Goal: Task Accomplishment & Management: Manage account settings

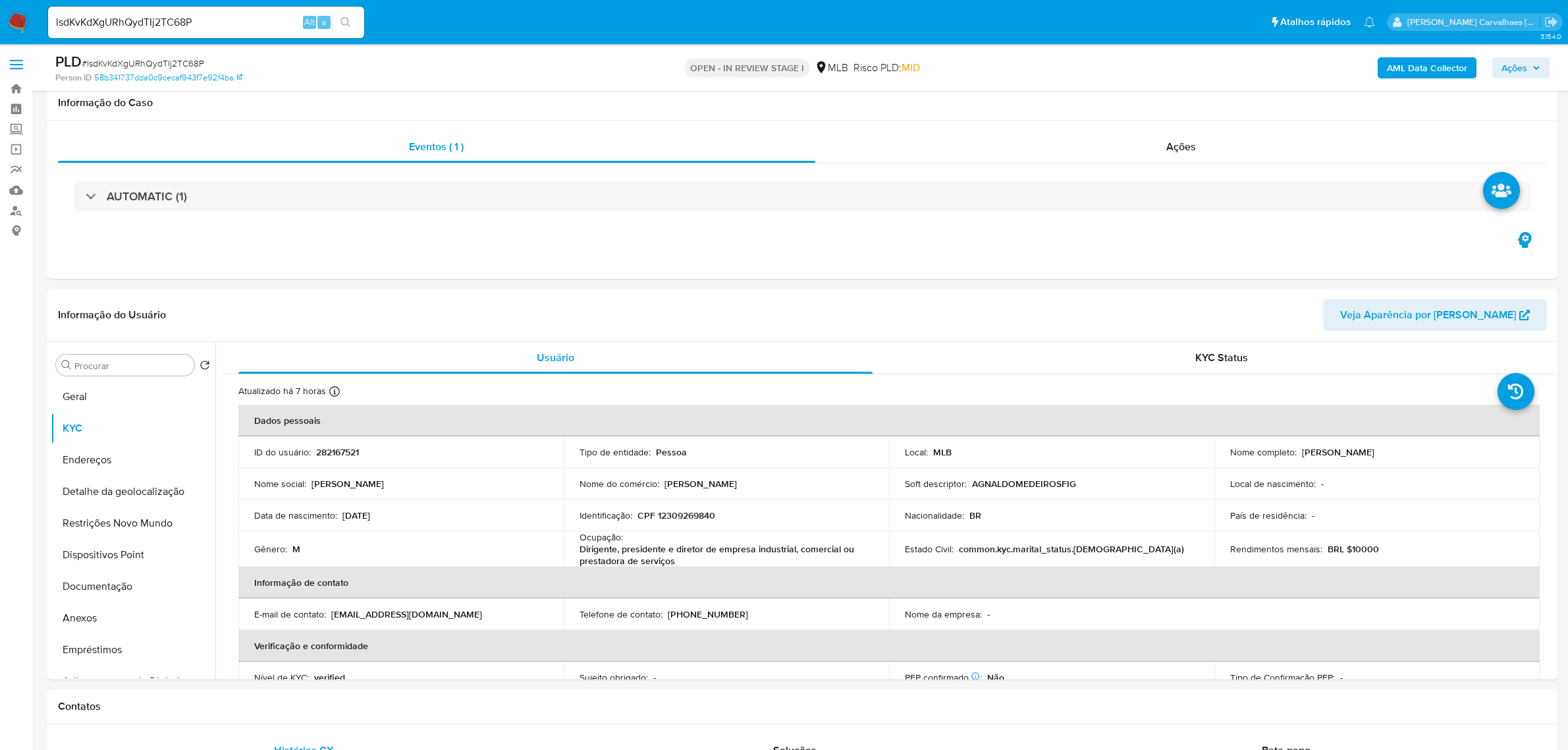
select select "10"
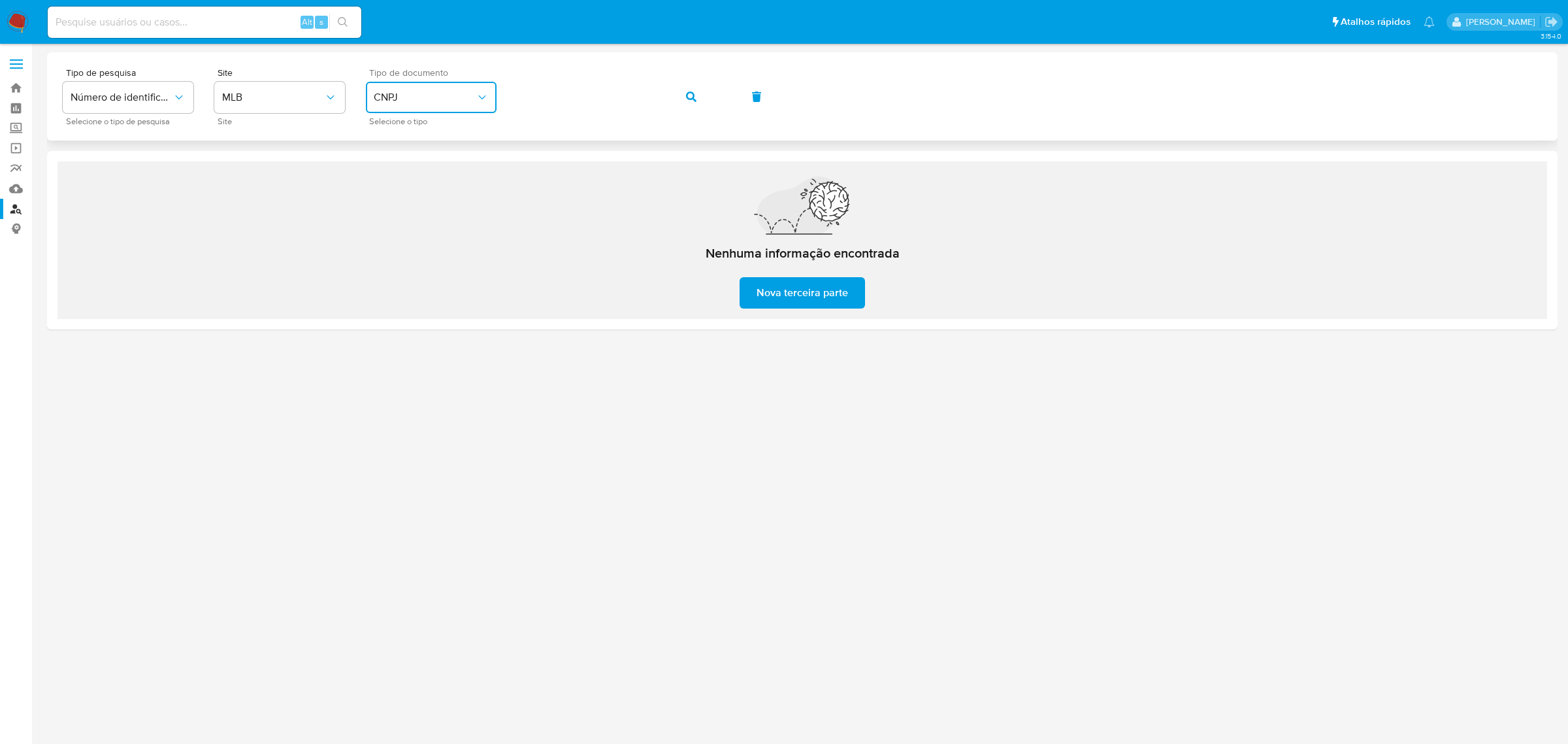
click at [444, 92] on span "CNPJ" at bounding box center [425, 97] width 102 height 13
click at [433, 167] on div "CPF CPF" at bounding box center [427, 184] width 107 height 44
click at [504, 89] on div "Tipo de pesquisa Número de identificação Selecione o tipo de pesquisa Site MLB …" at bounding box center [802, 96] width 1480 height 57
click at [691, 93] on icon "button" at bounding box center [691, 96] width 11 height 11
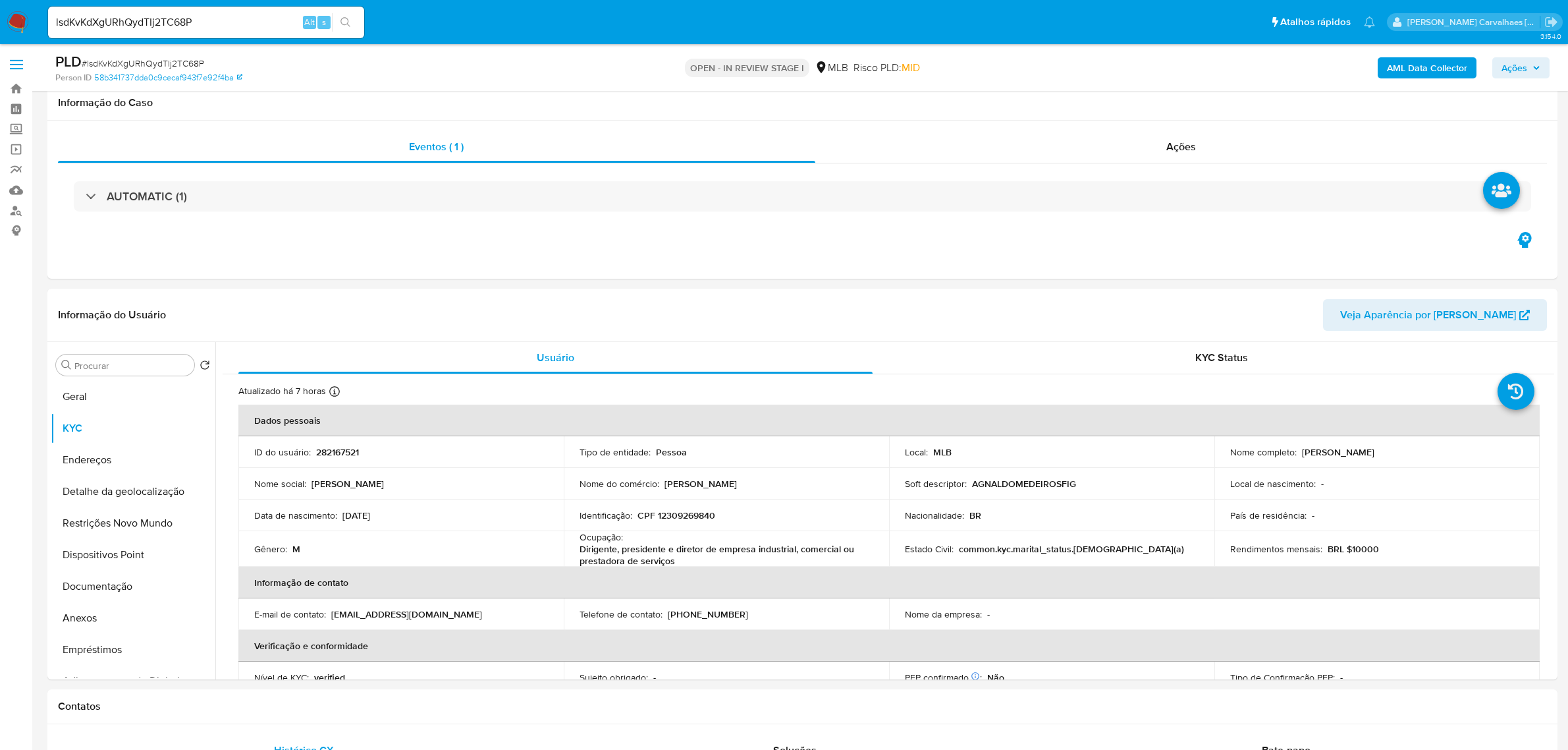
select select "10"
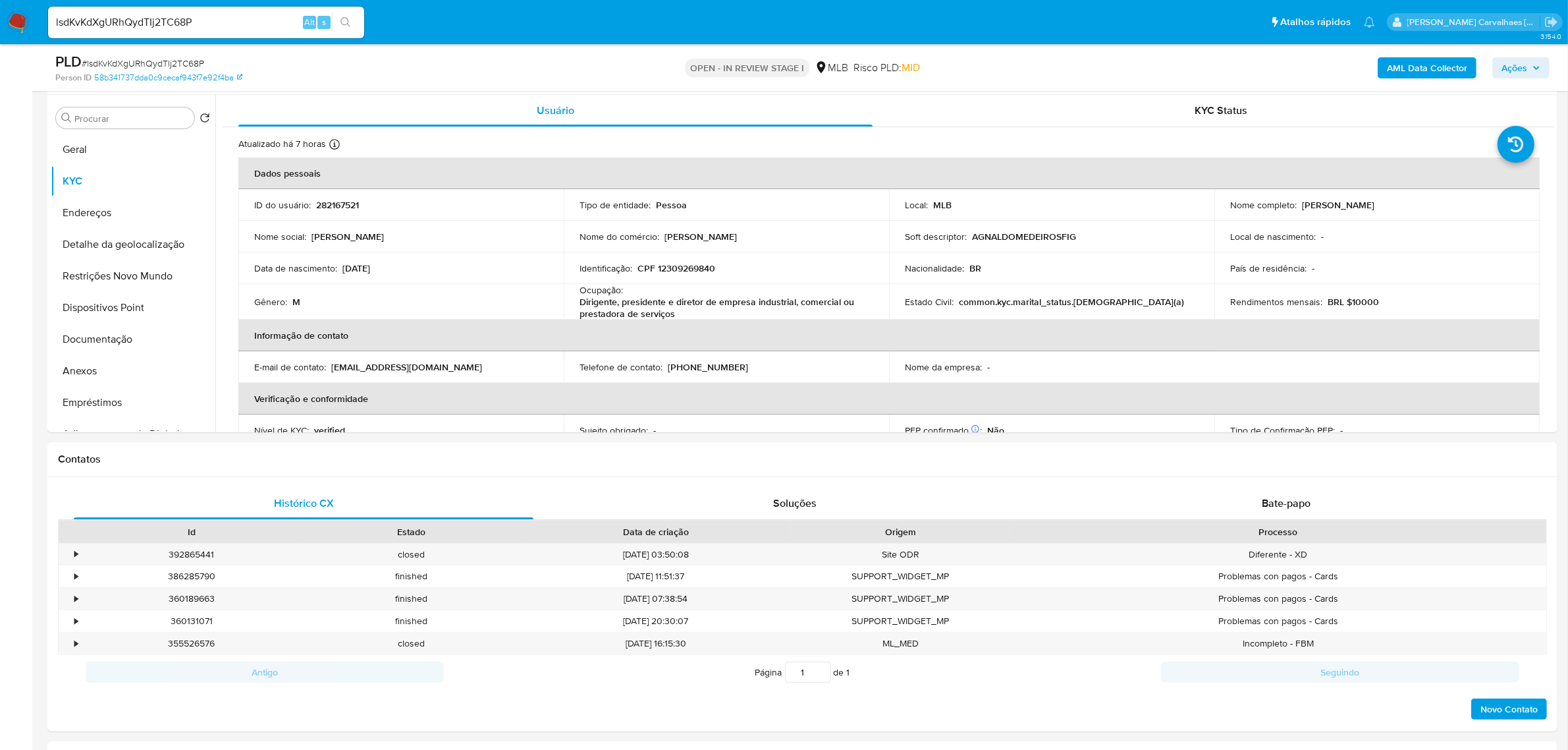
scroll to position [552, 0]
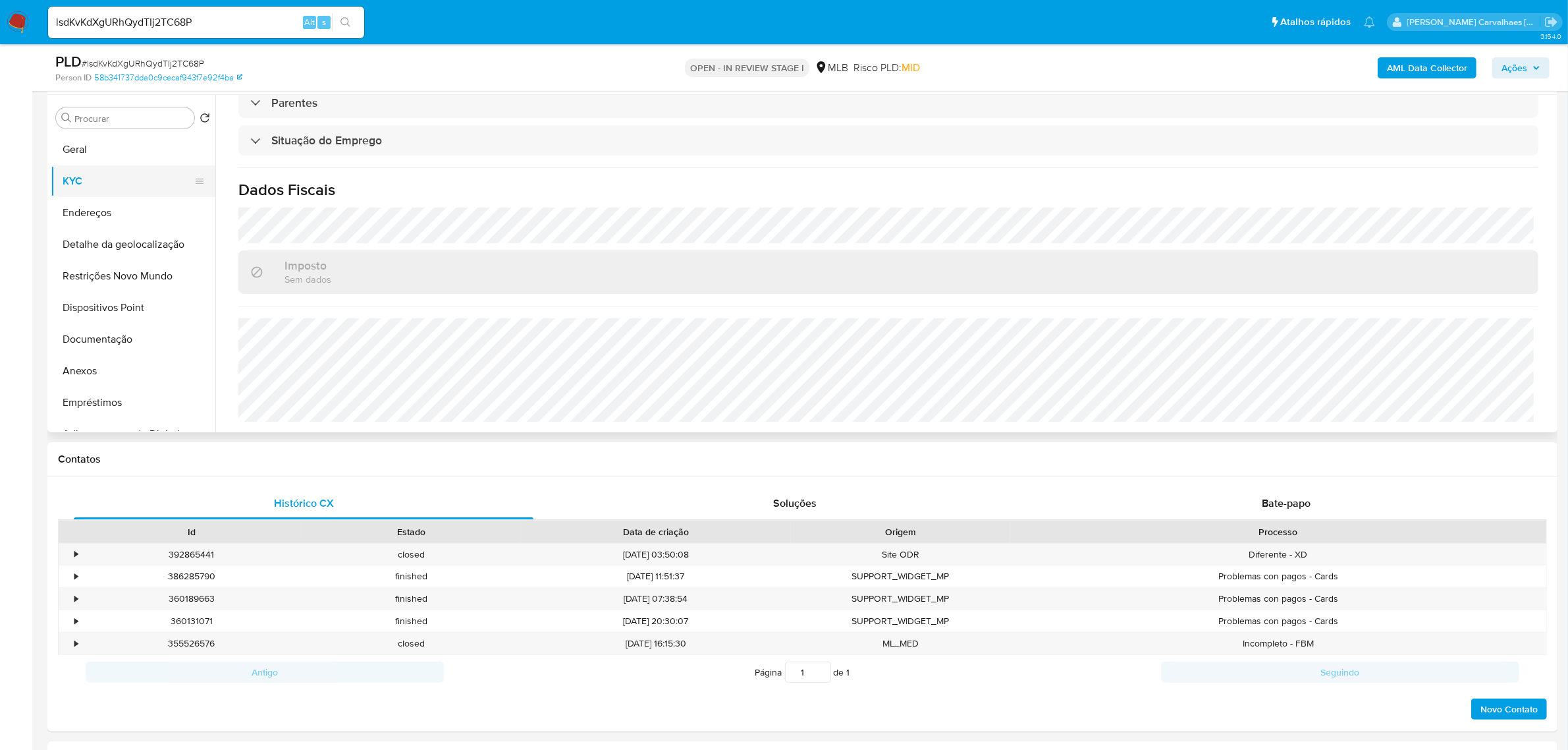
click at [79, 182] on button "KYC" at bounding box center [127, 181] width 154 height 32
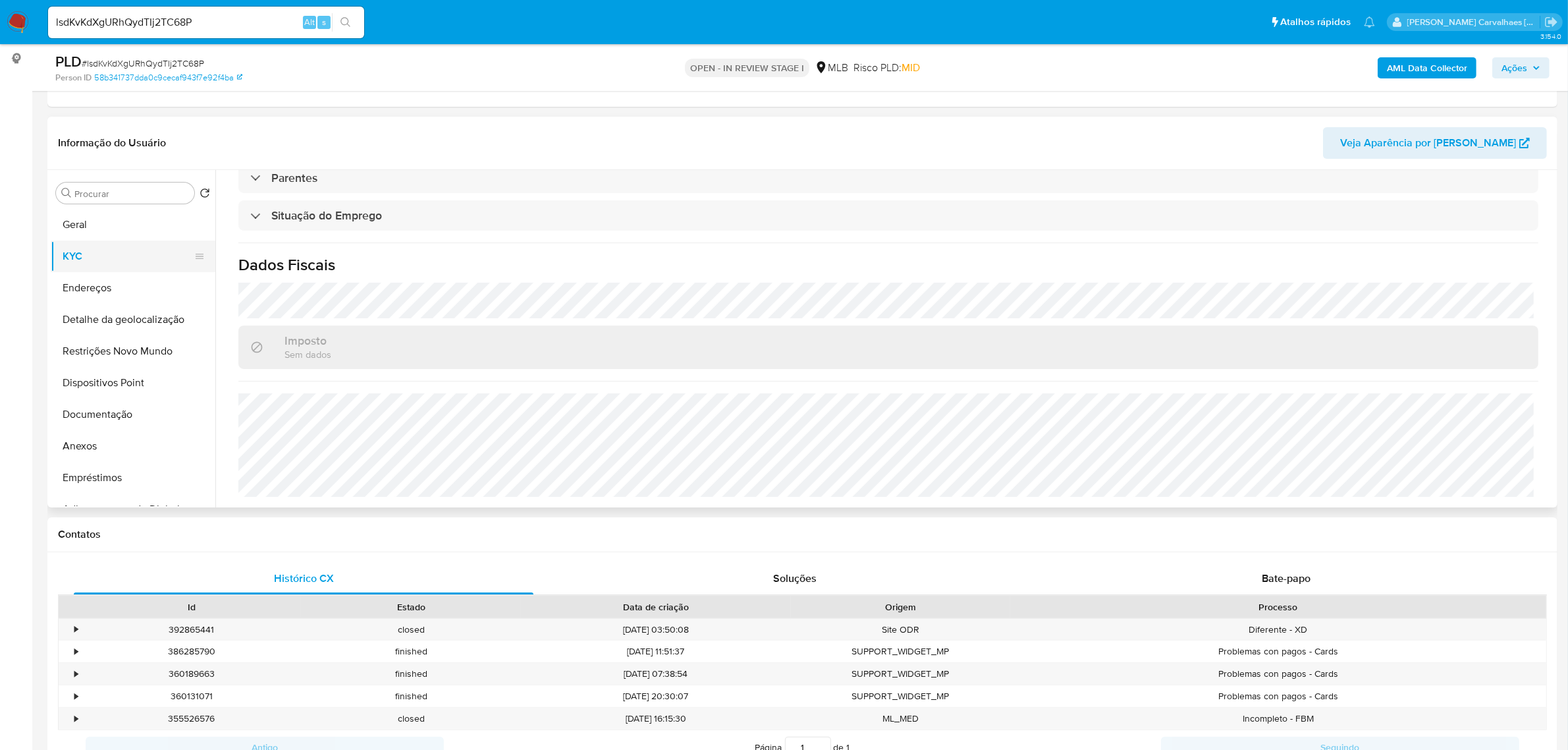
scroll to position [82, 0]
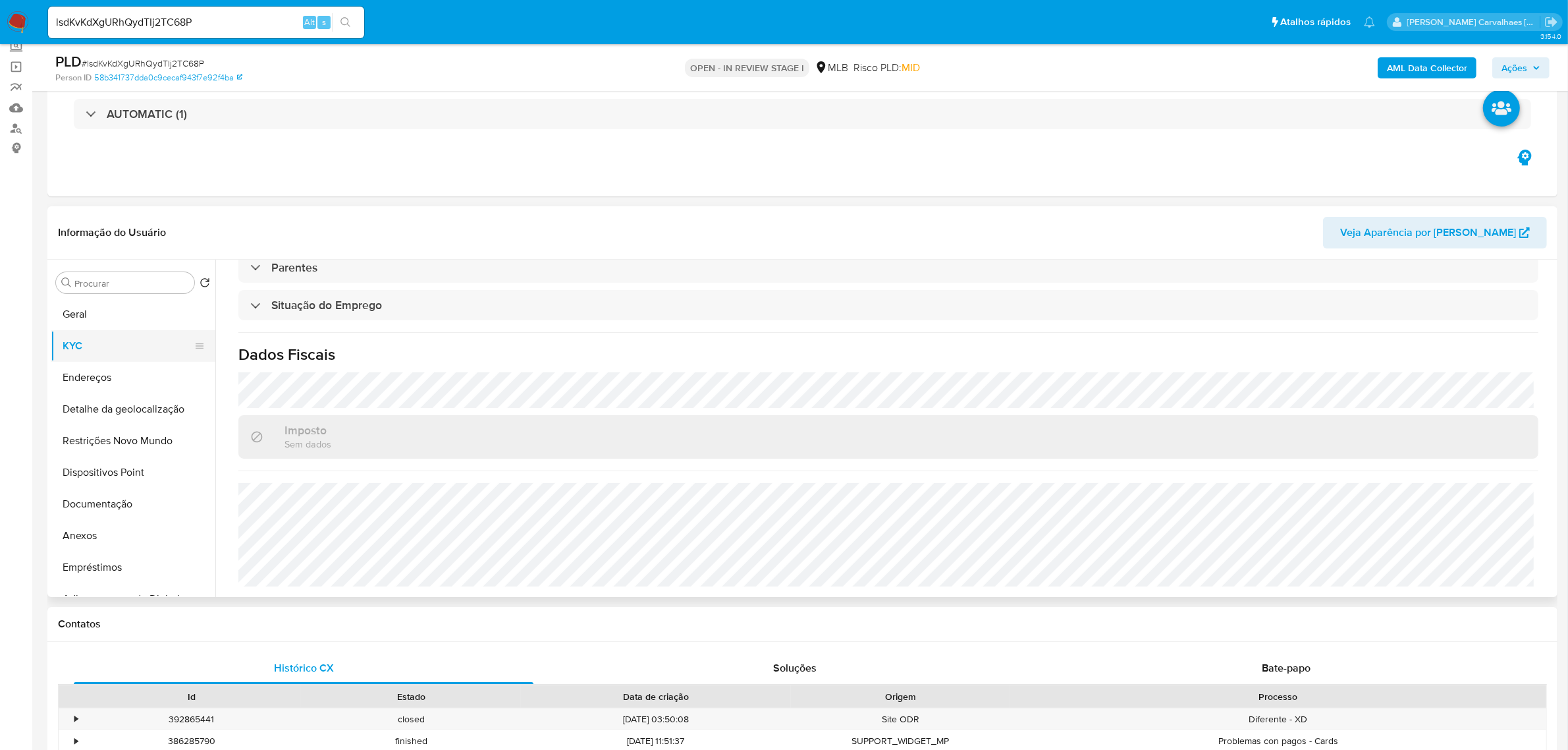
click at [89, 334] on button "KYC" at bounding box center [127, 346] width 154 height 32
click at [97, 322] on button "Geral" at bounding box center [127, 314] width 154 height 32
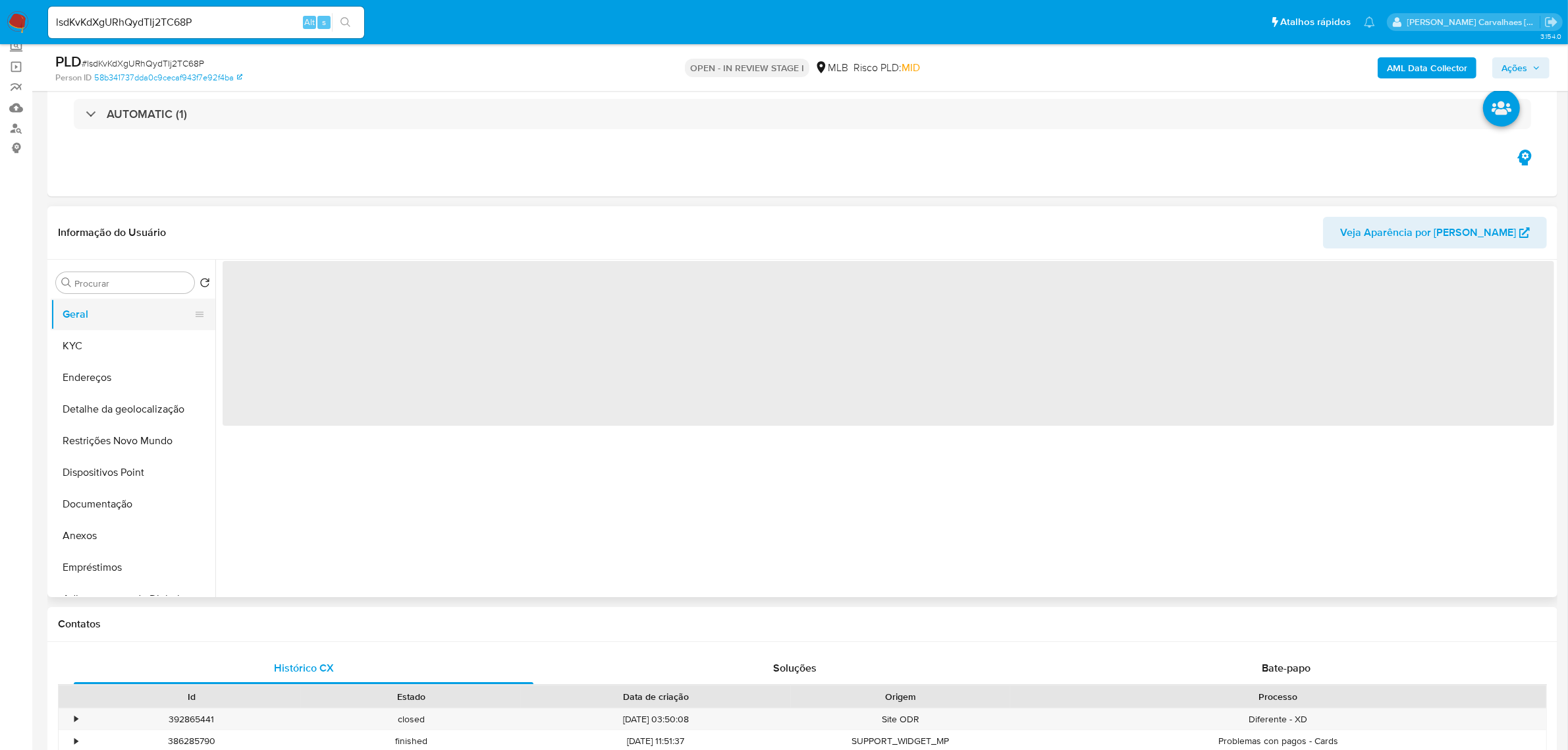
scroll to position [0, 0]
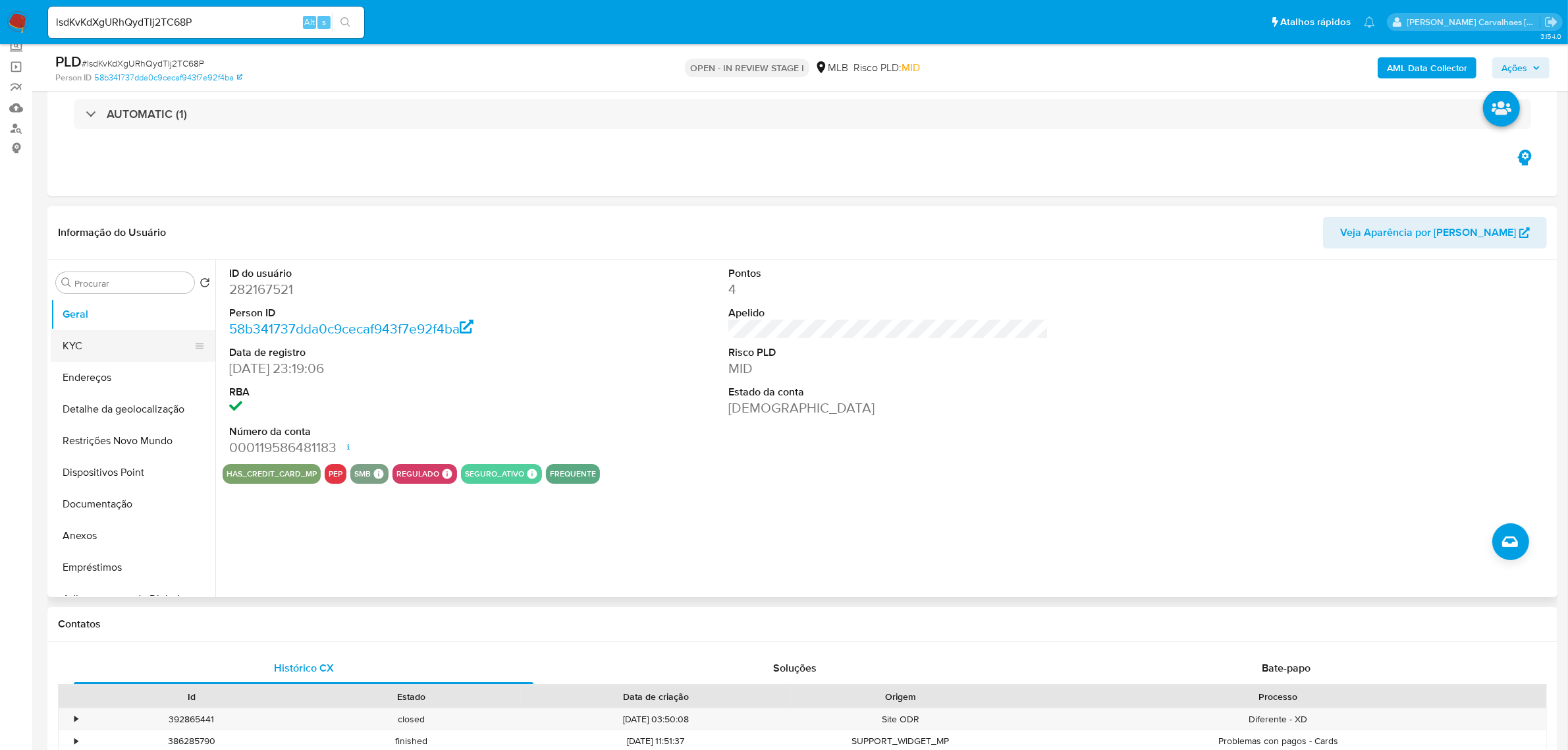
click at [67, 336] on button "KYC" at bounding box center [127, 346] width 154 height 32
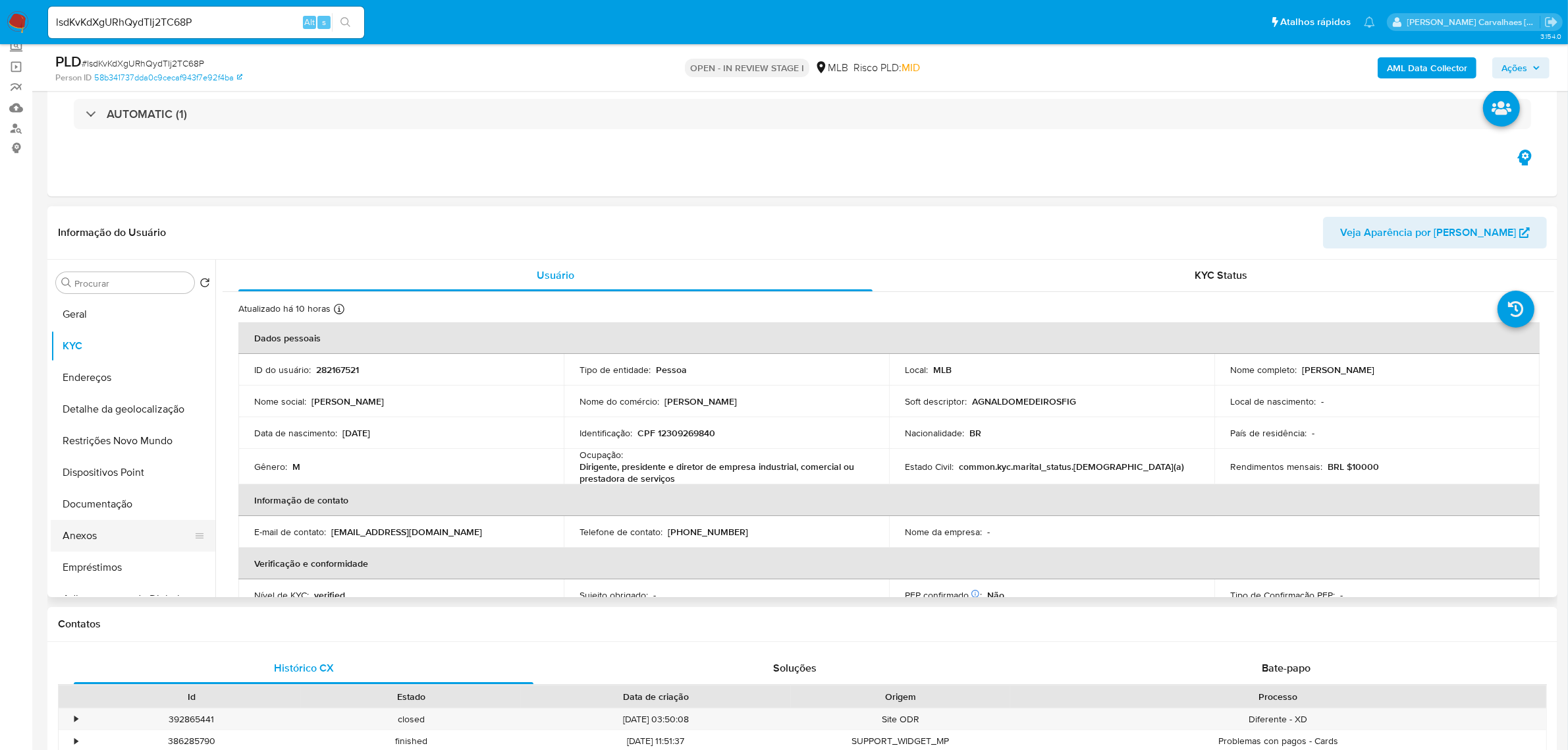
click at [89, 535] on button "Anexos" at bounding box center [127, 535] width 154 height 32
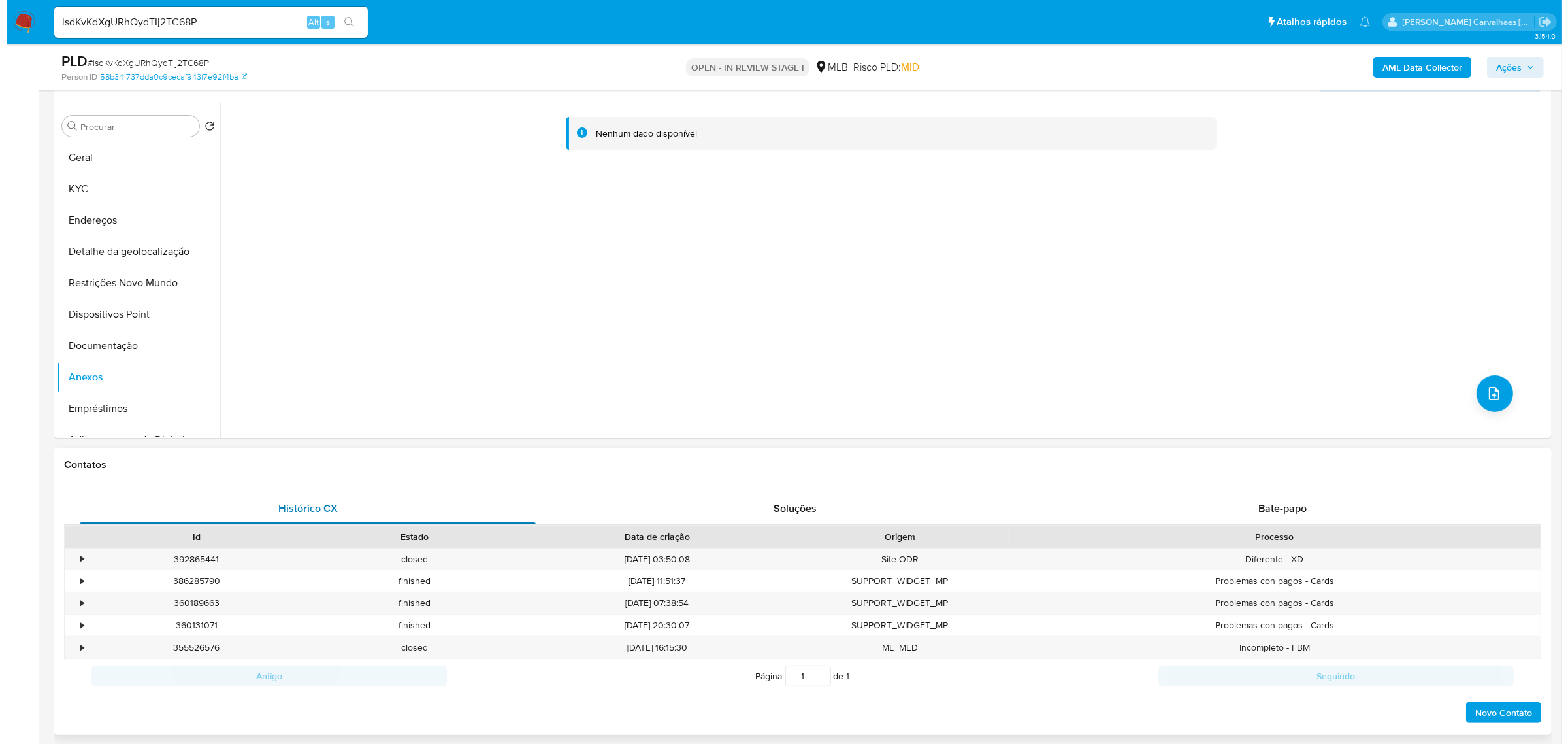
scroll to position [82, 0]
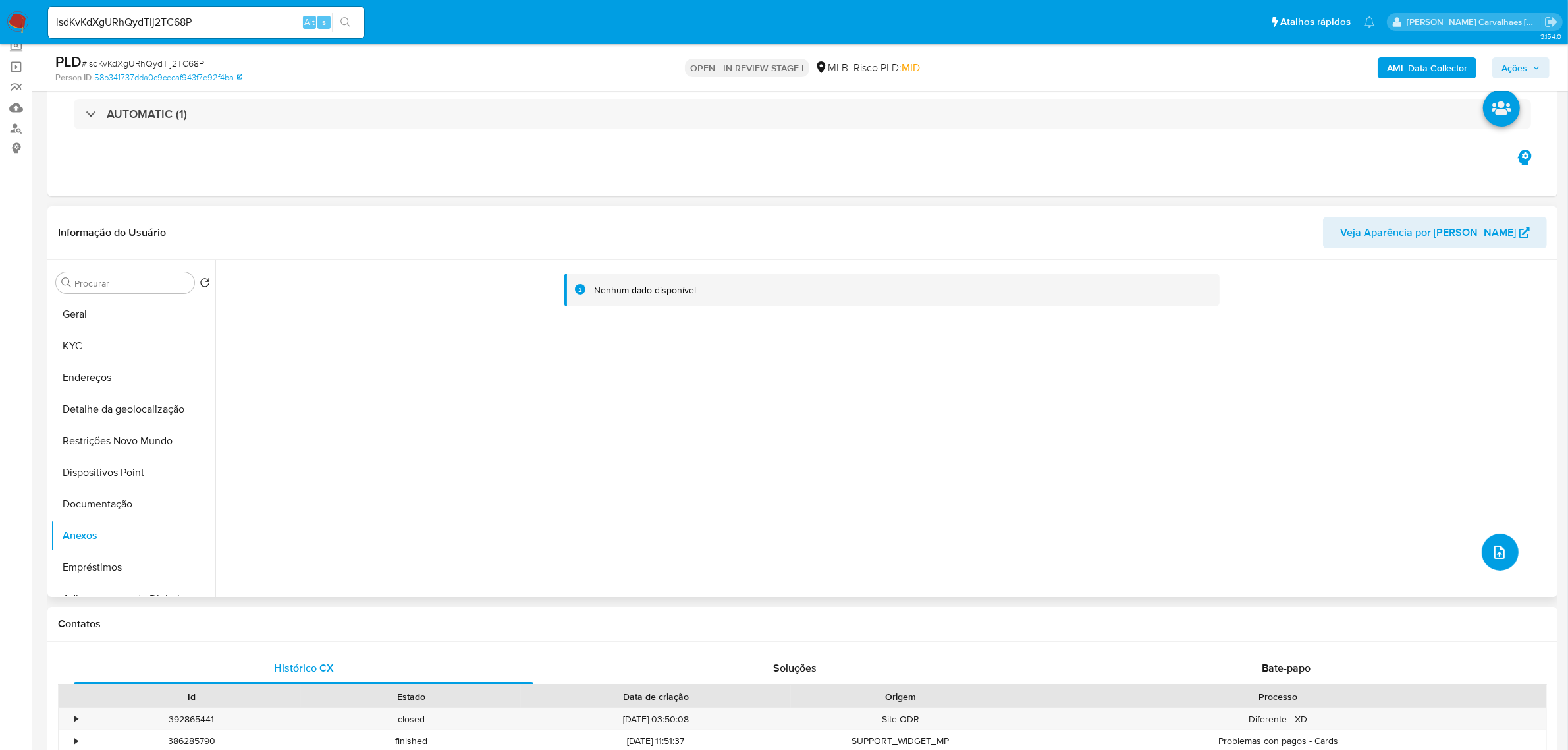
click at [1493, 553] on icon "upload-file" at bounding box center [1498, 552] width 11 height 14
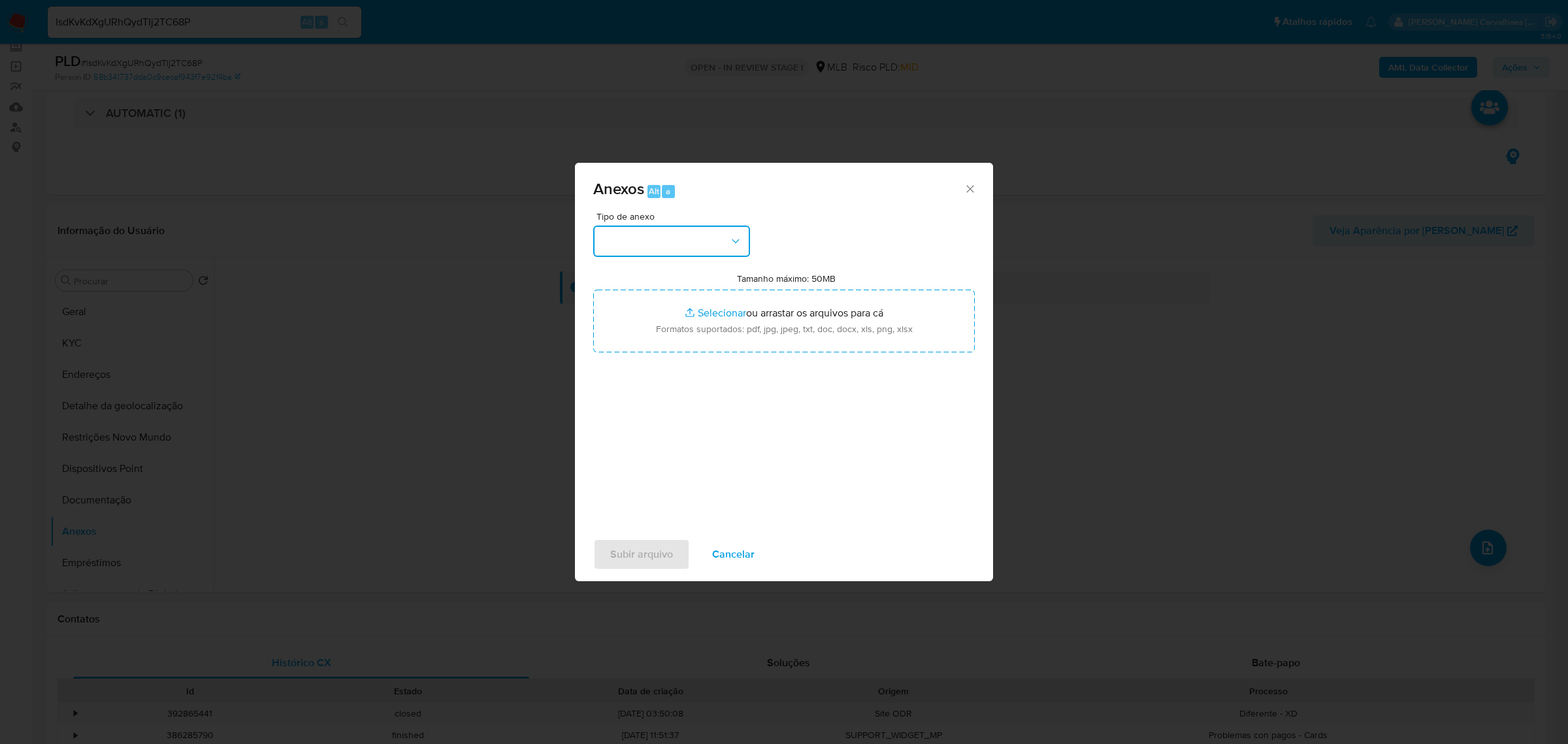
click at [727, 236] on button "button" at bounding box center [671, 241] width 157 height 32
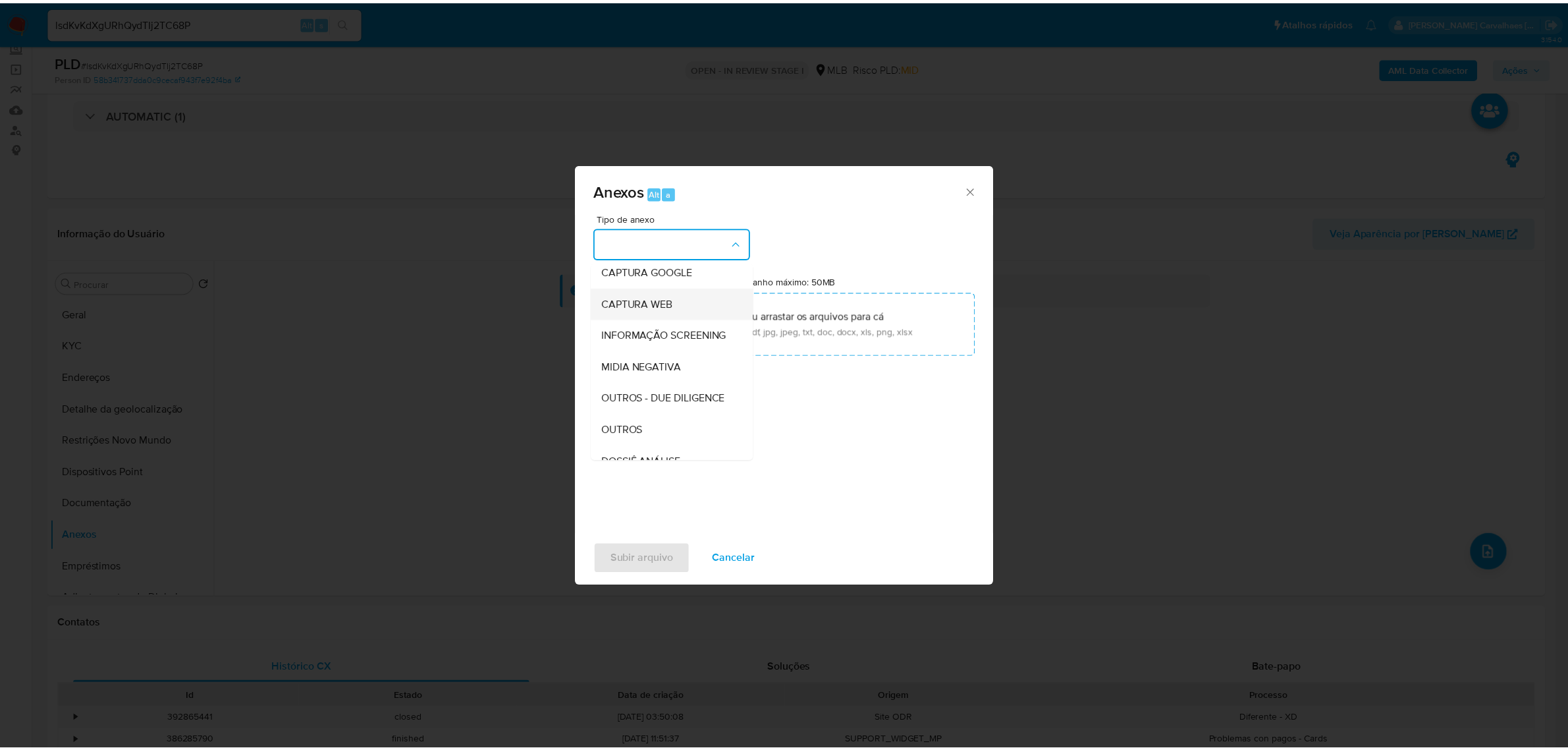
scroll to position [165, 0]
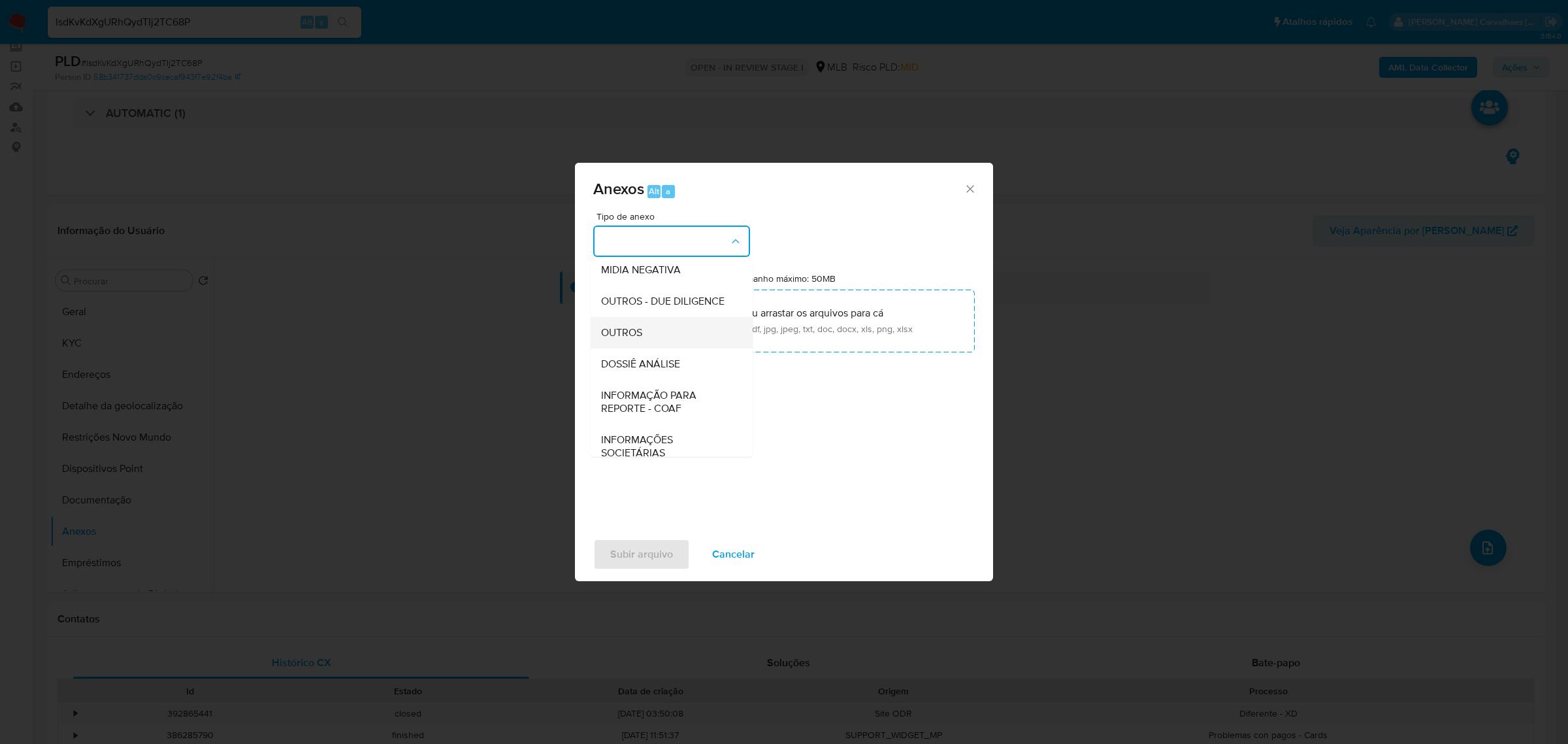
click at [640, 338] on span "OUTROS" at bounding box center [621, 333] width 41 height 13
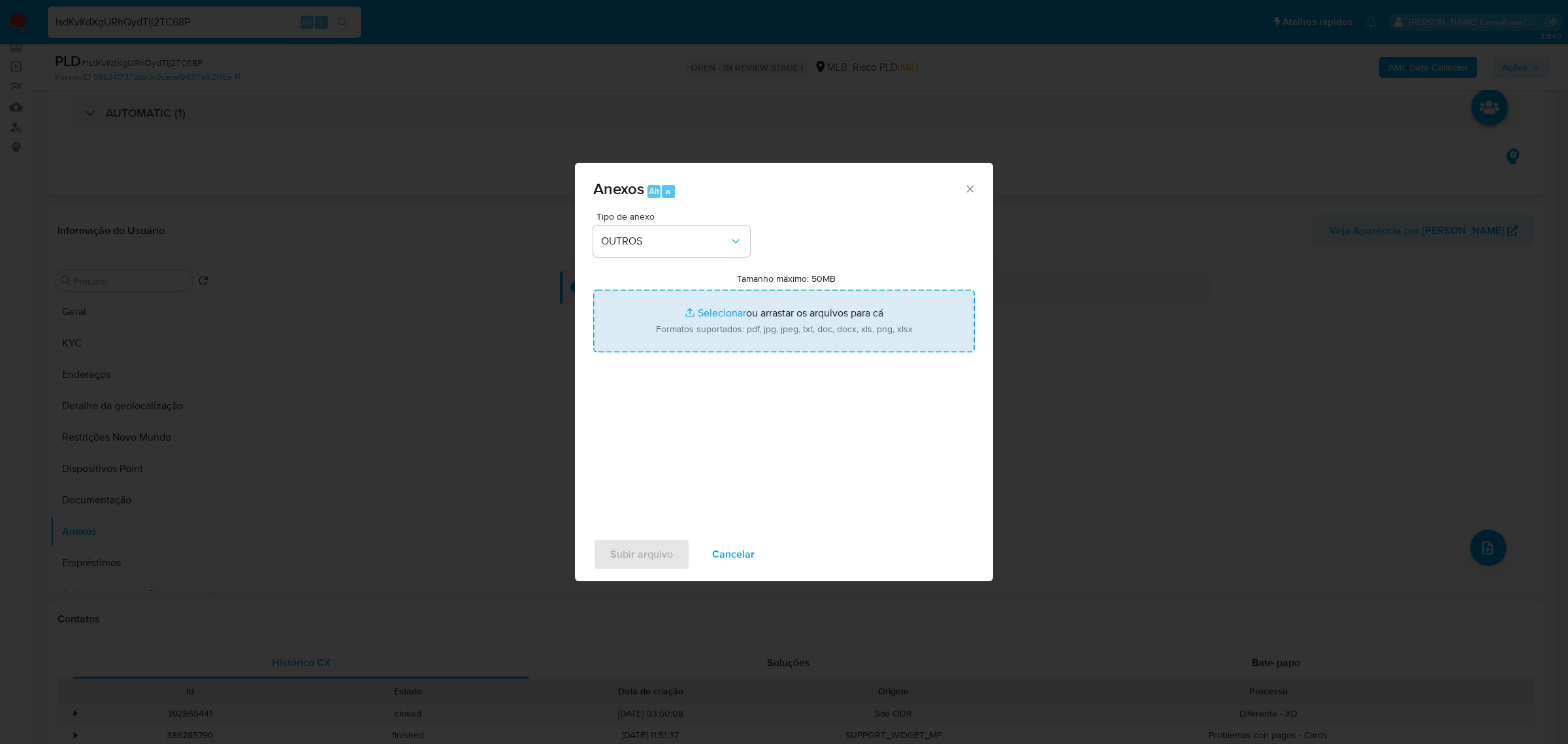
click at [705, 312] on input "Tamanho máximo: 50MB Selecionar arquivos" at bounding box center [784, 320] width 382 height 62
type input "C:\fakepath\Mulan Agnaldo Medeiros Figueiredo 282167521_2025_08_19_07_31_38 - T…"
click at [722, 313] on input "Tamanho máximo: 50MB Selecionar arquivos" at bounding box center [784, 320] width 382 height 62
type input "C:\fakepath\SAR -xxxxx - CPF 12309269840 - AGNALDO MEDEIROS FIGUEIREDO.pdf"
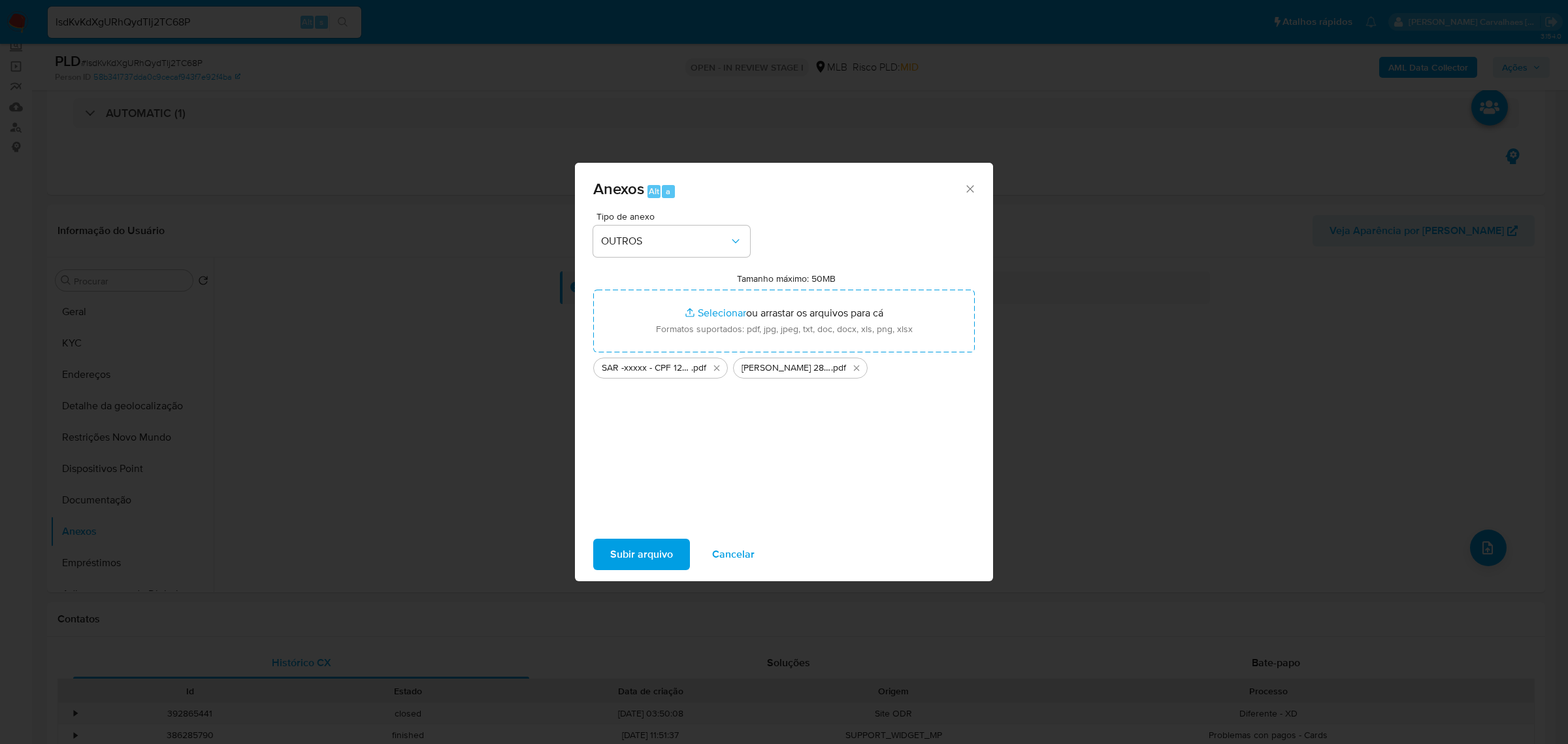
click at [659, 560] on span "Subir arquivo" at bounding box center [641, 554] width 62 height 29
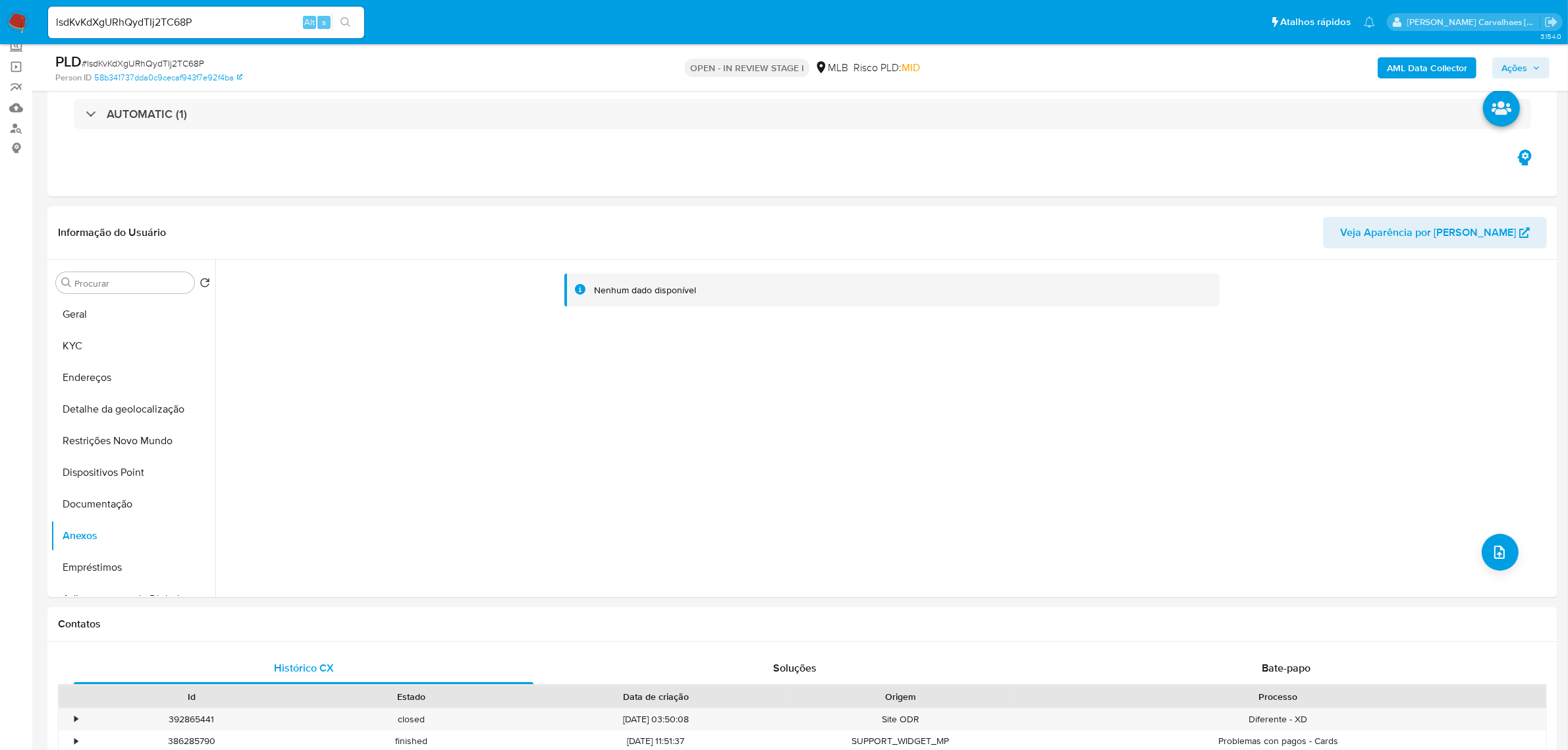
click at [1511, 65] on span "Ações" at bounding box center [1514, 68] width 26 height 21
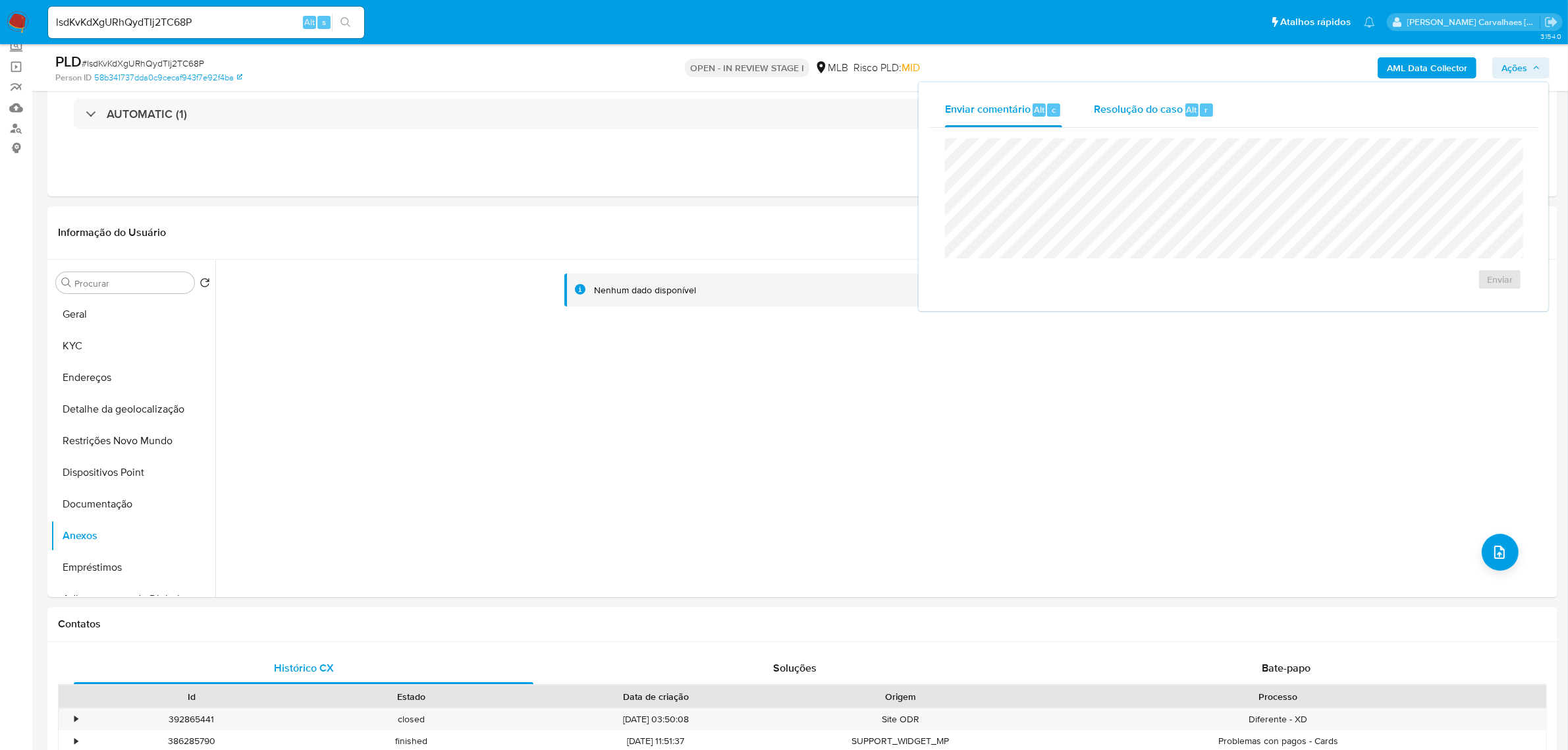
click at [1130, 108] on span "Resolução do caso" at bounding box center [1138, 109] width 89 height 16
click at [1457, 300] on span "ROI Proposal" at bounding box center [1467, 299] width 69 height 18
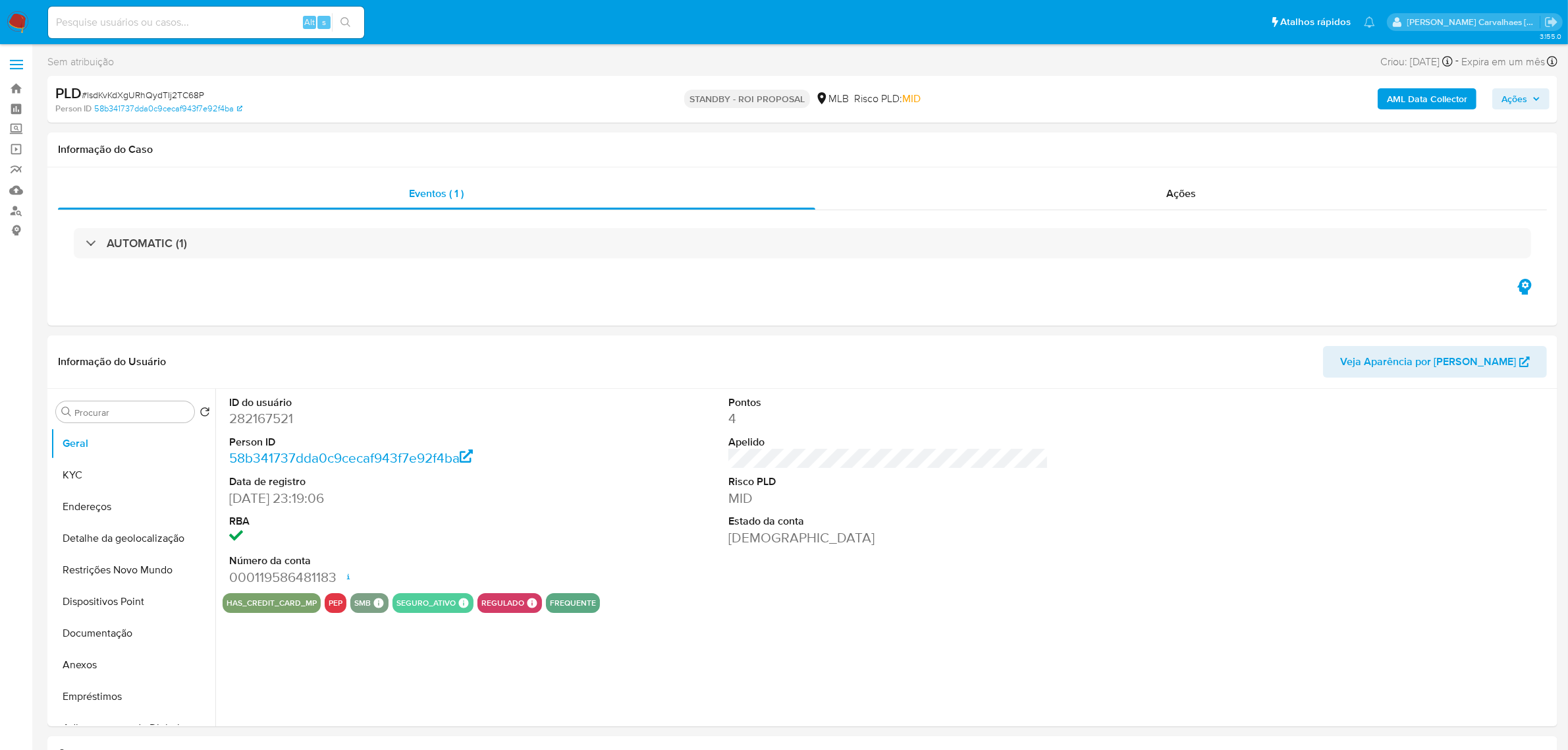
select select "10"
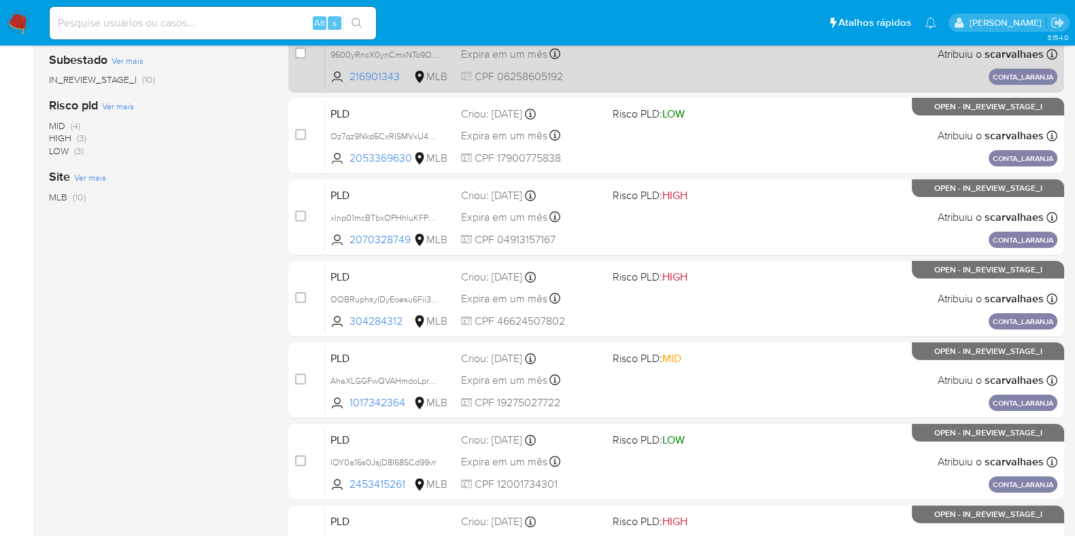
scroll to position [425, 0]
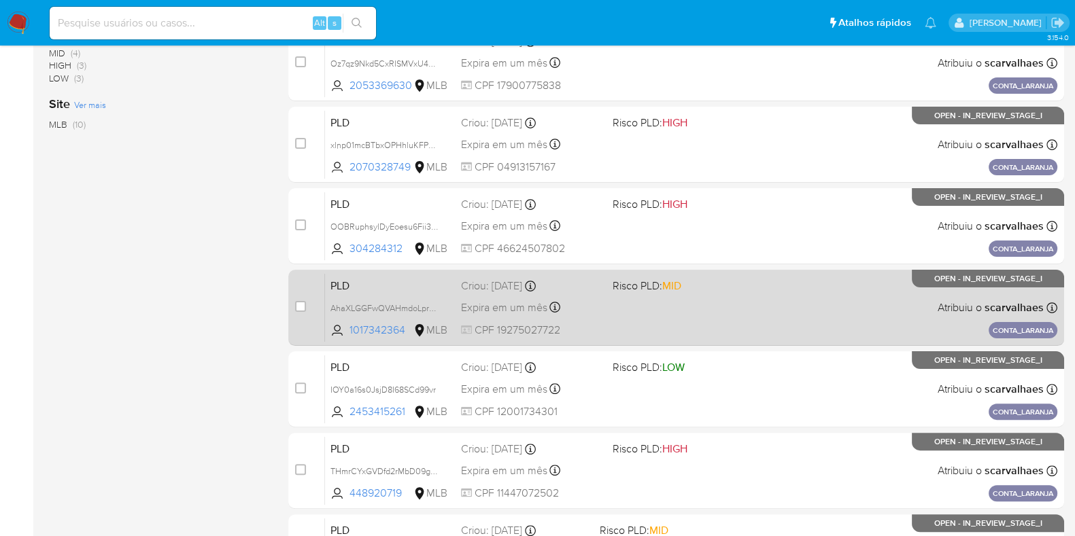
click at [625, 317] on div "PLD AhaXLGGFwQVAHmdoLprnBUCM 1017342364 MLB Risco PLD: MID Criou: 14/08/2025 Cr…" at bounding box center [691, 307] width 732 height 69
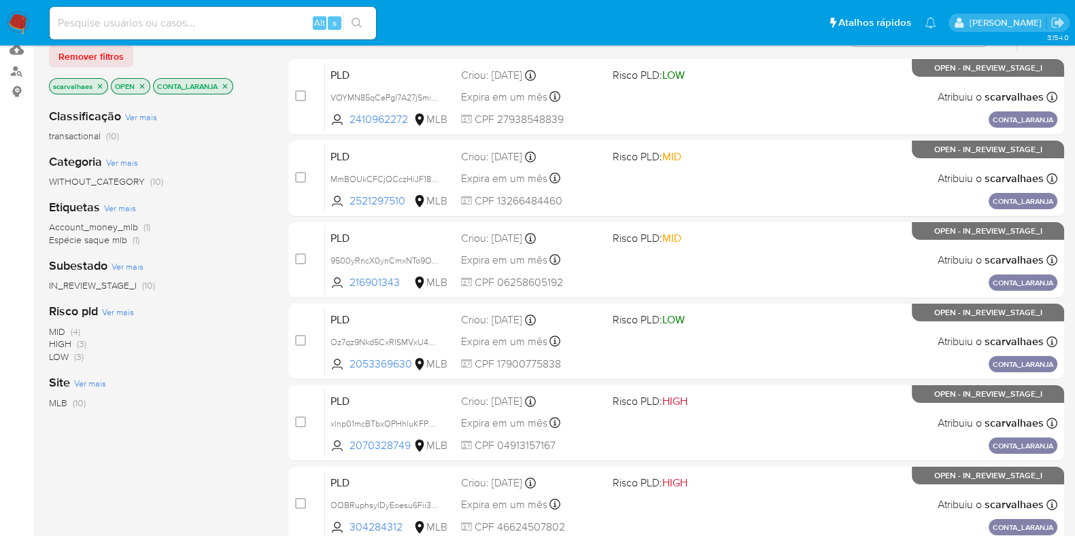
scroll to position [84, 0]
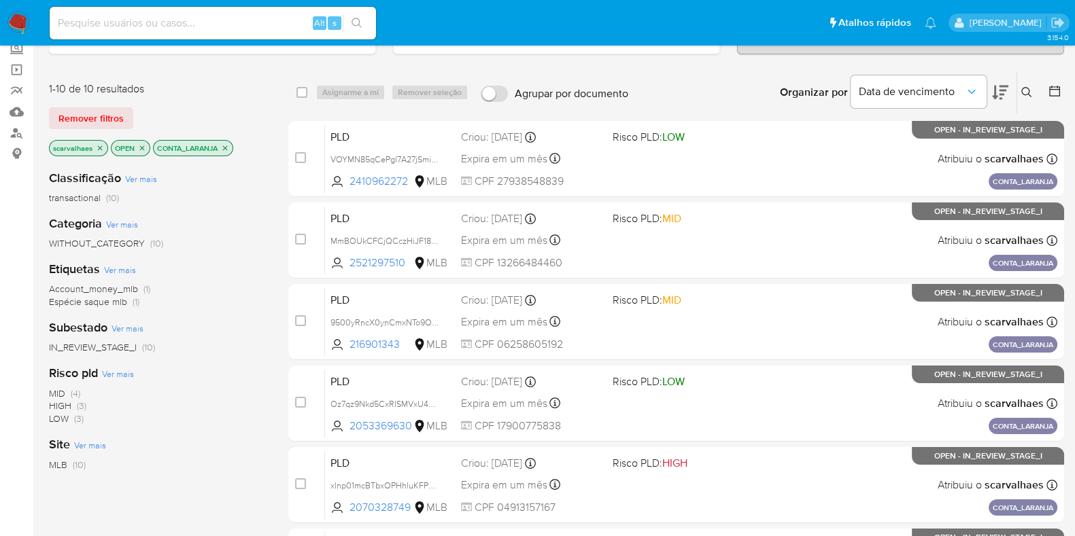
click at [225, 144] on icon "close-filter" at bounding box center [225, 148] width 8 height 8
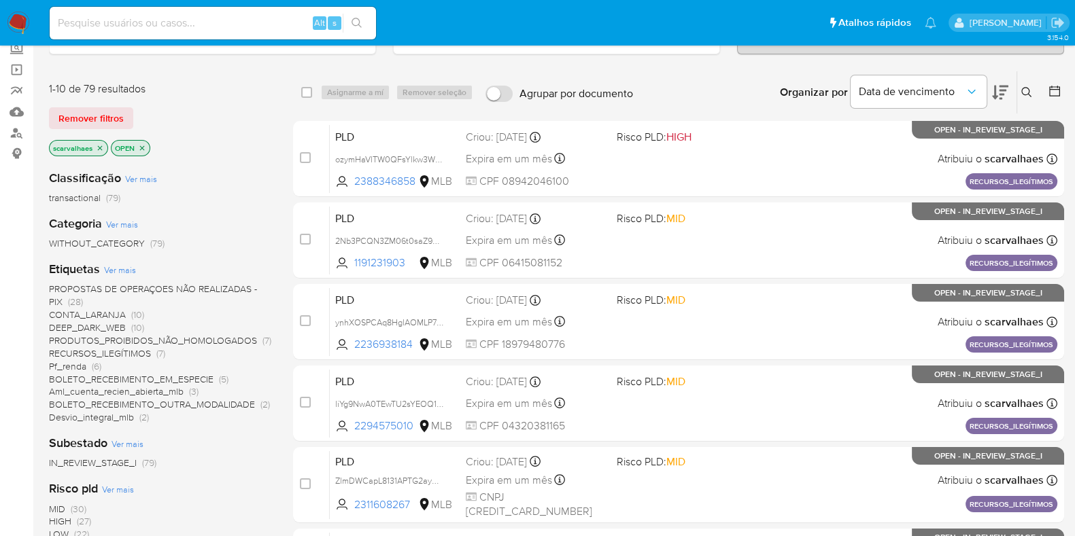
click at [199, 285] on span "PROPOSTAS DE OPERAÇOES NÃO REALIZADAS - PIX" at bounding box center [153, 295] width 208 height 27
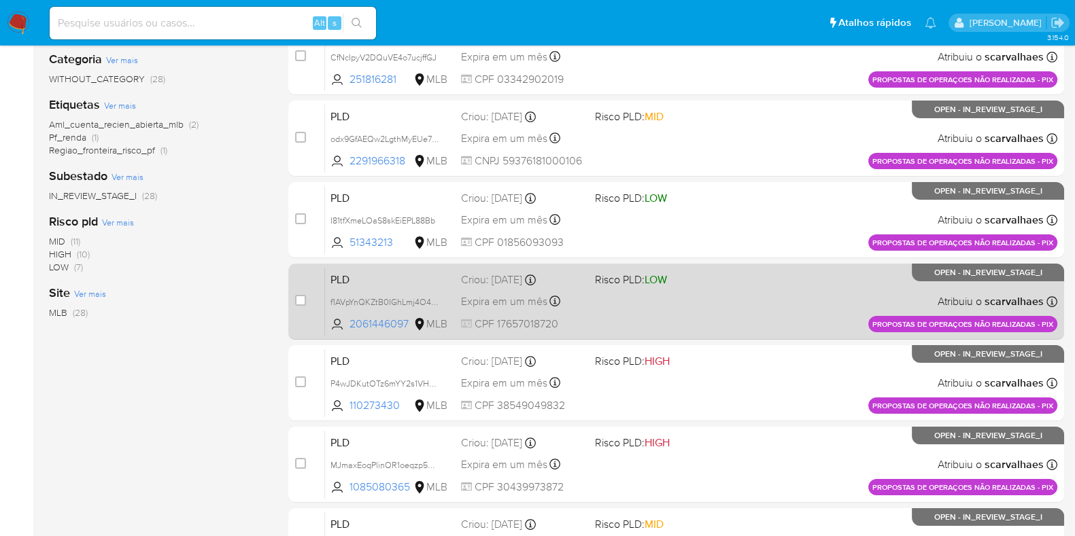
scroll to position [339, 0]
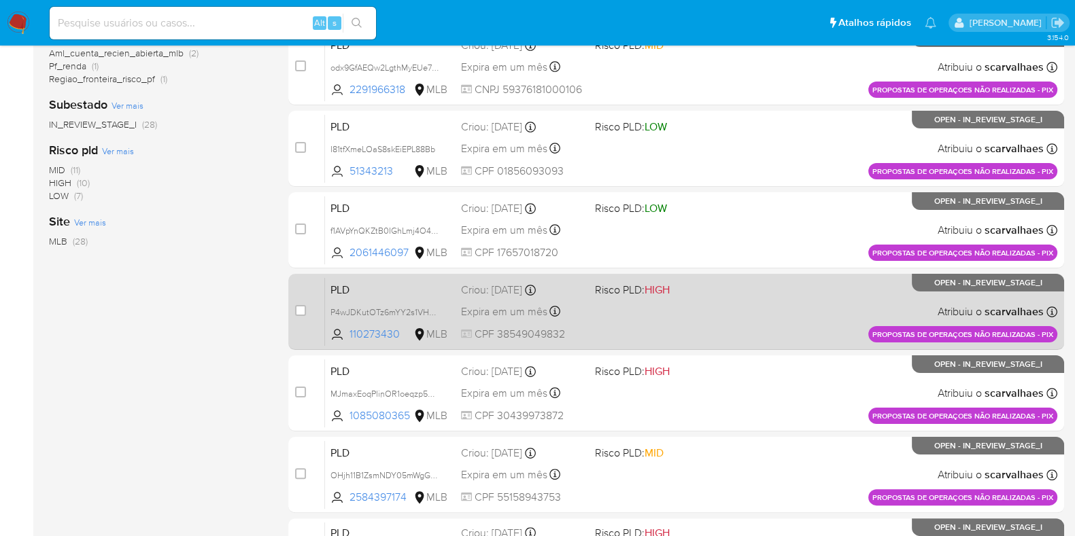
click at [710, 307] on div "PLD P4wJDKutOTz6mYY2s1VHcytT 110273430 MLB Risco PLD: HIGH Criou: 14/08/2025 Cr…" at bounding box center [691, 311] width 732 height 69
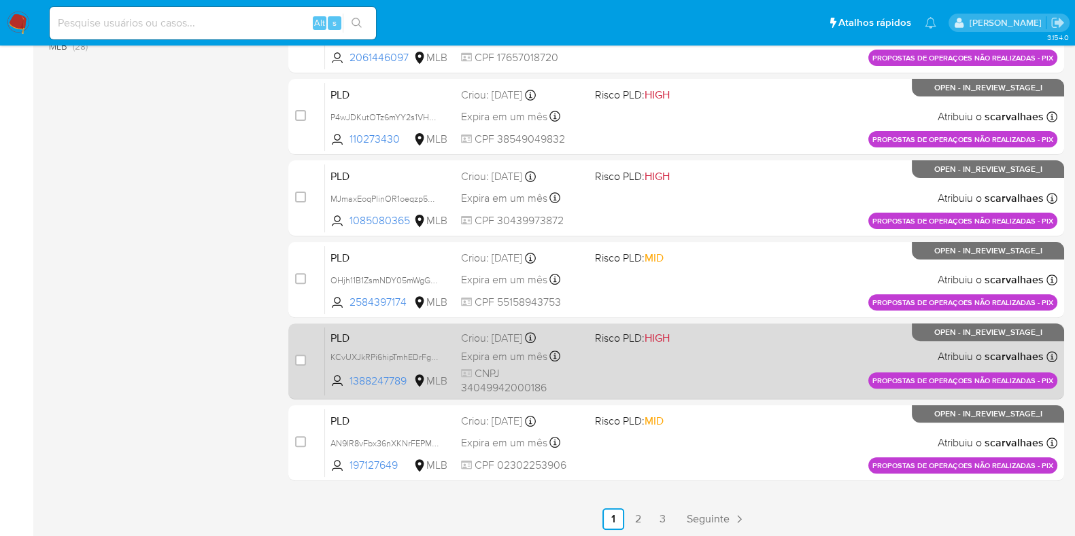
scroll to position [536, 0]
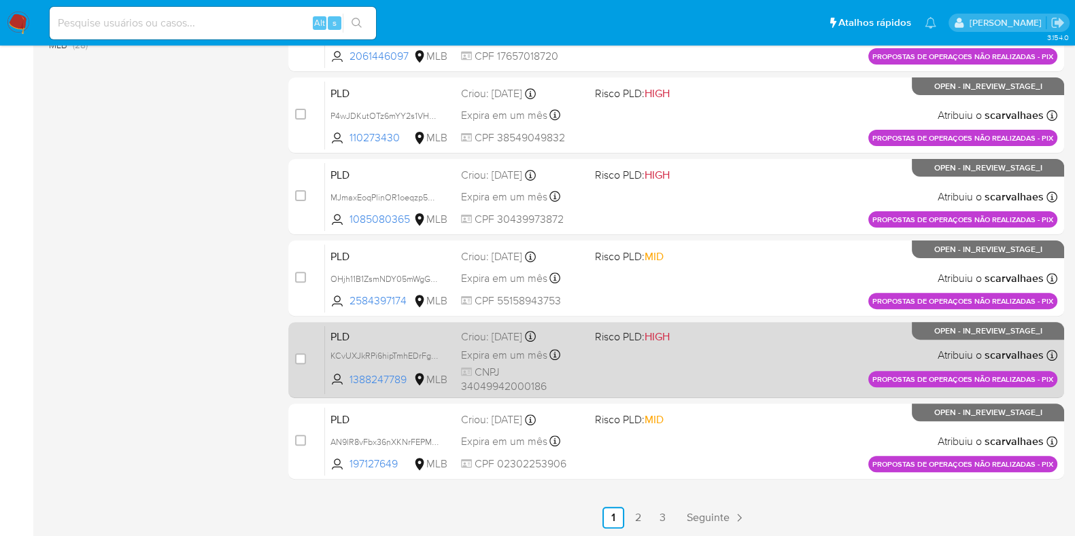
click at [690, 341] on span "Risco PLD: HIGH" at bounding box center [656, 336] width 123 height 18
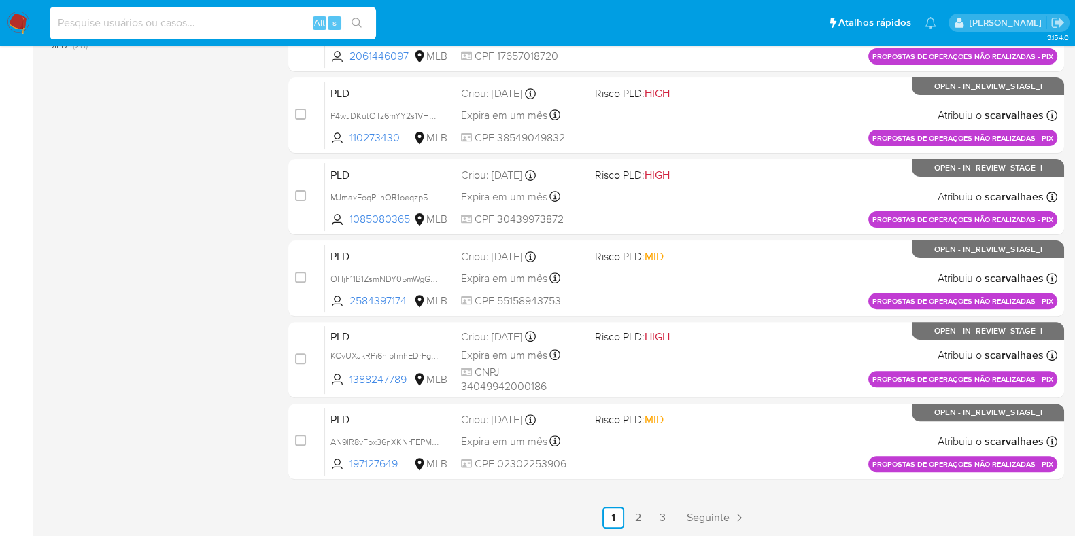
paste input "THmrCYxGVDfd2rMbD09gDRUP"
type input "THmrCYxGVDfd2rMbD09gDRUP"
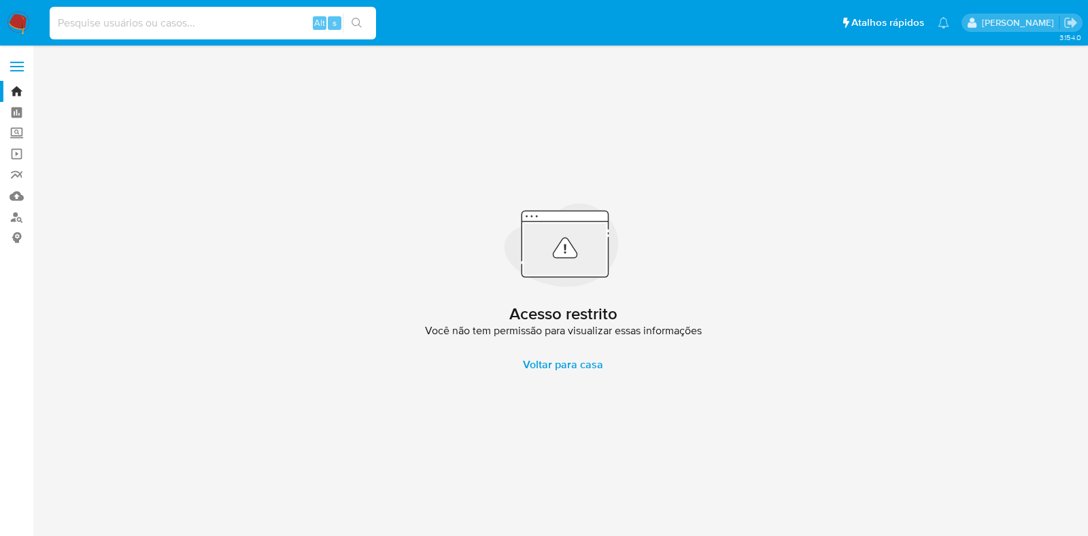
drag, startPoint x: 109, startPoint y: 22, endPoint x: 87, endPoint y: 17, distance: 22.9
paste input "THmrCYxGVDfd2rMbD09gDRUP"
click at [56, 22] on input "THmrCYxGVDfd2rMbD09gDRUP" at bounding box center [213, 23] width 326 height 18
type input "THmrCYxGVDfd2rMbD09gDRUP"
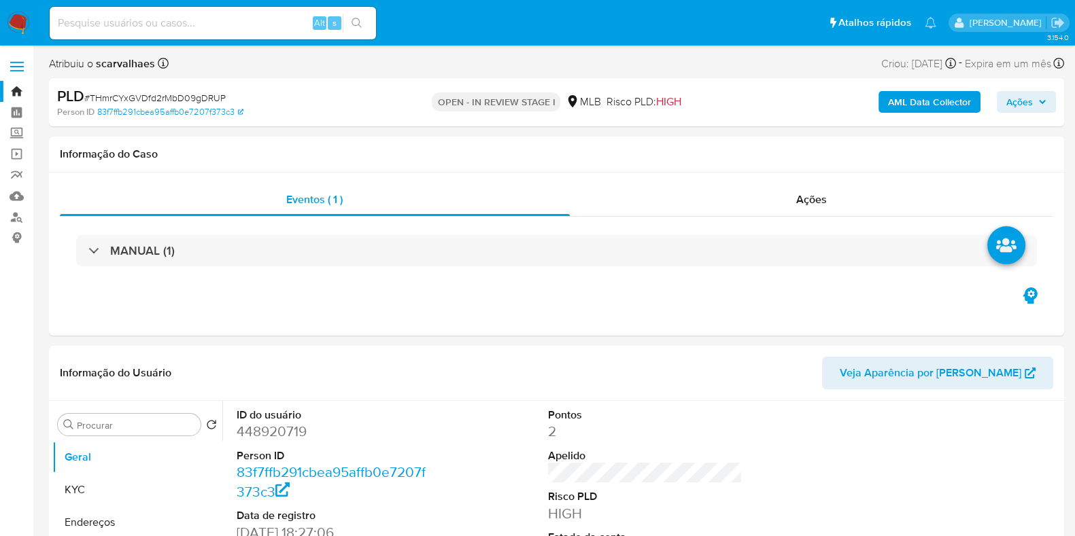
select select "10"
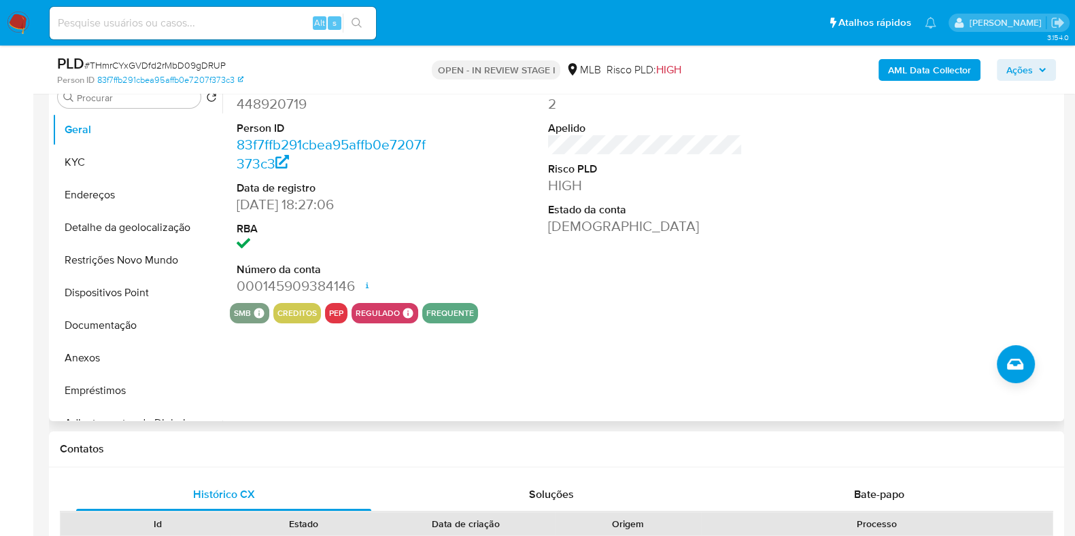
scroll to position [339, 0]
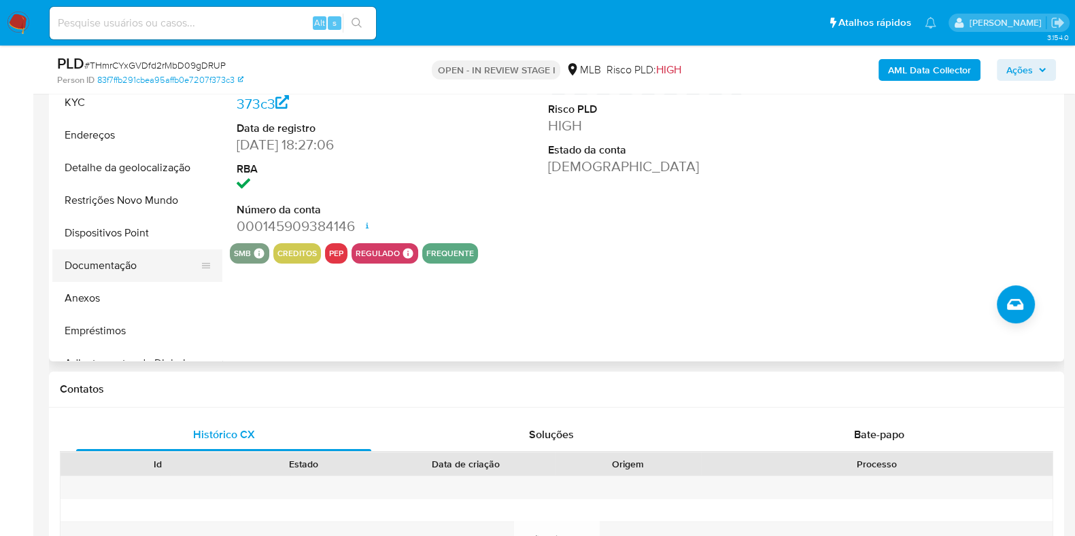
click at [112, 269] on button "Documentação" at bounding box center [131, 265] width 159 height 33
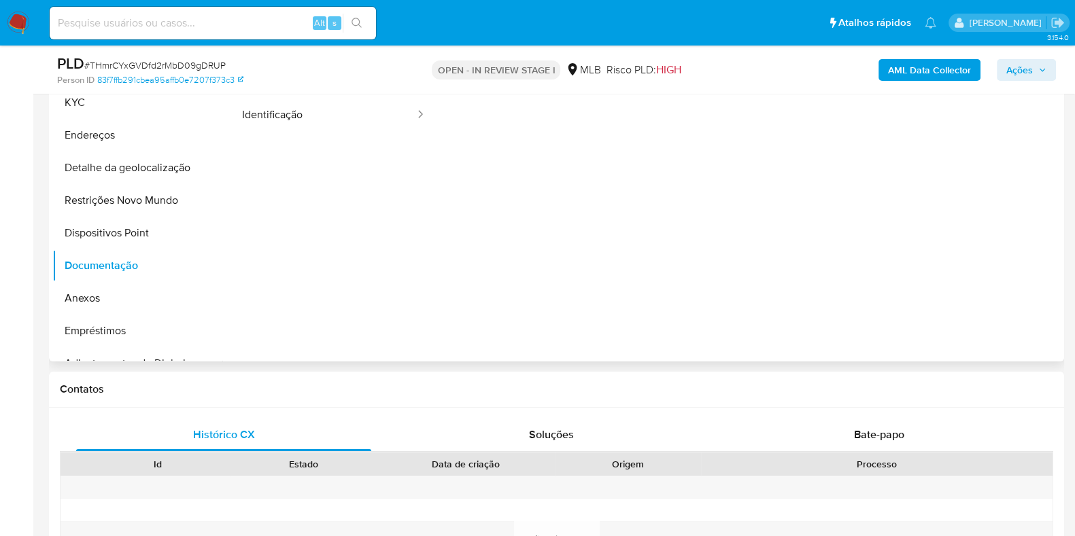
scroll to position [169, 0]
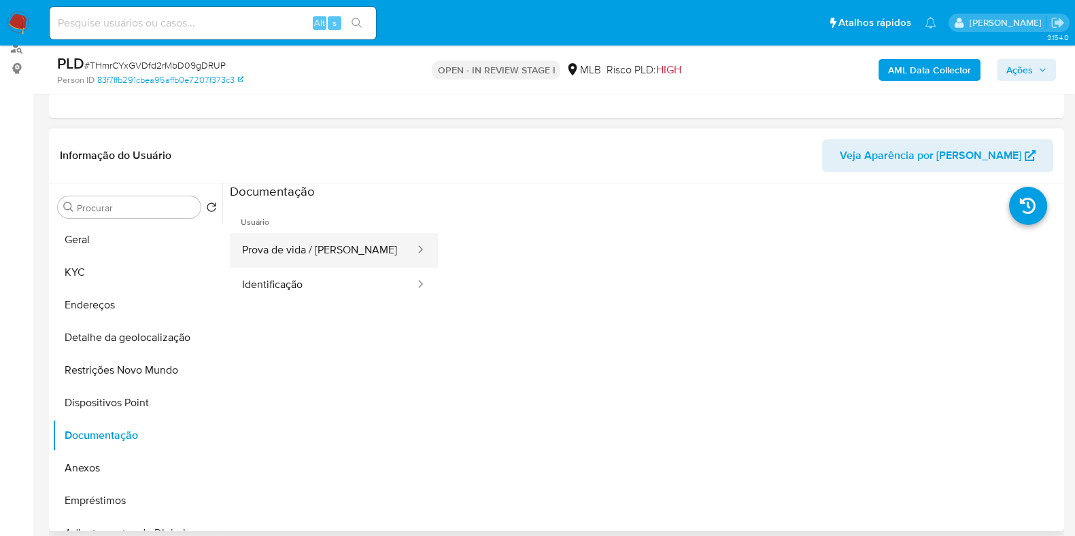
click at [374, 256] on button "Prova de vida / [PERSON_NAME]" at bounding box center [323, 250] width 186 height 35
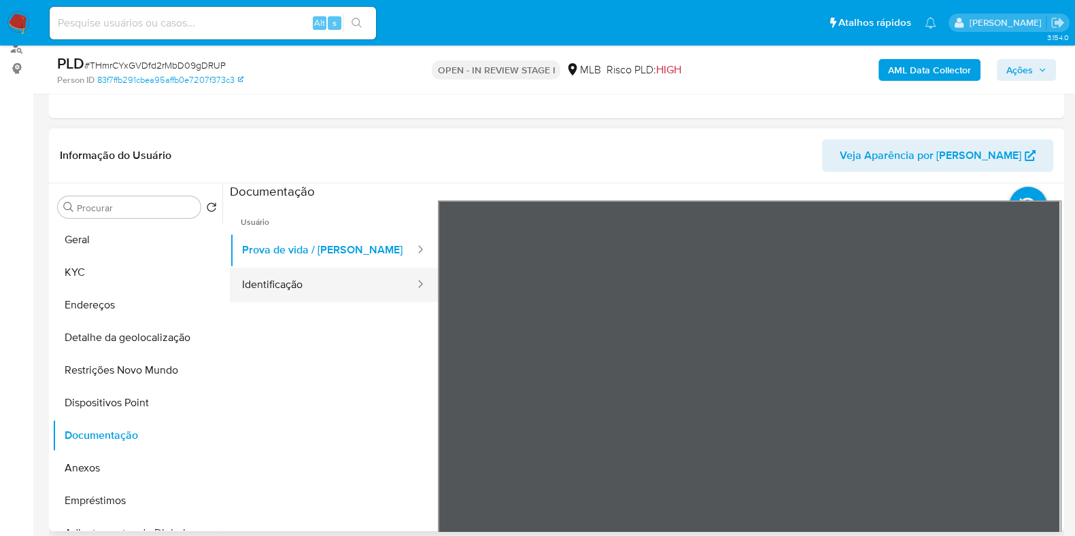
click at [306, 290] on button "Identificação" at bounding box center [323, 285] width 186 height 35
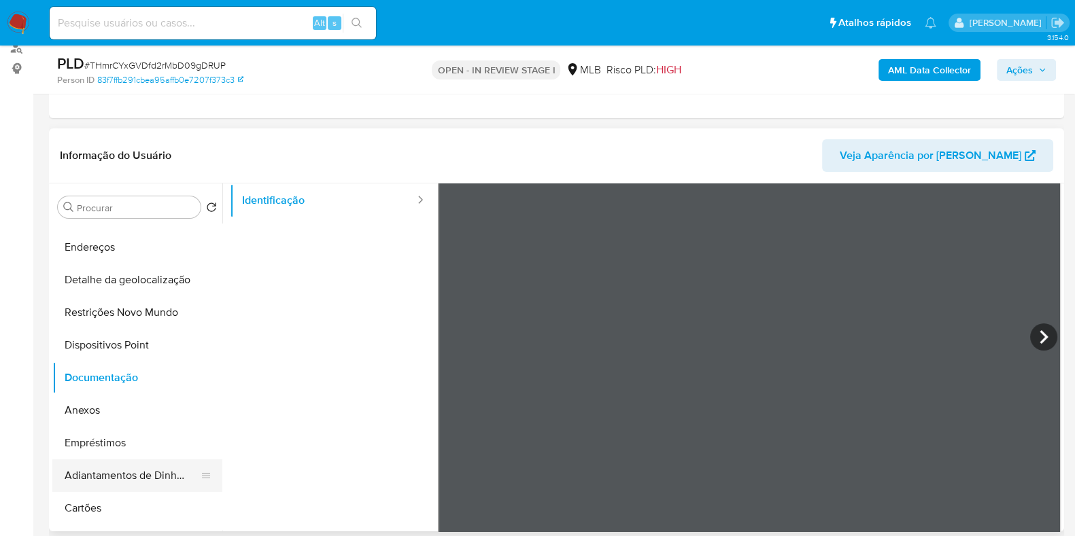
scroll to position [84, 0]
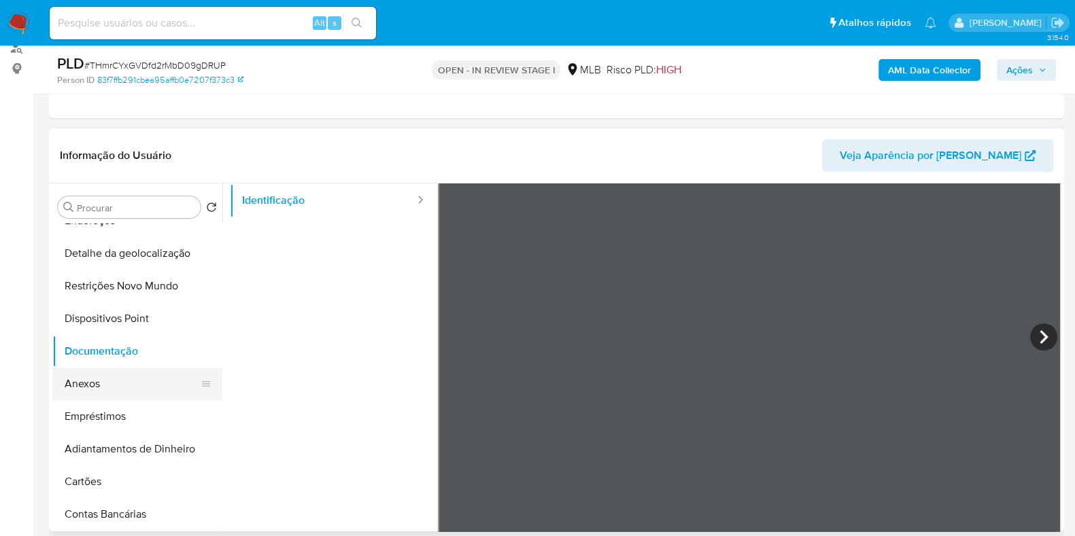
click at [88, 382] on button "Anexos" at bounding box center [131, 384] width 159 height 33
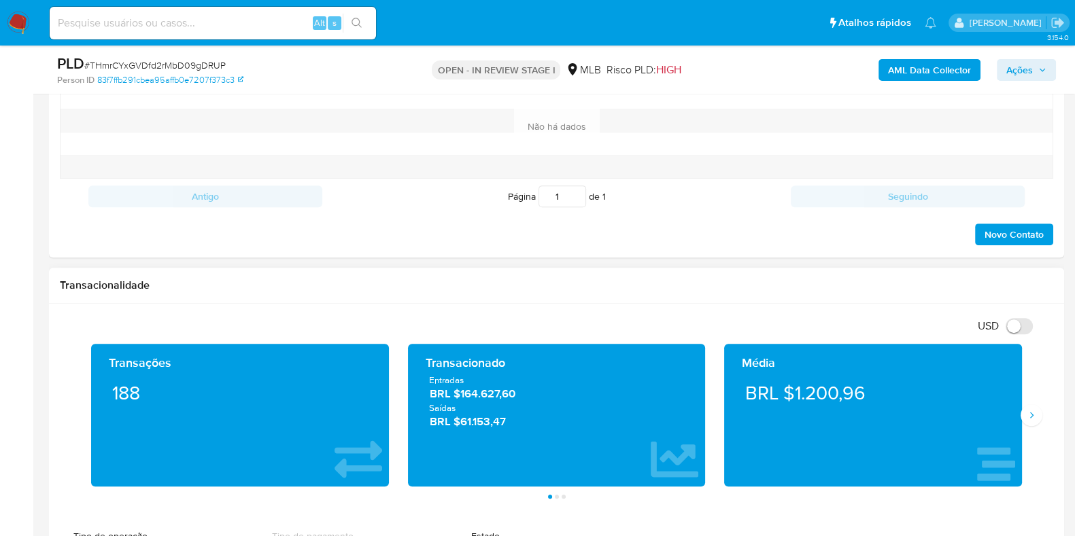
scroll to position [594, 0]
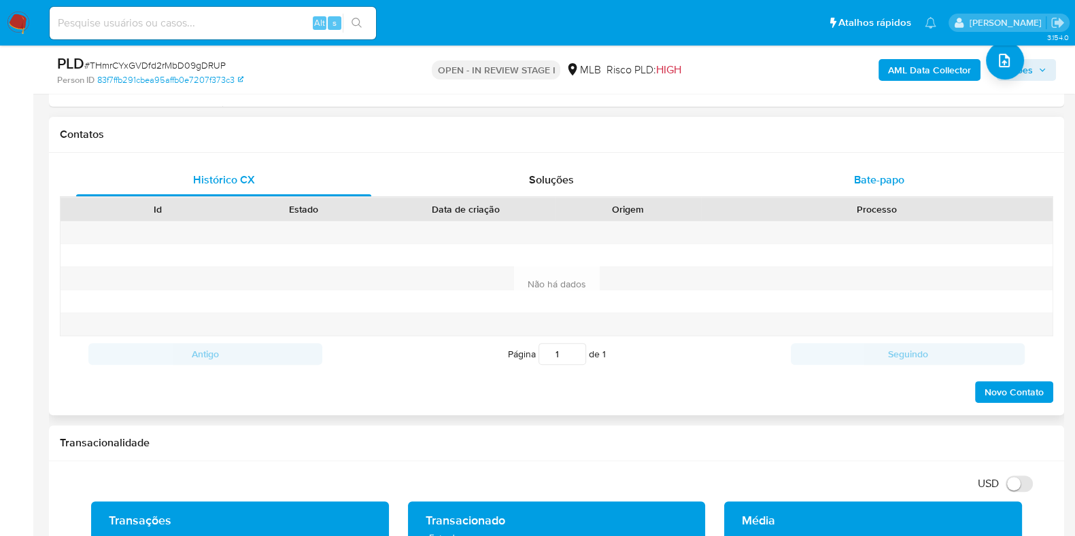
click at [871, 184] on span "Bate-papo" at bounding box center [879, 180] width 50 height 16
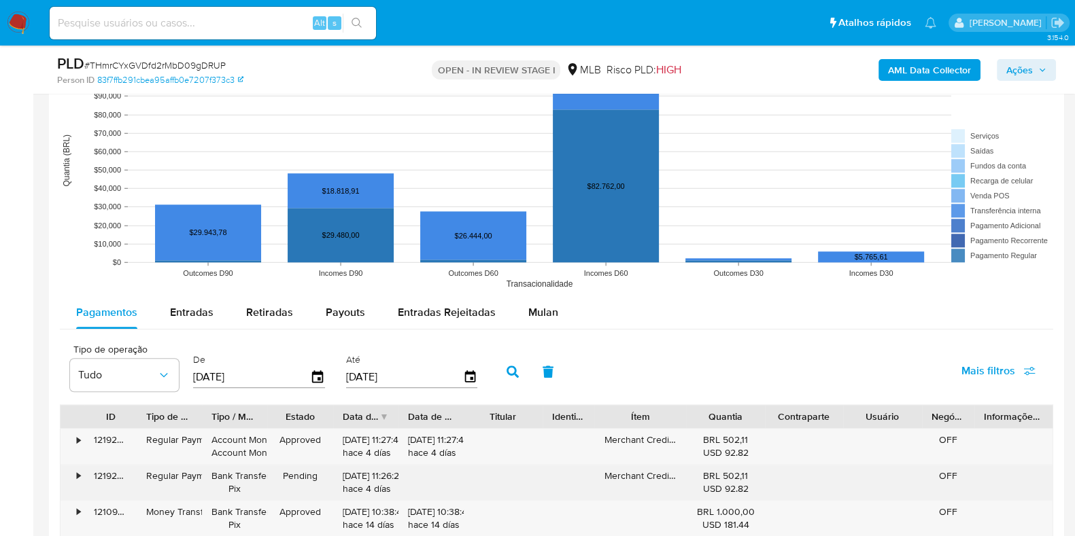
scroll to position [1530, 0]
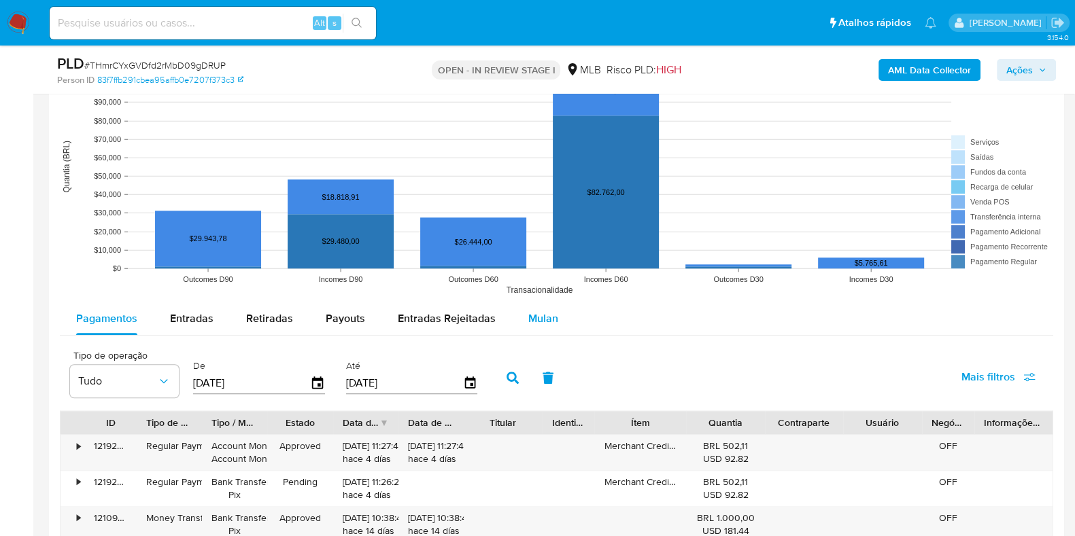
click at [551, 319] on span "Mulan" at bounding box center [543, 319] width 30 height 16
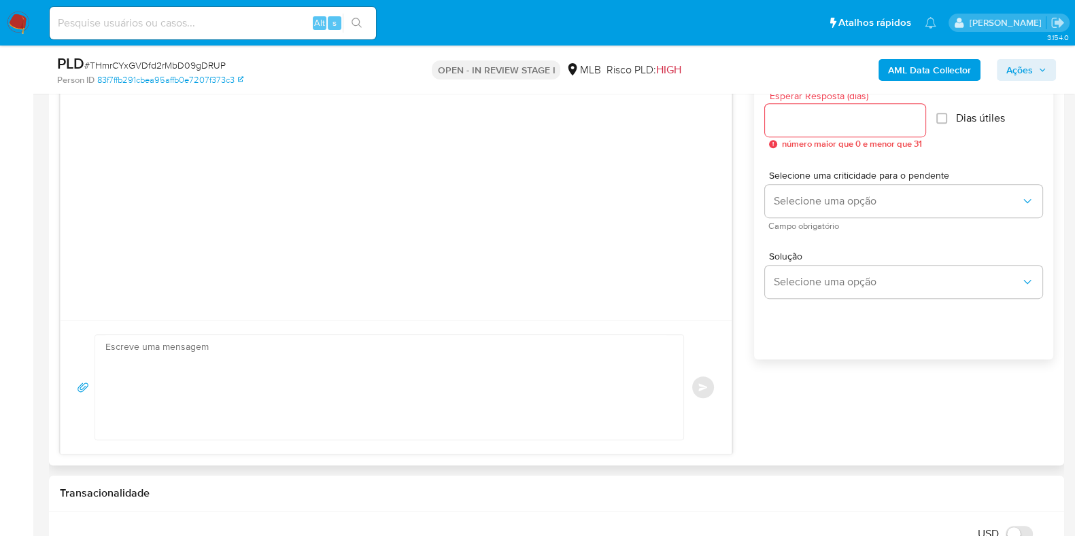
scroll to position [679, 0]
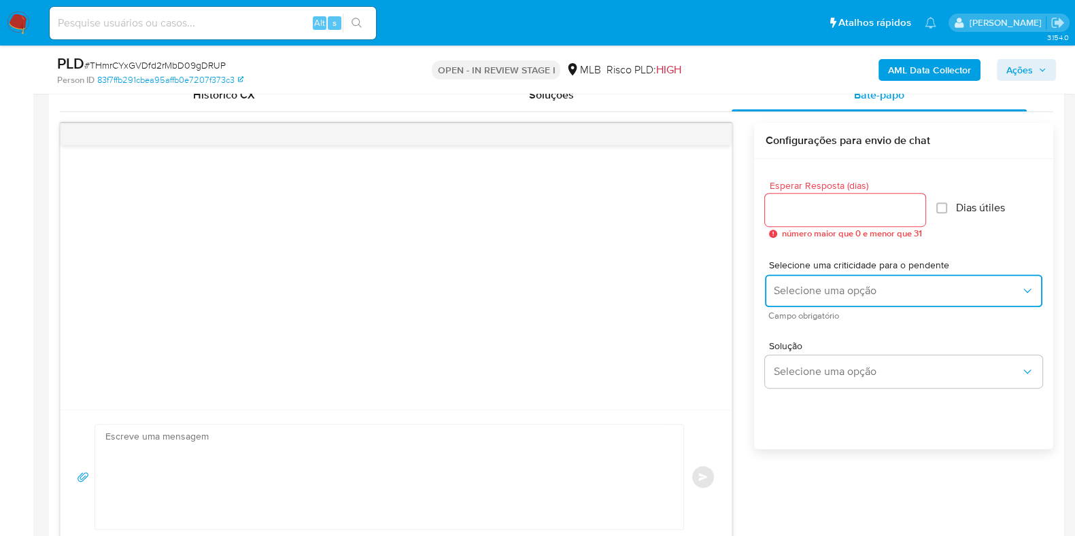
click at [926, 292] on span "Selecione uma opção" at bounding box center [896, 291] width 247 height 14
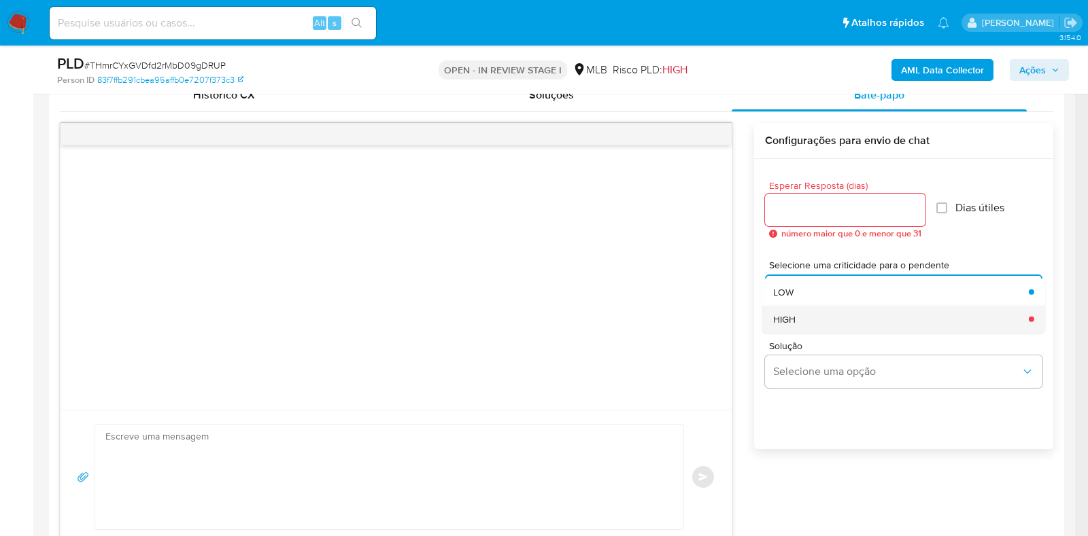
click at [891, 322] on div "HIGH" at bounding box center [896, 318] width 247 height 27
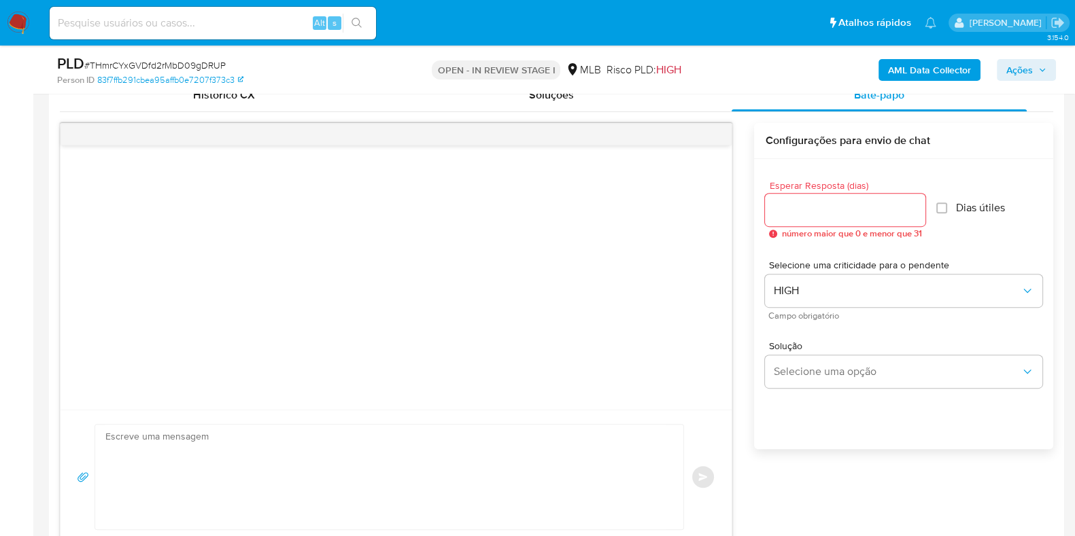
click at [874, 220] on div at bounding box center [845, 210] width 160 height 33
click at [835, 209] on input "Esperar Resposta (dias)" at bounding box center [845, 210] width 160 height 18
type input "3"
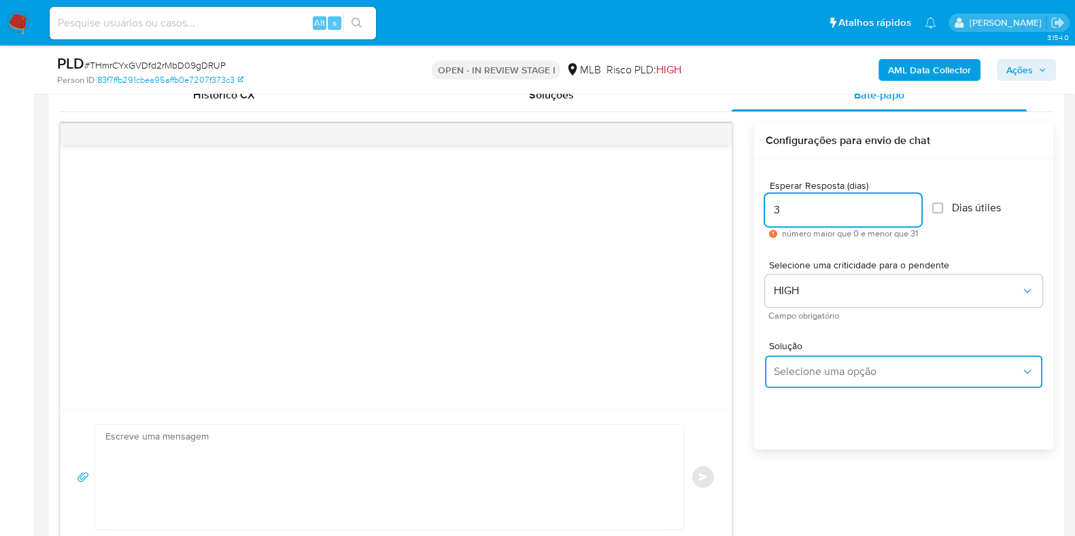
click at [870, 371] on span "Selecione uma opção" at bounding box center [896, 372] width 247 height 14
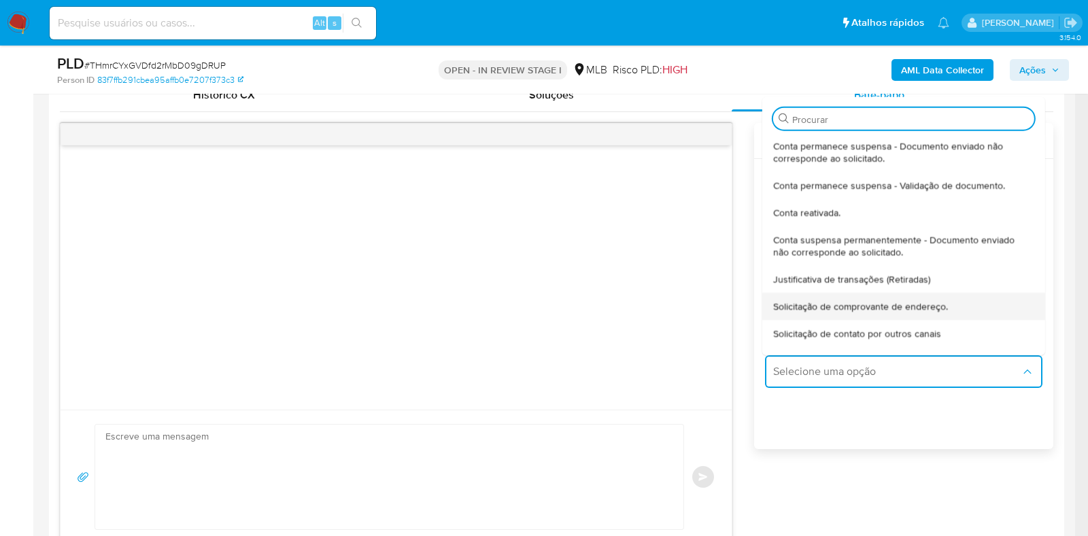
click at [867, 300] on span "Solicitação de comprovante de endereço." at bounding box center [860, 306] width 175 height 12
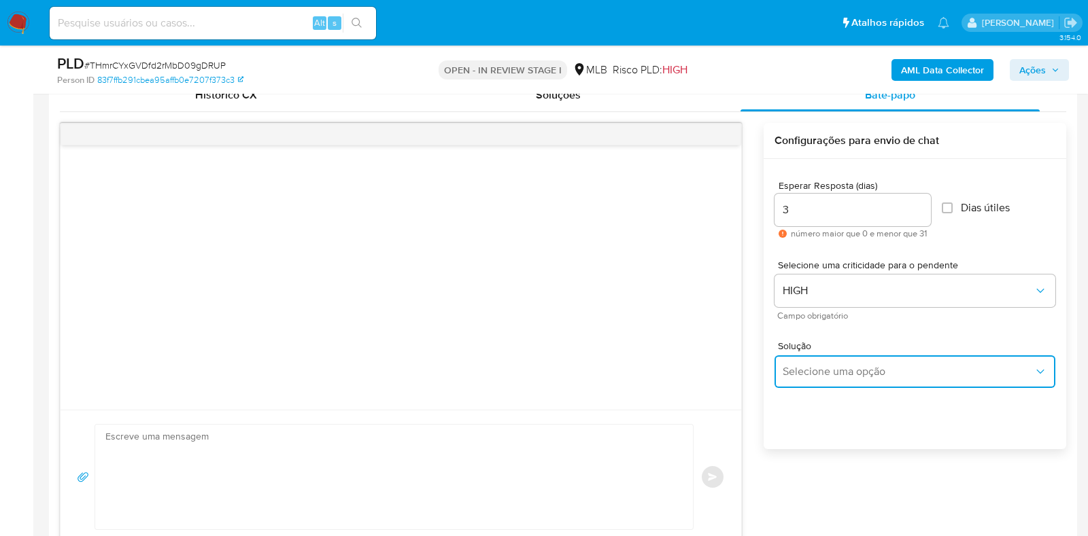
type textarea "Olá,Suspendemos a sua conta para uma verificação adicional de segurança.Como pa…"
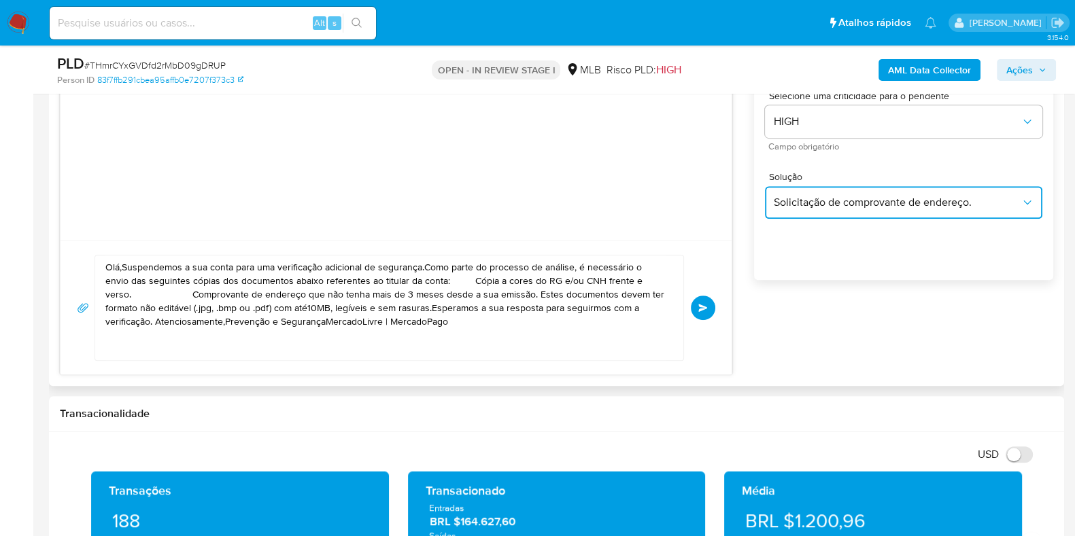
scroll to position [850, 0]
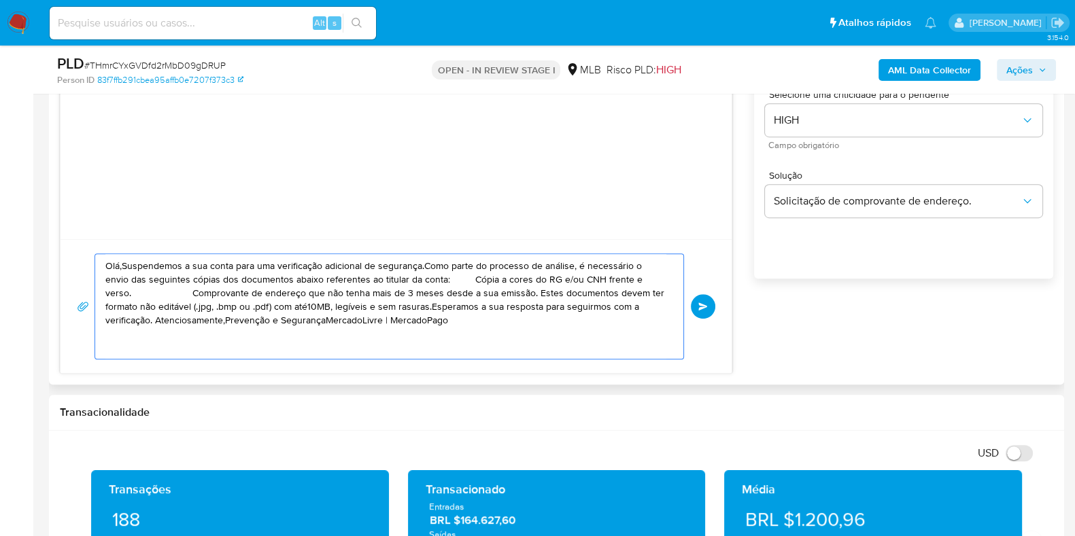
drag, startPoint x: 470, startPoint y: 326, endPoint x: 77, endPoint y: 160, distance: 425.6
click at [78, 160] on div "Olá,Suspendemos a sua conta para uma verificação adicional de segurança.Como pa…" at bounding box center [396, 162] width 672 height 421
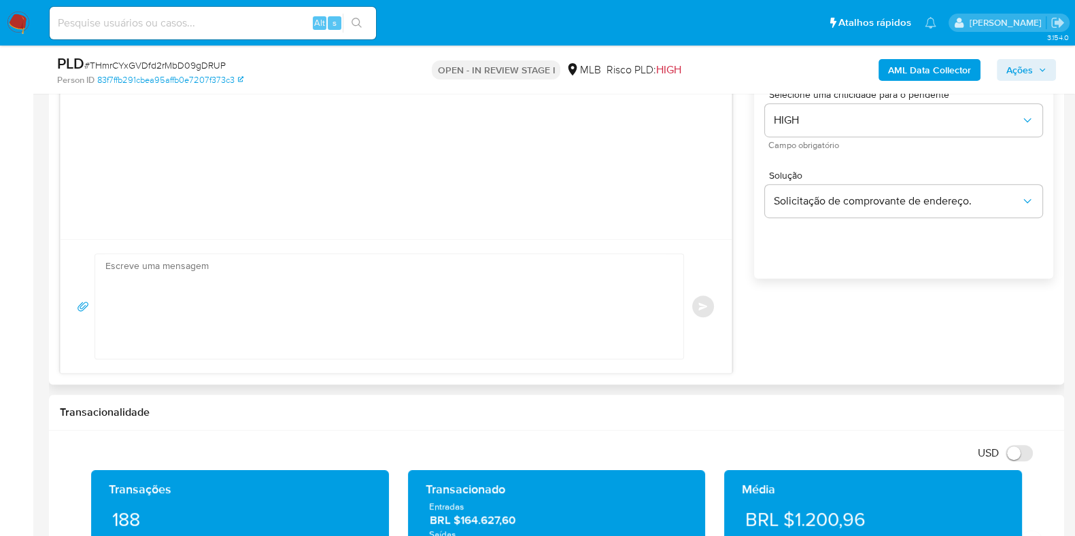
click at [177, 307] on textarea at bounding box center [385, 306] width 561 height 105
paste textarea "Olá, Estamos realizando uma verificação adicional de segurança em contas de usu…"
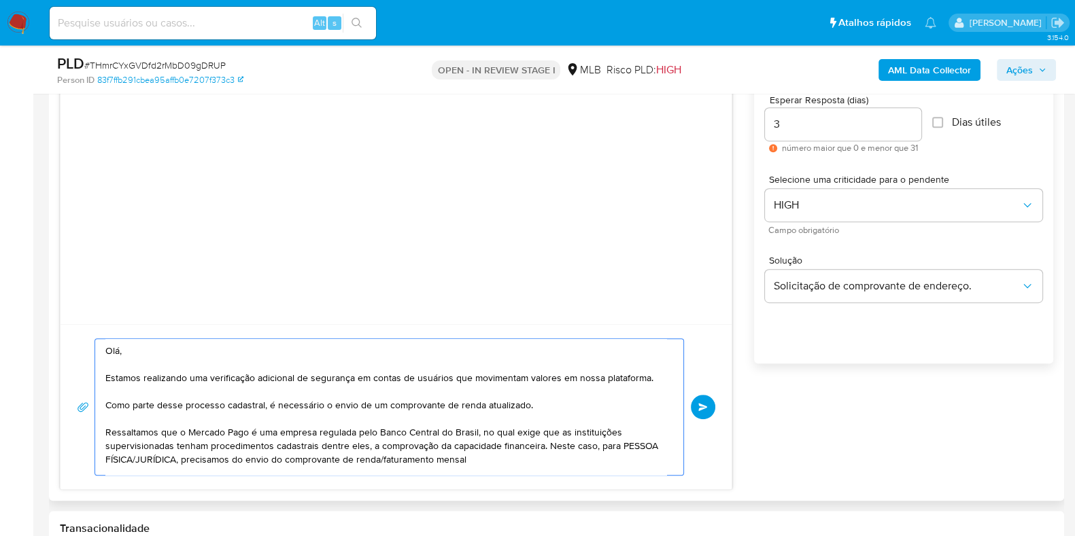
scroll to position [84, 0]
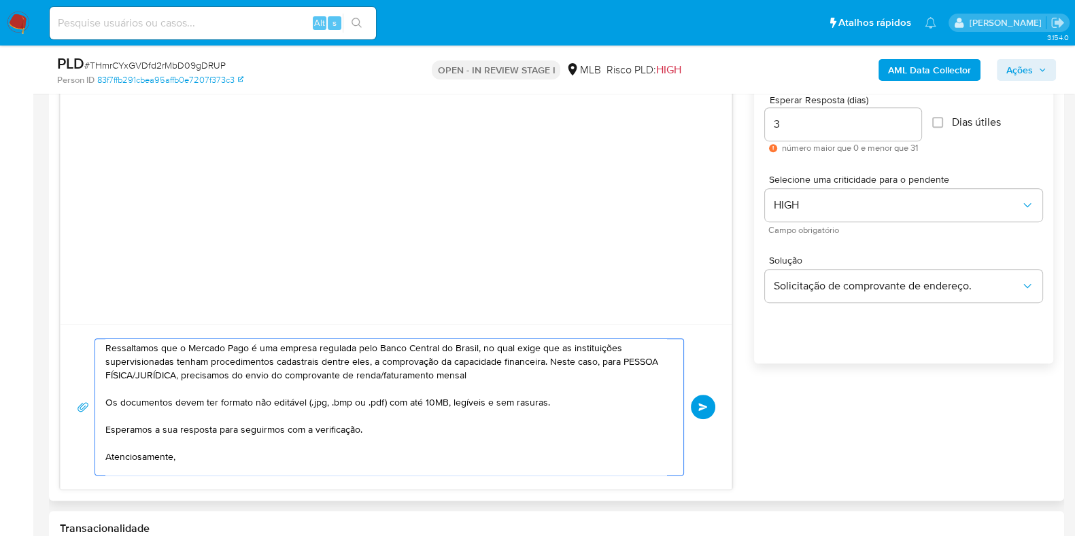
drag, startPoint x: 218, startPoint y: 372, endPoint x: 320, endPoint y: 381, distance: 103.1
click at [172, 372] on textarea "Olá, Estamos realizando uma verificação adicional de segurança em contas de usu…" at bounding box center [385, 407] width 561 height 136
click at [422, 374] on textarea "Olá, Estamos realizando uma verificação adicional de segurança em contas de usu…" at bounding box center [385, 407] width 561 height 136
click at [436, 367] on textarea "Olá, Estamos realizando uma verificação adicional de segurança em contas de usu…" at bounding box center [385, 407] width 561 height 136
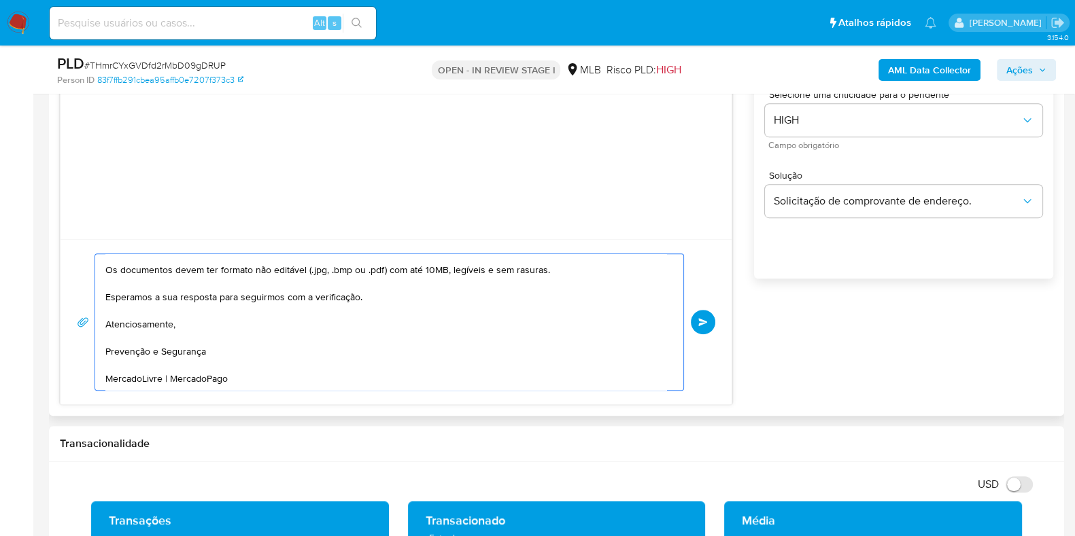
scroll to position [935, 0]
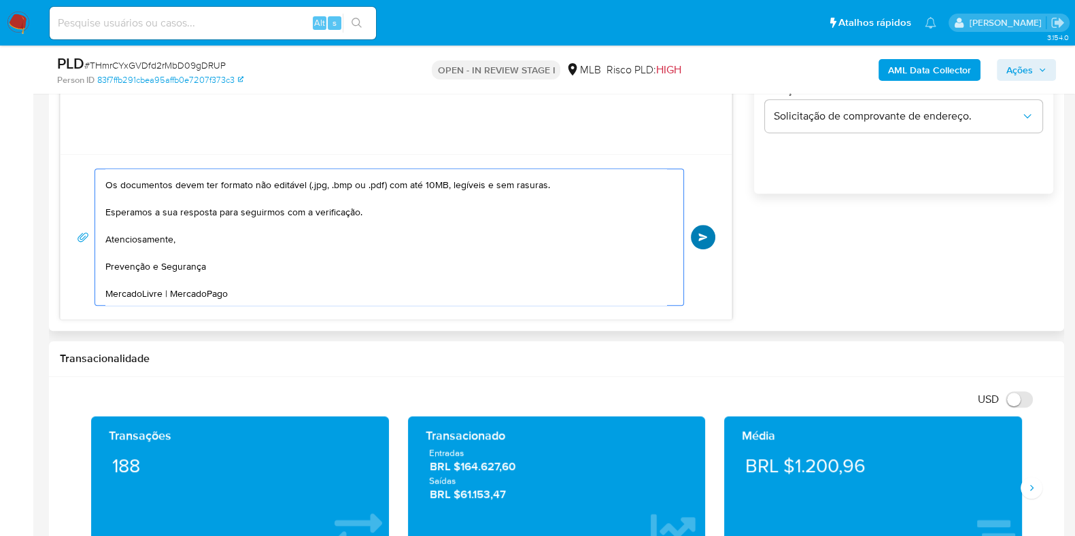
type textarea "Olá, Estamos realizando uma verificação adicional de segurança em contas de usu…"
click at [703, 241] on button "common.send" at bounding box center [703, 237] width 24 height 24
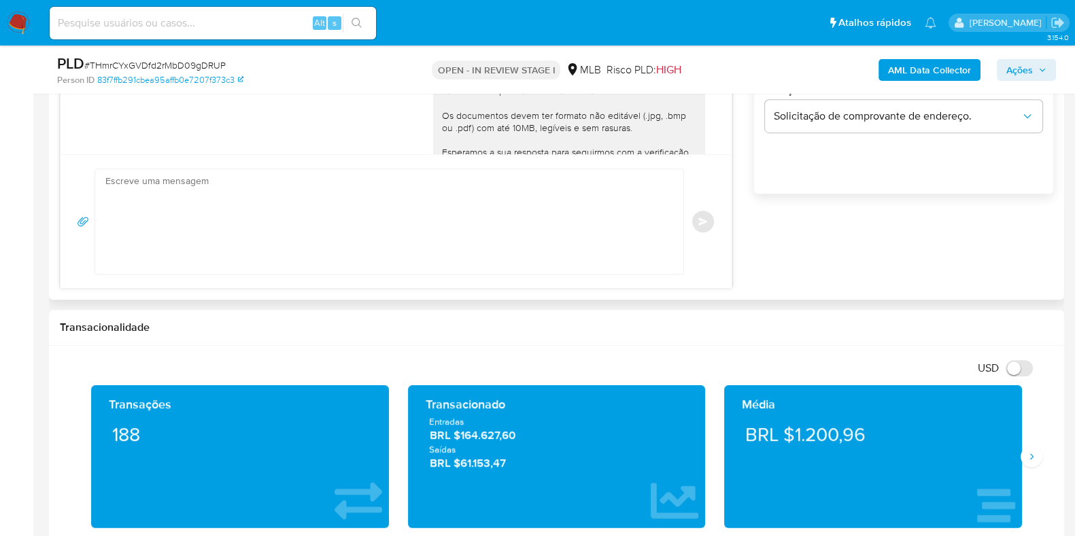
scroll to position [109, 0]
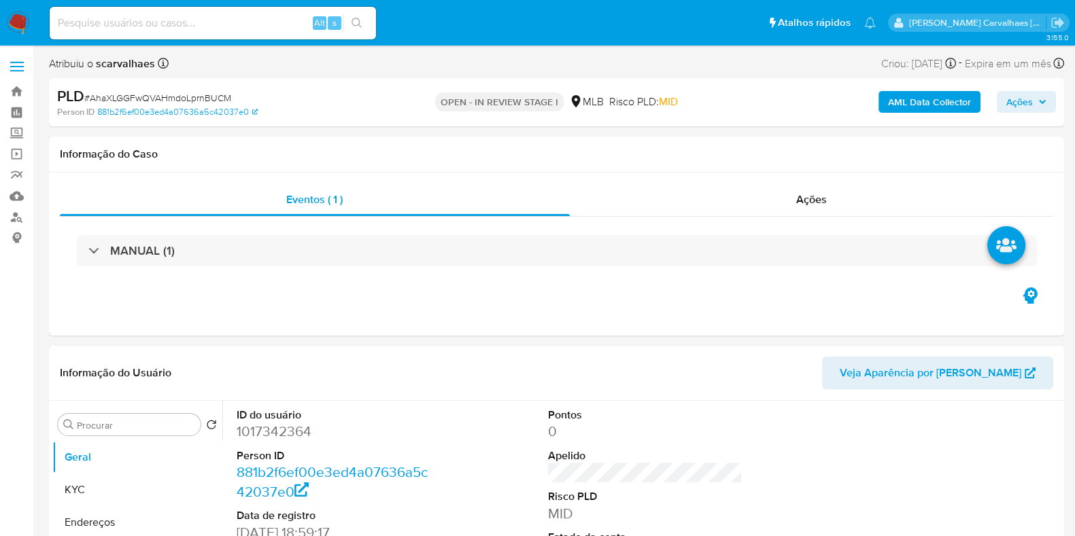
select select "10"
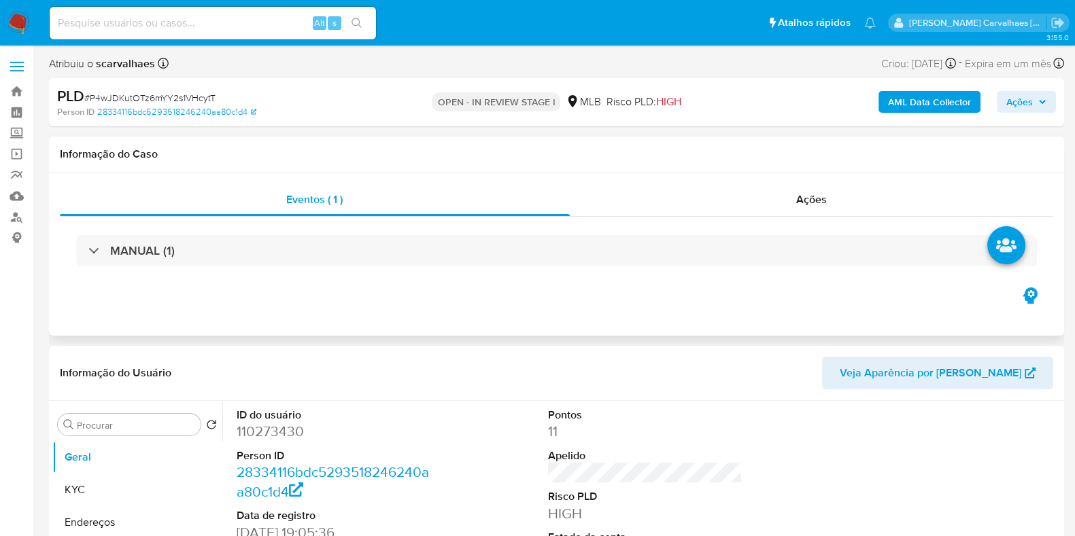
select select "10"
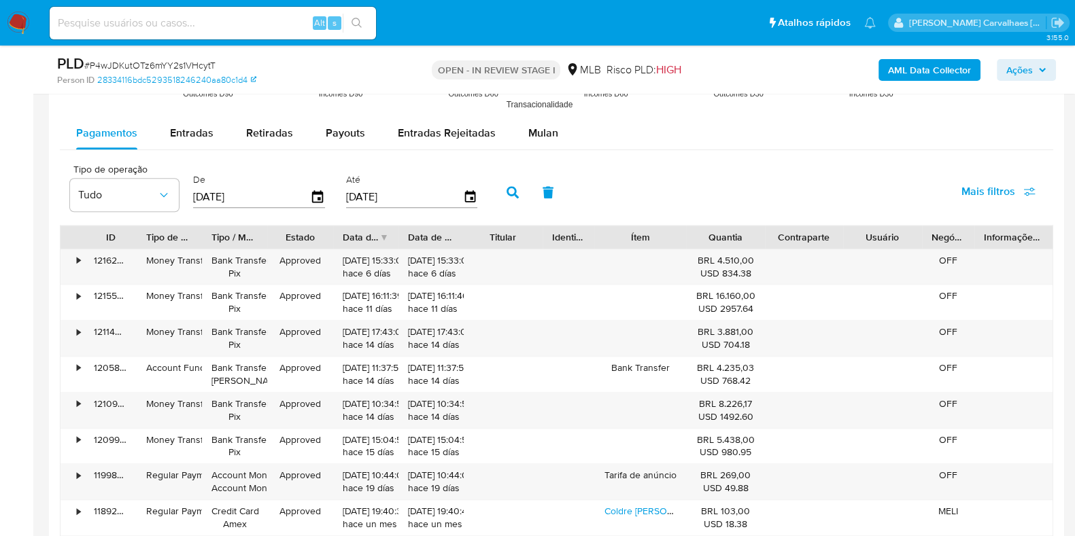
scroll to position [1530, 0]
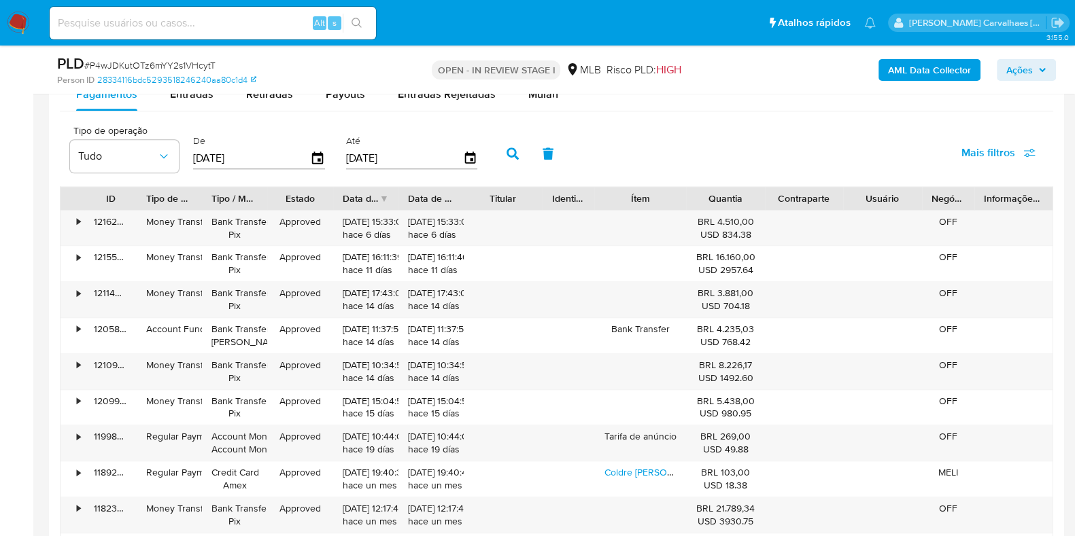
click at [540, 92] on div "PLD # P4wJDKutOTz6mYY2s1VHcytT Person ID 28334116bdc5293518246240aa80c1d4 OPEN …" at bounding box center [556, 70] width 1015 height 48
click at [547, 99] on span "Mulan" at bounding box center [543, 94] width 30 height 16
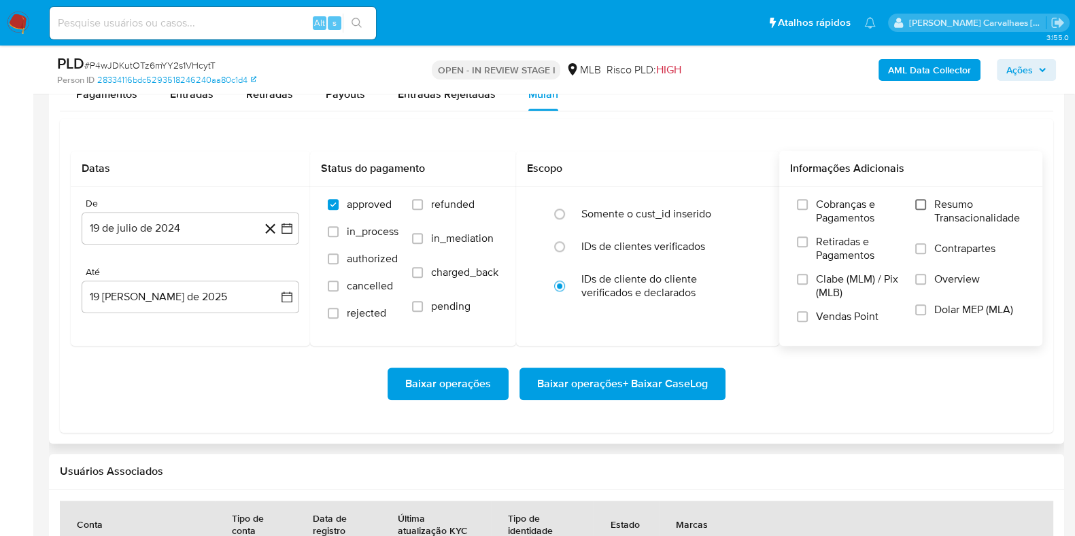
click at [920, 204] on input "Resumo Transacionalidade" at bounding box center [920, 204] width 11 height 11
click at [290, 229] on icon "button" at bounding box center [287, 229] width 14 height 14
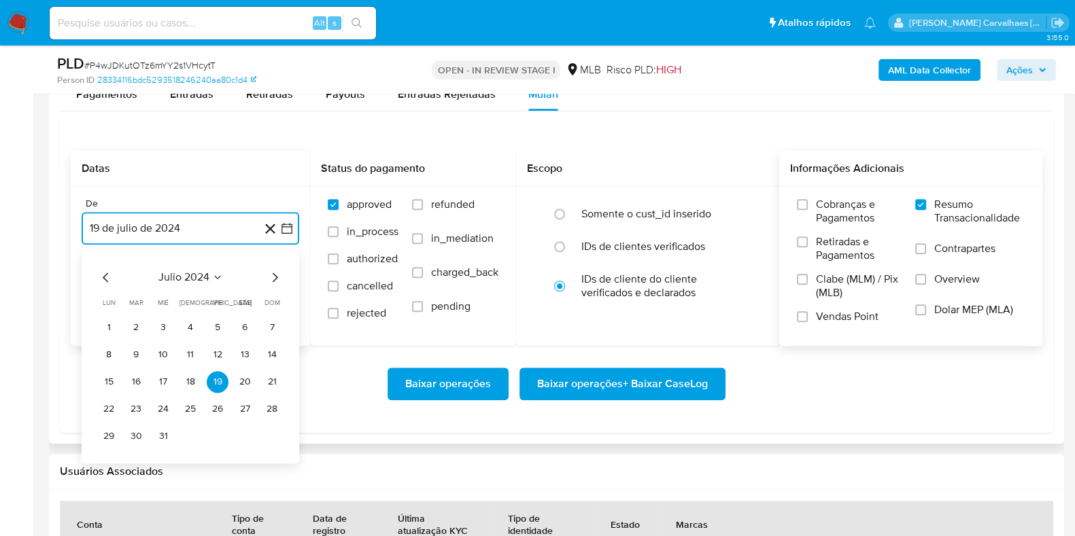
click at [278, 272] on icon "Mes siguiente" at bounding box center [274, 277] width 16 height 16
click at [273, 275] on icon "Mes siguiente" at bounding box center [274, 277] width 16 height 16
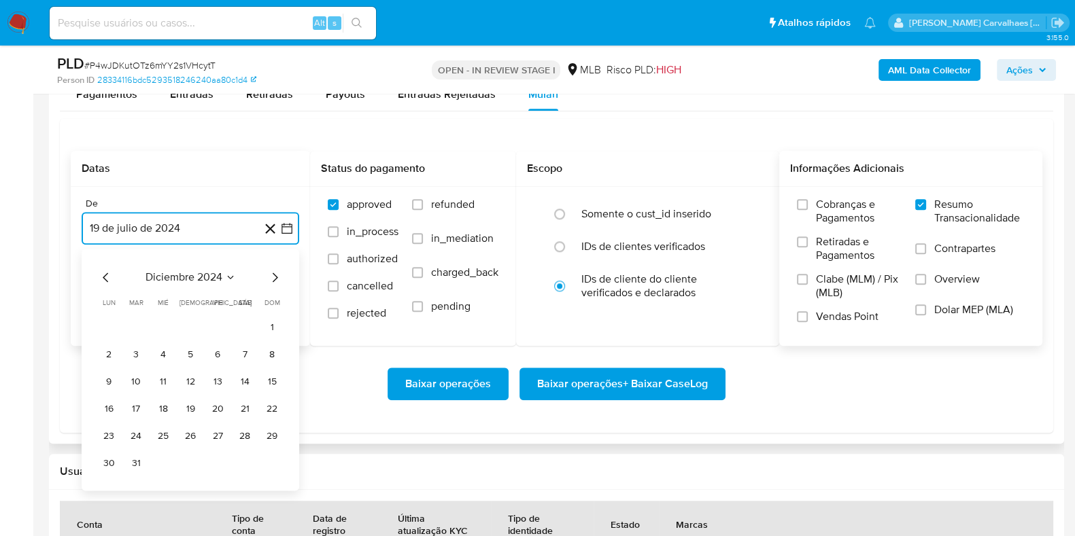
click at [273, 275] on icon "Mes siguiente" at bounding box center [274, 277] width 16 height 16
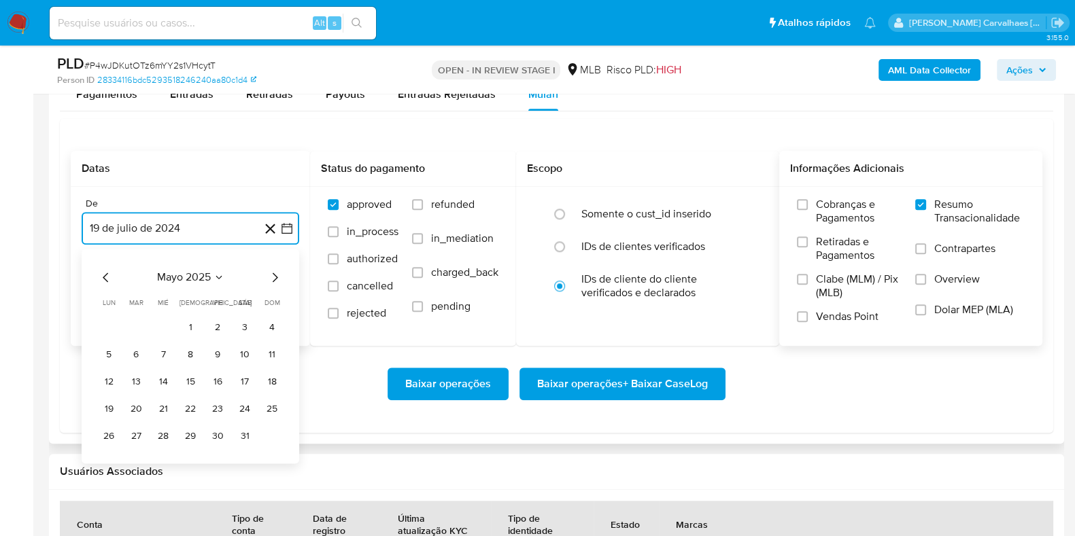
click at [273, 275] on icon "Mes siguiente" at bounding box center [274, 277] width 16 height 16
click at [139, 408] on button "17" at bounding box center [136, 409] width 22 height 22
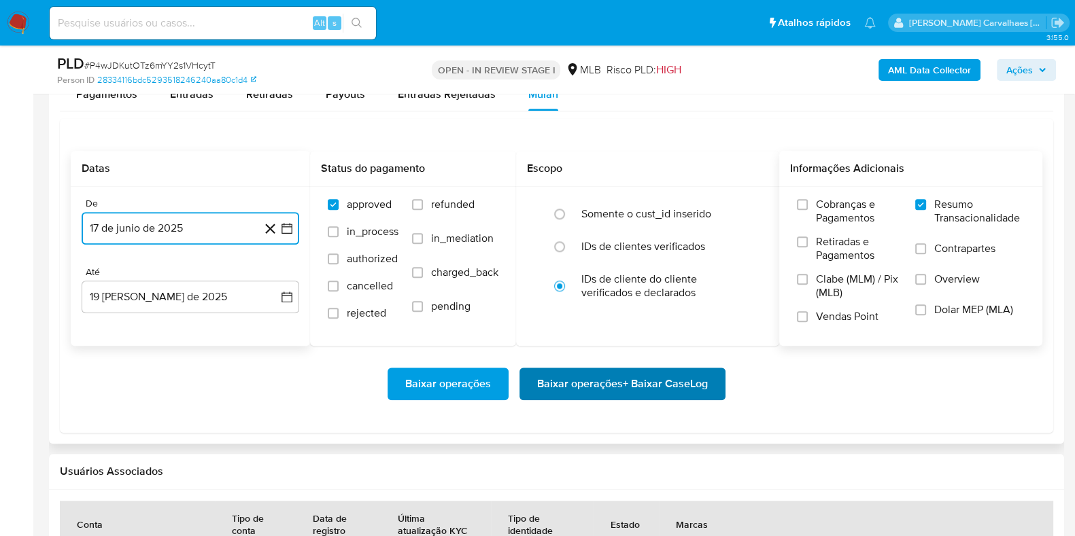
click at [563, 392] on span "Baixar operações + Baixar CaseLog" at bounding box center [622, 384] width 171 height 30
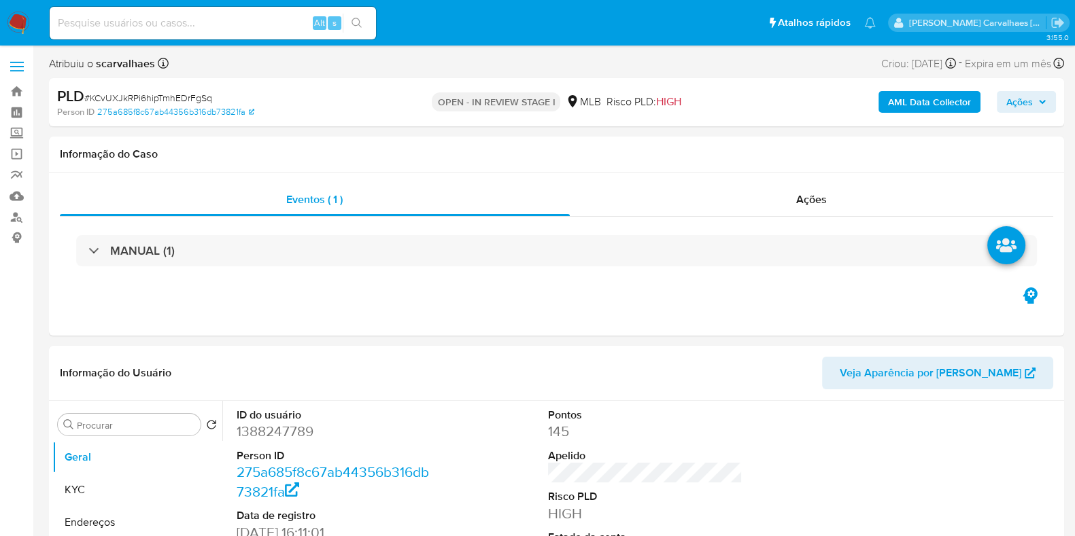
select select "10"
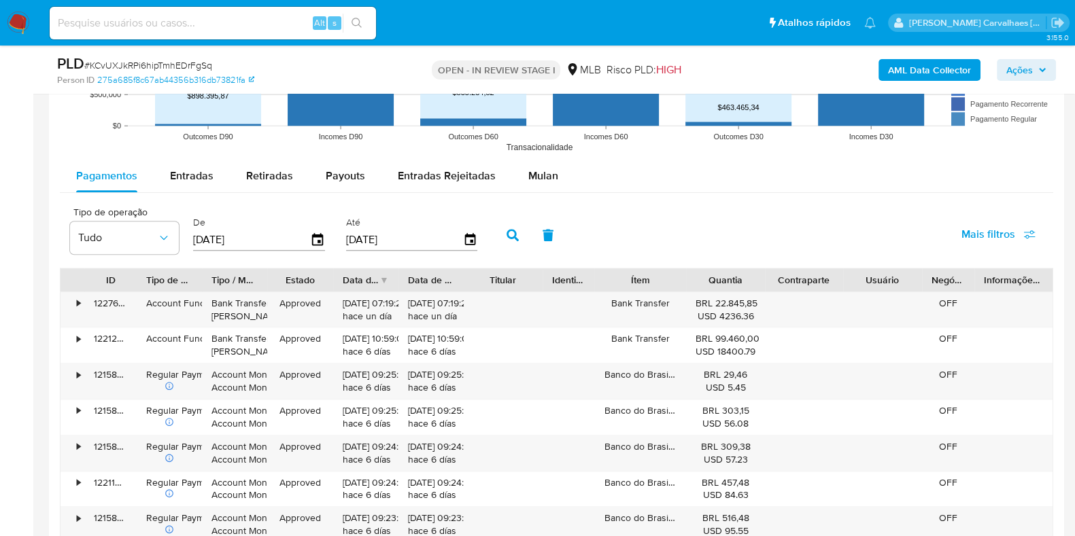
scroll to position [1359, 0]
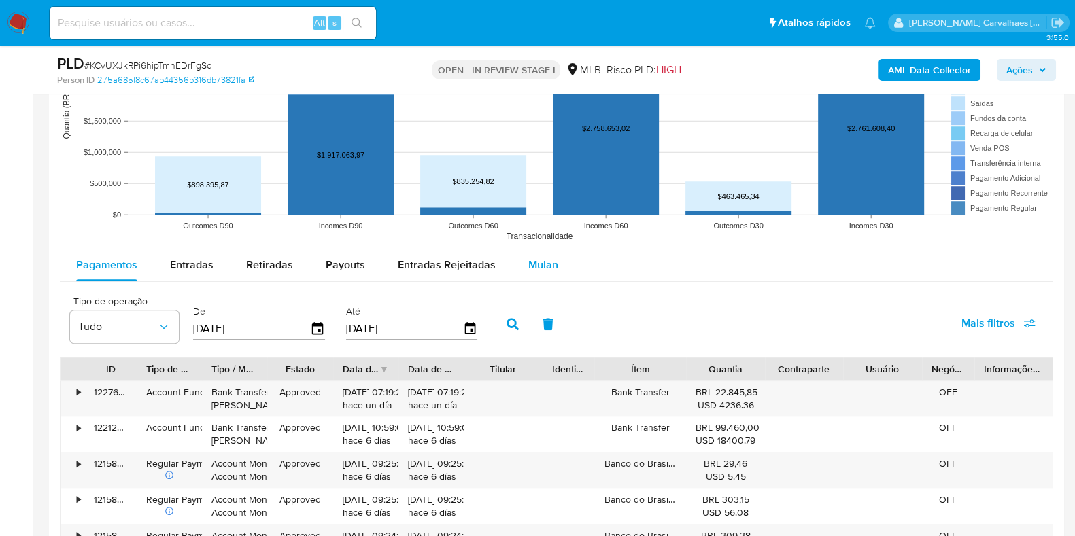
click at [530, 262] on span "Mulan" at bounding box center [543, 265] width 30 height 16
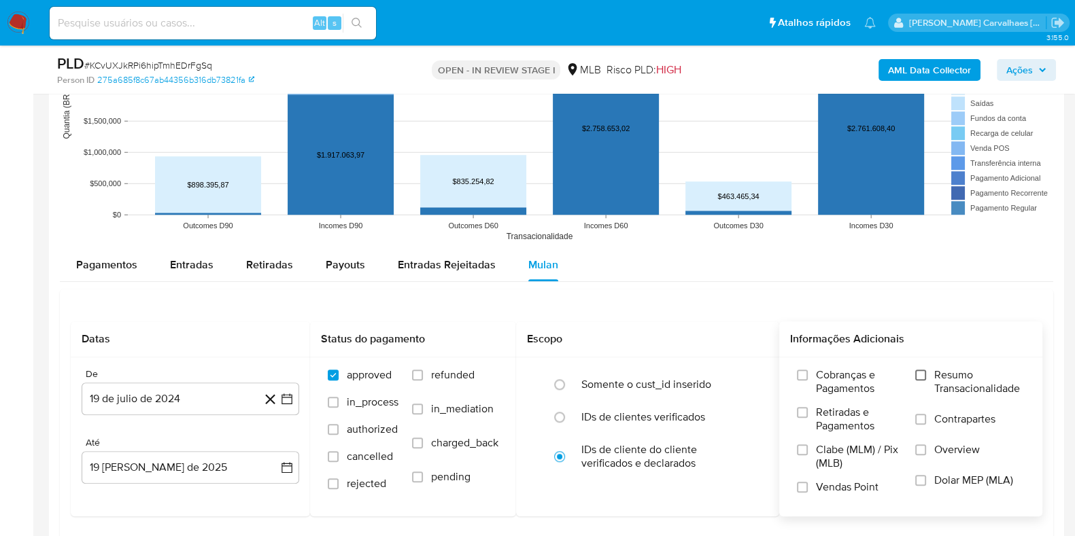
click at [922, 370] on input "Resumo Transacionalidade" at bounding box center [920, 375] width 11 height 11
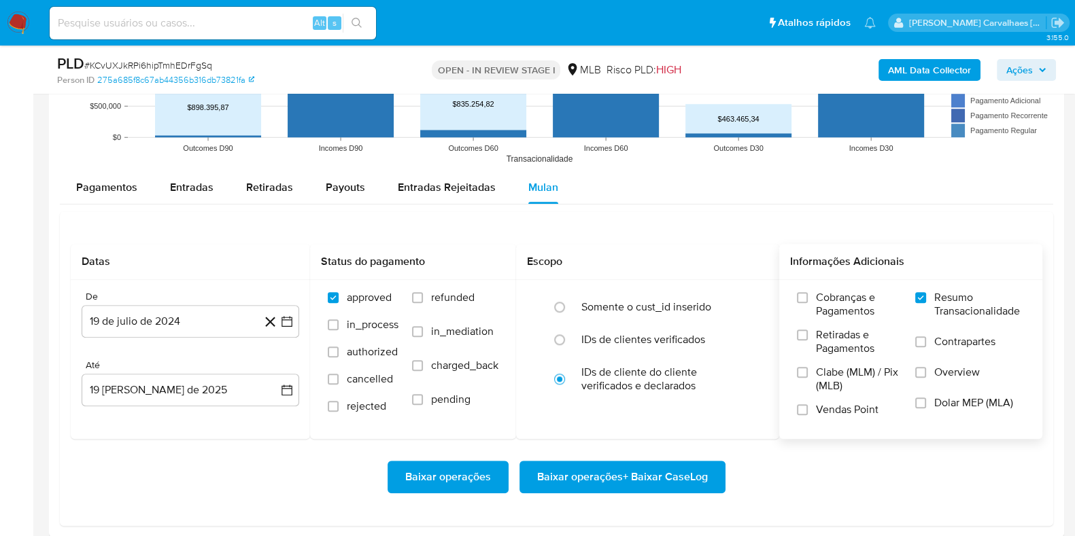
scroll to position [1530, 0]
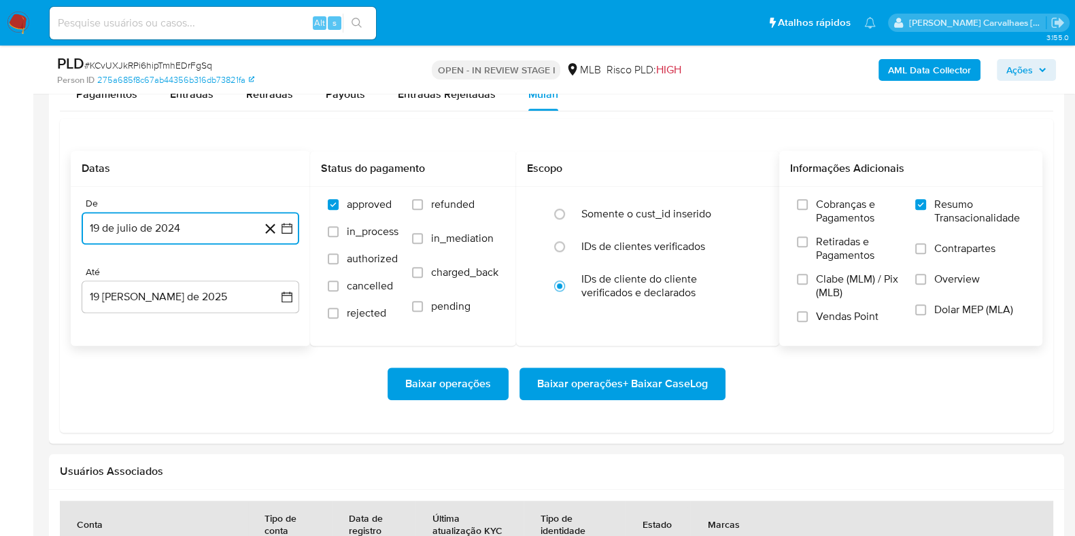
click at [289, 229] on icon "button" at bounding box center [287, 229] width 14 height 14
click at [273, 278] on icon "Mes siguiente" at bounding box center [274, 277] width 16 height 16
click at [273, 277] on icon "Mes siguiente" at bounding box center [274, 277] width 16 height 16
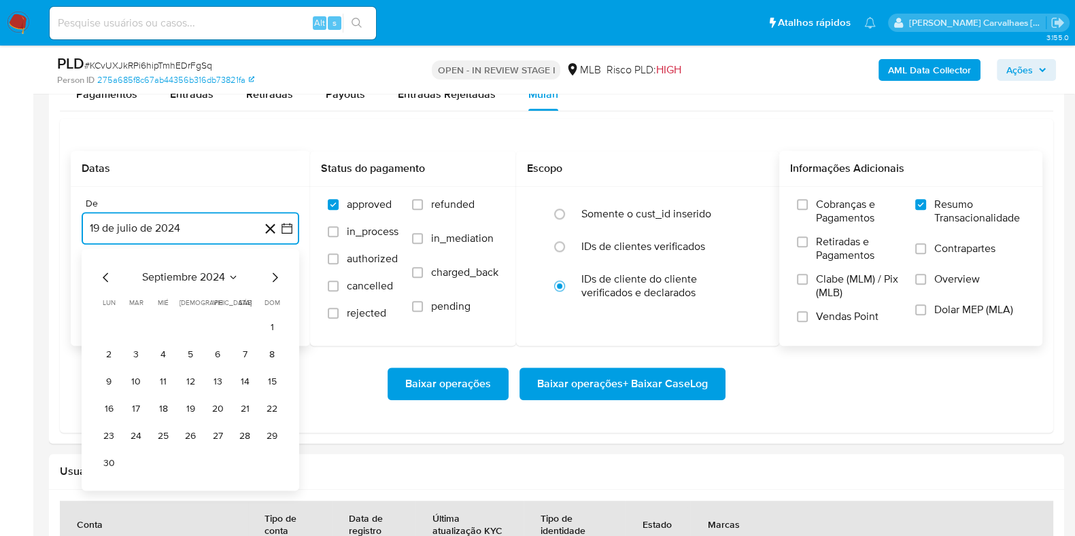
click at [273, 277] on icon "Mes siguiente" at bounding box center [274, 277] width 16 height 16
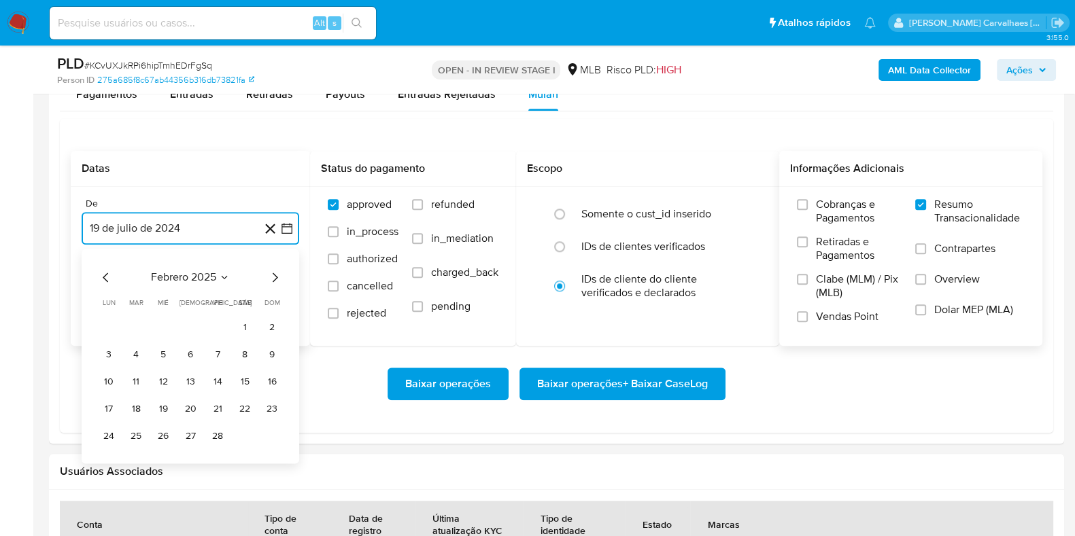
click at [273, 277] on icon "Mes siguiente" at bounding box center [274, 277] width 16 height 16
click at [135, 409] on button "17" at bounding box center [136, 409] width 22 height 22
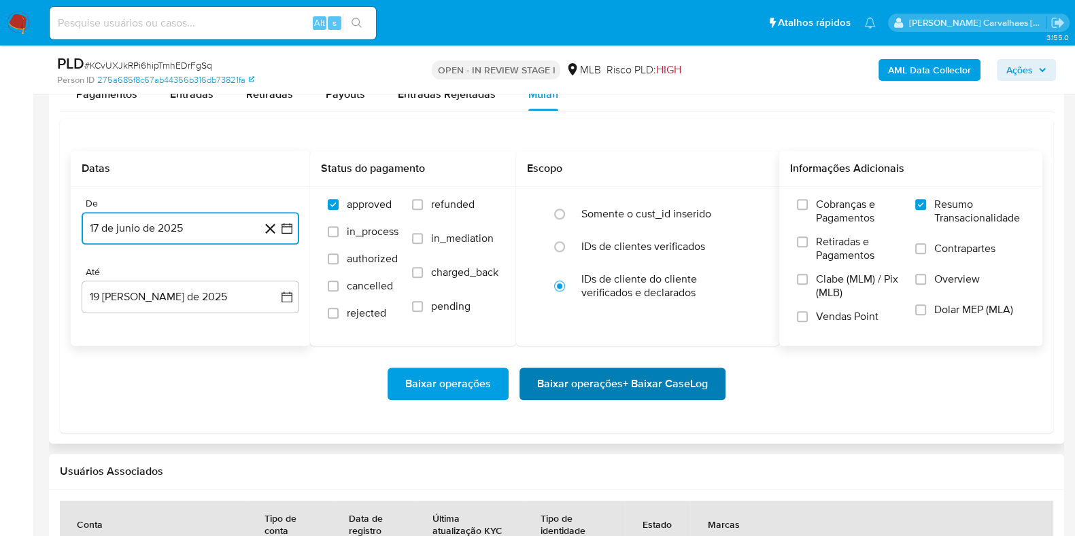
click at [600, 385] on span "Baixar operações + Baixar CaseLog" at bounding box center [622, 384] width 171 height 30
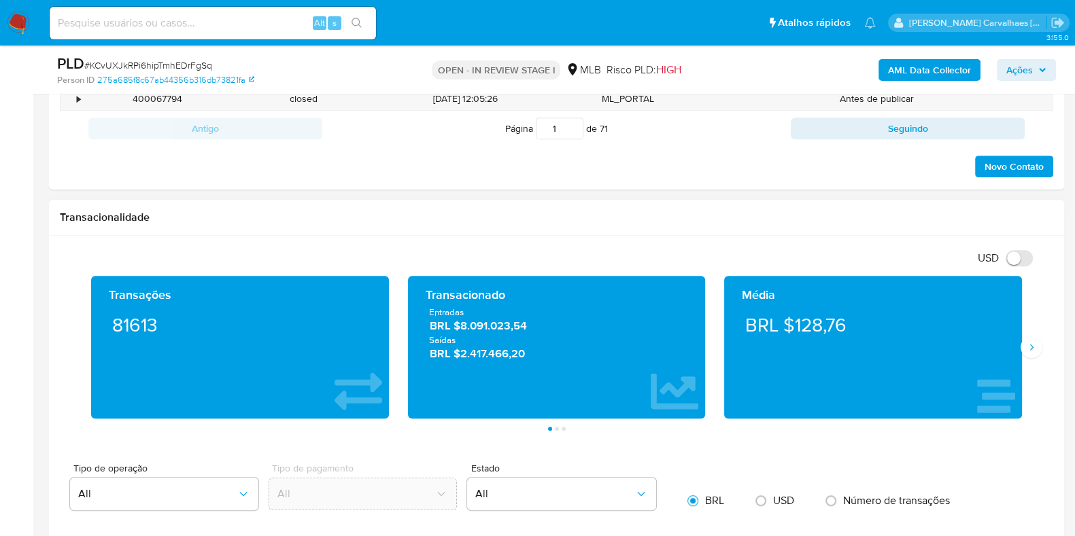
scroll to position [570, 0]
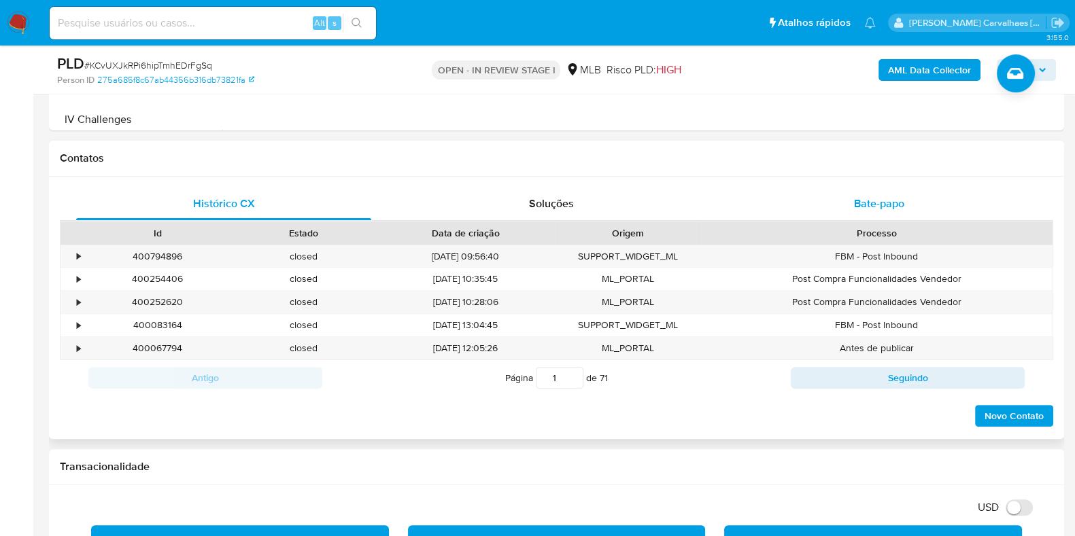
click at [886, 198] on span "Bate-papo" at bounding box center [879, 204] width 50 height 16
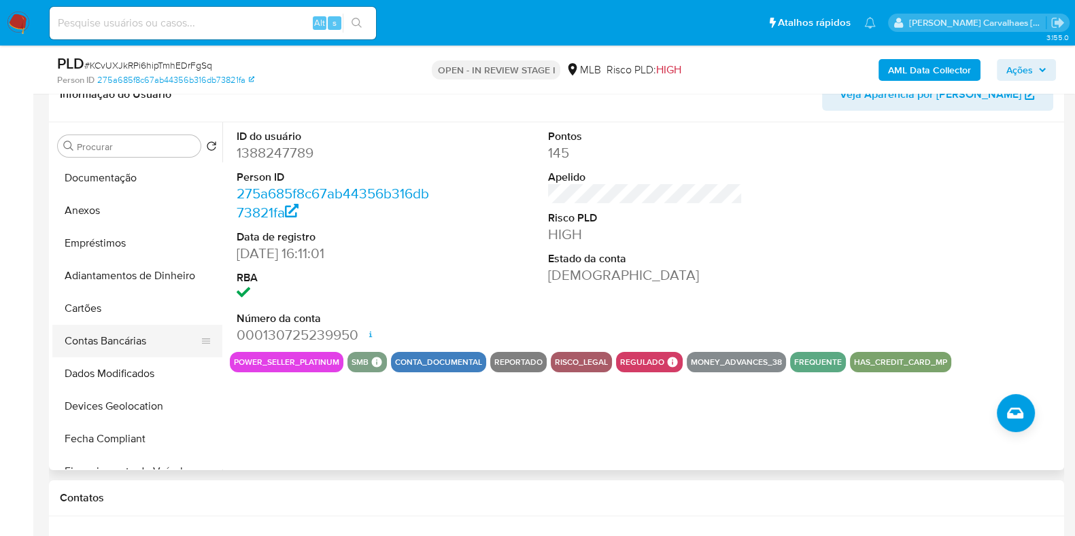
scroll to position [169, 0]
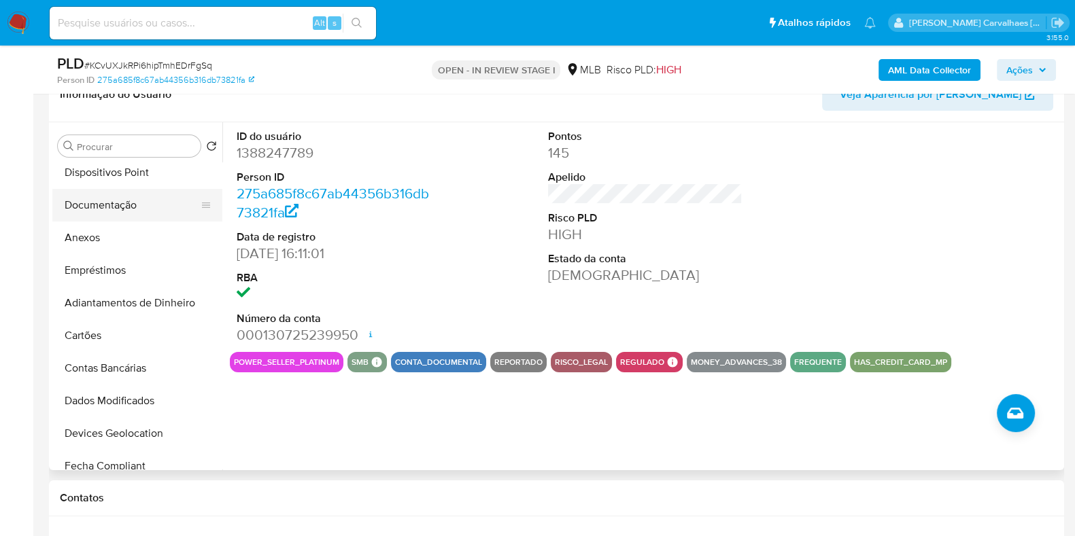
click at [122, 201] on button "Documentação" at bounding box center [131, 205] width 159 height 33
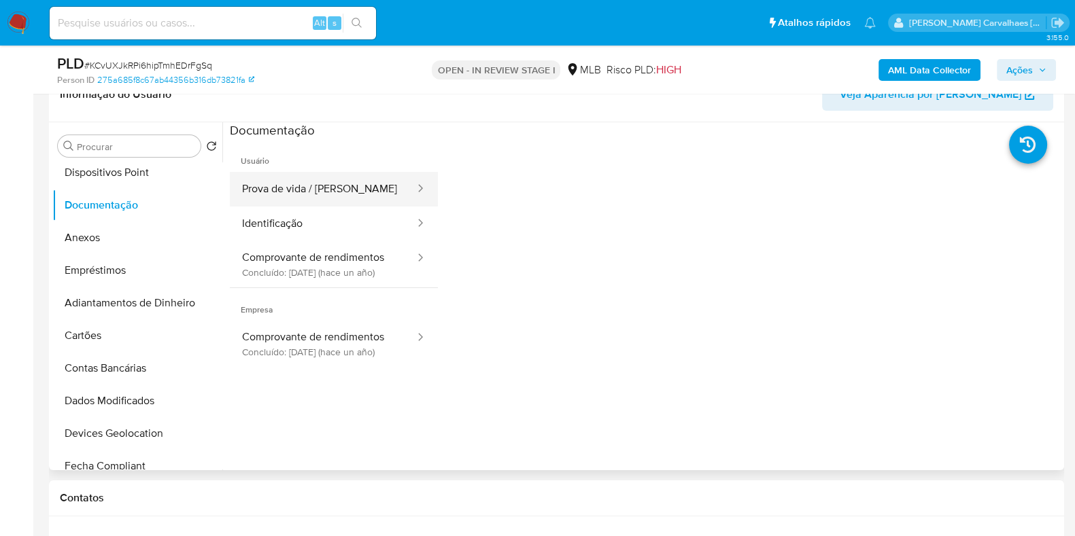
click at [335, 187] on button "Prova de vida / Selfie" at bounding box center [323, 189] width 186 height 35
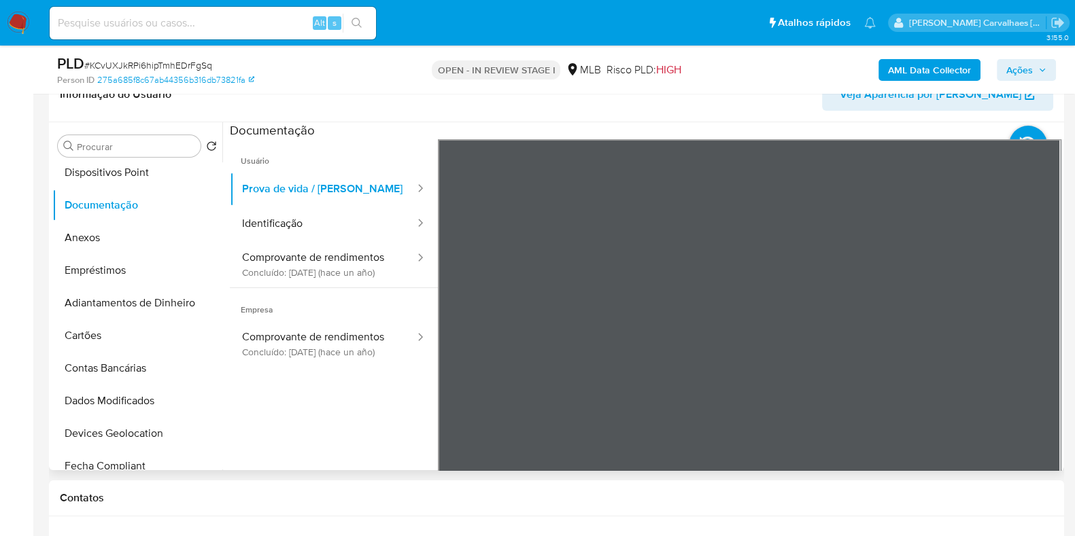
scroll to position [0, 0]
click at [311, 226] on button "Identificação" at bounding box center [323, 224] width 186 height 35
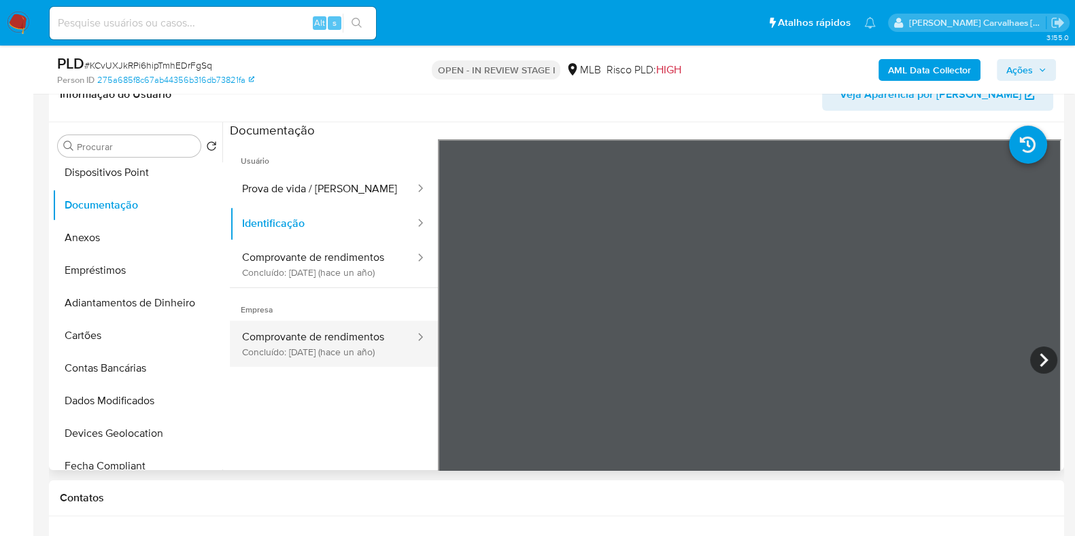
click at [343, 349] on button "Comprovante de rendimentos Concluído: 19/03/2024 (hace un año)" at bounding box center [323, 344] width 186 height 46
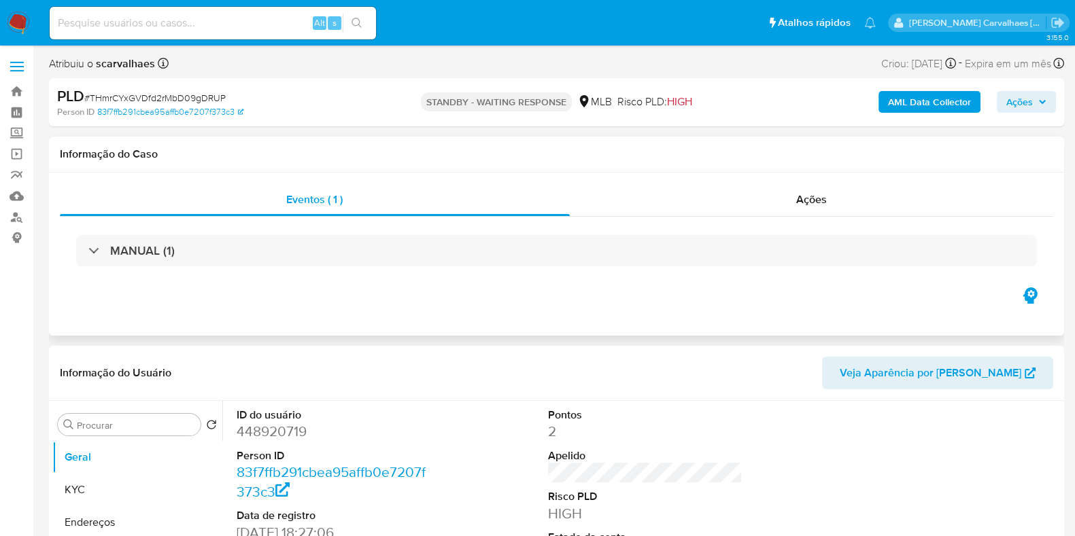
select select "10"
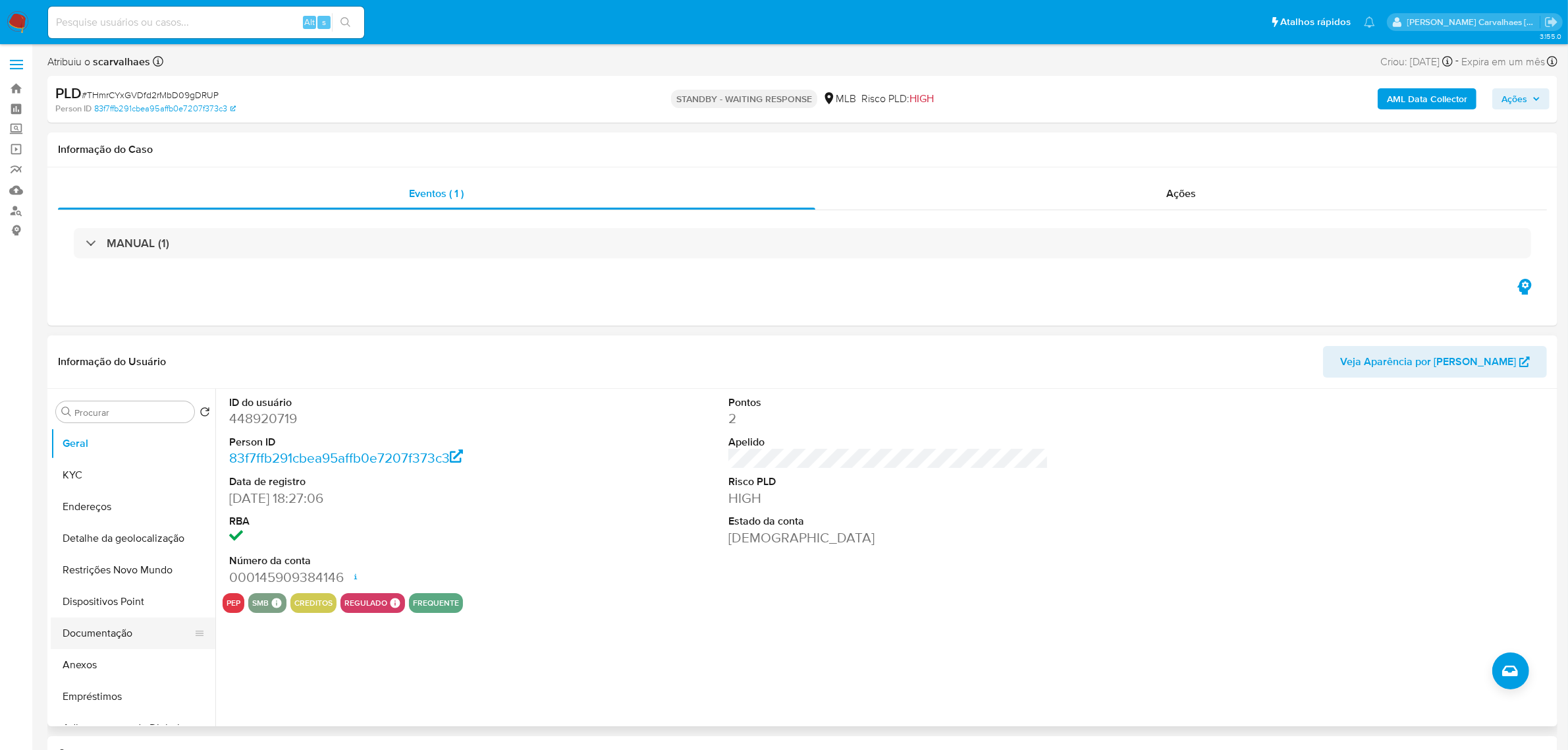
click at [135, 519] on button "Documentação" at bounding box center [127, 633] width 154 height 32
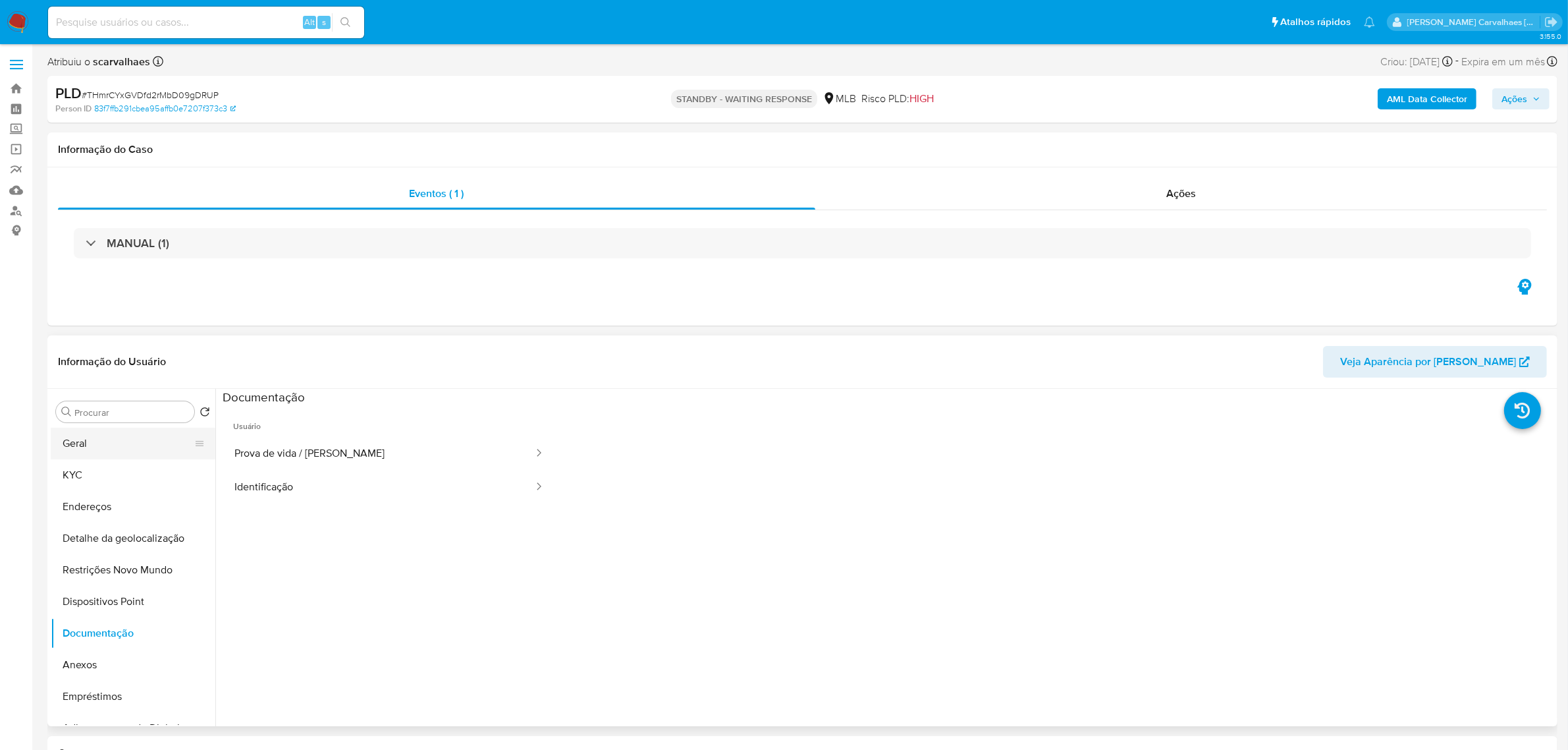
click at [98, 443] on button "Geral" at bounding box center [127, 443] width 154 height 32
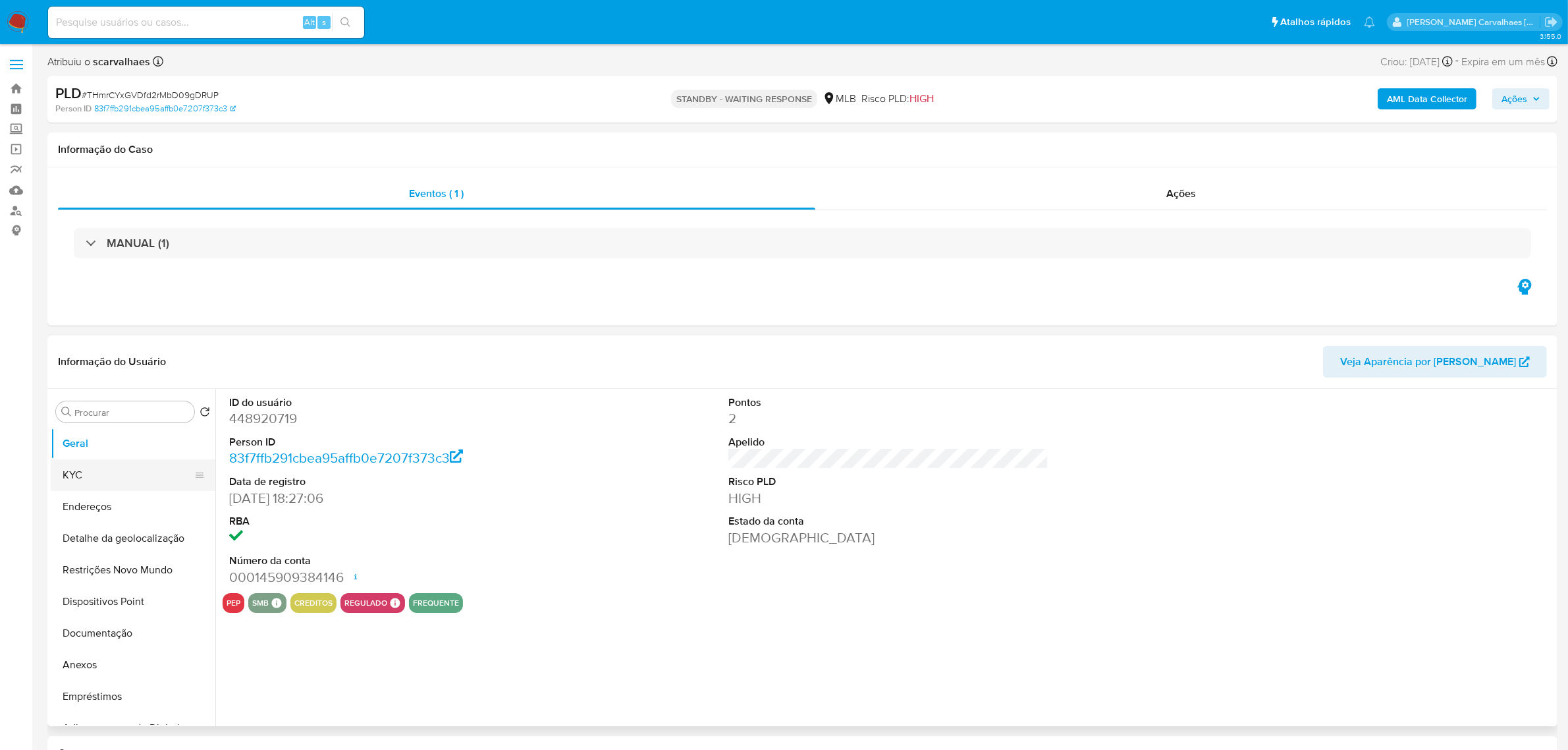
click at [89, 472] on button "KYC" at bounding box center [127, 475] width 154 height 32
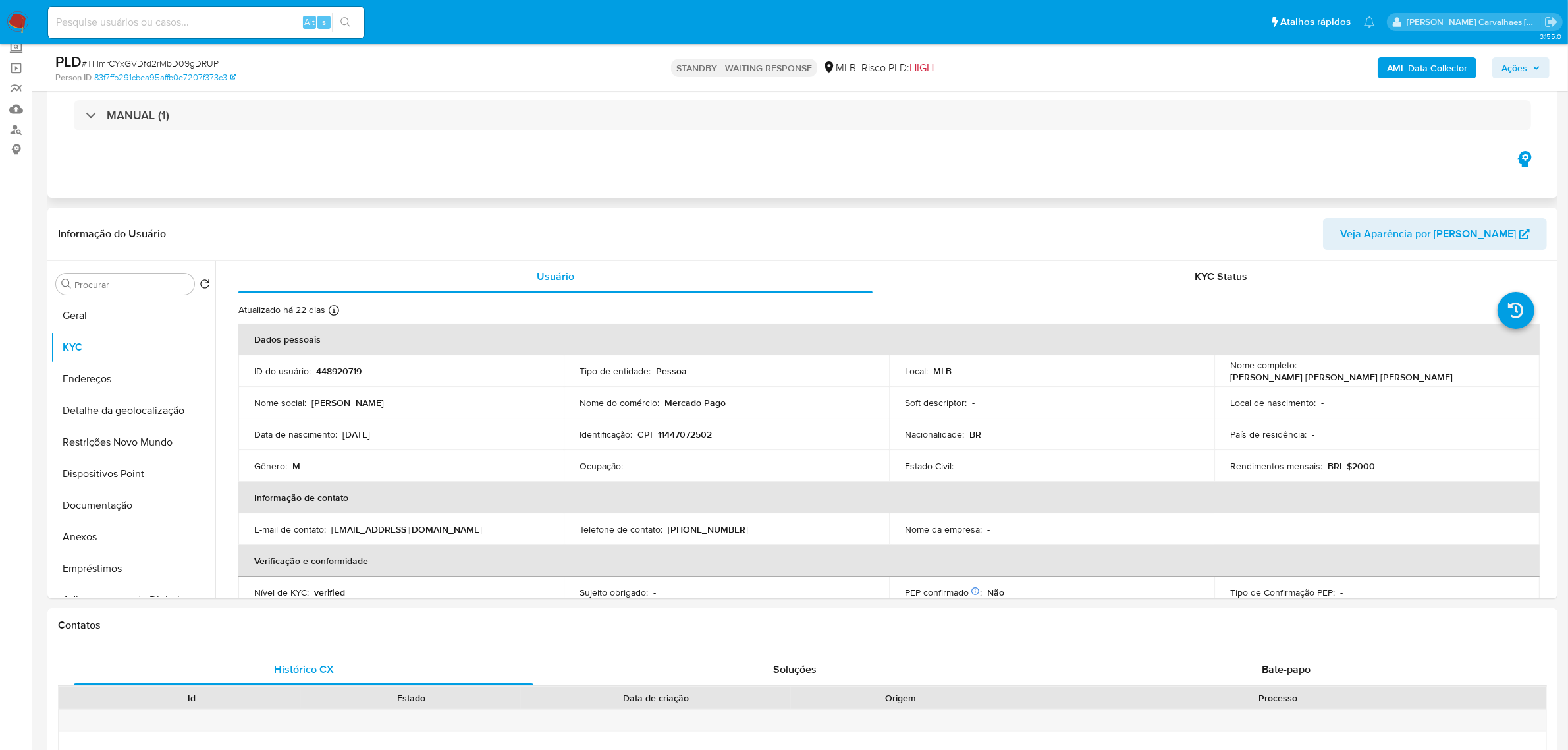
scroll to position [82, 0]
click at [102, 313] on button "Geral" at bounding box center [127, 314] width 154 height 32
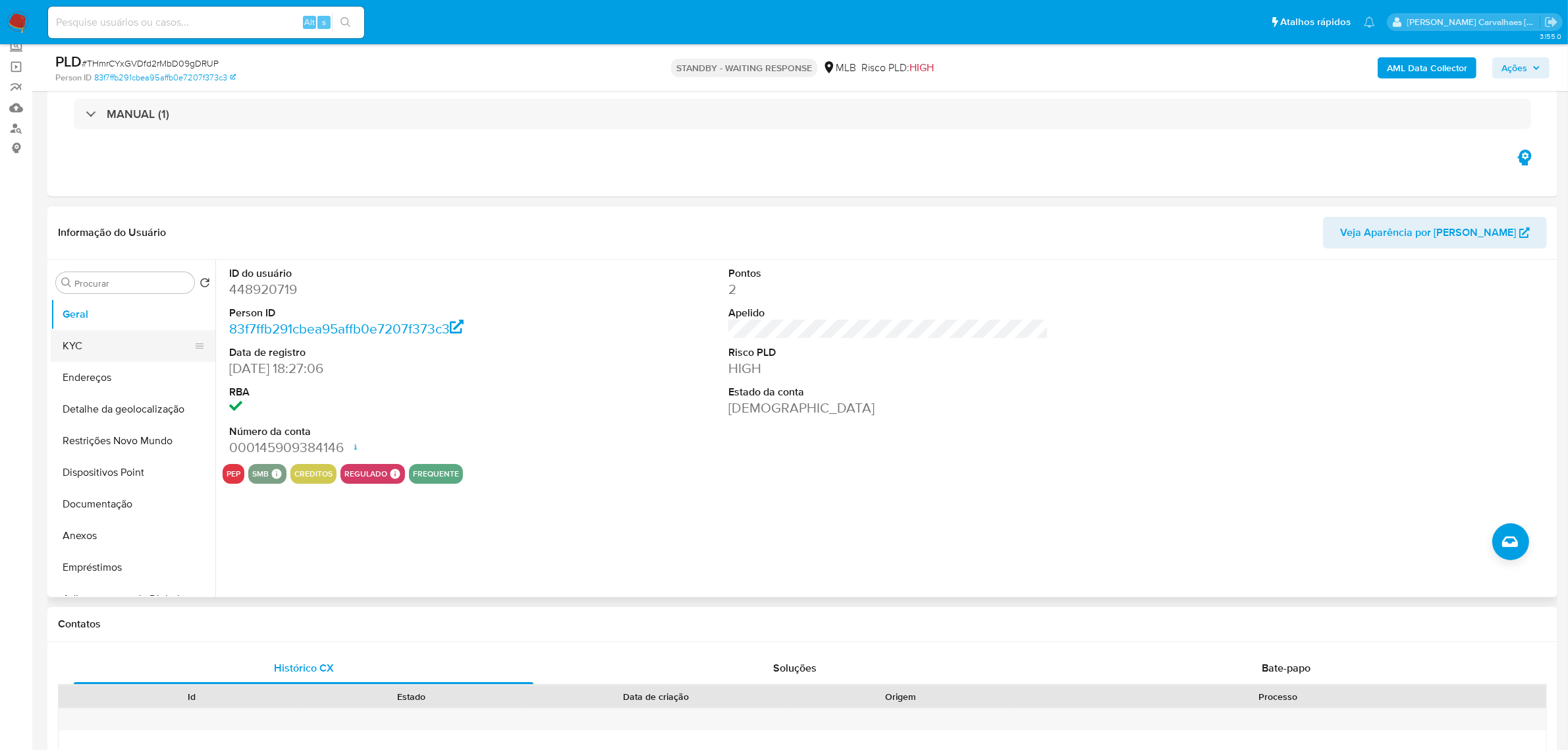
click at [104, 346] on button "KYC" at bounding box center [127, 346] width 154 height 32
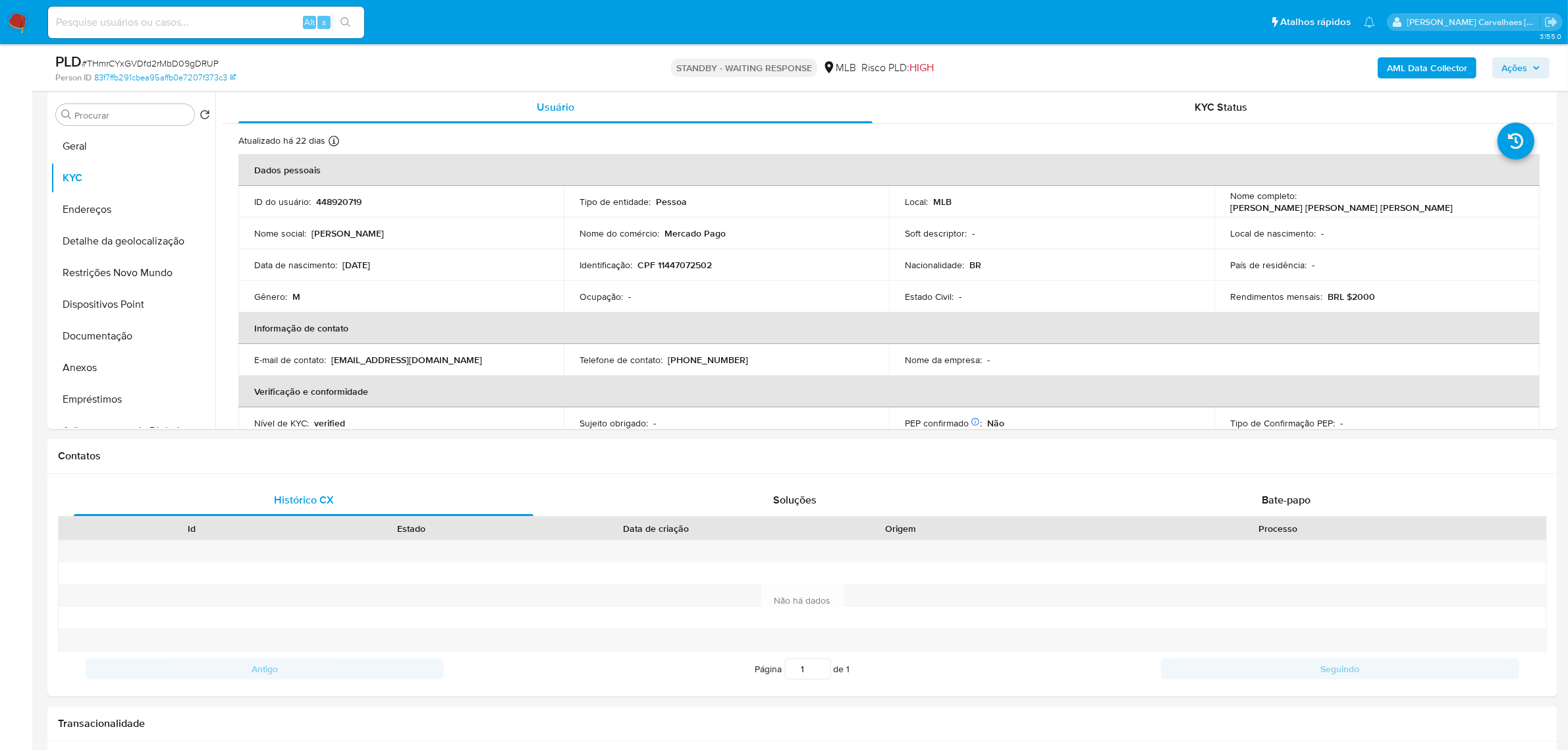
scroll to position [256, 0]
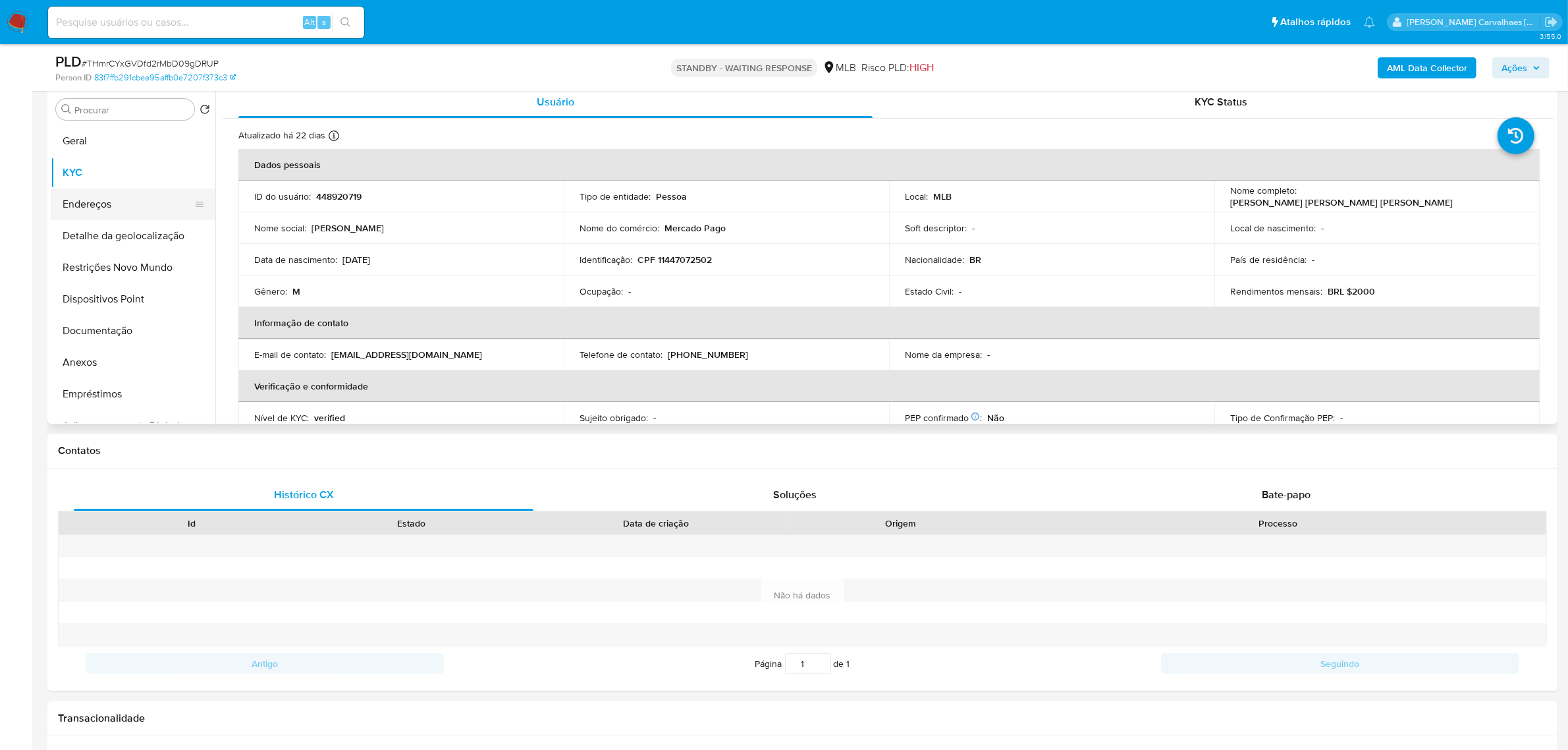
click at [70, 189] on button "Endereços" at bounding box center [127, 203] width 154 height 32
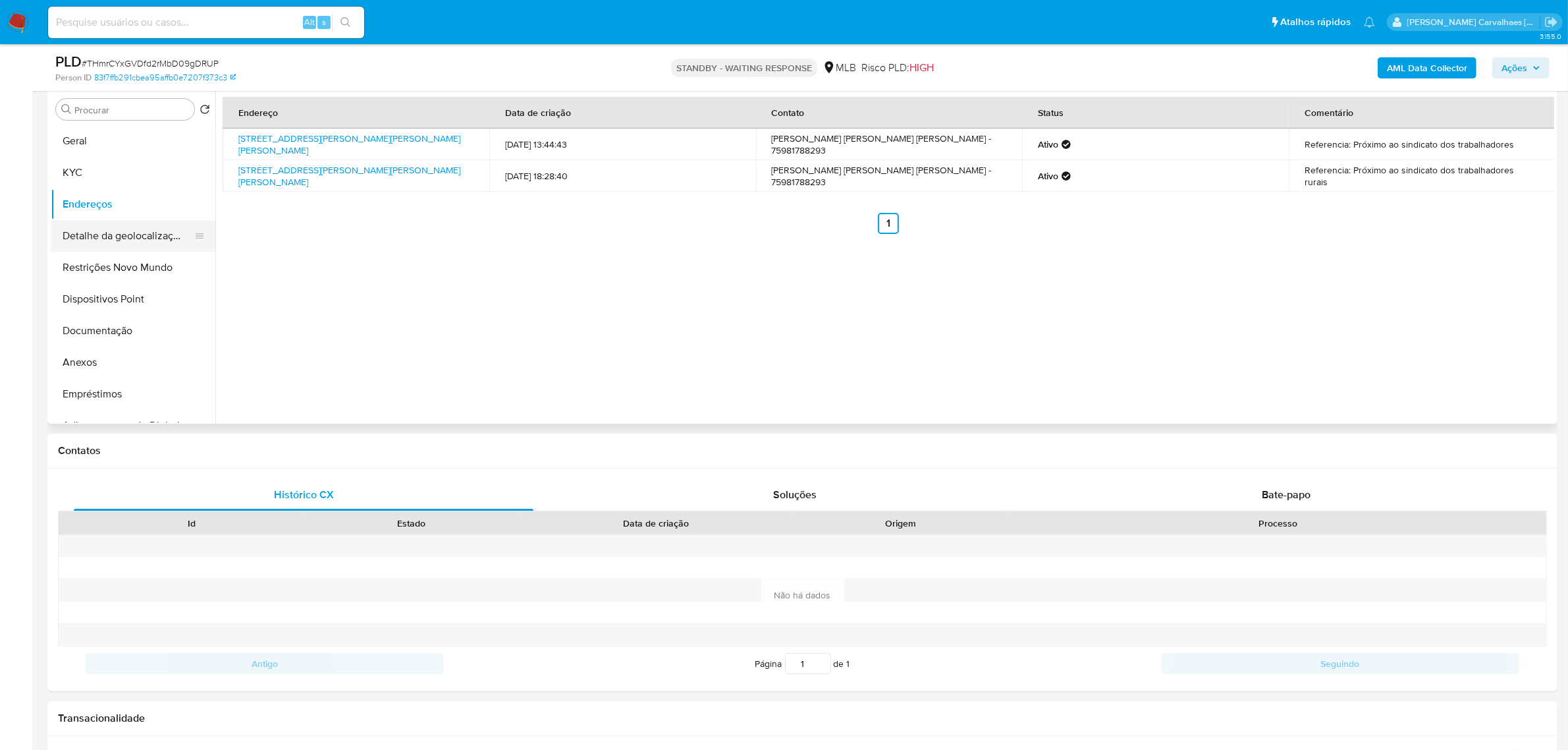
click at [133, 235] on button "Detalhe da geolocalização" at bounding box center [127, 235] width 154 height 32
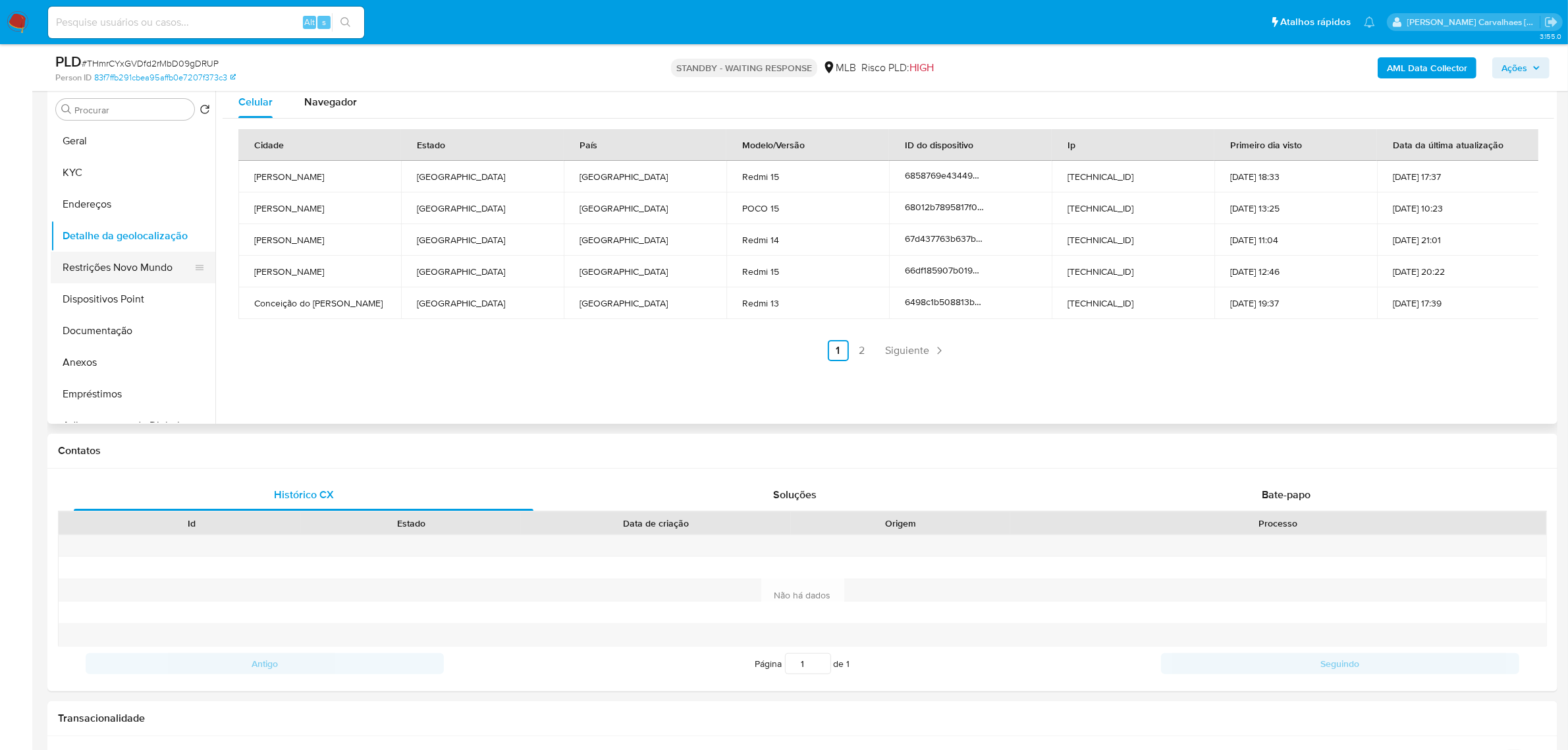
click at [133, 270] on button "Restrições Novo Mundo" at bounding box center [127, 267] width 154 height 32
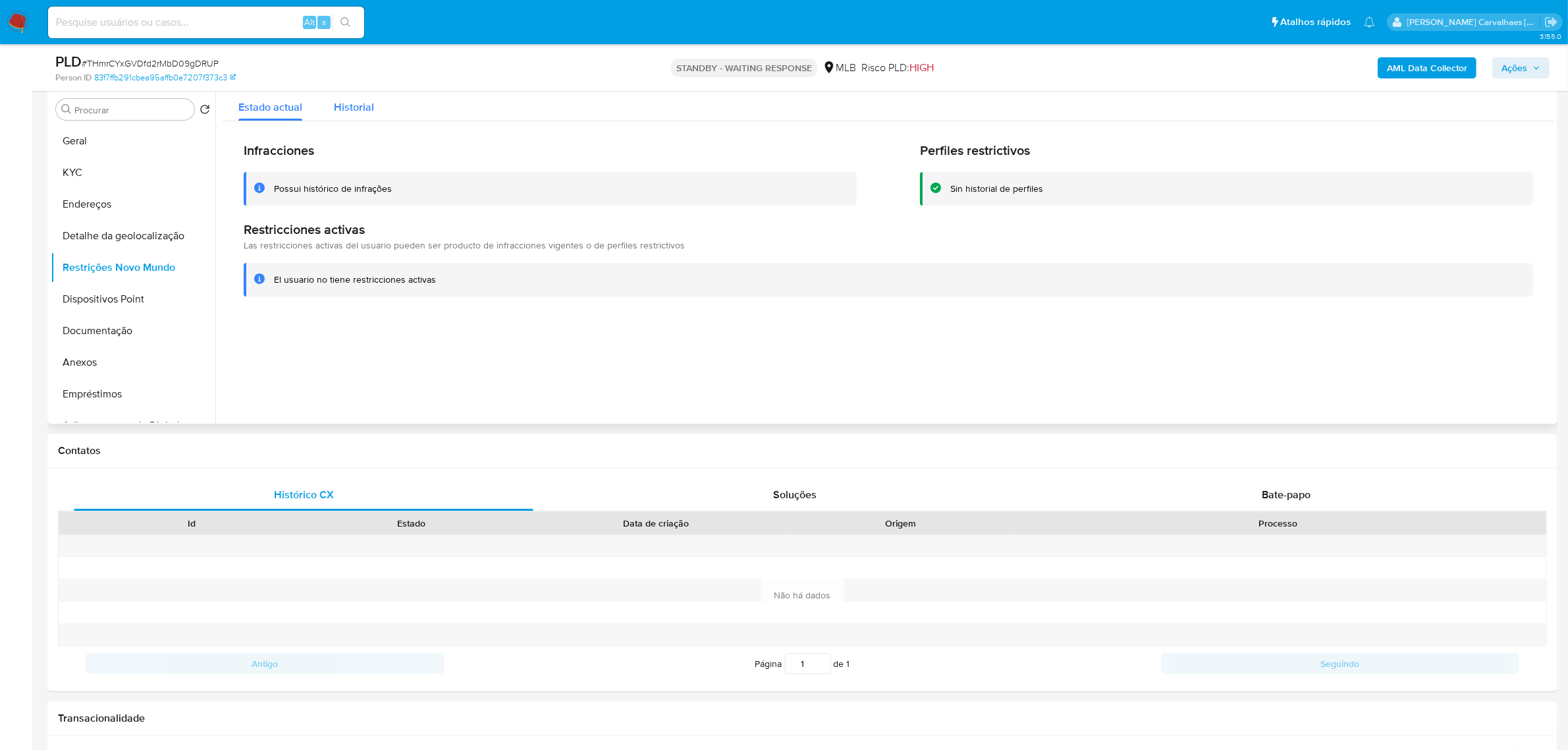
click at [373, 106] on button "Historial" at bounding box center [354, 104] width 72 height 35
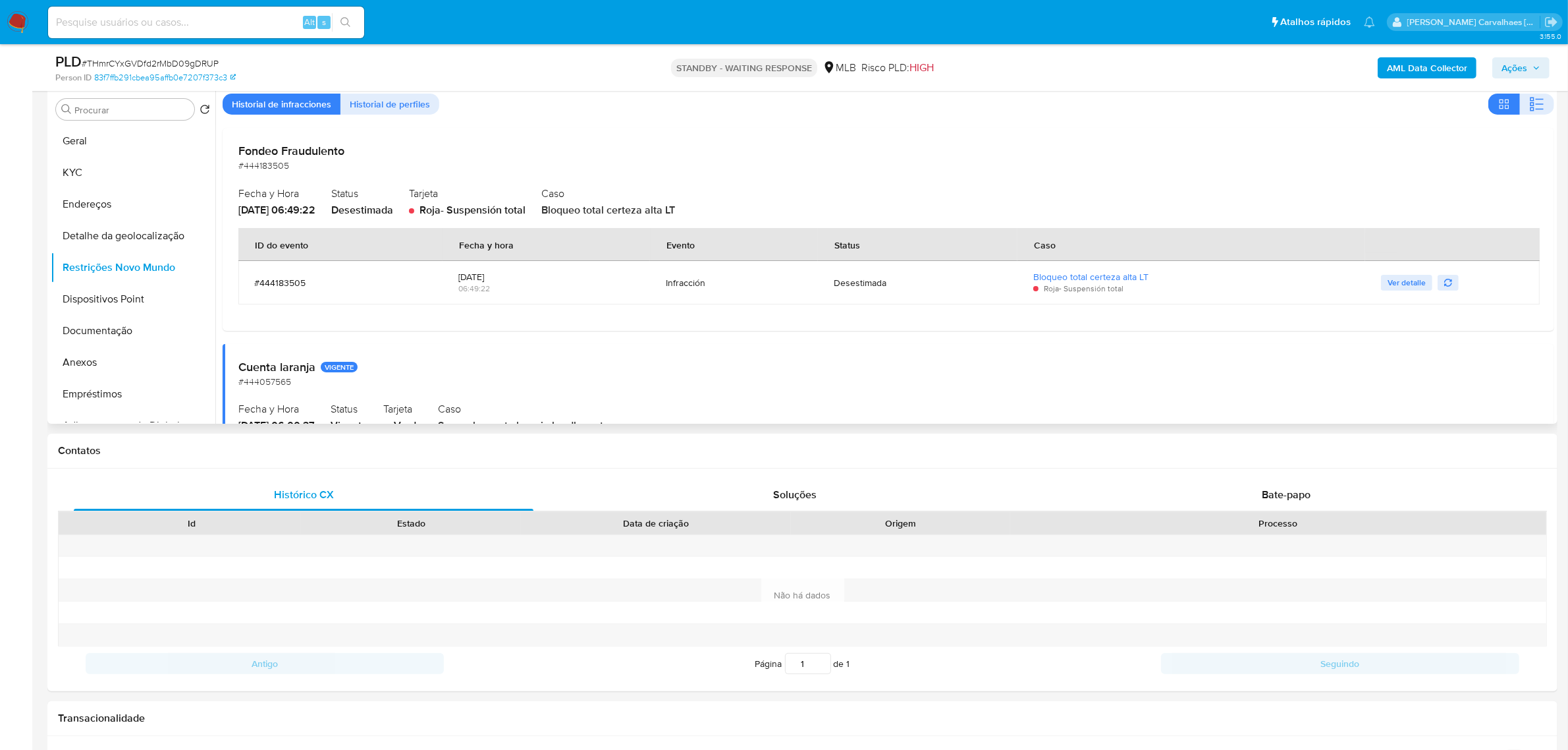
scroll to position [0, 0]
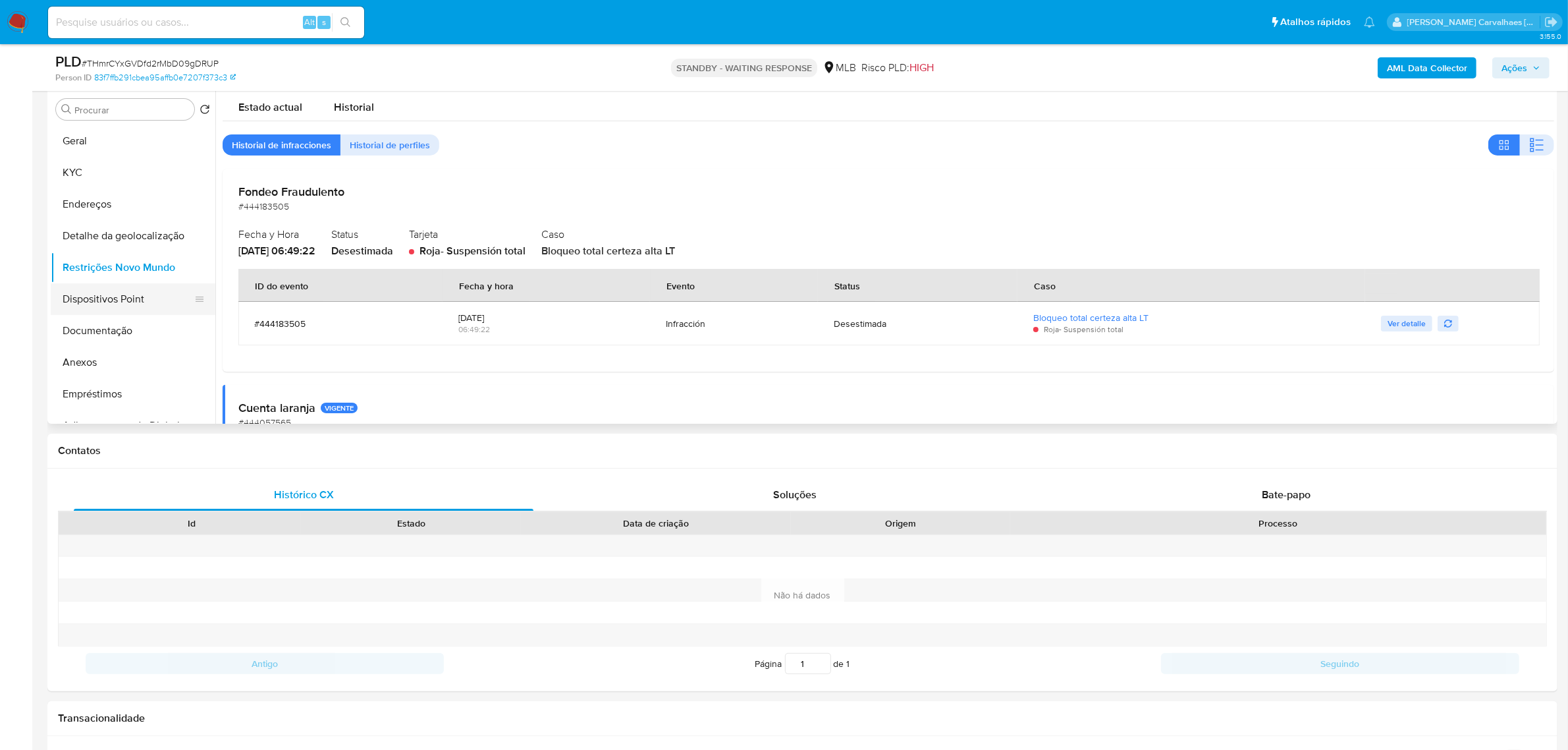
click at [125, 297] on button "Dispositivos Point" at bounding box center [127, 298] width 154 height 32
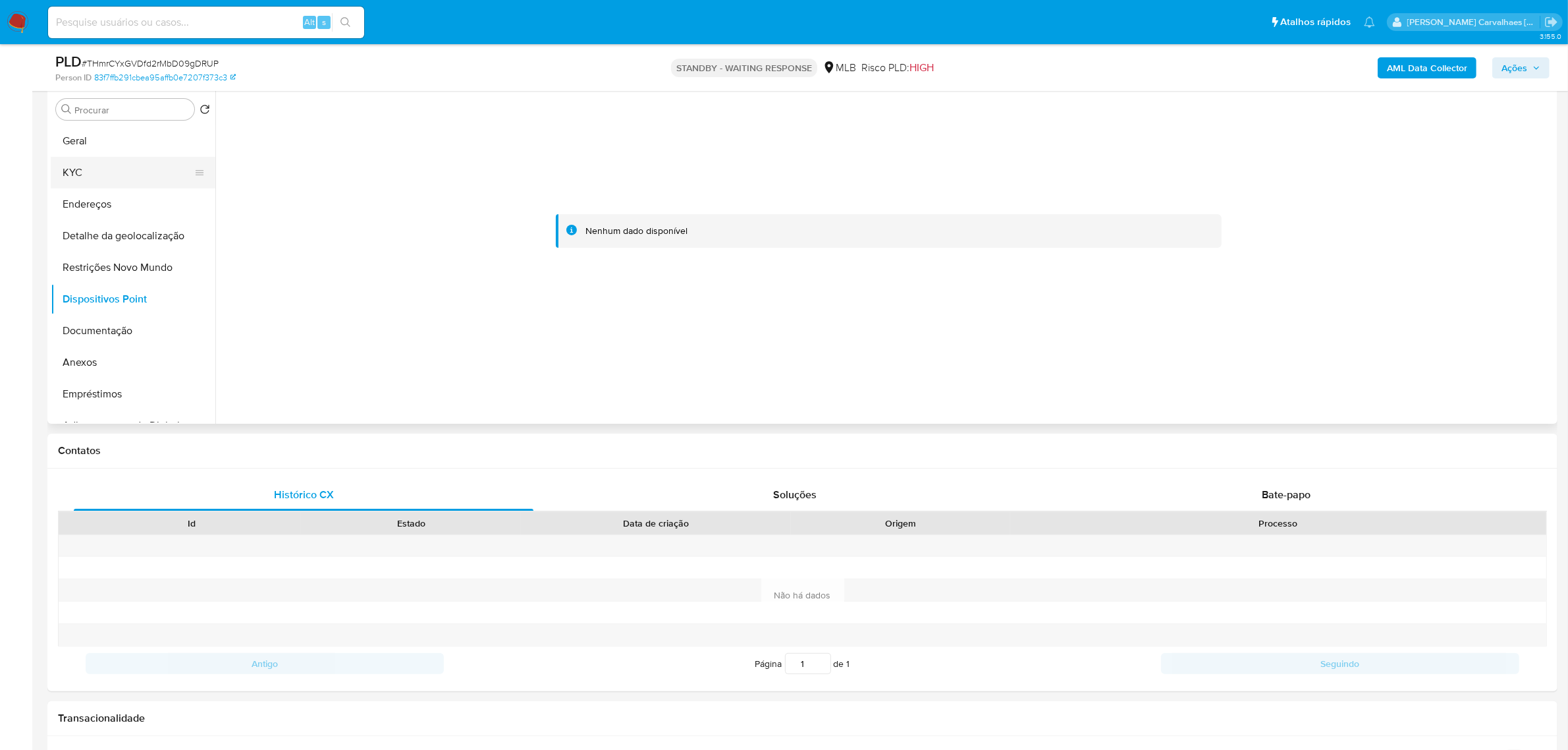
click at [79, 178] on button "KYC" at bounding box center [127, 172] width 154 height 32
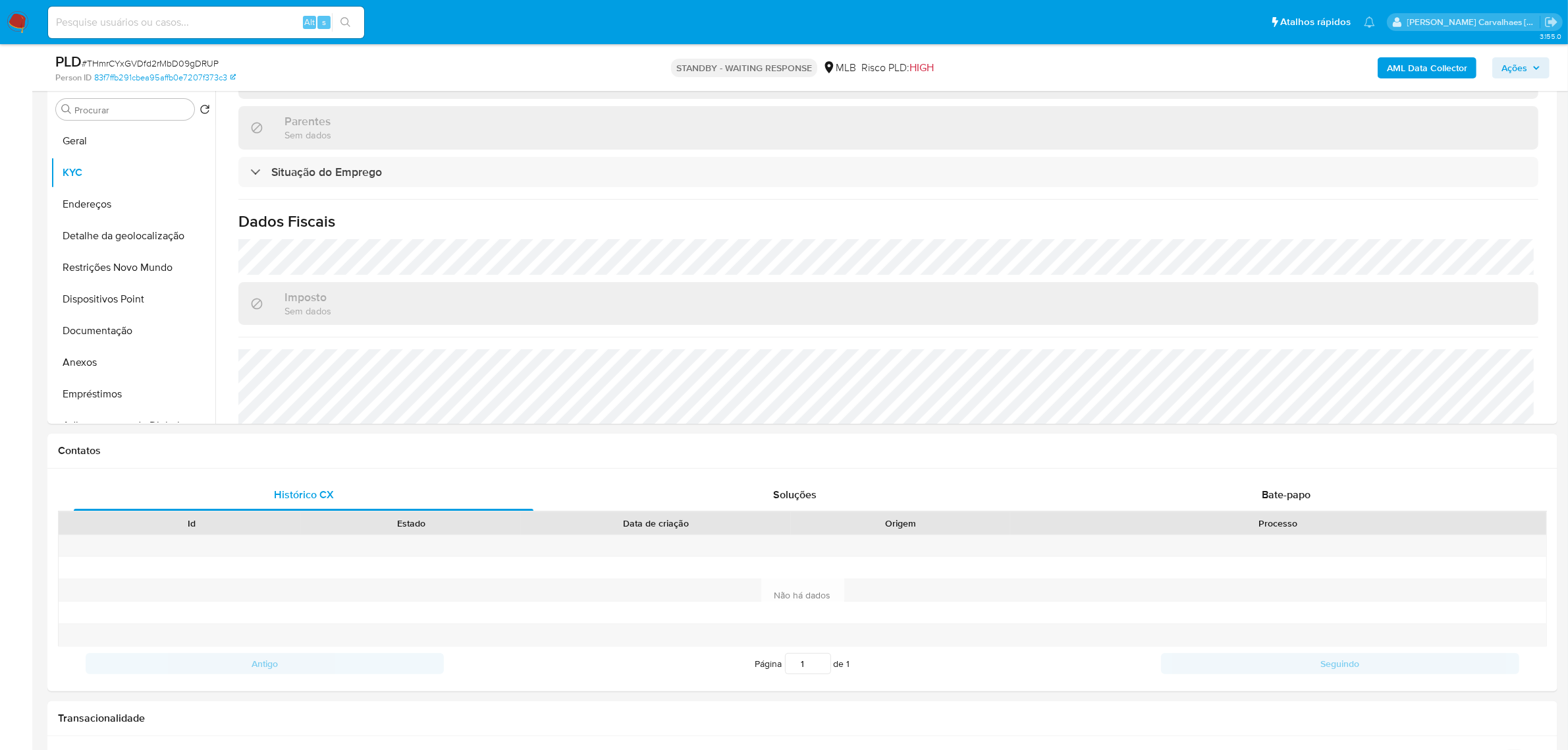
scroll to position [561, 0]
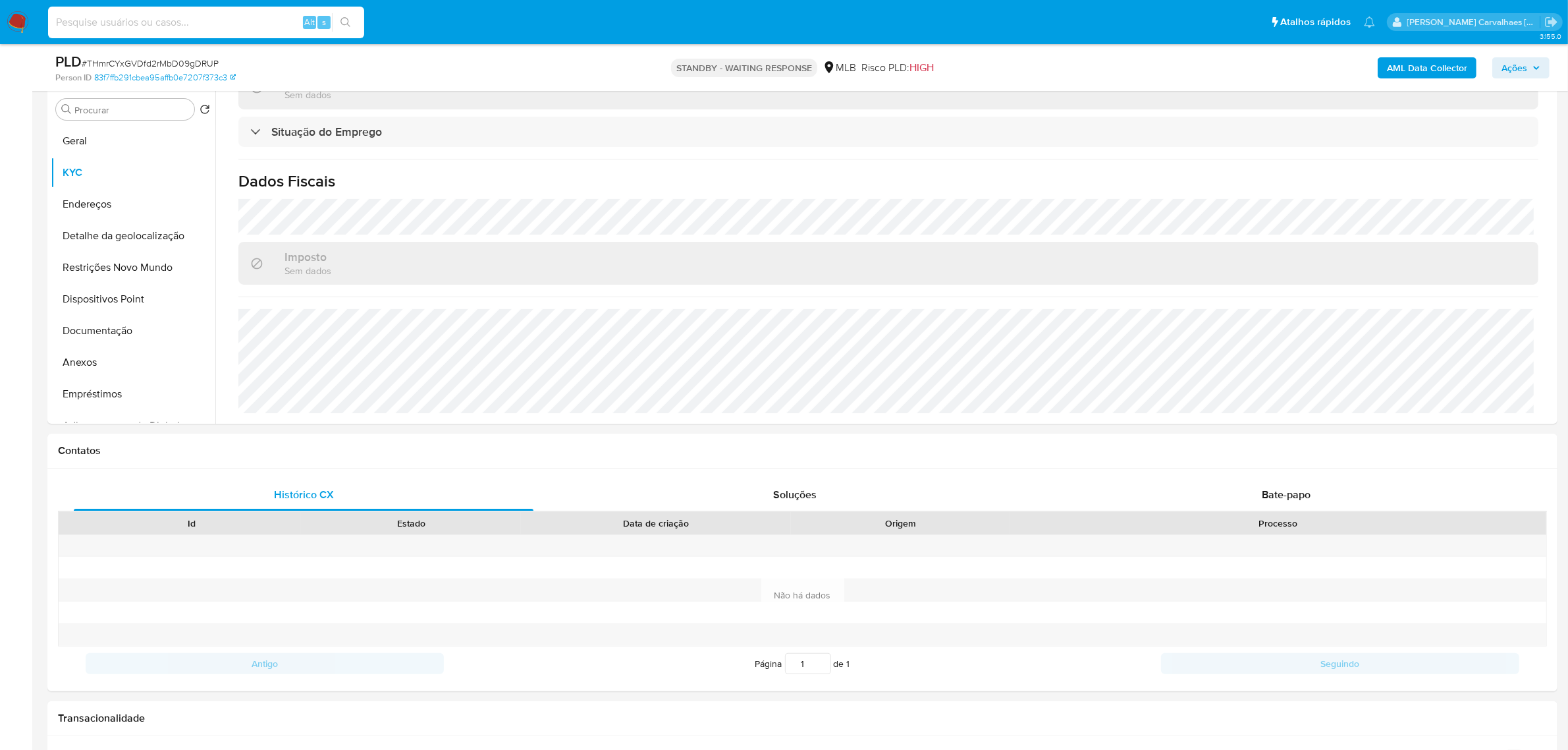
click at [178, 23] on input at bounding box center [206, 22] width 316 height 17
paste input "xlnp01mcBTbxOPHhluKFP0w4"
type input "xlnp01mcBTbxOPHhluKFP0w4"
click at [349, 17] on icon "search-icon" at bounding box center [345, 22] width 11 height 11
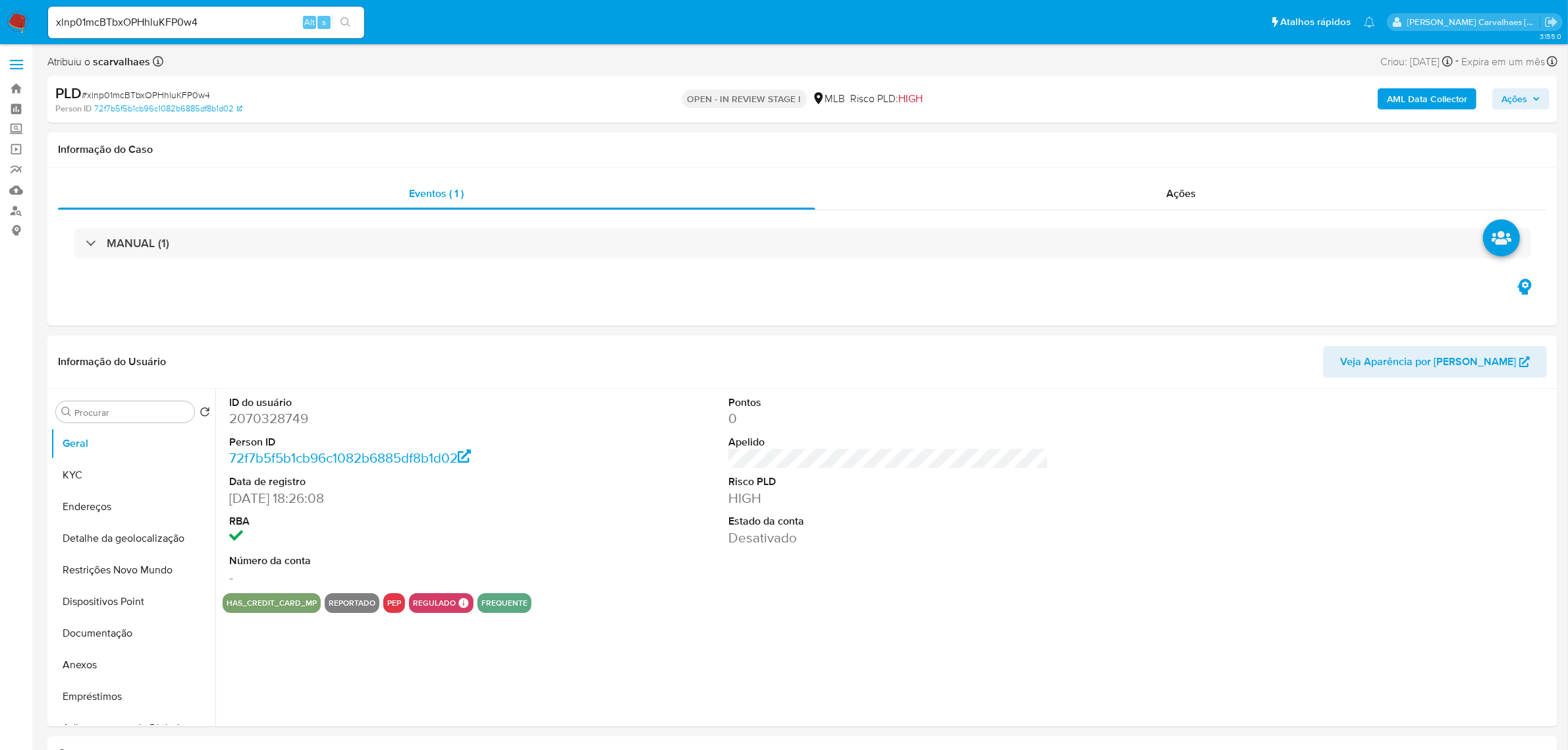
select select "10"
click at [89, 443] on button "Geral" at bounding box center [127, 443] width 154 height 32
click at [123, 472] on button "KYC" at bounding box center [127, 475] width 154 height 32
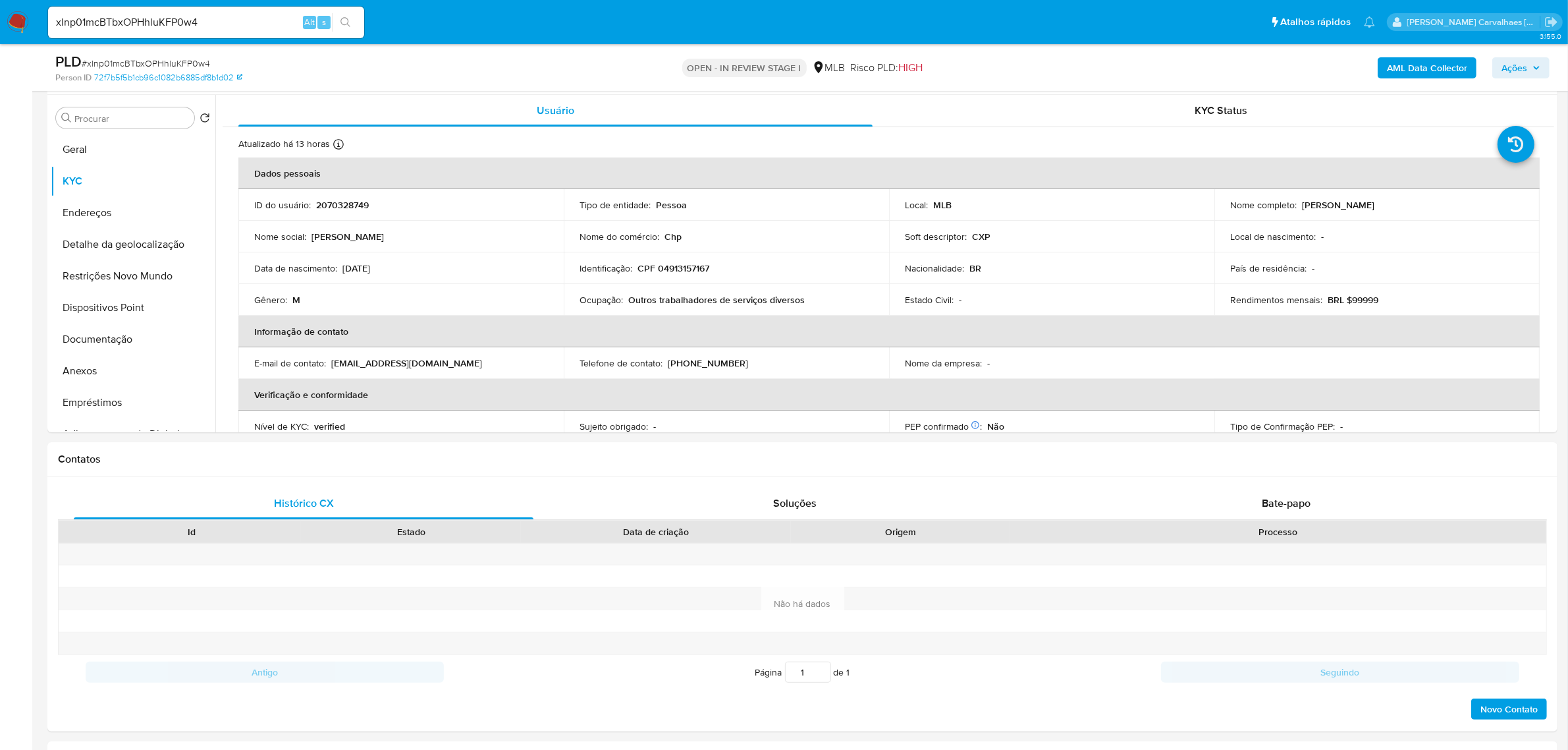
scroll to position [254, 0]
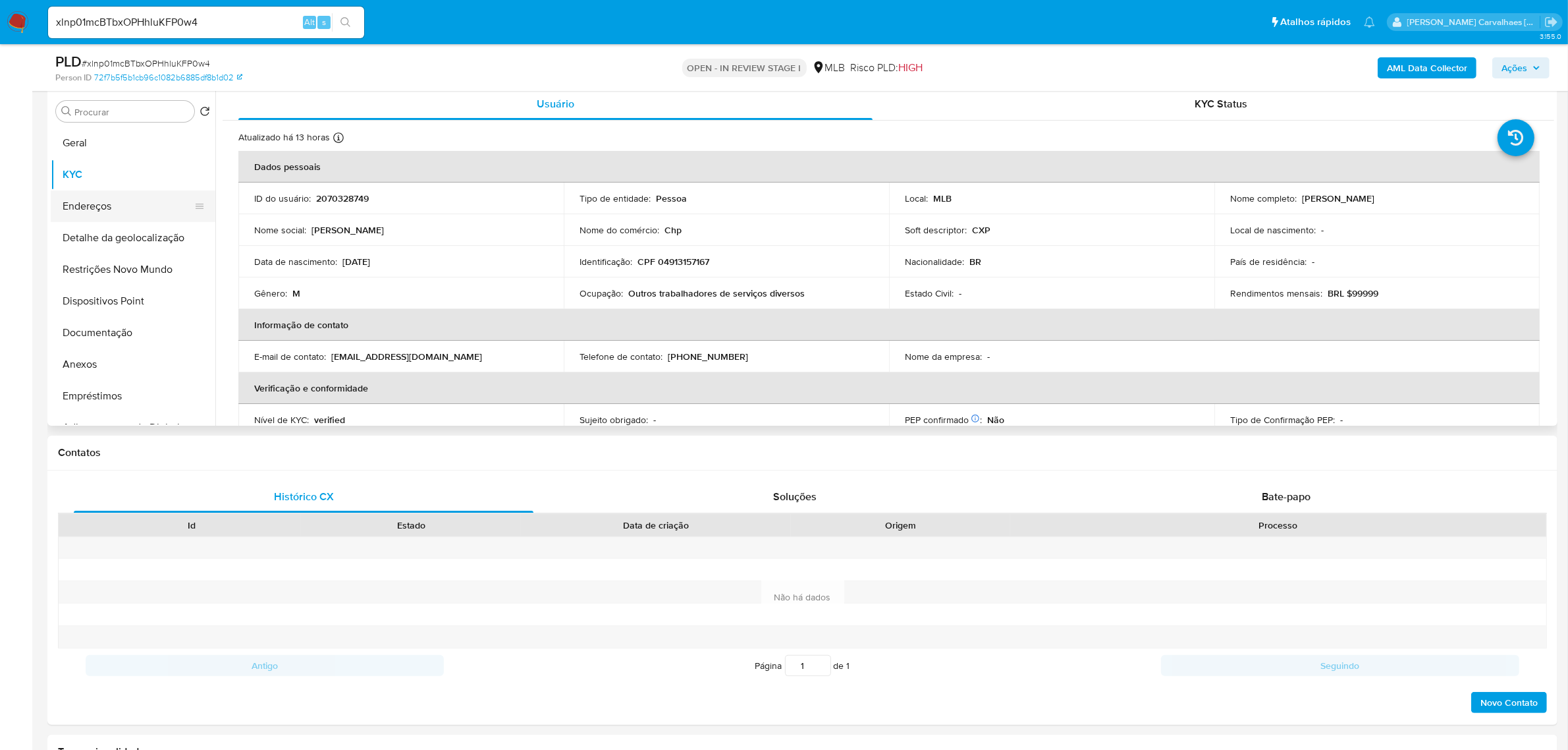
click at [89, 206] on button "Endereços" at bounding box center [127, 205] width 154 height 32
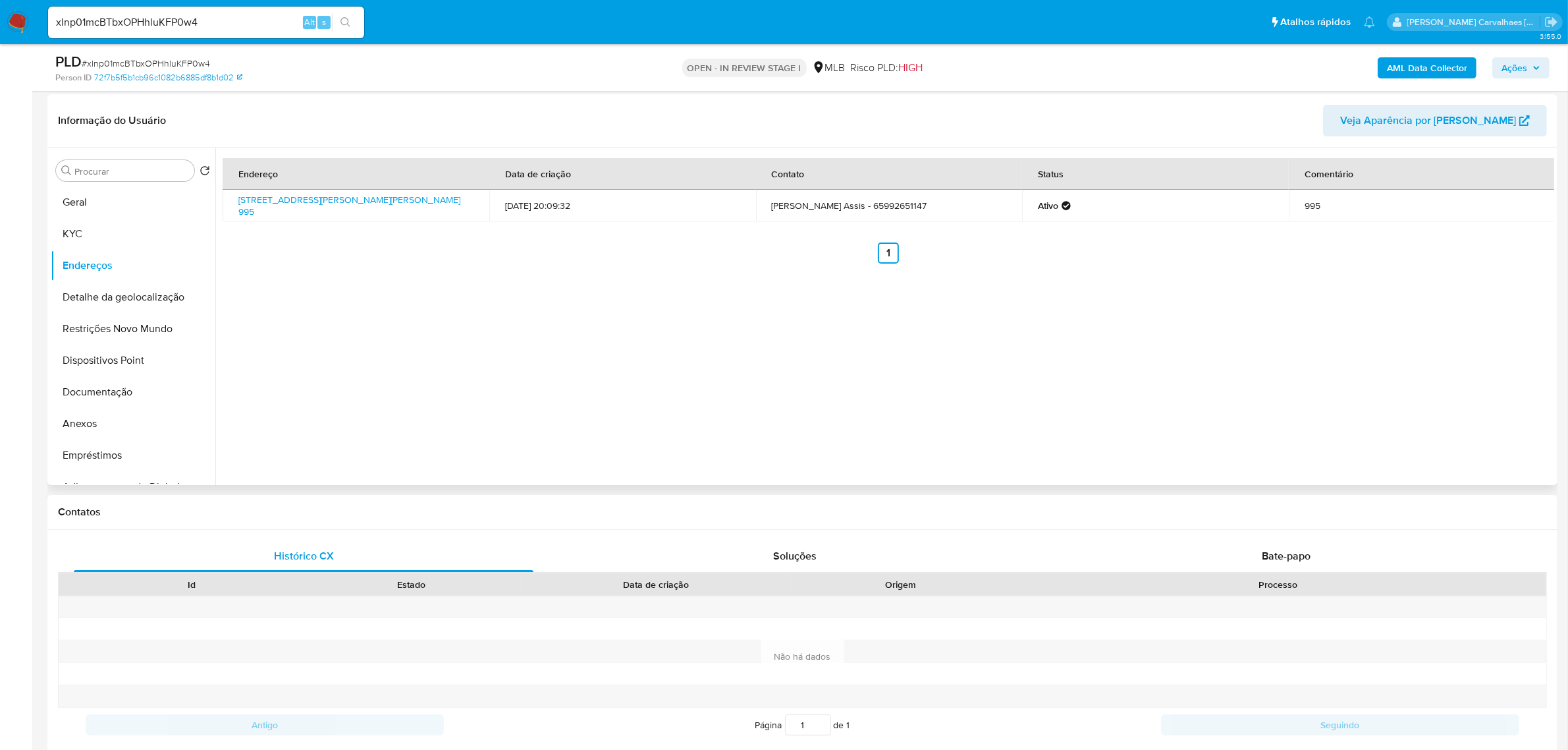
scroll to position [172, 0]
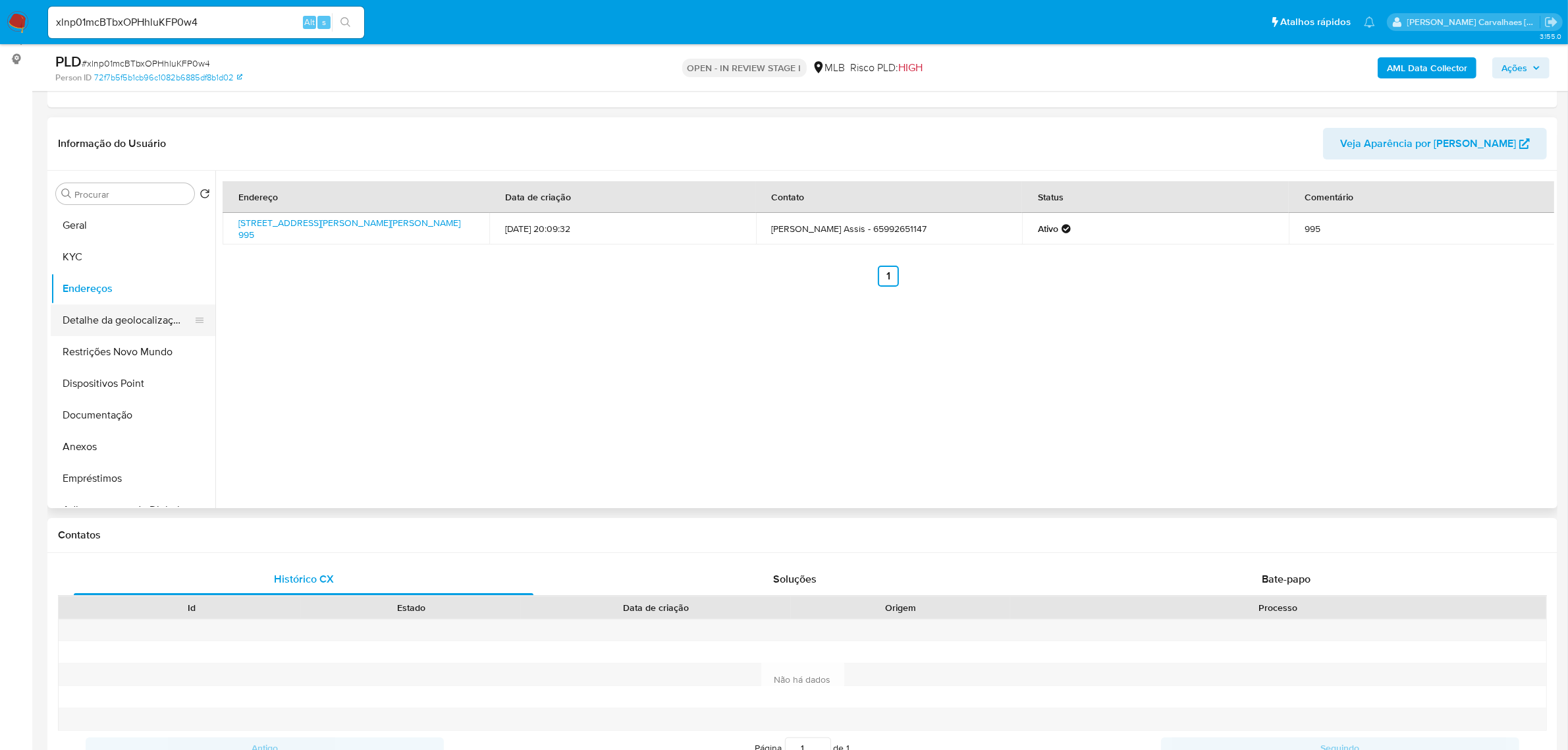
click at [149, 312] on button "Detalhe da geolocalização" at bounding box center [127, 320] width 154 height 32
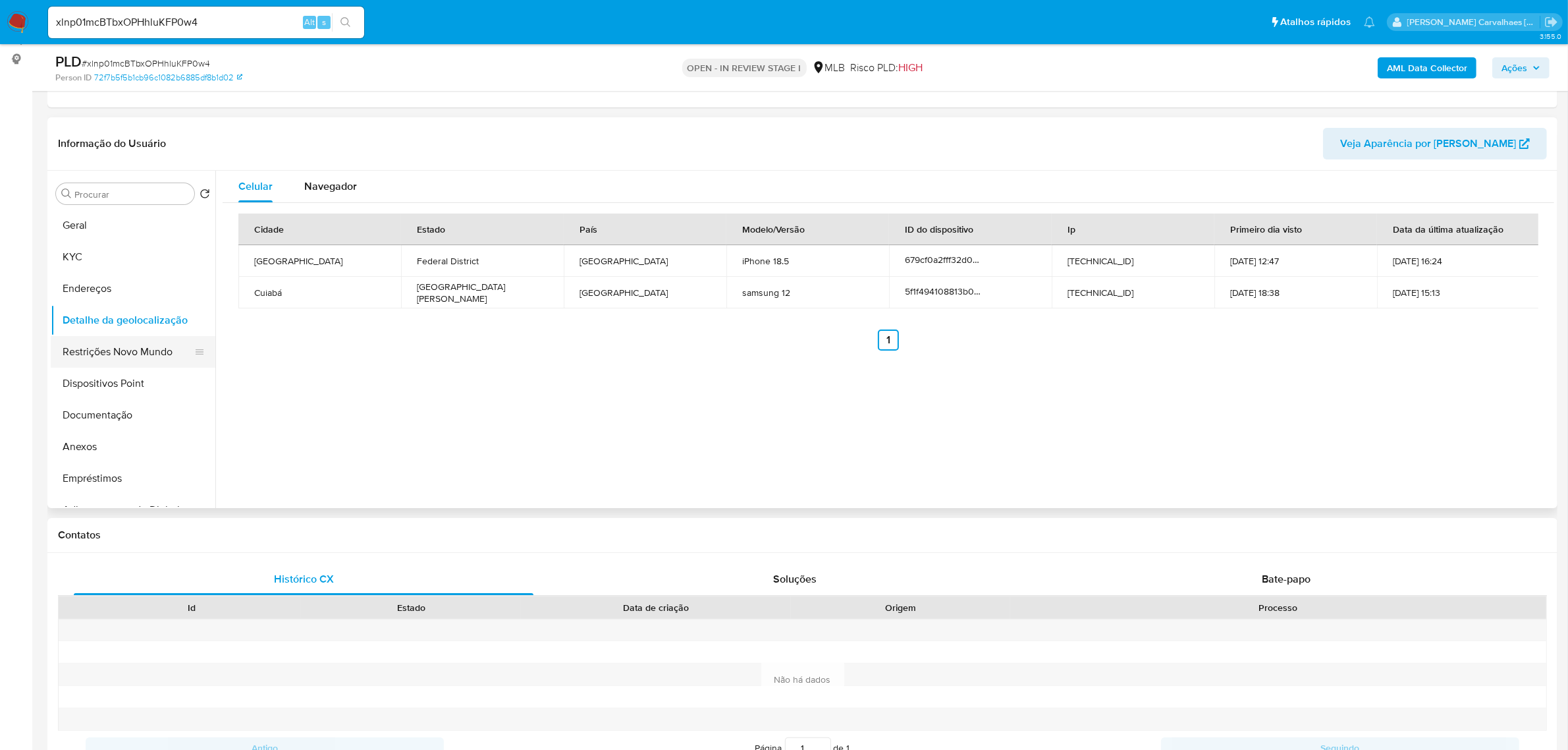
click at [129, 348] on button "Restrições Novo Mundo" at bounding box center [127, 352] width 154 height 32
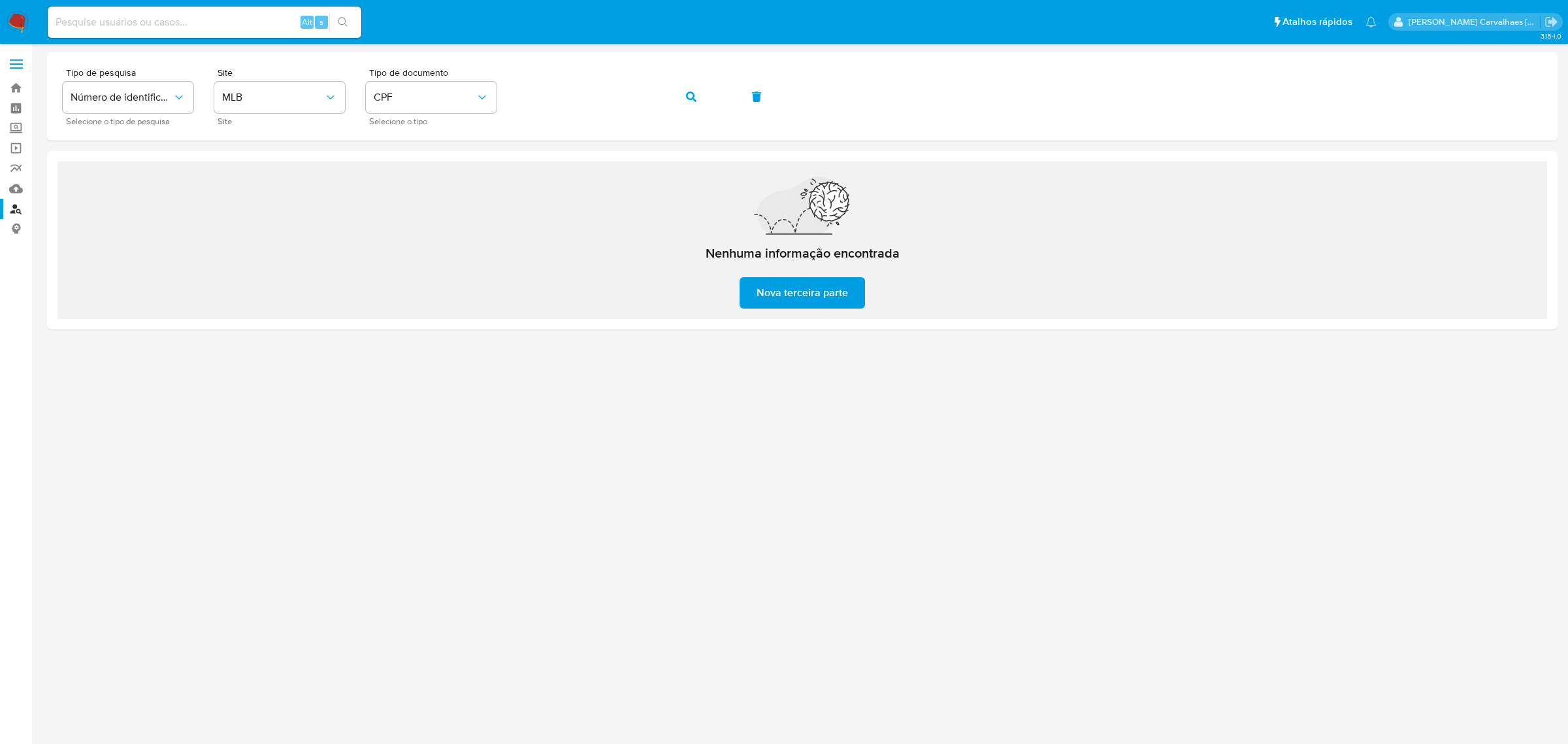
click at [175, 27] on input at bounding box center [205, 22] width 313 height 17
paste input "AWTnsRGQv6fmO7iof9JXOB72"
type input "AWTnsRGQv6fmO7iof9JXOB72"
click at [345, 21] on icon "search-icon" at bounding box center [342, 22] width 10 height 10
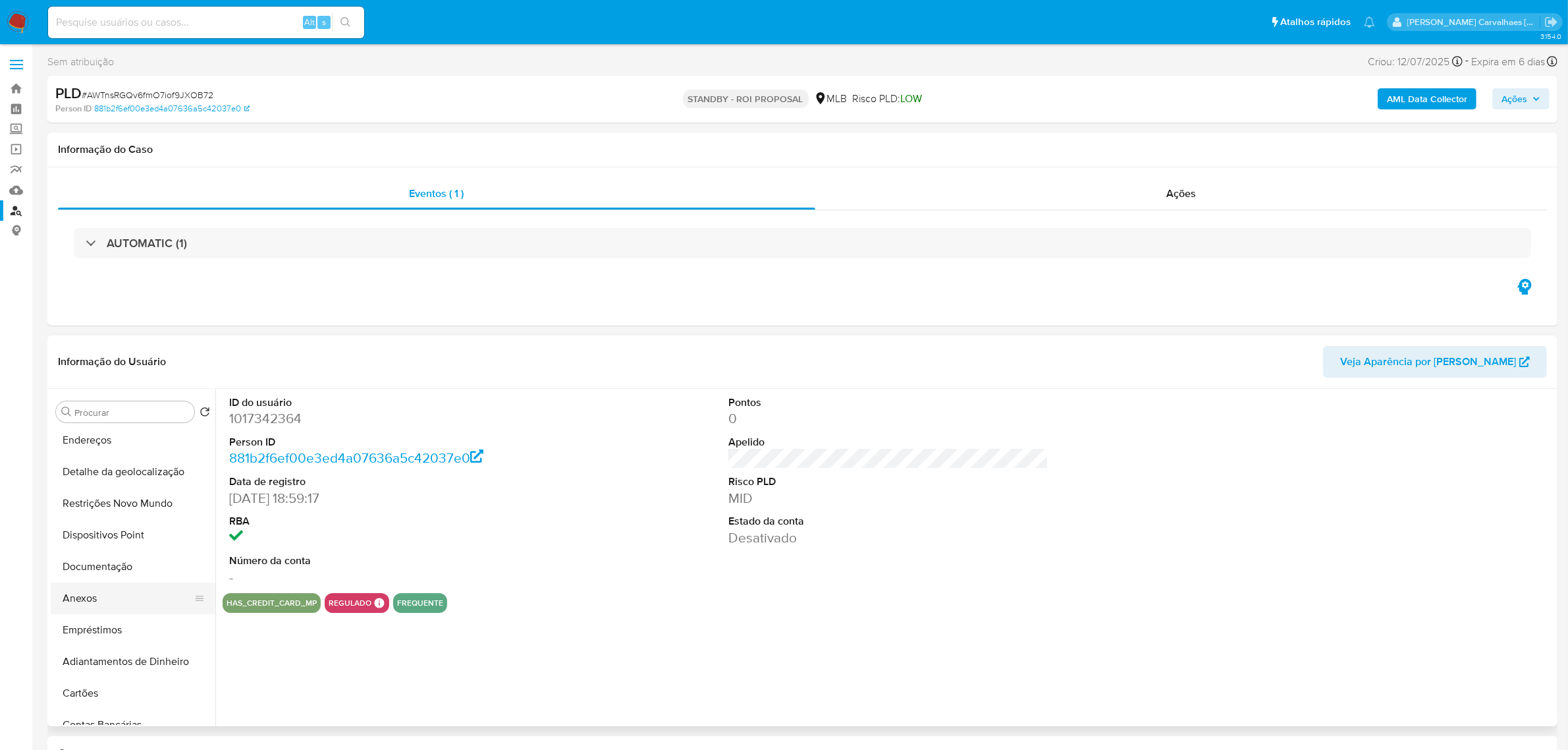
scroll to position [82, 0]
click at [106, 588] on button "Anexos" at bounding box center [127, 582] width 154 height 32
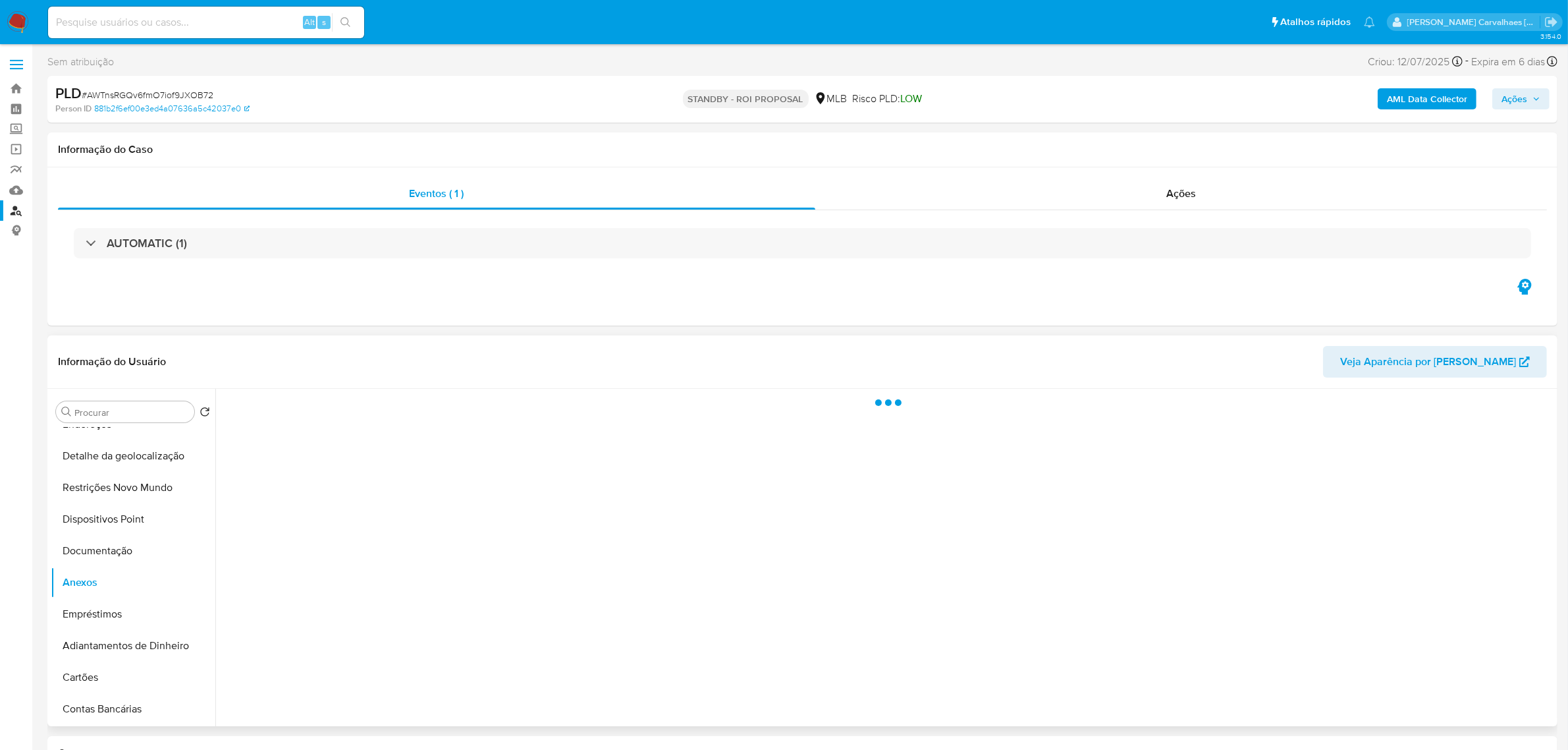
select select "10"
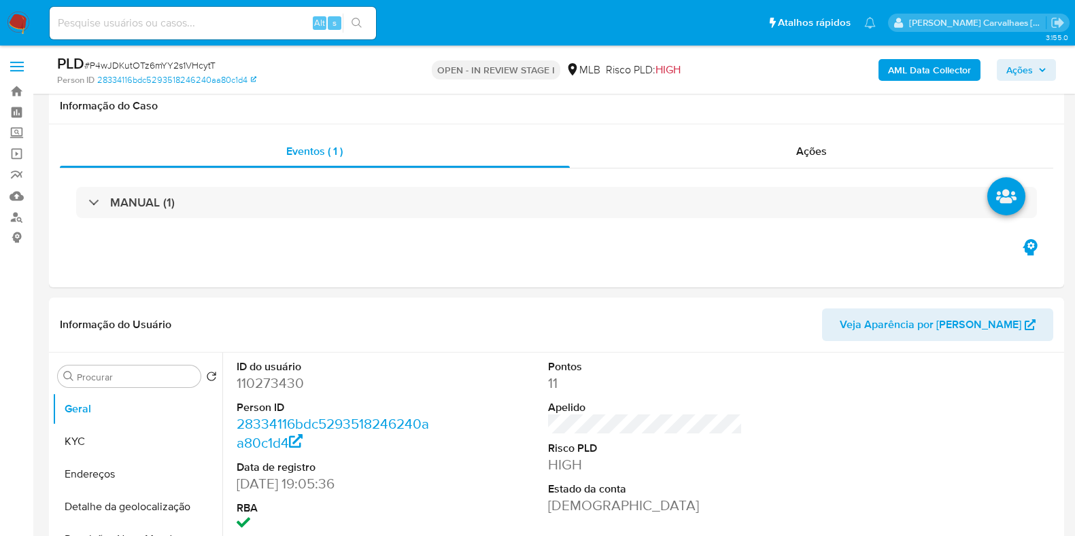
scroll to position [1530, 0]
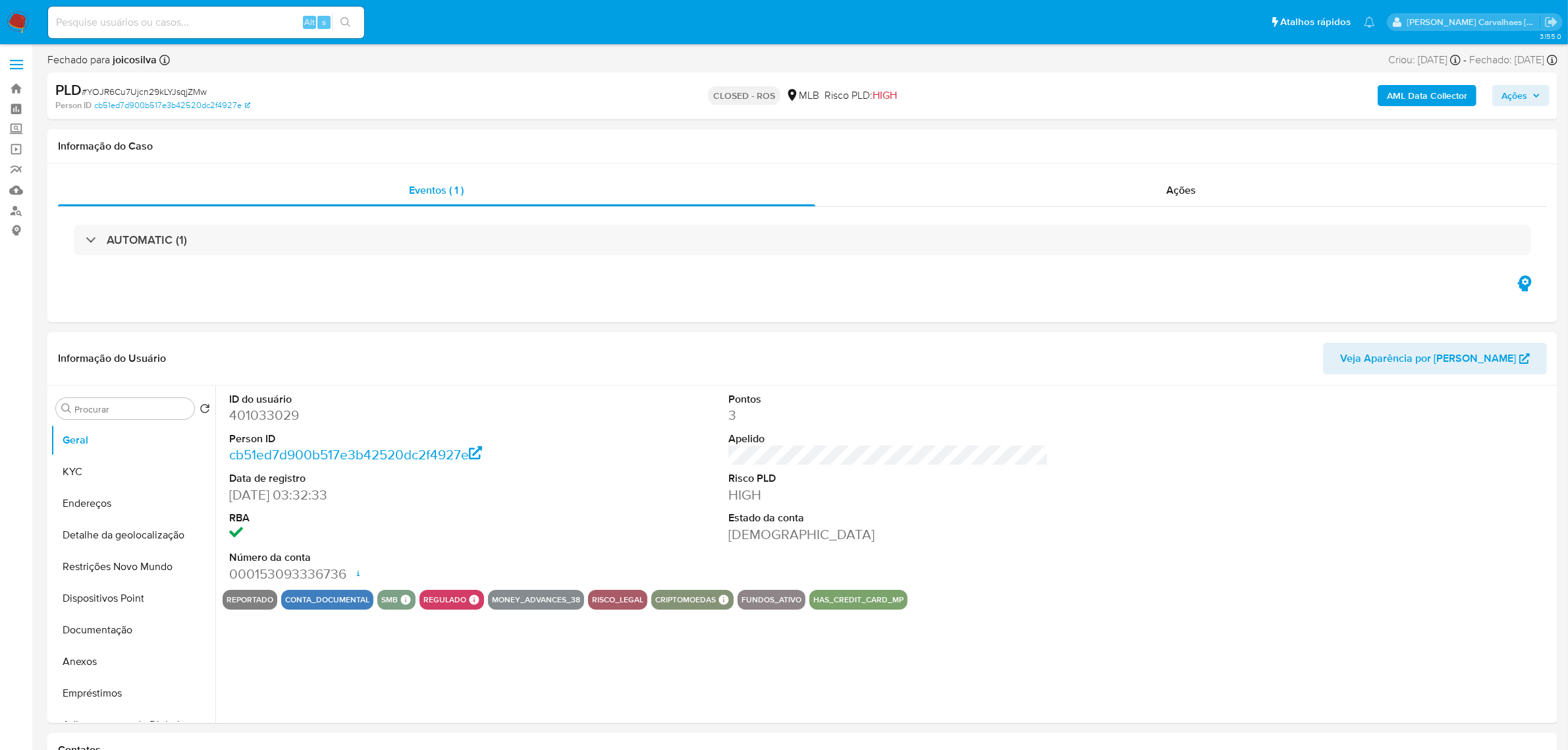
select select "10"
click at [148, 16] on input at bounding box center [206, 22] width 316 height 17
paste input "xlnp01mcBTbxOPHhluKFP0w4"
type input "xlnp01mcBTbxOPHhluKFP0w4"
click at [342, 25] on icon "search-icon" at bounding box center [345, 22] width 11 height 11
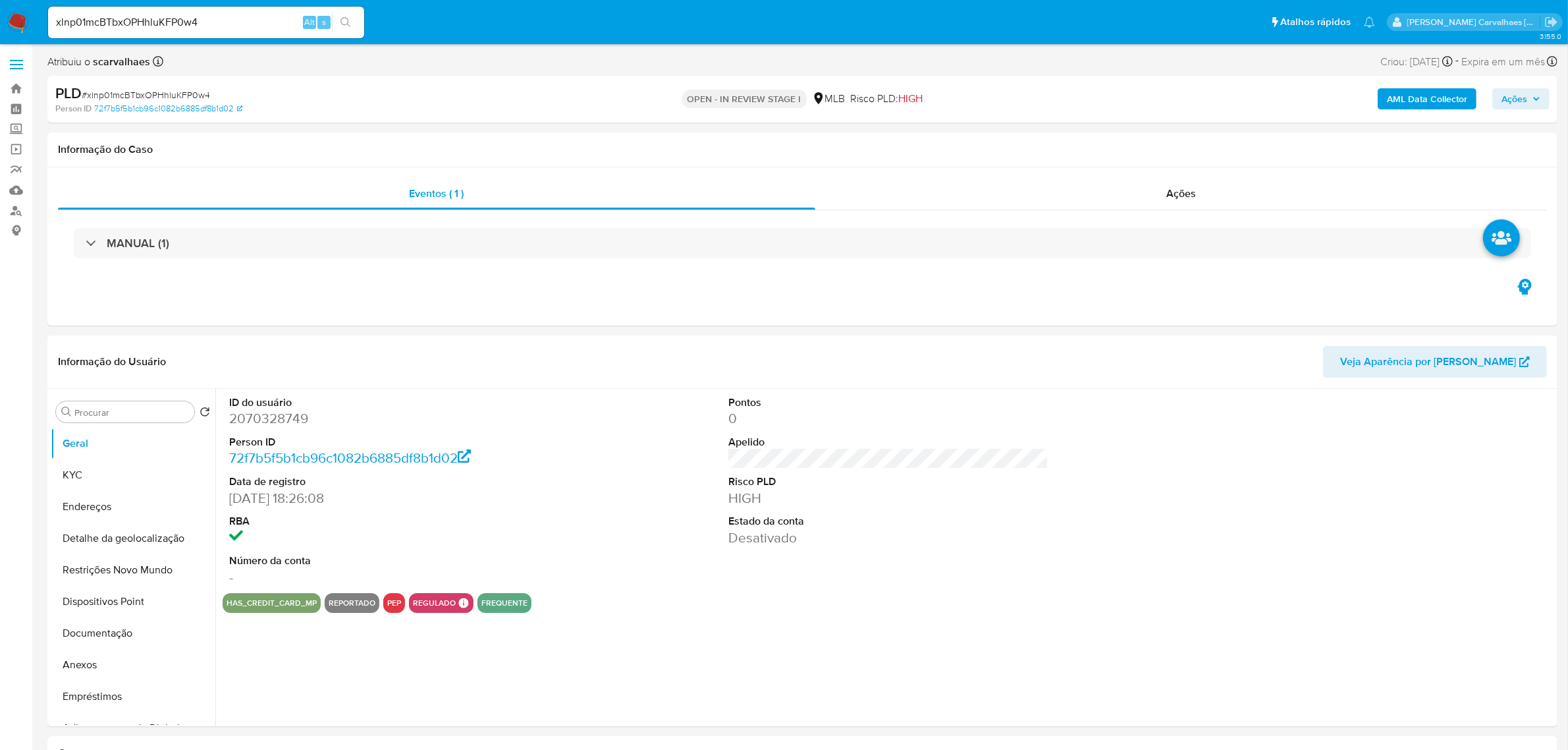
select select "10"
click at [84, 671] on button "Anexos" at bounding box center [127, 665] width 154 height 32
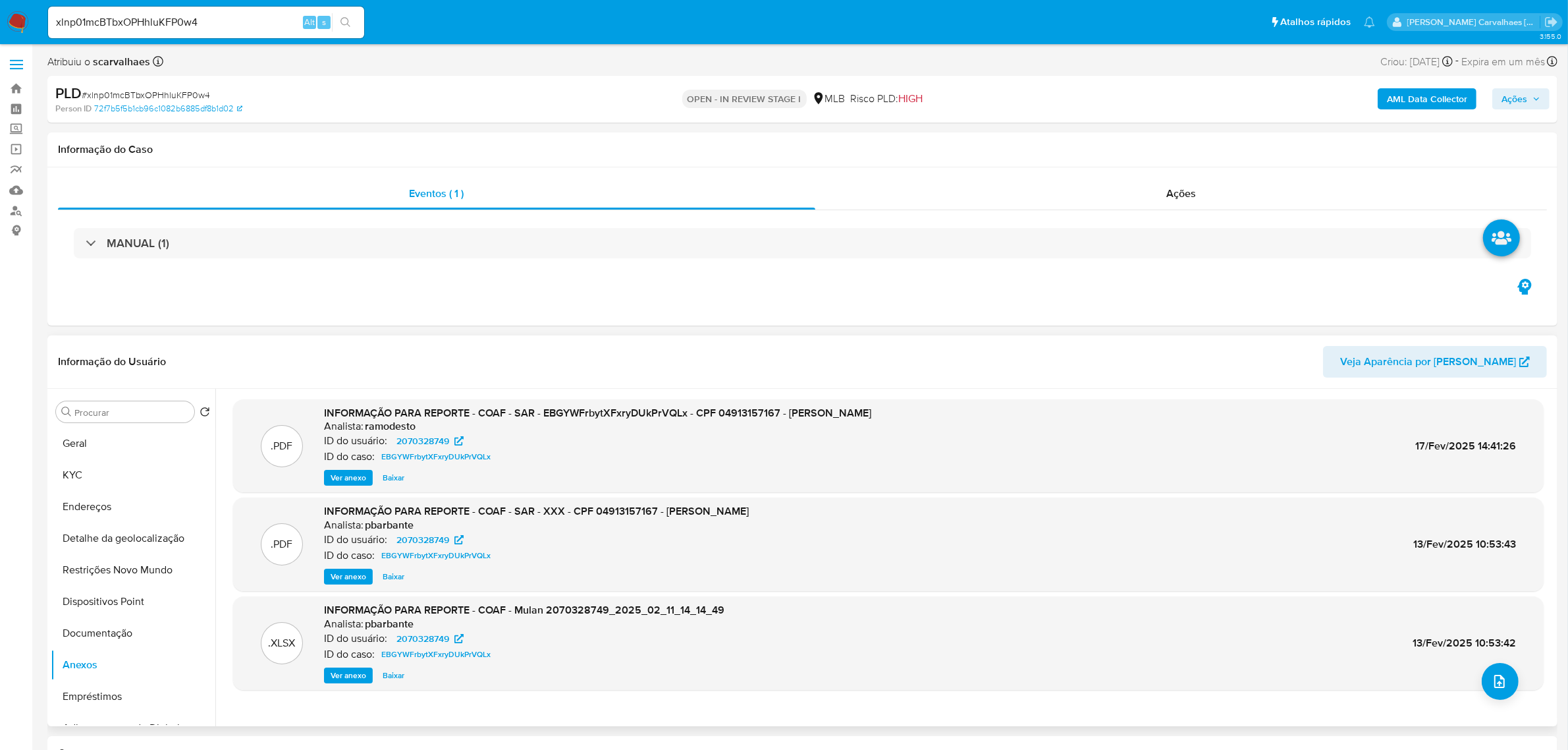
click at [340, 479] on span "Ver anexo" at bounding box center [348, 478] width 36 height 14
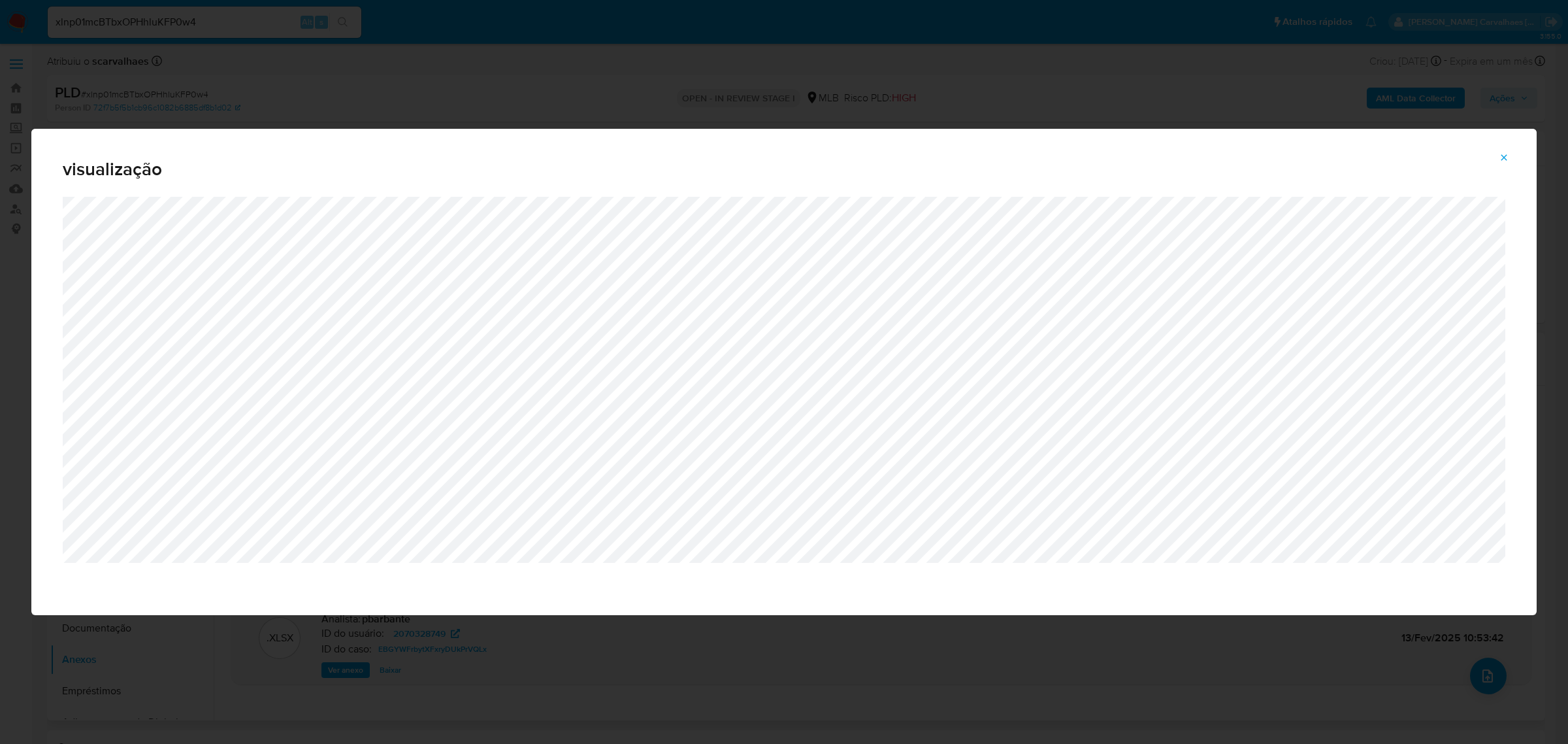
click at [1502, 152] on icon "Attachment preview" at bounding box center [1504, 157] width 11 height 11
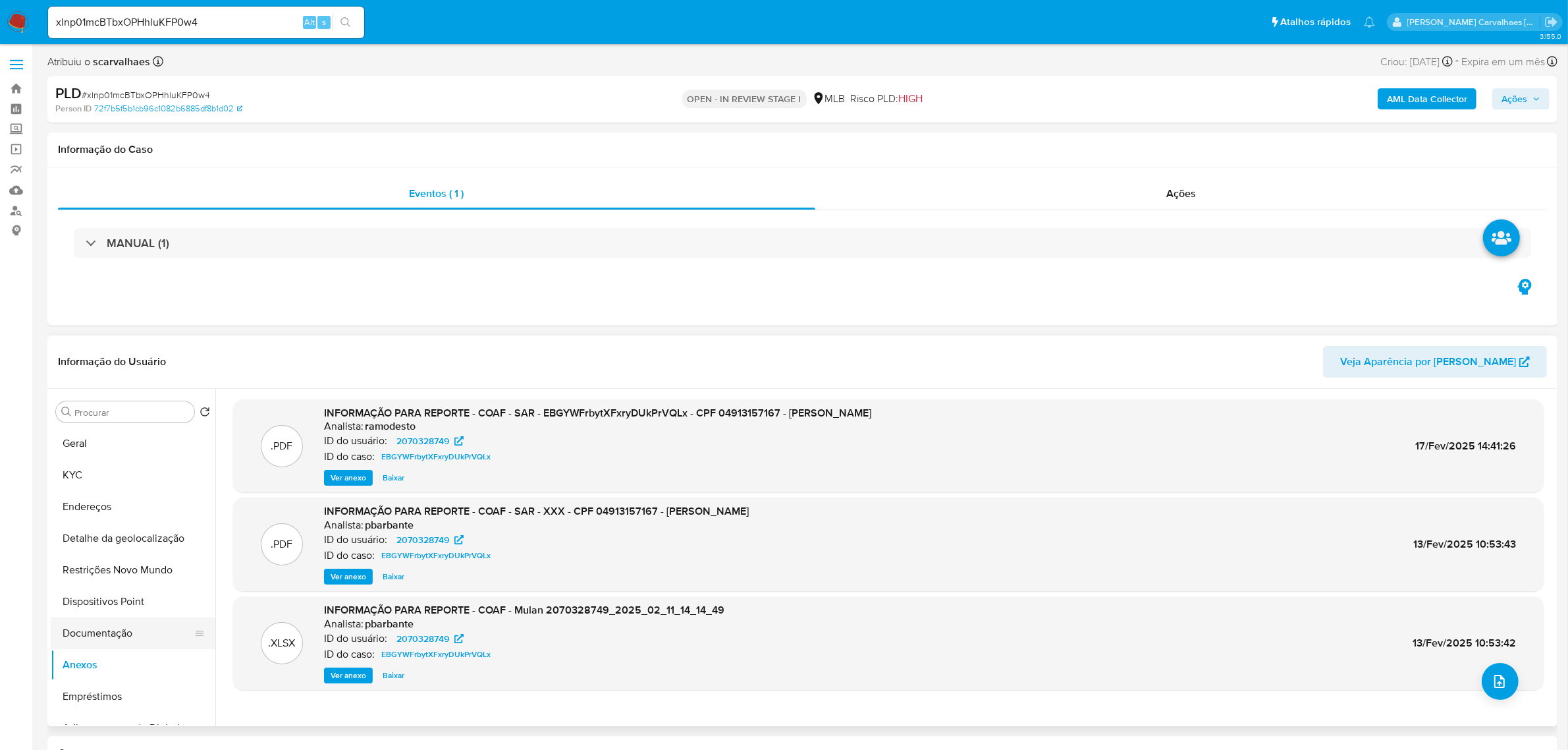
click at [131, 636] on button "Documentação" at bounding box center [127, 633] width 154 height 32
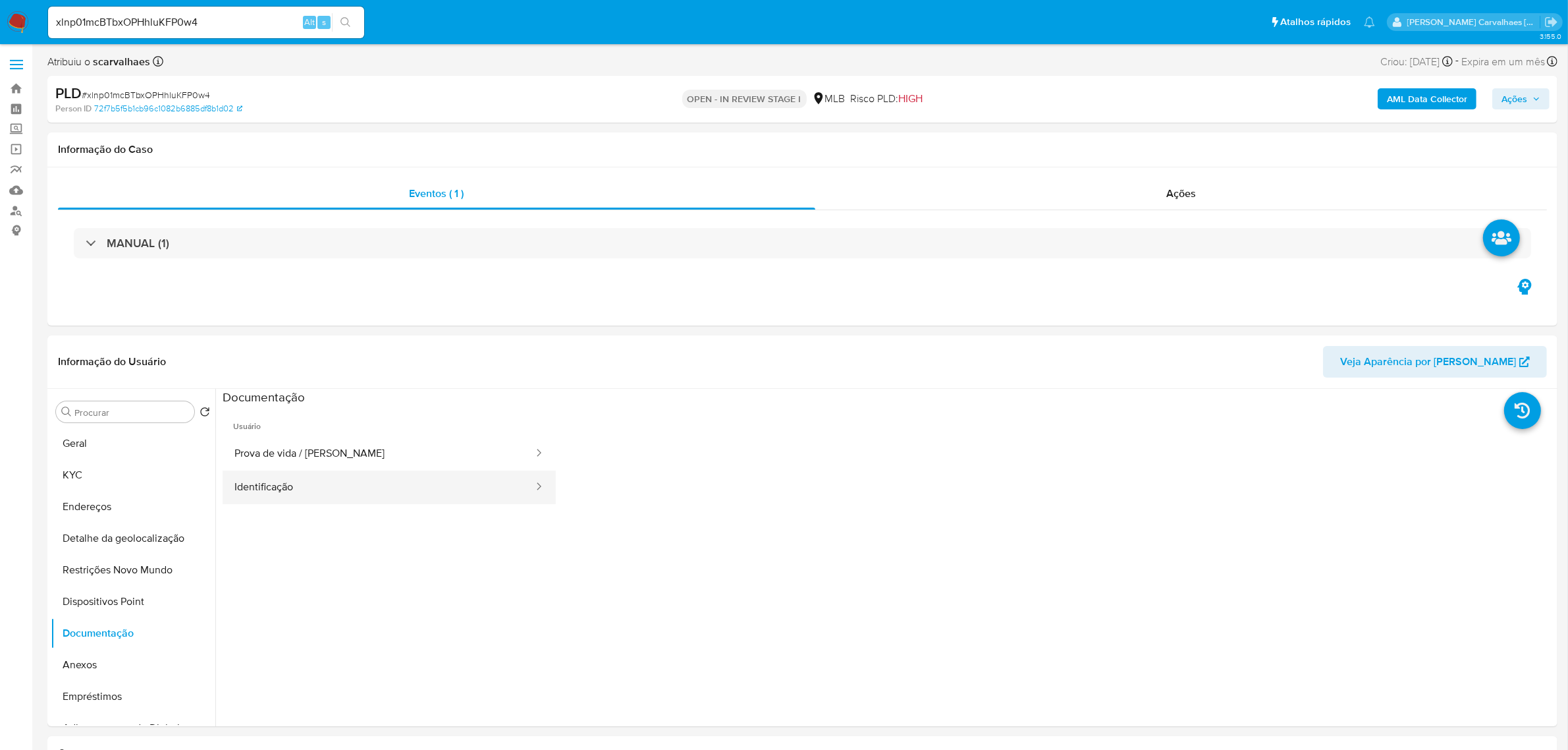
click at [313, 482] on button "Identificação" at bounding box center [379, 486] width 312 height 34
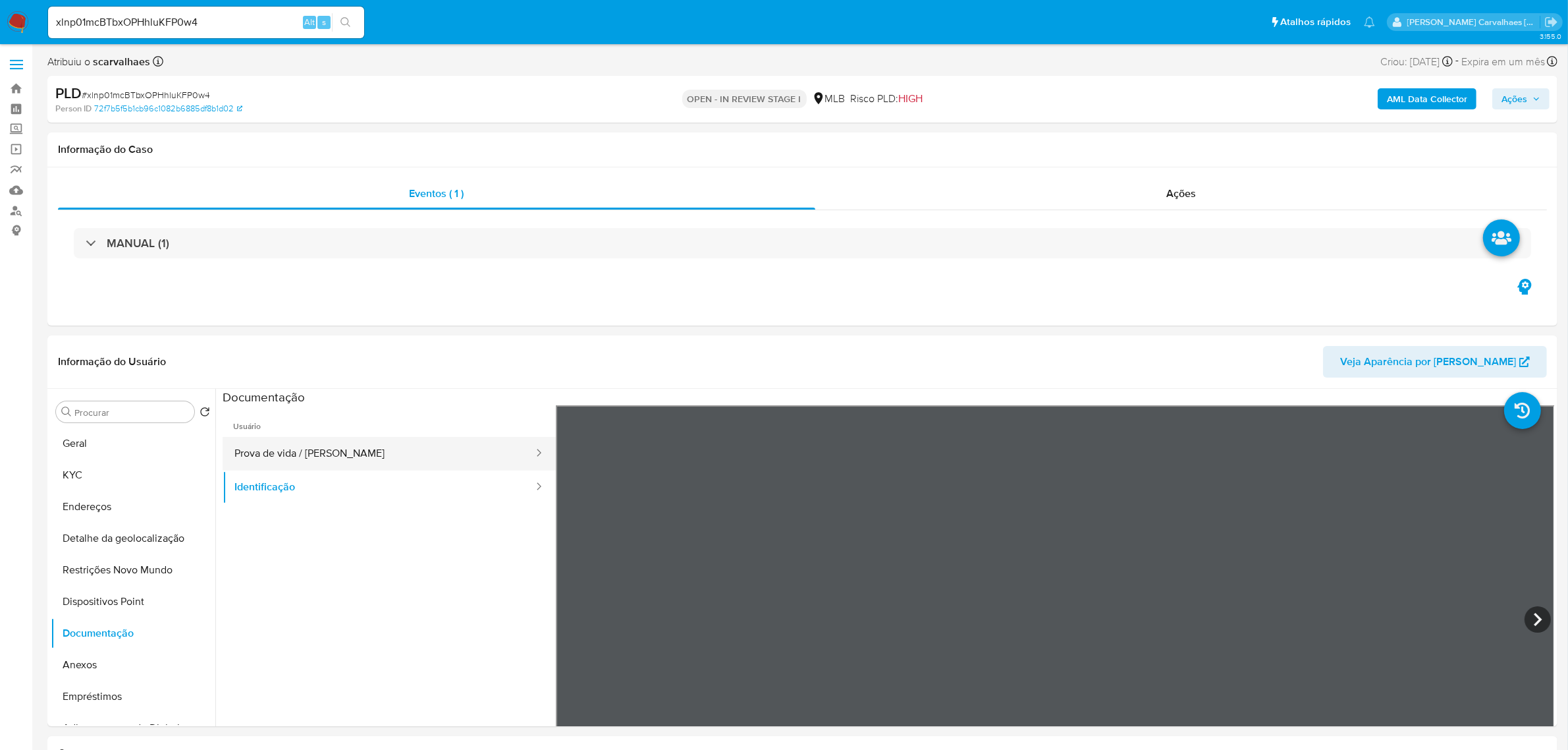
click at [306, 455] on button "Prova de vida / Selfie" at bounding box center [379, 453] width 312 height 34
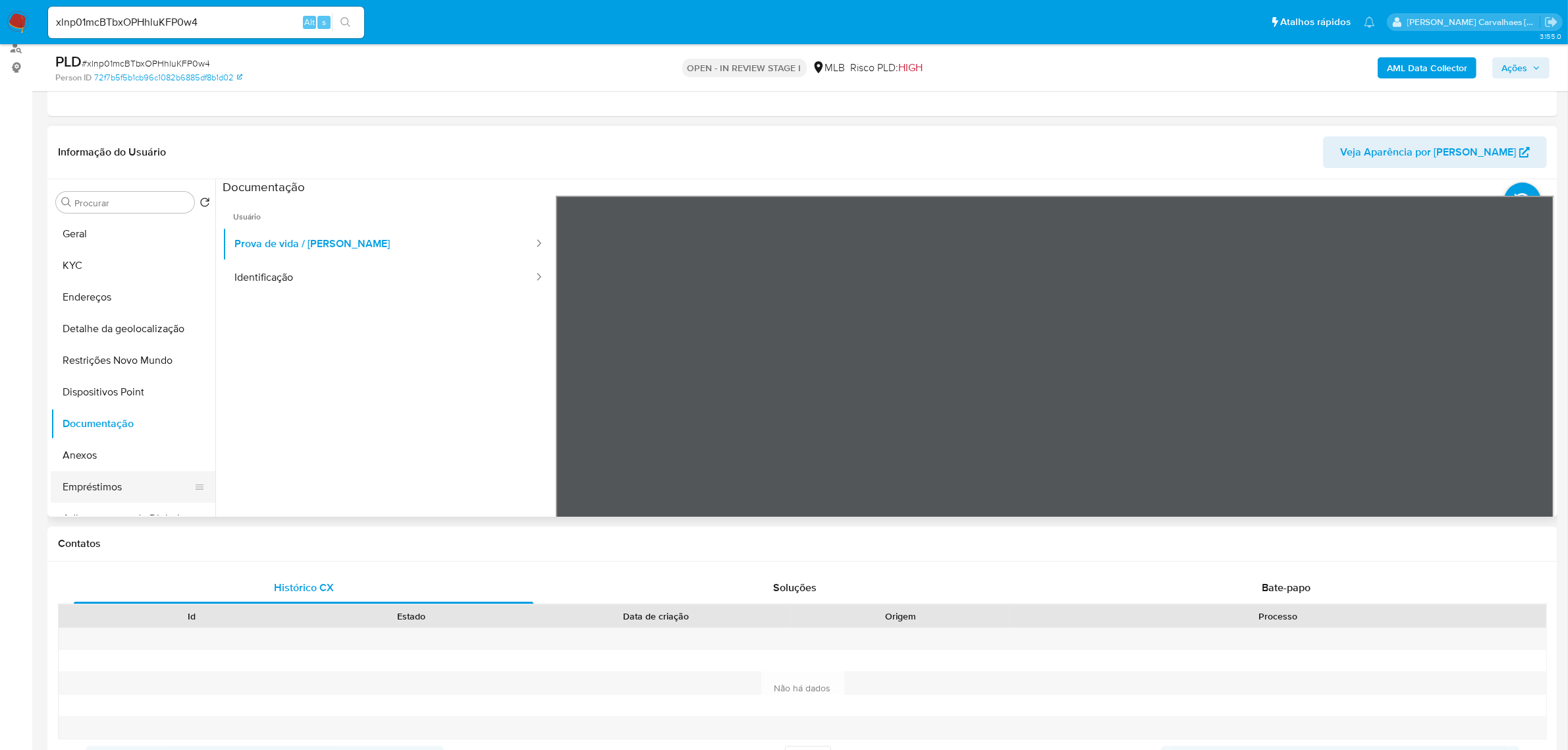
scroll to position [165, 0]
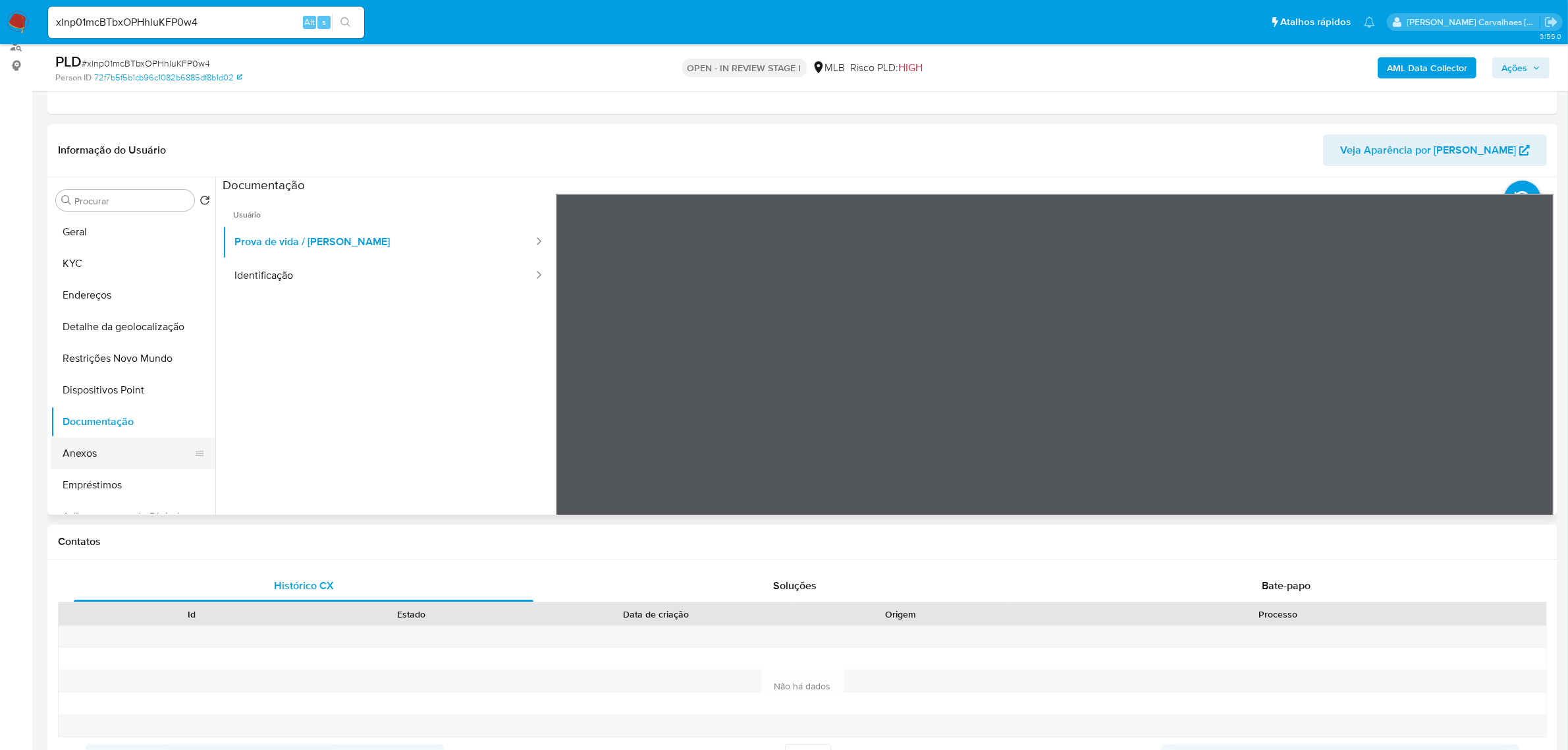
click at [127, 449] on button "Anexos" at bounding box center [127, 453] width 154 height 32
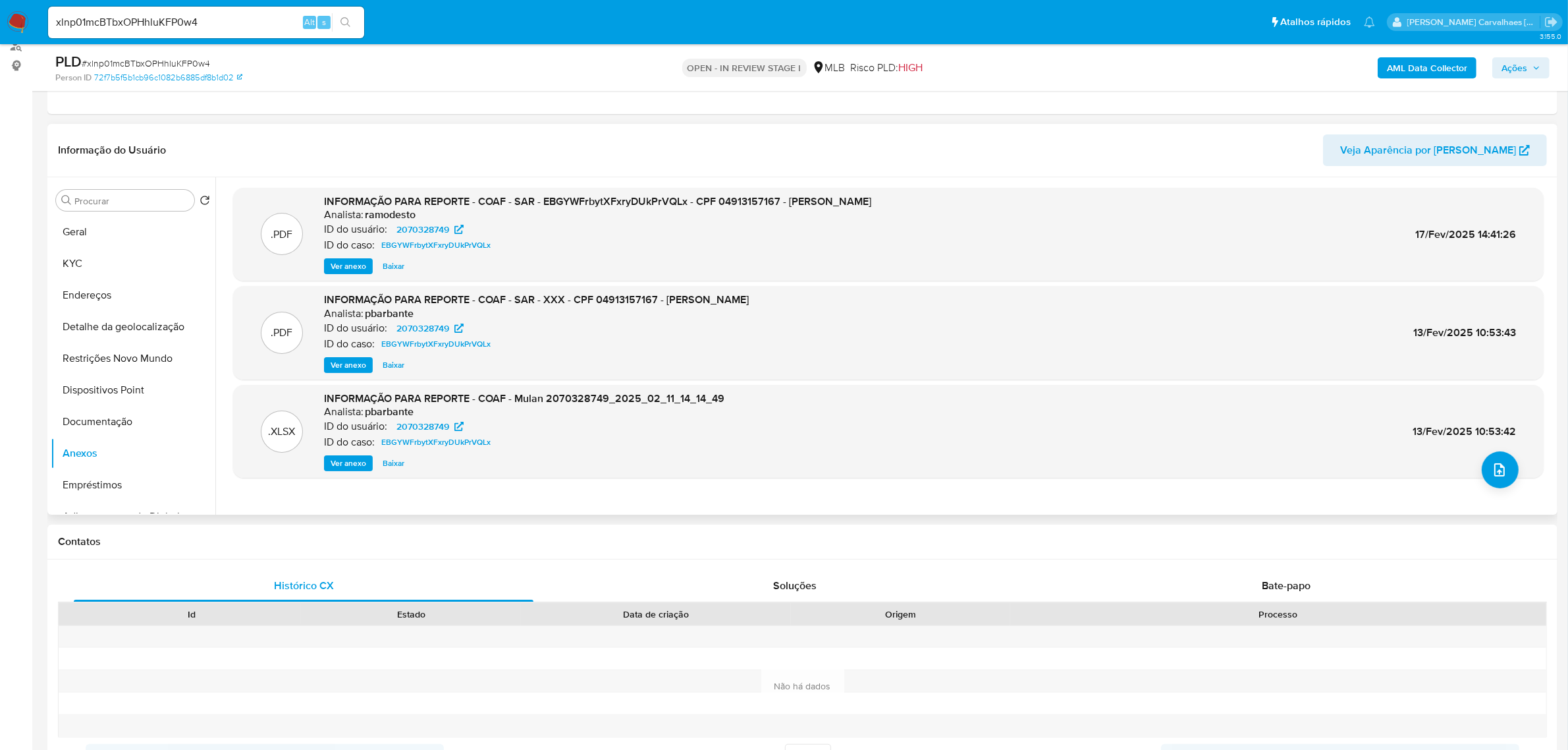
click at [355, 266] on span "Ver anexo" at bounding box center [348, 266] width 36 height 14
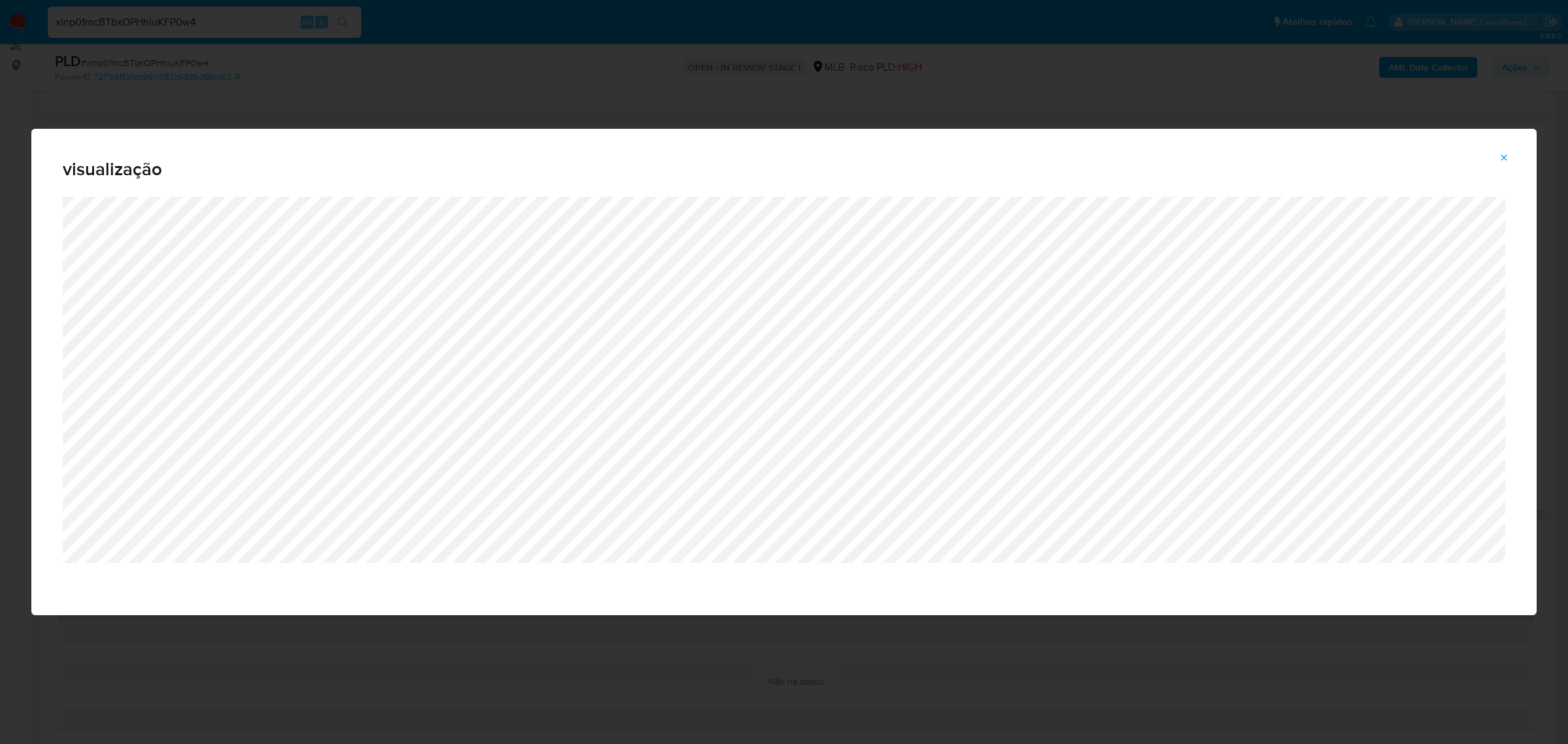
click at [1505, 159] on icon "Attachment preview" at bounding box center [1505, 157] width 6 height 6
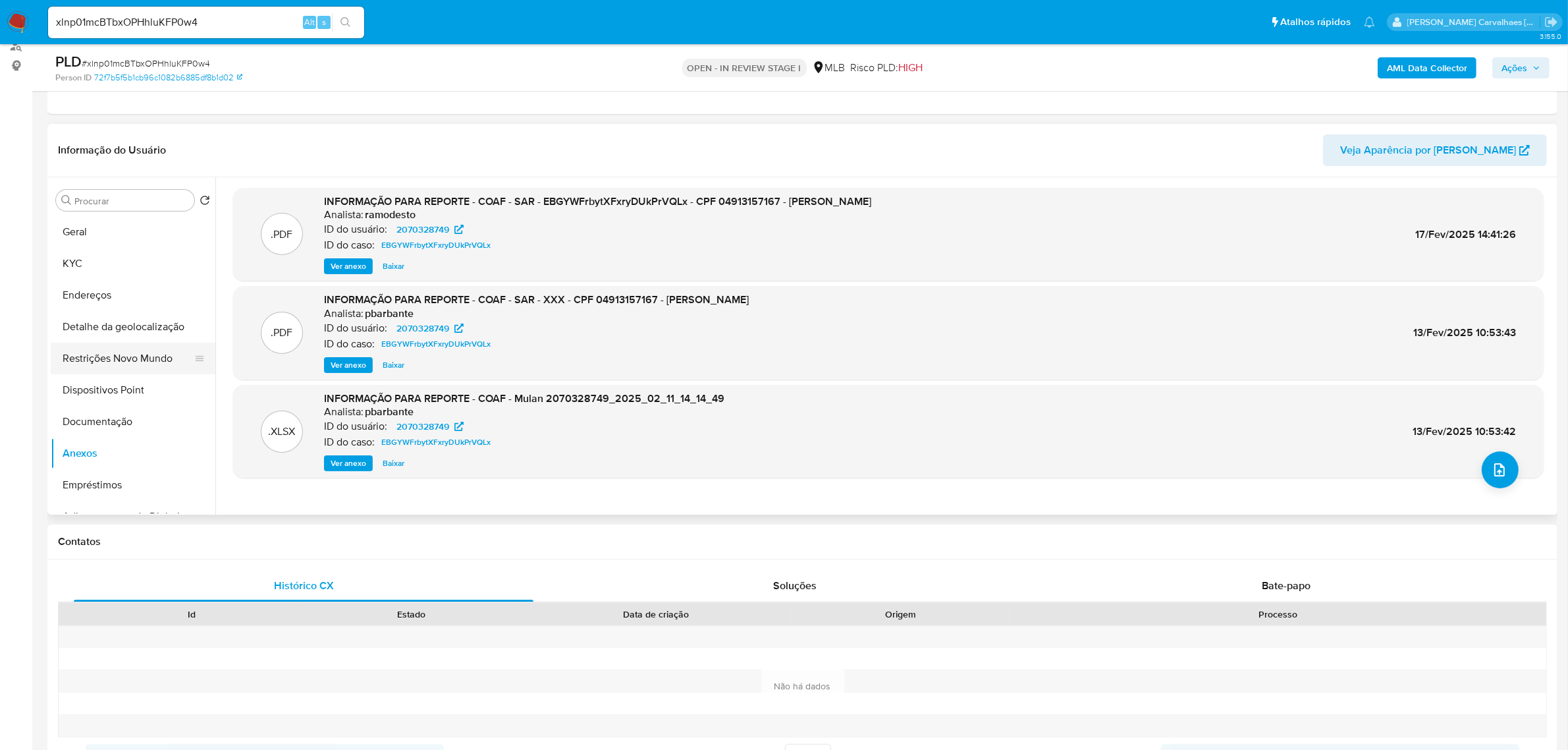
click at [102, 348] on button "Restrições Novo Mundo" at bounding box center [127, 358] width 154 height 32
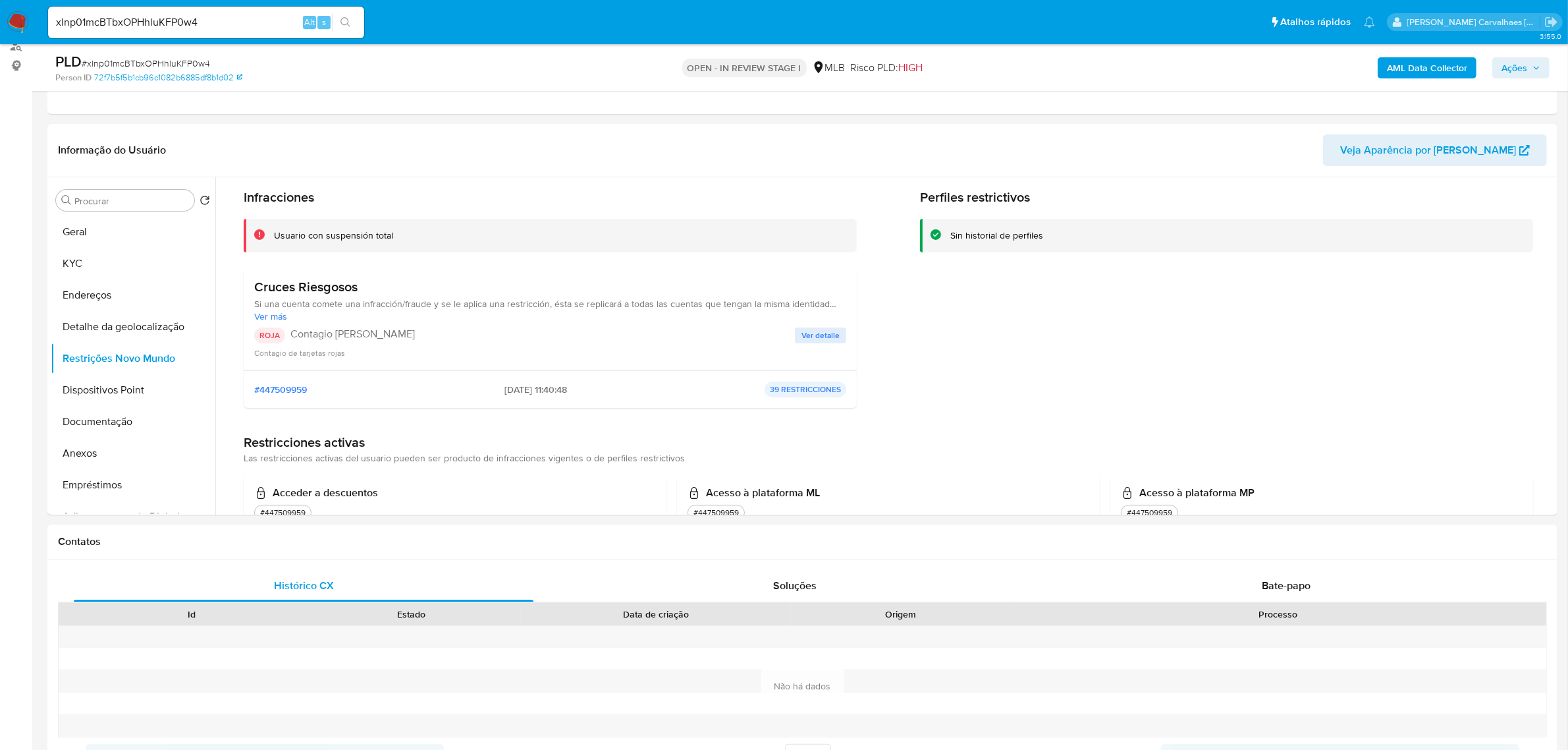
scroll to position [82, 0]
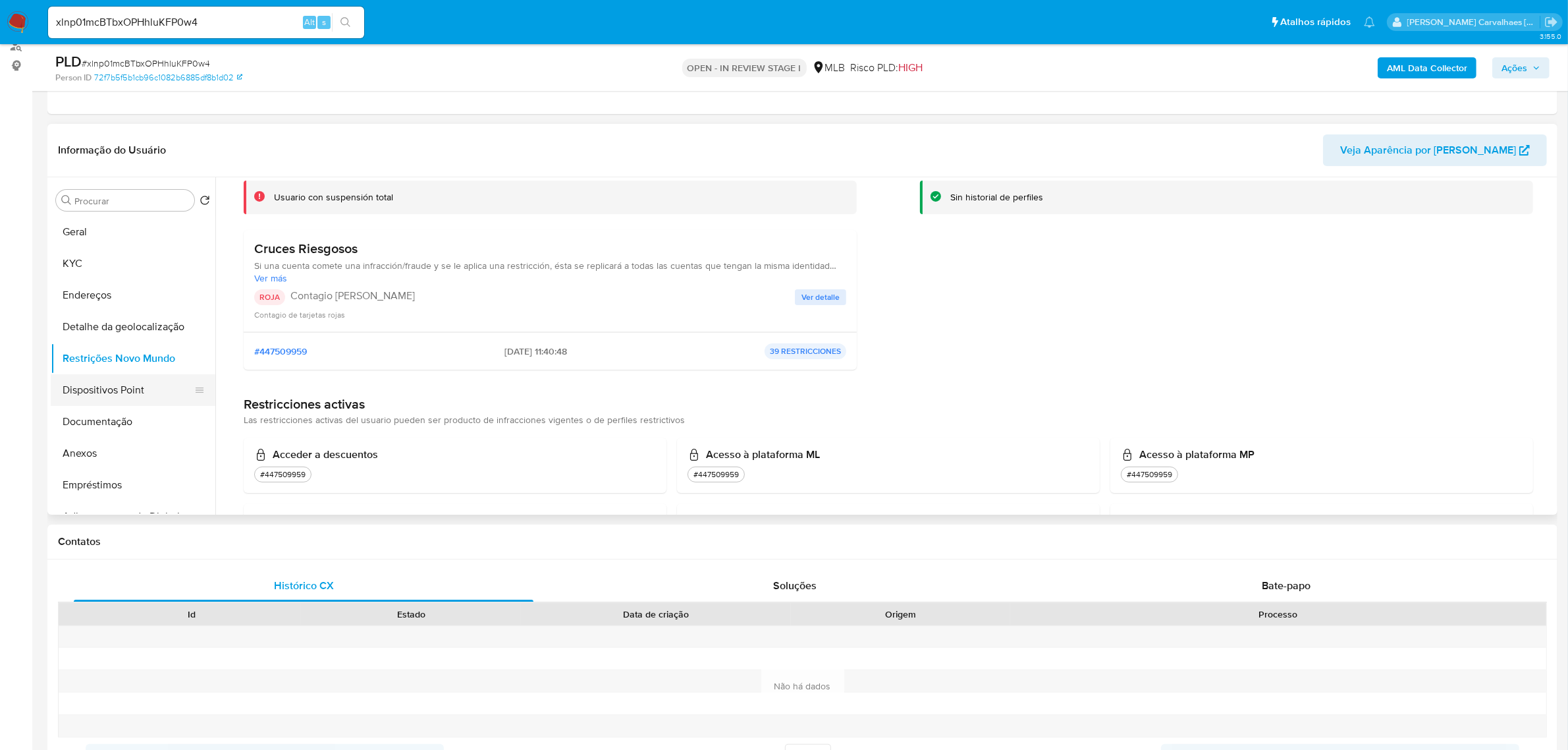
click at [130, 387] on button "Dispositivos Point" at bounding box center [127, 390] width 154 height 32
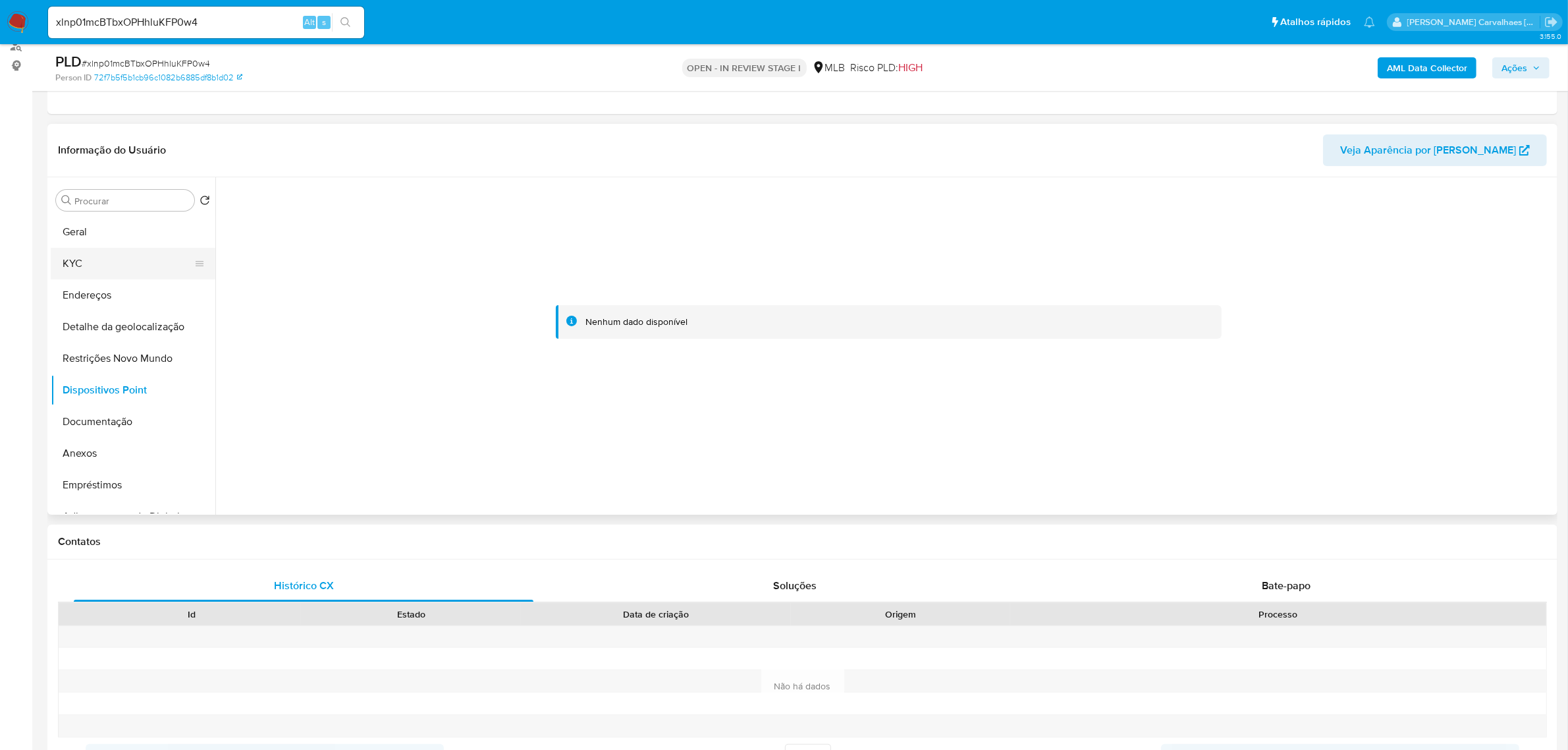
click at [91, 259] on button "KYC" at bounding box center [127, 264] width 154 height 32
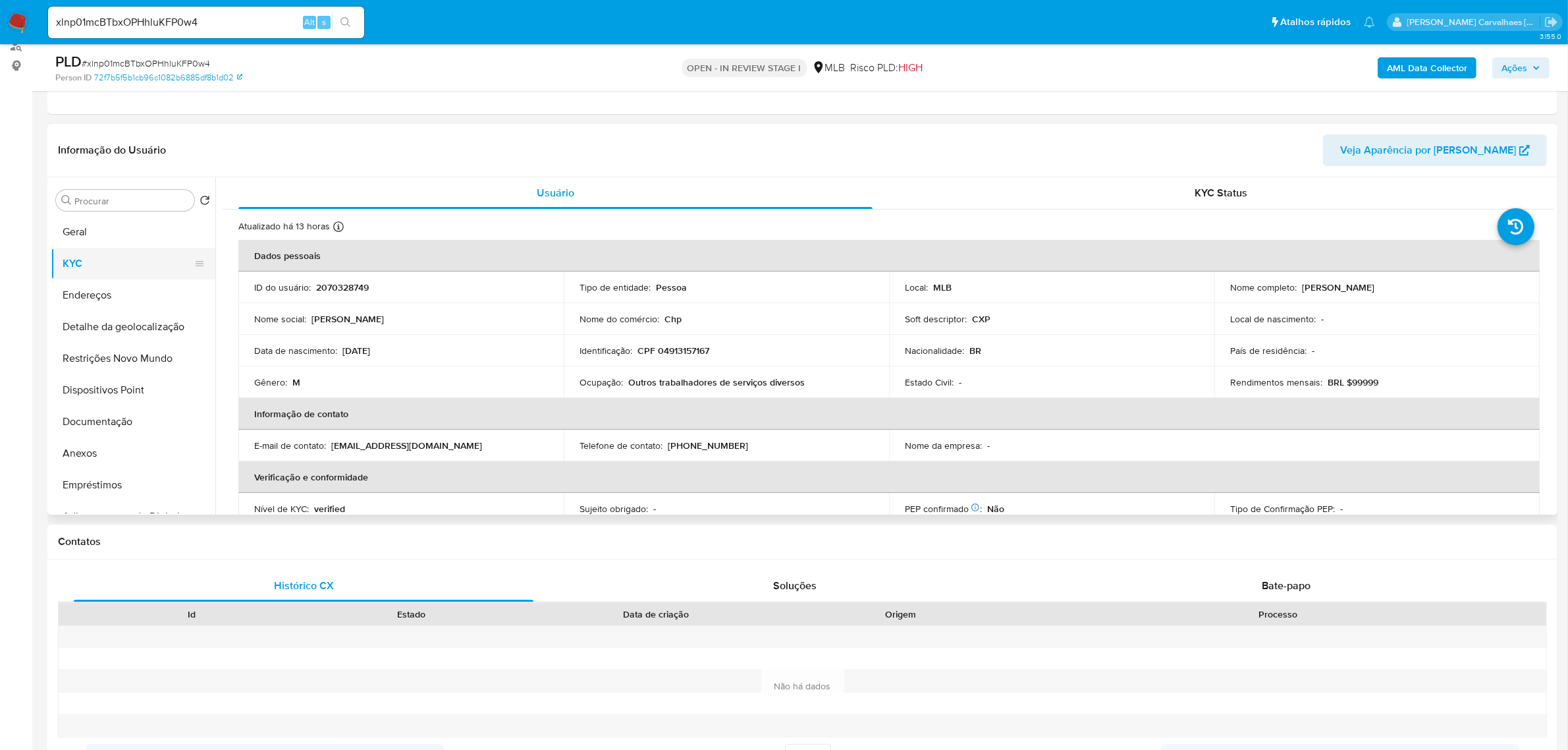
click at [79, 258] on button "KYC" at bounding box center [127, 264] width 154 height 32
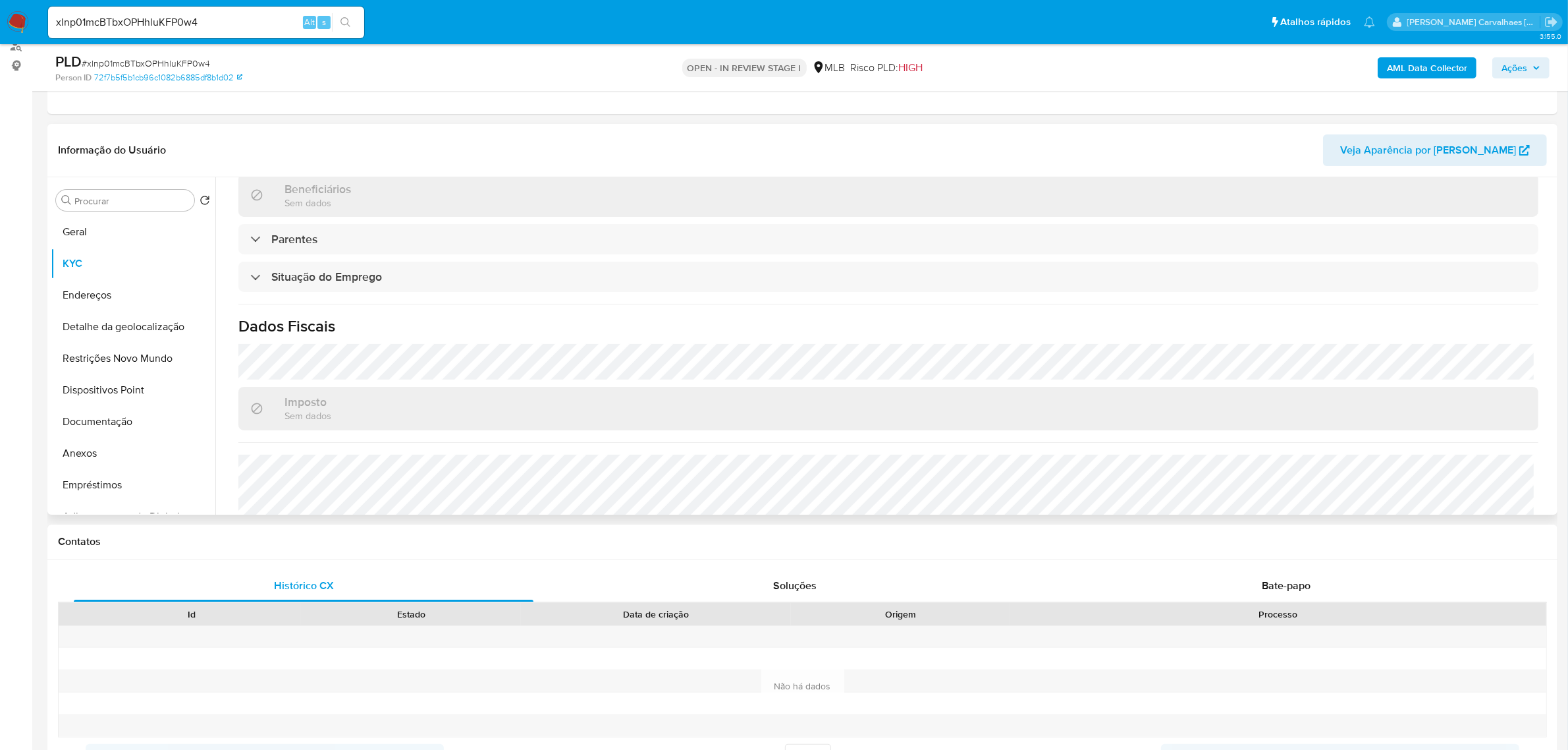
scroll to position [548, 0]
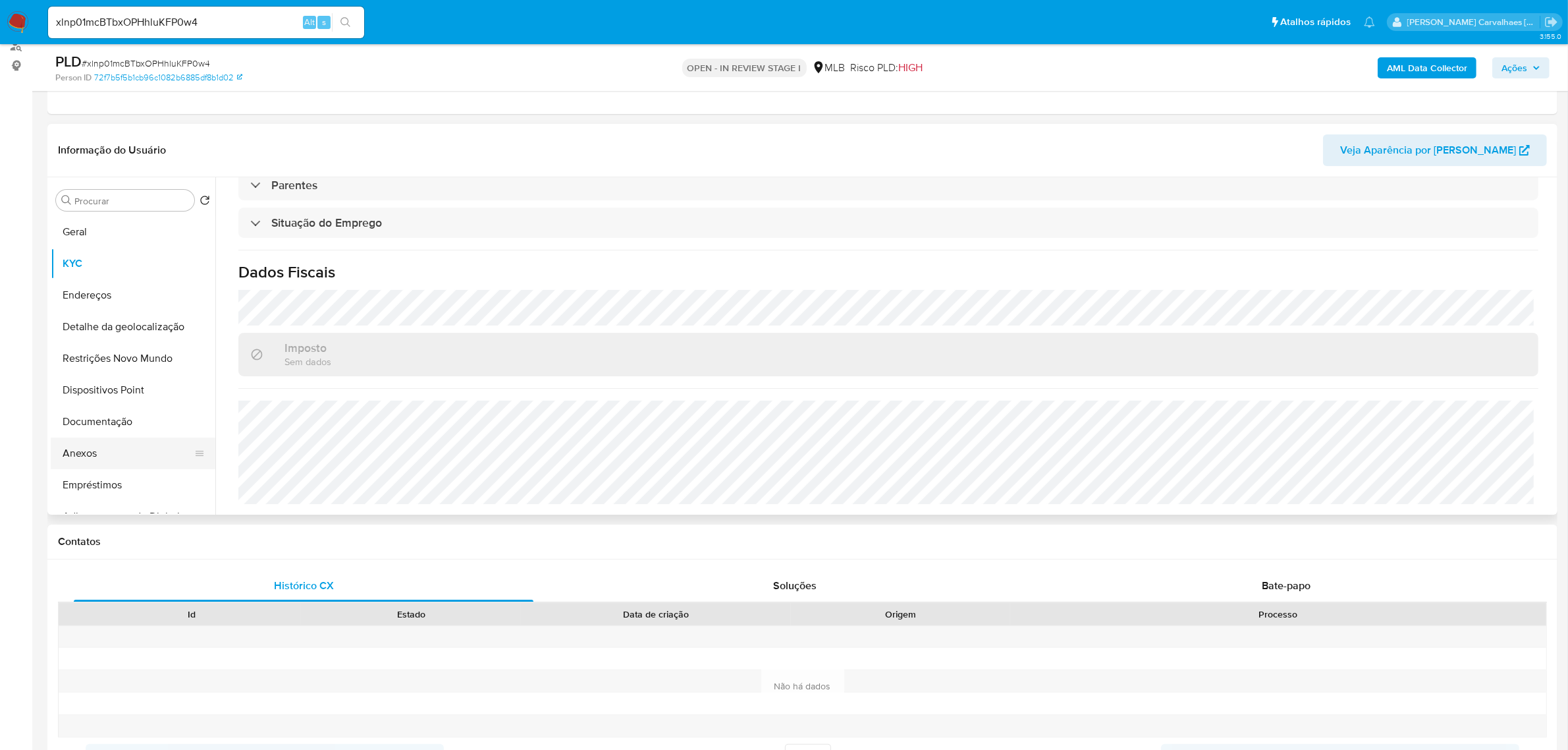
click at [110, 455] on button "Anexos" at bounding box center [127, 453] width 154 height 32
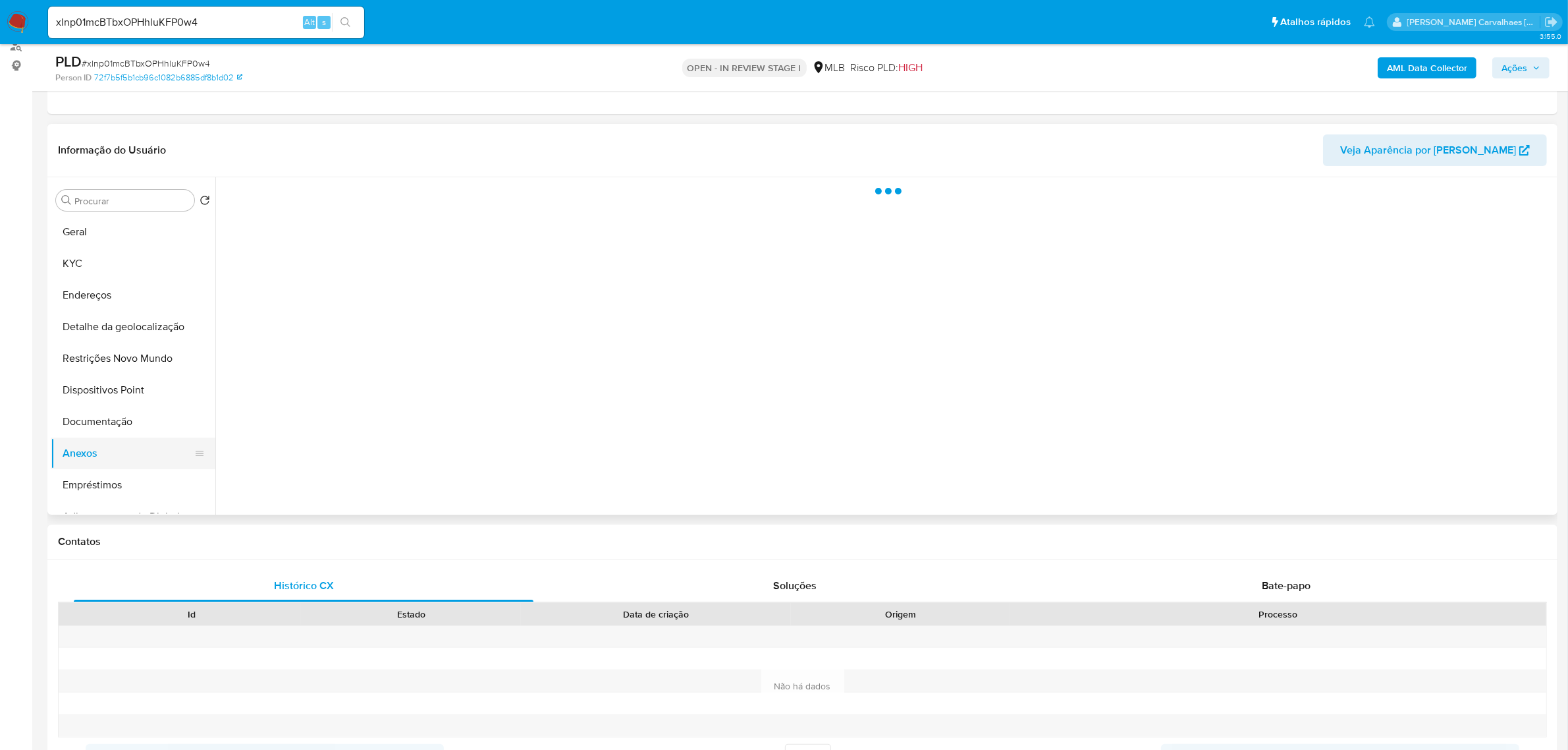
scroll to position [0, 0]
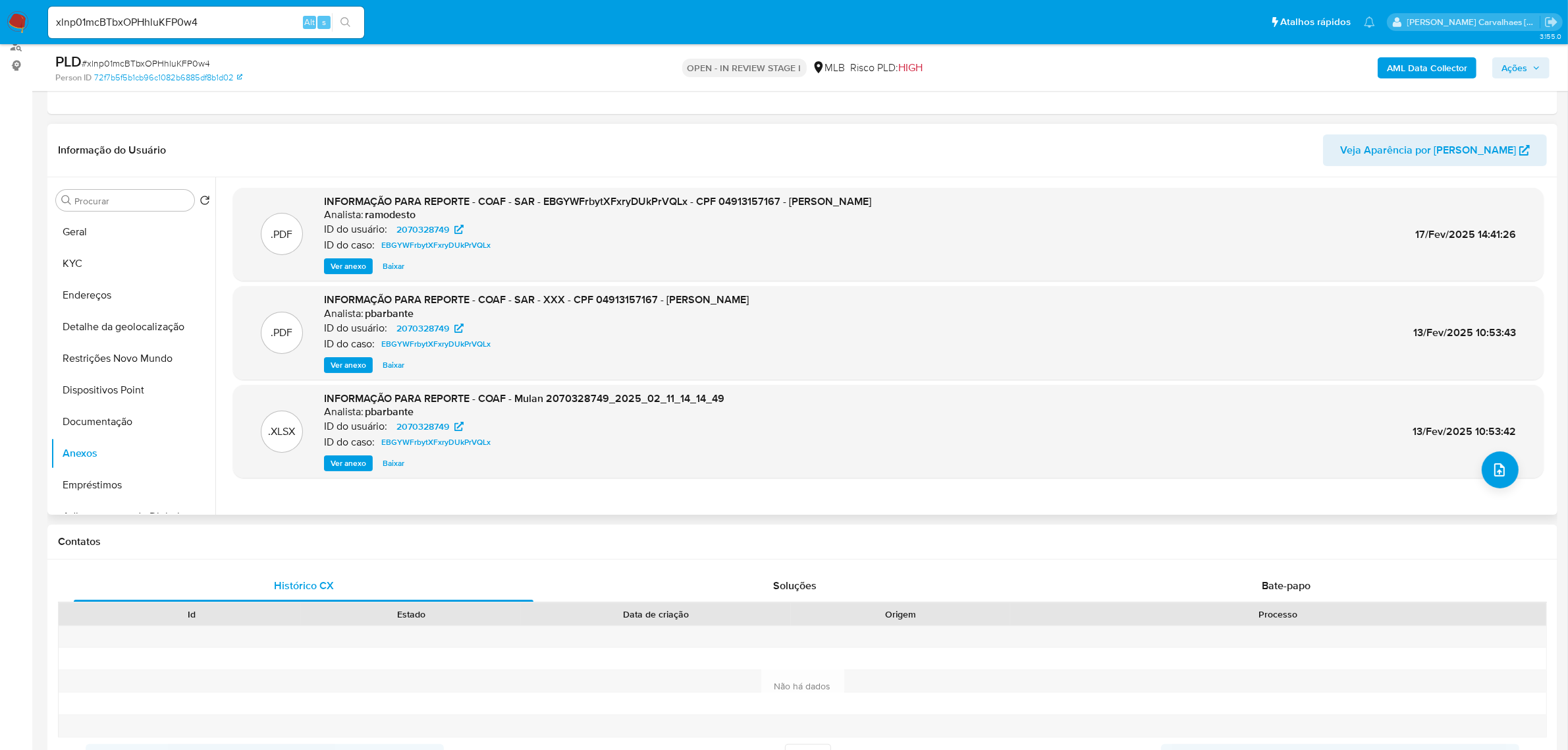
click at [341, 270] on span "Ver anexo" at bounding box center [348, 266] width 36 height 14
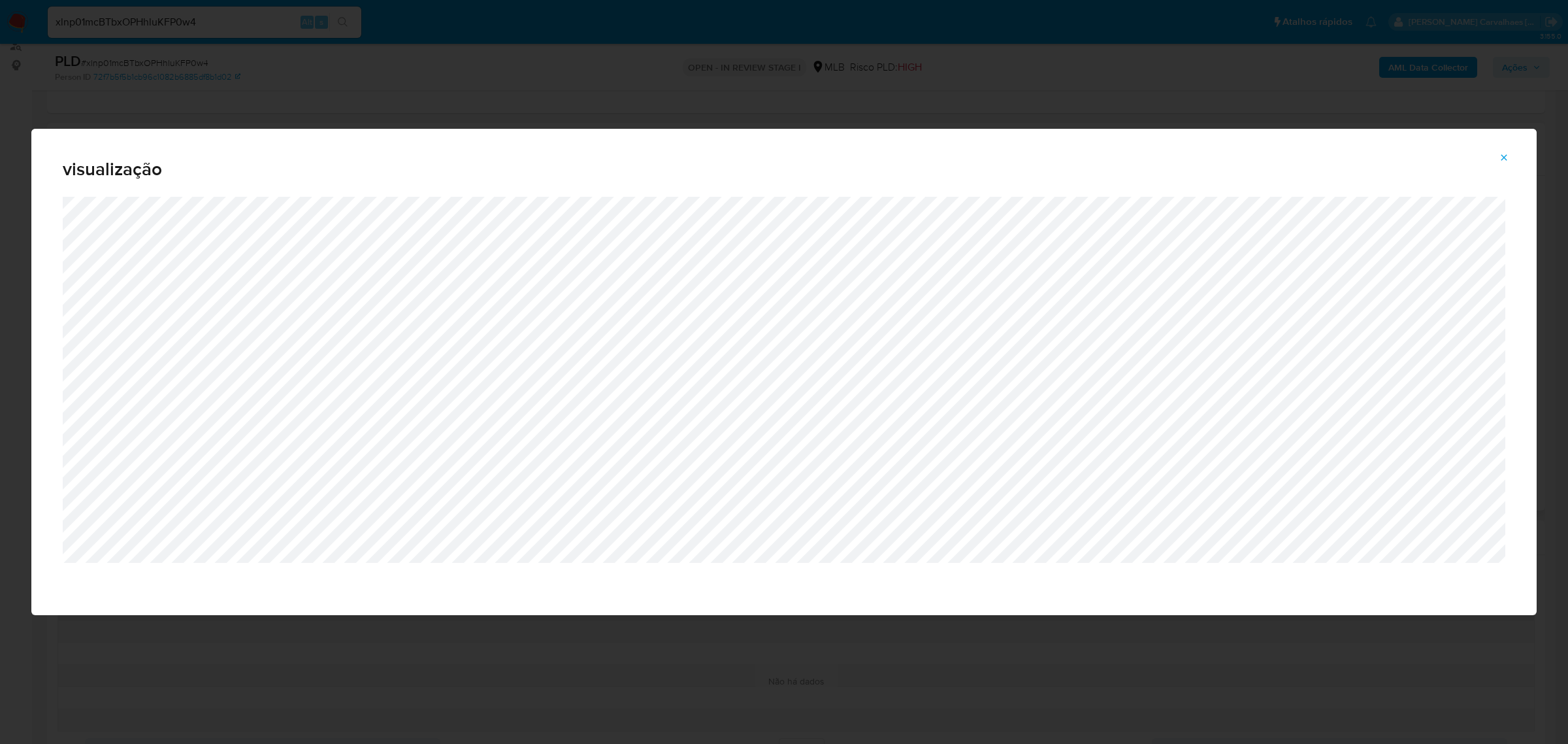
click at [1500, 161] on icon "Attachment preview" at bounding box center [1504, 157] width 11 height 11
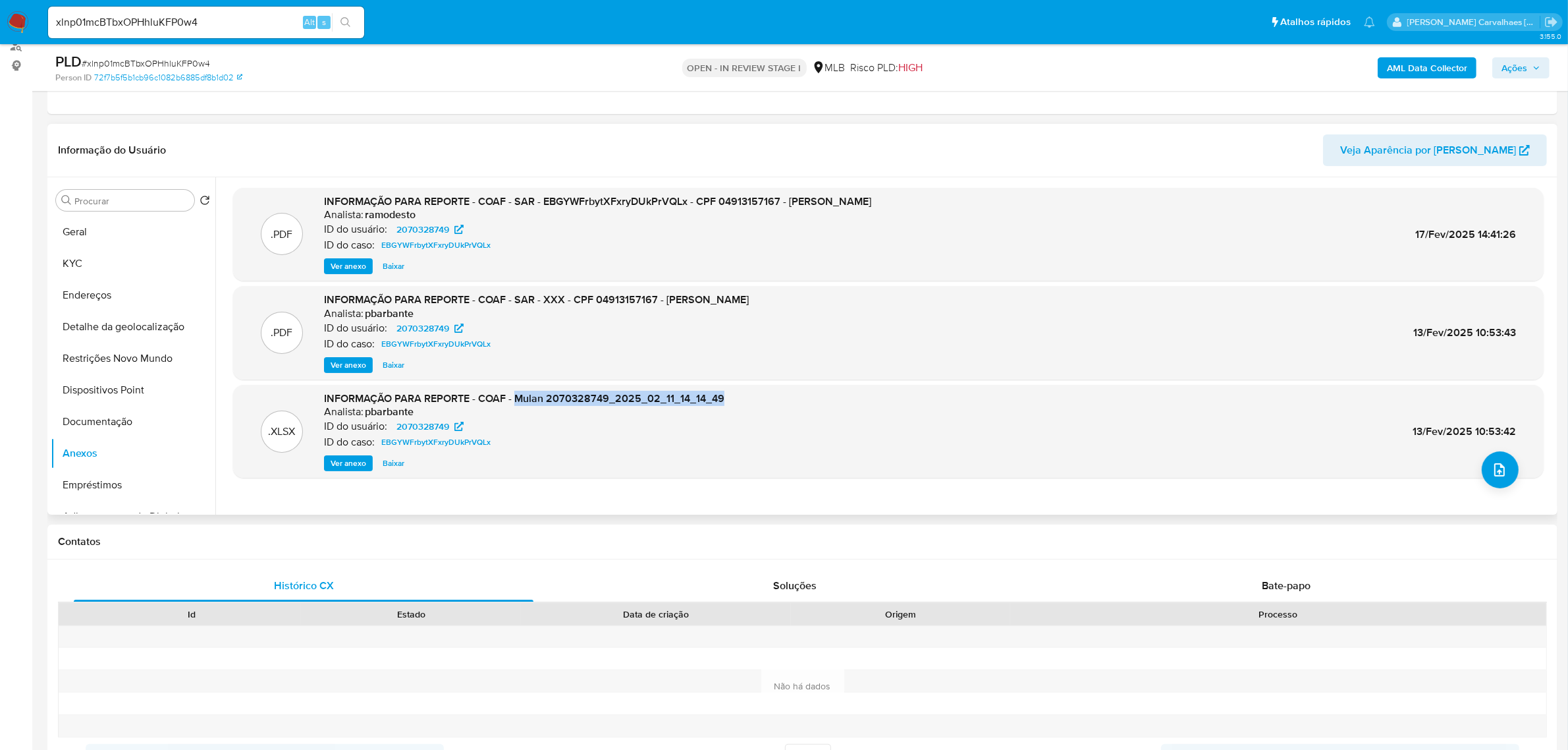
drag, startPoint x: 518, startPoint y: 400, endPoint x: 744, endPoint y: 391, distance: 226.2
click at [744, 391] on div ".XLSX INFORMAÇÃO PARA REPORTE - COAF - Mulan 2070328749_2025_02_11_14_14_49 Ana…" at bounding box center [887, 431] width 1297 height 80
click at [636, 436] on div "ID do caso: EBGYWFrbytXFxryDUkPrVQLx" at bounding box center [523, 442] width 400 height 16
click at [100, 238] on button "Geral" at bounding box center [127, 232] width 154 height 32
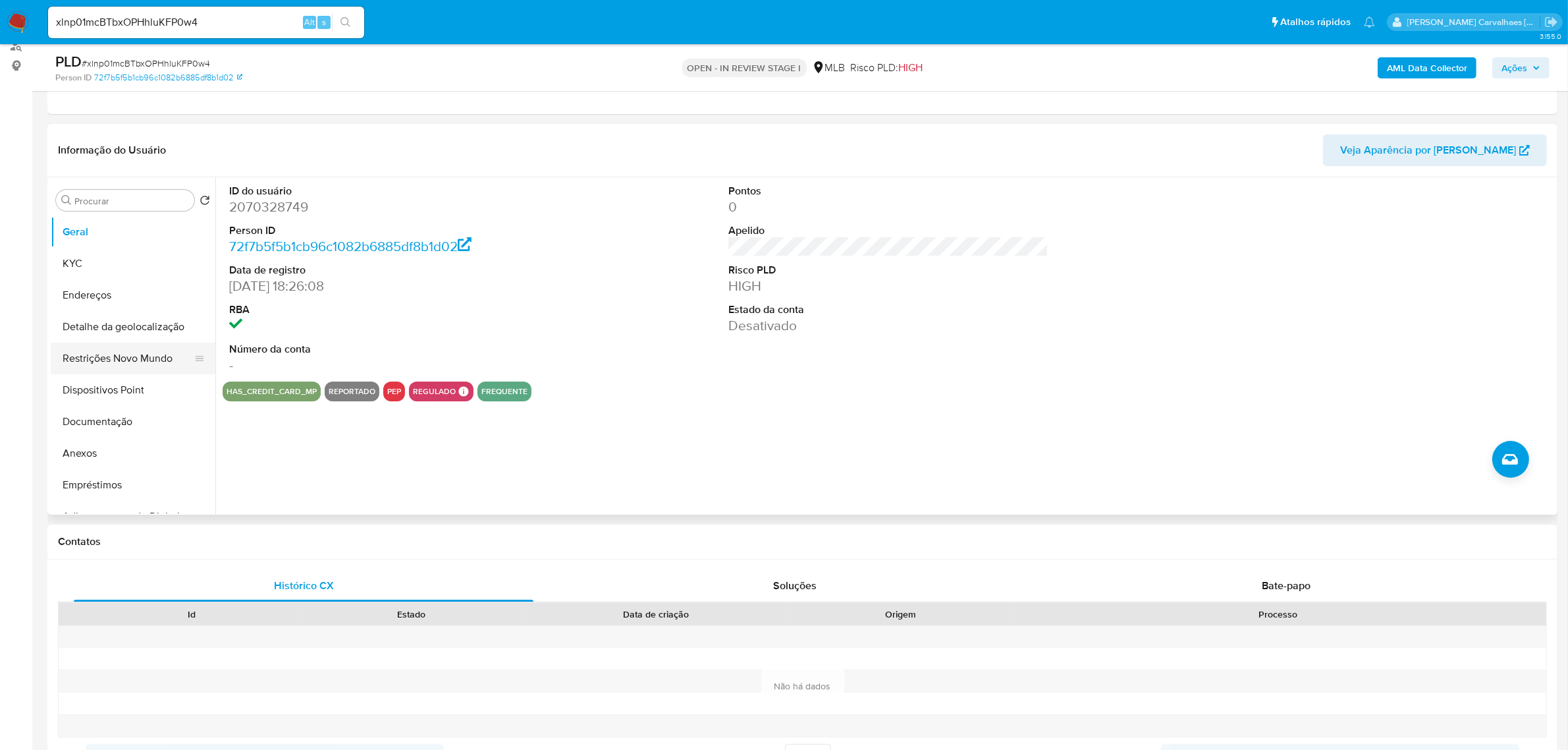
click at [89, 363] on button "Restrições Novo Mundo" at bounding box center [127, 358] width 154 height 32
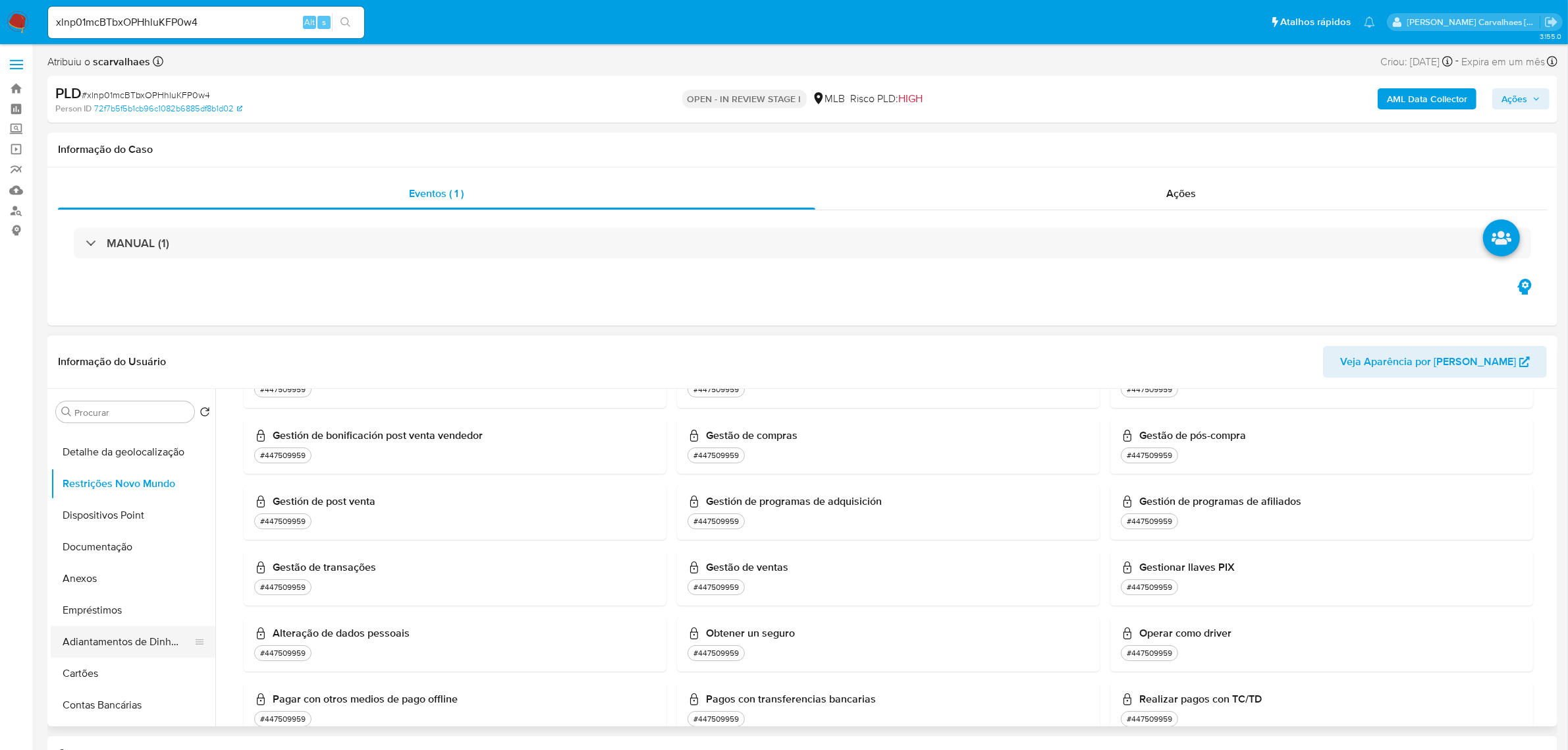
scroll to position [165, 0]
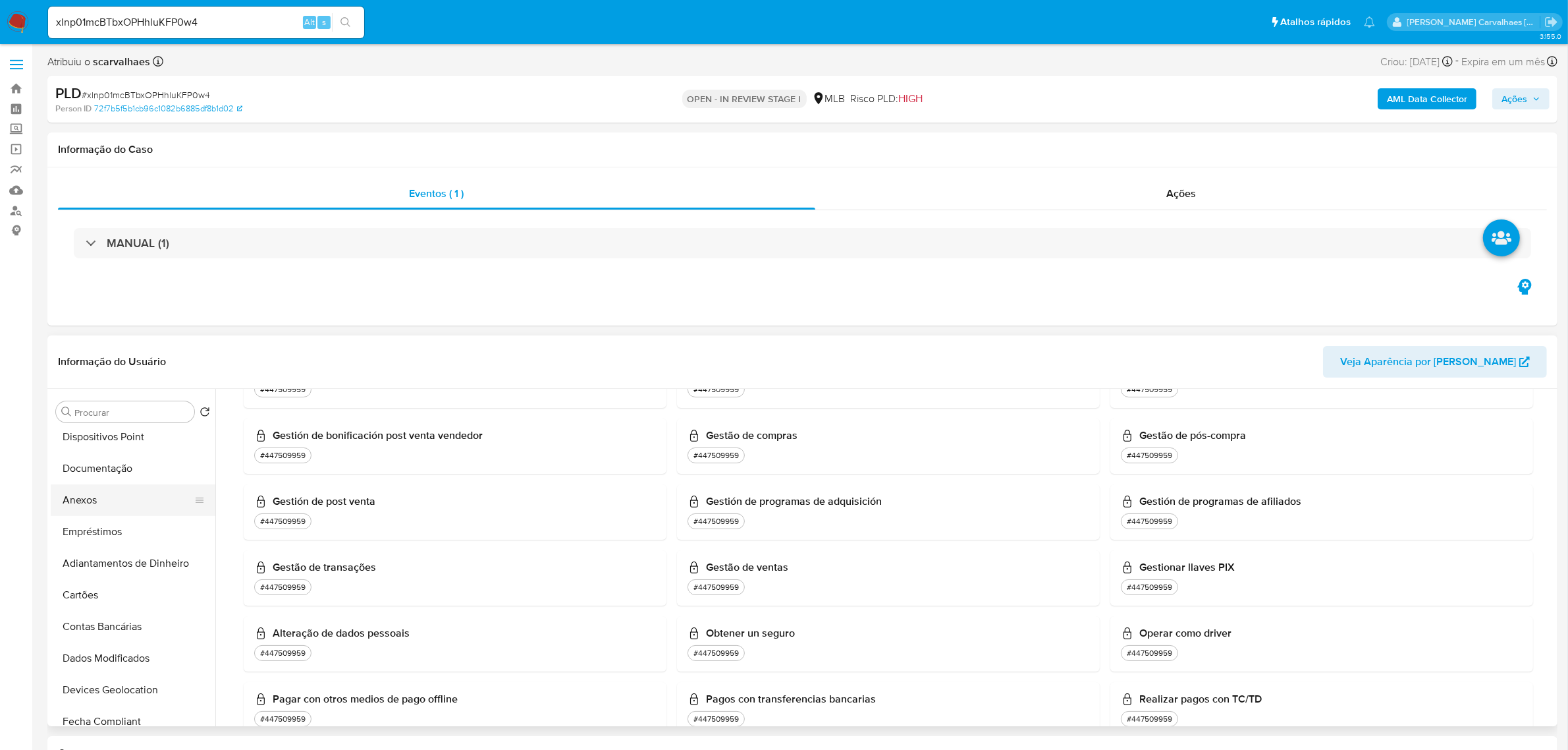
click at [104, 501] on button "Anexos" at bounding box center [127, 500] width 154 height 32
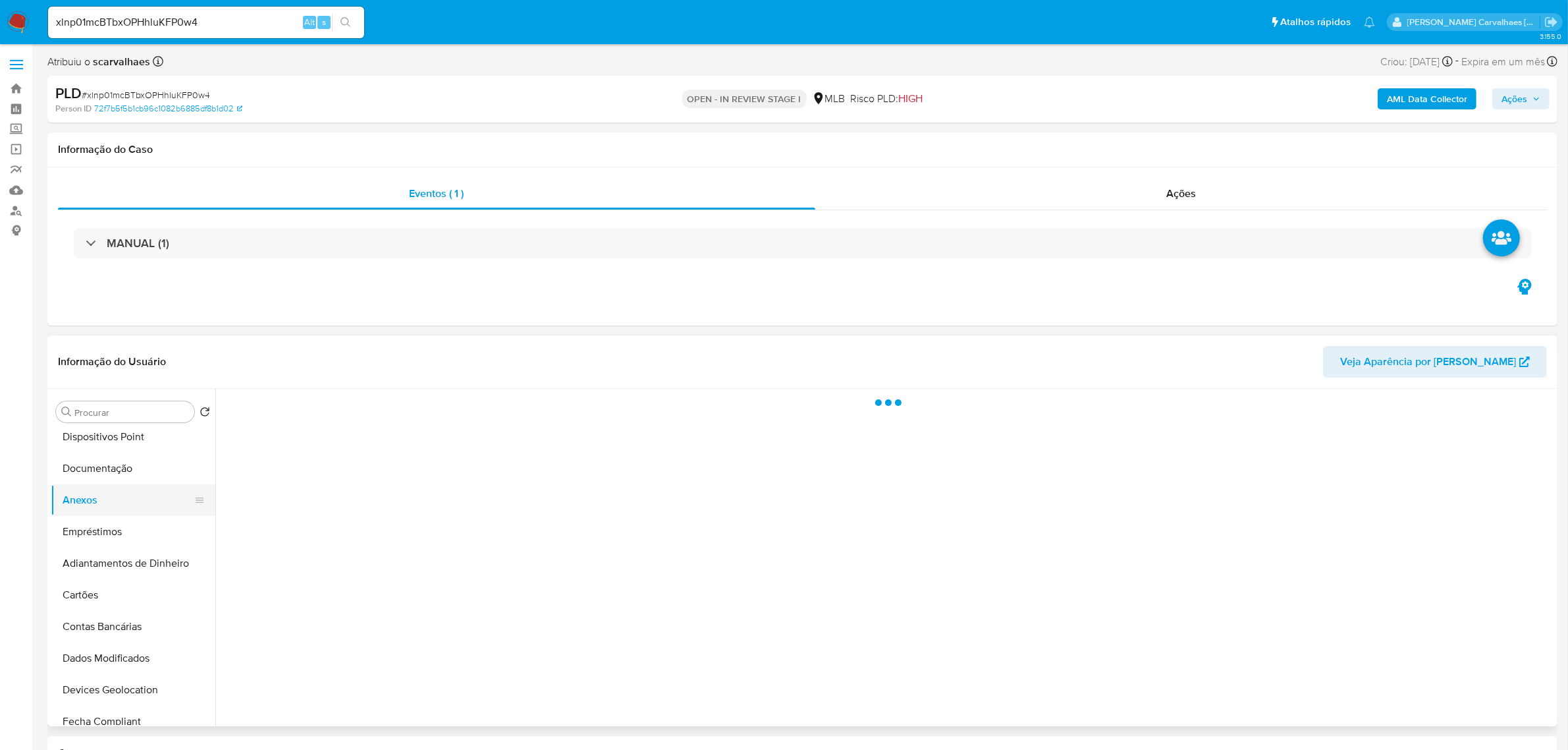
scroll to position [0, 0]
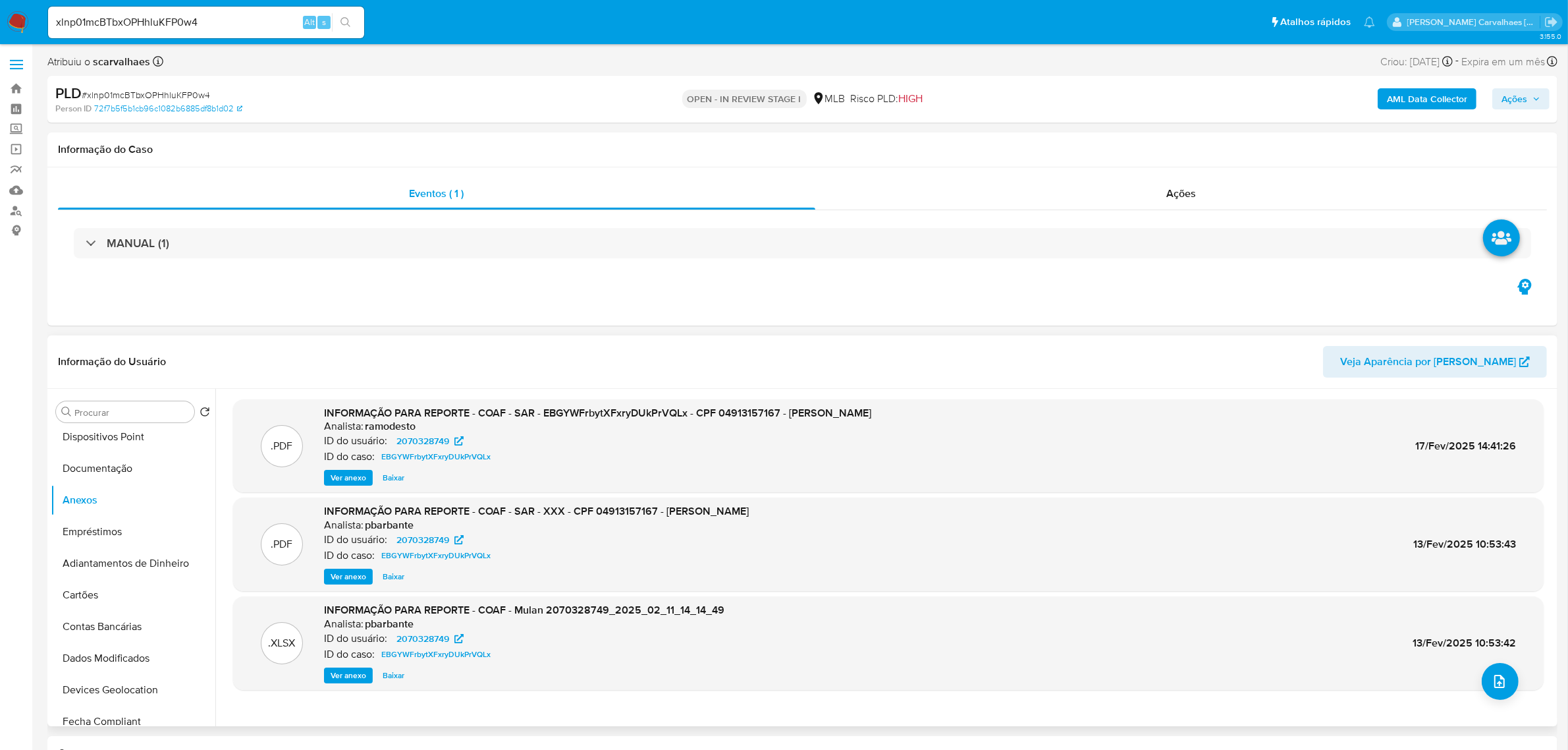
click at [360, 475] on span "Ver anexo" at bounding box center [348, 478] width 36 height 14
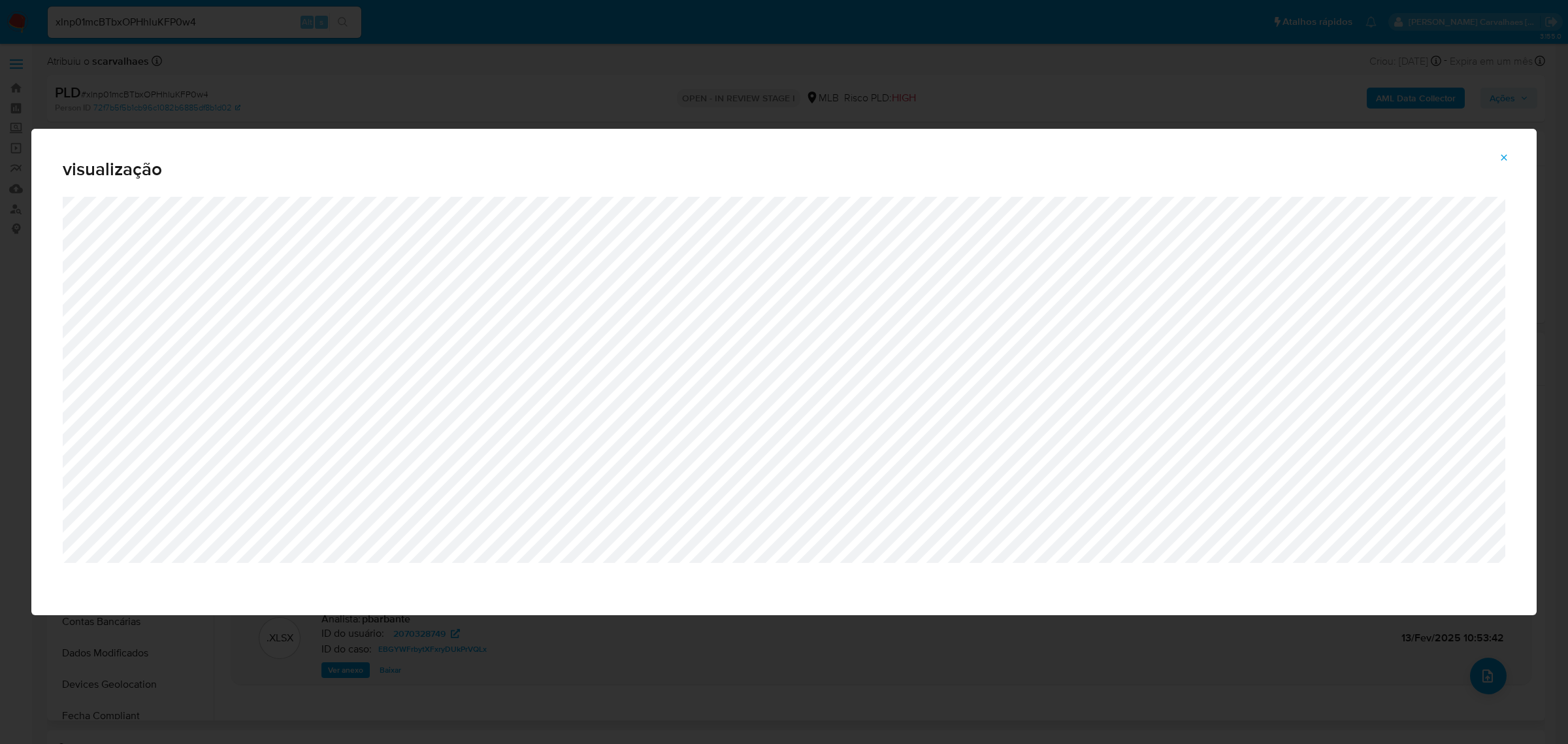
click at [1507, 159] on icon "Attachment preview" at bounding box center [1504, 157] width 11 height 11
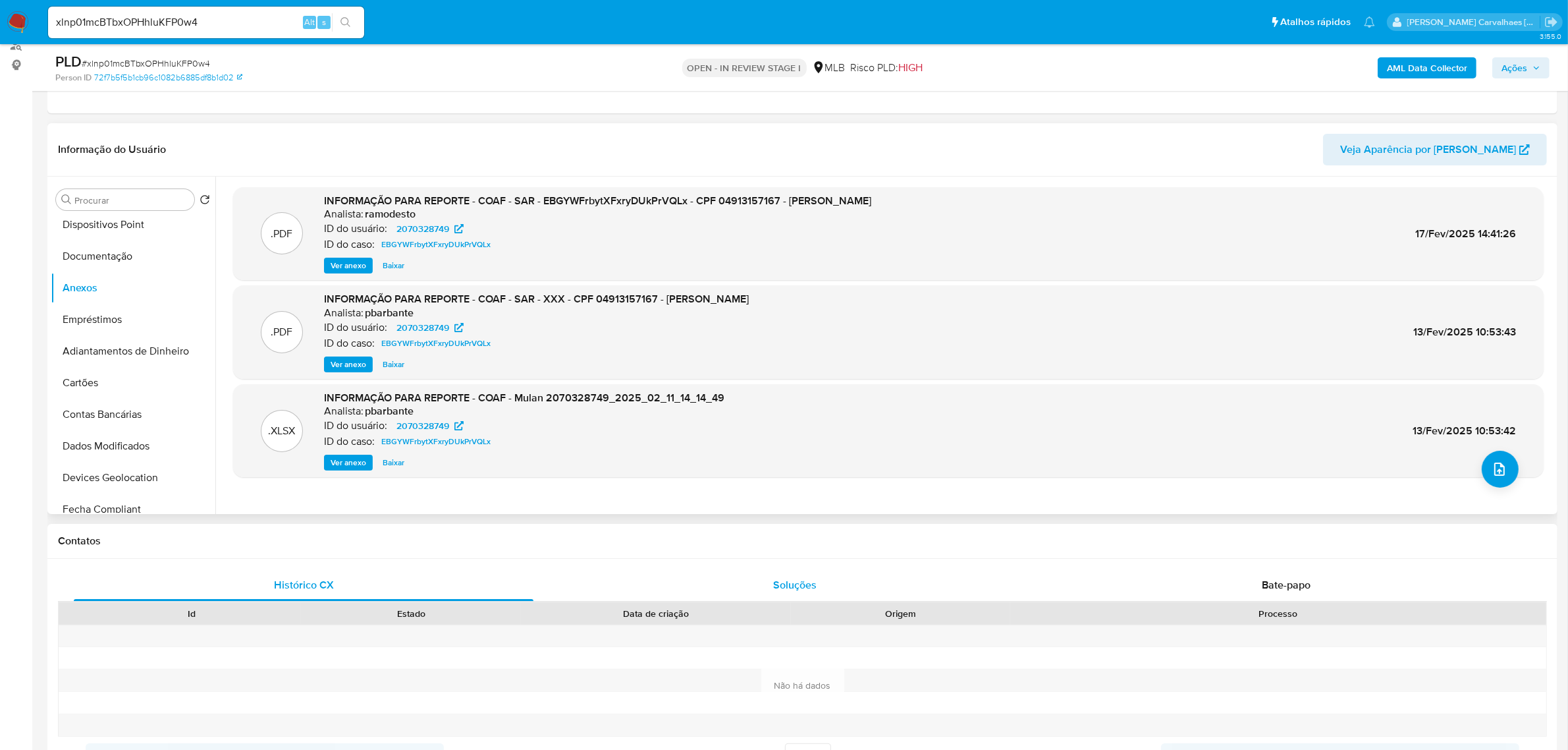
scroll to position [165, 0]
click at [1498, 462] on icon "upload-file" at bounding box center [1499, 470] width 15 height 16
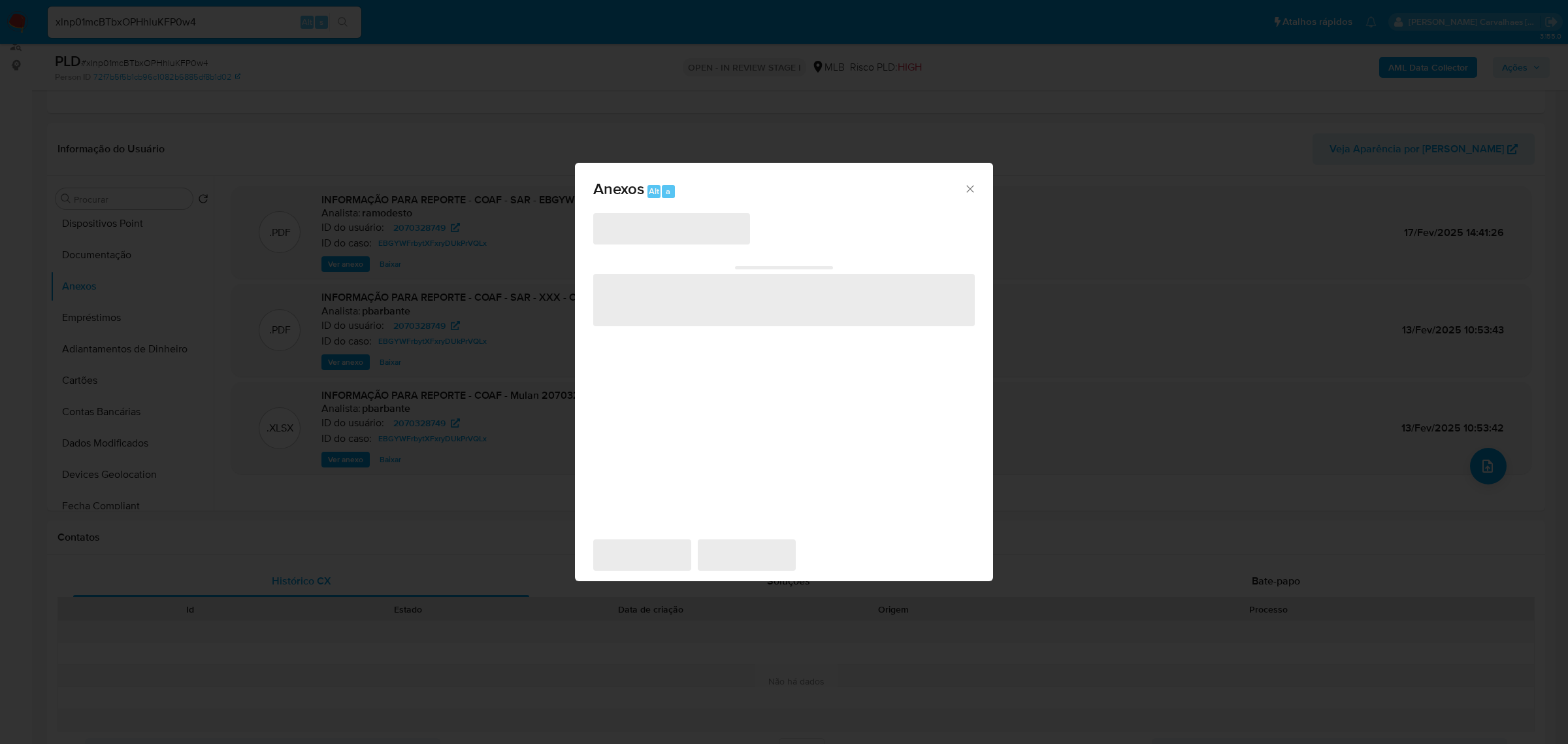
click at [970, 185] on icon "Fechar" at bounding box center [971, 189] width 13 height 13
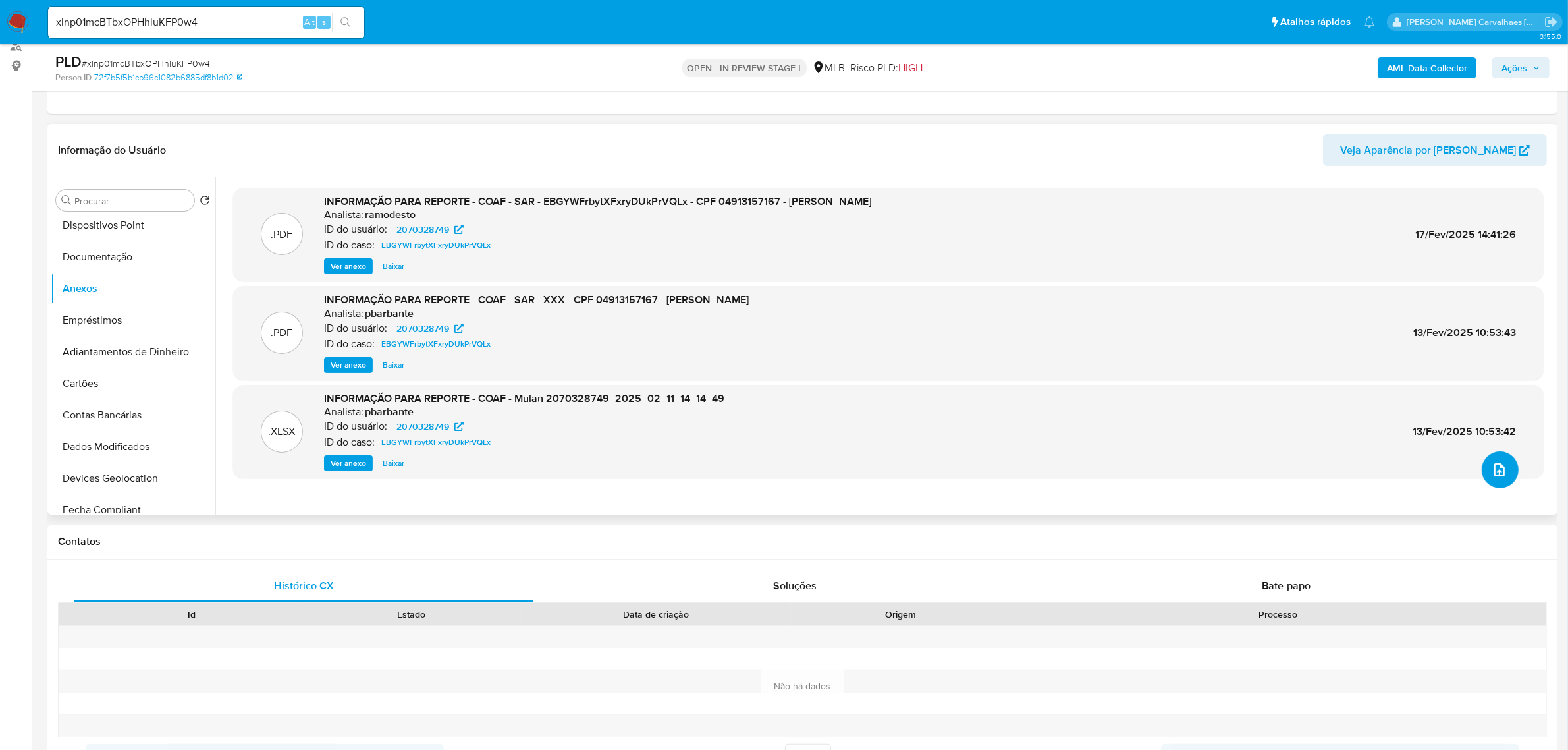
click at [1498, 465] on icon "upload-file" at bounding box center [1499, 470] width 15 height 16
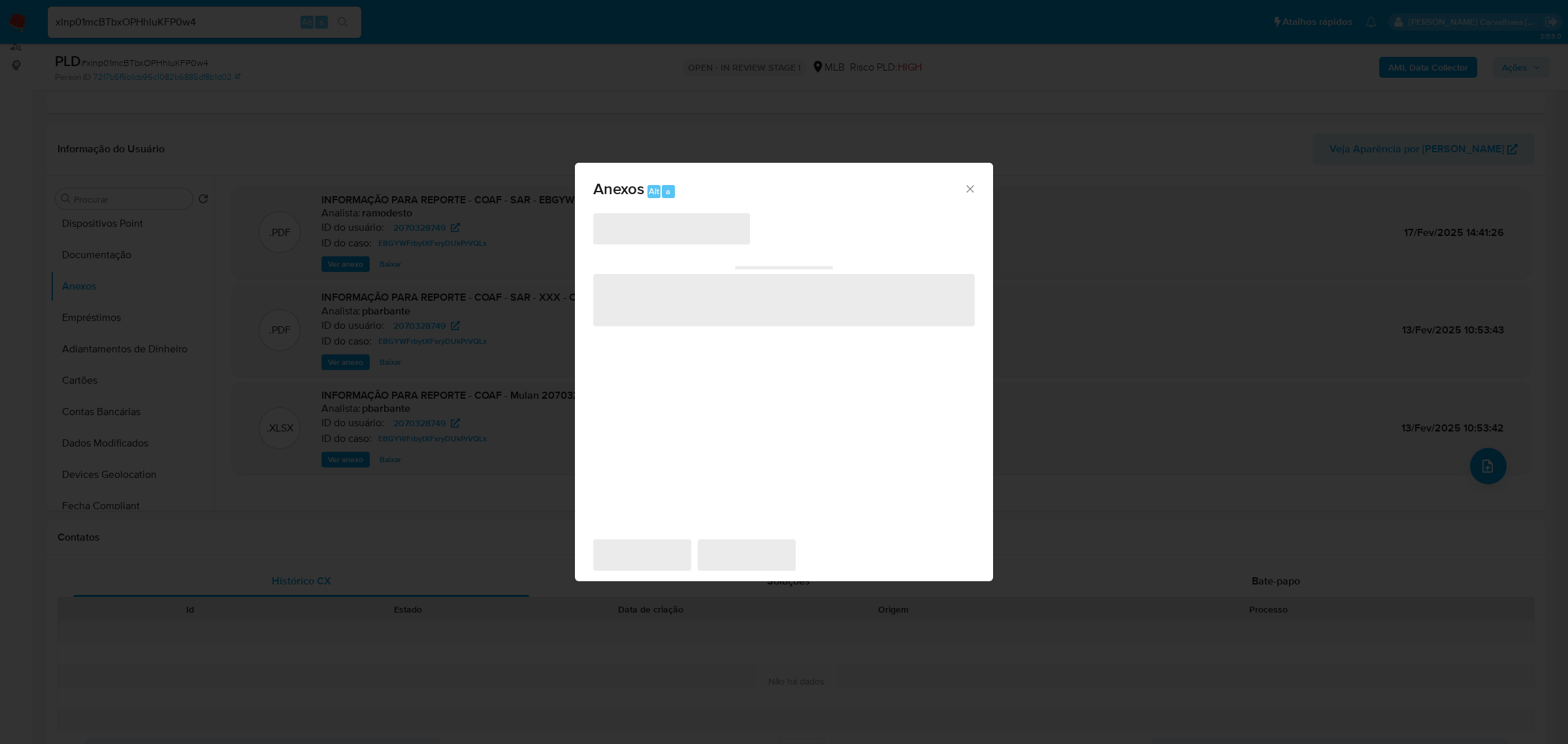
click at [742, 228] on span "‌" at bounding box center [671, 229] width 157 height 32
click at [971, 190] on icon "Fechar" at bounding box center [969, 187] width 7 height 7
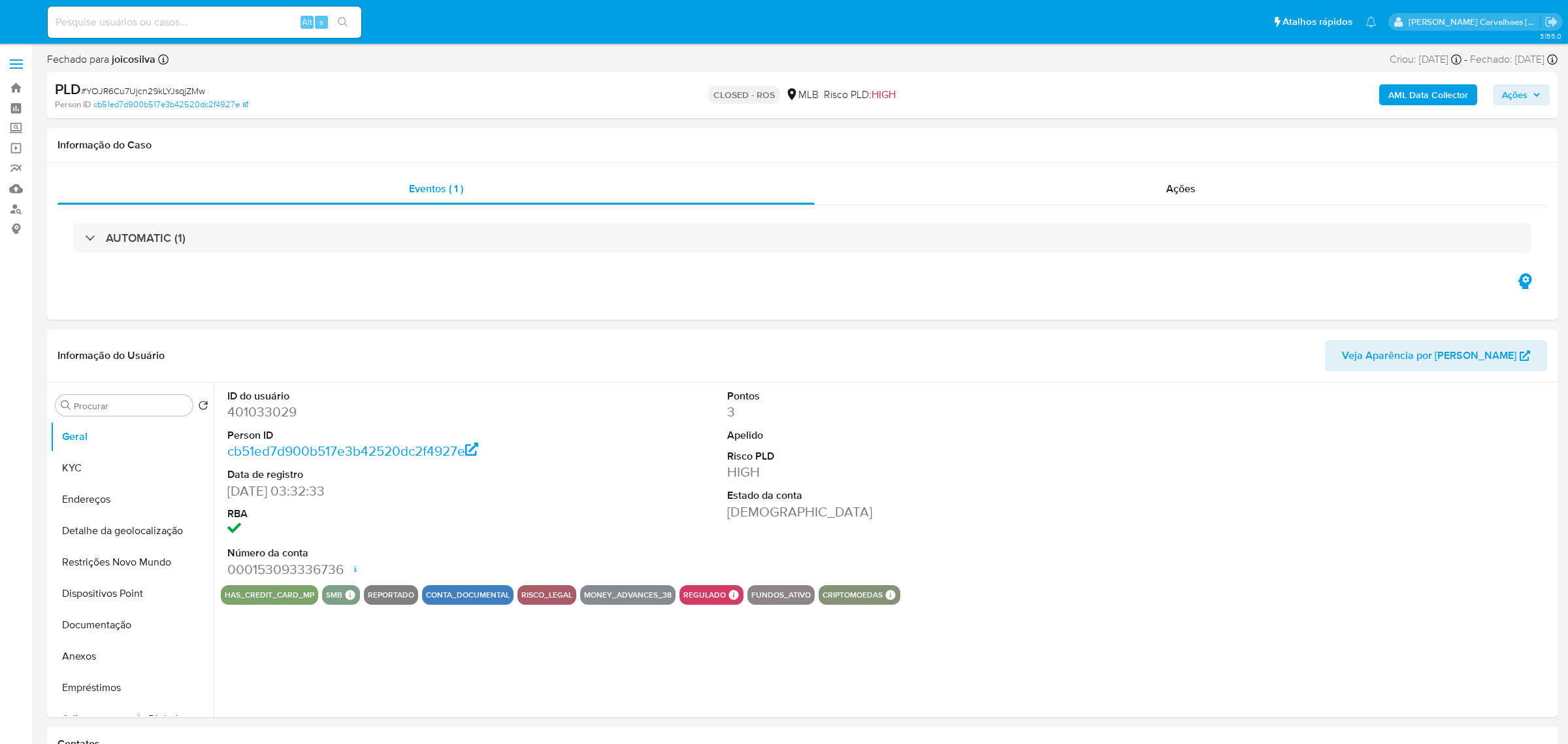
select select "10"
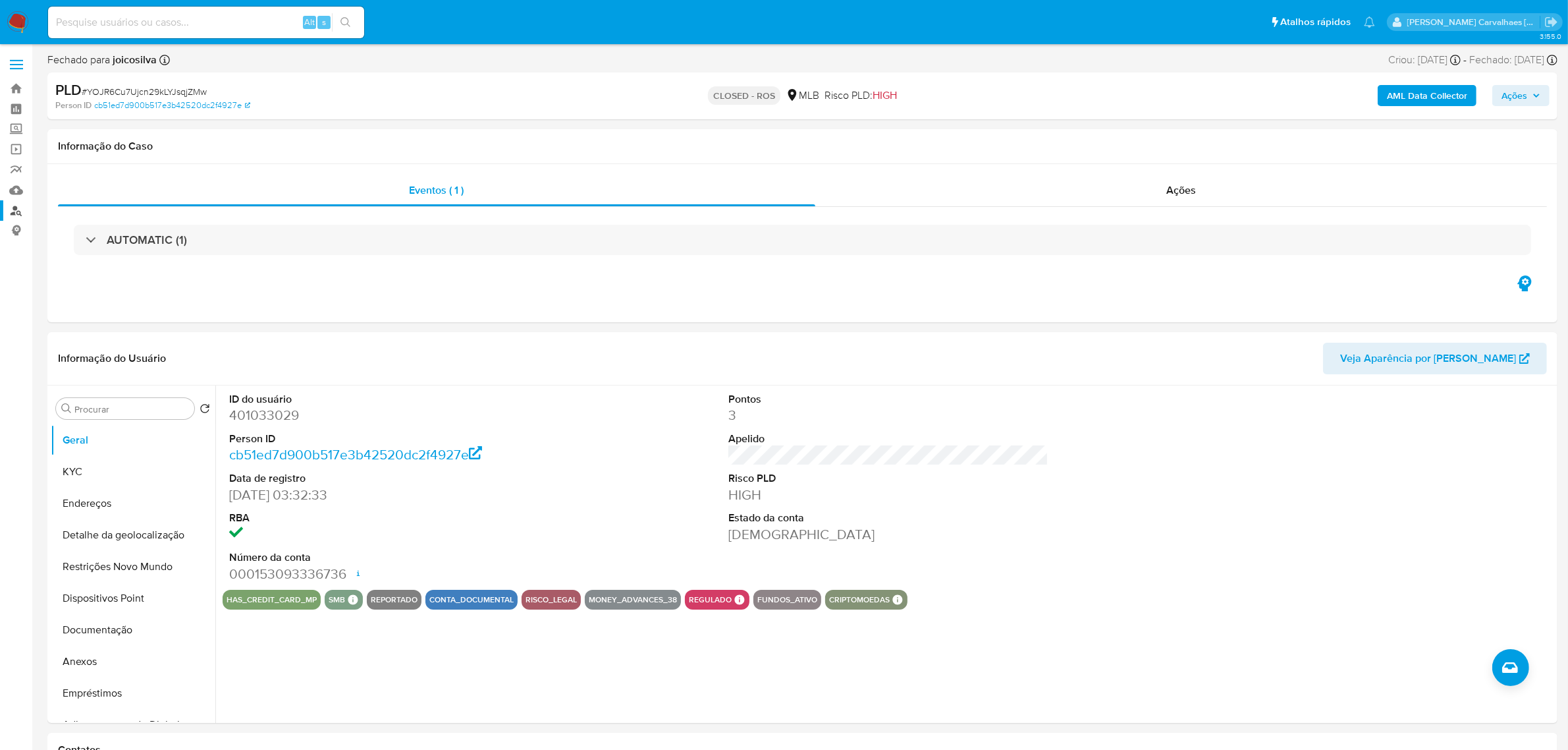
click at [18, 205] on link "Localizador de pessoas" at bounding box center [78, 210] width 157 height 20
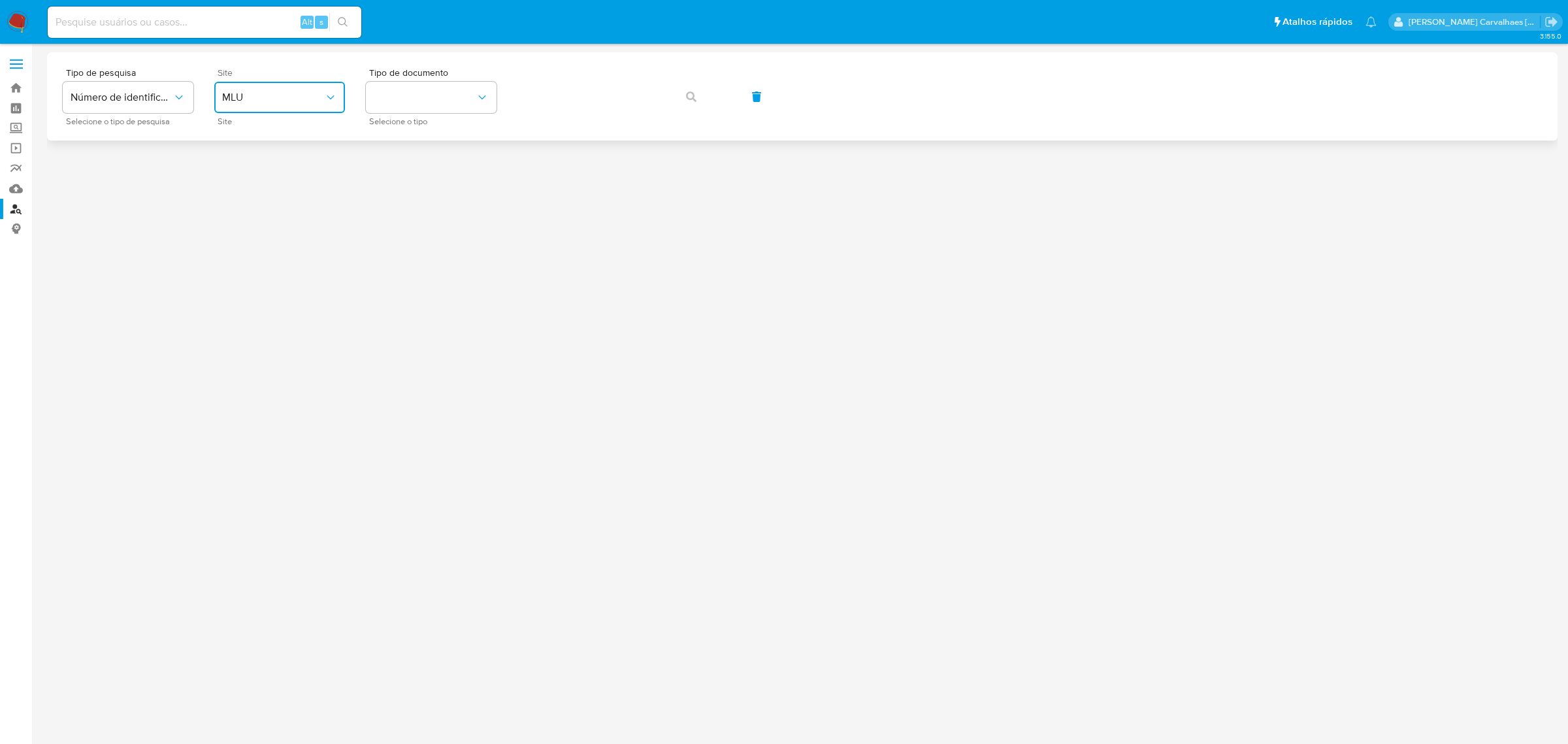
click at [304, 93] on span "MLU" at bounding box center [273, 97] width 102 height 13
click at [250, 191] on div "MLB" at bounding box center [275, 195] width 107 height 32
click at [413, 97] on button "identificationType" at bounding box center [432, 97] width 131 height 32
click at [403, 172] on div "CPF CPF" at bounding box center [427, 184] width 107 height 44
click at [688, 87] on span "button" at bounding box center [691, 97] width 11 height 29
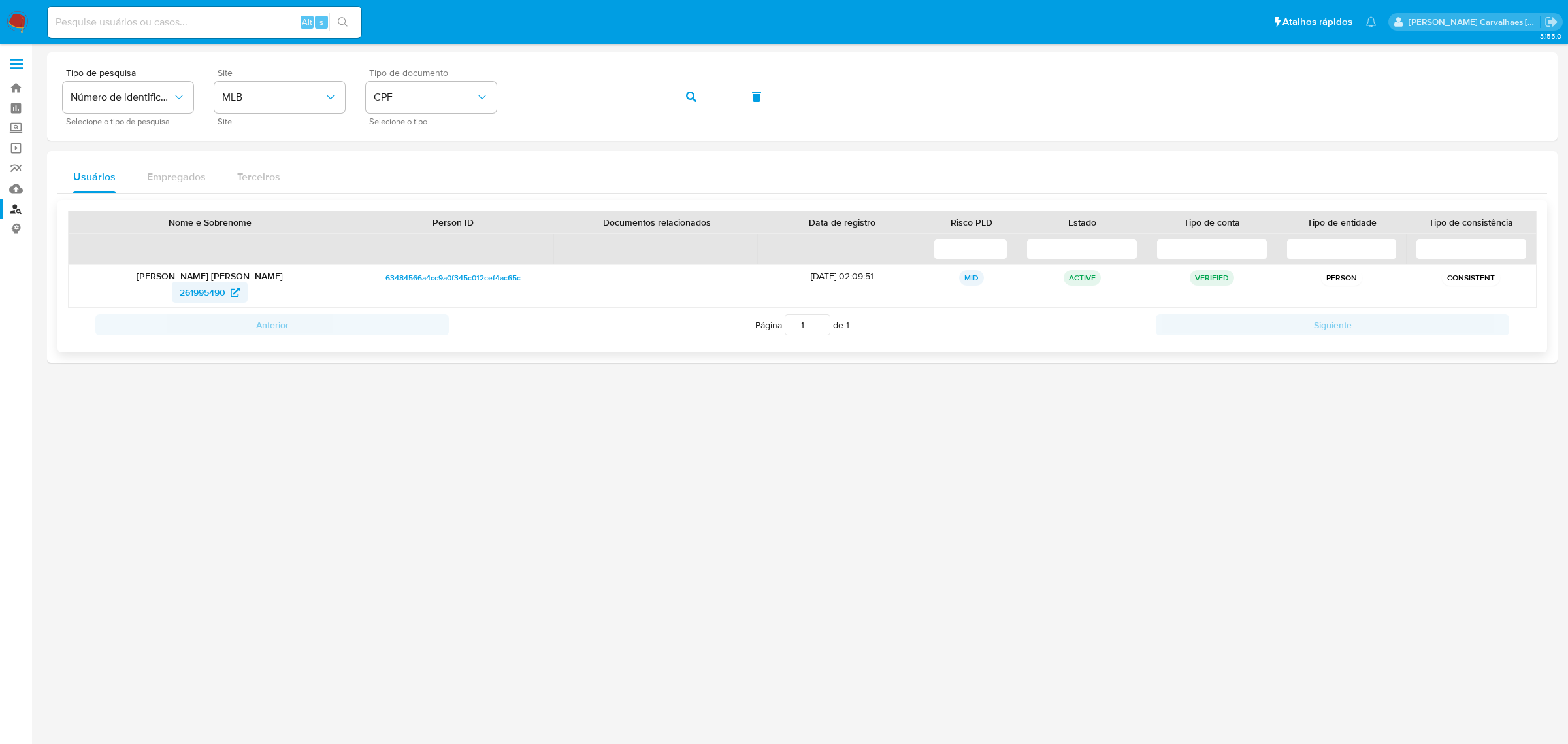
click at [213, 288] on span "261995490" at bounding box center [203, 292] width 46 height 21
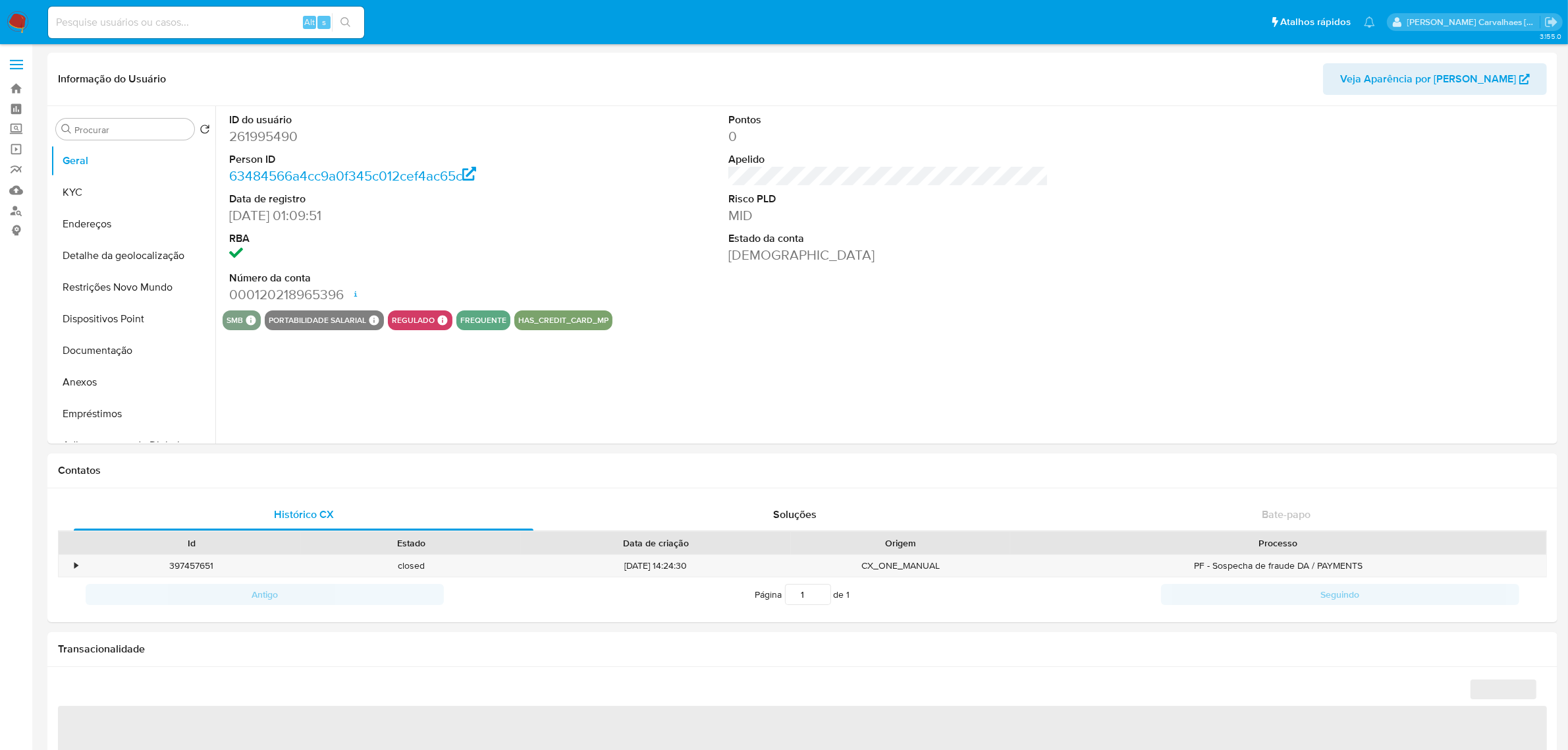
select select "10"
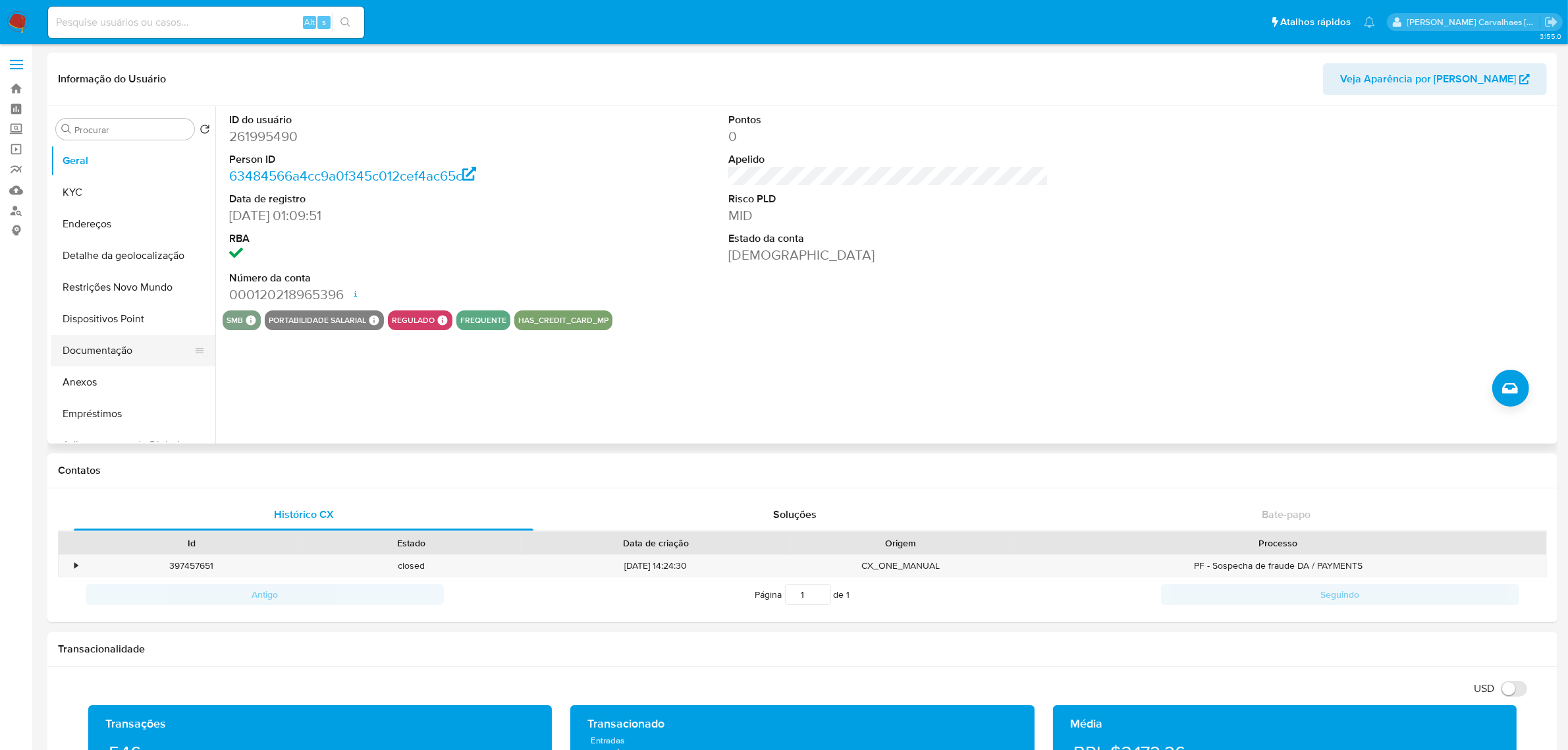
click at [123, 350] on button "Documentação" at bounding box center [127, 350] width 154 height 32
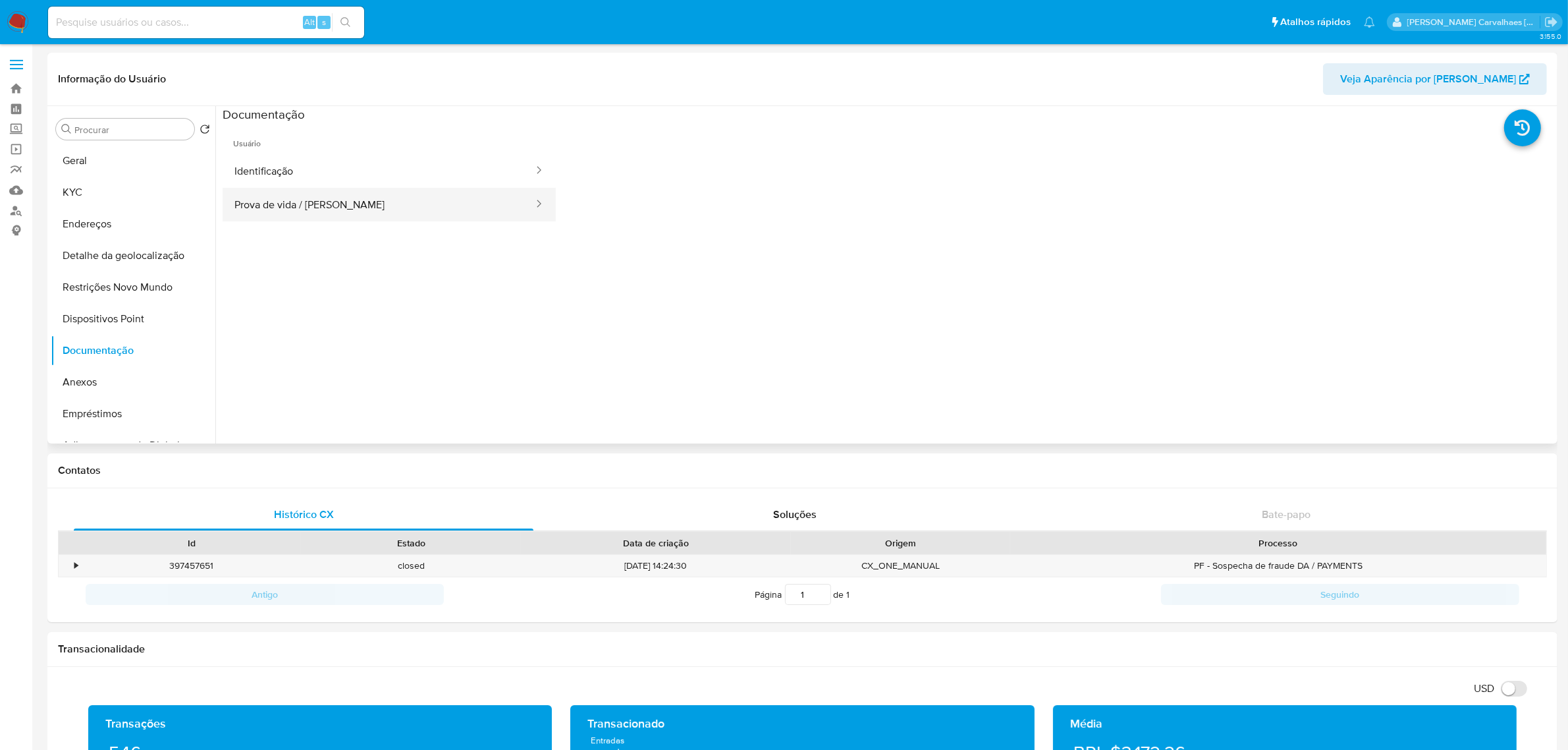
click at [307, 200] on button "Prova de vida / [PERSON_NAME]" at bounding box center [379, 204] width 312 height 34
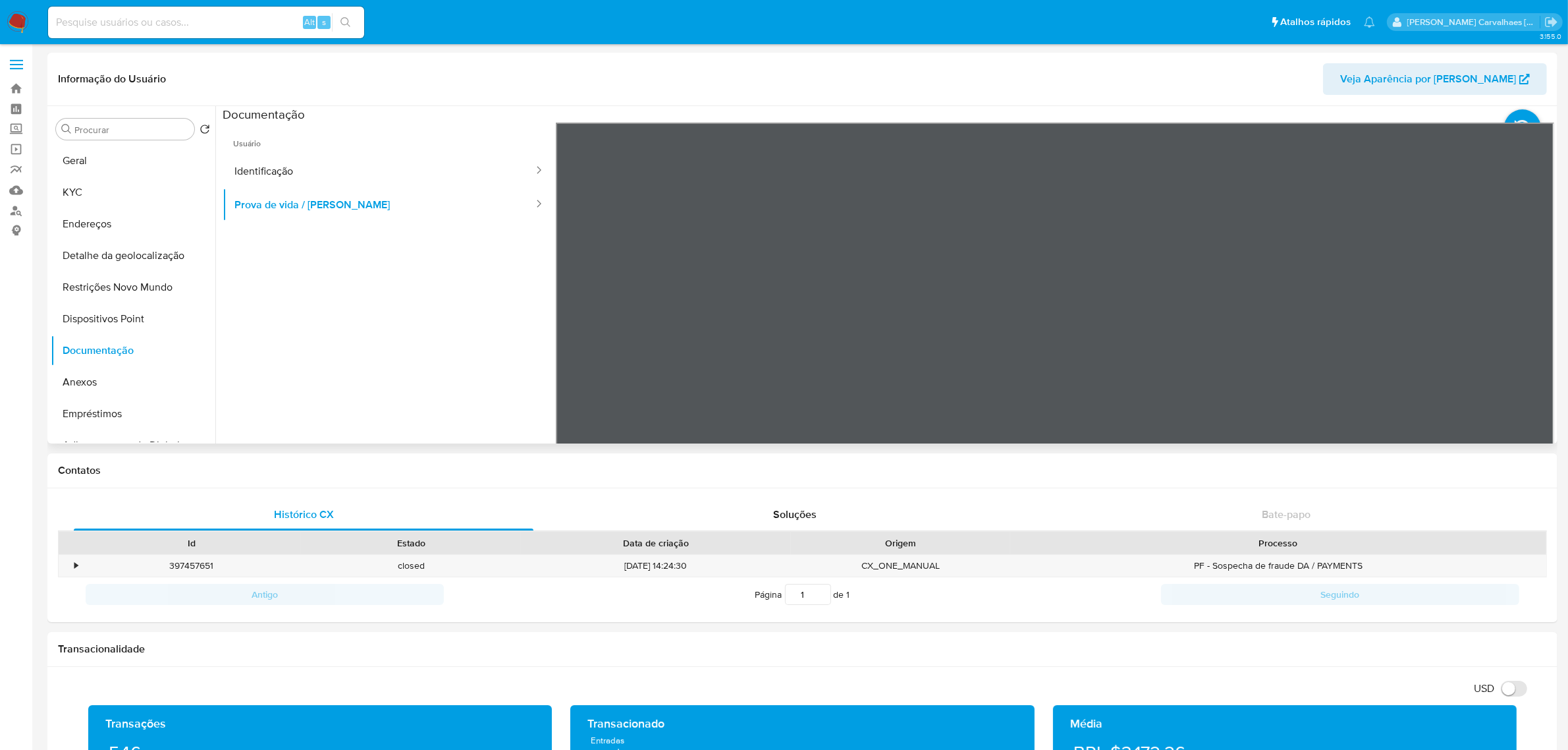
scroll to position [82, 0]
click at [325, 163] on button "Identificação" at bounding box center [379, 171] width 312 height 34
click at [127, 372] on button "Anexos" at bounding box center [127, 382] width 154 height 32
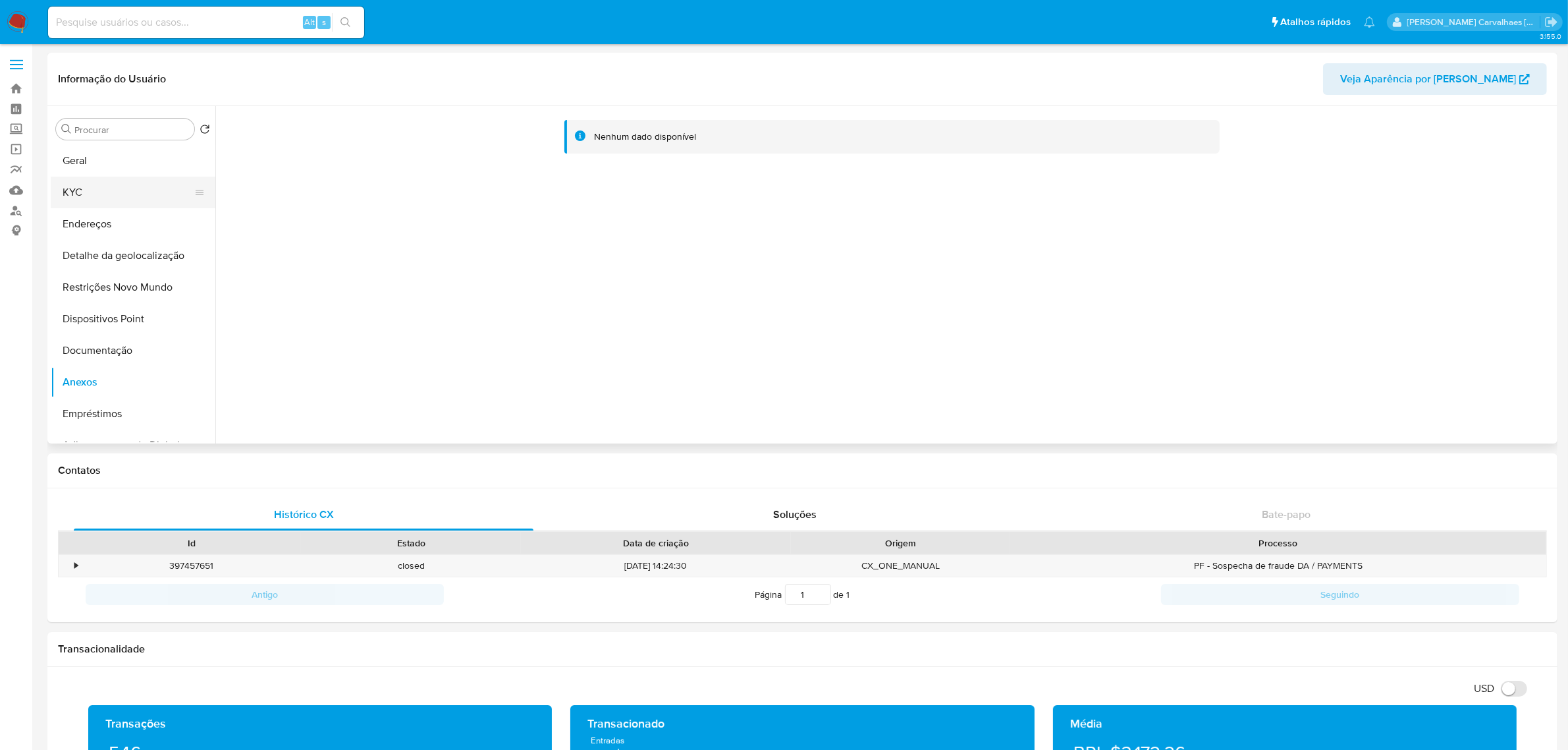
click at [100, 190] on button "KYC" at bounding box center [127, 192] width 154 height 32
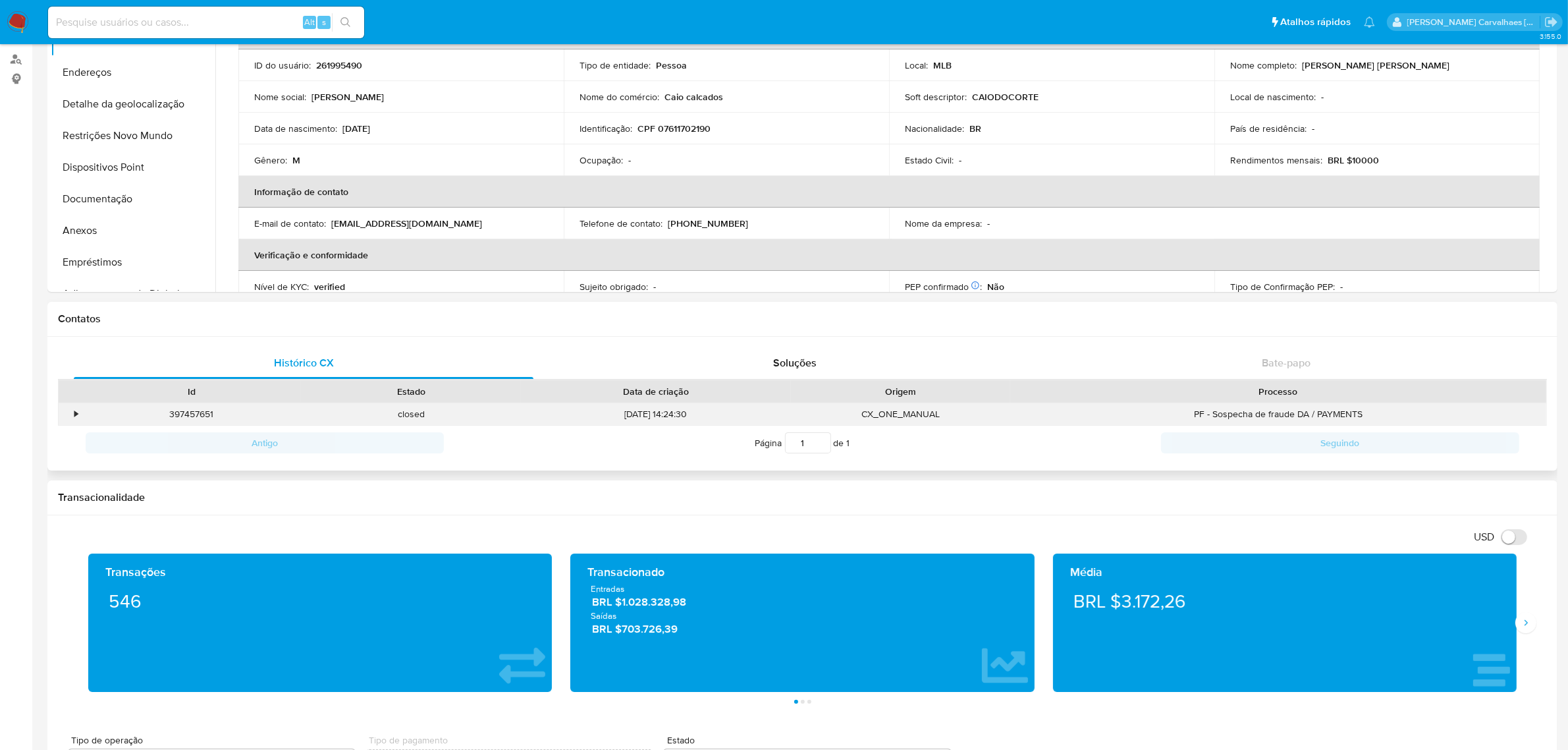
scroll to position [165, 0]
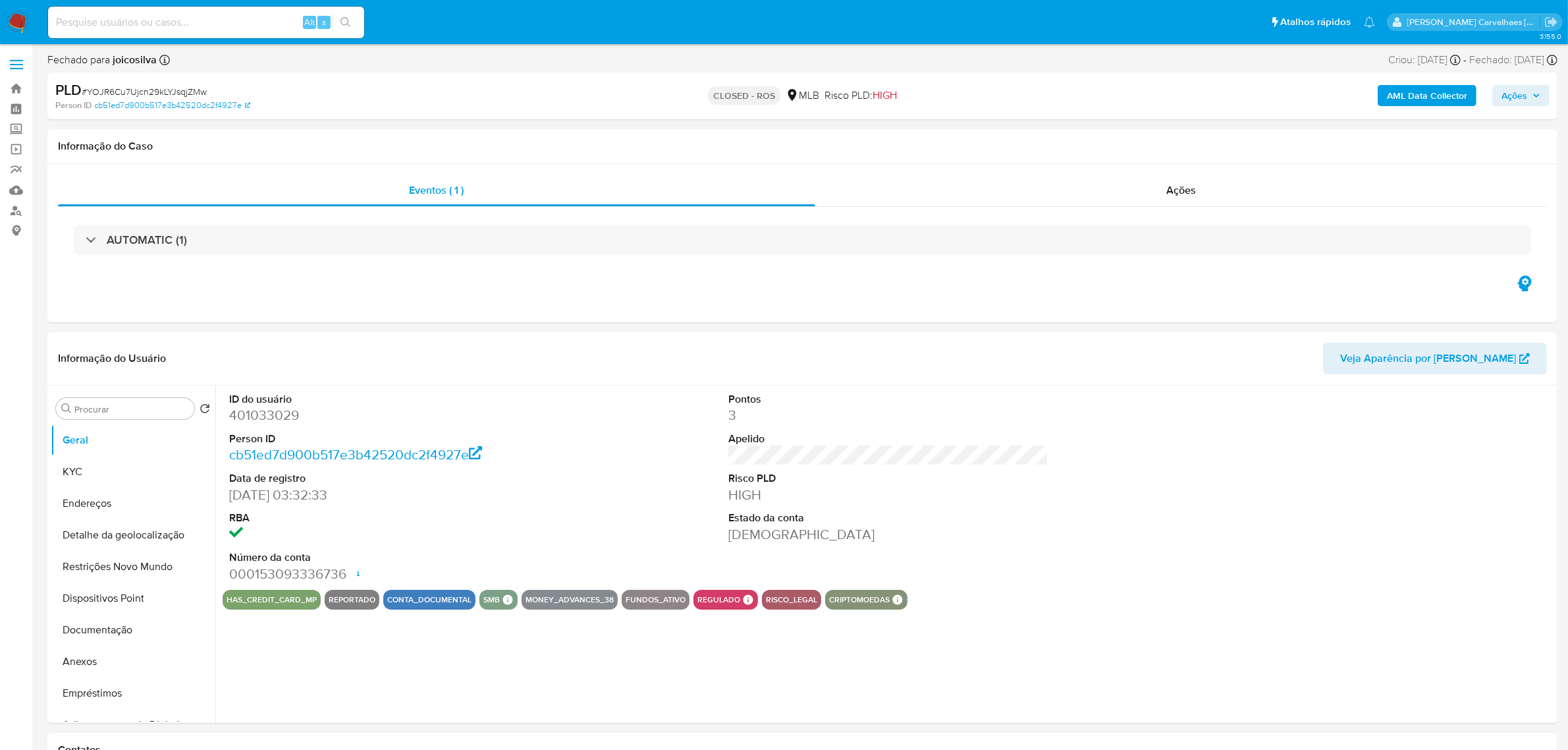
select select "10"
paste input "xlnp01mcBTbxOPHhluKFP0w4"
type input "xlnp01mcBTbxOPHhluKFP0w4"
click at [337, 20] on button "search-icon" at bounding box center [346, 22] width 27 height 18
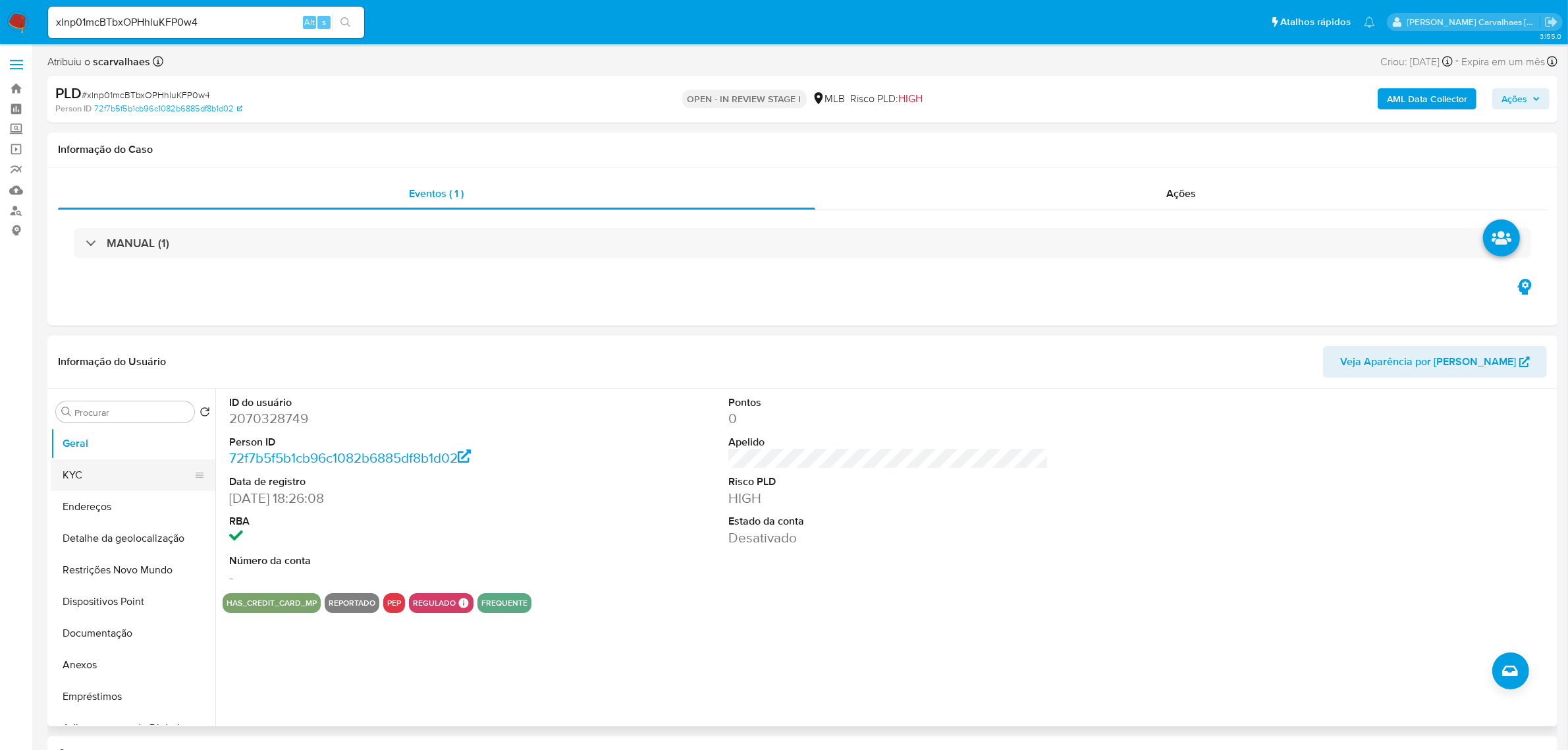
select select "10"
click at [99, 649] on button "Documentação" at bounding box center [127, 633] width 154 height 32
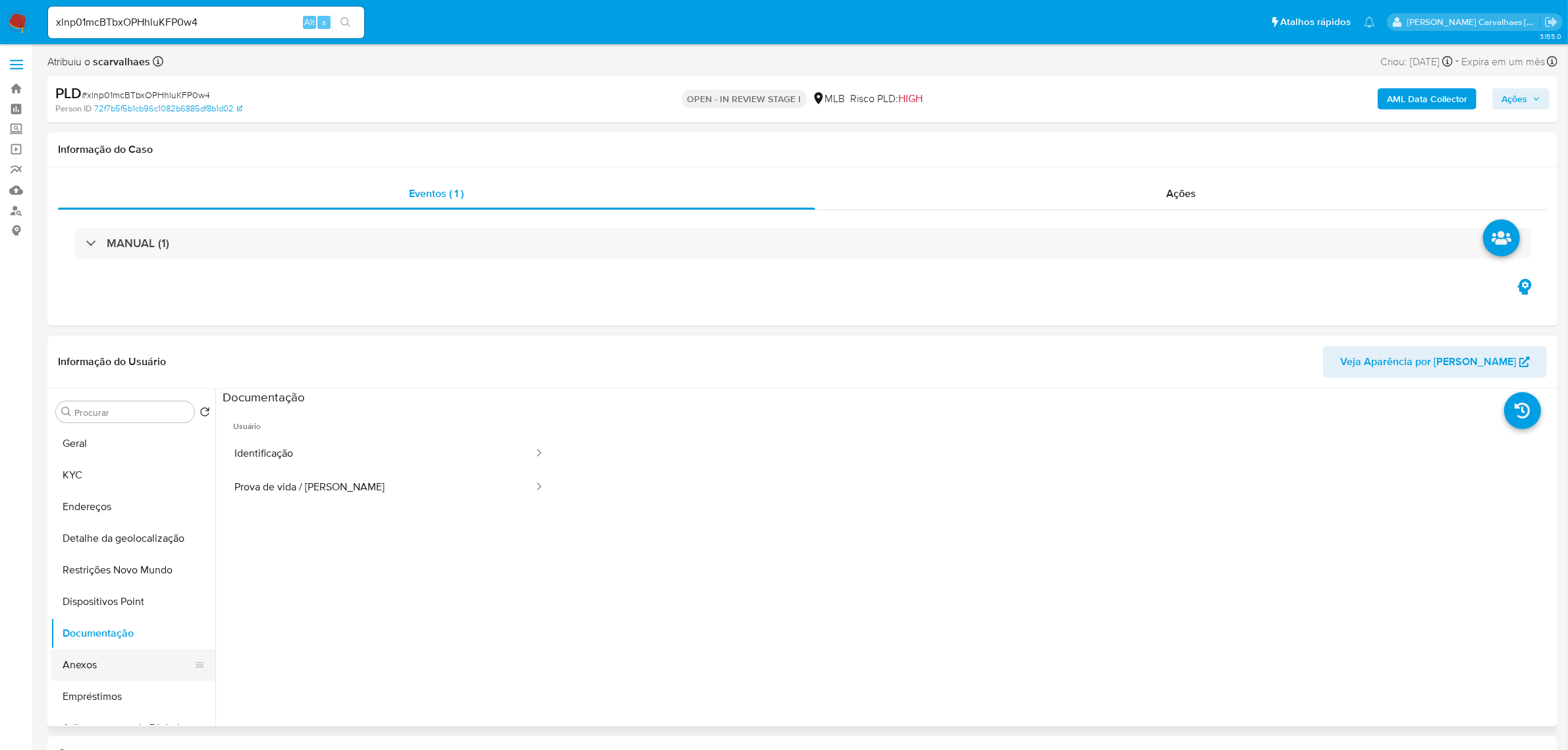
click at [103, 662] on button "Anexos" at bounding box center [127, 665] width 154 height 32
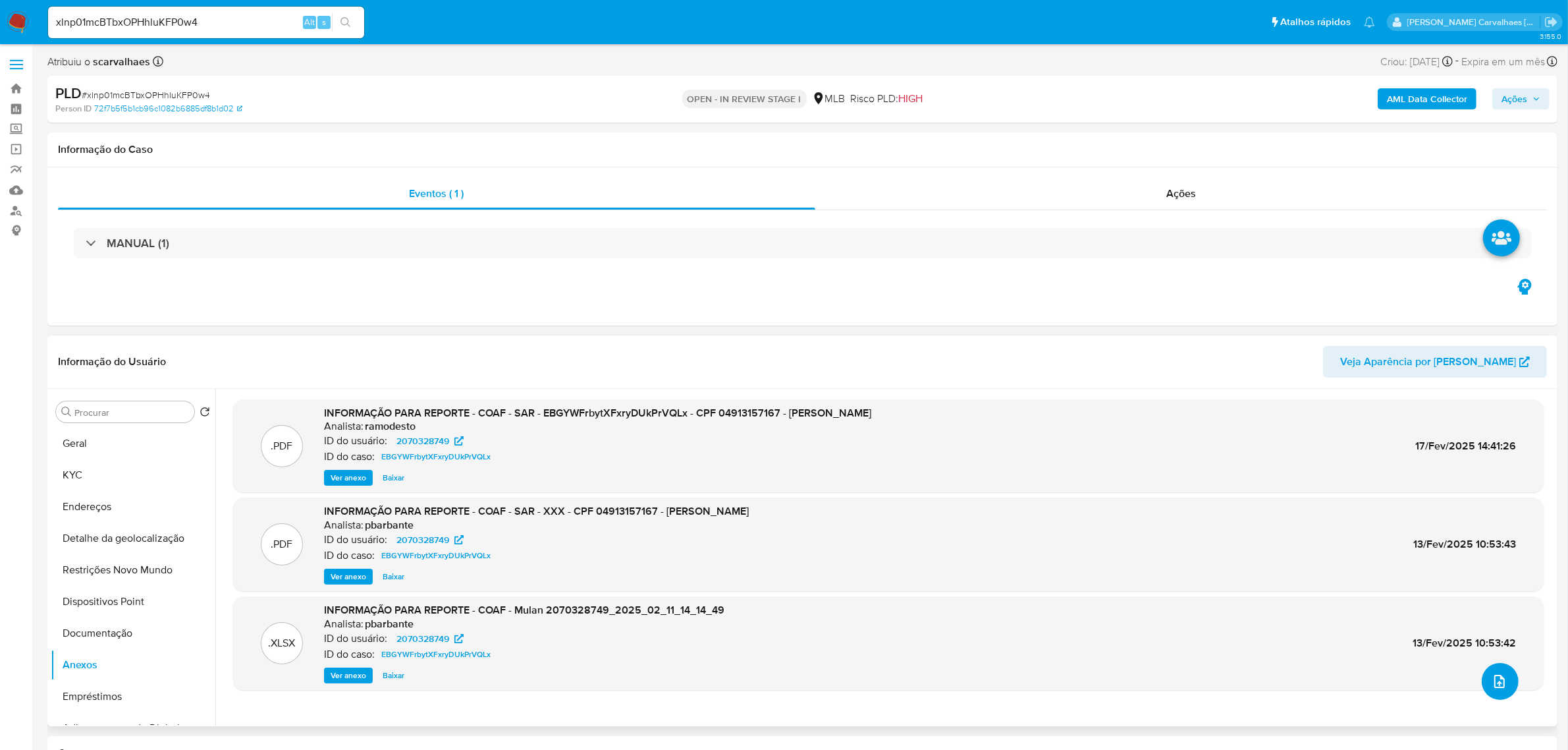
click at [1498, 682] on icon "upload-file" at bounding box center [1499, 681] width 15 height 16
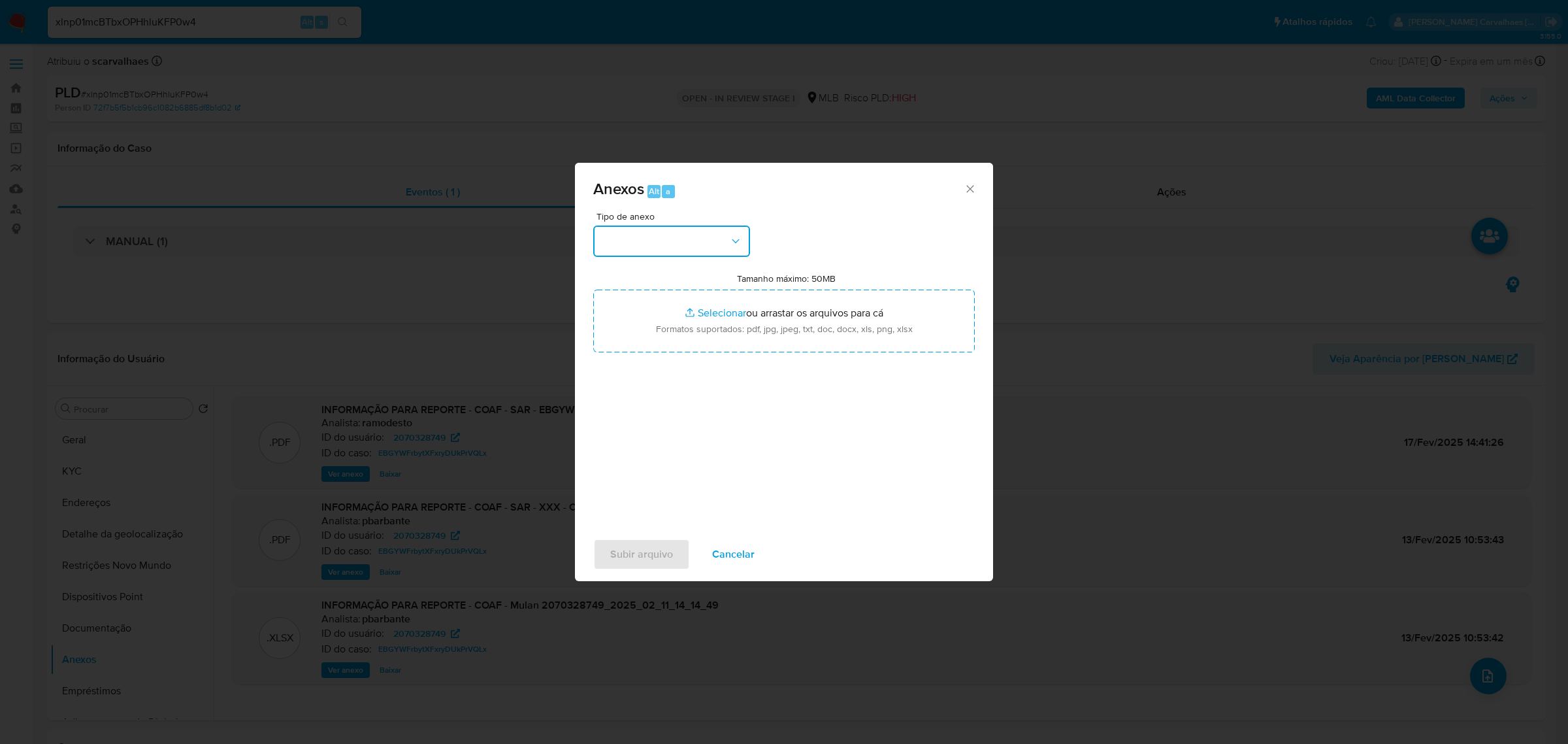
click at [735, 237] on icon "button" at bounding box center [736, 241] width 13 height 13
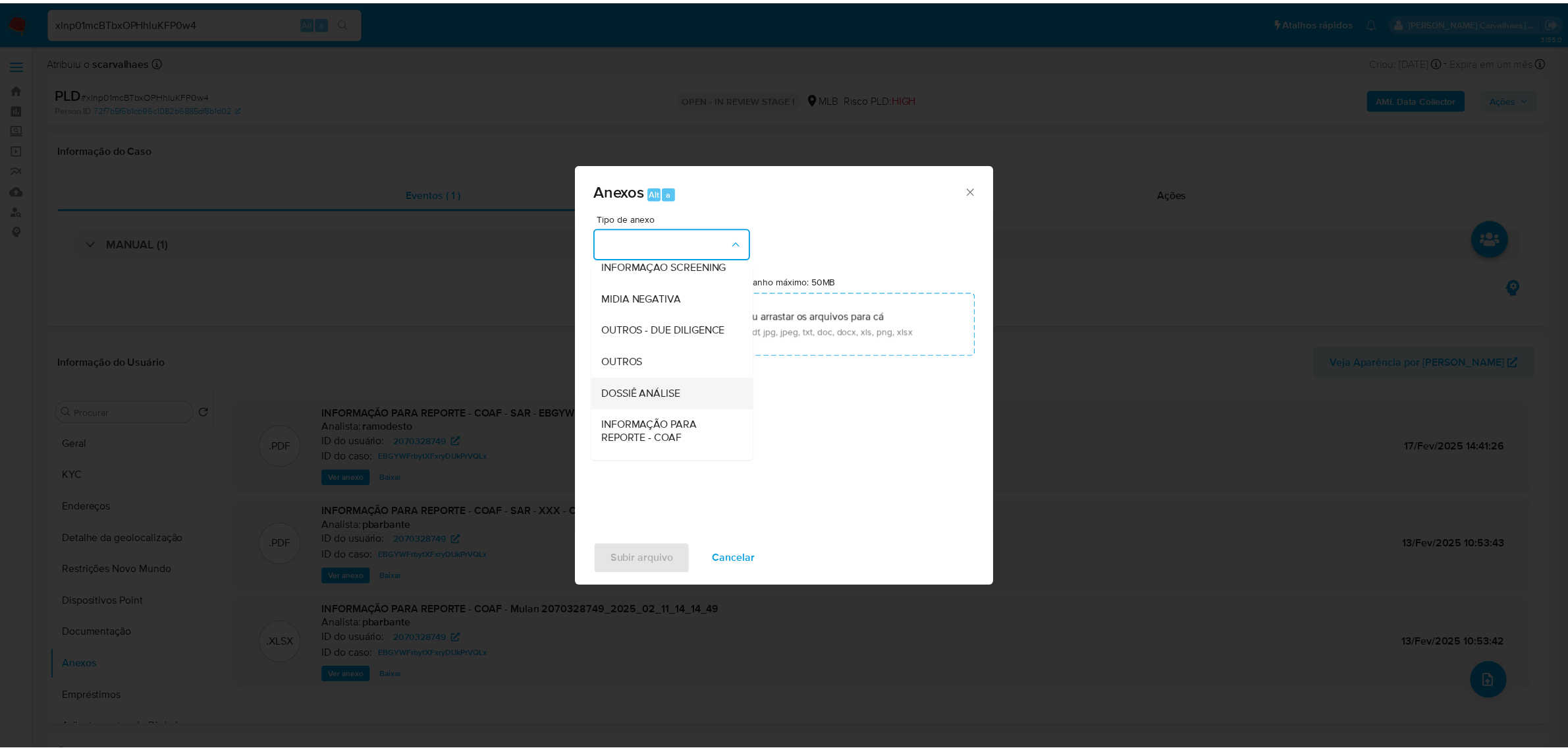
scroll to position [165, 0]
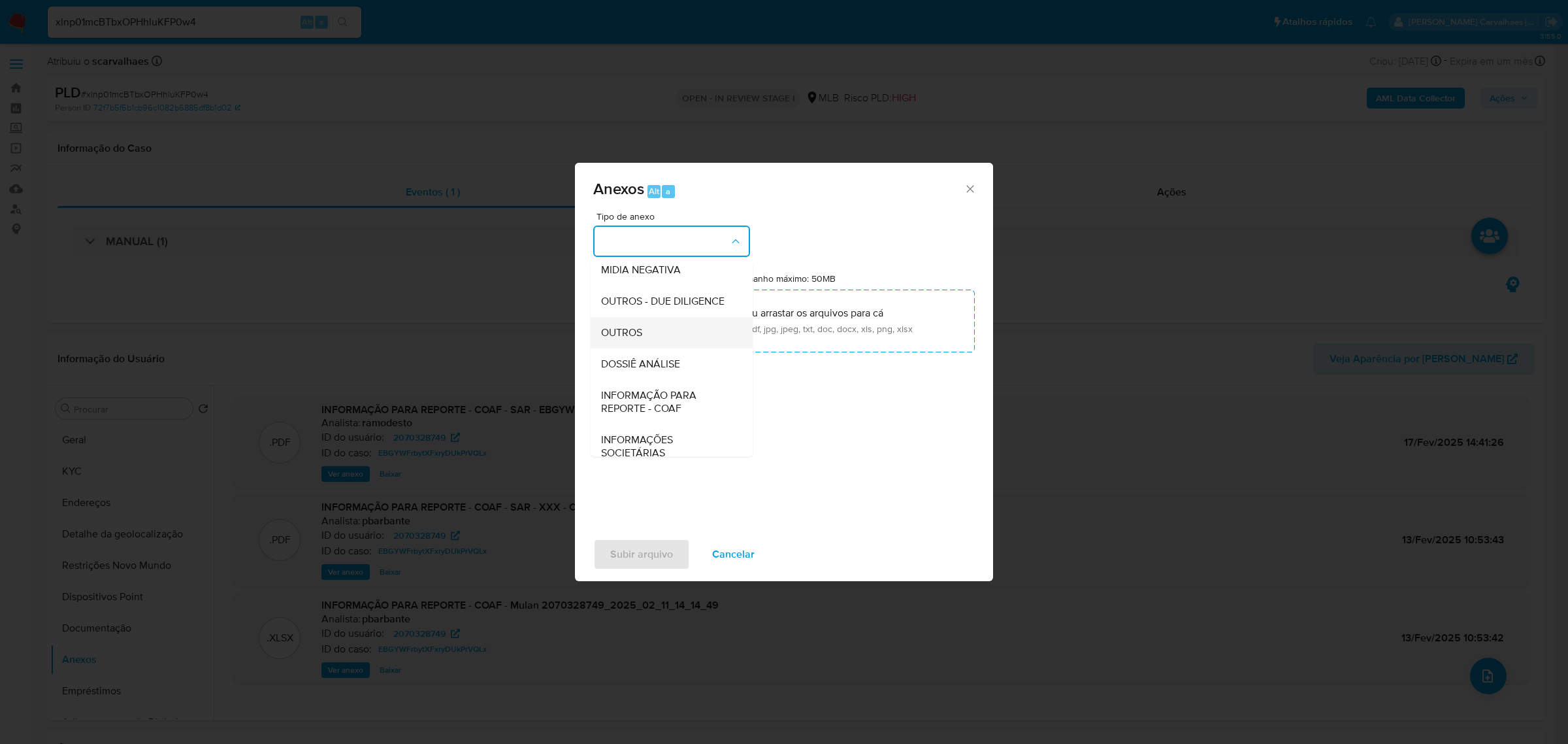
click at [629, 338] on span "OUTROS" at bounding box center [621, 333] width 41 height 13
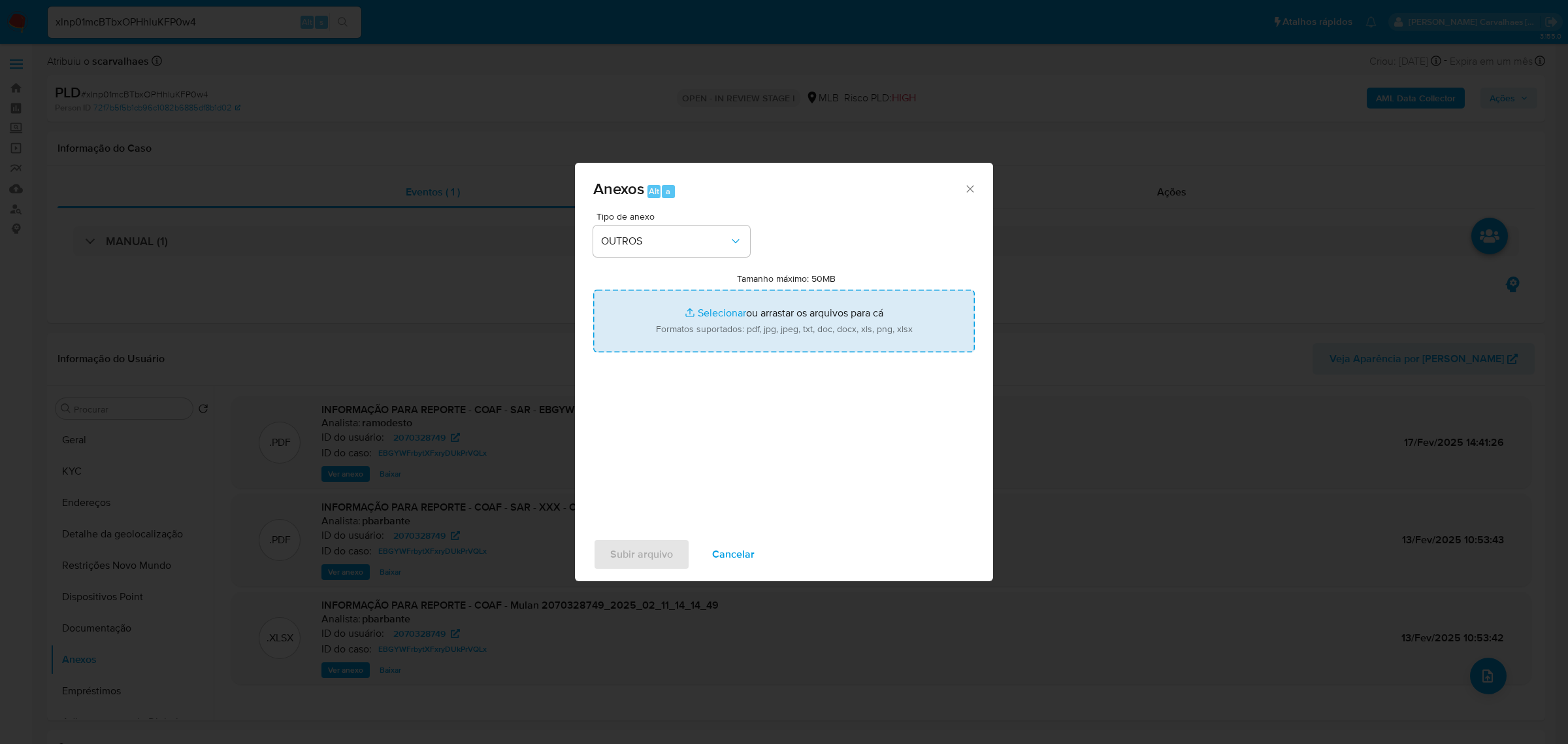
click at [723, 310] on input "Tamanho máximo: 50MB Selecionar arquivos" at bounding box center [784, 320] width 382 height 62
type input "C:\fakepath\Mulan Douglas Fernando Fontes Assis 2070328749_2025_08_19_10_40_33 …"
click at [701, 311] on input "Tamanho máximo: 50MB Selecionar arquivos" at bounding box center [784, 320] width 382 height 62
type input "C:\fakepath\SAR - xxxxx- CPF 04913157167 - DOUGLAS FERNANDO FONTES ASSIS.pdf"
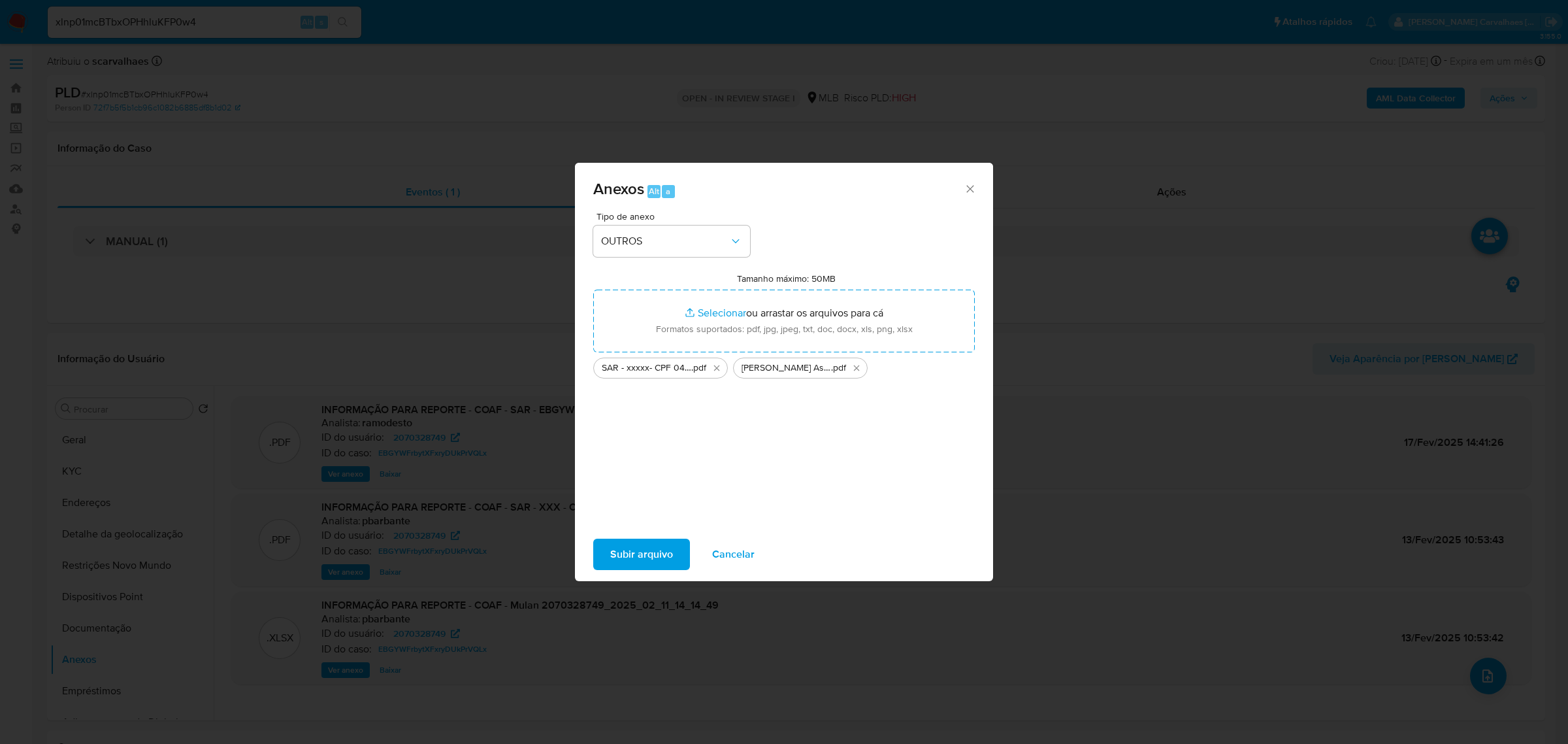
click at [658, 551] on span "Subir arquivo" at bounding box center [641, 554] width 62 height 29
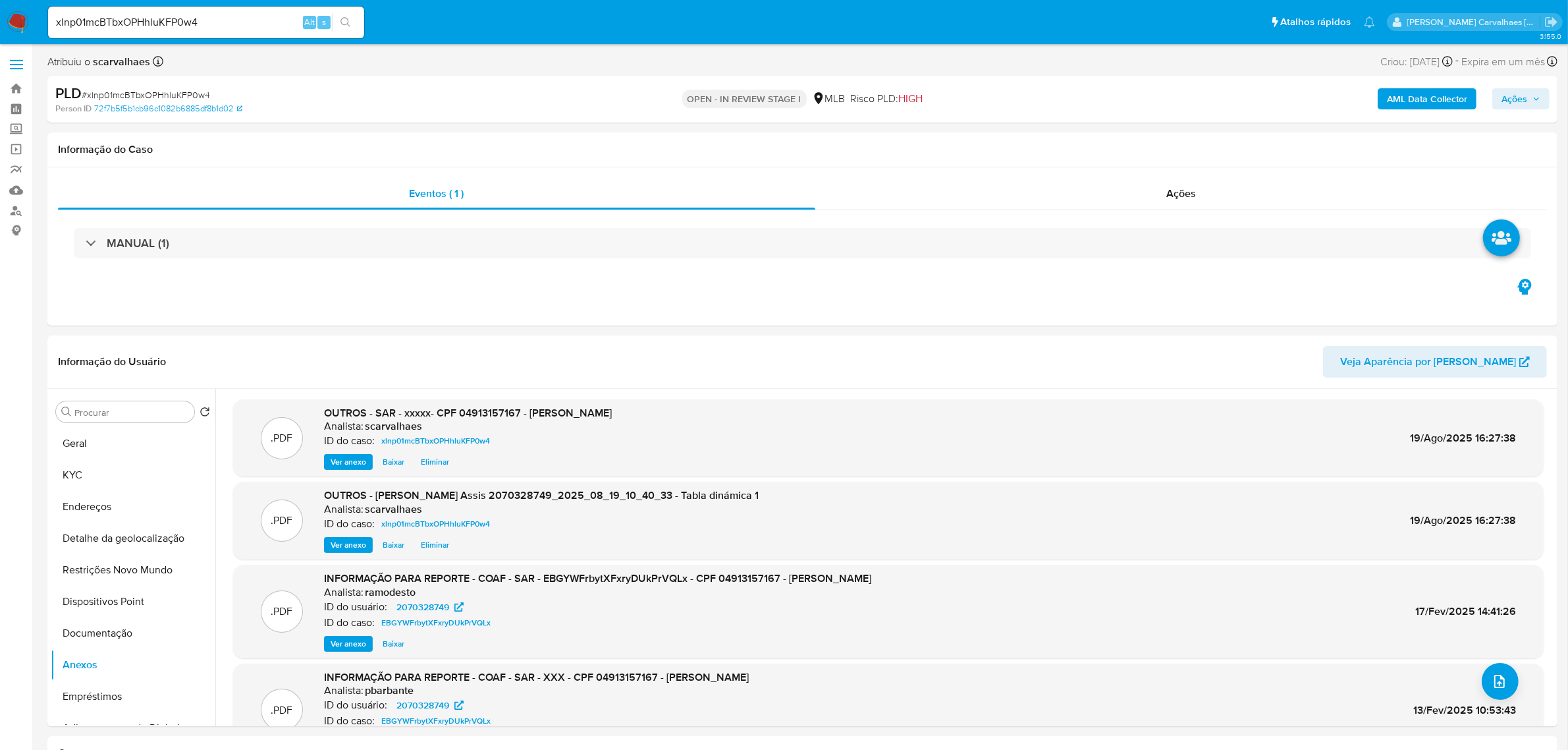
click at [1522, 94] on span "Ações" at bounding box center [1514, 99] width 26 height 21
click at [1146, 142] on span "Resolução do caso" at bounding box center [1138, 141] width 89 height 16
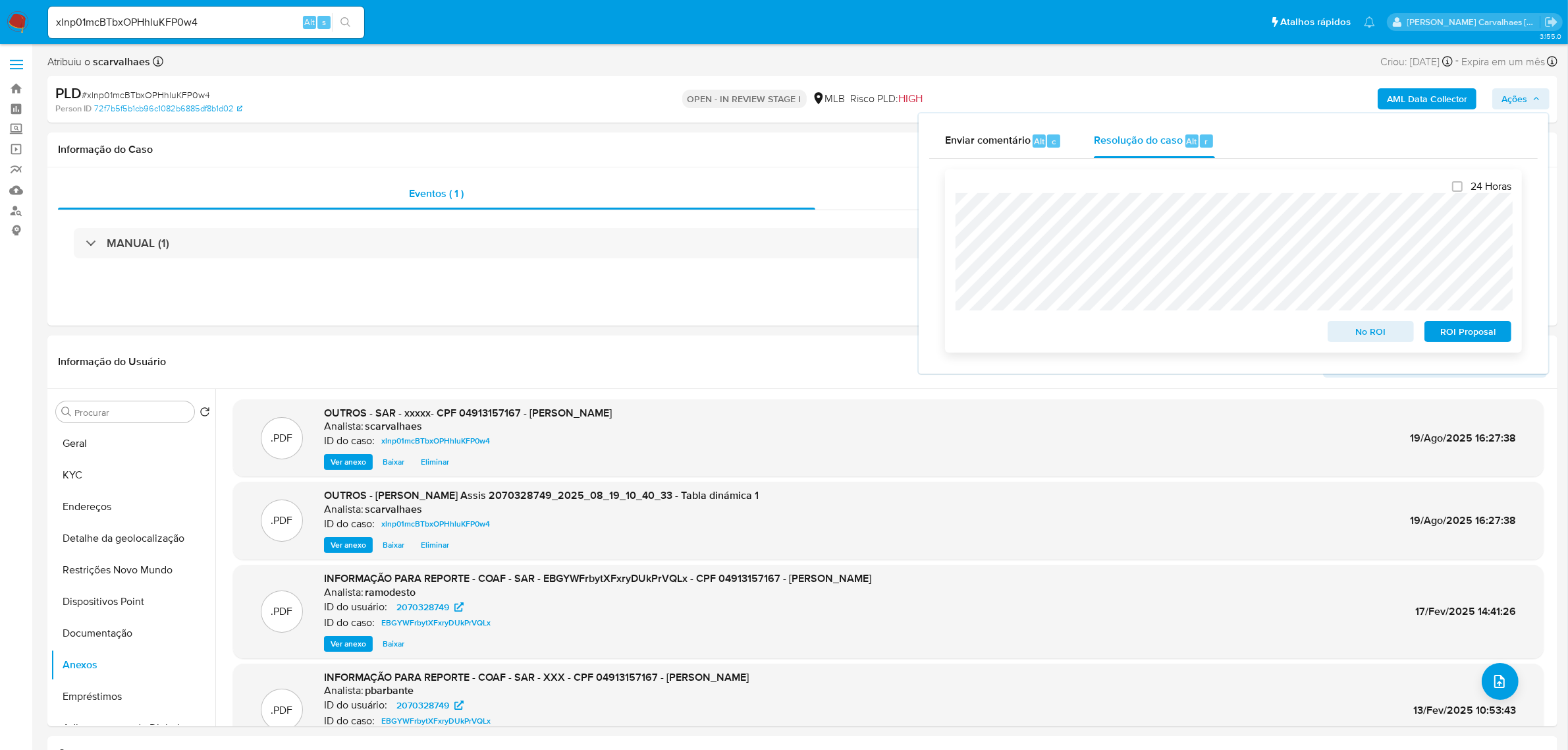
click at [1459, 334] on span "ROI Proposal" at bounding box center [1467, 330] width 69 height 18
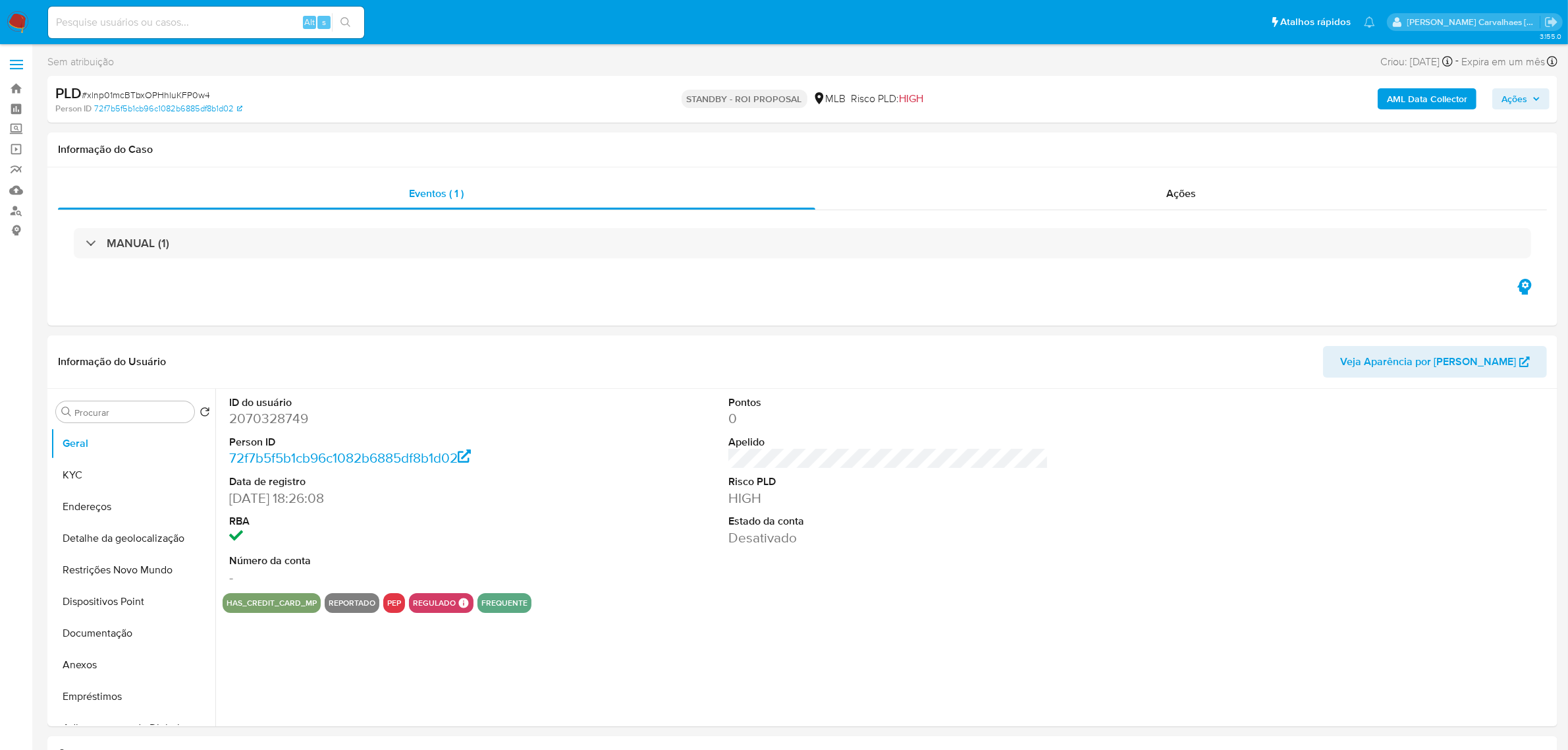
select select "10"
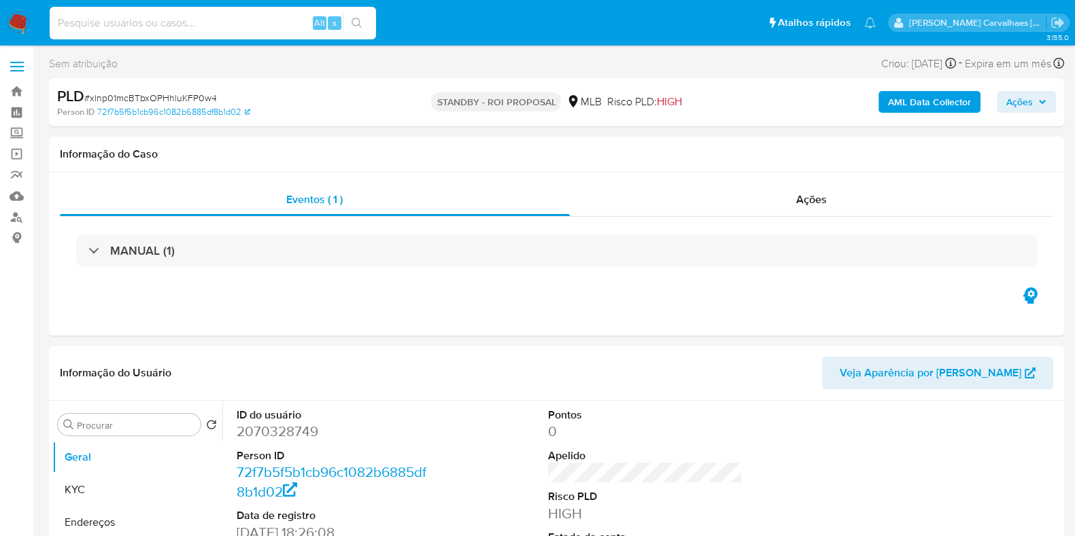
paste input "4ZGzFQ80rrO3eJ90OmmlQlYI"
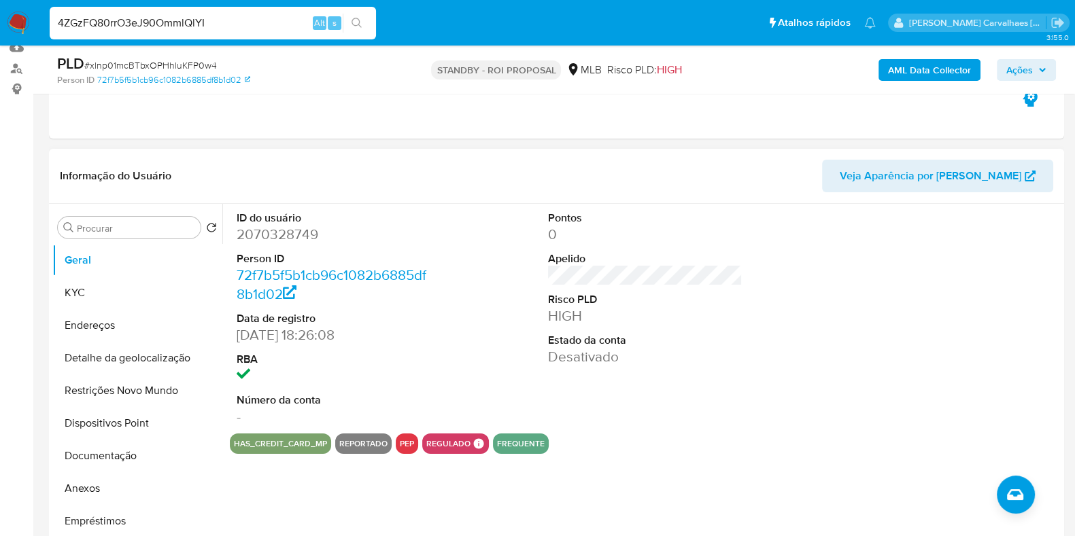
scroll to position [169, 0]
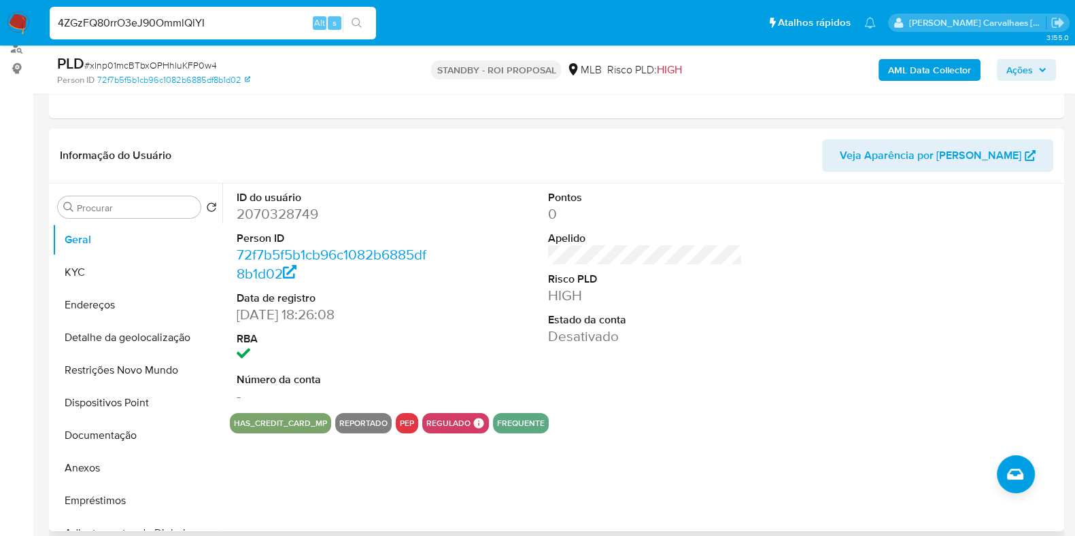
type input "4ZGzFQ80rrO3eJ90OmmlQlYI"
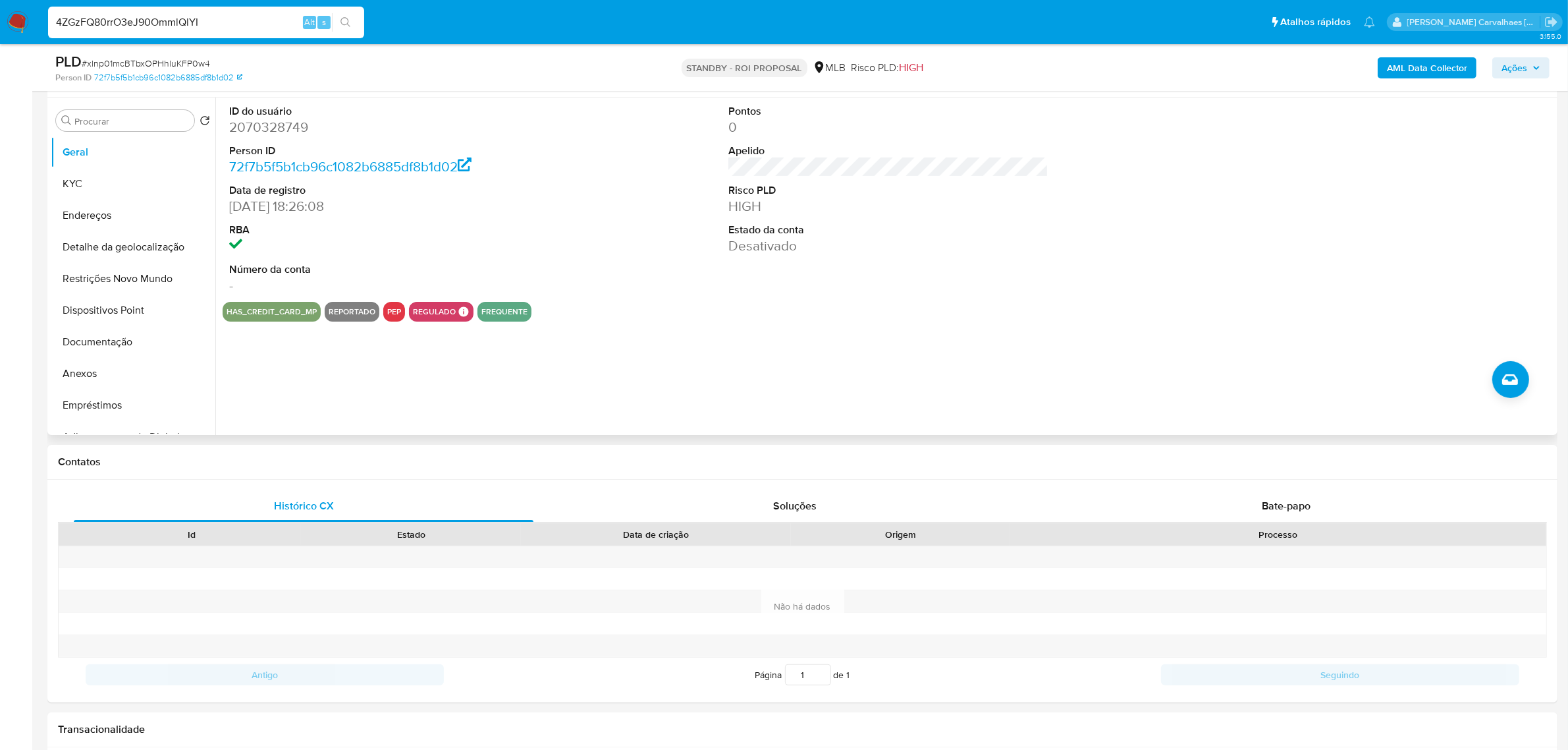
scroll to position [165, 0]
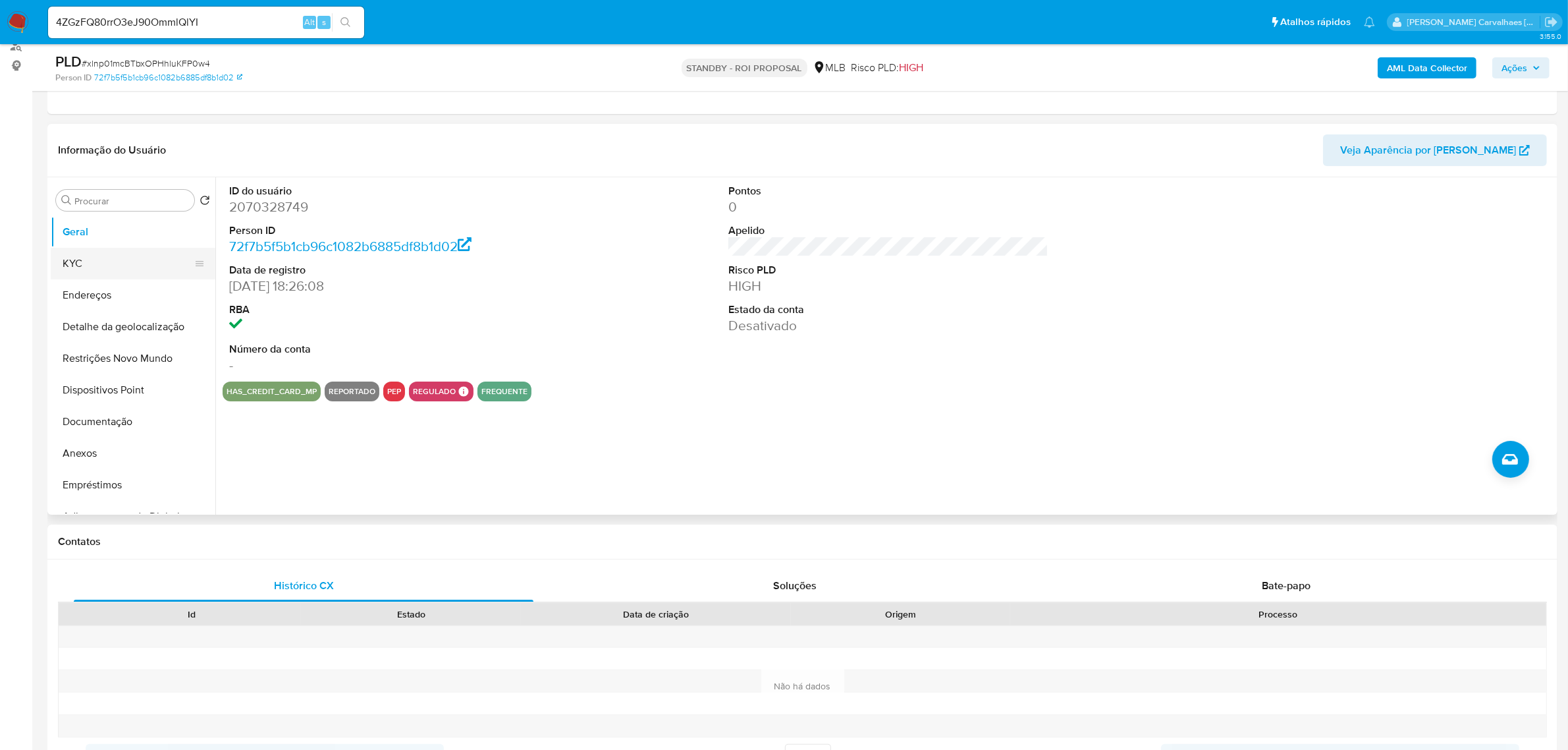
click at [89, 265] on button "KYC" at bounding box center [127, 264] width 154 height 32
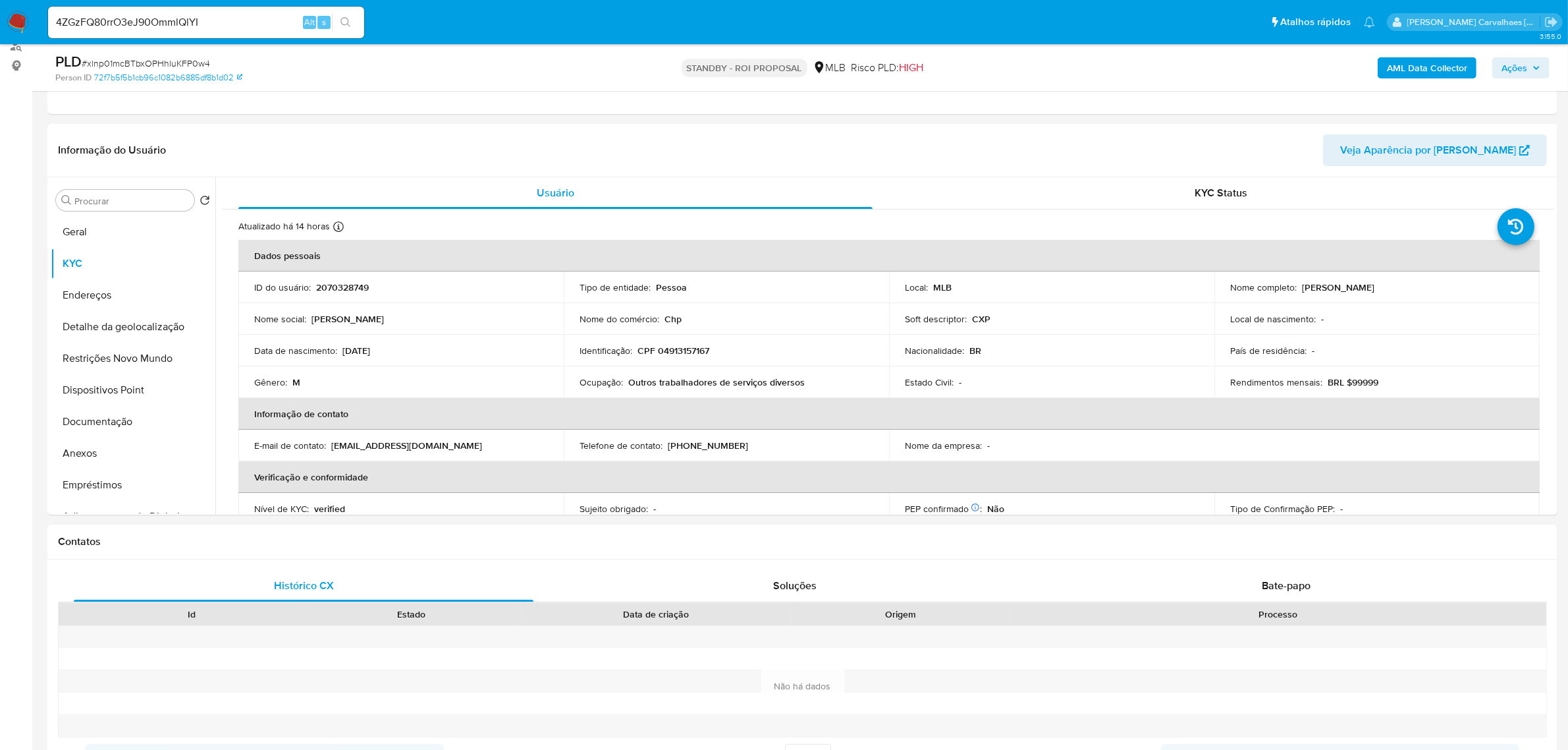
click at [342, 28] on button "search-icon" at bounding box center [346, 22] width 27 height 18
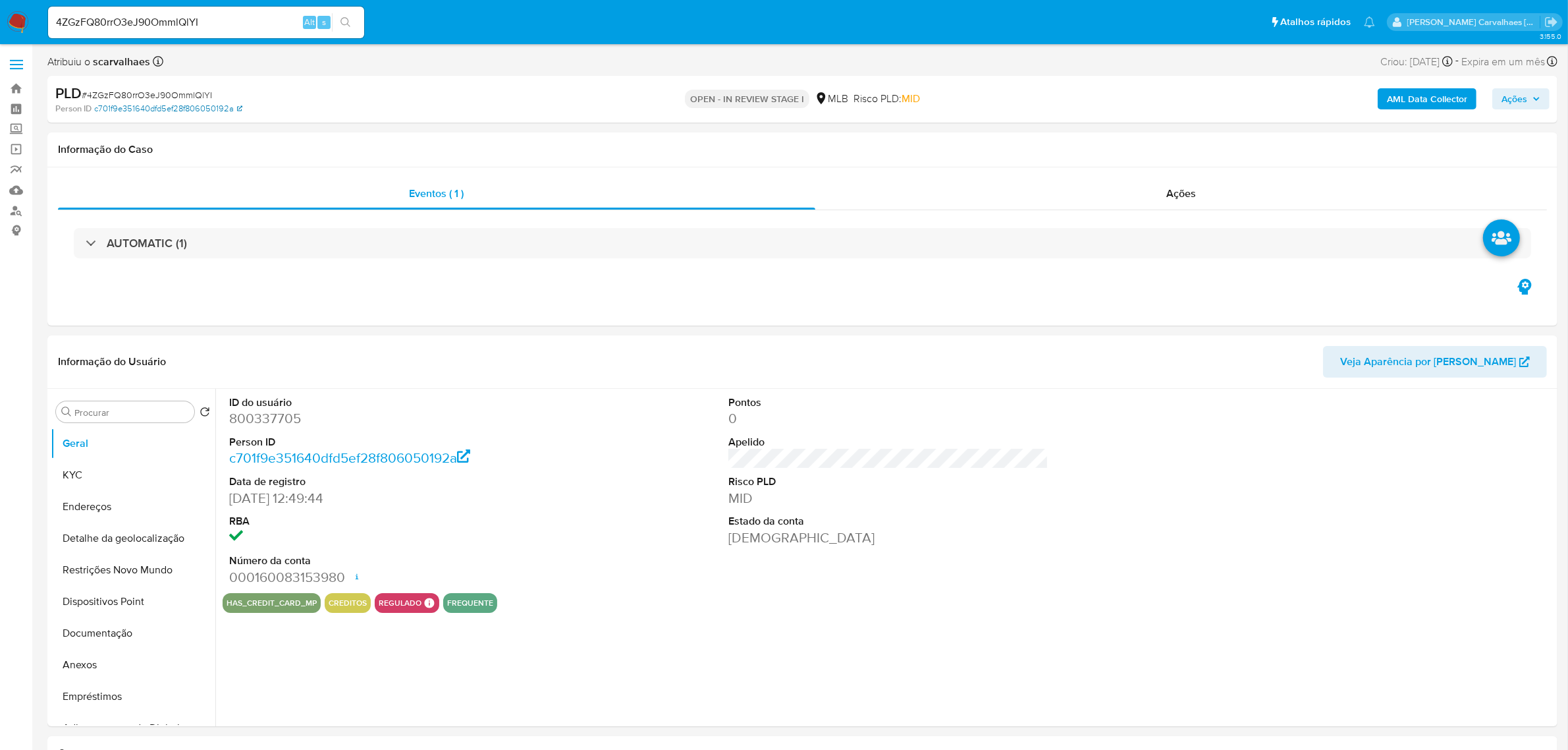
select select "10"
click at [94, 470] on button "KYC" at bounding box center [127, 475] width 154 height 32
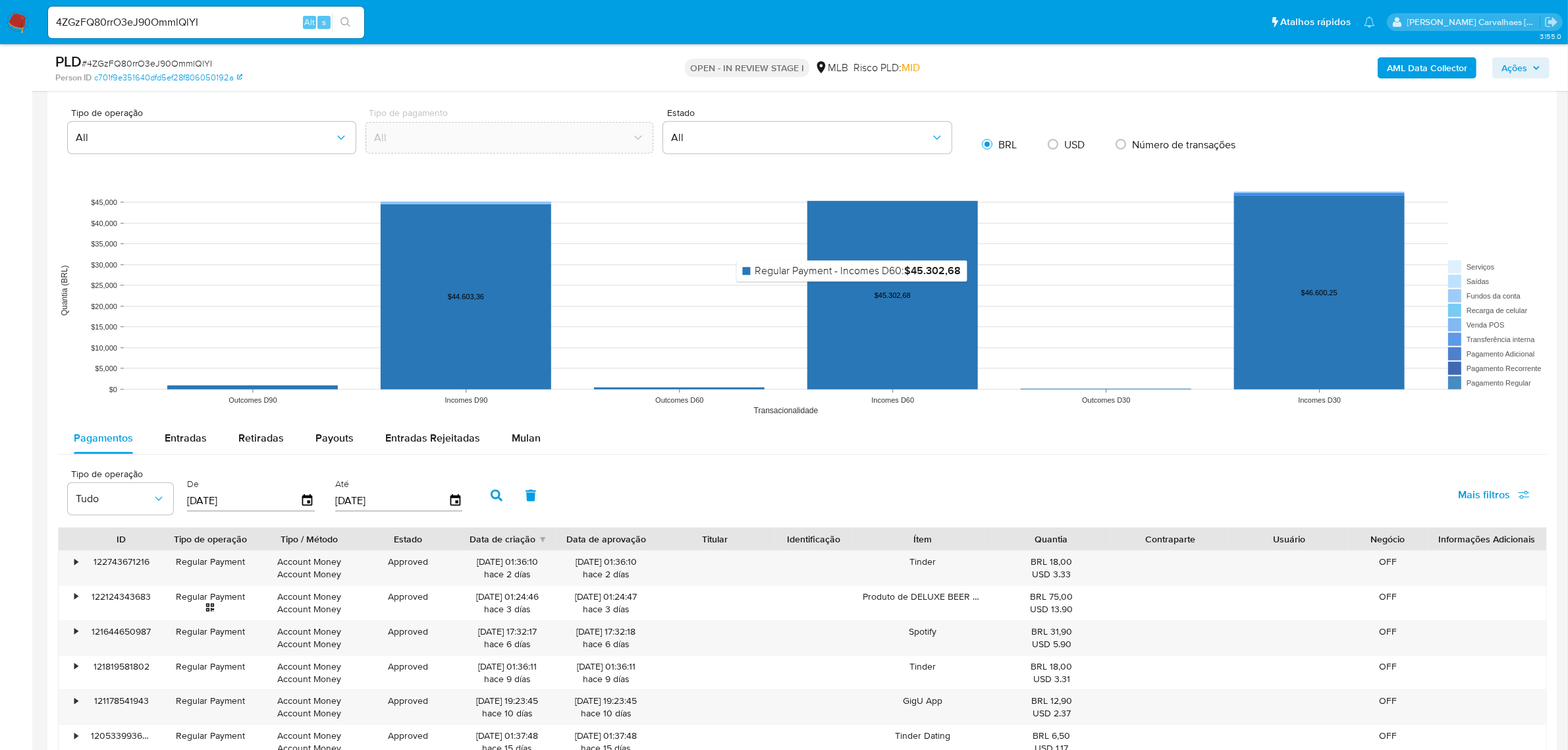
scroll to position [1071, 0]
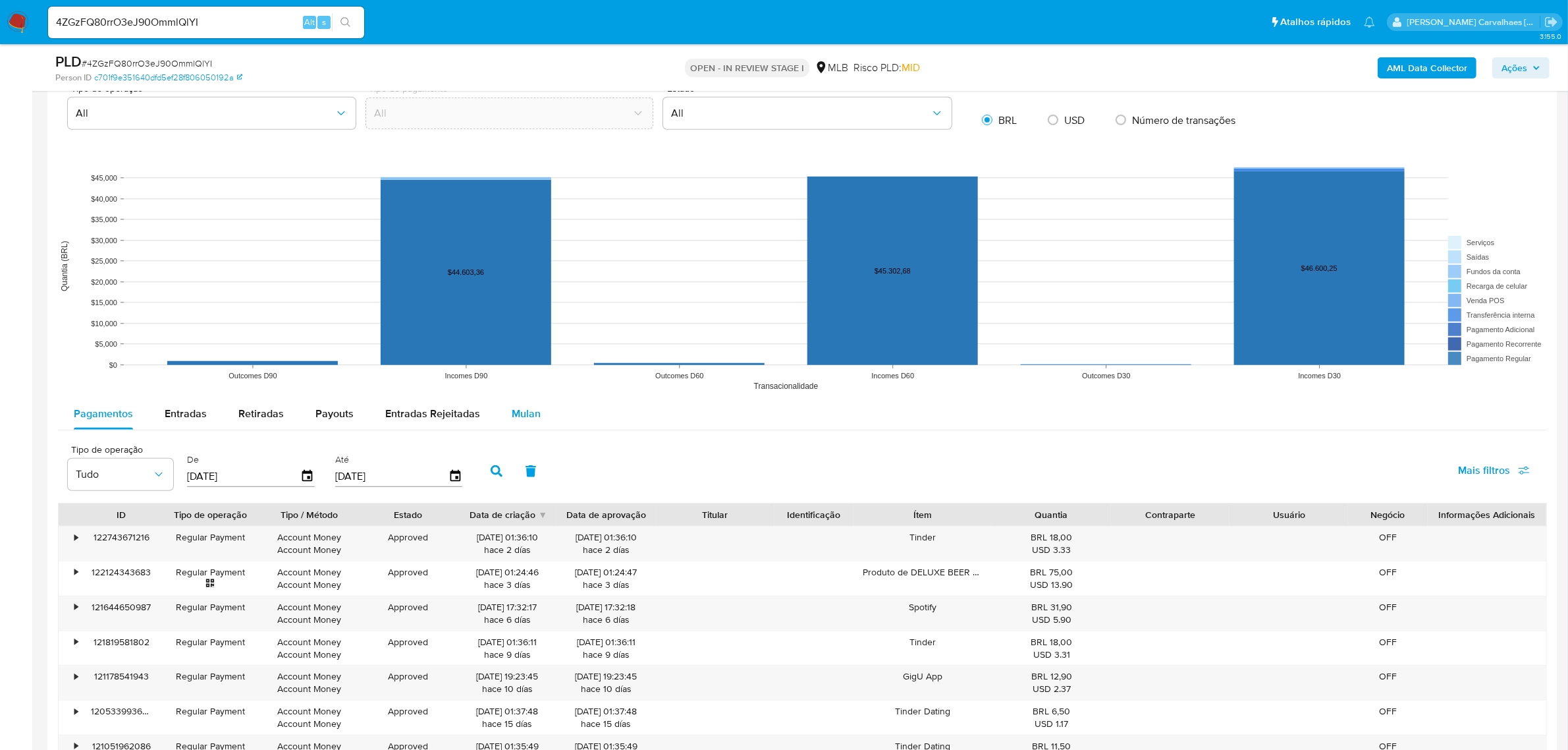
click at [534, 410] on span "Mulan" at bounding box center [526, 414] width 29 height 16
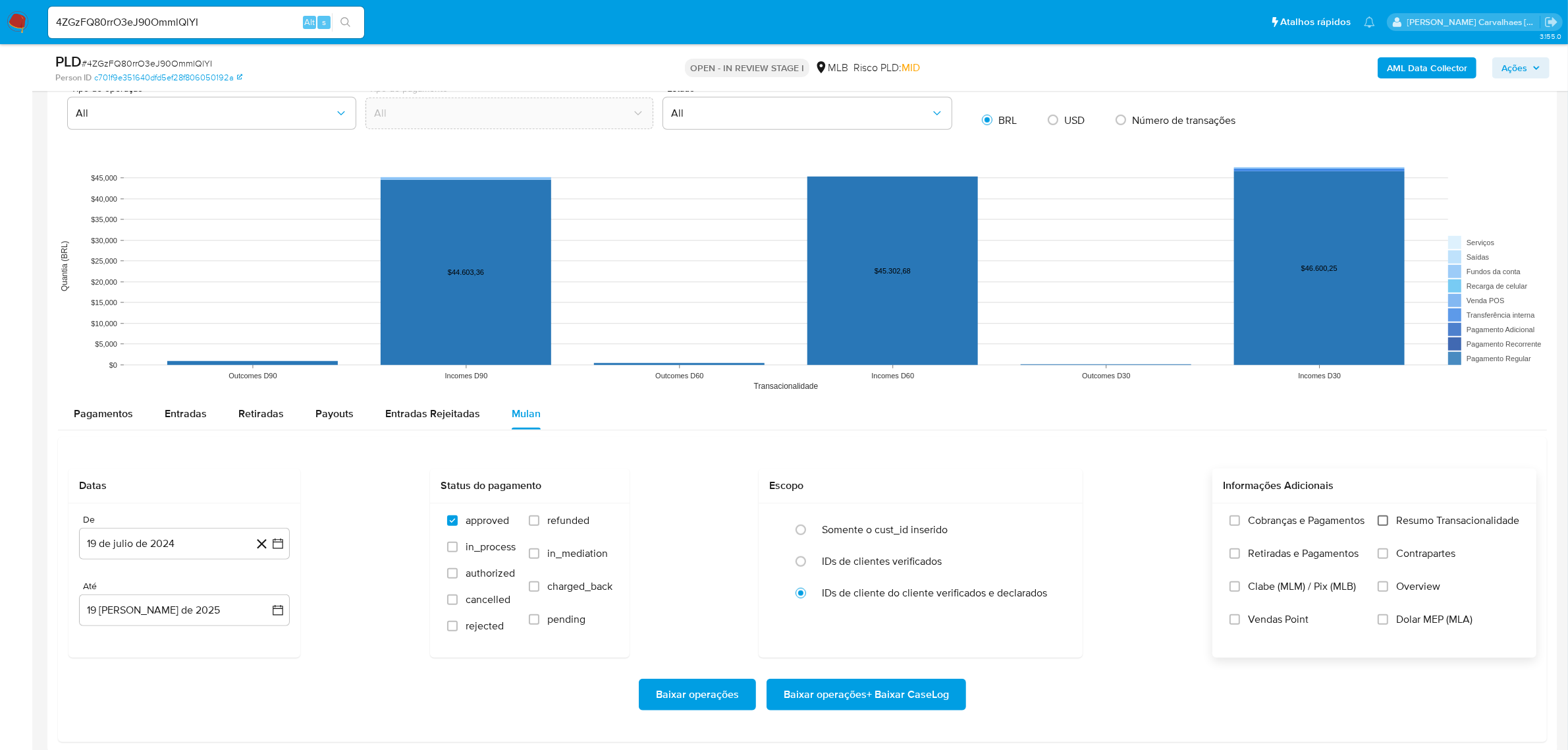
click at [1381, 519] on input "Resumo Transacionalidade" at bounding box center [1382, 520] width 11 height 11
click at [281, 544] on icon "button" at bounding box center [277, 543] width 11 height 11
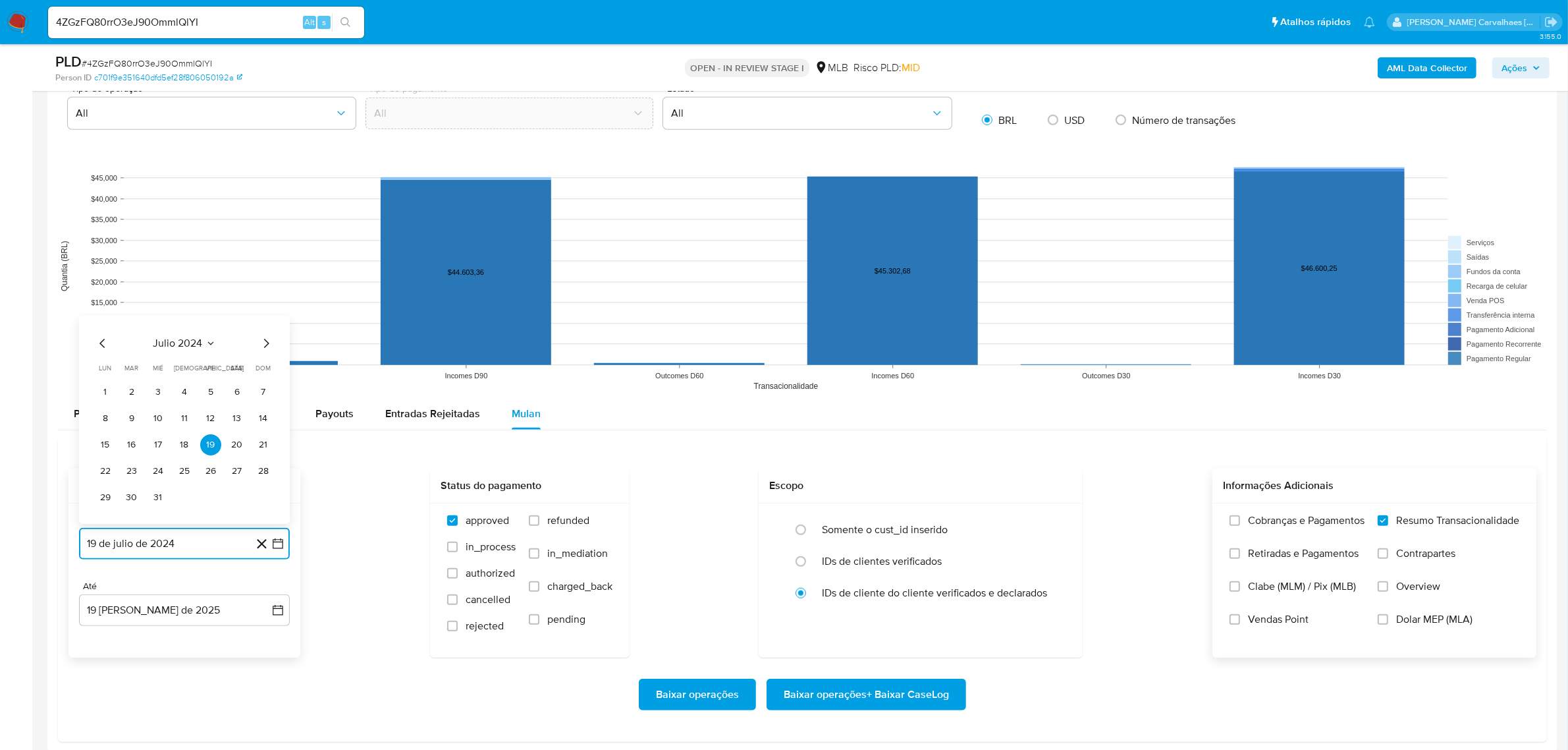
click at [261, 351] on icon "Mes siguiente" at bounding box center [265, 343] width 15 height 16
click at [261, 343] on icon "Mes siguiente" at bounding box center [265, 343] width 15 height 16
click at [266, 320] on icon "Mes siguiente" at bounding box center [265, 317] width 15 height 16
click at [266, 343] on icon "Mes siguiente" at bounding box center [266, 343] width 5 height 10
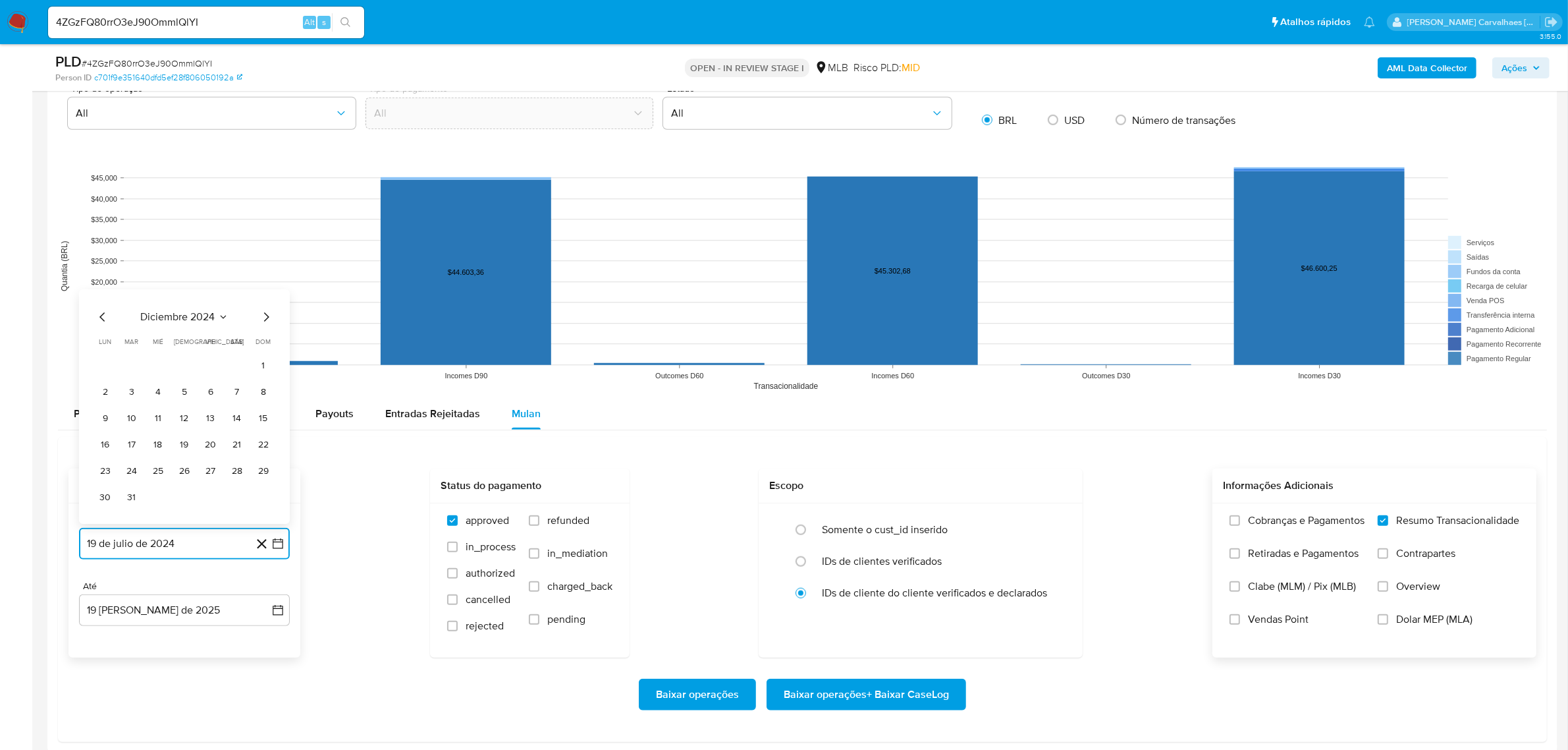
click at [264, 322] on icon "Mes siguiente" at bounding box center [266, 317] width 5 height 10
click at [262, 340] on icon "Mes siguiente" at bounding box center [265, 343] width 15 height 16
click at [261, 318] on icon "Mes siguiente" at bounding box center [265, 317] width 15 height 16
click at [263, 345] on icon "Mes siguiente" at bounding box center [265, 343] width 15 height 16
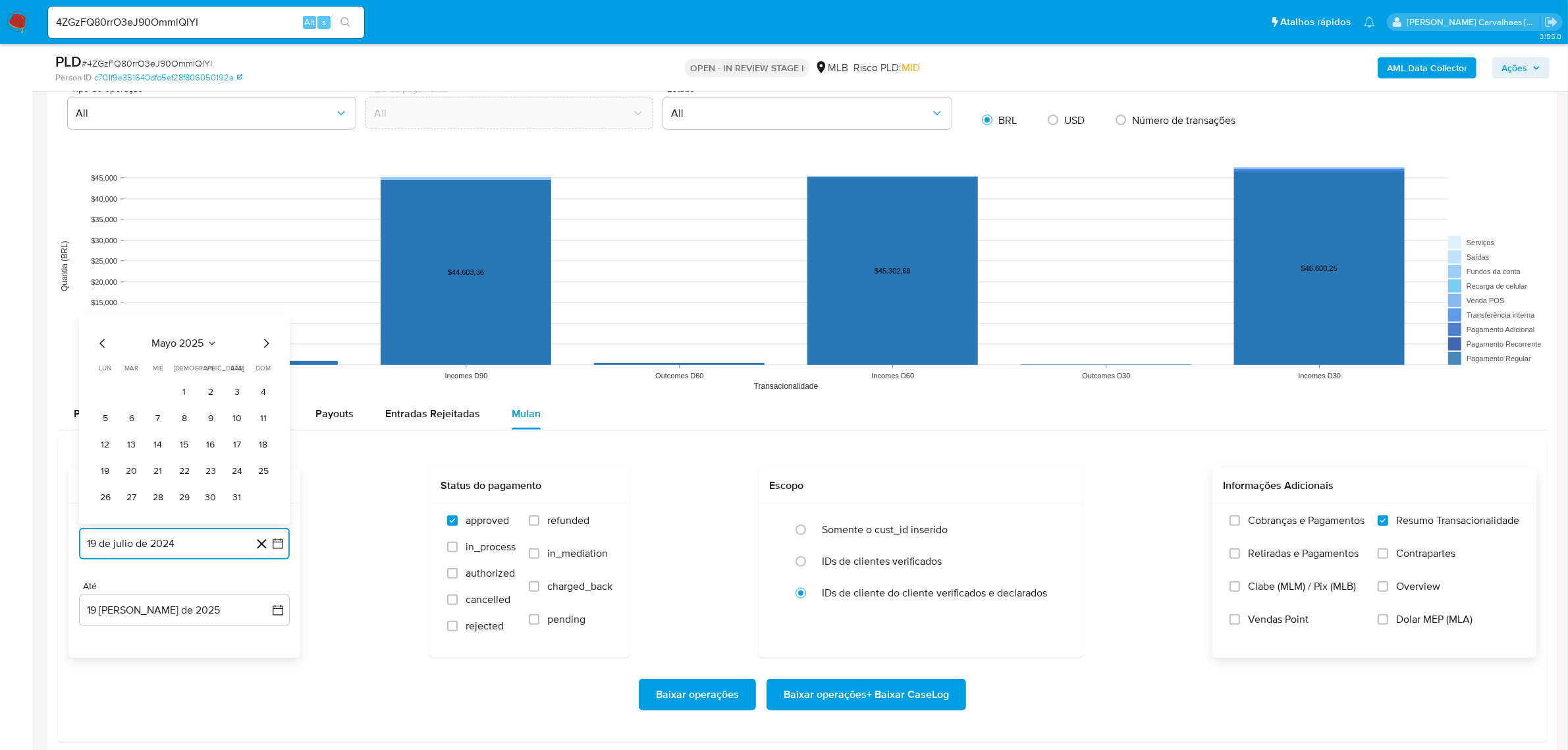
click at [263, 345] on icon "Mes siguiente" at bounding box center [265, 343] width 15 height 16
click at [264, 318] on icon "Mes siguiente" at bounding box center [265, 317] width 15 height 16
click at [263, 345] on icon "Mes siguiente" at bounding box center [265, 343] width 15 height 16
click at [102, 343] on icon "Mes anterior" at bounding box center [102, 343] width 5 height 10
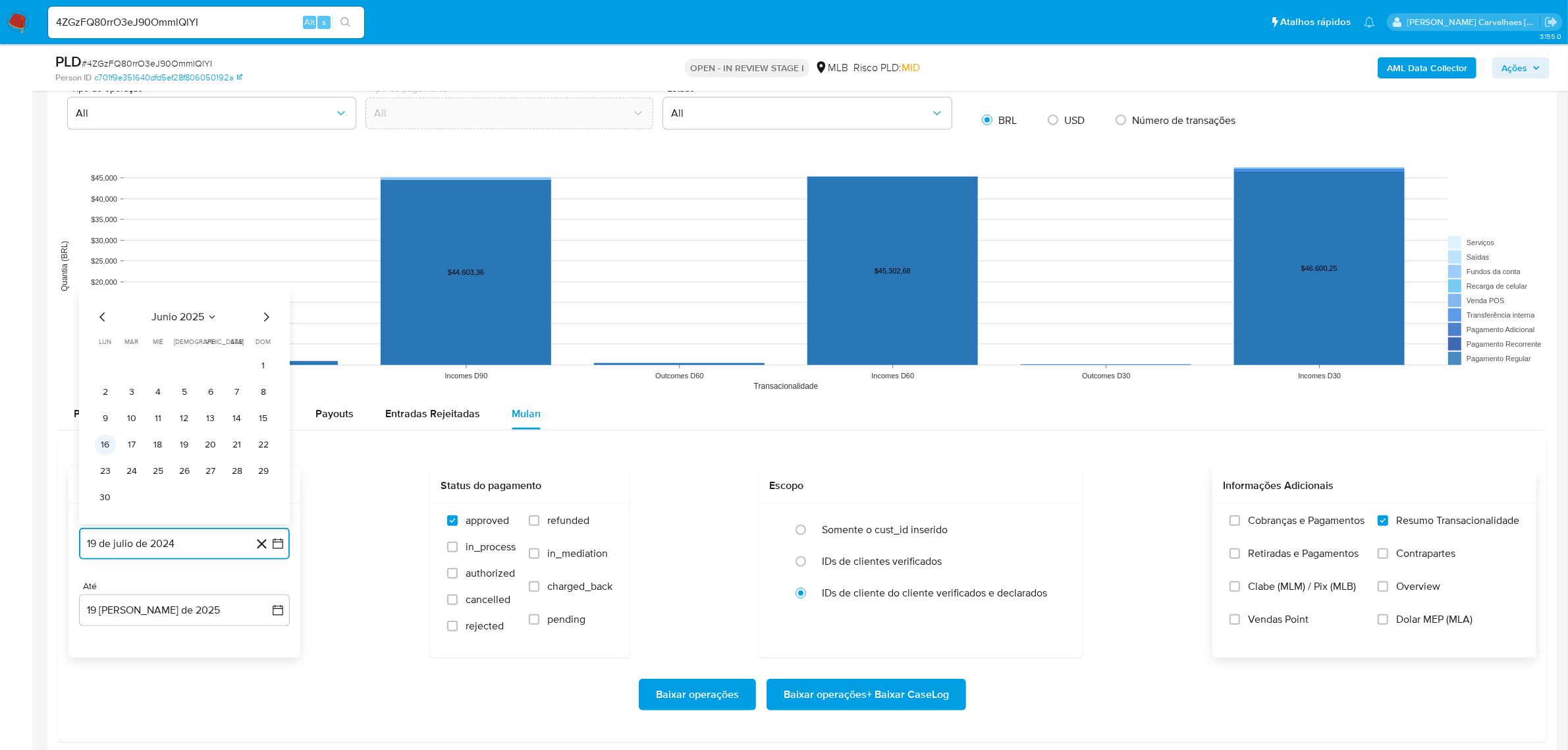
click at [106, 449] on button "16" at bounding box center [106, 445] width 21 height 21
click at [271, 608] on icon "button" at bounding box center [278, 610] width 14 height 14
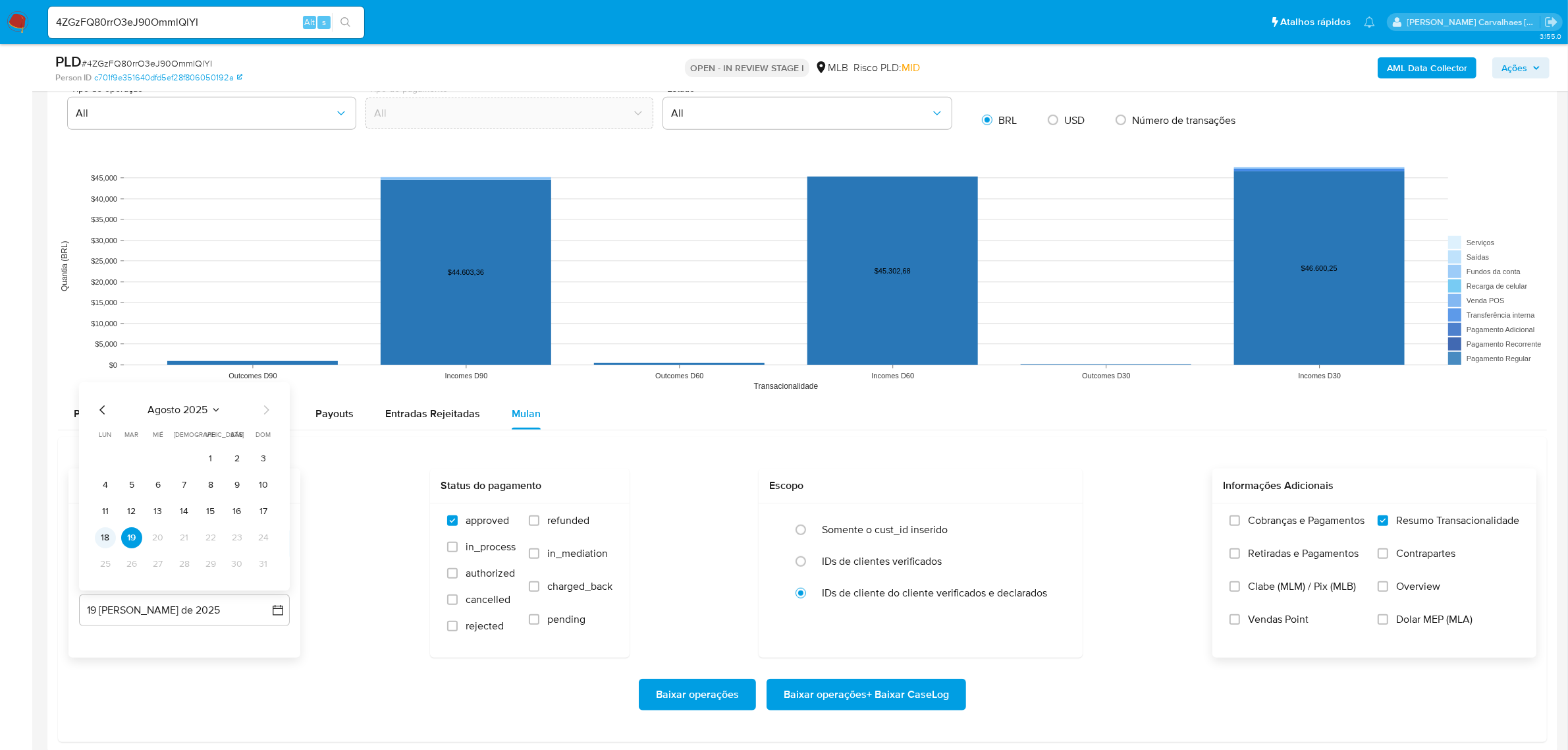
click at [108, 536] on button "18" at bounding box center [106, 538] width 21 height 21
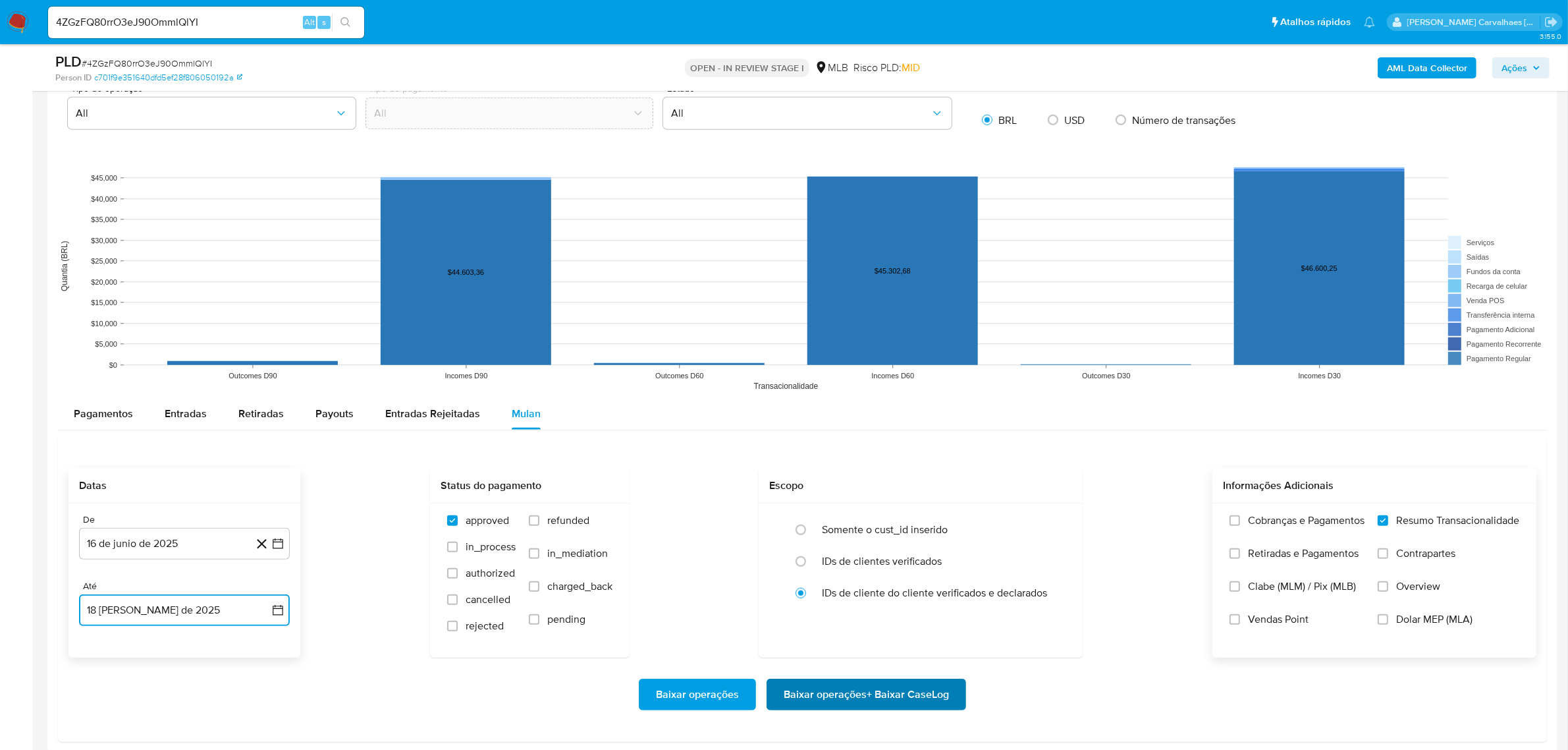
click at [814, 697] on span "Baixar operações + Baixar CaseLog" at bounding box center [866, 695] width 166 height 29
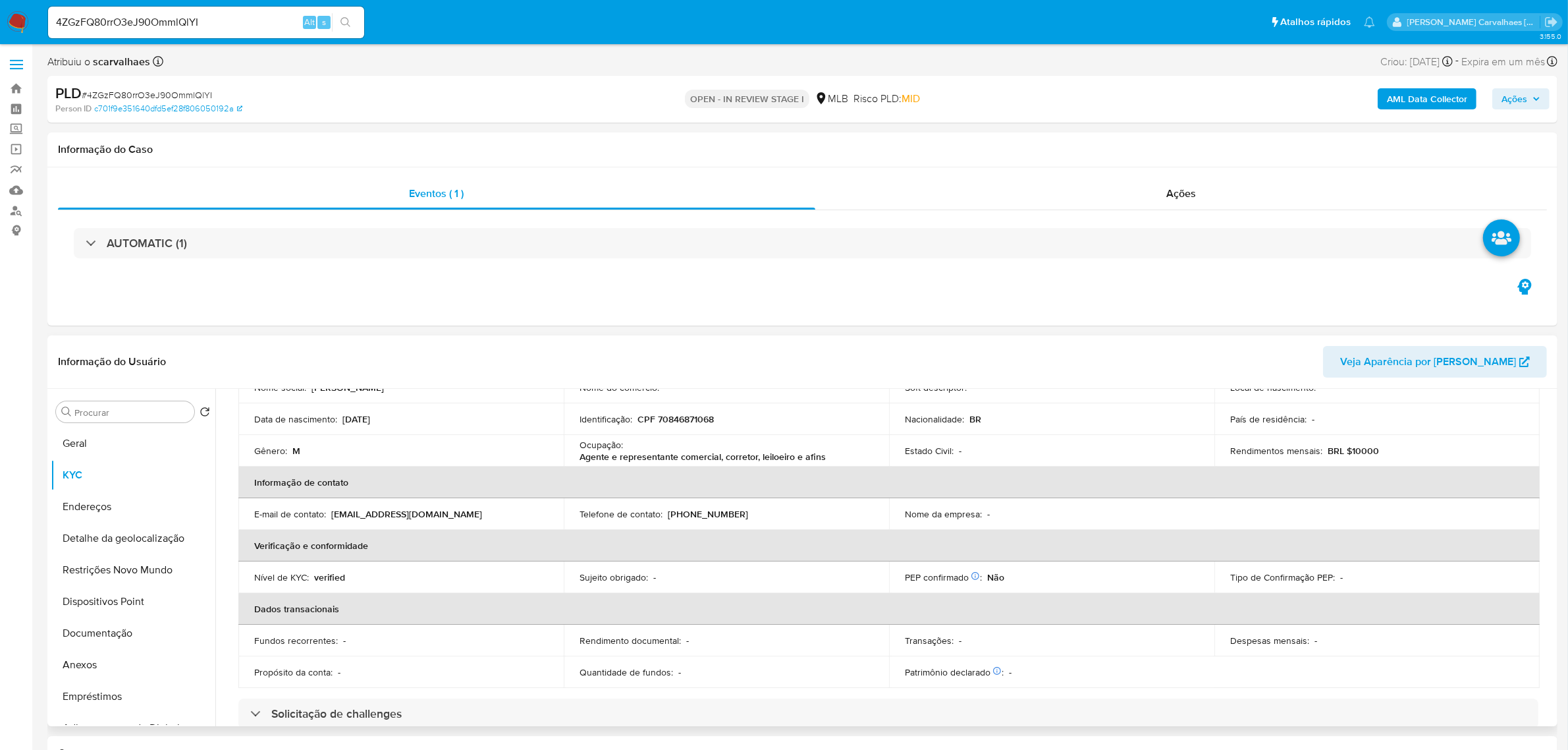
scroll to position [137, 0]
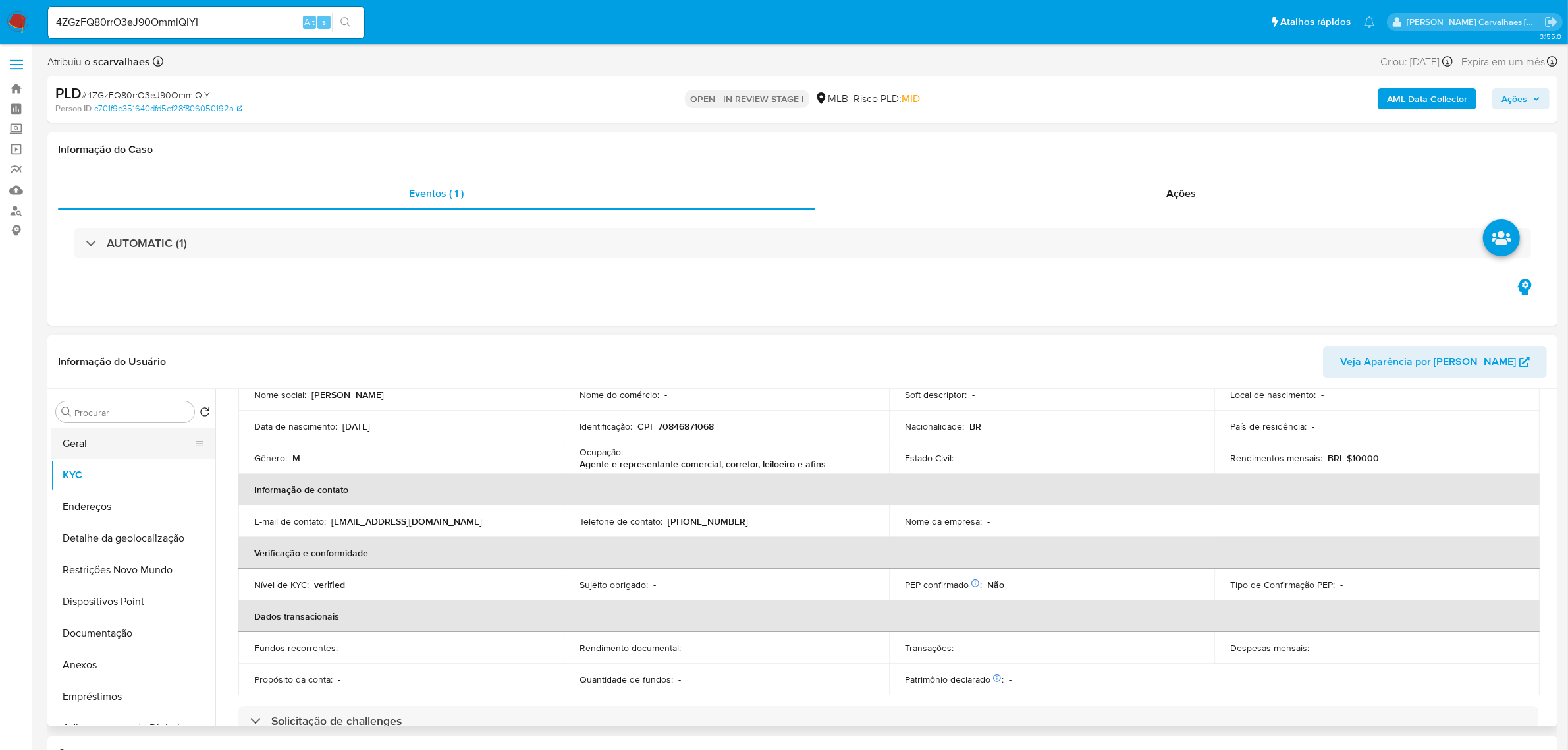
click at [98, 433] on button "Geral" at bounding box center [127, 443] width 154 height 32
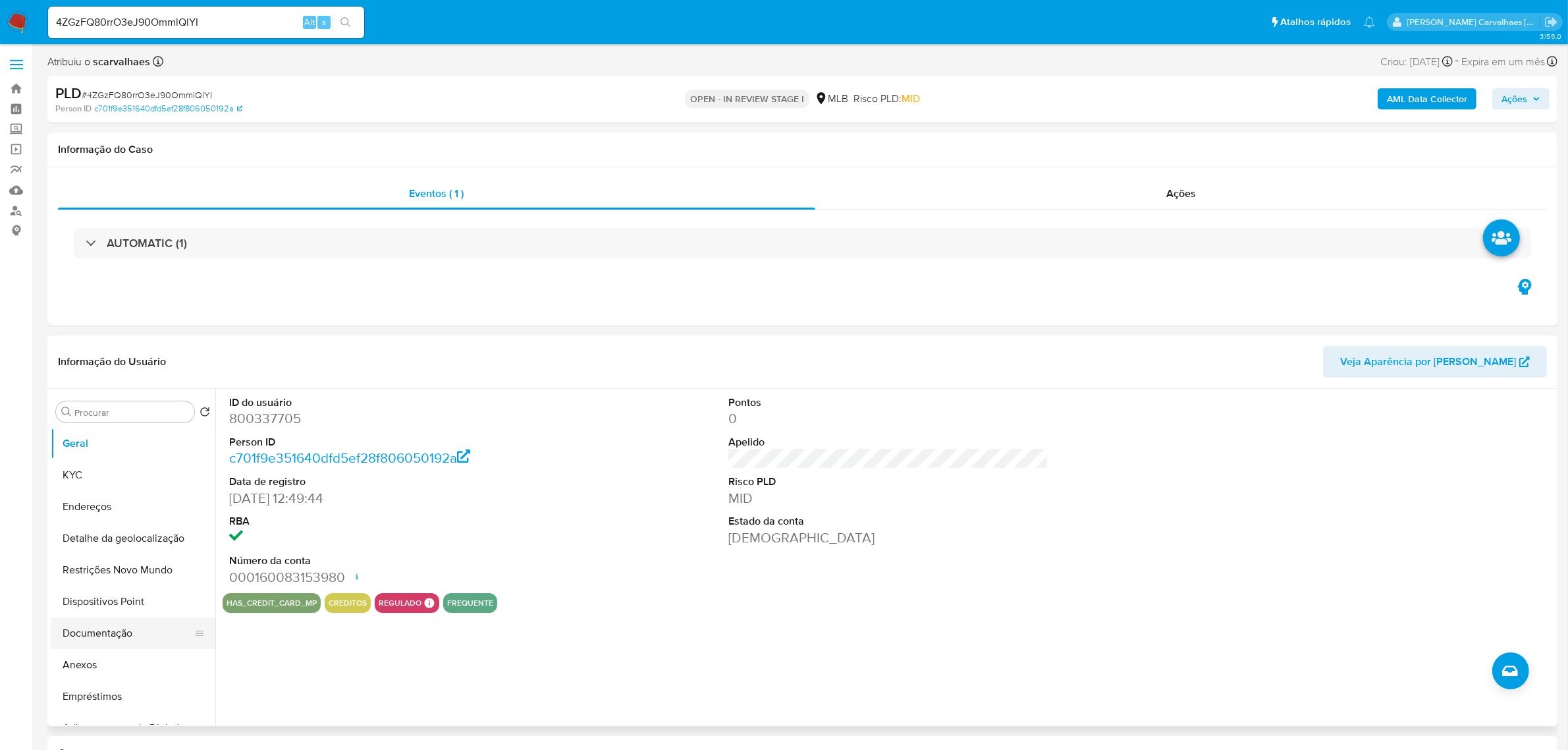
click at [83, 637] on button "Documentação" at bounding box center [127, 633] width 154 height 32
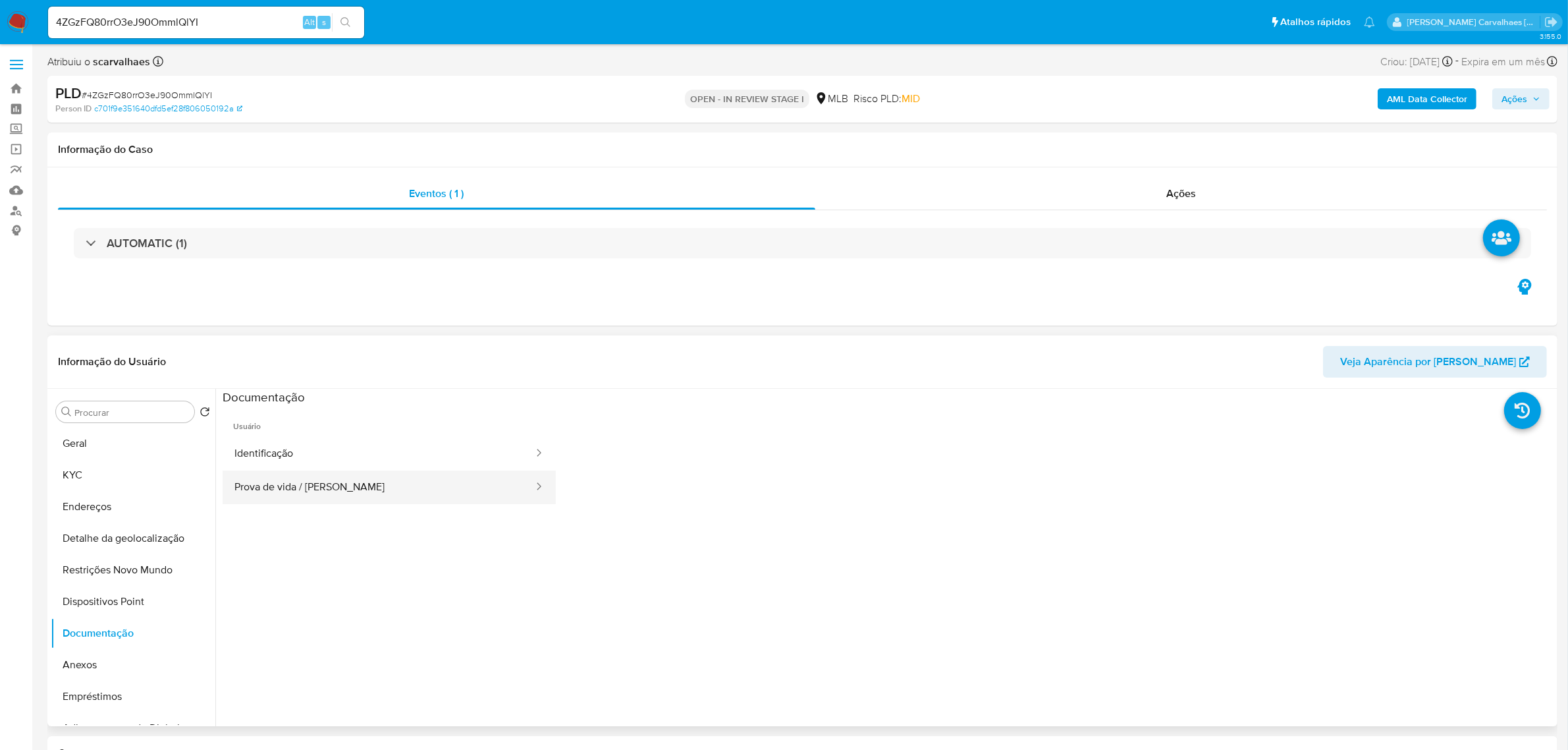
click at [272, 494] on button "Prova de vida / [PERSON_NAME]" at bounding box center [379, 486] width 312 height 34
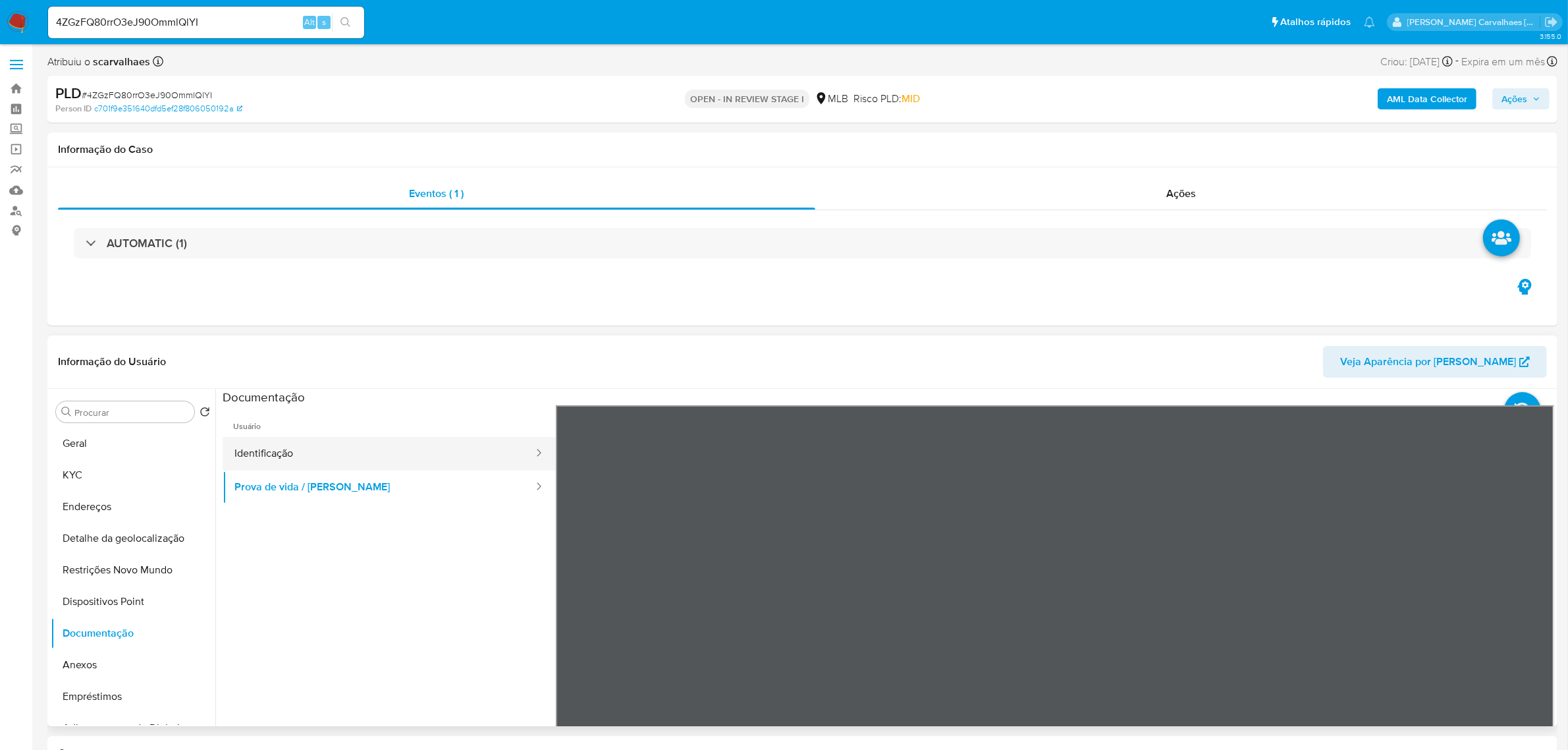
click at [293, 455] on button "Identificação" at bounding box center [379, 453] width 312 height 34
click at [108, 447] on button "Geral" at bounding box center [127, 443] width 154 height 32
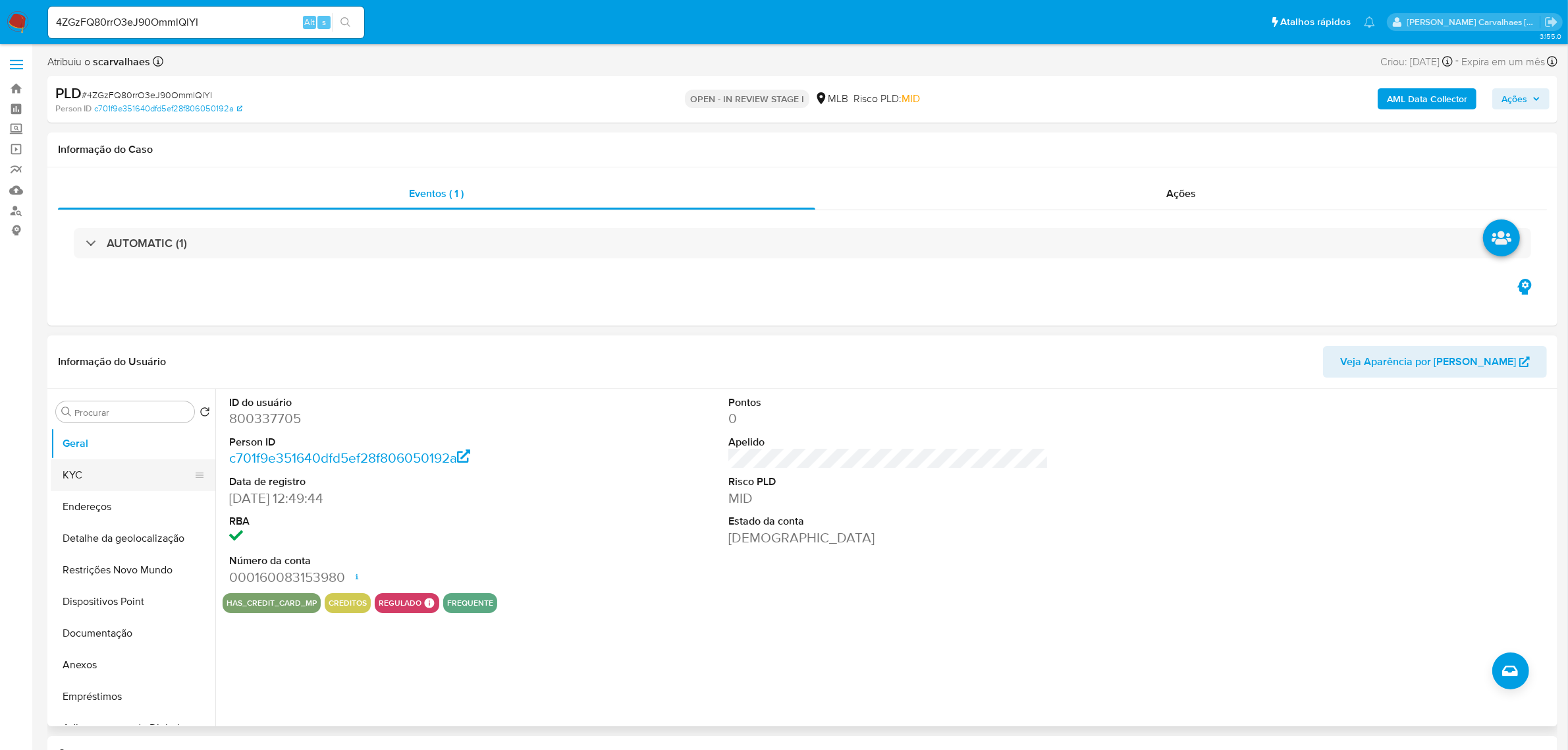
click at [117, 486] on button "KYC" at bounding box center [127, 475] width 154 height 32
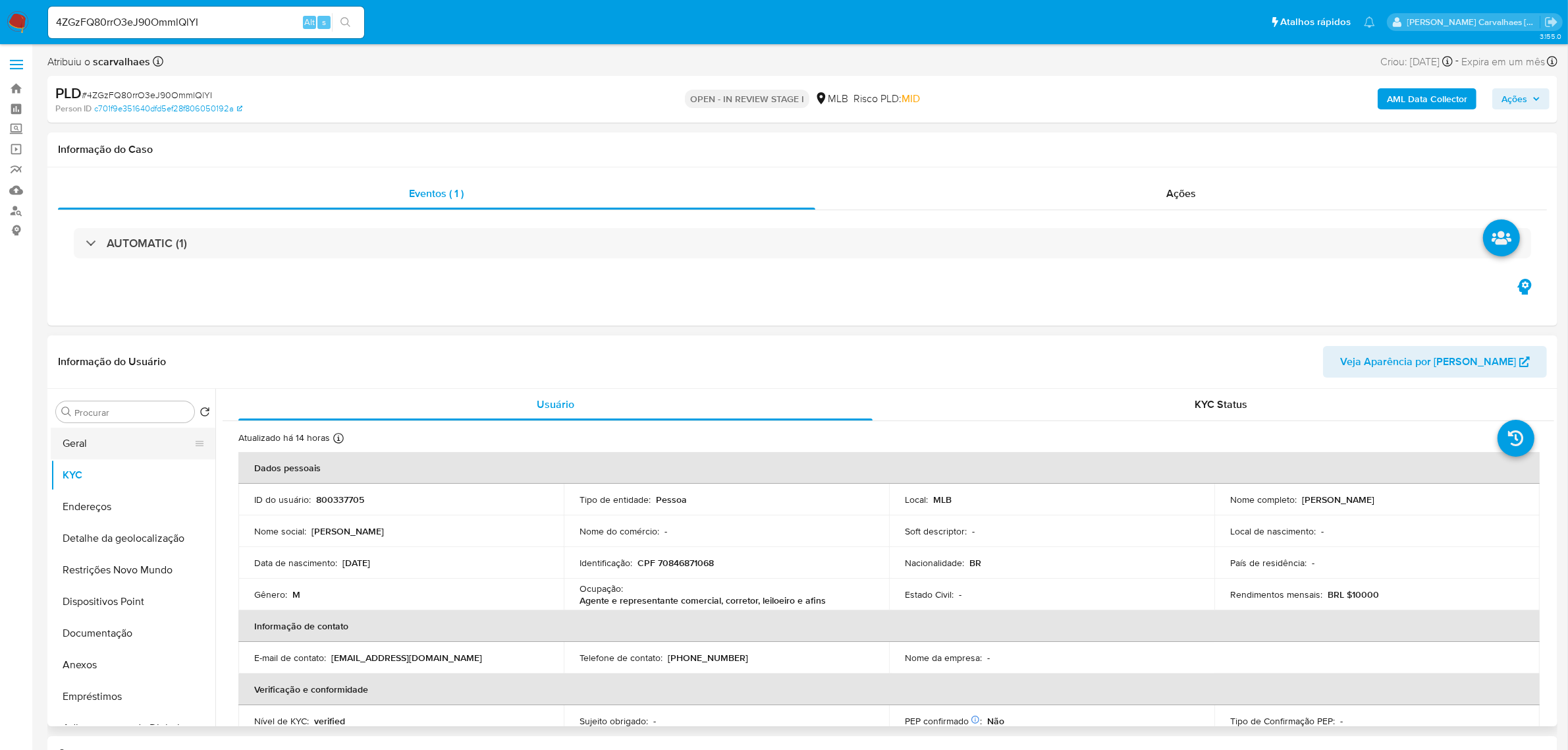
click at [110, 452] on button "Geral" at bounding box center [127, 443] width 154 height 32
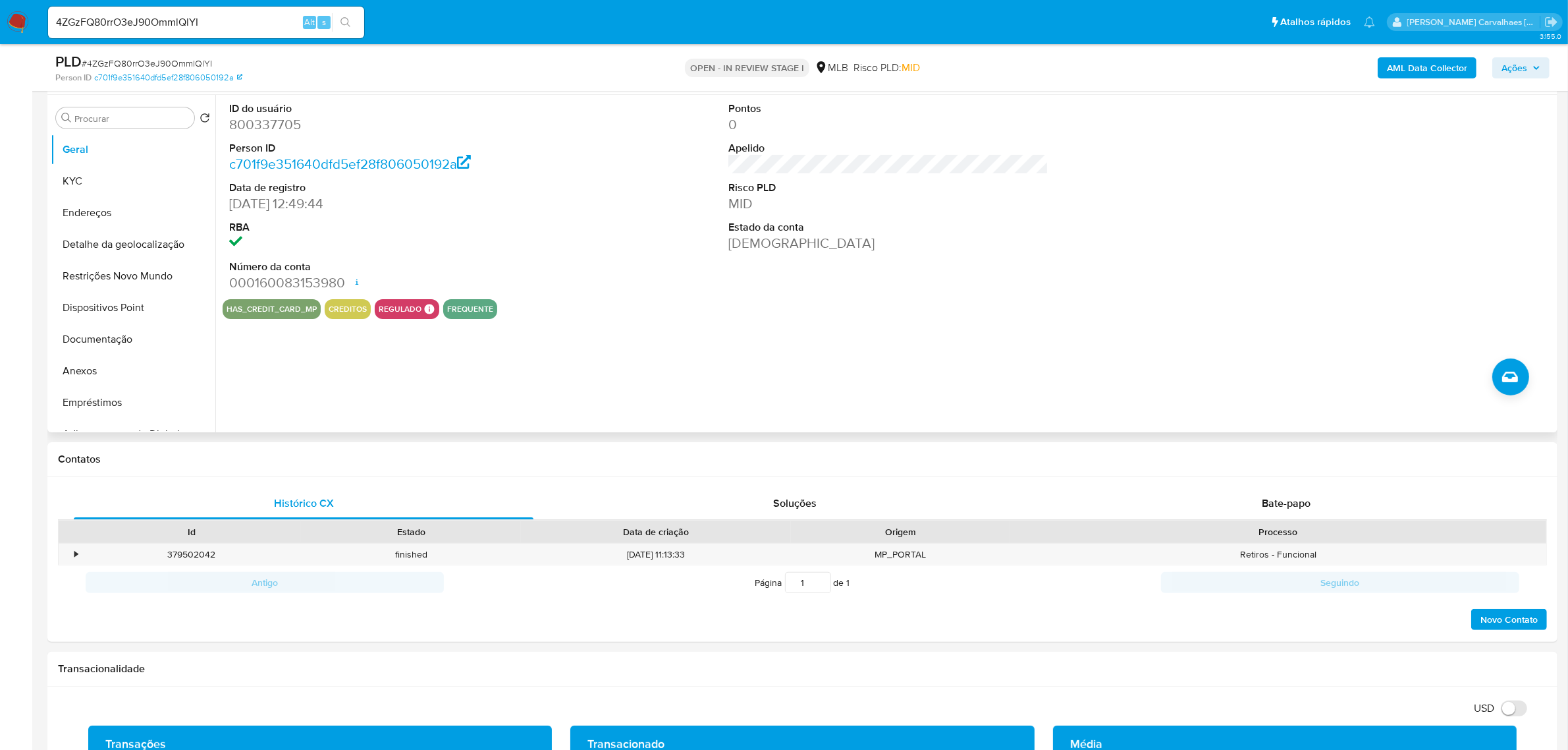
scroll to position [165, 0]
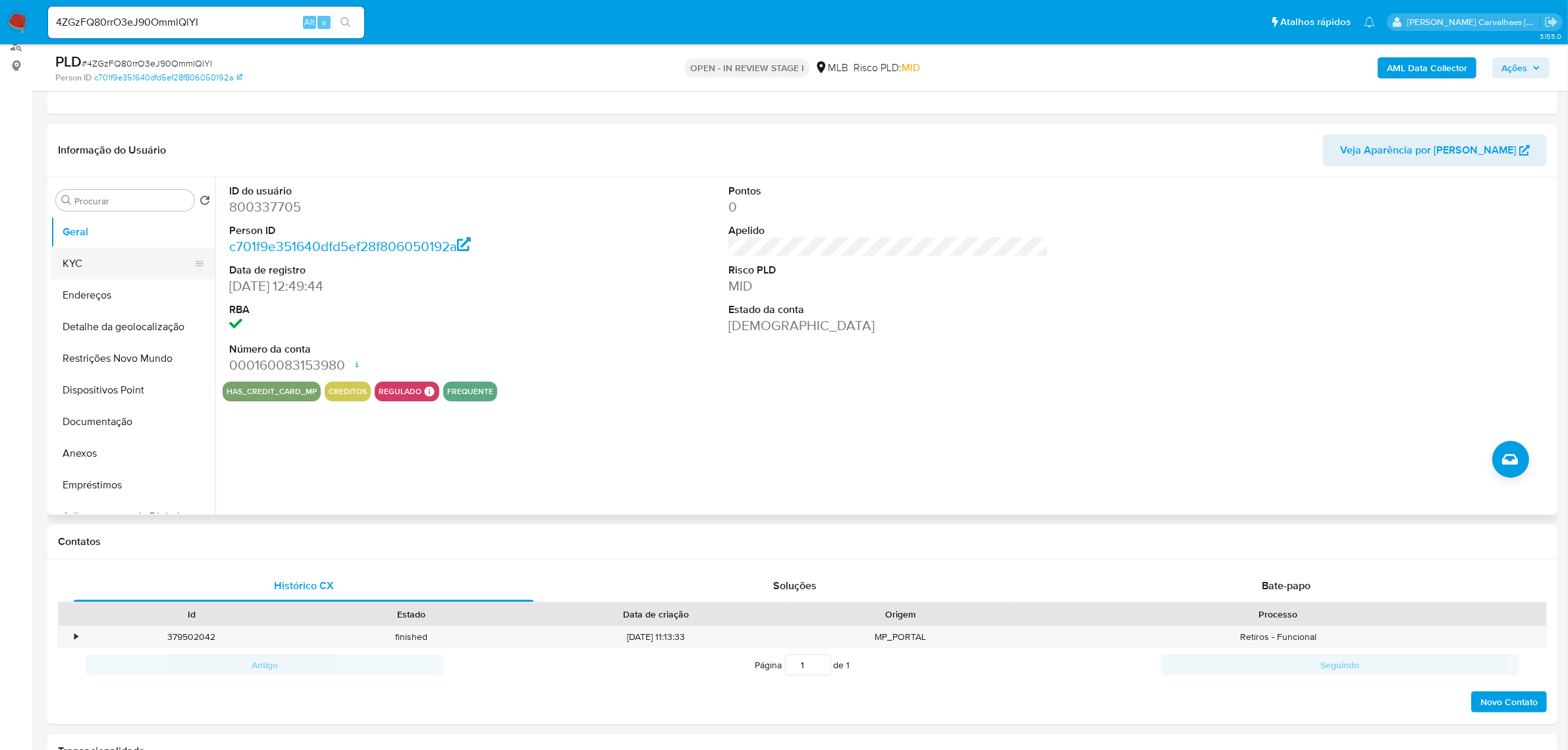
click at [116, 266] on button "KYC" at bounding box center [127, 264] width 154 height 32
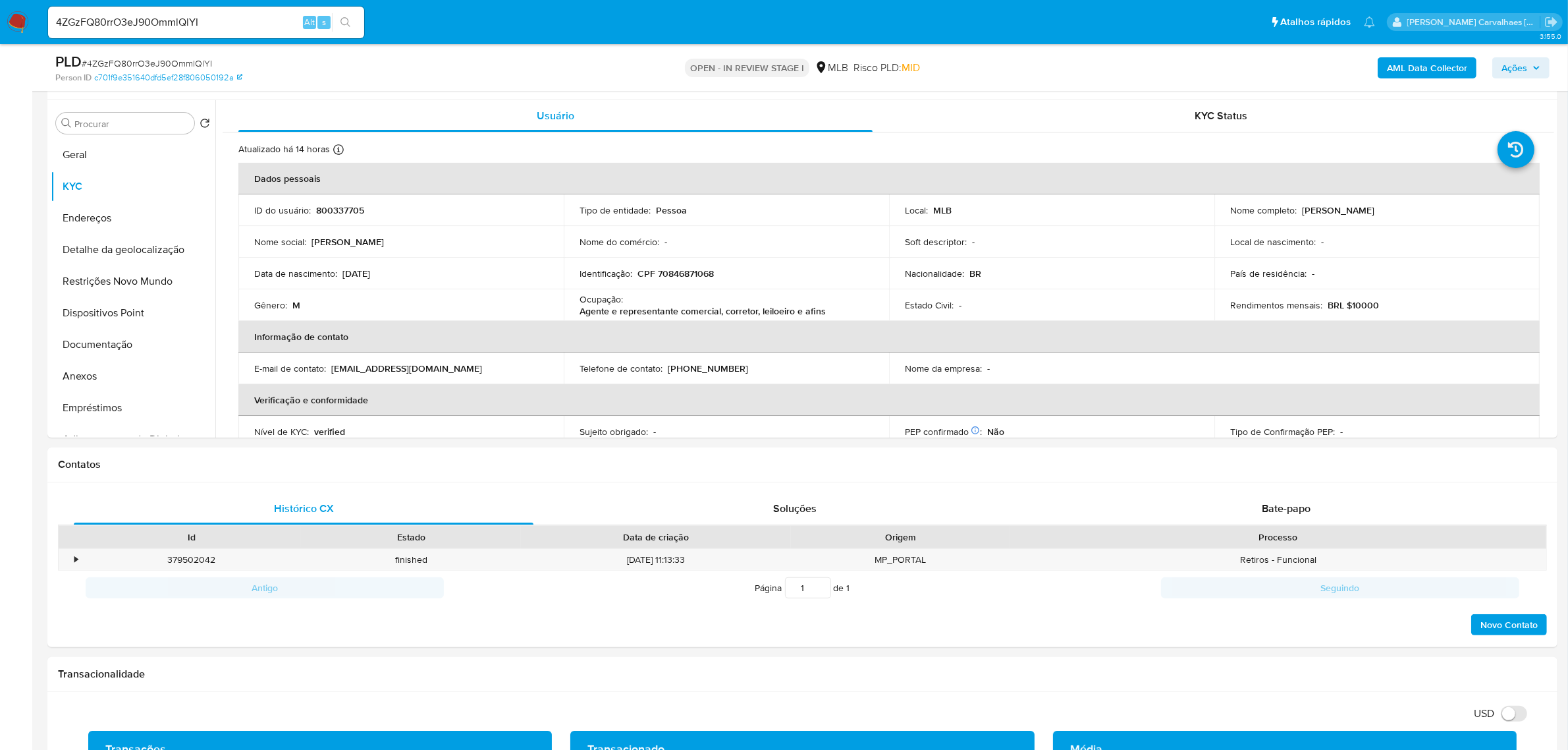
scroll to position [250, 0]
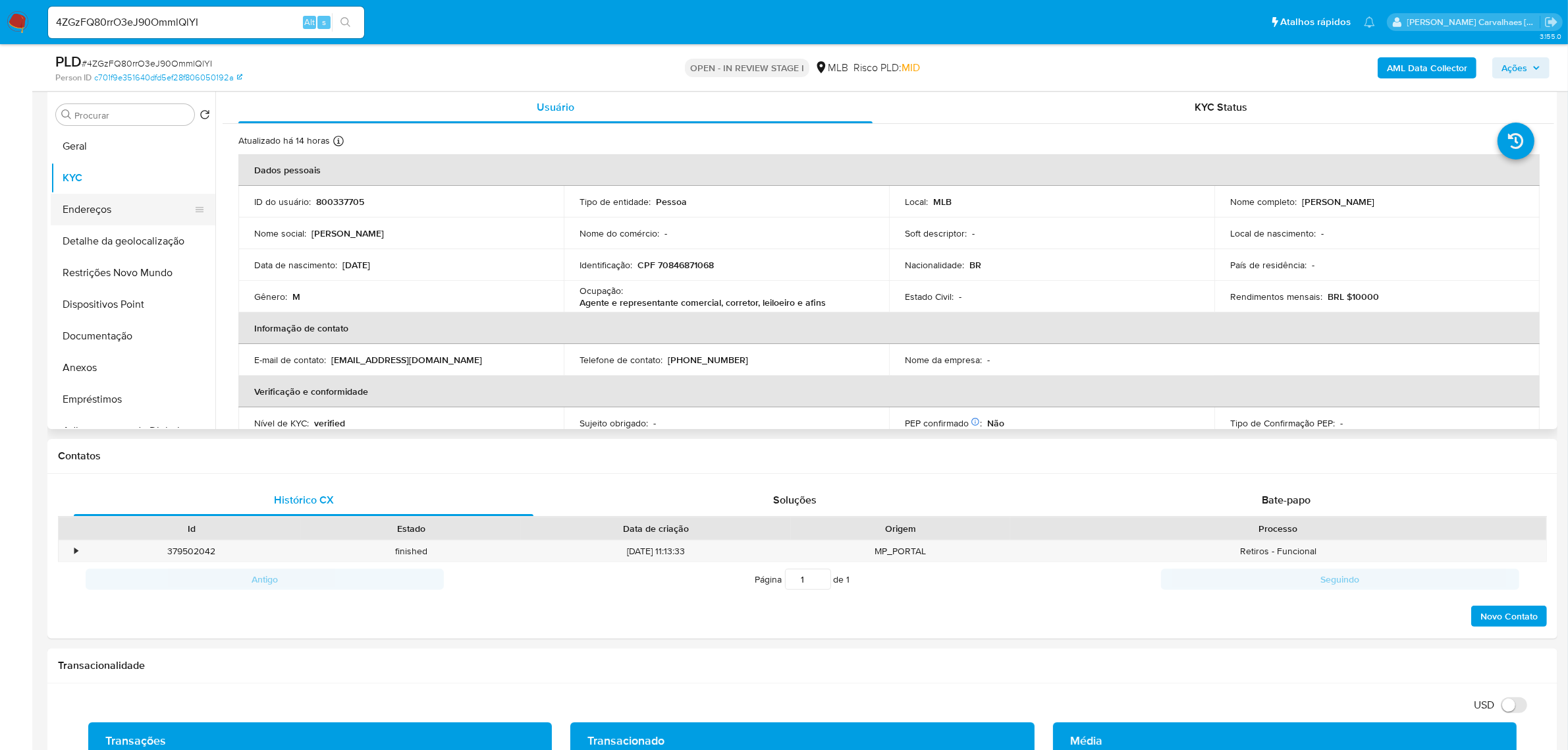
click at [122, 215] on button "Endereços" at bounding box center [127, 209] width 154 height 32
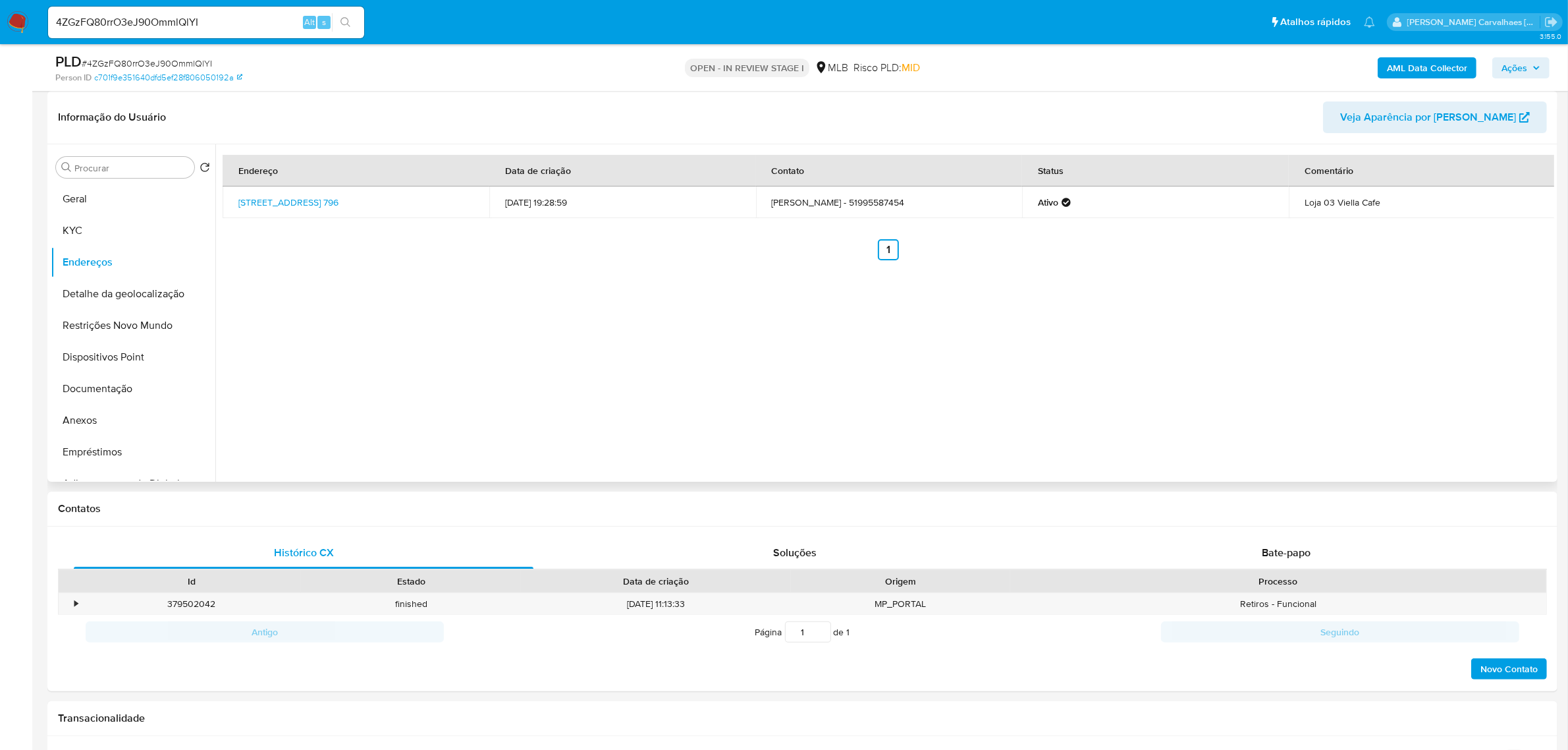
scroll to position [168, 0]
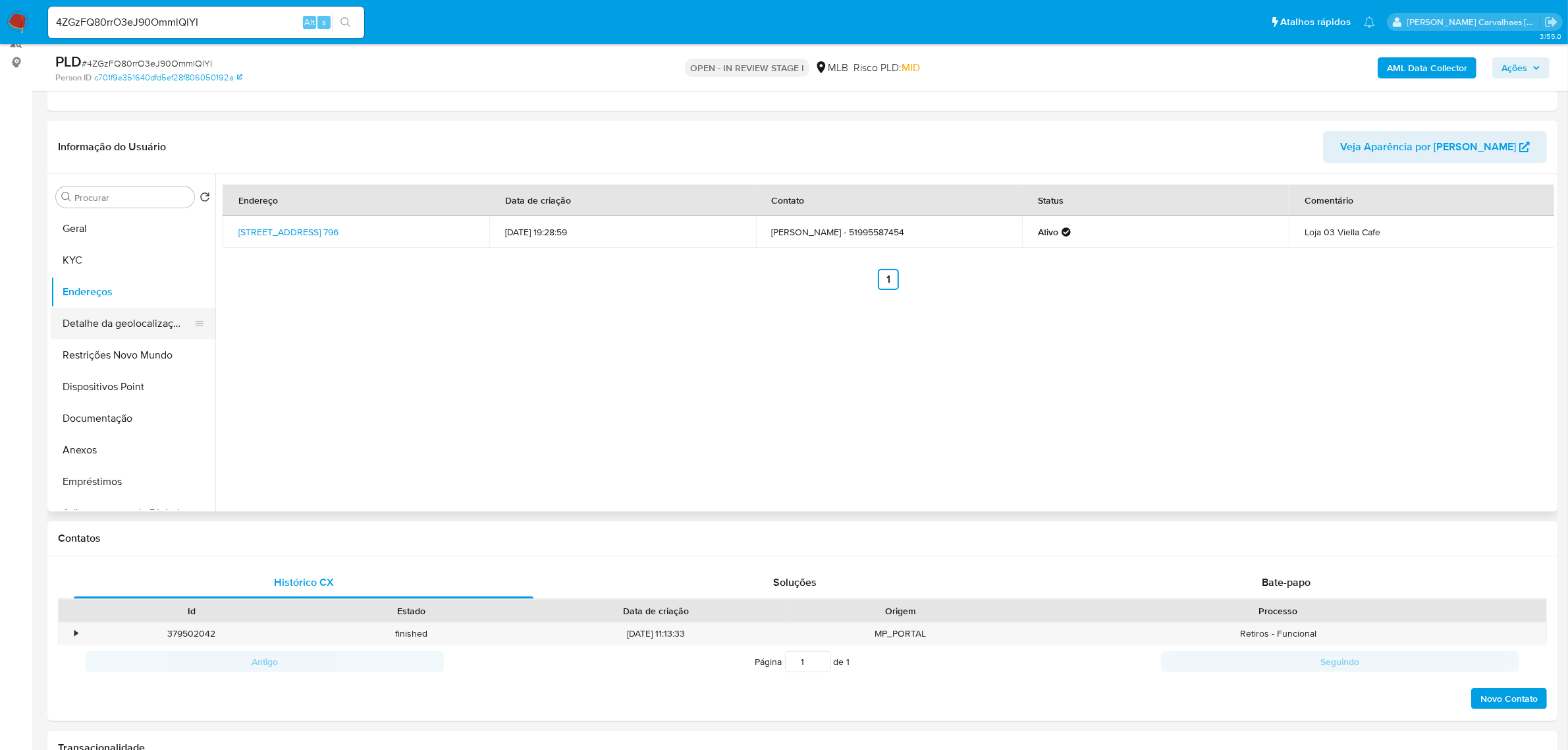
click at [113, 323] on button "Detalhe da geolocalização" at bounding box center [127, 323] width 154 height 32
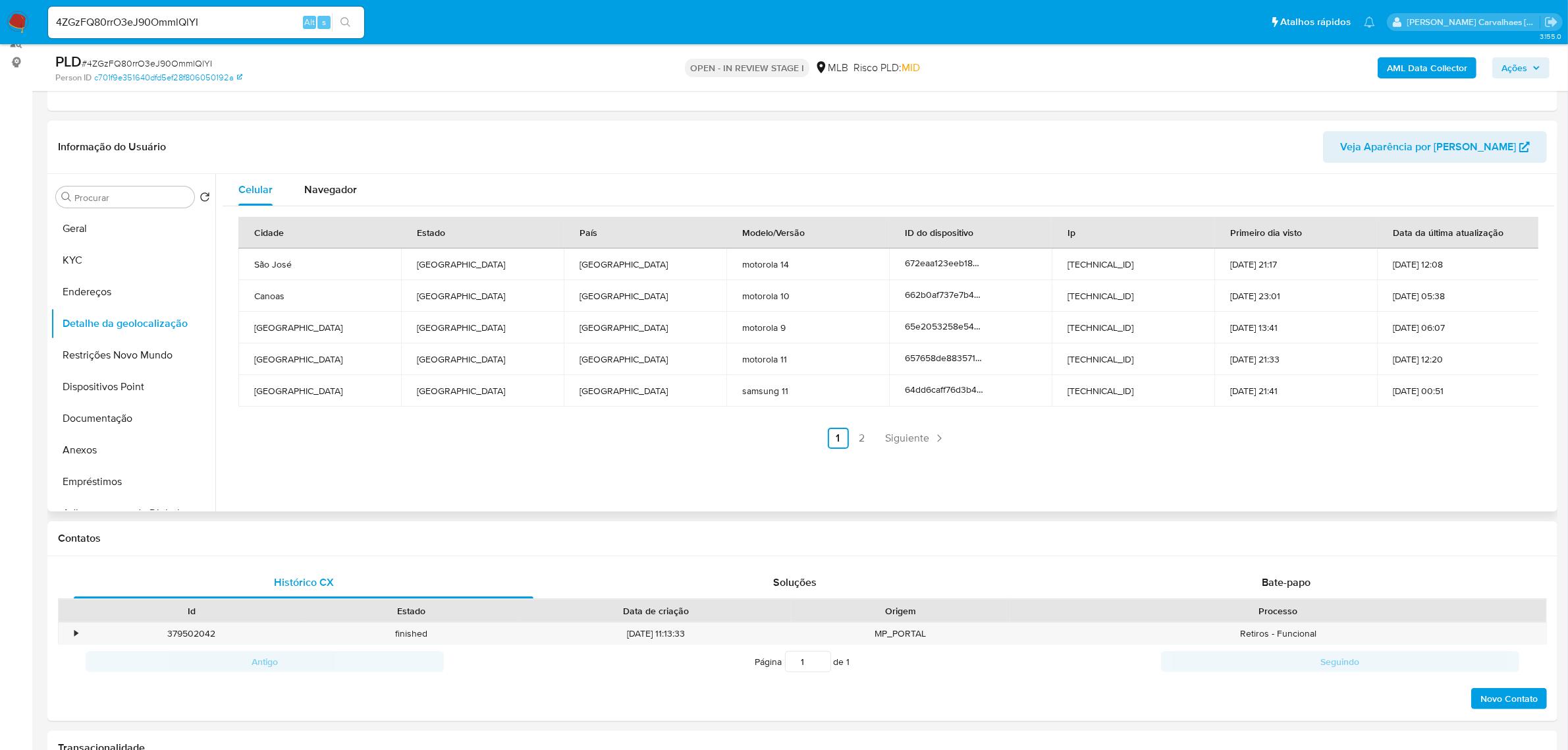
click at [857, 438] on link "2" at bounding box center [862, 438] width 21 height 21
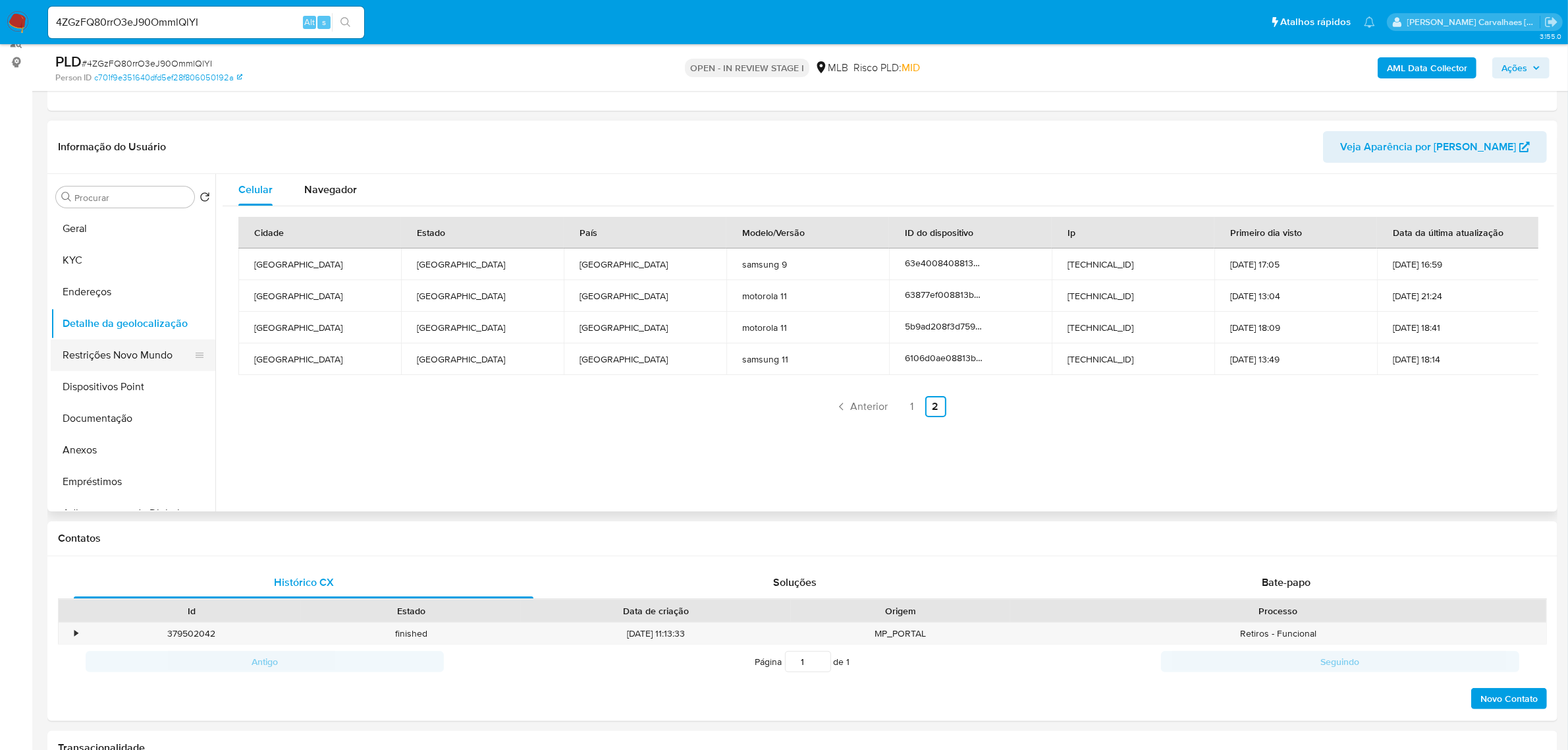
click at [117, 366] on button "Restrições Novo Mundo" at bounding box center [127, 355] width 154 height 32
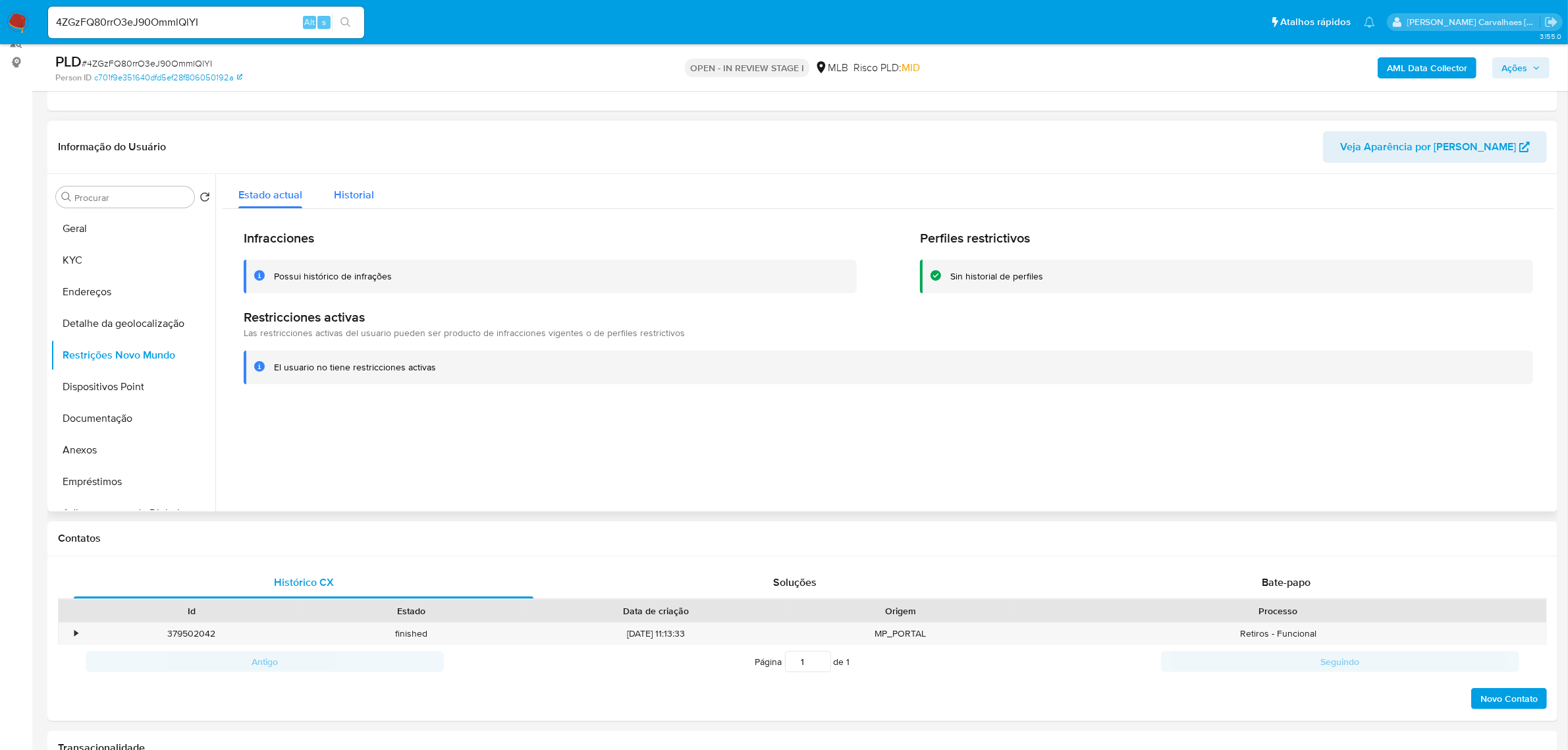
click at [354, 190] on span "Historial" at bounding box center [354, 195] width 40 height 16
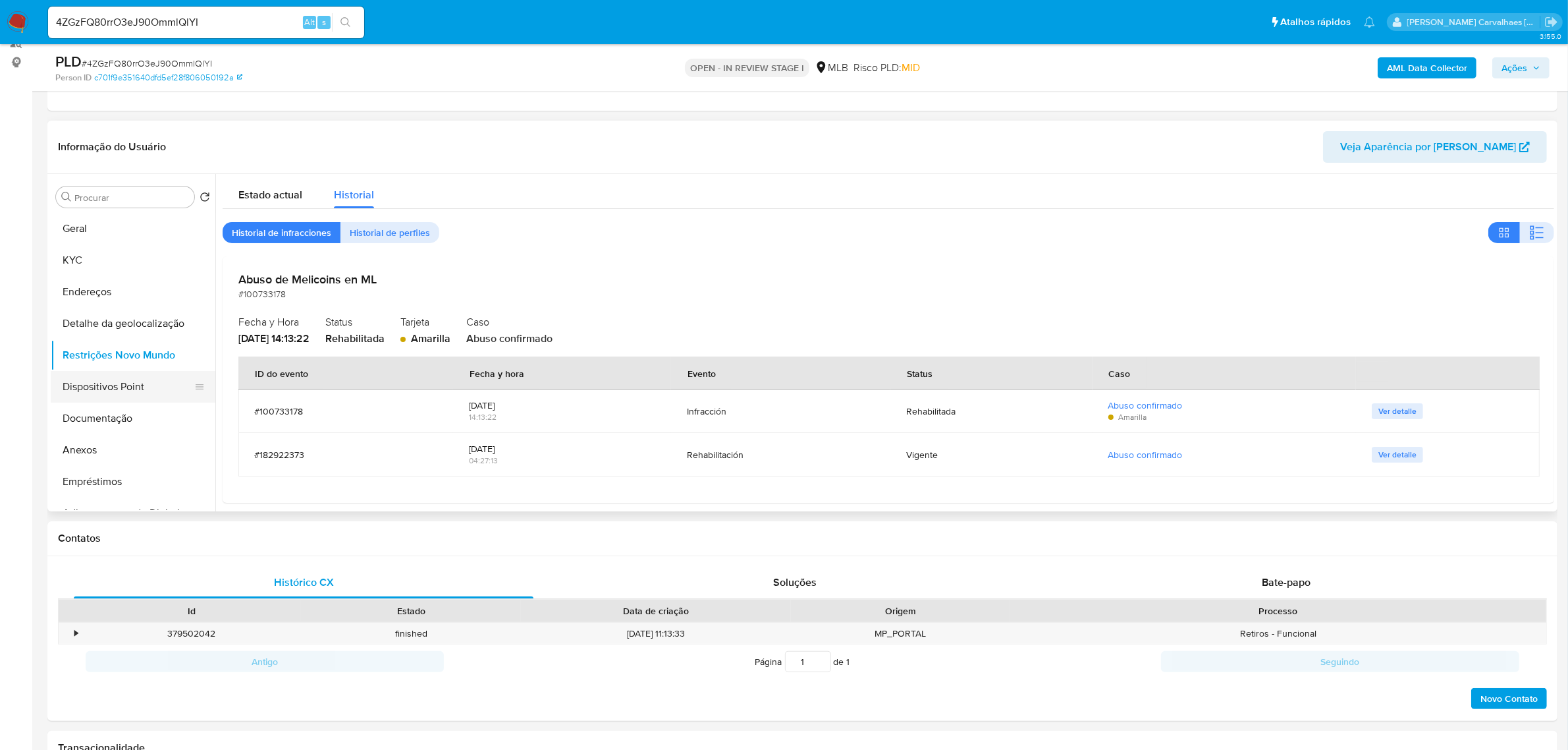
click at [116, 392] on button "Dispositivos Point" at bounding box center [127, 387] width 154 height 32
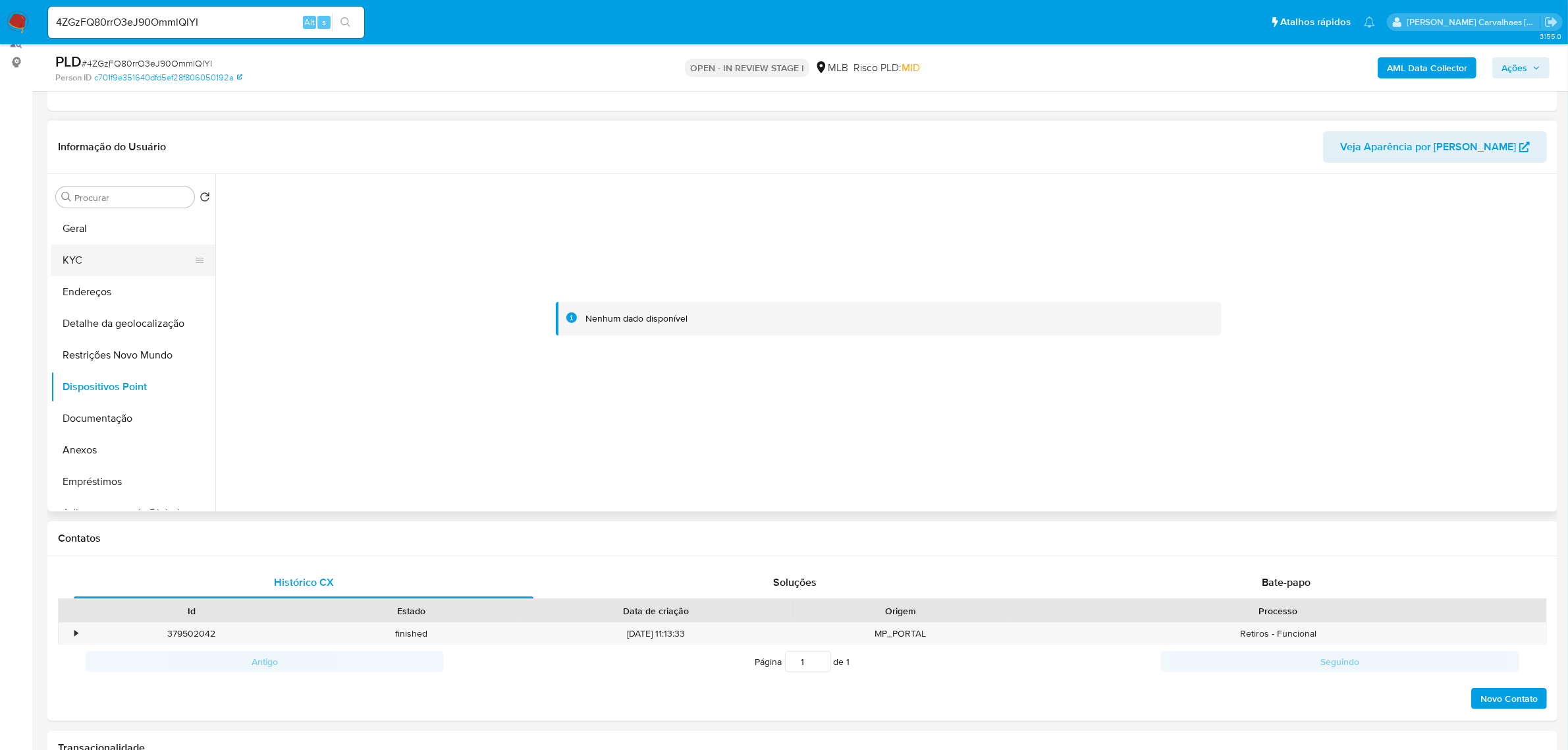
click at [83, 258] on button "KYC" at bounding box center [127, 260] width 154 height 32
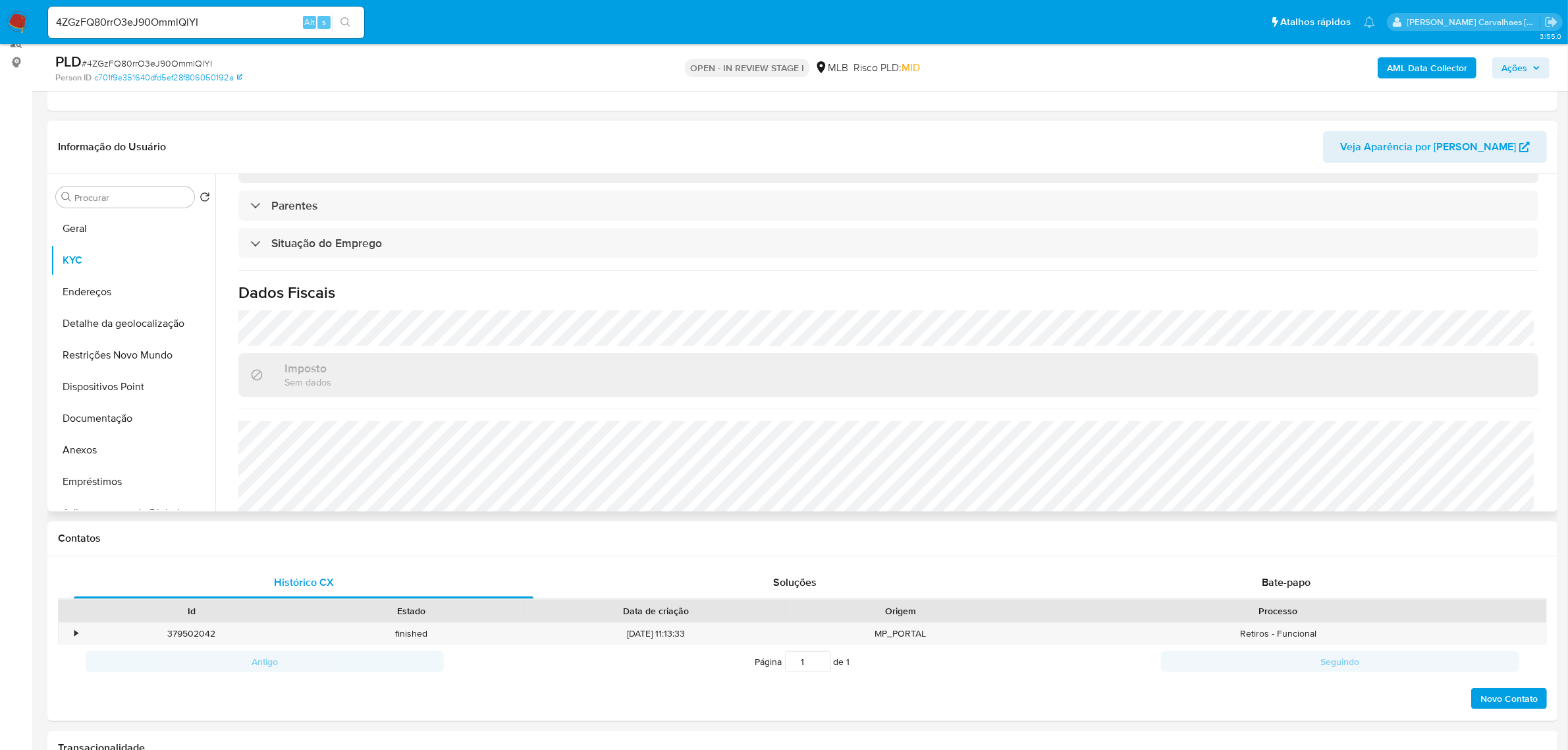
scroll to position [548, 0]
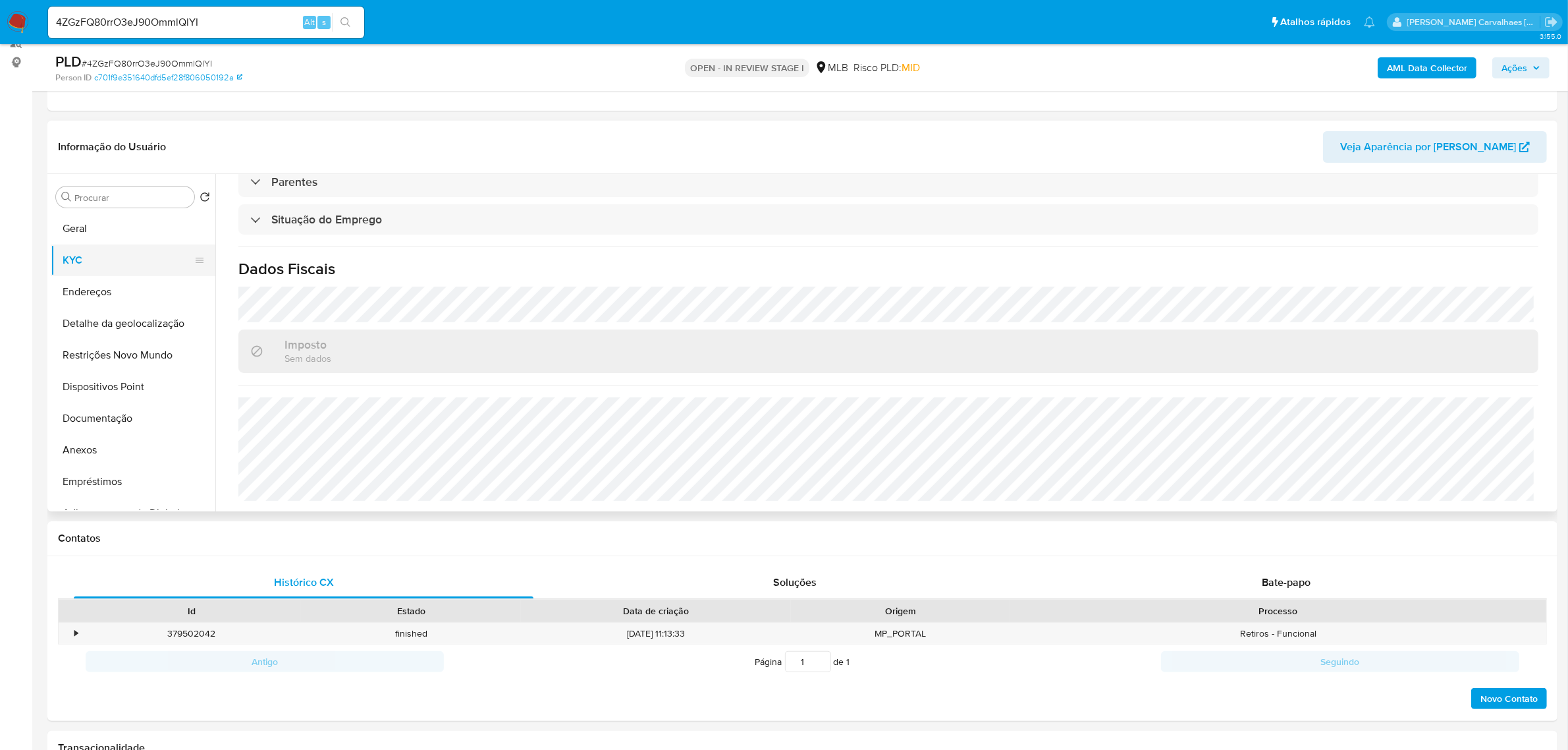
click at [91, 261] on button "KYC" at bounding box center [127, 260] width 154 height 32
click at [98, 294] on button "Endereços" at bounding box center [127, 292] width 154 height 32
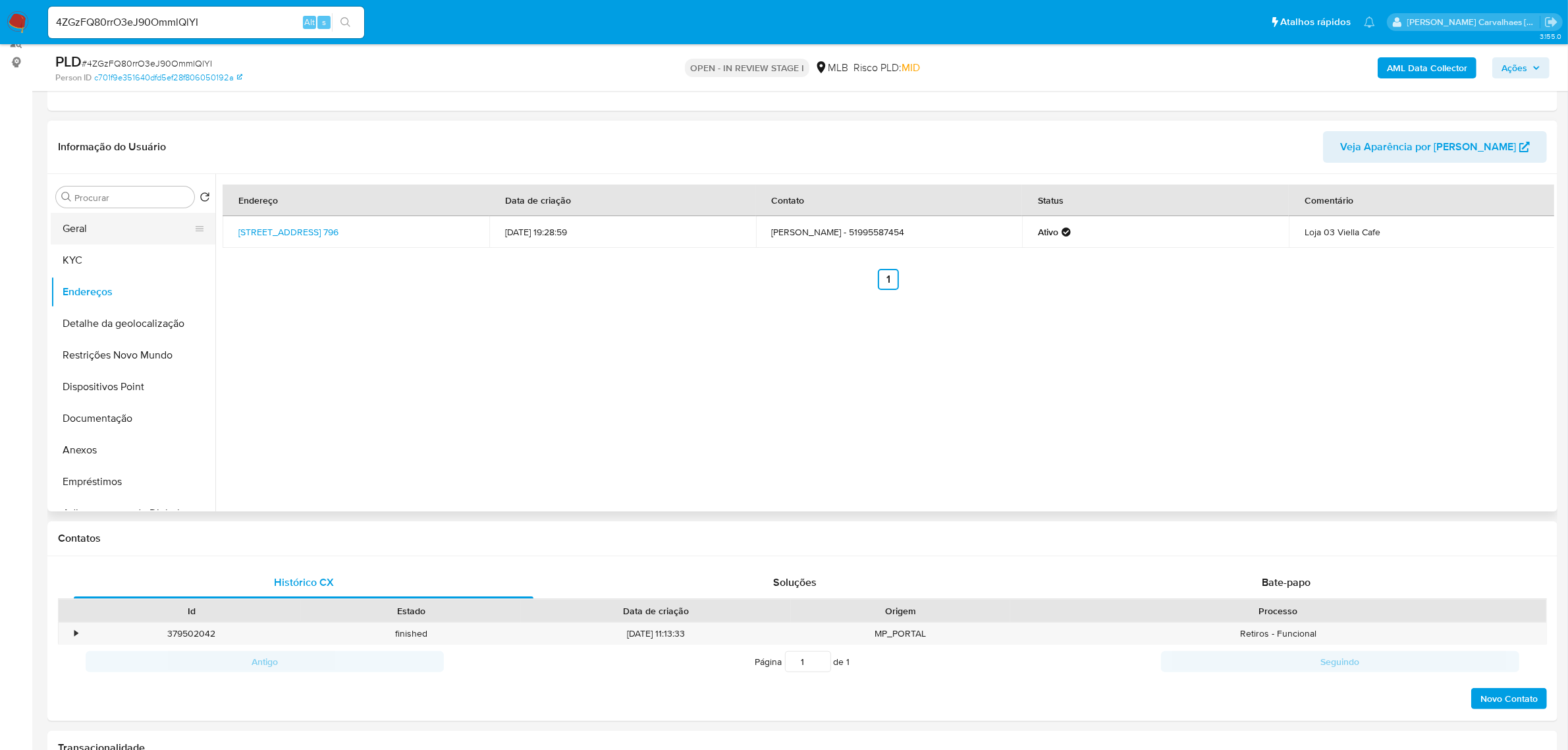
click at [130, 232] on button "Geral" at bounding box center [127, 229] width 154 height 32
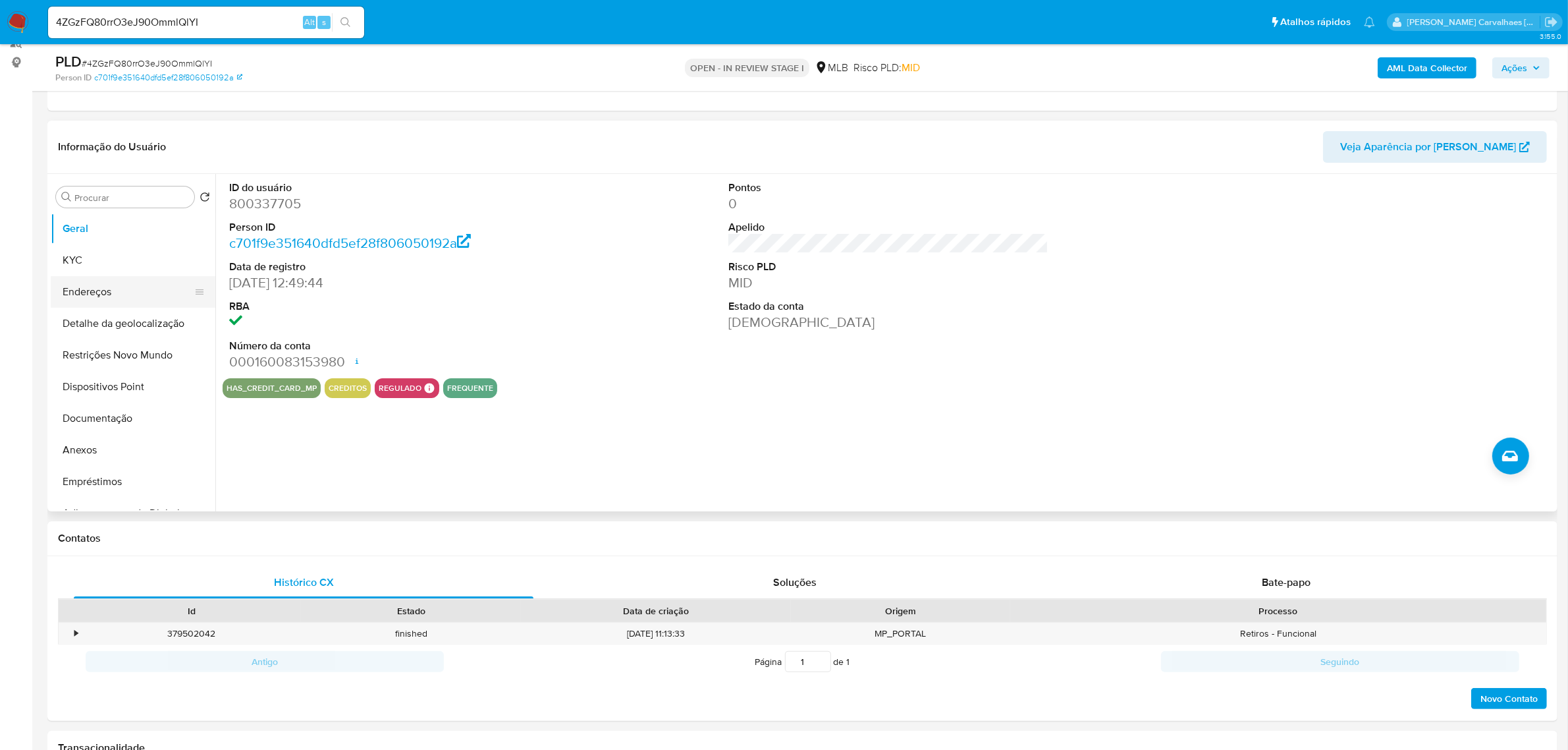
click at [94, 294] on button "Endereços" at bounding box center [127, 292] width 154 height 32
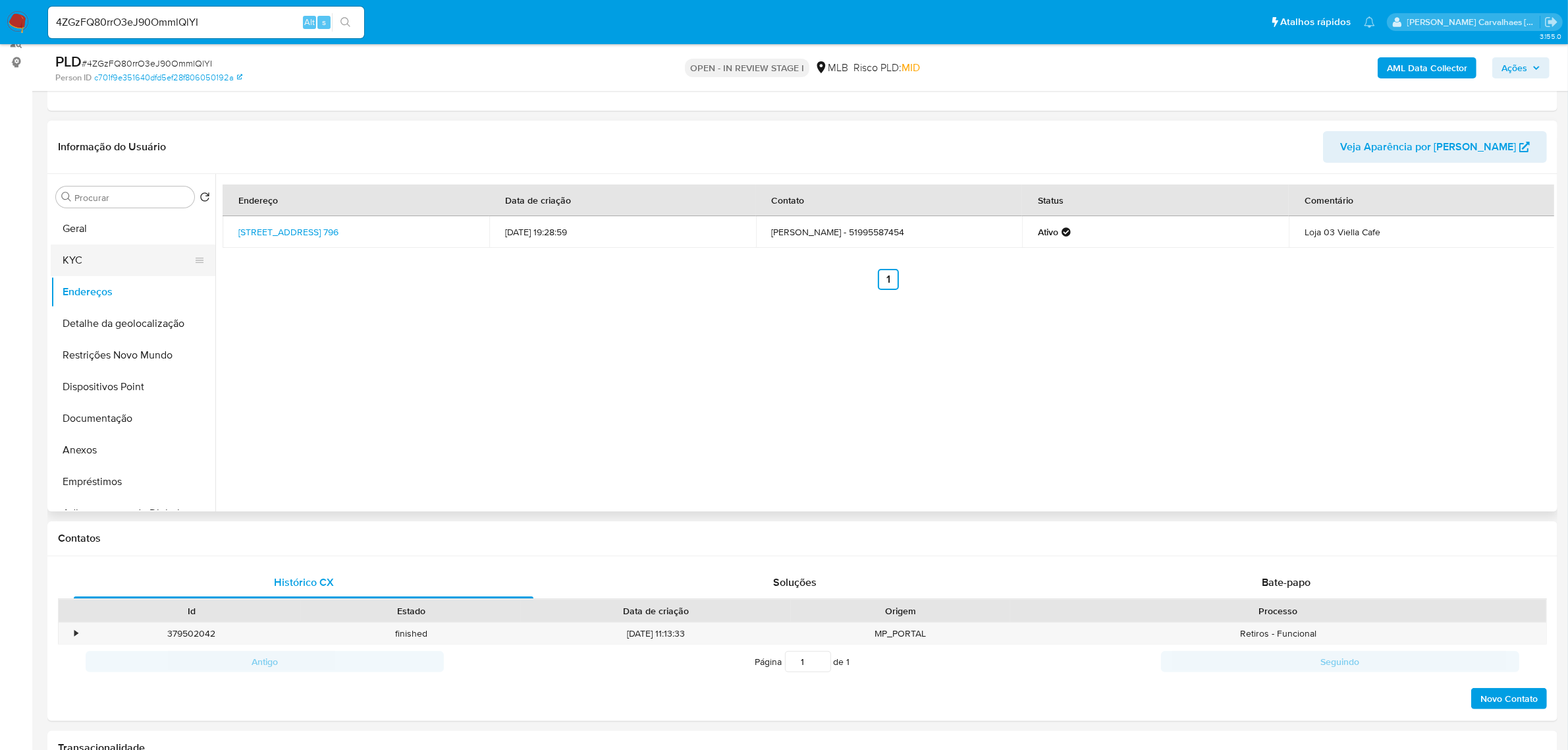
click at [96, 261] on button "KYC" at bounding box center [127, 260] width 154 height 32
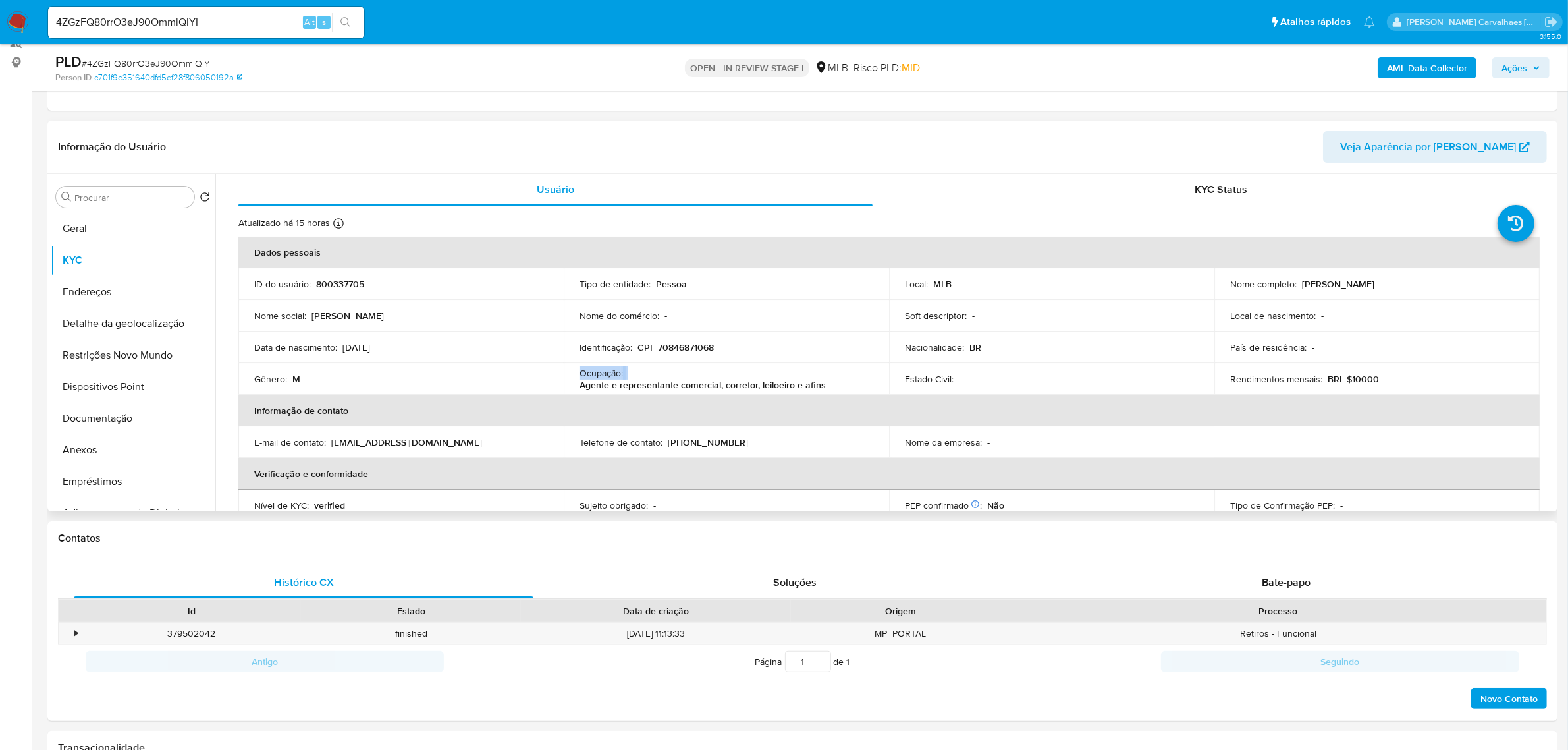
click at [574, 382] on td "Ocupação : Agente e representante comercial, corretor, leiloeiro e afins" at bounding box center [726, 379] width 325 height 32
click at [579, 384] on p "Agente e representante comercial, corretor, leiloeiro e afins" at bounding box center [702, 385] width 246 height 12
drag, startPoint x: 580, startPoint y: 386, endPoint x: 825, endPoint y: 387, distance: 245.0
click at [825, 387] on div "Ocupação : Agente e representante comercial, corretor, leiloeiro e afins" at bounding box center [725, 379] width 293 height 23
copy p "Agente e representante comercial, corretor, leiloeiro e afins"
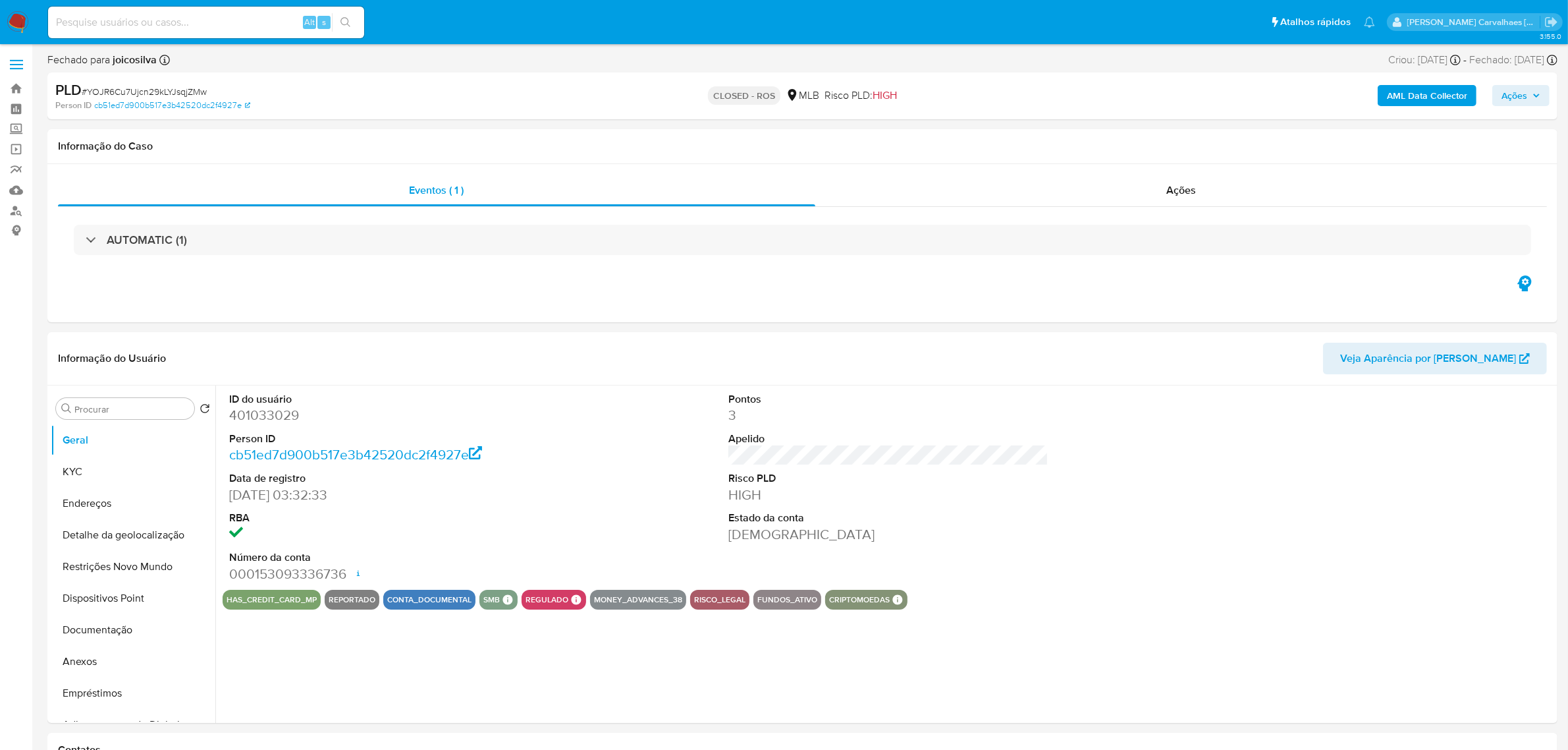
select select "10"
click at [15, 209] on link "Localizador de pessoas" at bounding box center [78, 210] width 157 height 20
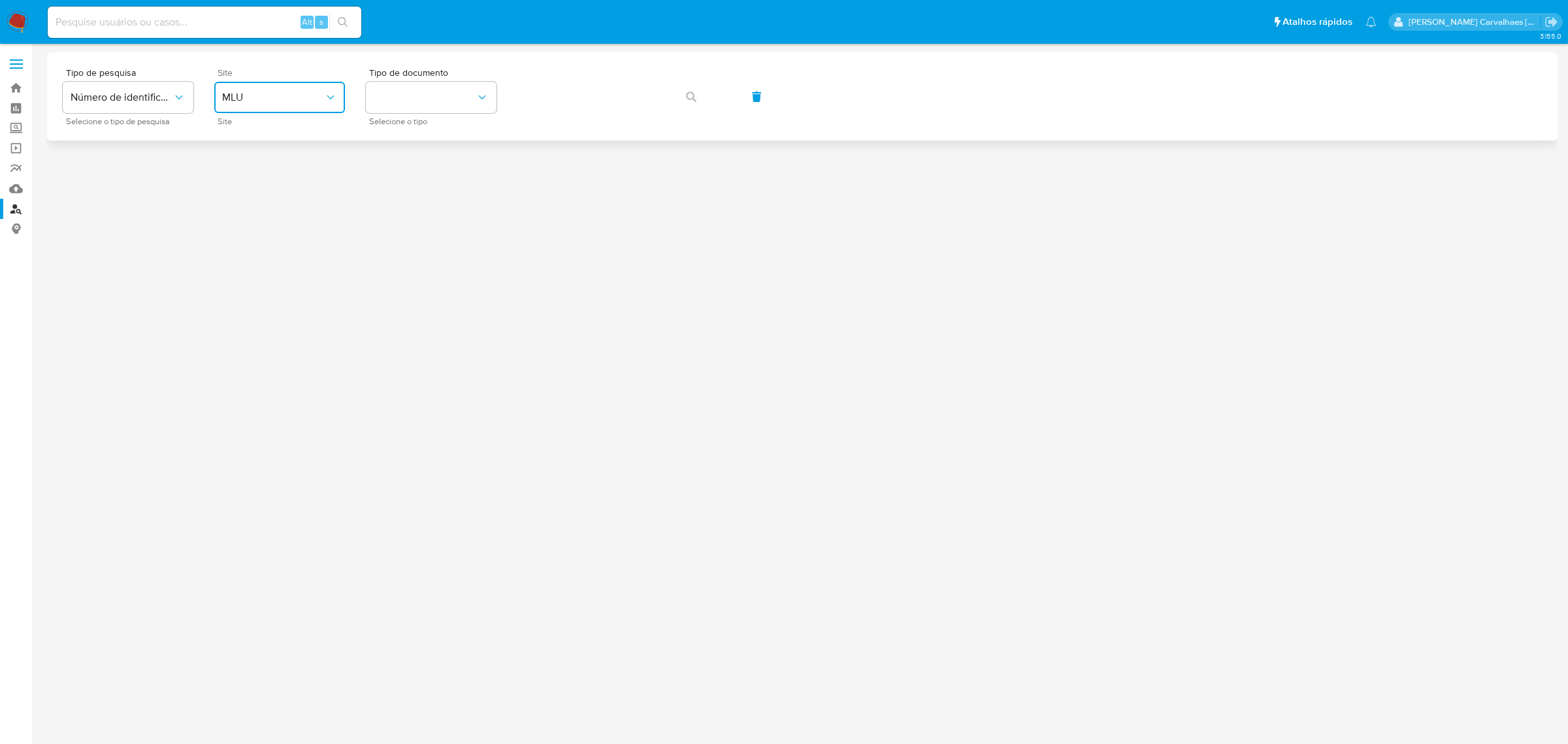
click at [325, 89] on button "MLU" at bounding box center [280, 97] width 131 height 32
click at [243, 194] on div "MLB" at bounding box center [275, 195] width 107 height 32
click at [430, 95] on button "identificationType" at bounding box center [432, 97] width 131 height 32
click at [418, 173] on div "CPF CPF" at bounding box center [427, 184] width 107 height 44
click at [687, 93] on icon "button" at bounding box center [691, 96] width 11 height 11
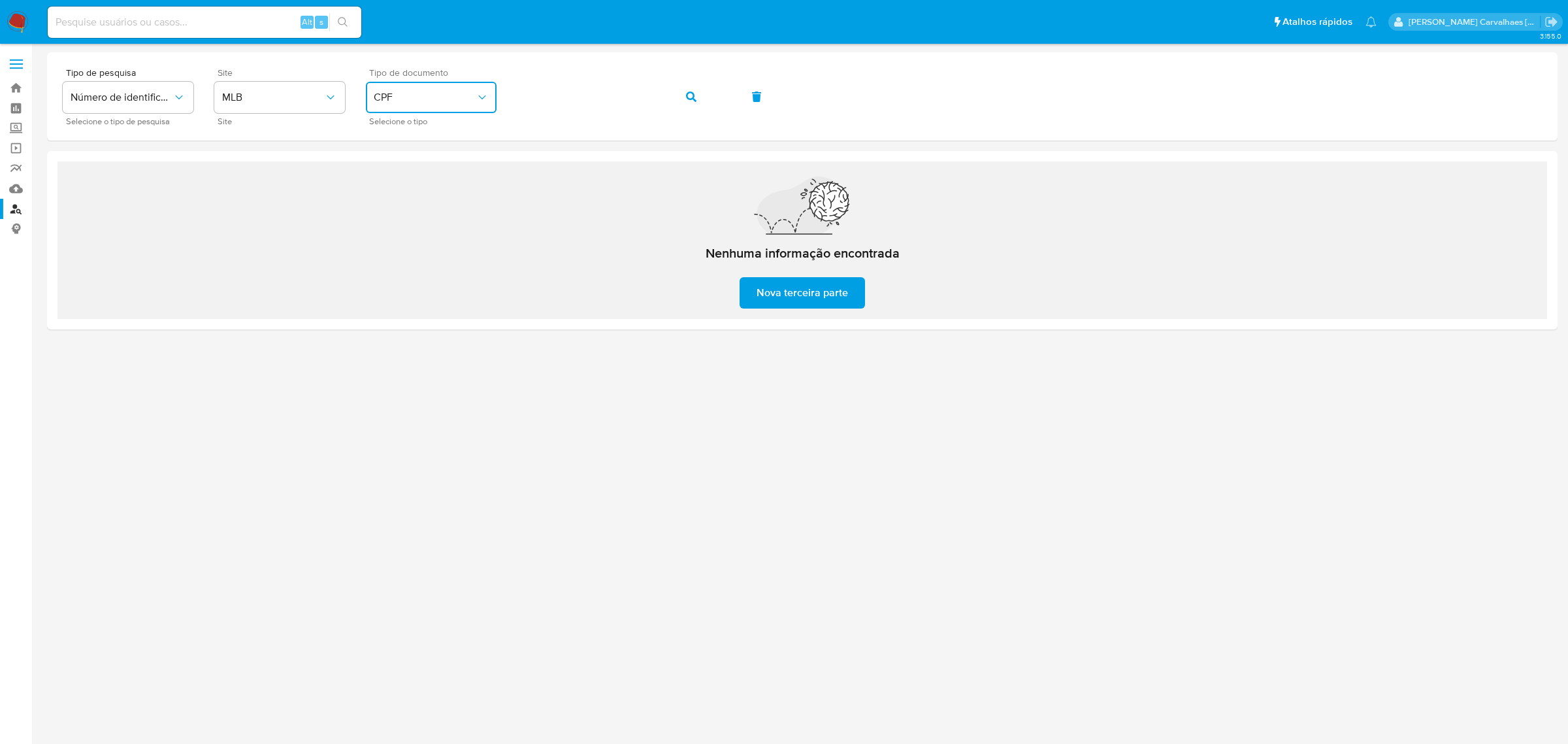
click at [433, 96] on span "CPF" at bounding box center [425, 97] width 102 height 13
click at [418, 141] on div "CNPJ CNPJ" at bounding box center [427, 139] width 107 height 44
click at [498, 99] on div "Tipo de pesquisa Número de identificação Selecione o tipo de pesquisa Site MLB …" at bounding box center [802, 96] width 1480 height 57
click at [682, 97] on button "button" at bounding box center [691, 96] width 44 height 32
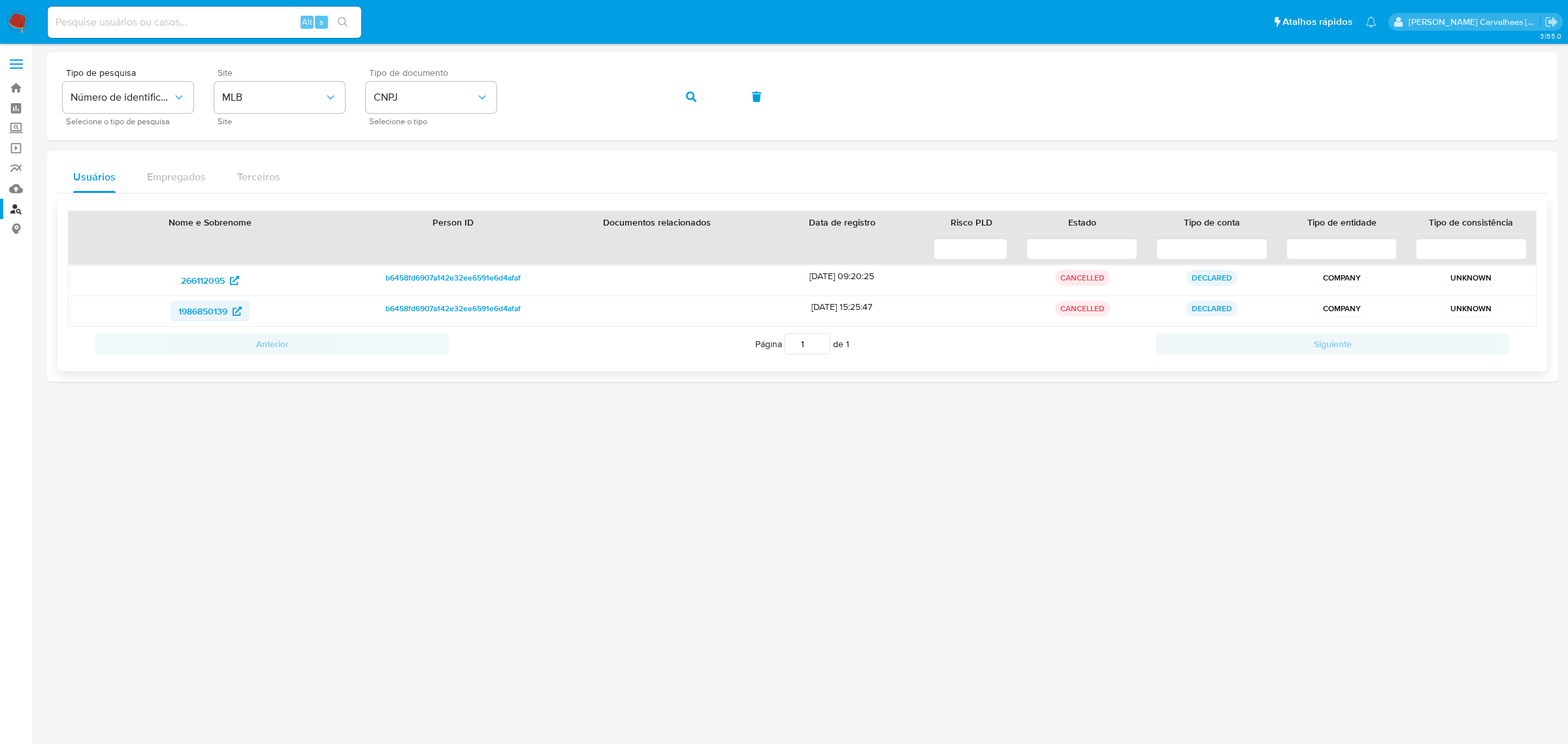
click at [227, 310] on span "1986850139" at bounding box center [203, 311] width 49 height 21
click at [472, 99] on span "CNPJ" at bounding box center [425, 97] width 102 height 13
click at [418, 177] on div "CPF CPF" at bounding box center [427, 184] width 107 height 44
click at [483, 95] on div "Tipo de pesquisa Número de identificação Selecione o tipo de pesquisa Site MLB …" at bounding box center [802, 96] width 1480 height 57
click at [687, 93] on icon "button" at bounding box center [691, 96] width 11 height 11
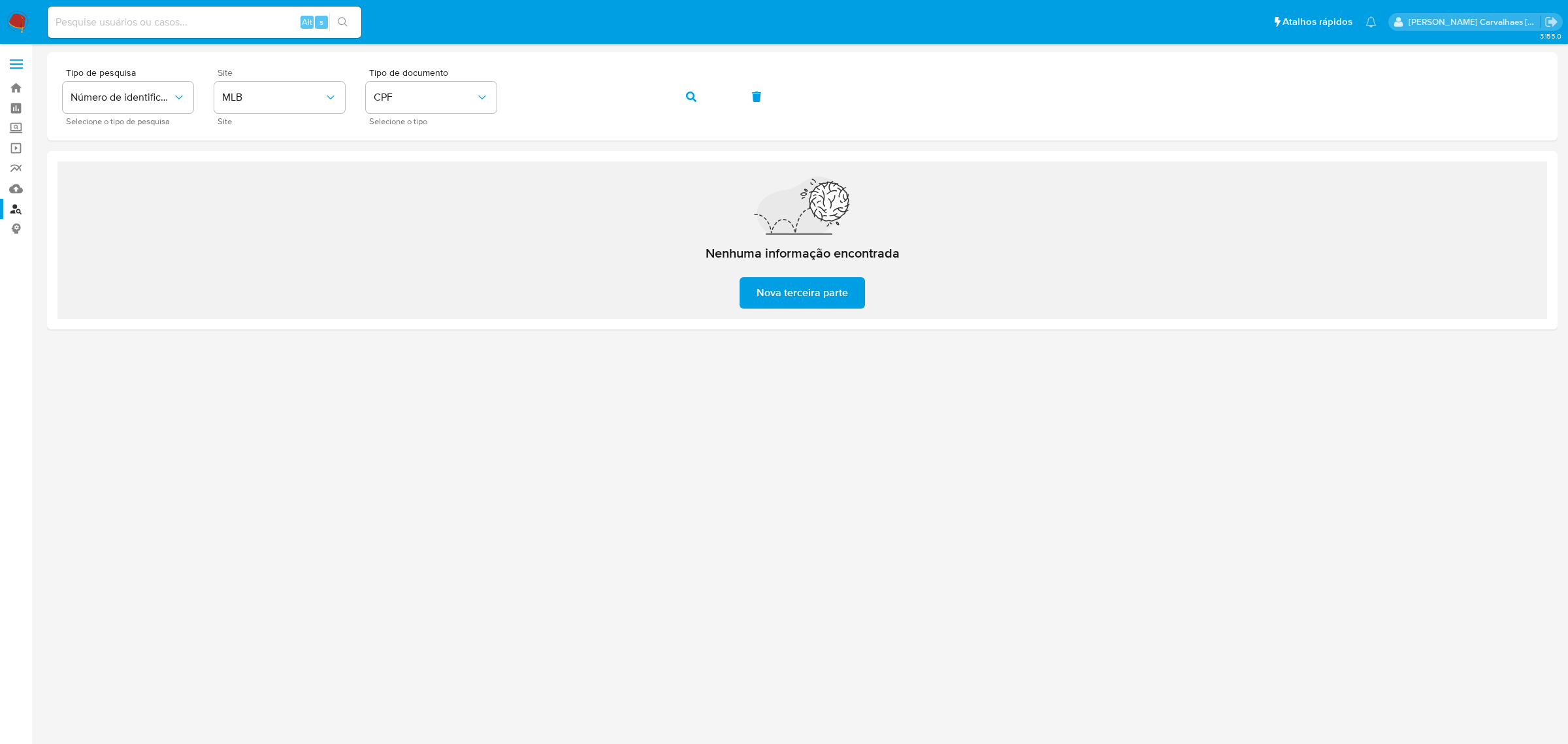
click at [510, 95] on div "Tipo de pesquisa Número de identificação Selecione o tipo de pesquisa Site MLB …" at bounding box center [802, 96] width 1480 height 57
click at [675, 99] on button "button" at bounding box center [691, 96] width 44 height 32
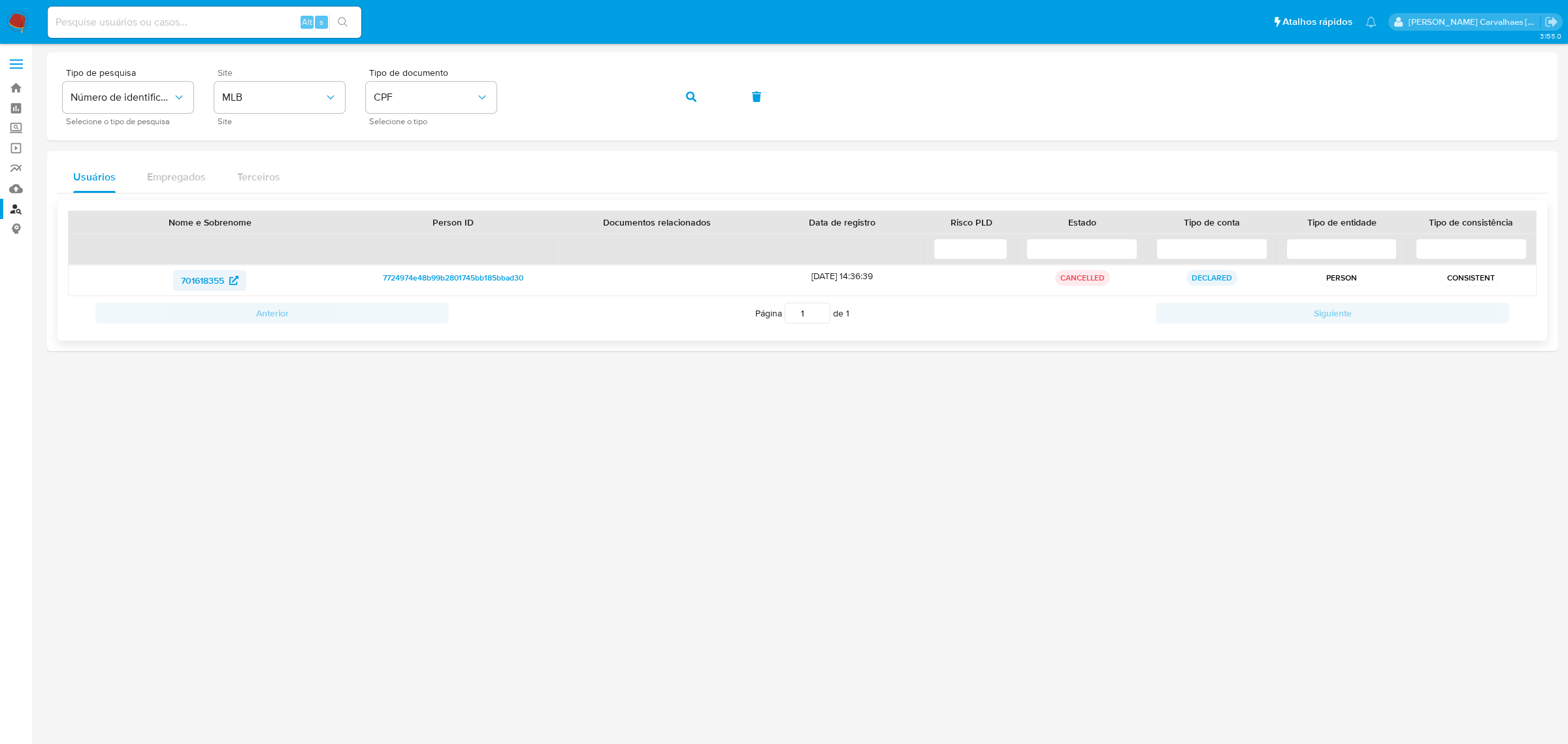
click at [217, 276] on span "701618355" at bounding box center [202, 281] width 43 height 21
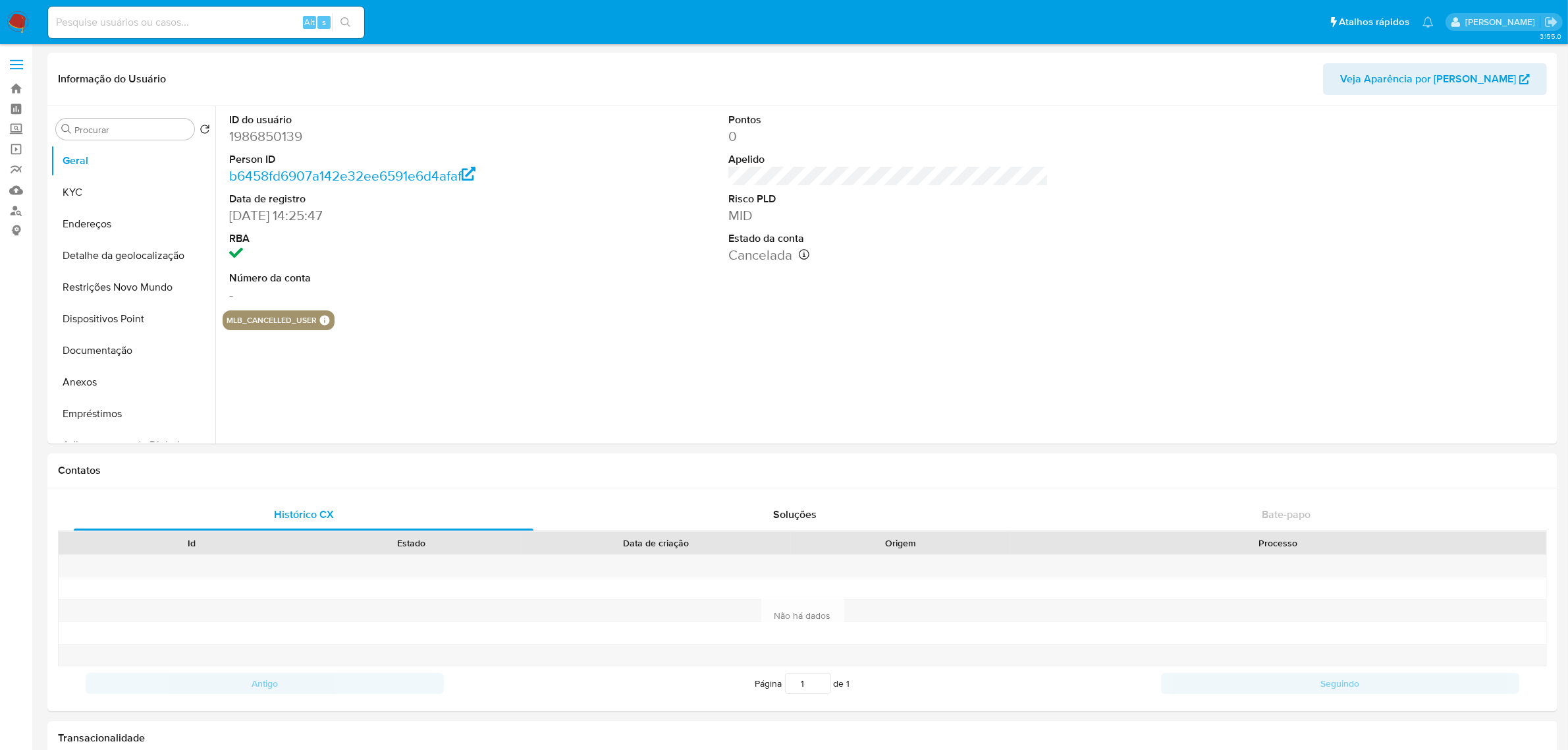
select select "10"
click at [112, 380] on button "Anexos" at bounding box center [127, 382] width 154 height 32
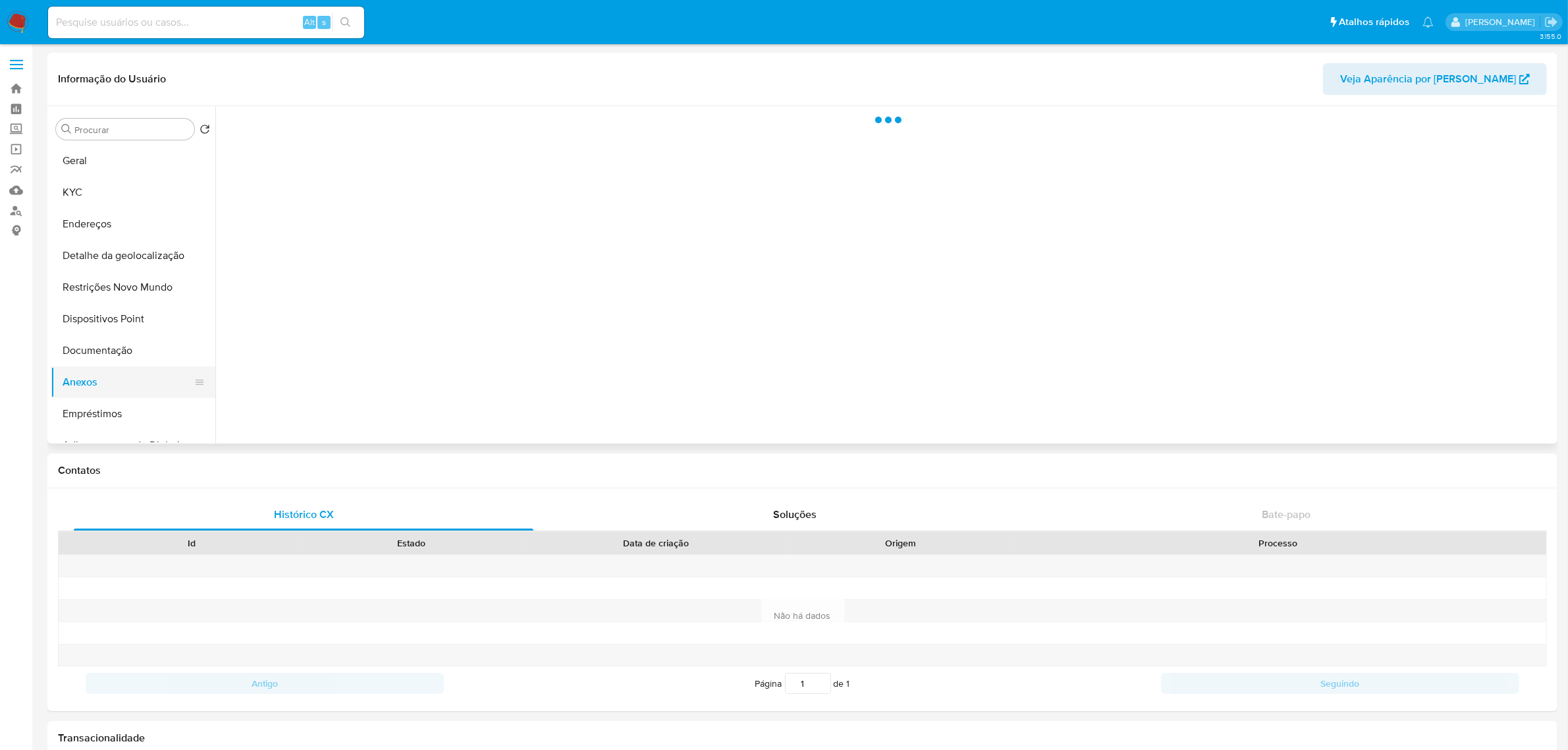
click at [81, 377] on button "Anexos" at bounding box center [127, 382] width 154 height 32
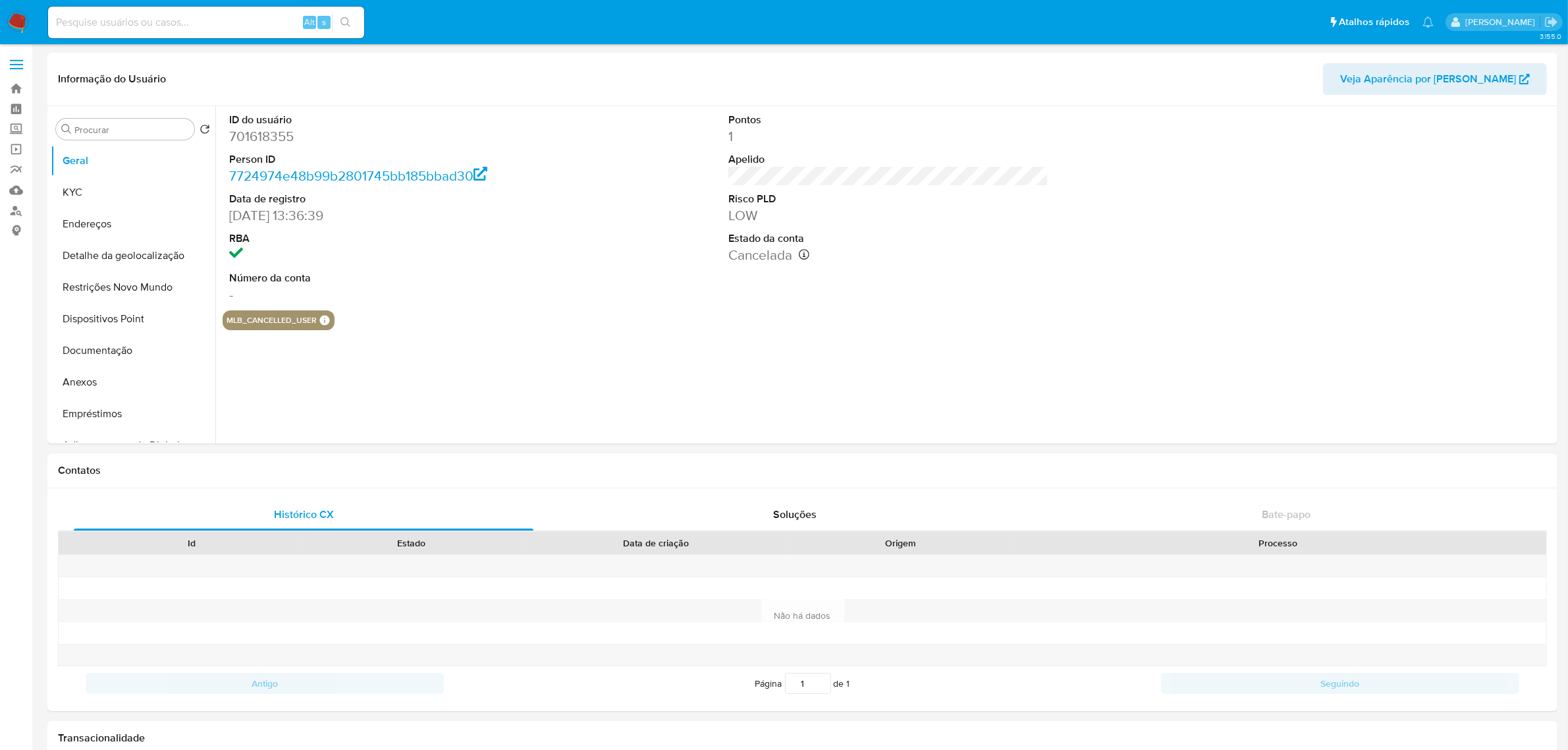
select select "10"
click at [91, 380] on button "Anexos" at bounding box center [127, 382] width 154 height 32
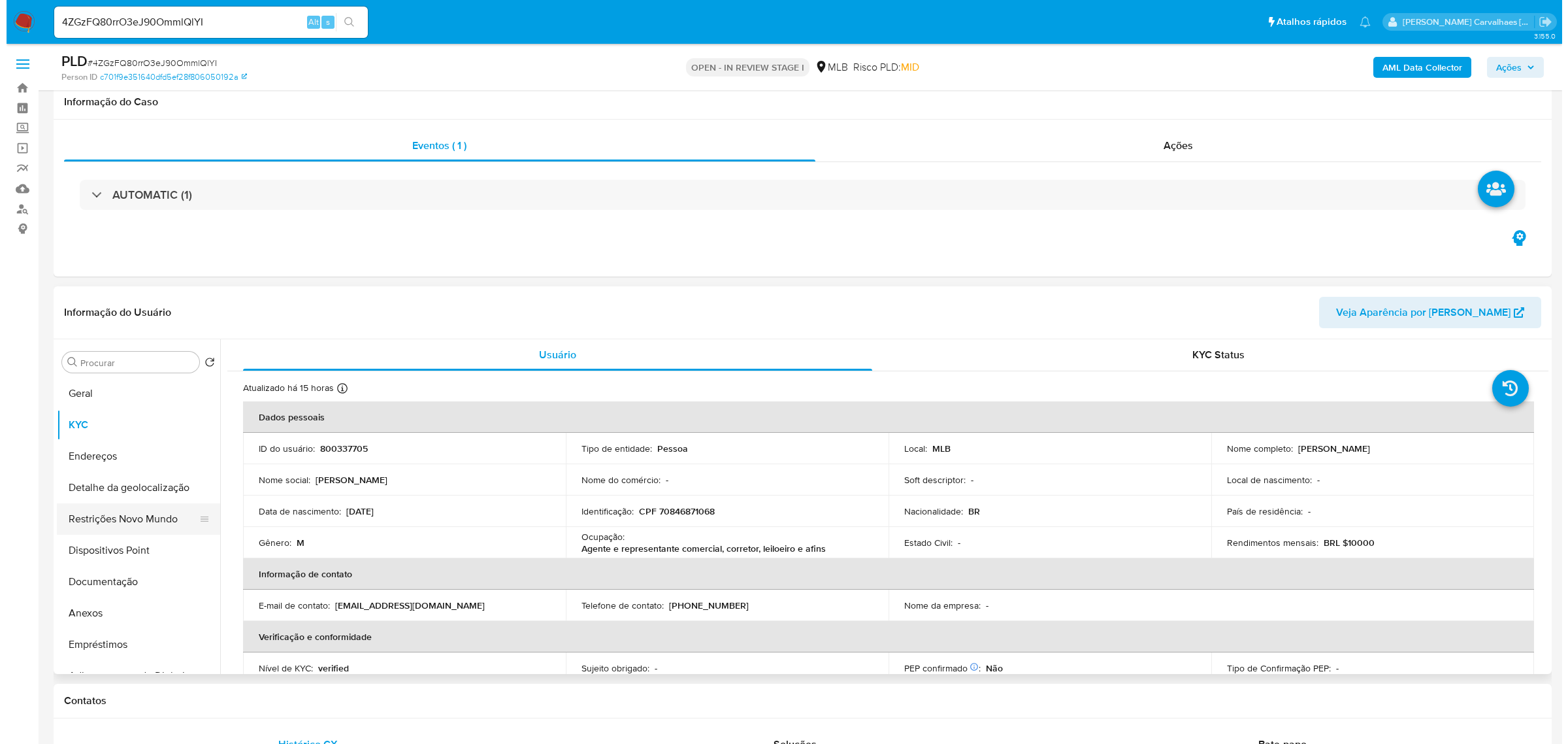
scroll to position [166, 0]
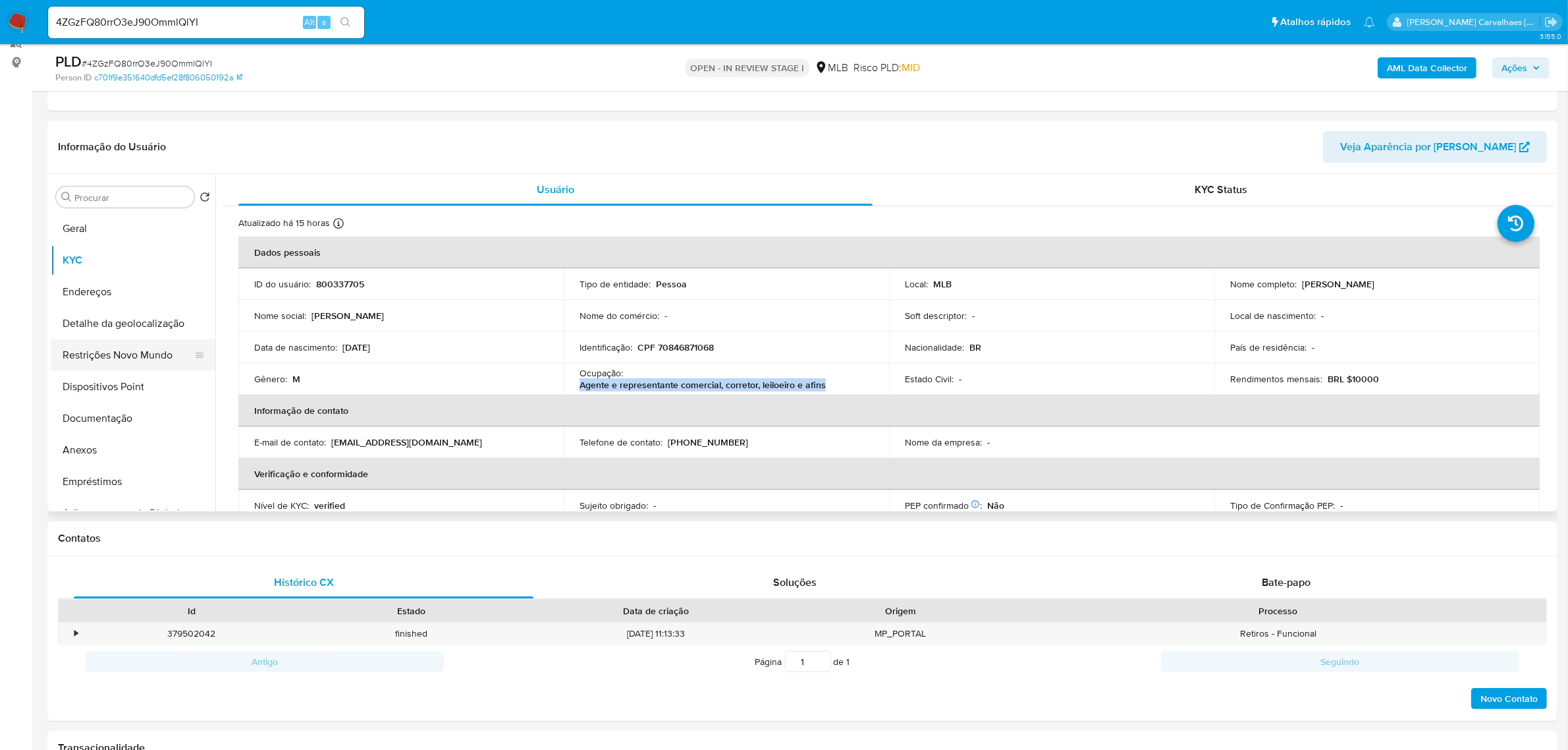
click at [107, 358] on button "Restrições Novo Mundo" at bounding box center [127, 355] width 154 height 32
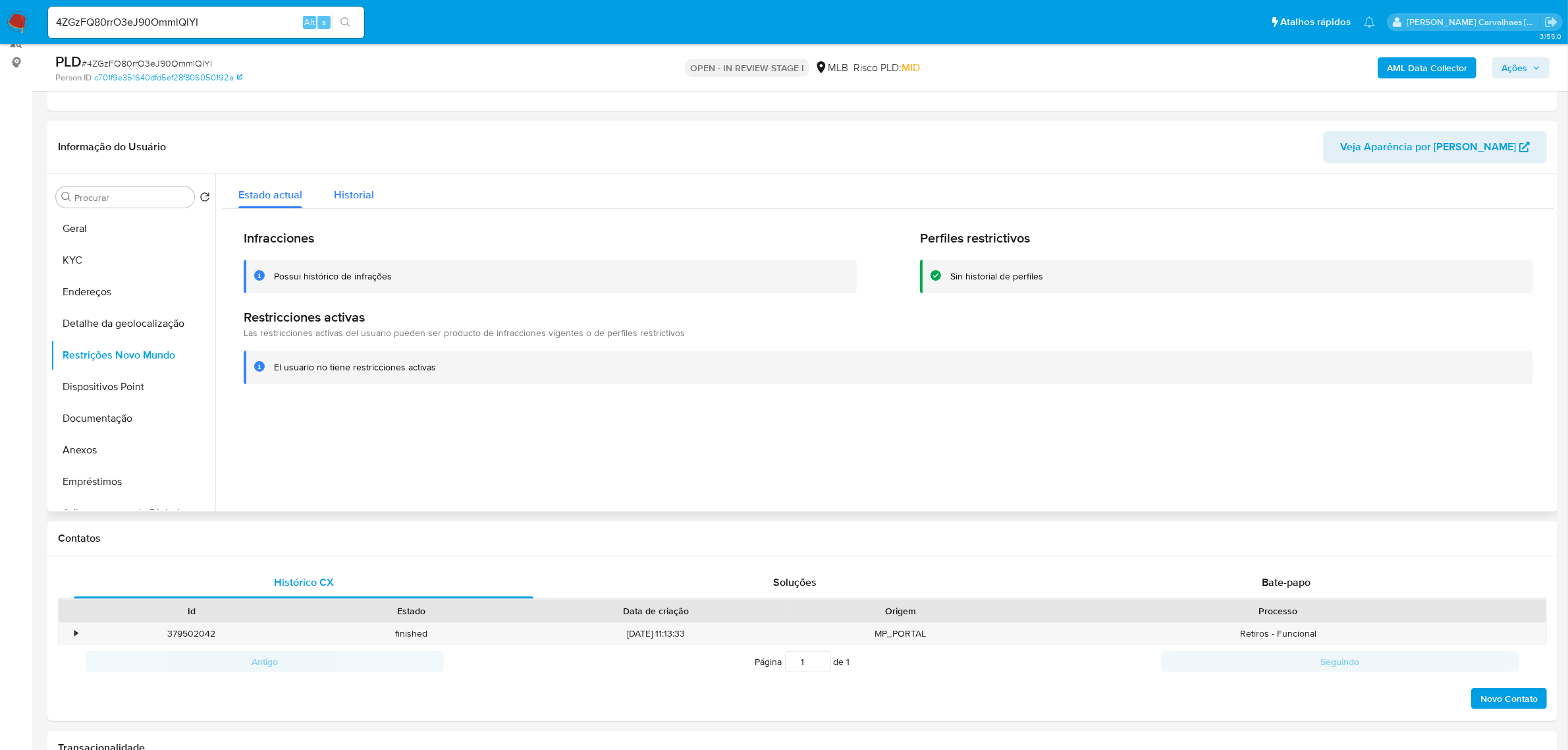
click at [358, 191] on span "Historial" at bounding box center [354, 195] width 40 height 16
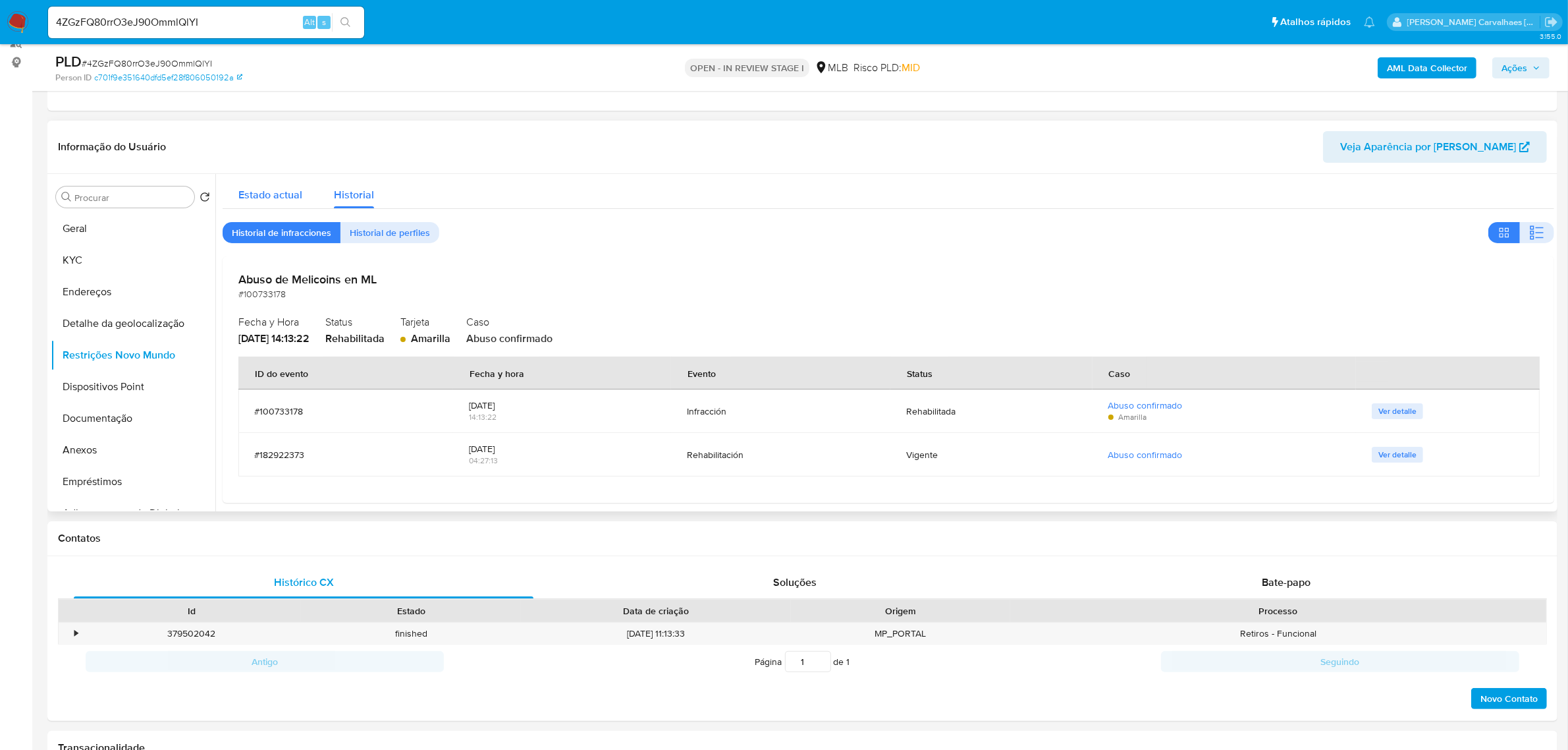
click at [261, 192] on span "Estado actual" at bounding box center [270, 195] width 64 height 16
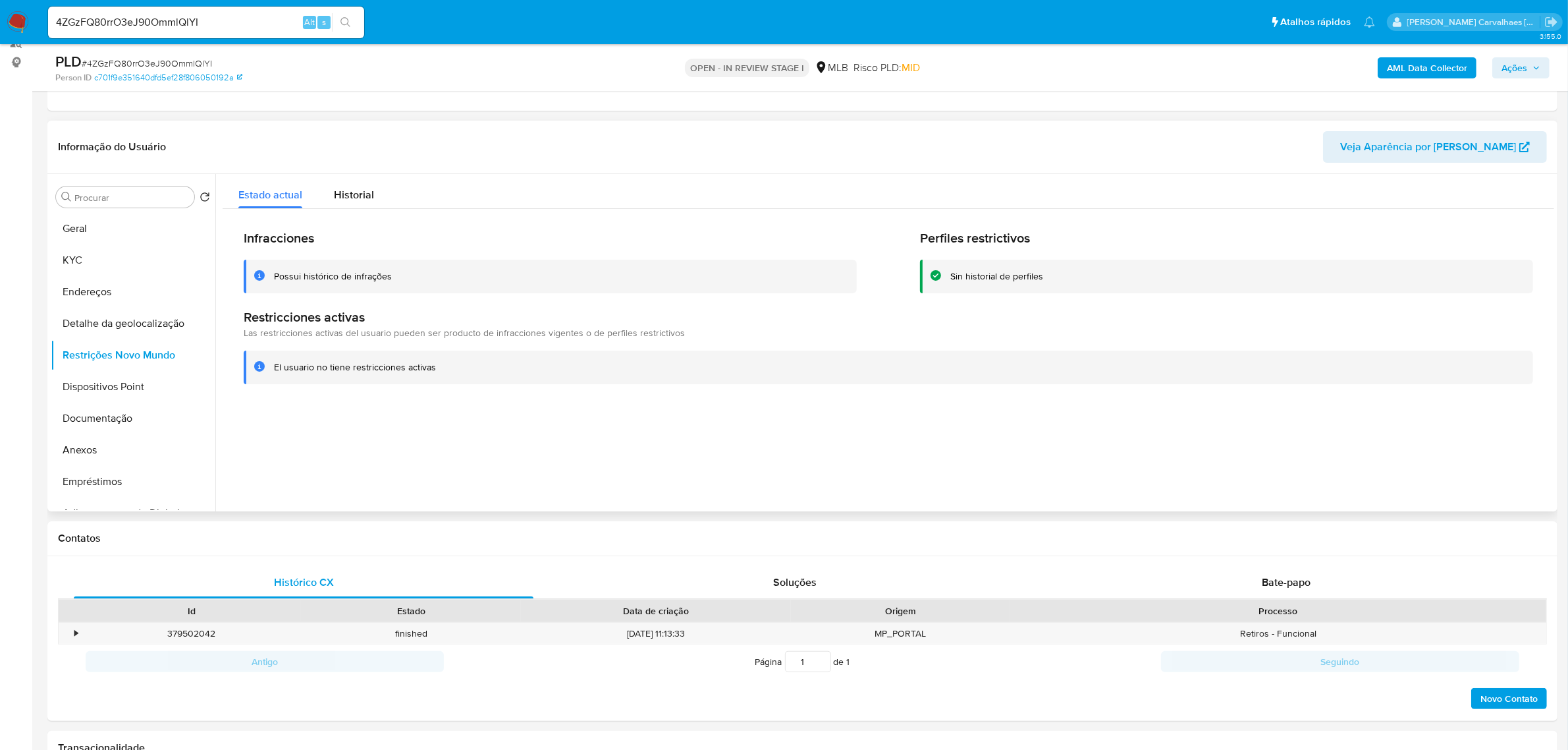
drag, startPoint x: 273, startPoint y: 369, endPoint x: 432, endPoint y: 371, distance: 159.0
click at [432, 371] on div "El usuario no tiene restricciones activas" at bounding box center [354, 367] width 162 height 13
click at [101, 224] on button "Geral" at bounding box center [127, 229] width 154 height 32
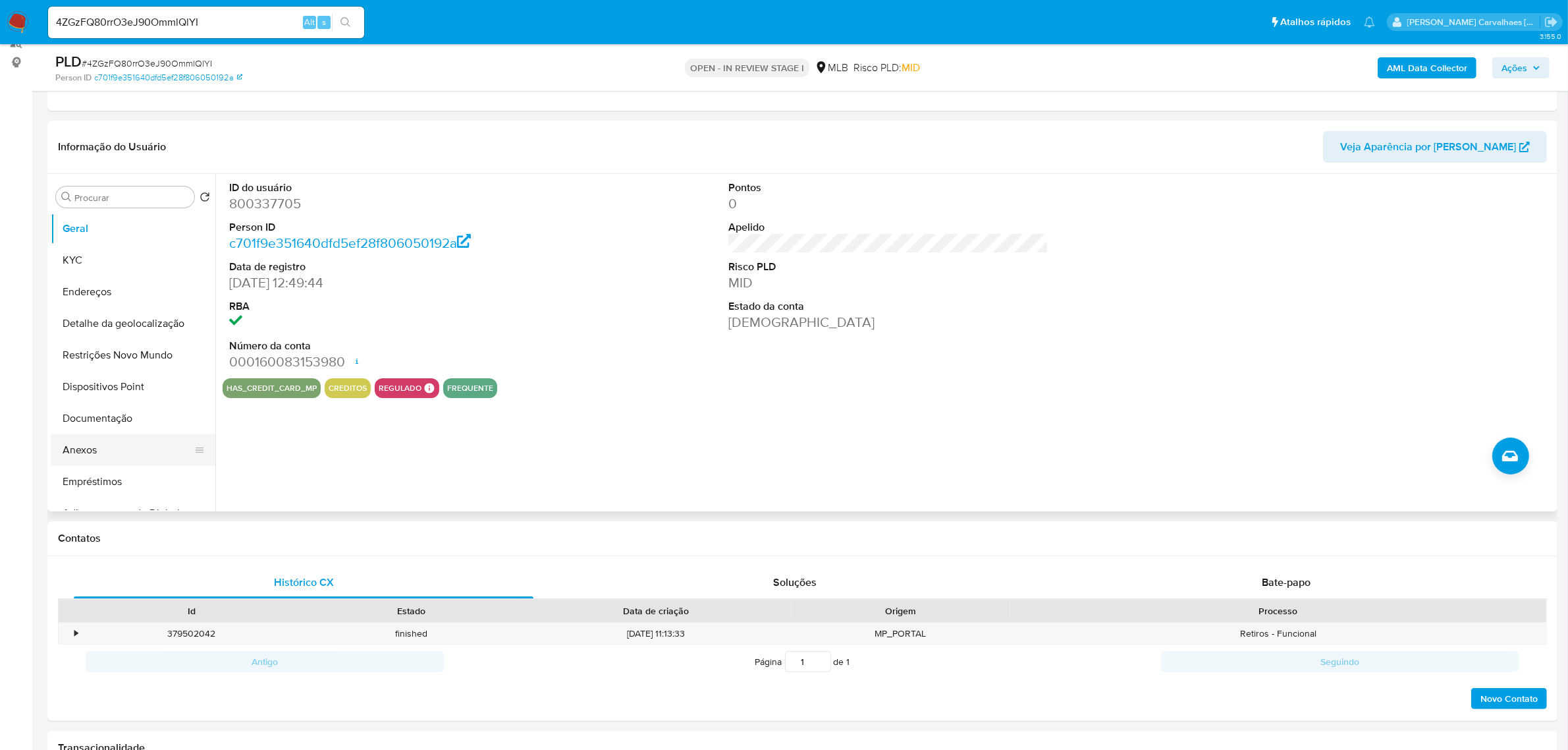
click at [129, 446] on button "Anexos" at bounding box center [127, 450] width 154 height 32
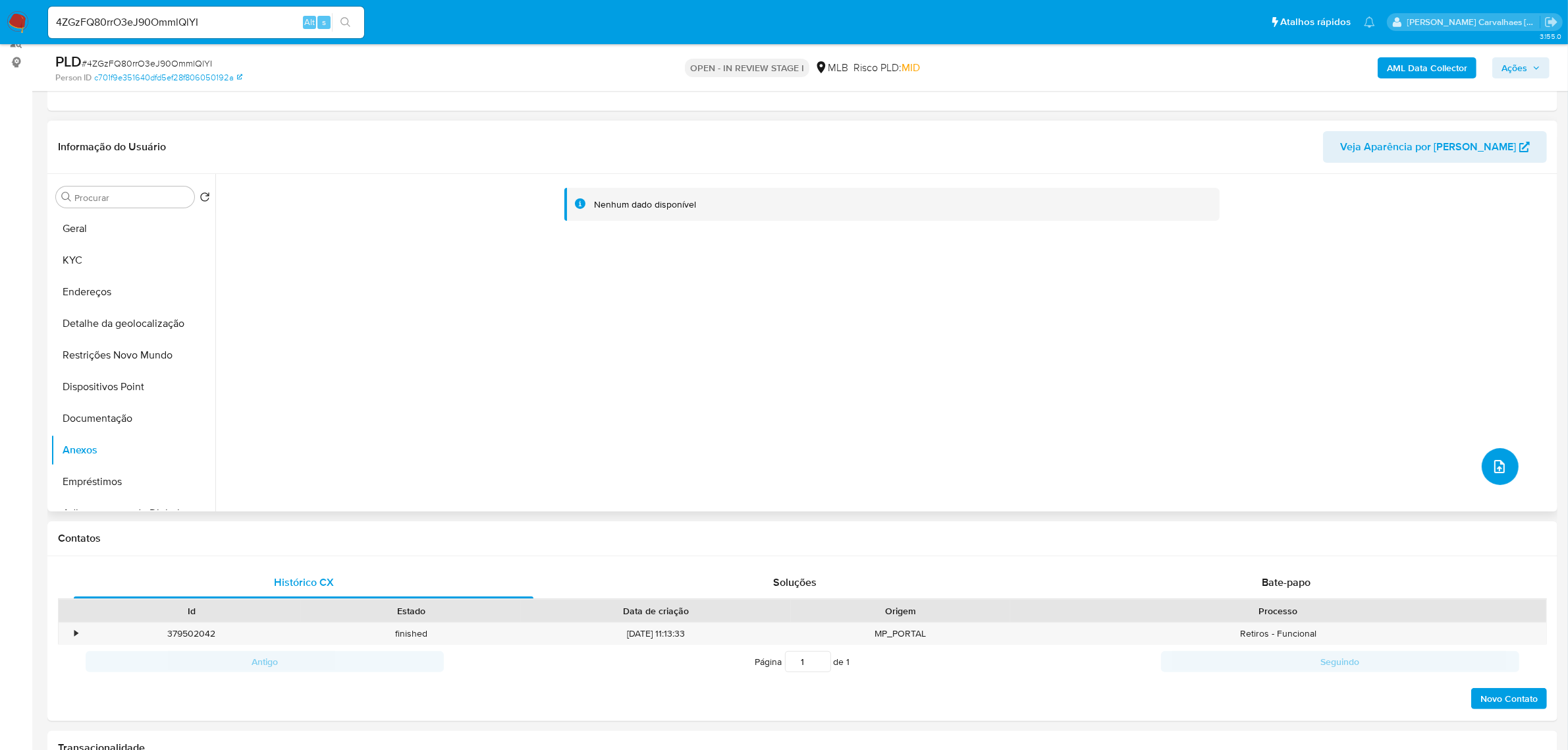
click at [1498, 462] on icon "upload-file" at bounding box center [1498, 466] width 11 height 14
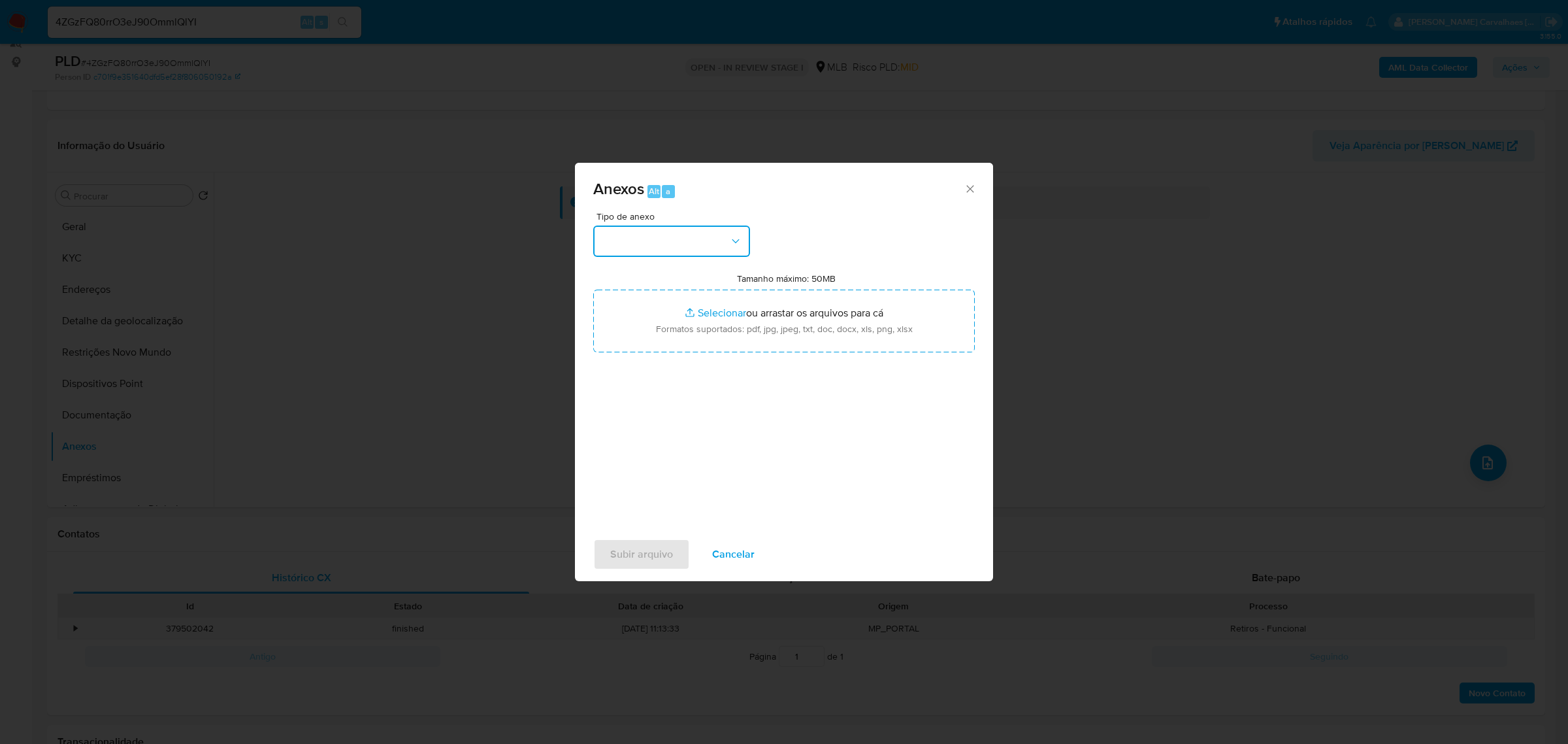
click at [735, 237] on icon "button" at bounding box center [736, 241] width 13 height 13
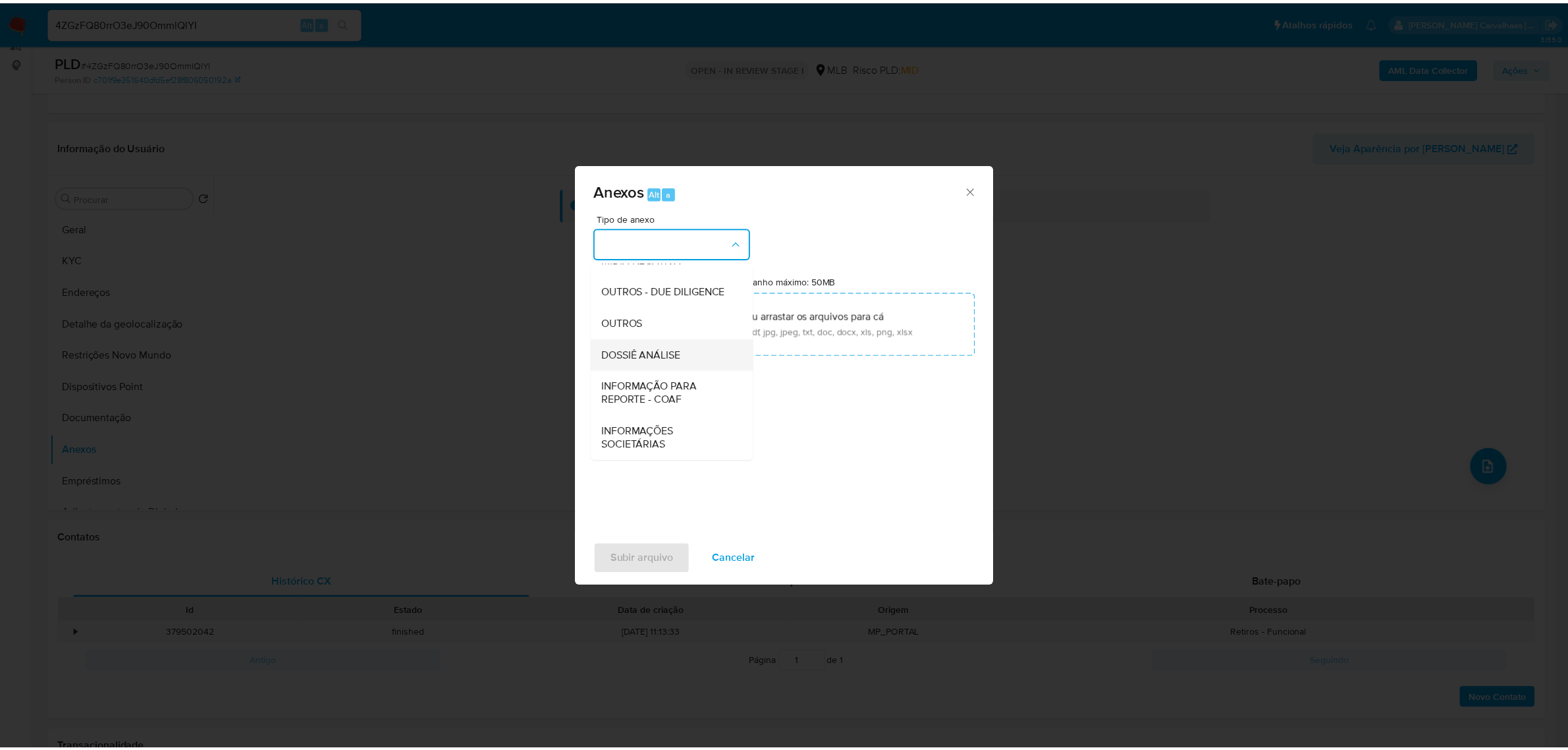
scroll to position [203, 0]
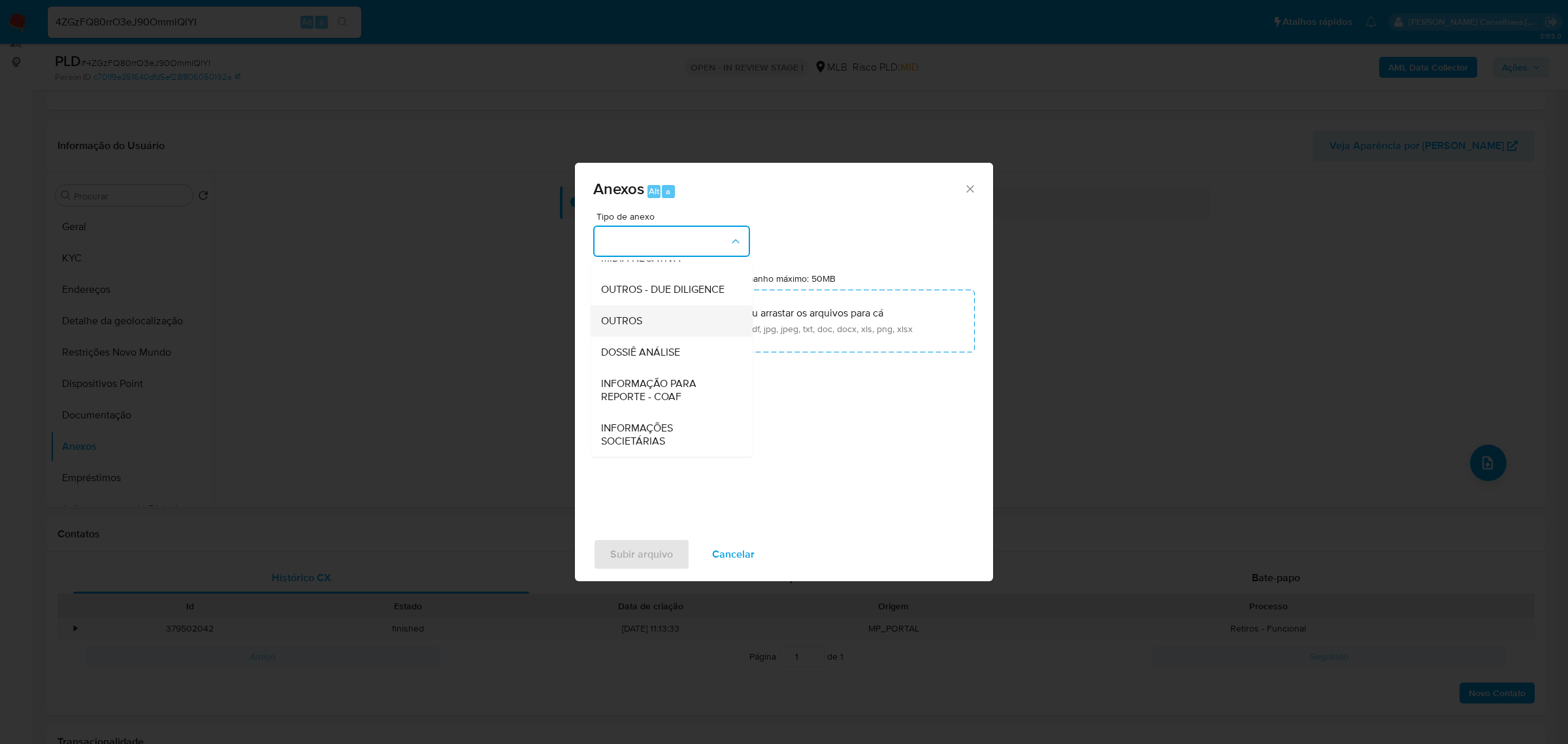
click at [657, 322] on div "OUTROS" at bounding box center [667, 320] width 134 height 32
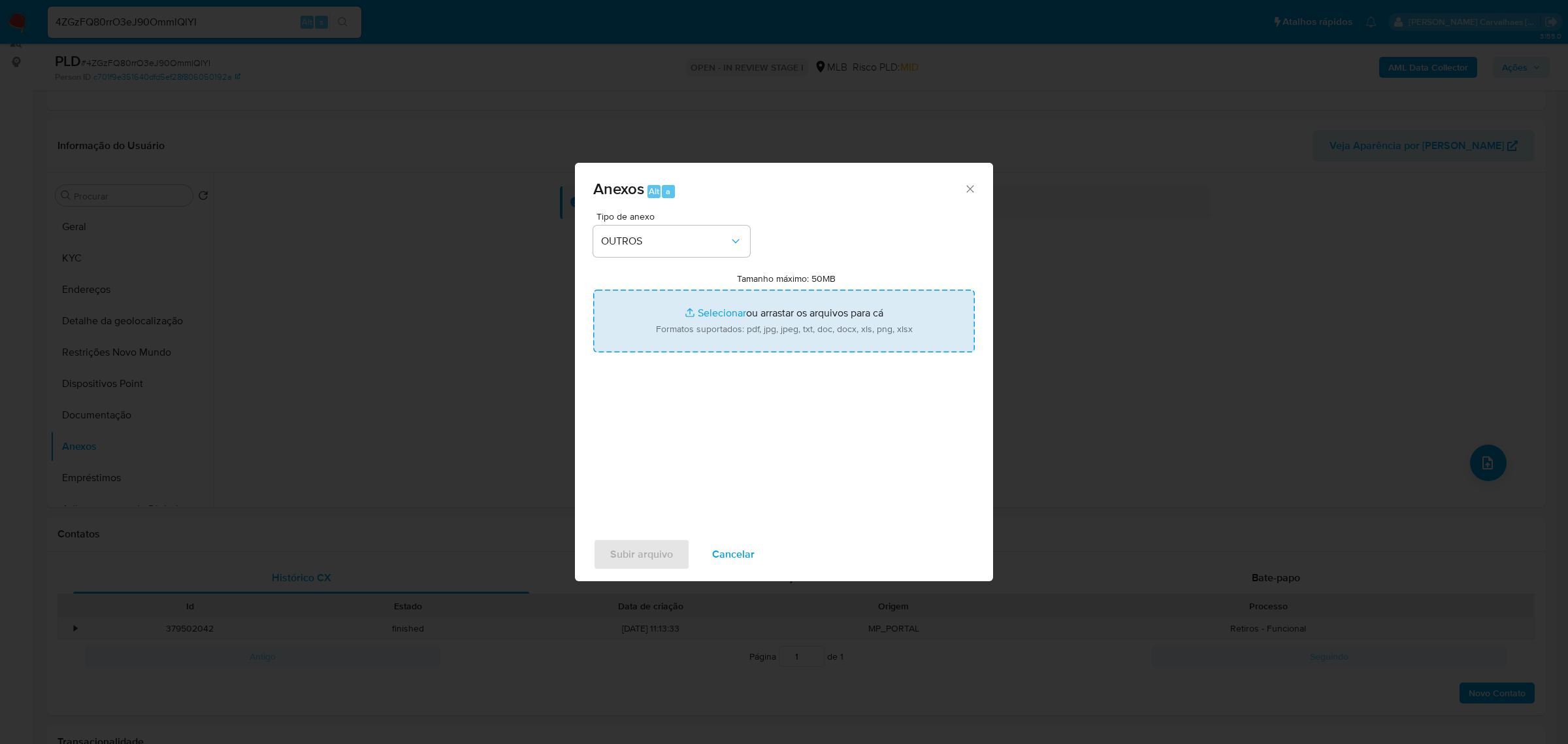
click at [717, 313] on input "Tamanho máximo: 50MB Selecionar arquivos" at bounding box center [784, 320] width 382 height 62
type input "C:\fakepath\MulanMichel Tolotti Alves 800337705_2025_08_19_16_14_05 - Principal…"
click at [709, 310] on input "Tamanho máximo: 50MB Selecionar arquivos" at bounding box center [784, 320] width 382 height 62
type input "C:\fakepath\SAR - xxxxx- CPF 70846871068 - MICHEL TOLOTTI ALVES.pdf"
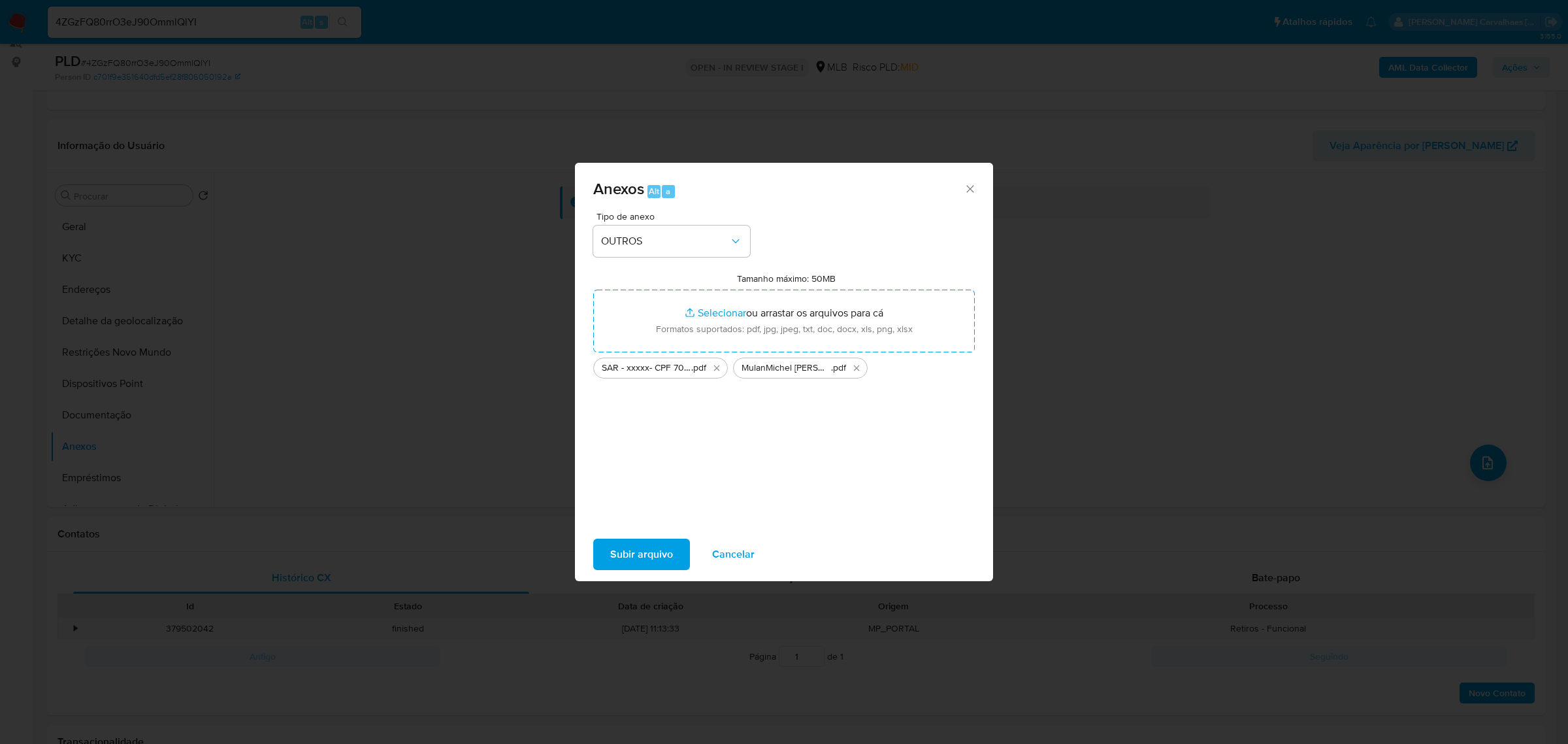
click at [648, 546] on span "Subir arquivo" at bounding box center [641, 554] width 62 height 29
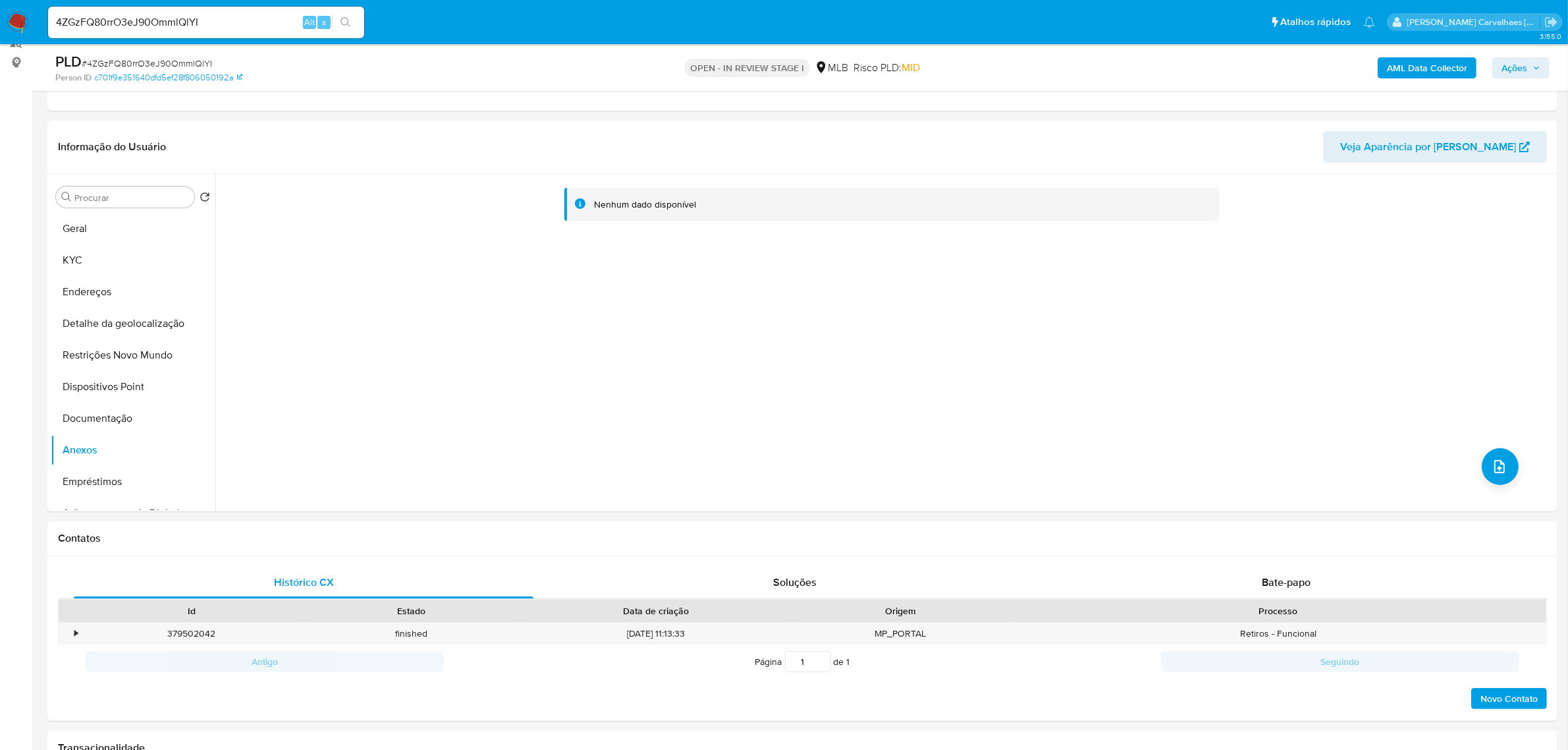
click at [1526, 66] on span "Ações" at bounding box center [1514, 68] width 26 height 21
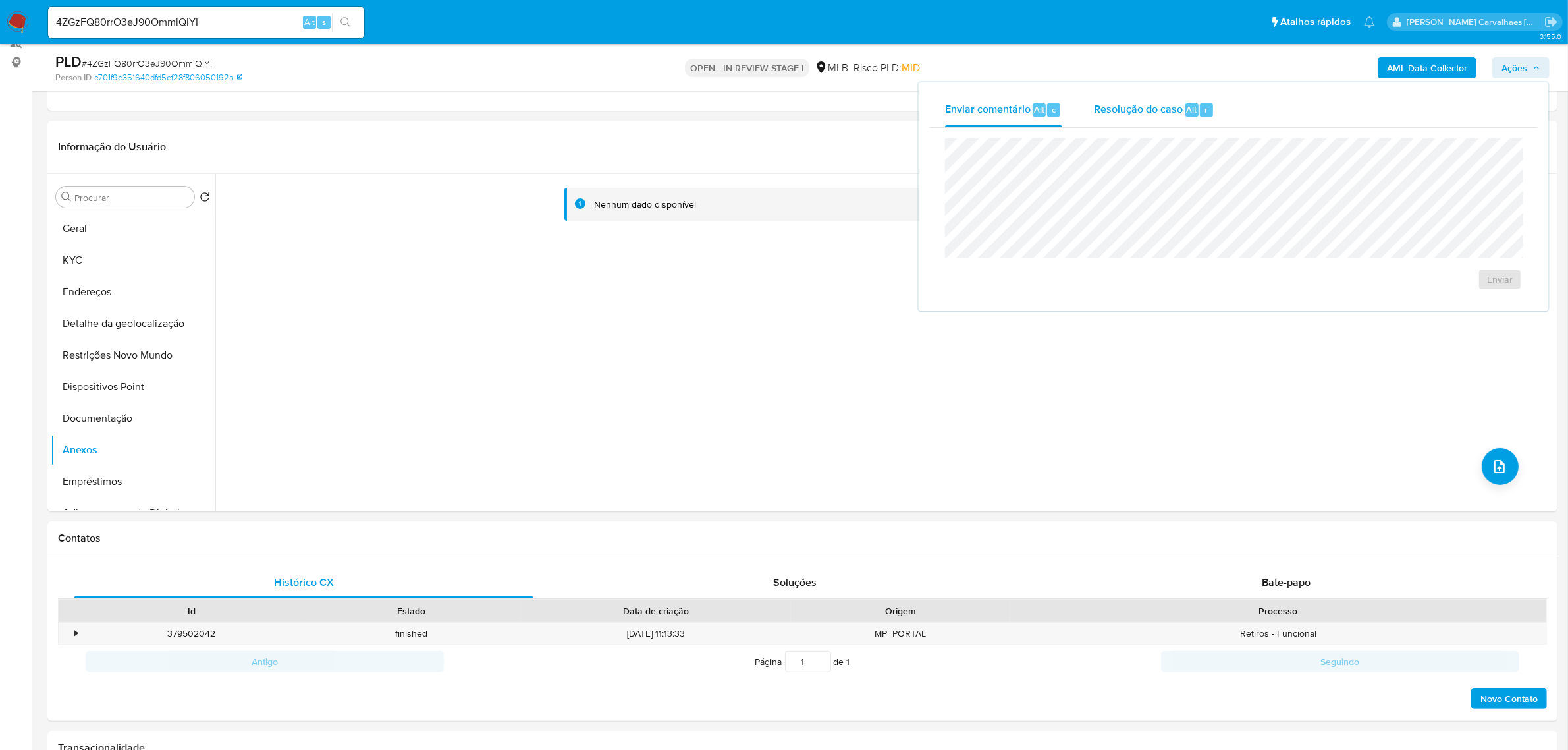
click at [1144, 108] on span "Resolução do caso" at bounding box center [1138, 109] width 89 height 16
click at [1460, 303] on span "ROI Proposal" at bounding box center [1467, 299] width 69 height 18
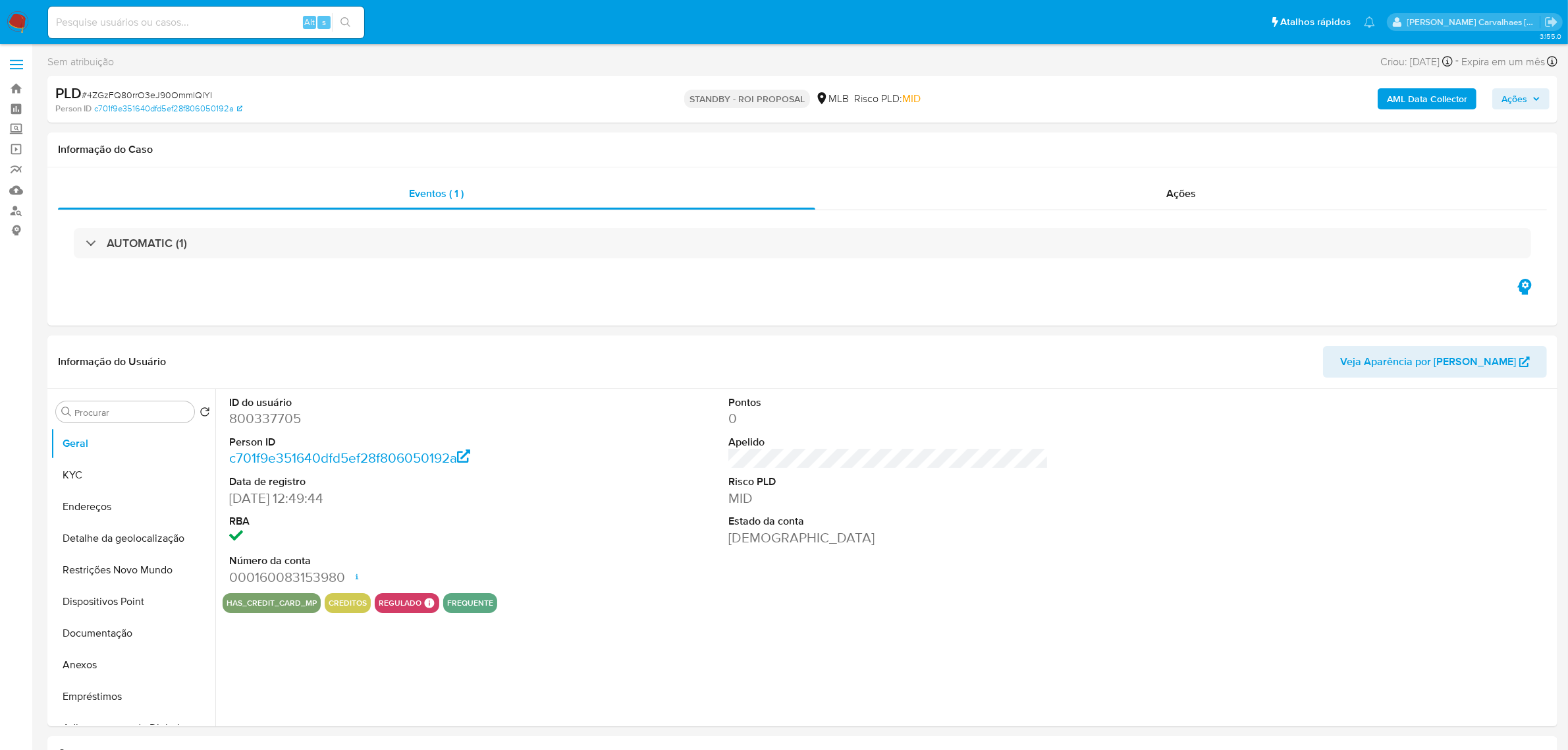
select select "10"
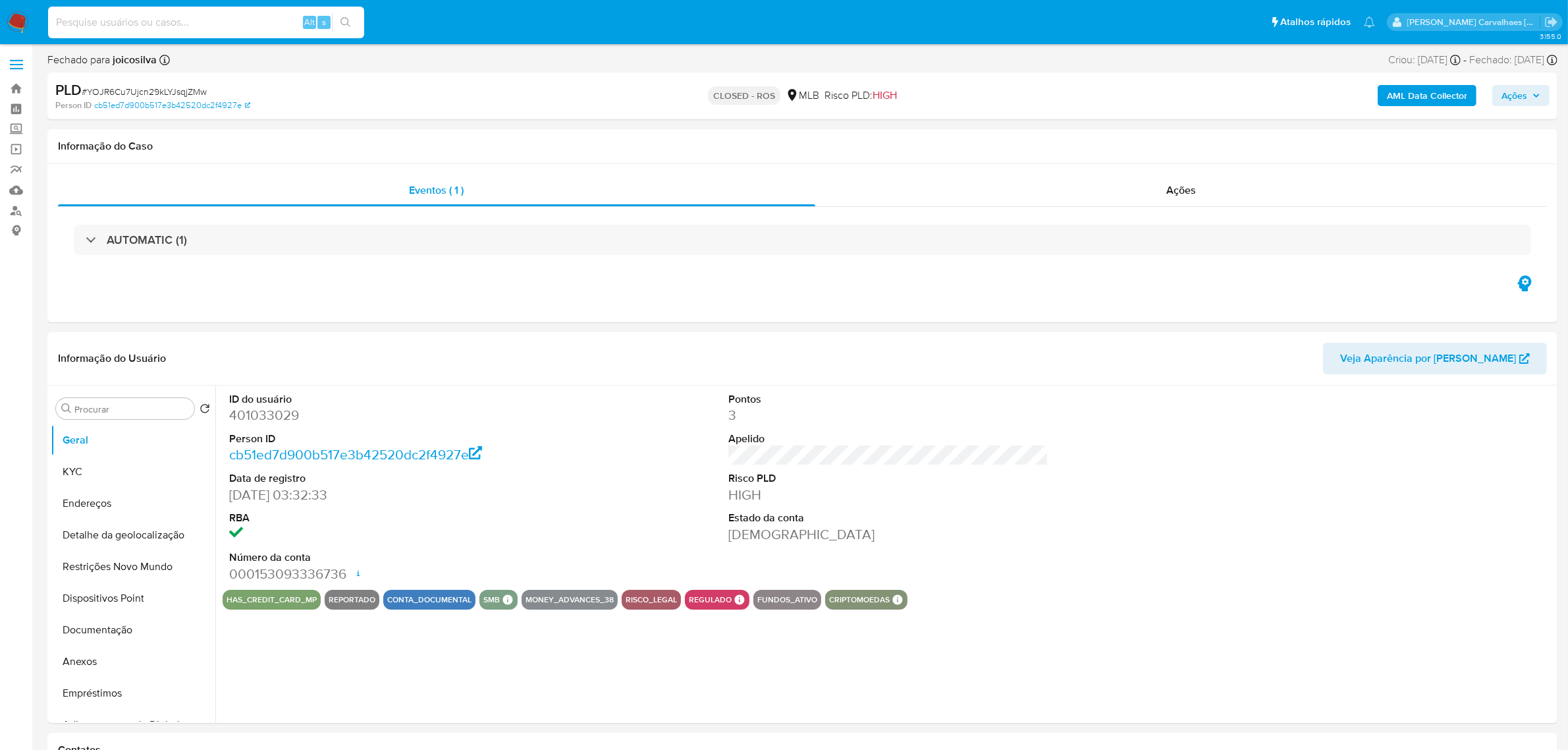
paste input "fobCmt08IOnePOMzJewSIVKw"
type input "fobCmt08IOnePOMzJewSIVKw"
select select "10"
click at [347, 19] on icon "search-icon" at bounding box center [345, 22] width 11 height 11
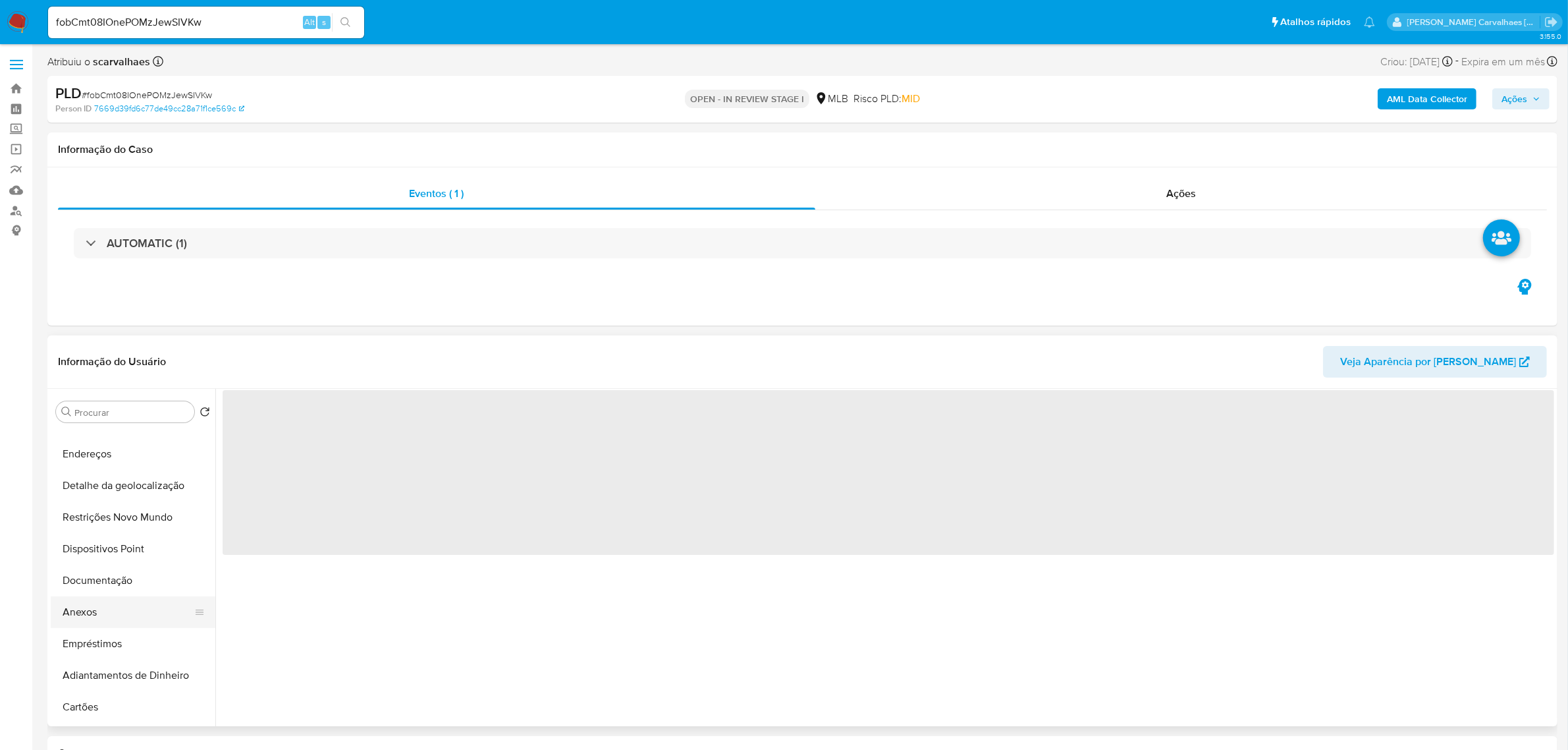
scroll to position [82, 0]
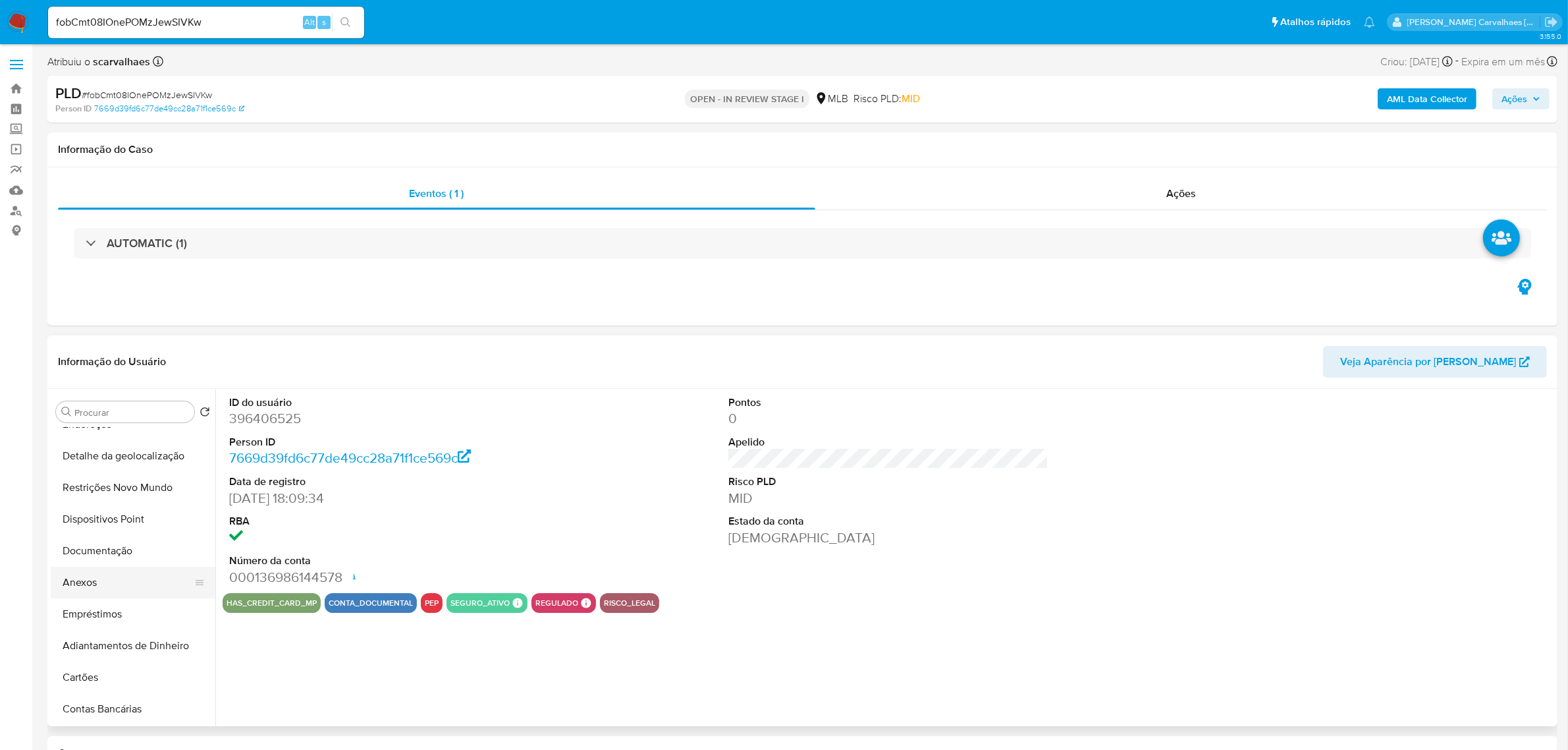
select select "10"
click at [118, 575] on button "Anexos" at bounding box center [127, 582] width 154 height 32
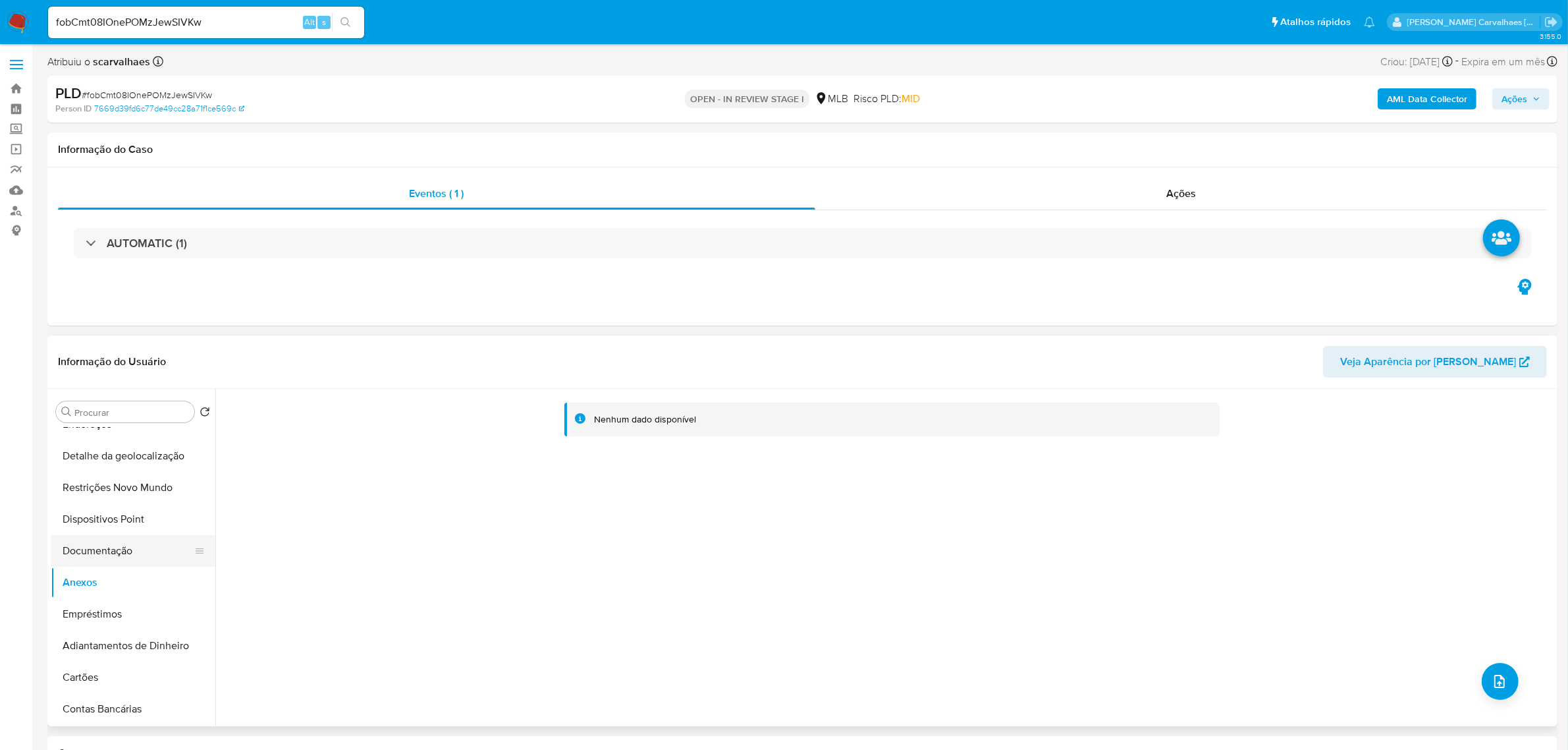
click at [100, 551] on button "Documentação" at bounding box center [127, 550] width 154 height 32
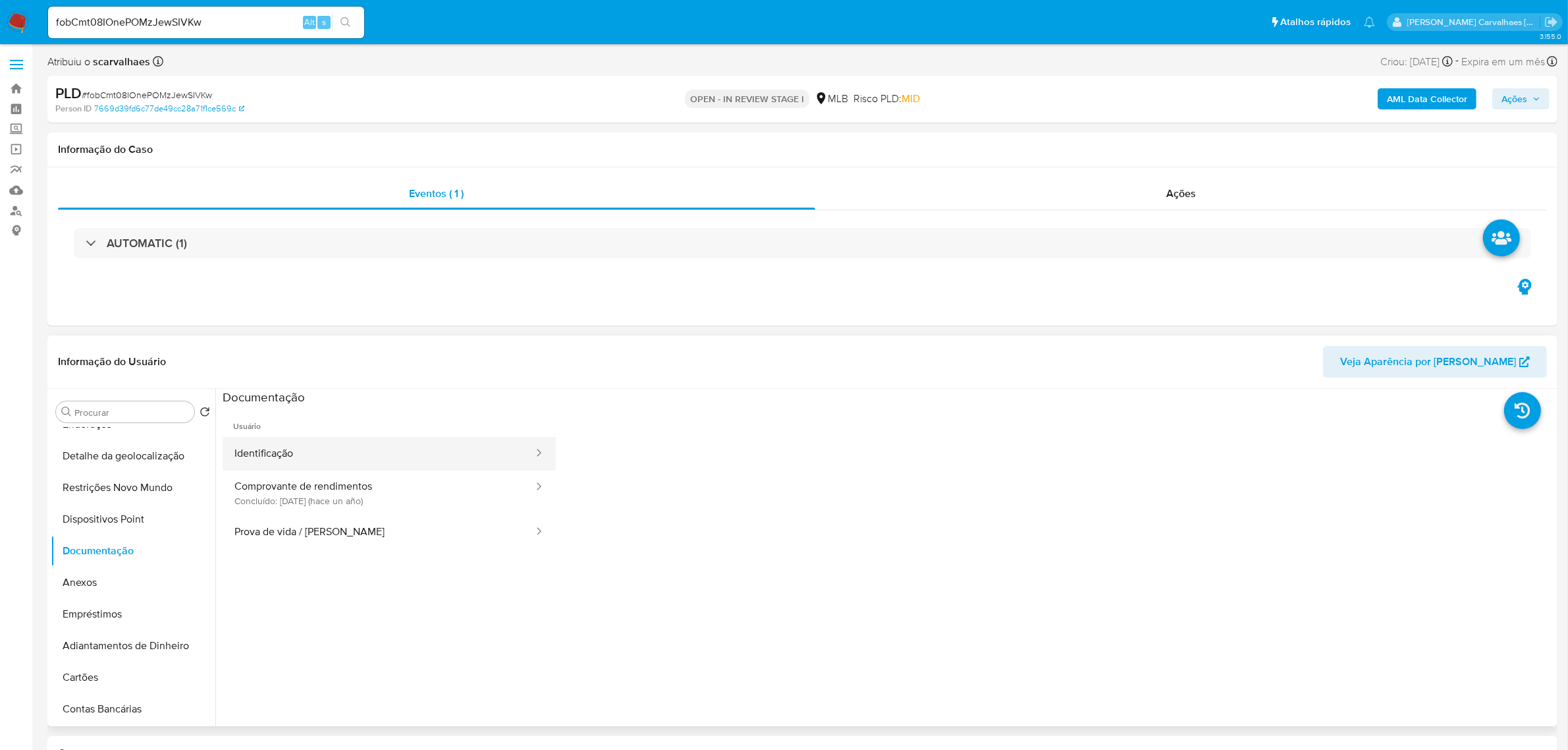
click at [348, 452] on button "Identificação" at bounding box center [379, 453] width 312 height 34
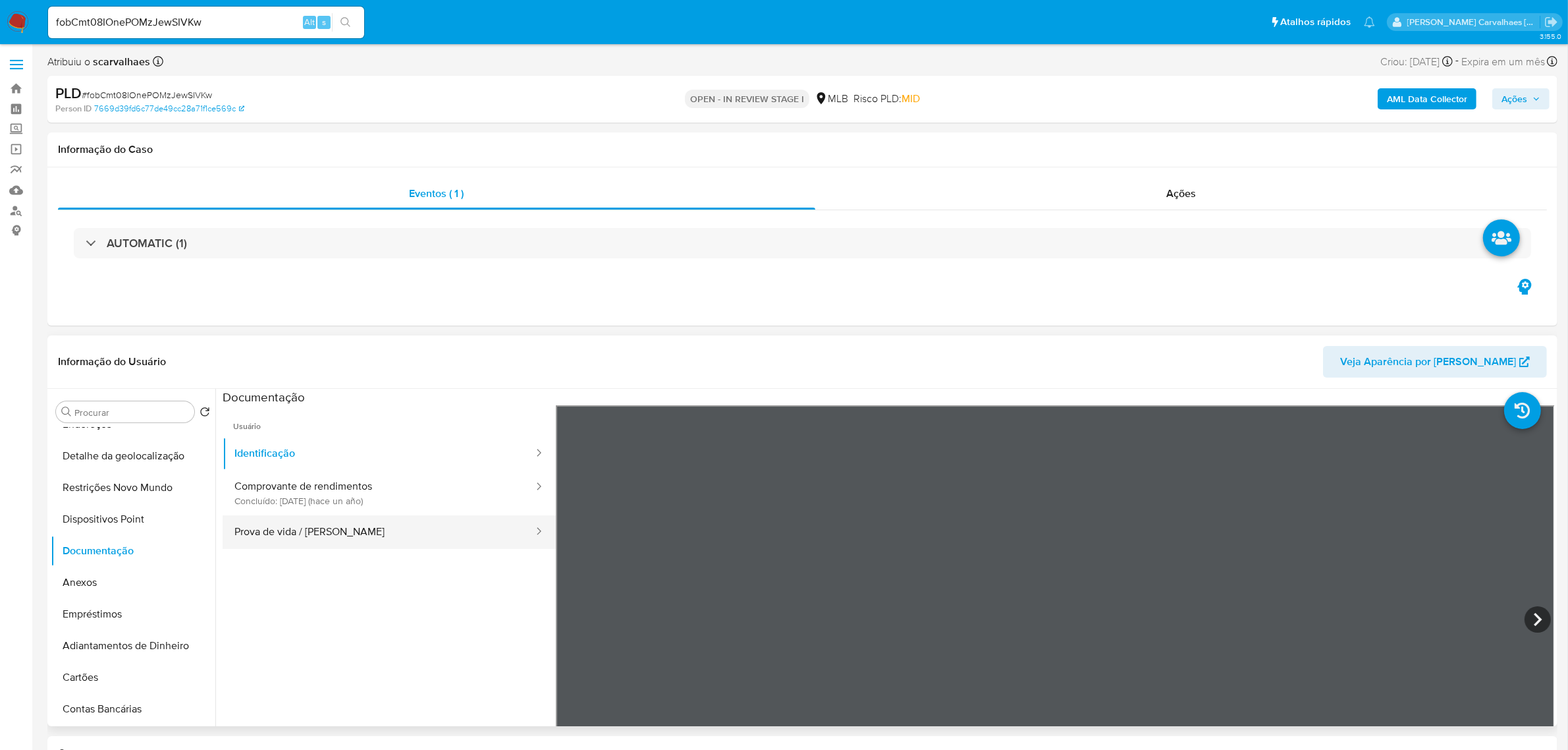
click at [259, 531] on button "Prova de vida / Selfie" at bounding box center [379, 532] width 312 height 34
click at [298, 442] on button "Identificação" at bounding box center [379, 453] width 312 height 34
click at [1533, 614] on icon at bounding box center [1537, 619] width 8 height 14
click at [279, 529] on button "Prova de vida / Selfie" at bounding box center [379, 532] width 312 height 34
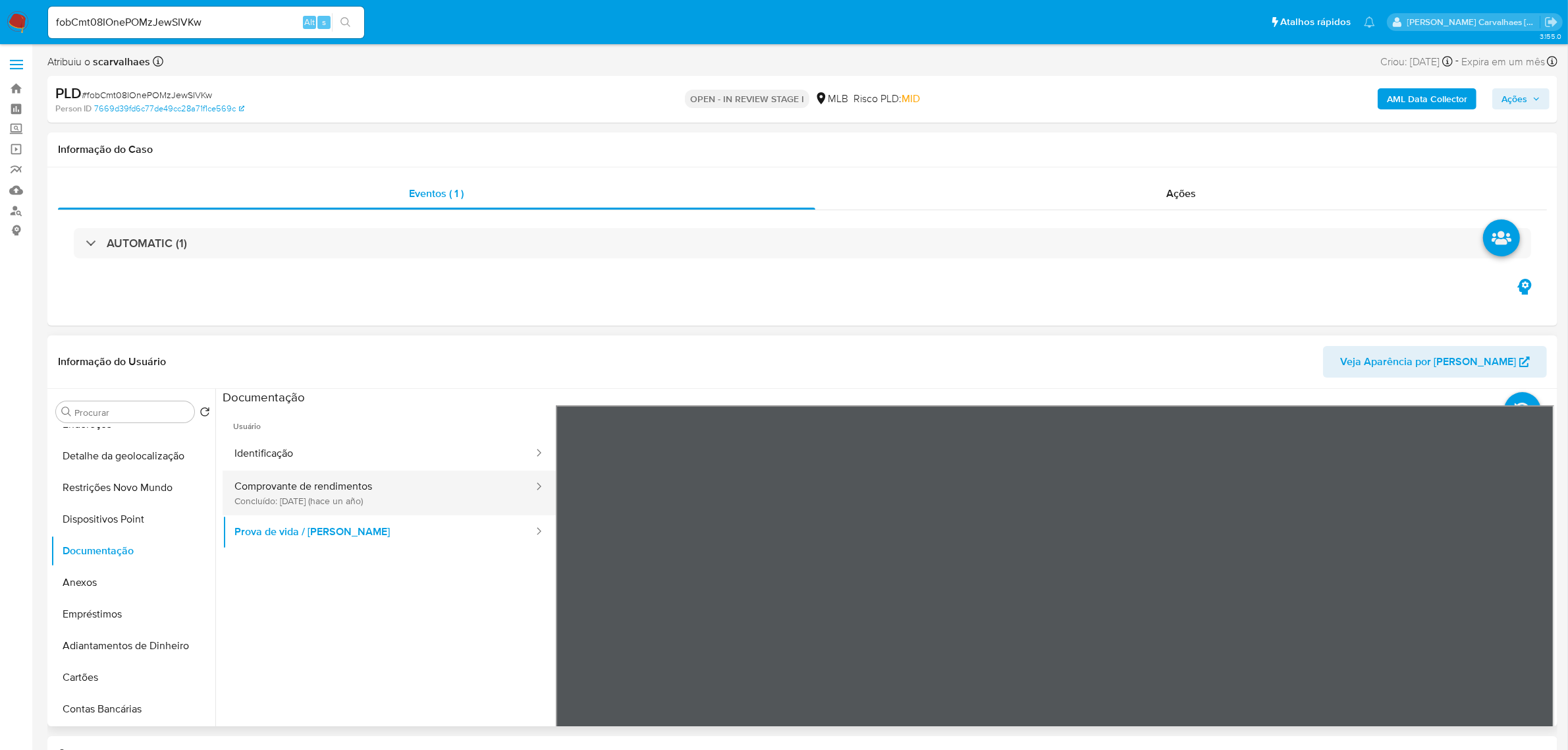
click at [344, 483] on button "Comprovante de rendimentos Concluído: 17/05/2024 (hace un año)" at bounding box center [379, 492] width 312 height 45
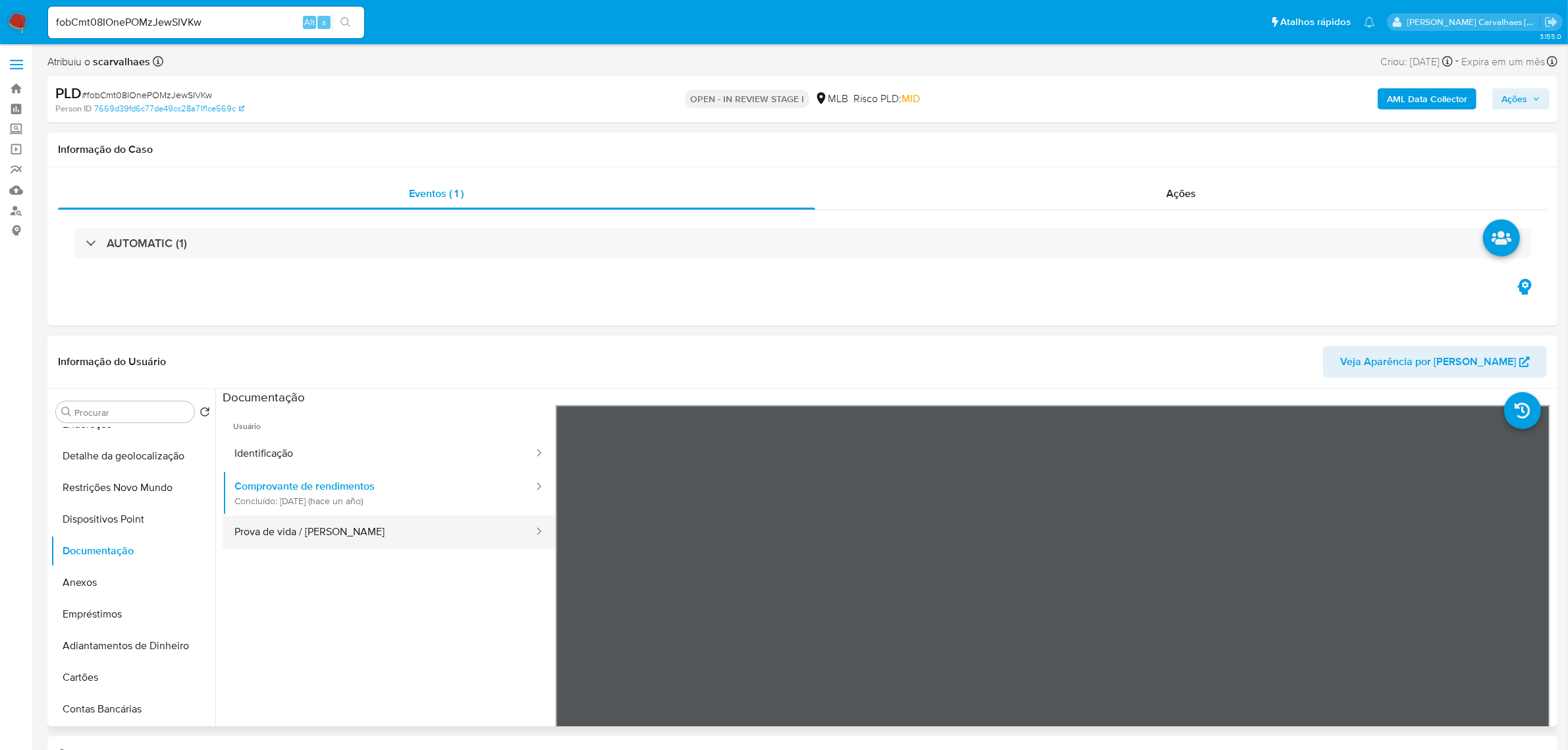
click at [353, 535] on button "Prova de vida / Selfie" at bounding box center [379, 532] width 312 height 34
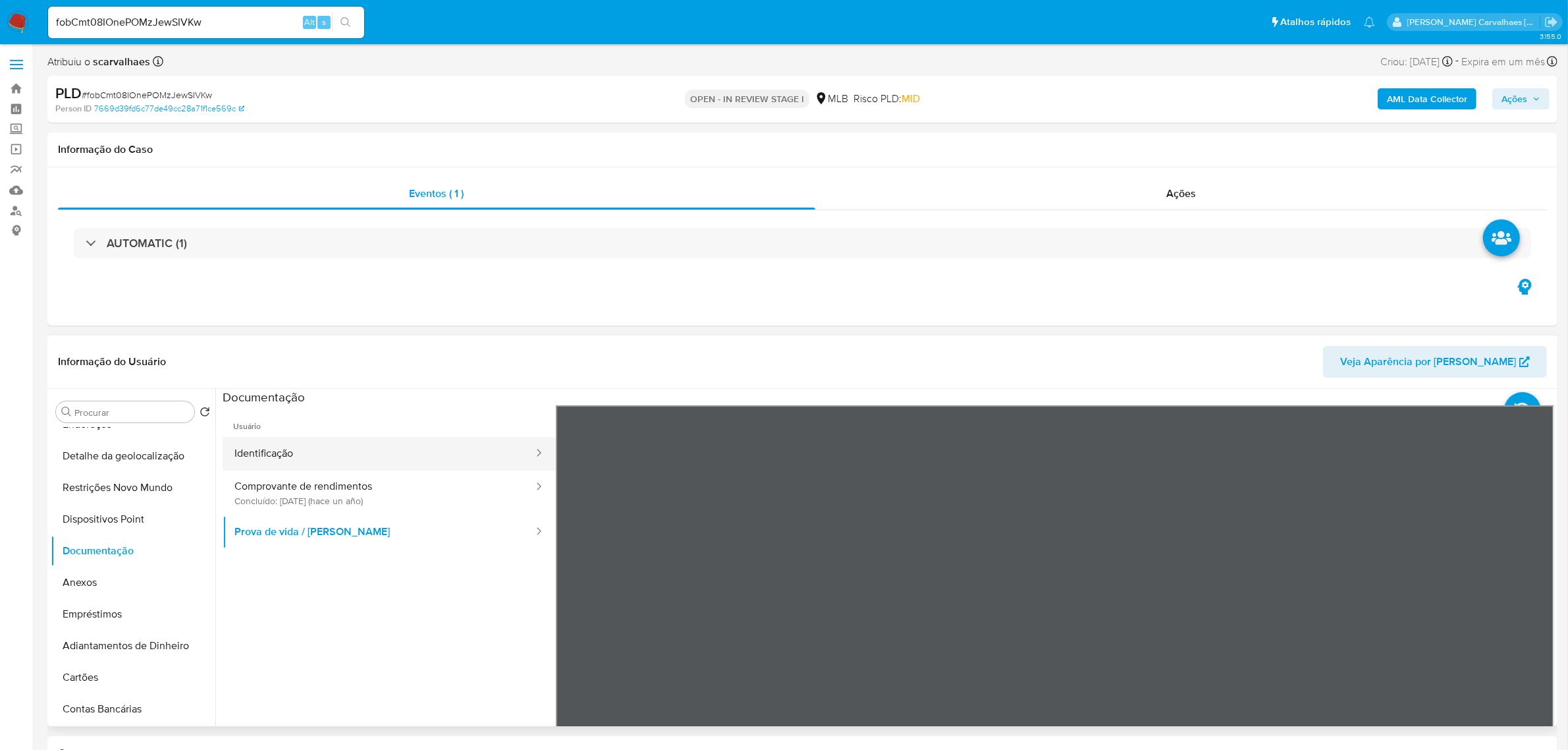
click at [323, 454] on button "Identificação" at bounding box center [379, 453] width 312 height 34
click at [362, 523] on button "Prova de vida / Selfie" at bounding box center [379, 532] width 312 height 34
click at [339, 468] on button "Identificação" at bounding box center [379, 453] width 312 height 34
click at [1533, 626] on icon at bounding box center [1537, 619] width 8 height 14
click at [293, 537] on button "Prova de vida / Selfie" at bounding box center [379, 532] width 312 height 34
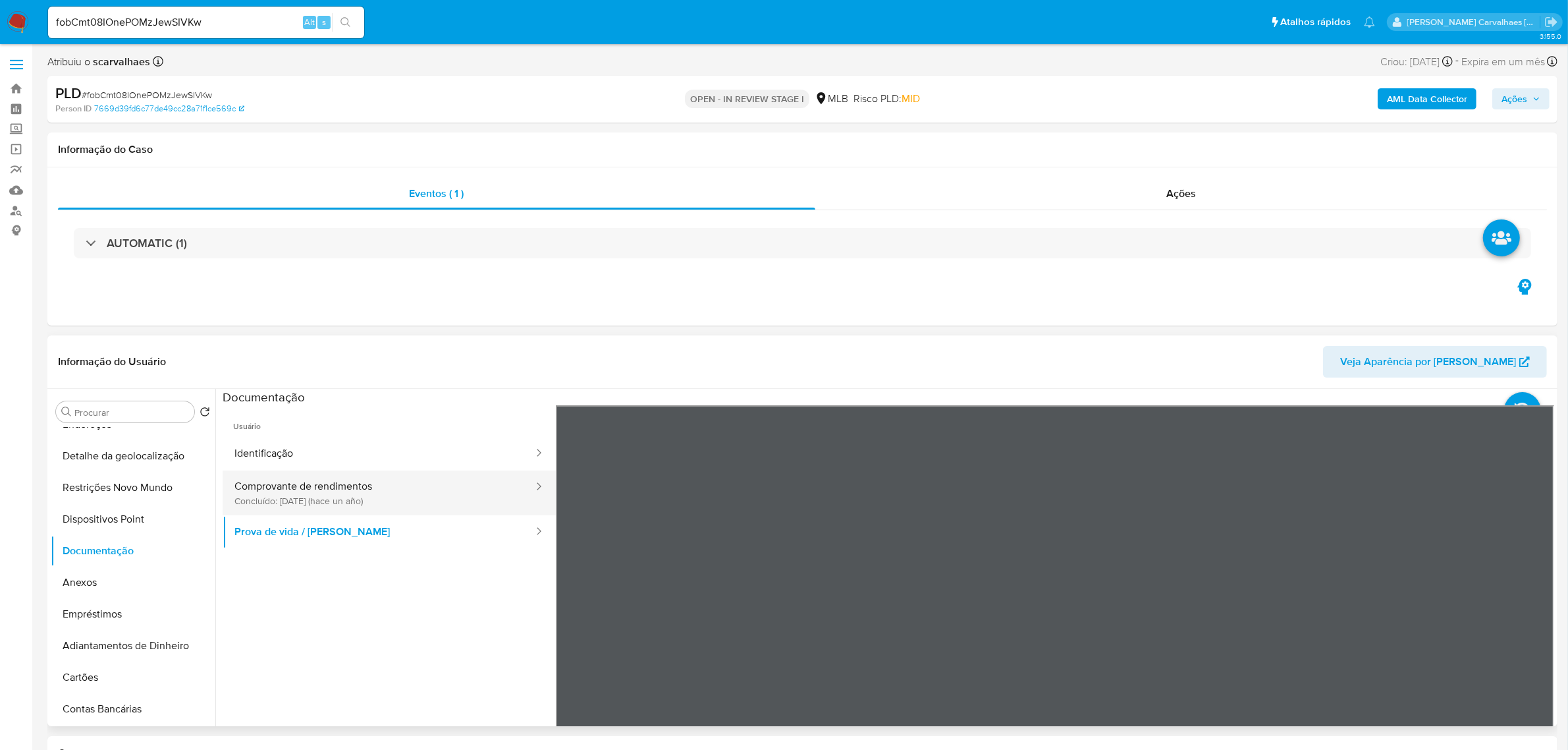
click at [328, 496] on button "Comprovante de rendimentos Concluído: 17/05/2024 (hace un año)" at bounding box center [379, 492] width 312 height 45
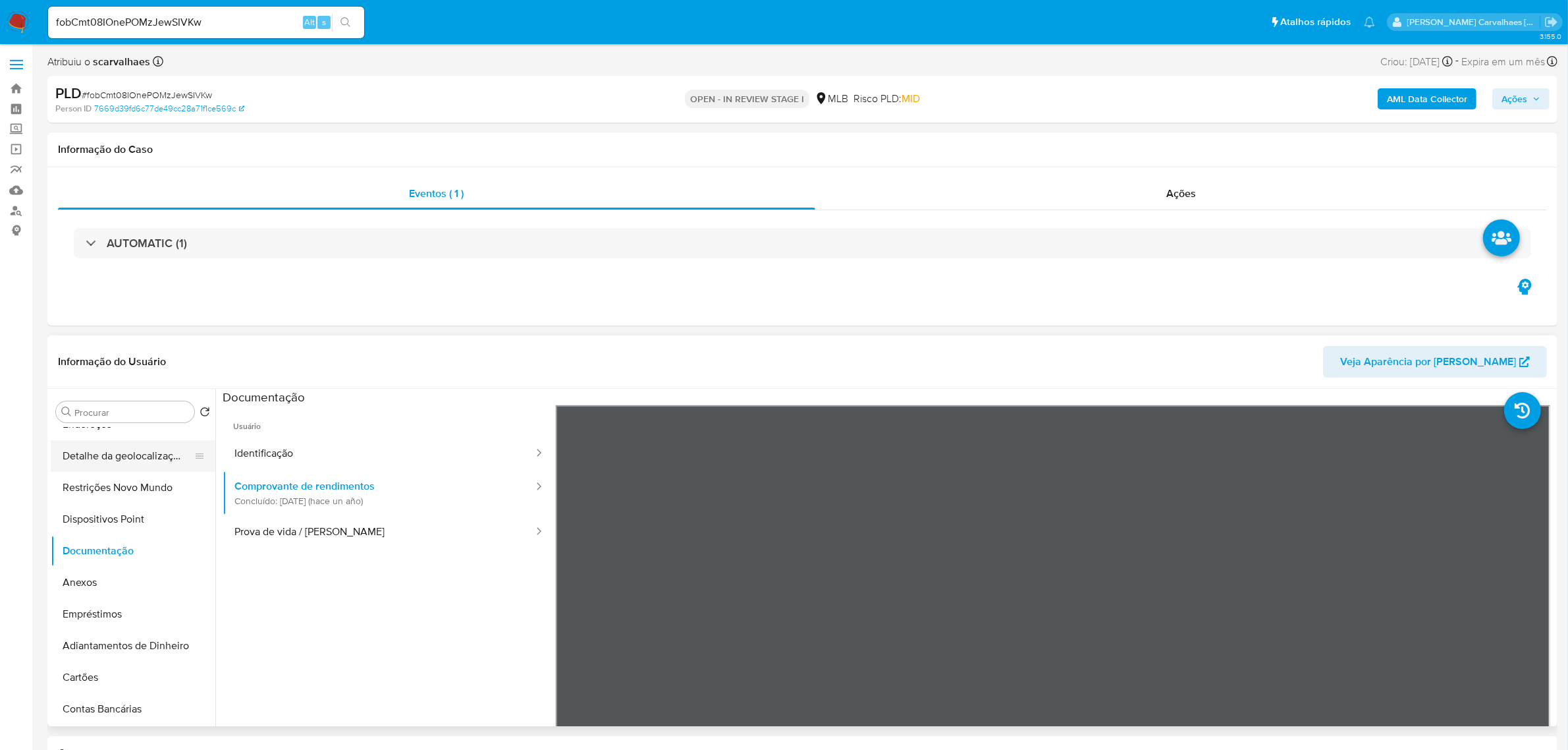
click at [156, 459] on button "Detalhe da geolocalização" at bounding box center [127, 455] width 154 height 32
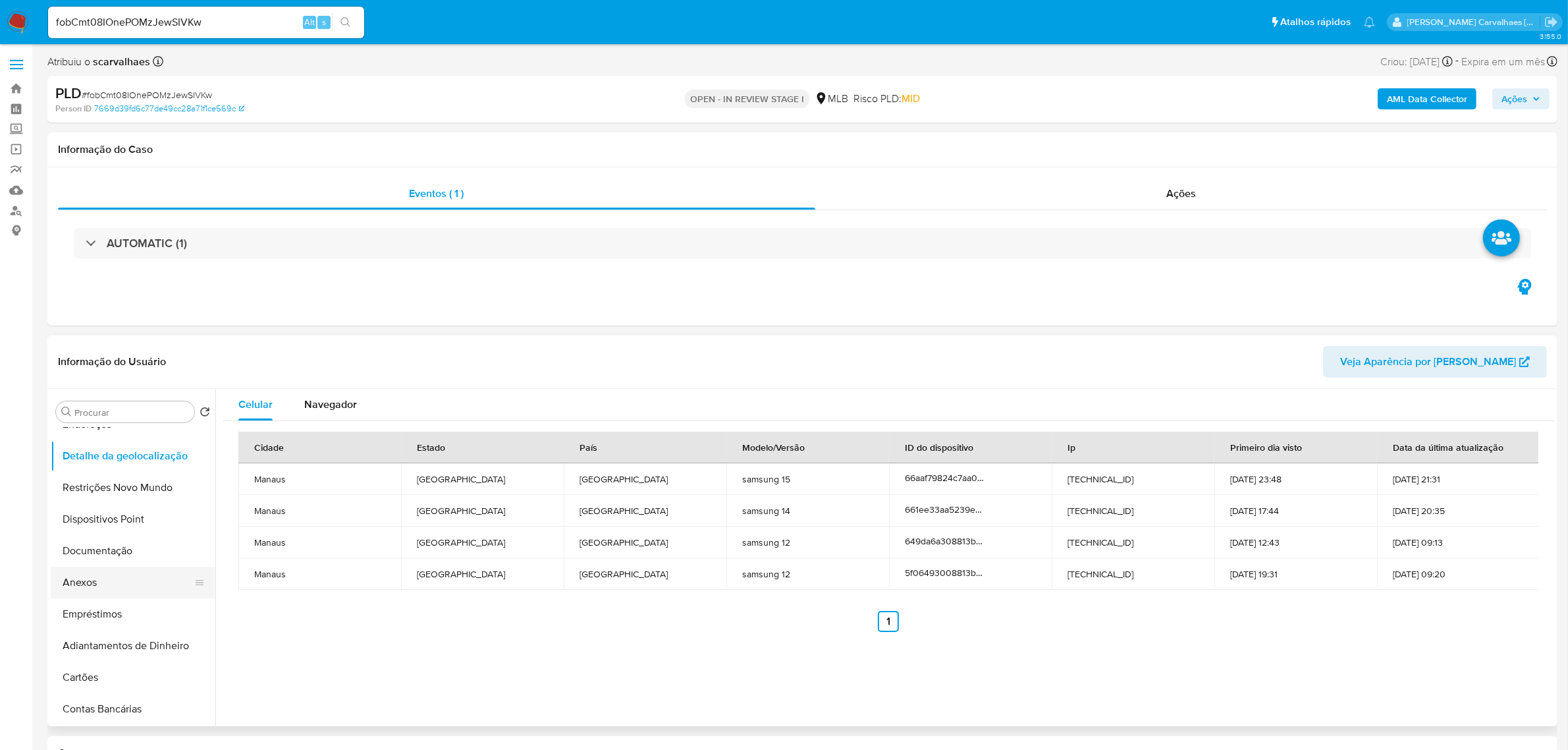
click at [106, 578] on button "Anexos" at bounding box center [127, 582] width 154 height 32
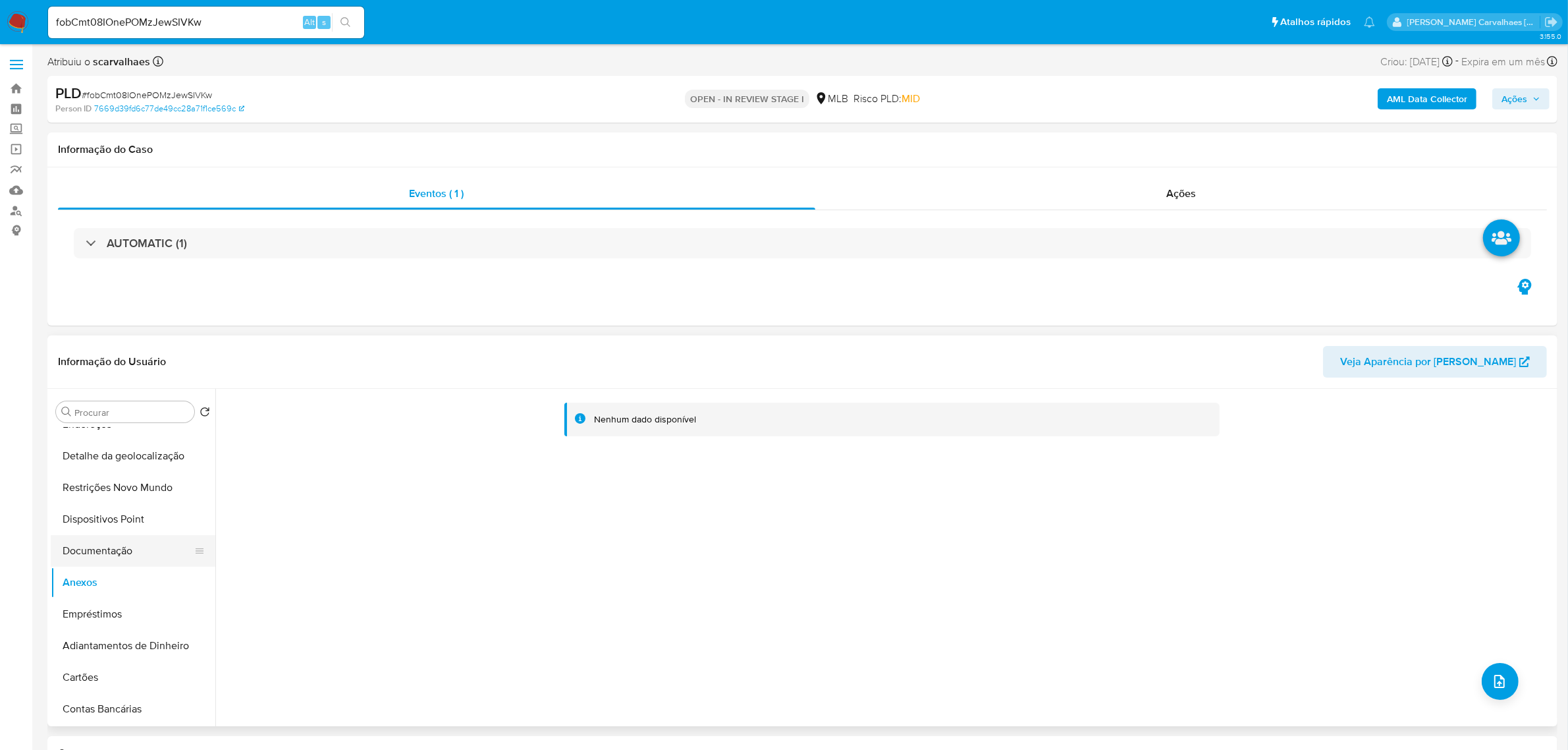
click at [114, 550] on button "Documentação" at bounding box center [127, 550] width 154 height 32
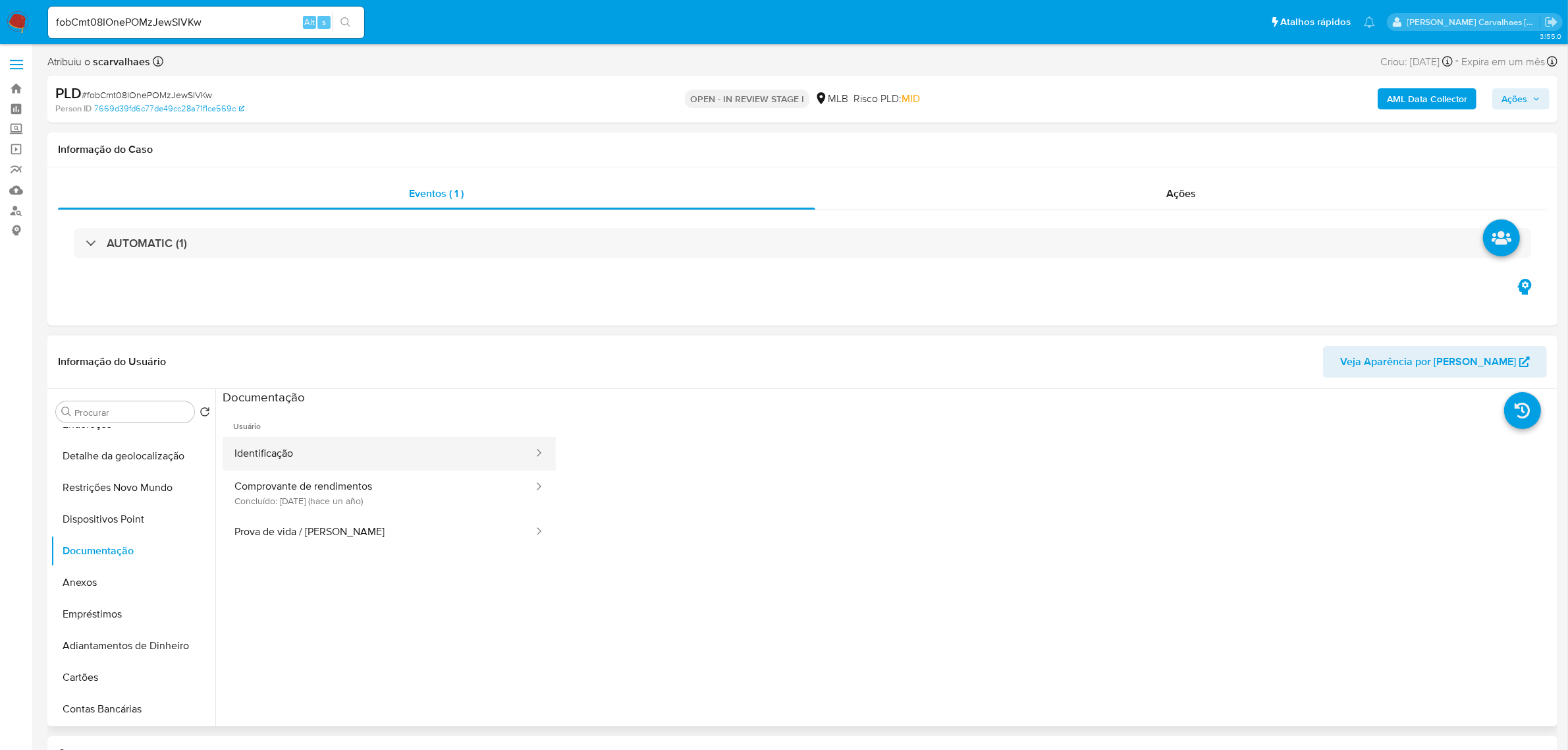
click at [334, 452] on button "Identificação" at bounding box center [379, 453] width 312 height 34
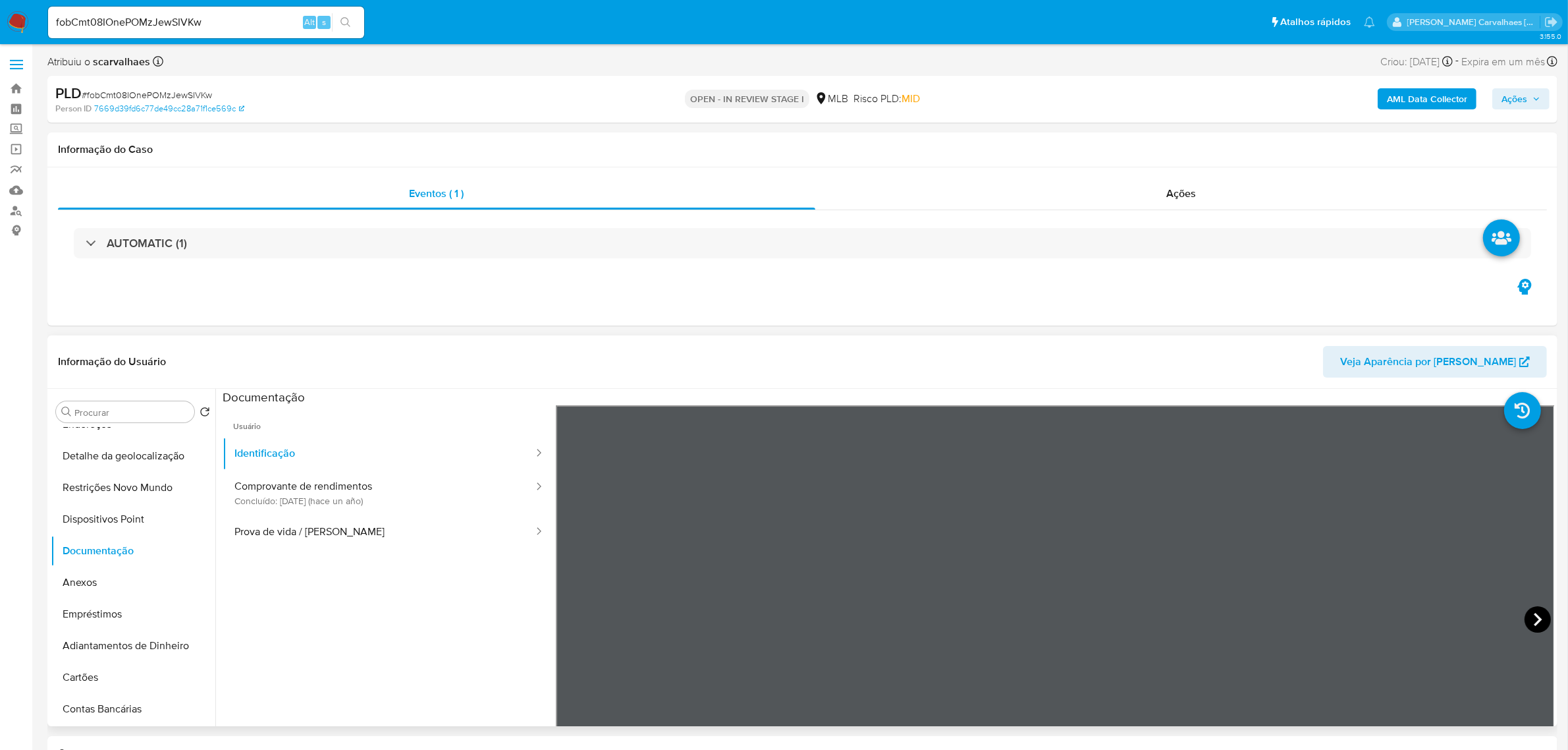
click at [1534, 613] on icon at bounding box center [1537, 618] width 26 height 26
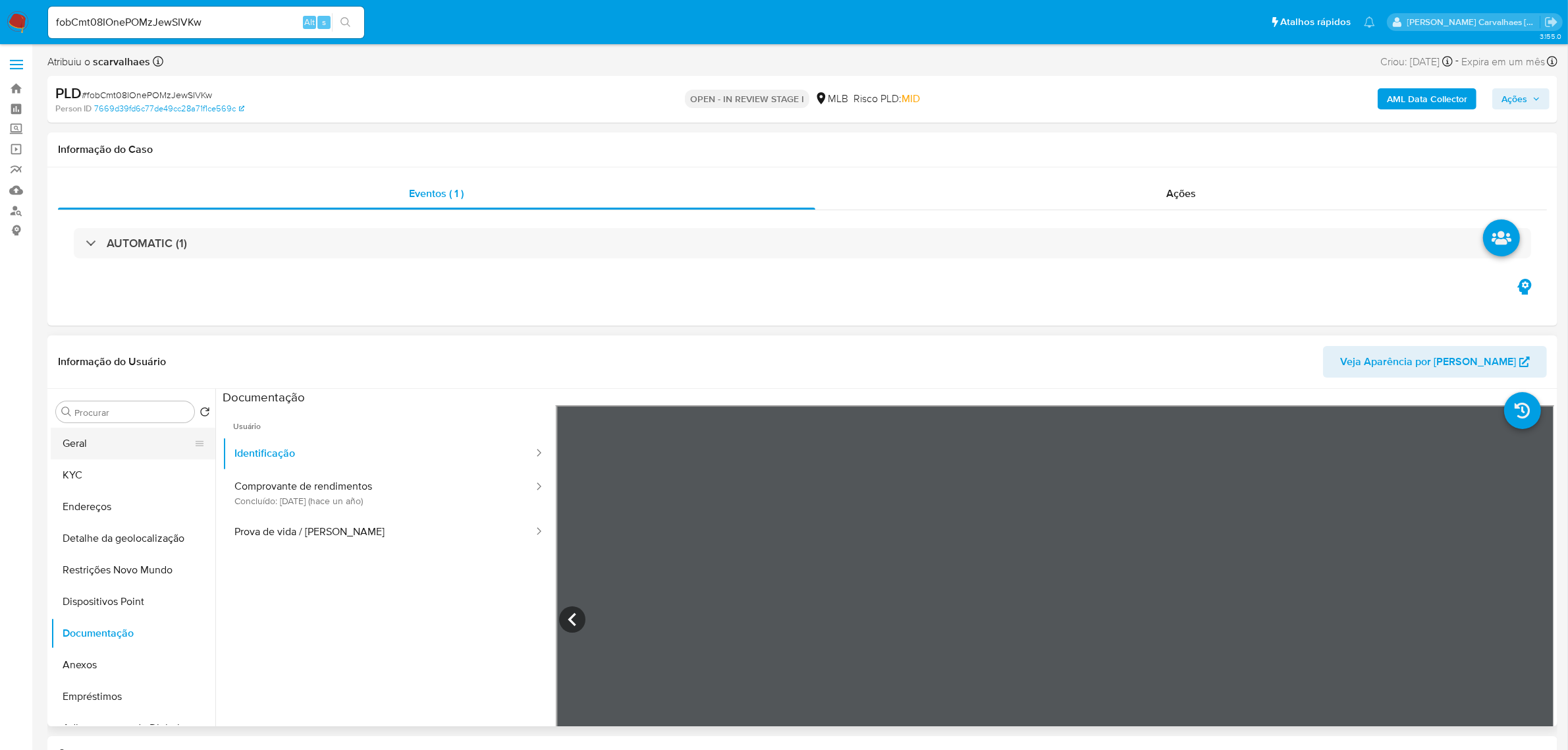
click at [90, 440] on button "Geral" at bounding box center [127, 443] width 154 height 32
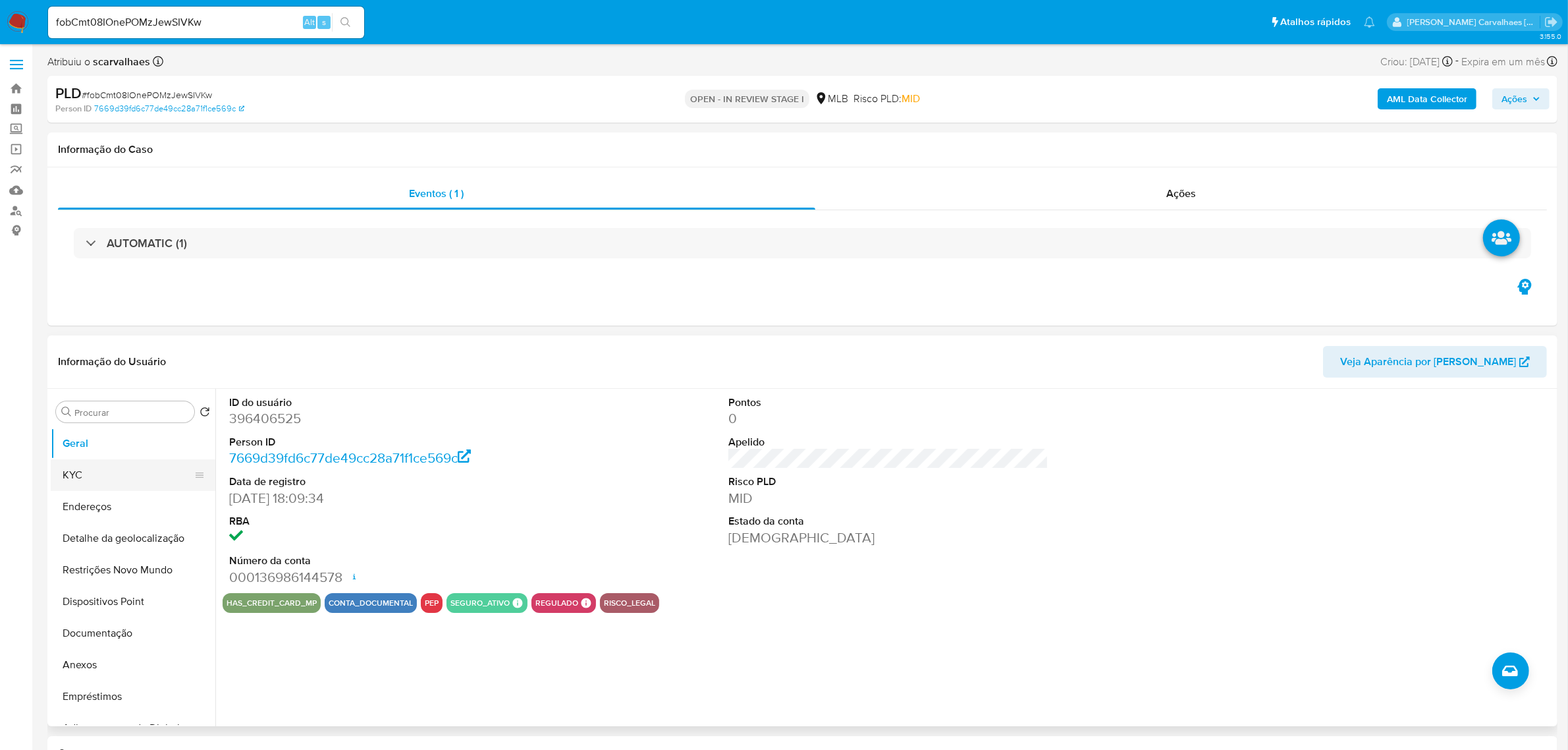
click at [106, 474] on button "KYC" at bounding box center [127, 475] width 154 height 32
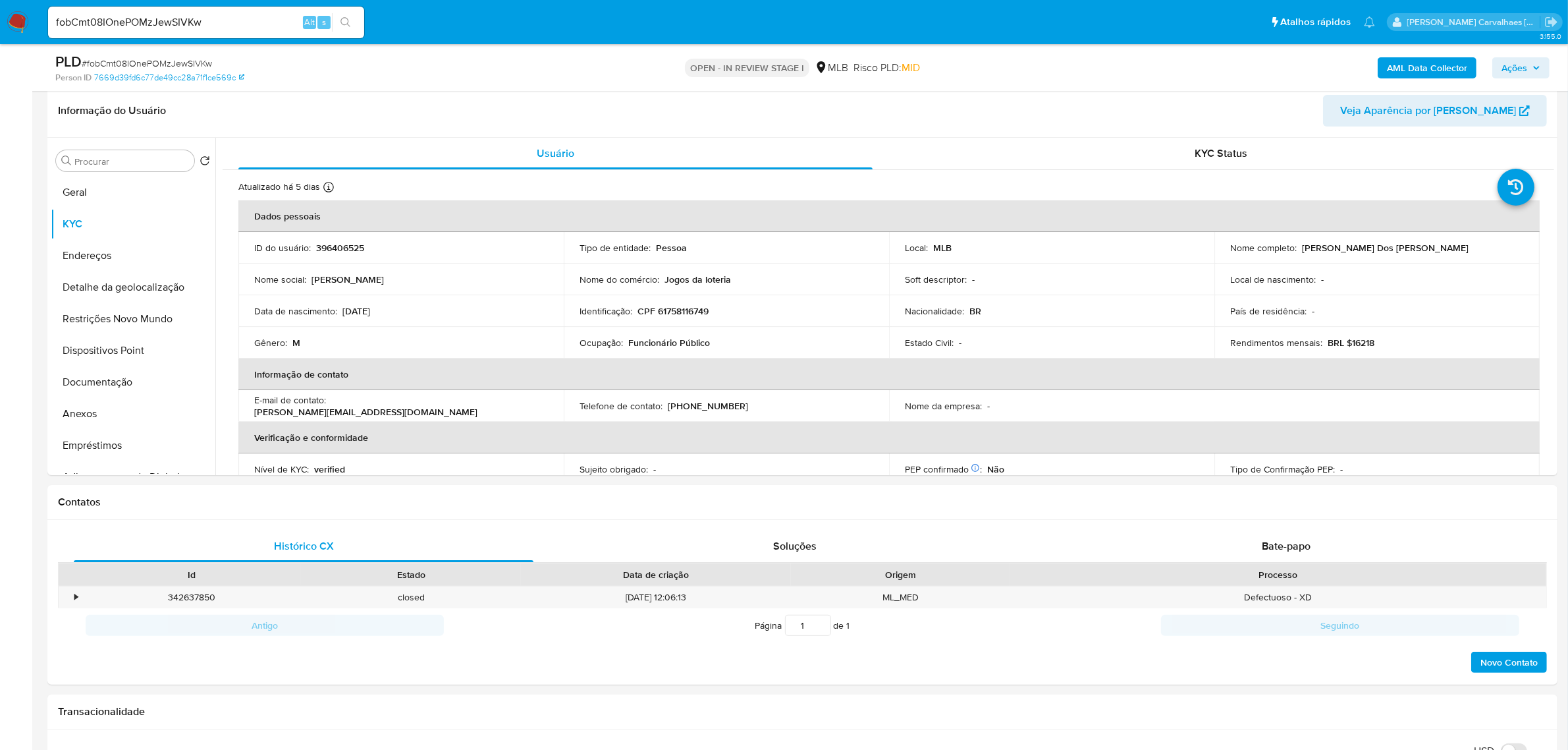
scroll to position [209, 0]
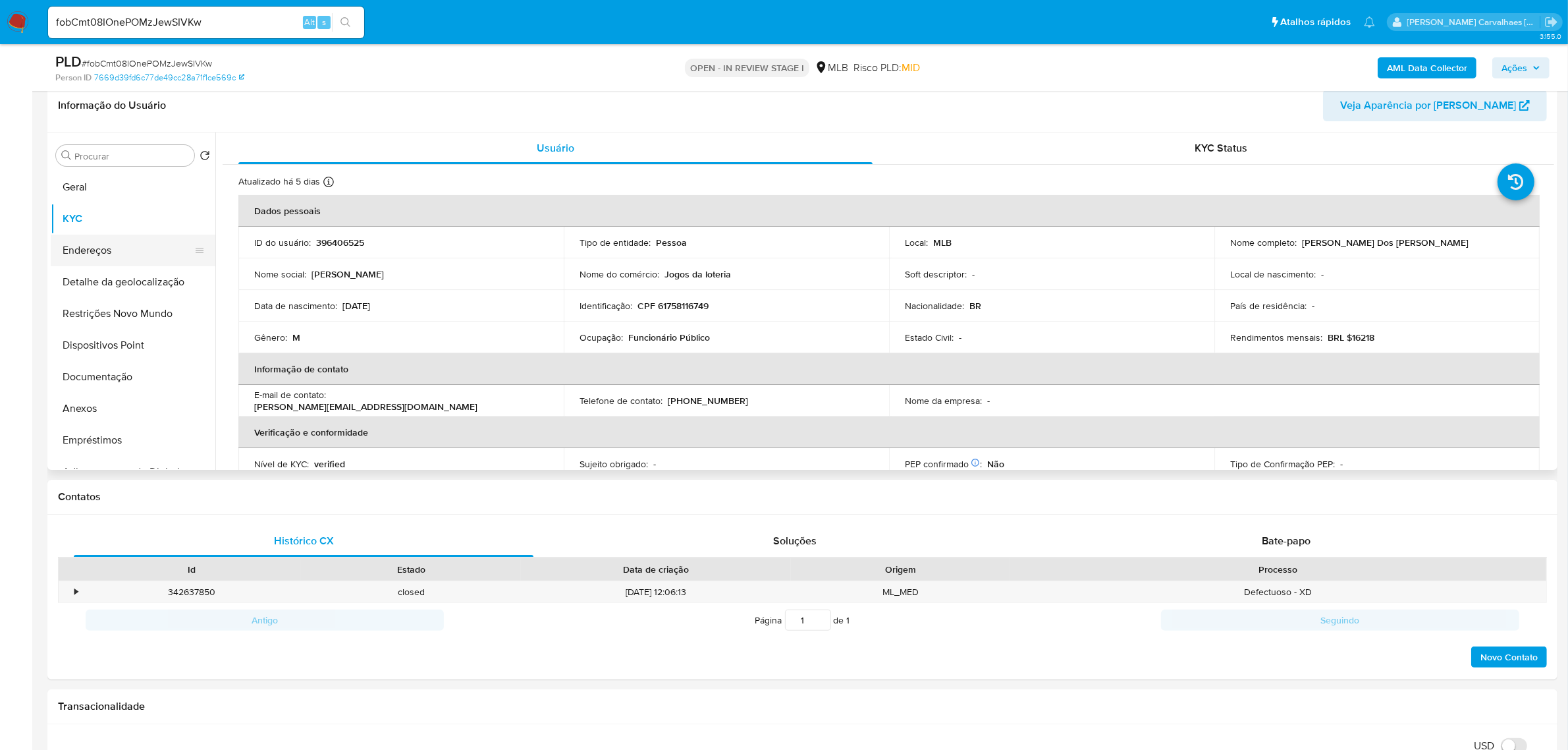
click at [112, 244] on button "Endereços" at bounding box center [127, 250] width 154 height 32
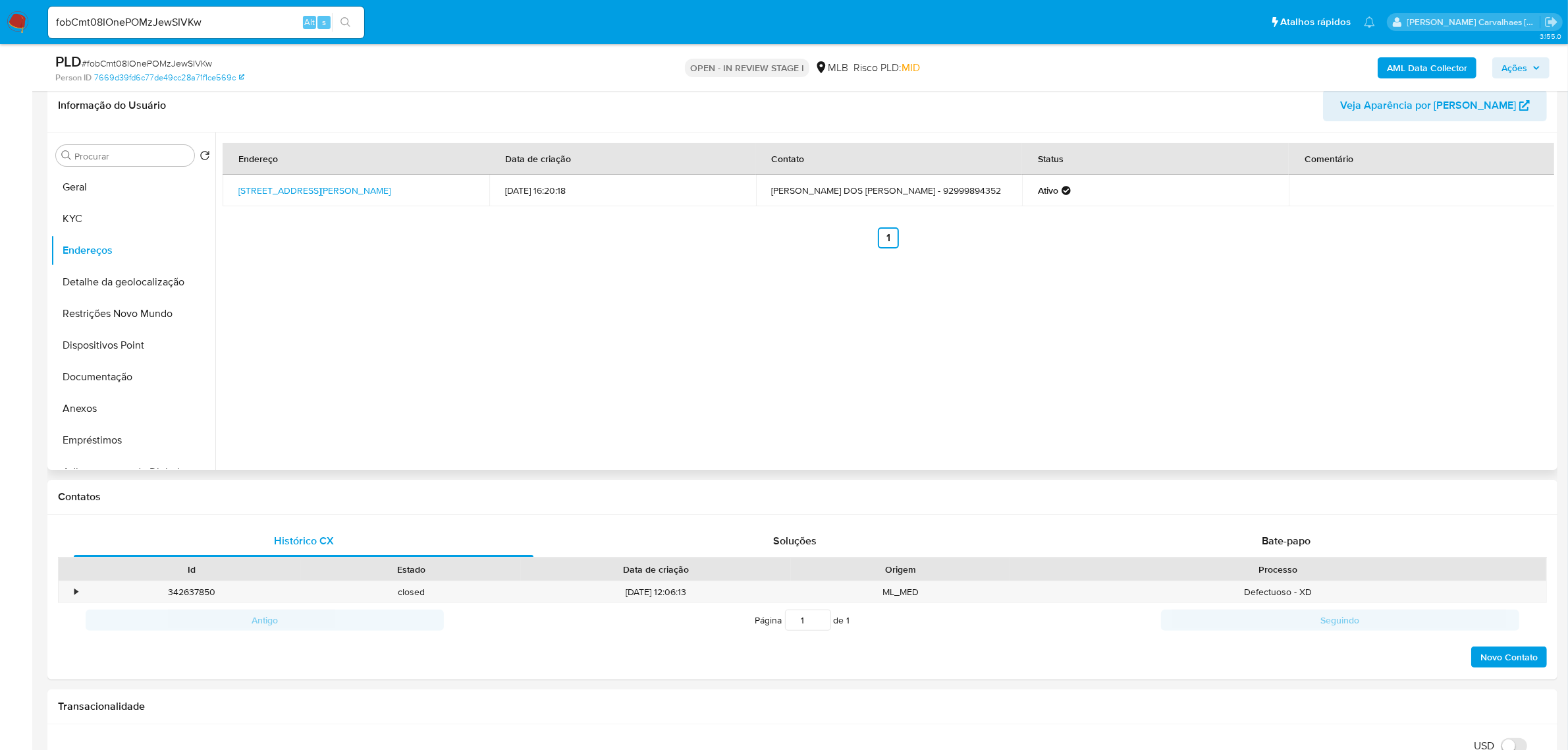
scroll to position [127, 0]
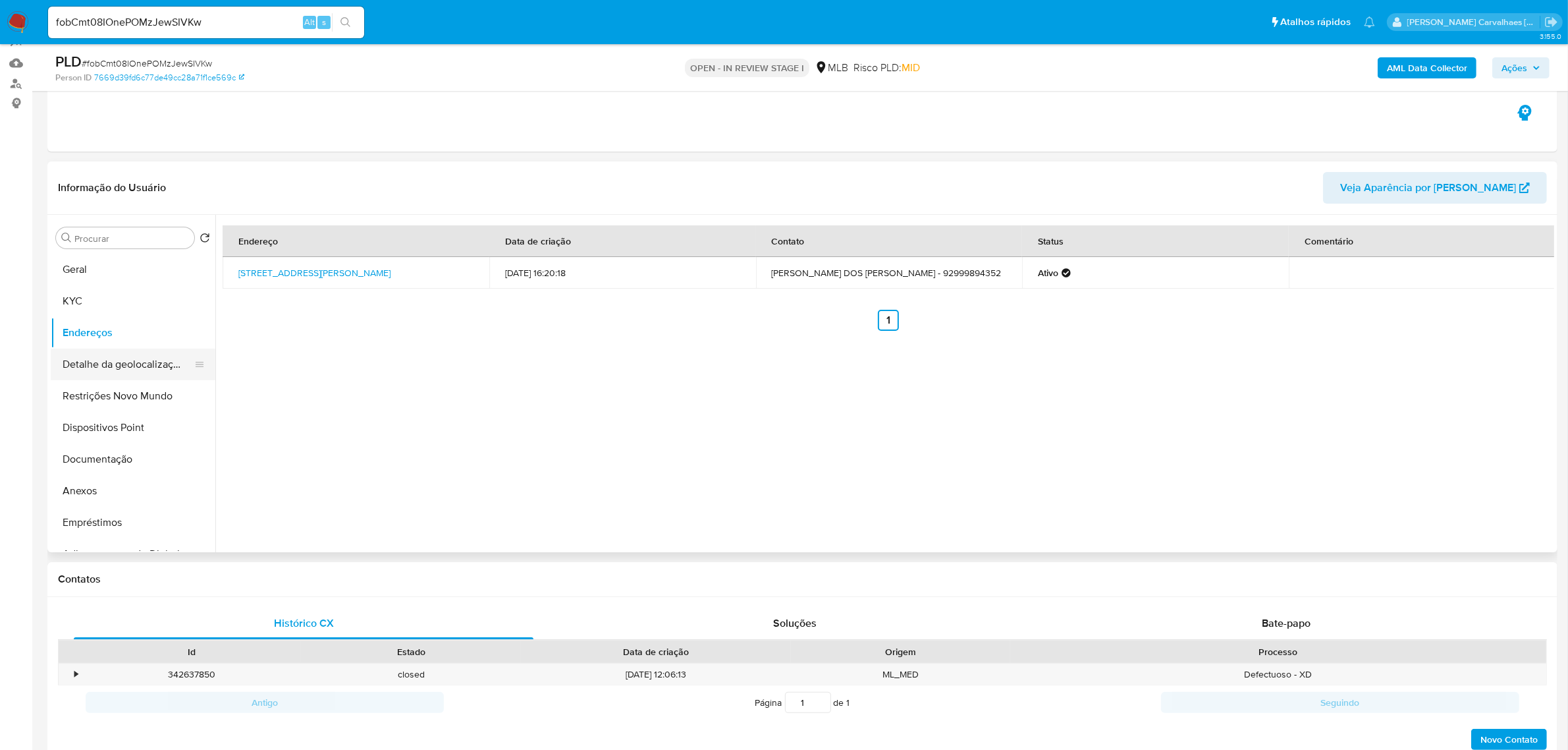
click at [136, 366] on button "Detalhe da geolocalização" at bounding box center [127, 364] width 154 height 32
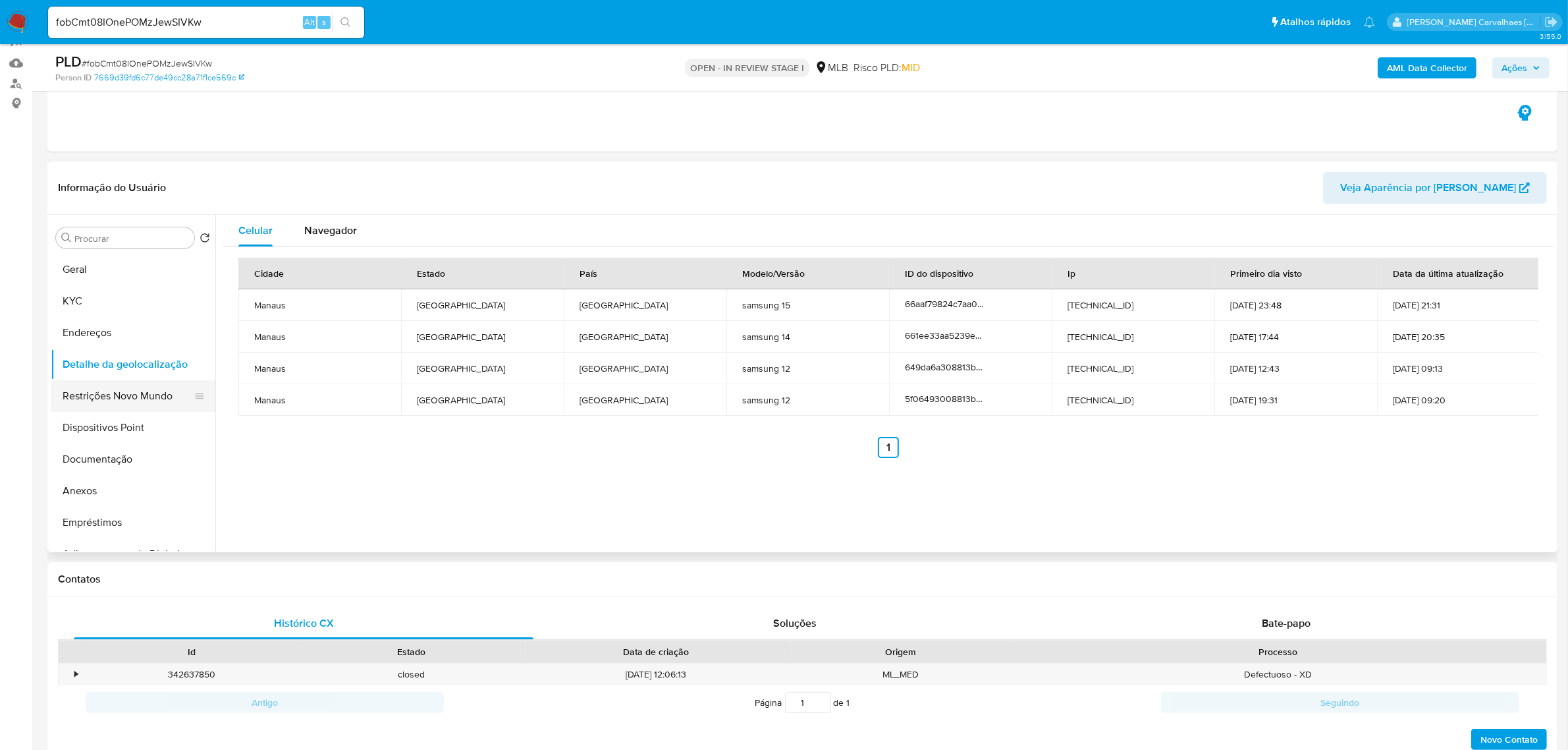
click at [125, 396] on button "Restrições Novo Mundo" at bounding box center [127, 395] width 154 height 32
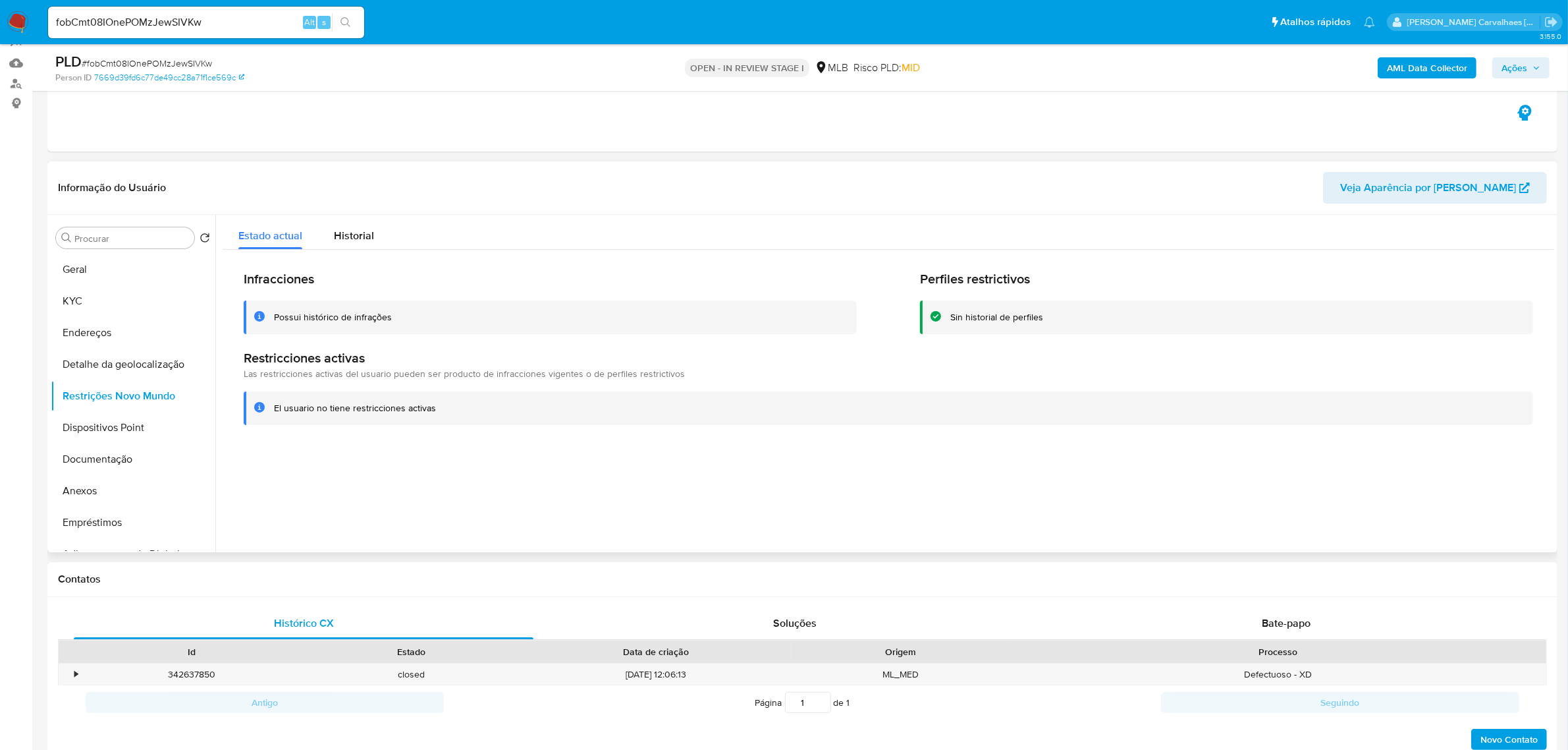
drag, startPoint x: 275, startPoint y: 411, endPoint x: 432, endPoint y: 410, distance: 157.0
click at [432, 410] on div "El usuario no tiene restricciones activas" at bounding box center [354, 408] width 162 height 13
click at [100, 429] on button "Dispositivos Point" at bounding box center [127, 427] width 154 height 32
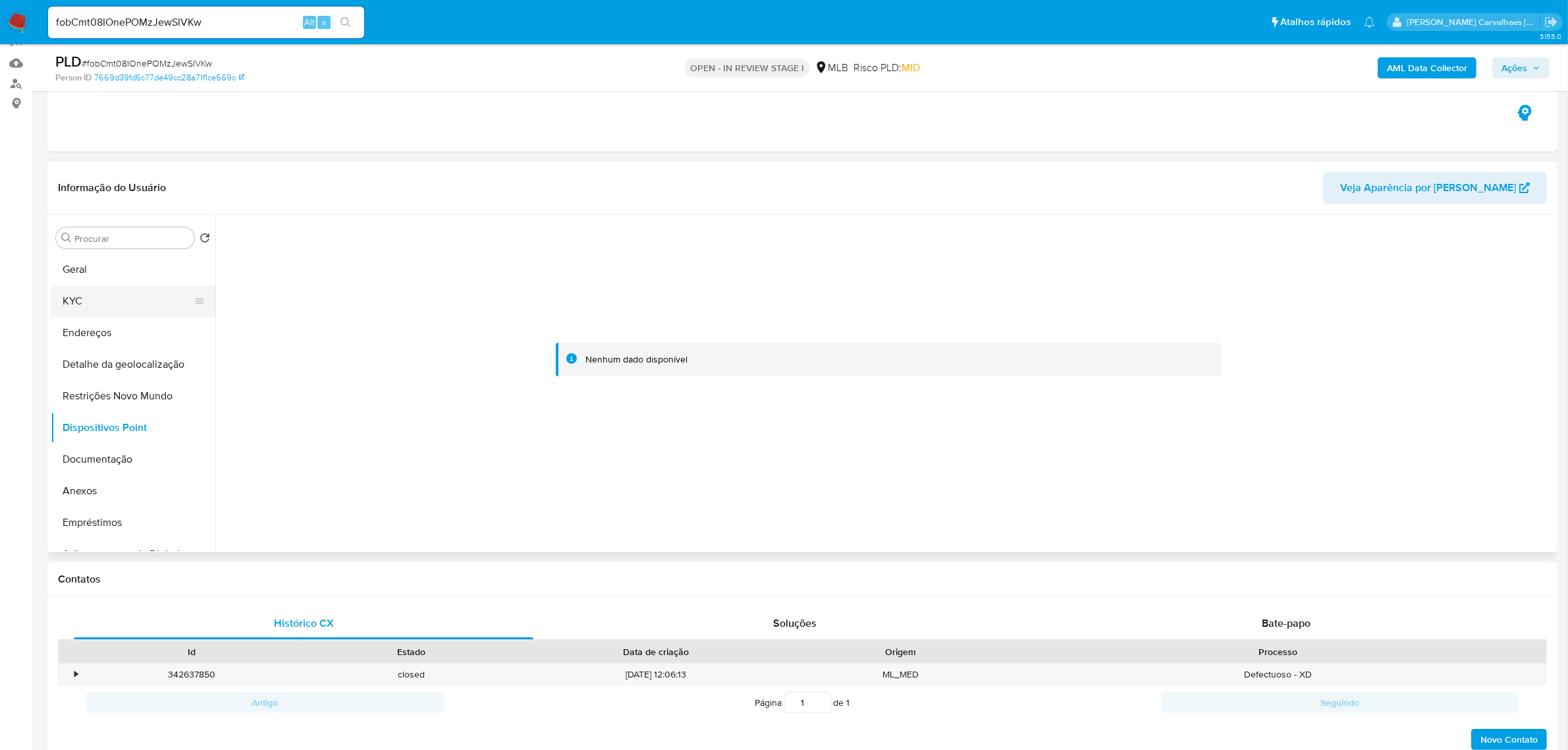
click at [94, 299] on button "KYC" at bounding box center [127, 300] width 154 height 32
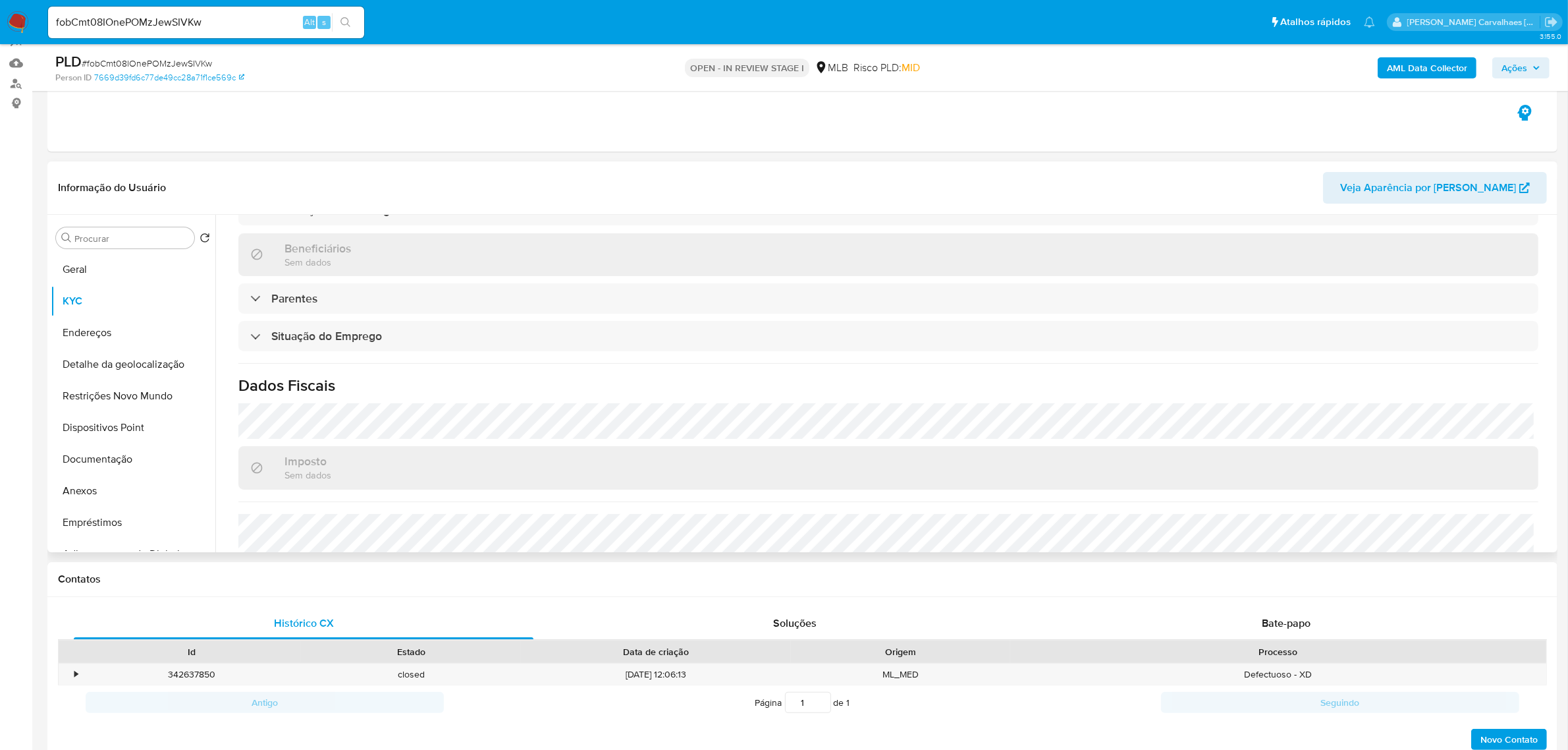
scroll to position [548, 0]
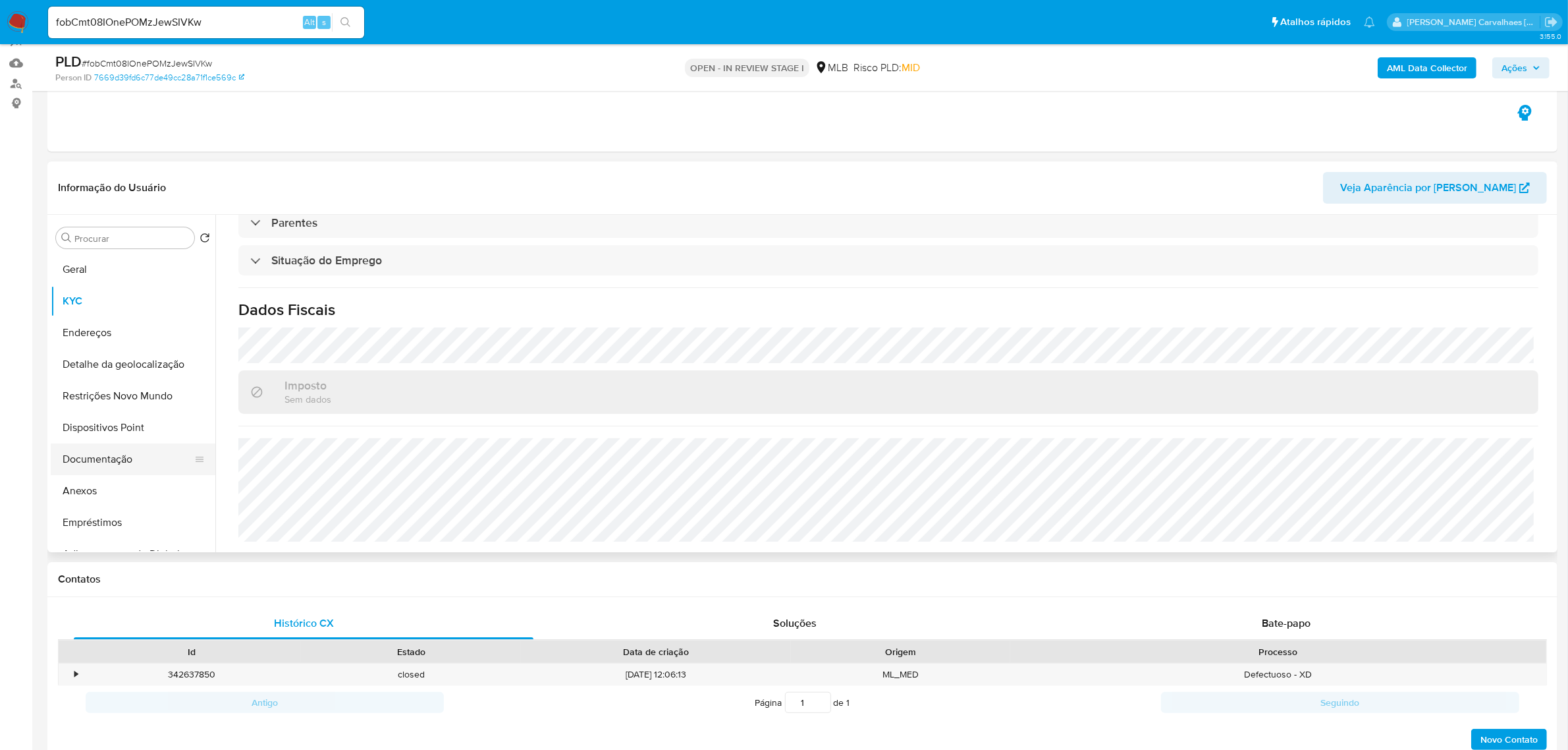
click at [93, 459] on button "Documentação" at bounding box center [127, 458] width 154 height 32
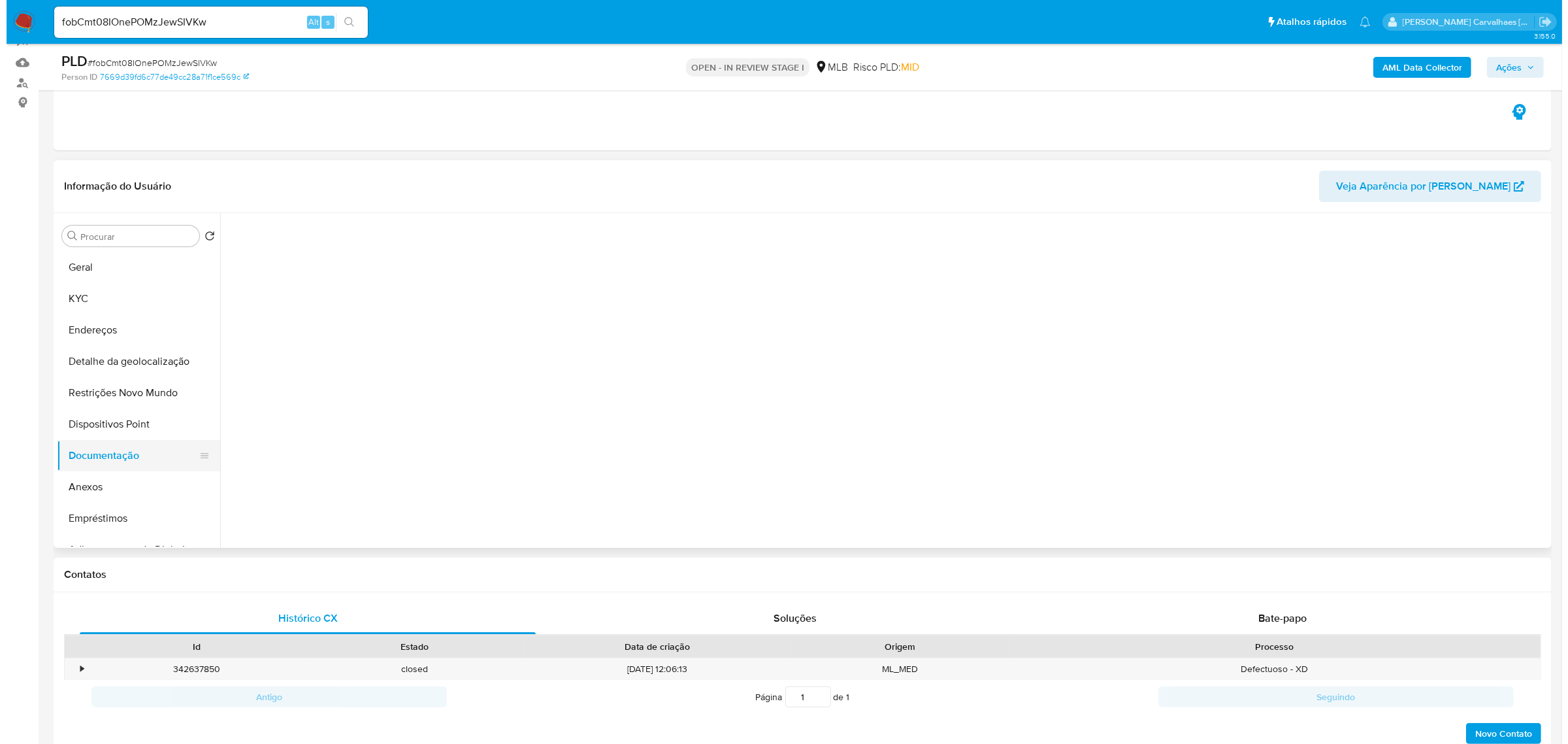
scroll to position [0, 0]
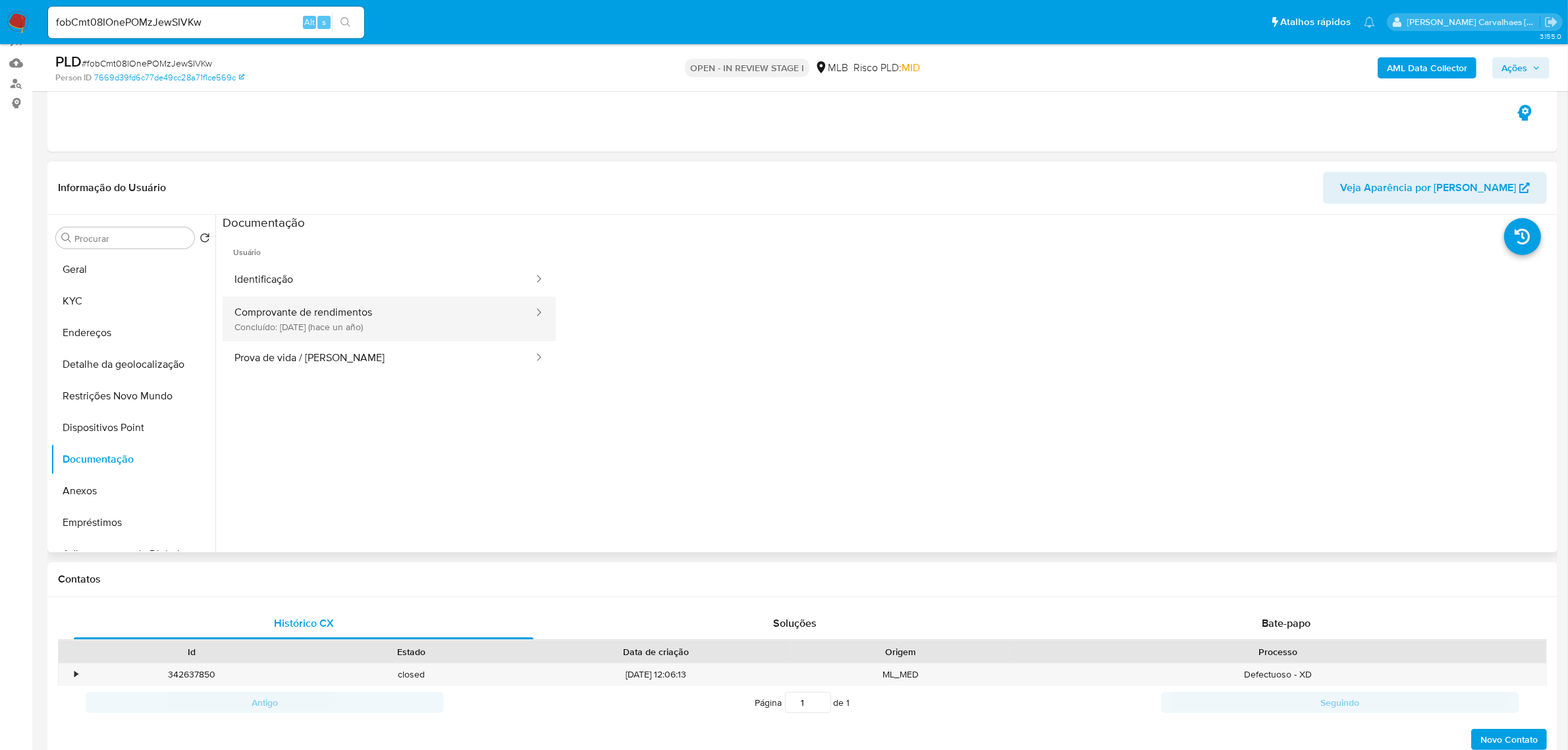
click at [320, 313] on button "Comprovante de rendimentos Concluído: 17/05/2024 (hace un año)" at bounding box center [379, 319] width 312 height 45
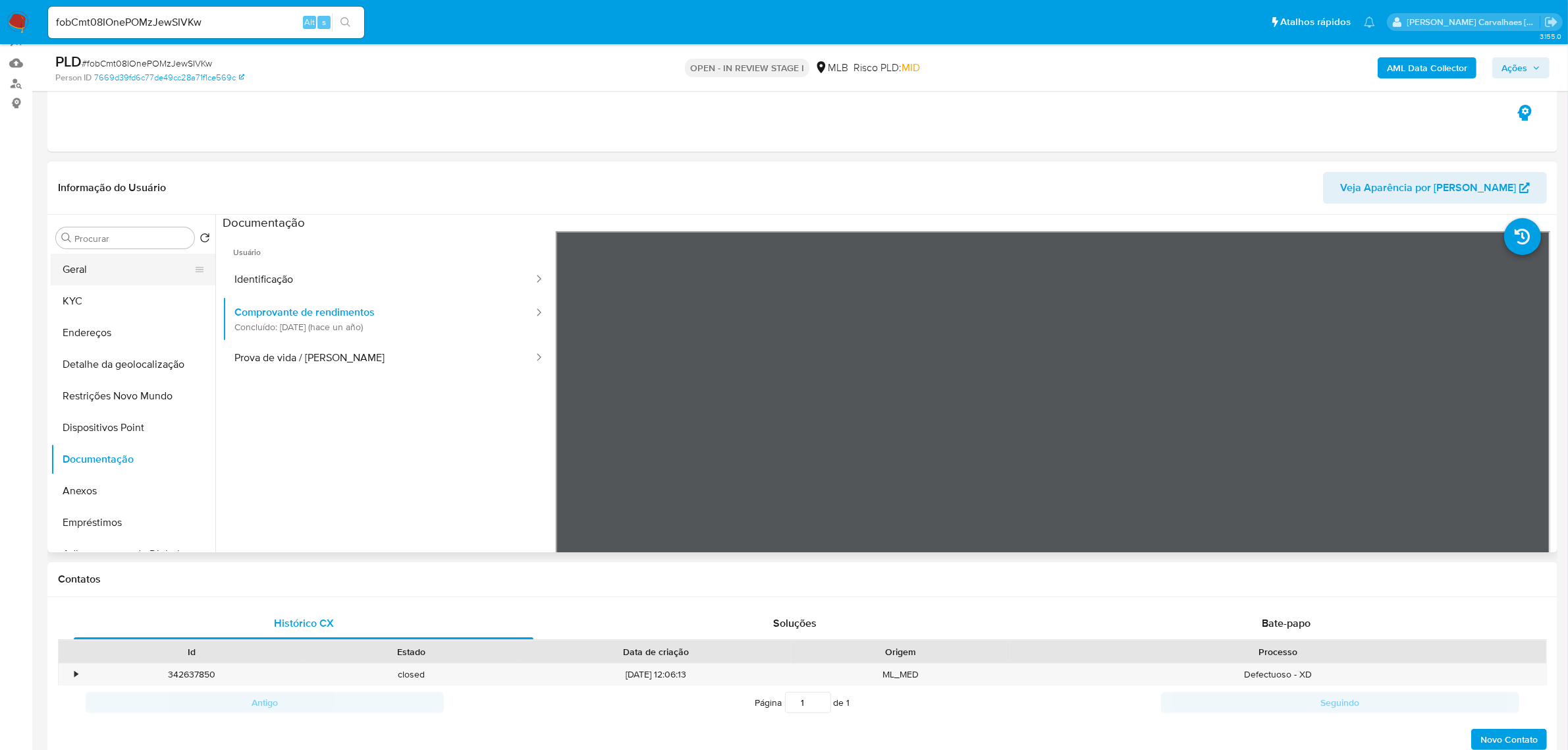
click at [142, 267] on button "Geral" at bounding box center [127, 269] width 154 height 32
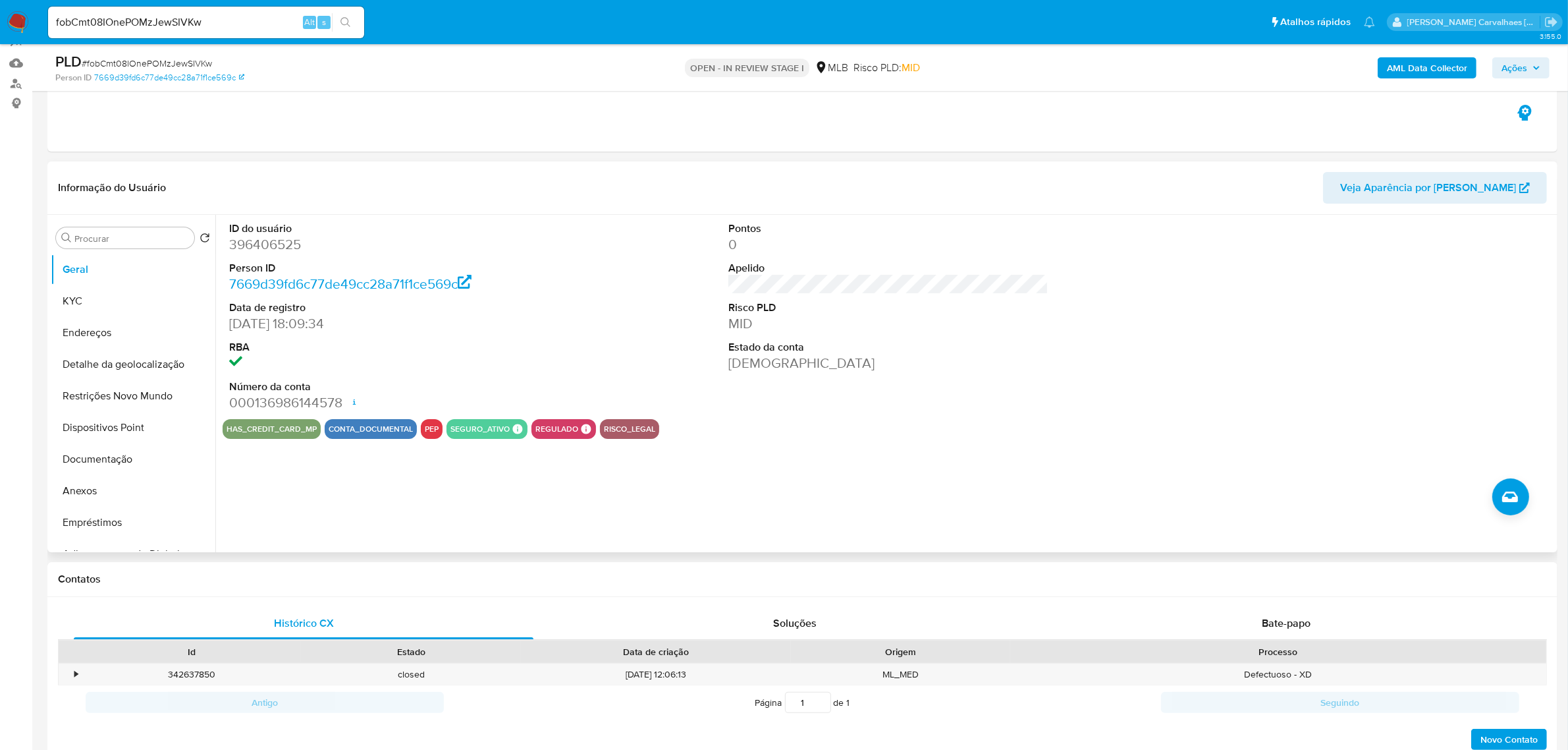
click at [426, 431] on button "pep" at bounding box center [431, 428] width 14 height 5
click at [100, 492] on button "Anexos" at bounding box center [127, 490] width 154 height 32
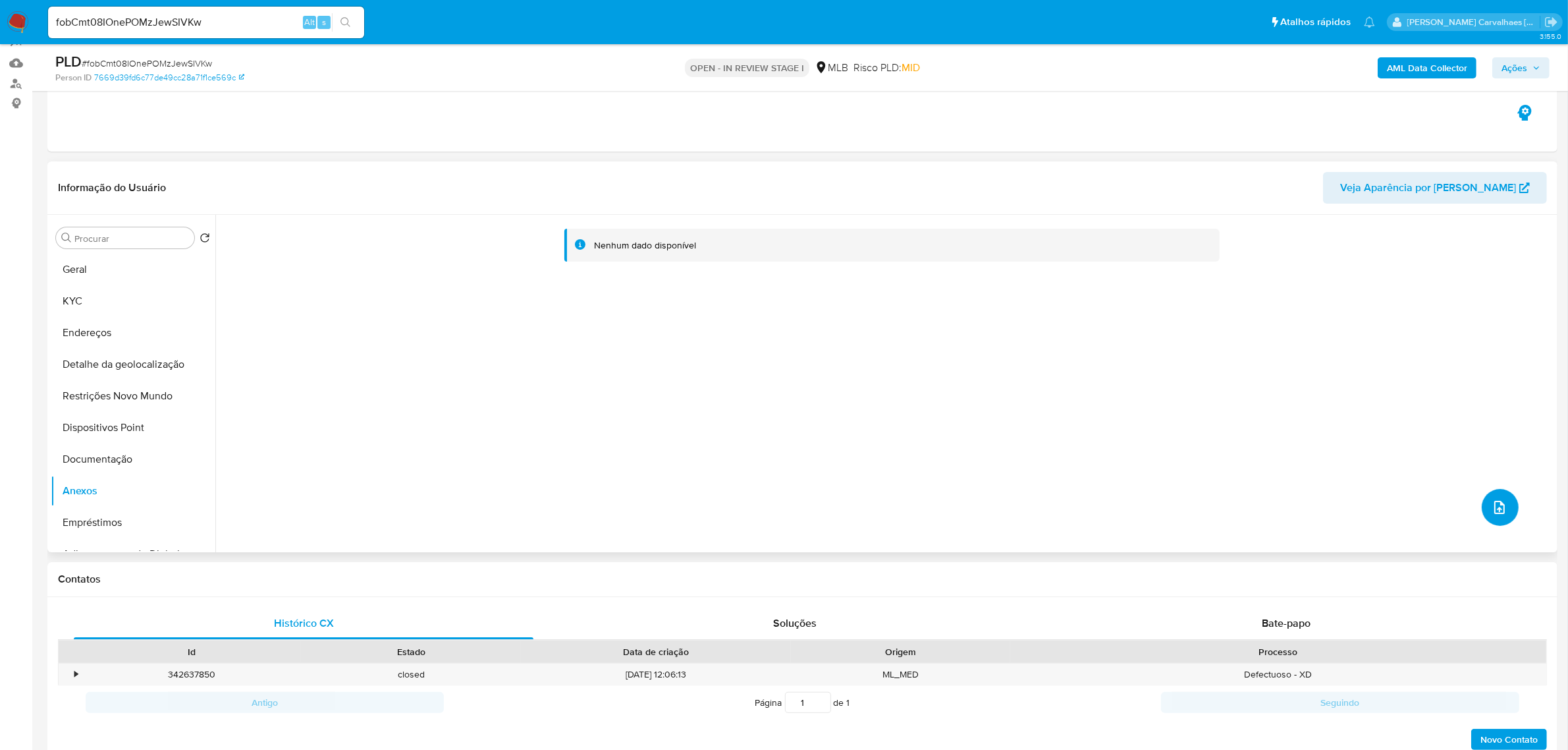
click at [1501, 502] on icon "upload-file" at bounding box center [1499, 507] width 15 height 16
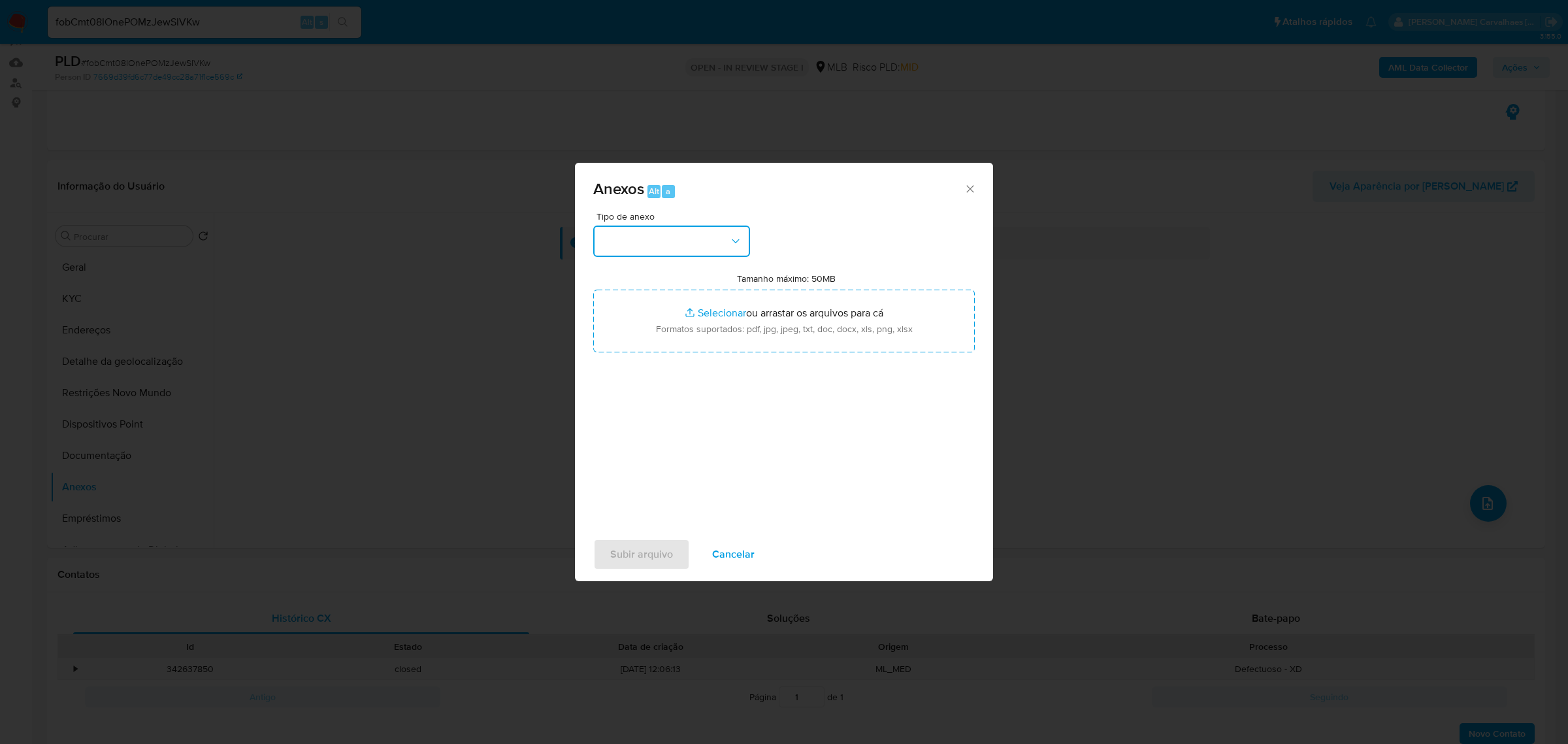
click at [733, 239] on icon "button" at bounding box center [736, 241] width 13 height 13
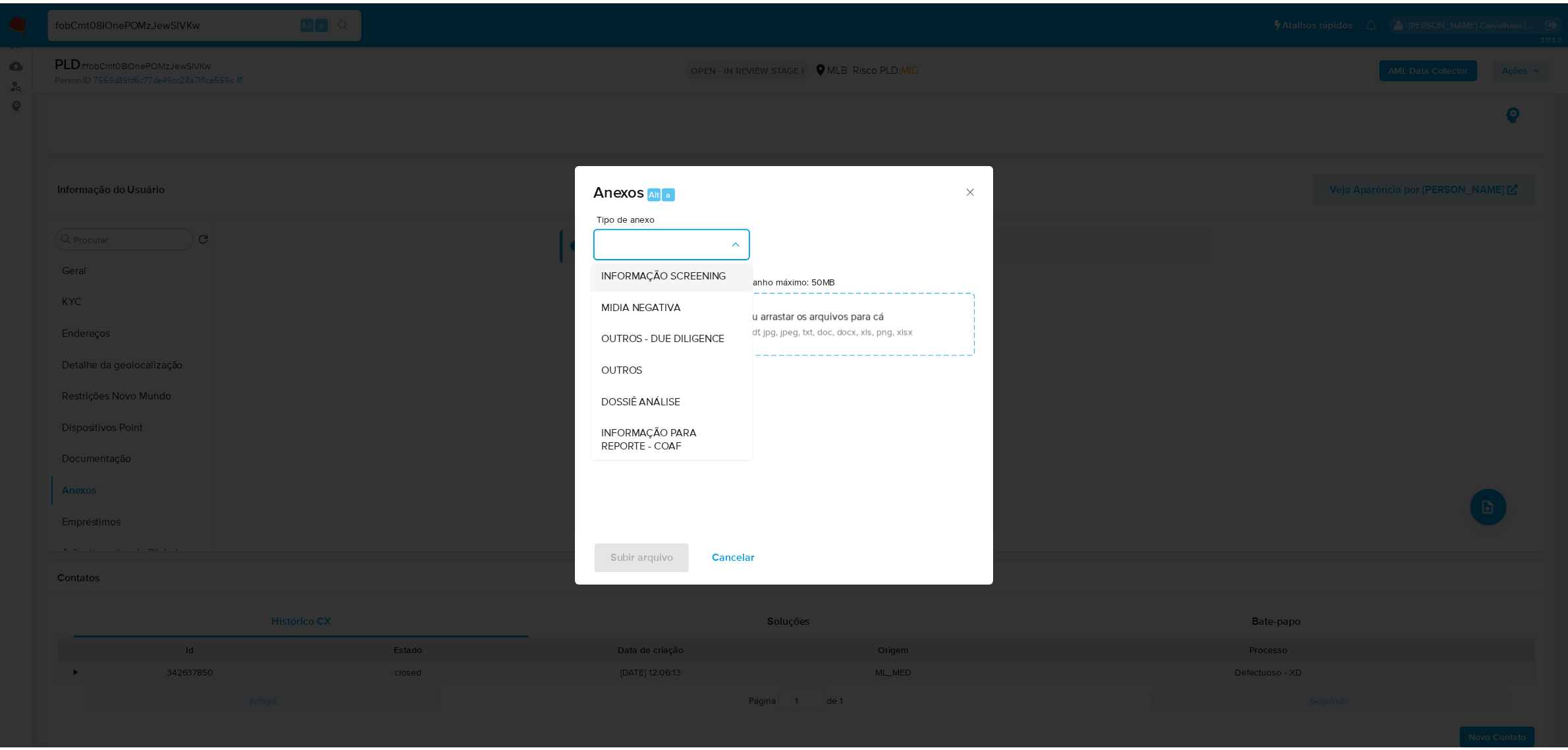
scroll to position [203, 0]
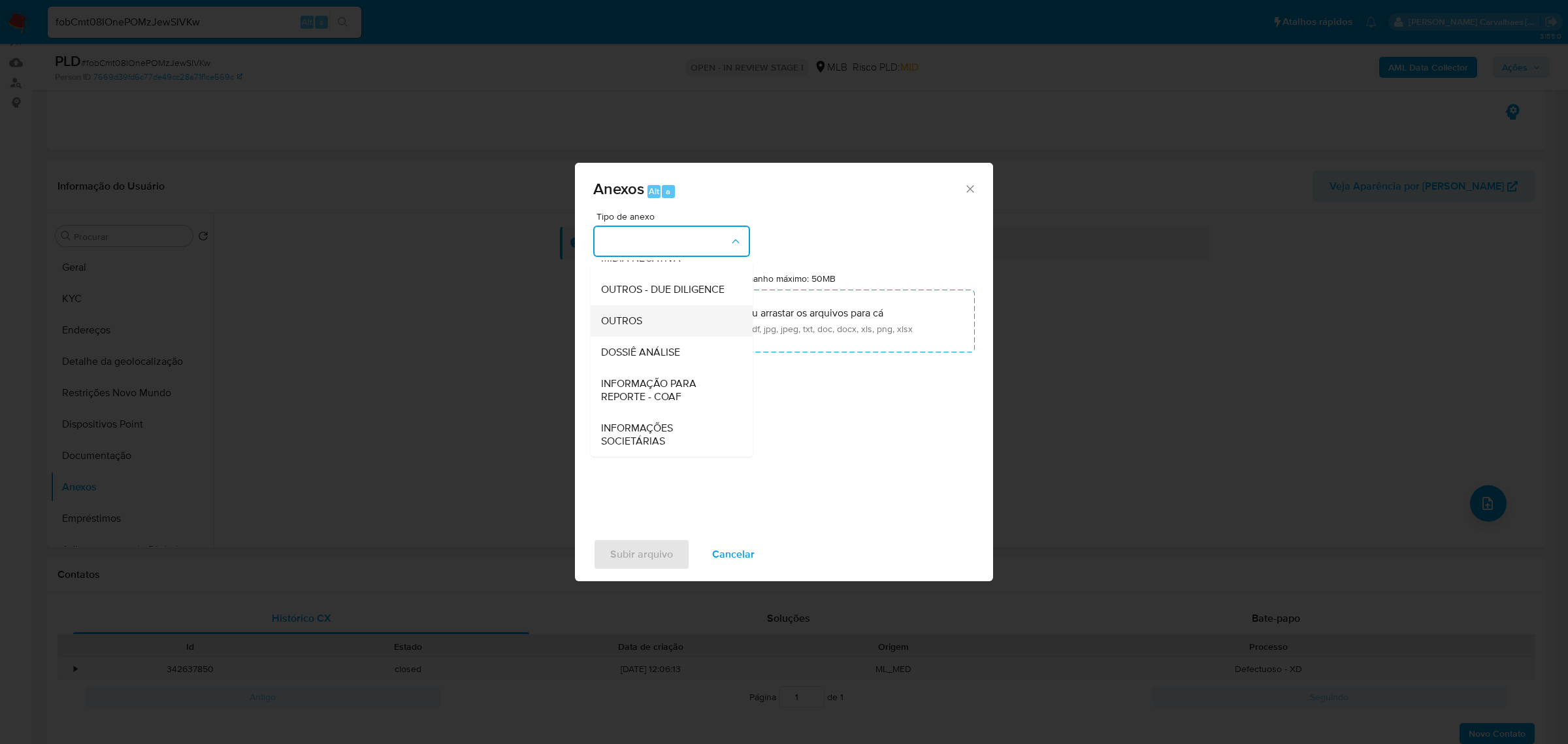
click at [642, 318] on span "OUTROS" at bounding box center [621, 320] width 41 height 13
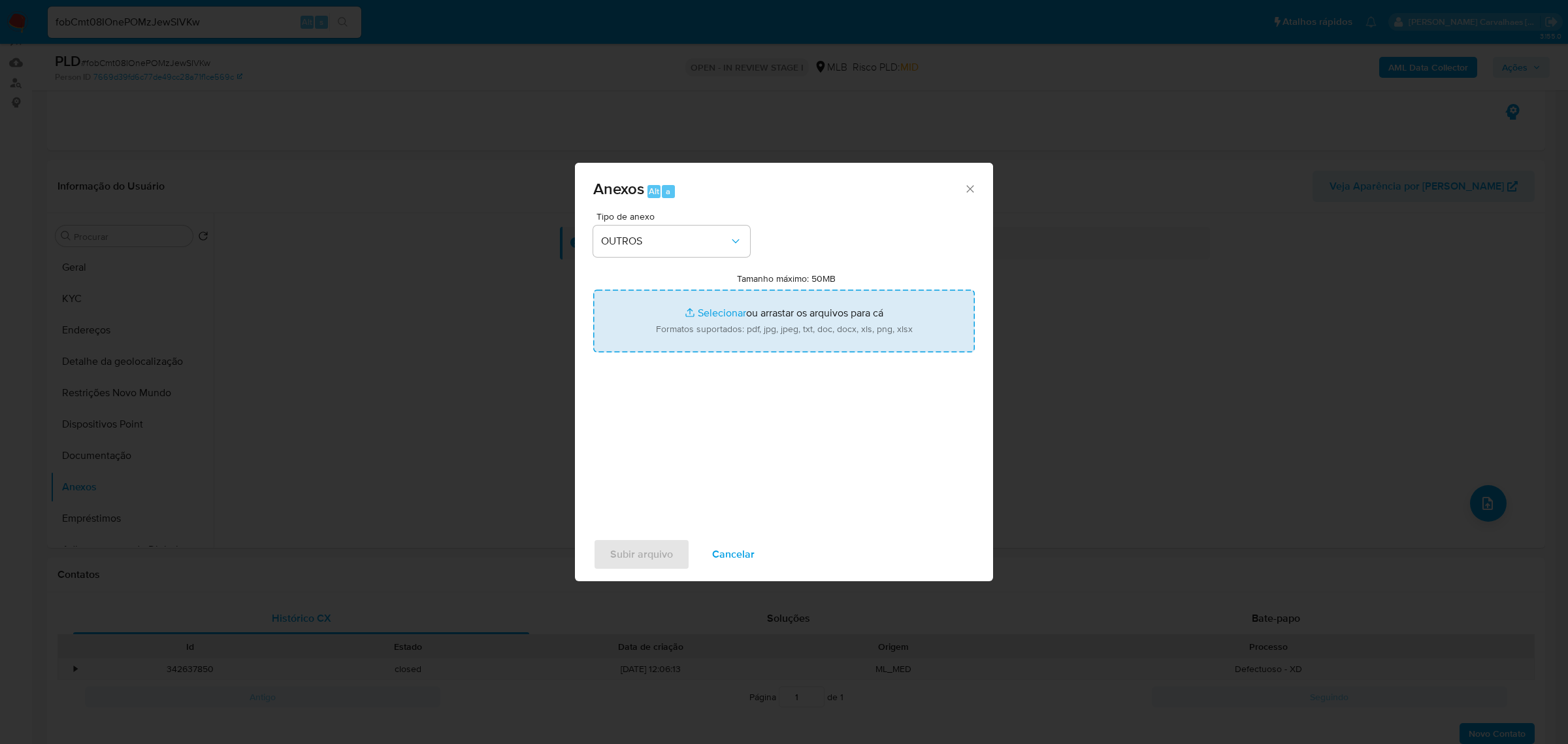
click at [701, 315] on input "Tamanho máximo: 50MB Selecionar arquivos" at bounding box center [784, 320] width 382 height 62
type input "C:\fakepath\Mulan Ricardo dos Santos Flores 396406525_2025_08_19_07_30_51 - Pri…"
click at [711, 305] on input "Tamanho máximo: 50MB Selecionar arquivos" at bounding box center [784, 320] width 382 height 62
type input "C:\fakepath\SAR - XXXXX - CPF 61758116749 - RICARDO DOS SANTOS FLORES.pdf"
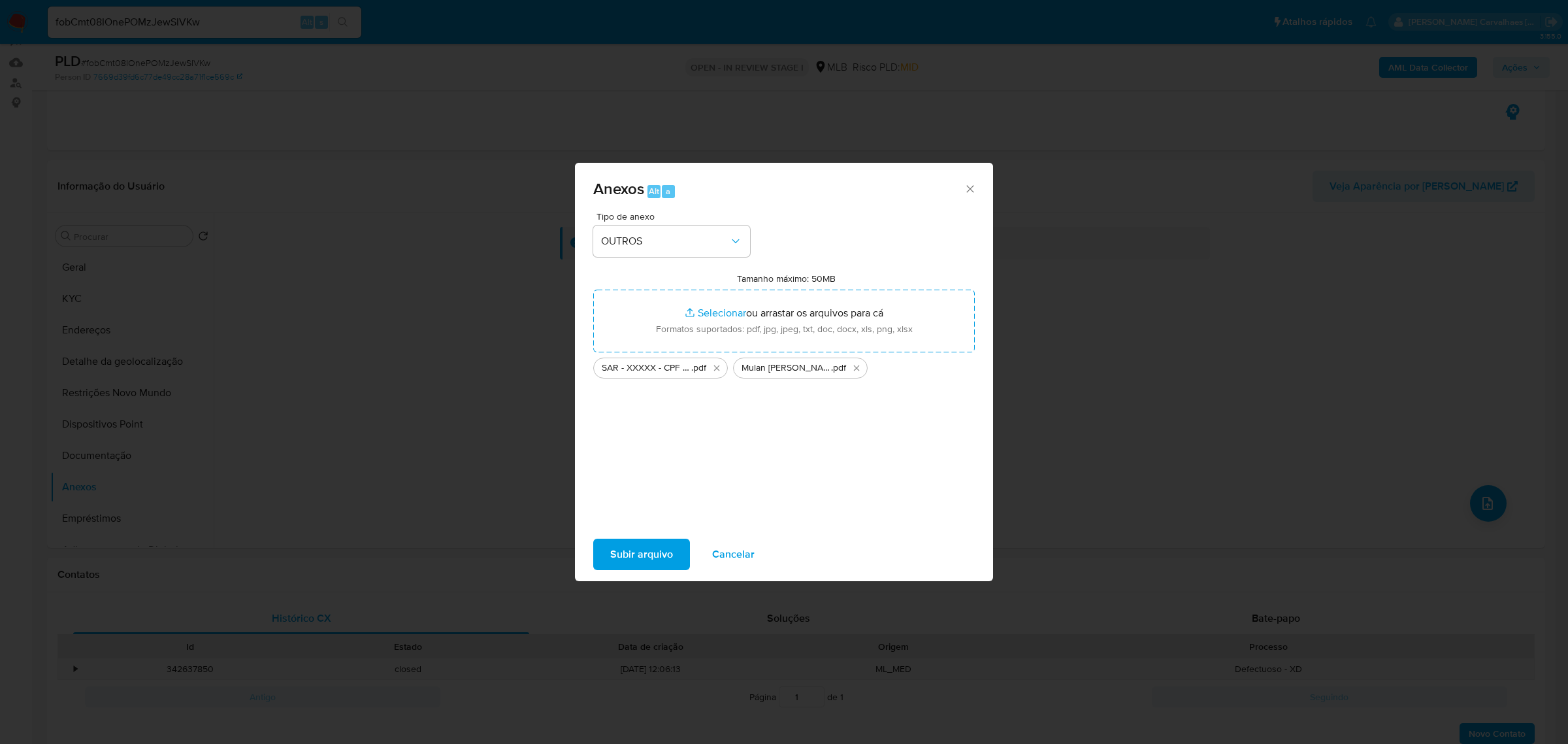
click at [652, 557] on span "Subir arquivo" at bounding box center [641, 554] width 62 height 29
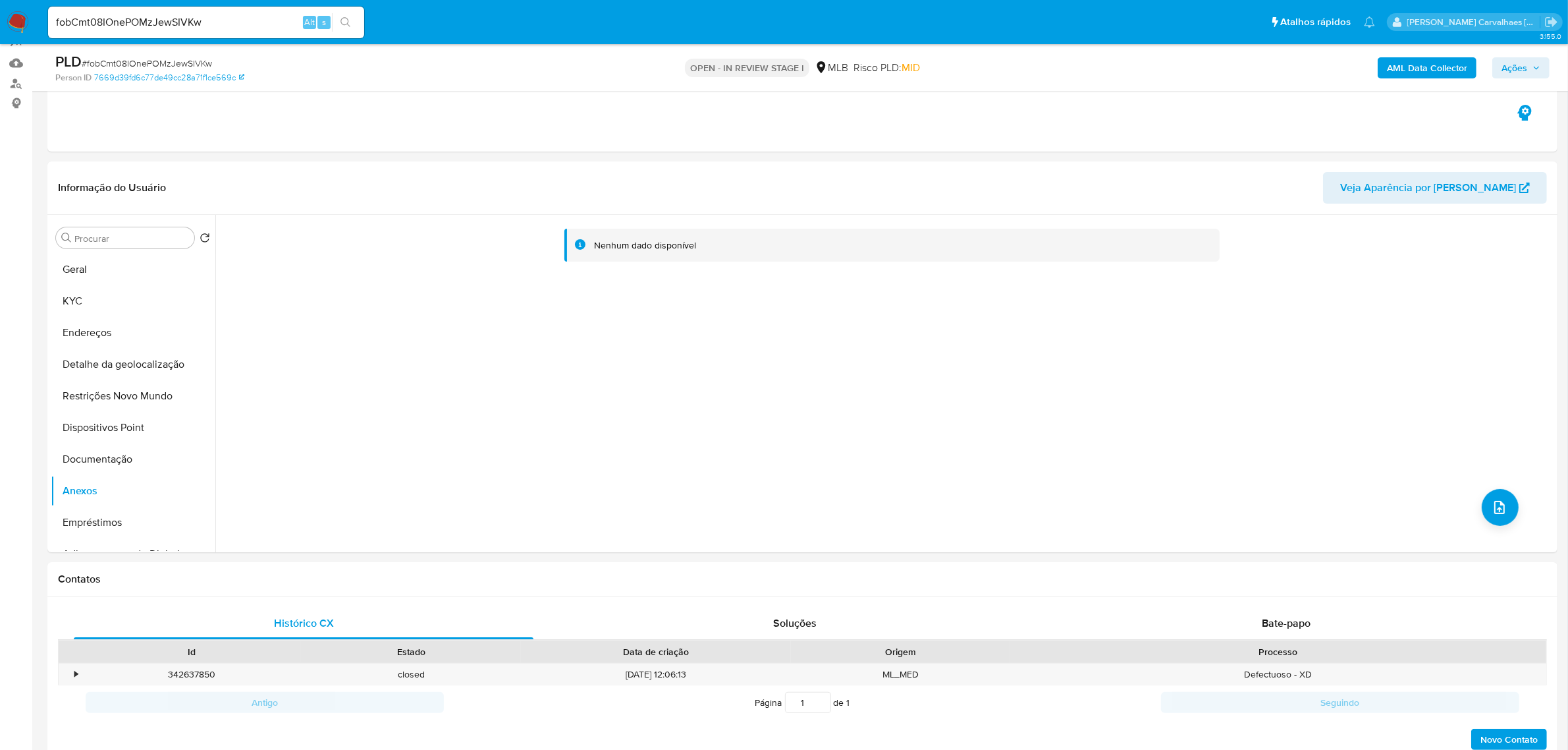
click at [1520, 69] on span "Ações" at bounding box center [1514, 68] width 26 height 21
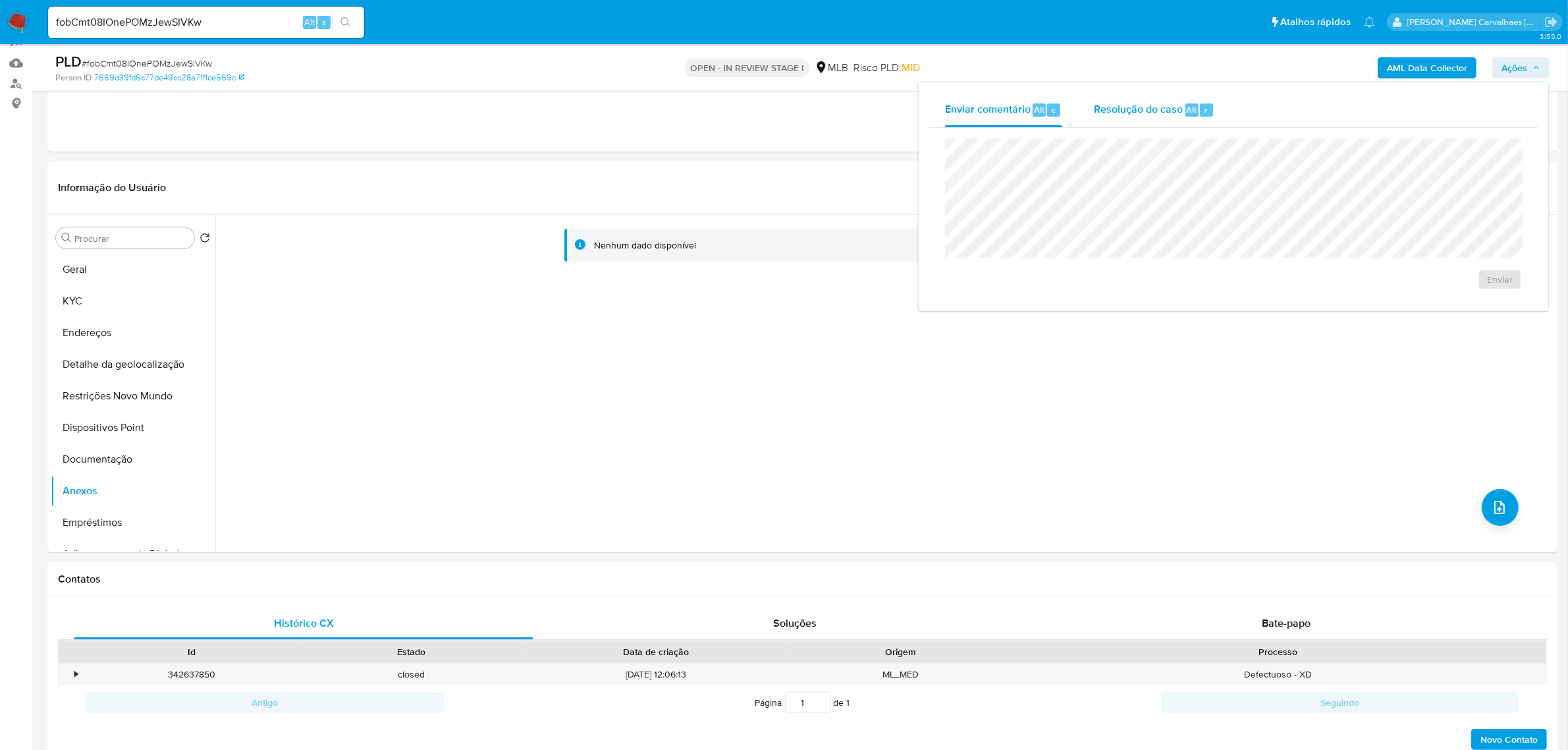
click at [1146, 107] on span "Resolução do caso" at bounding box center [1138, 109] width 89 height 16
click at [1462, 297] on span "ROI Proposal" at bounding box center [1467, 299] width 69 height 18
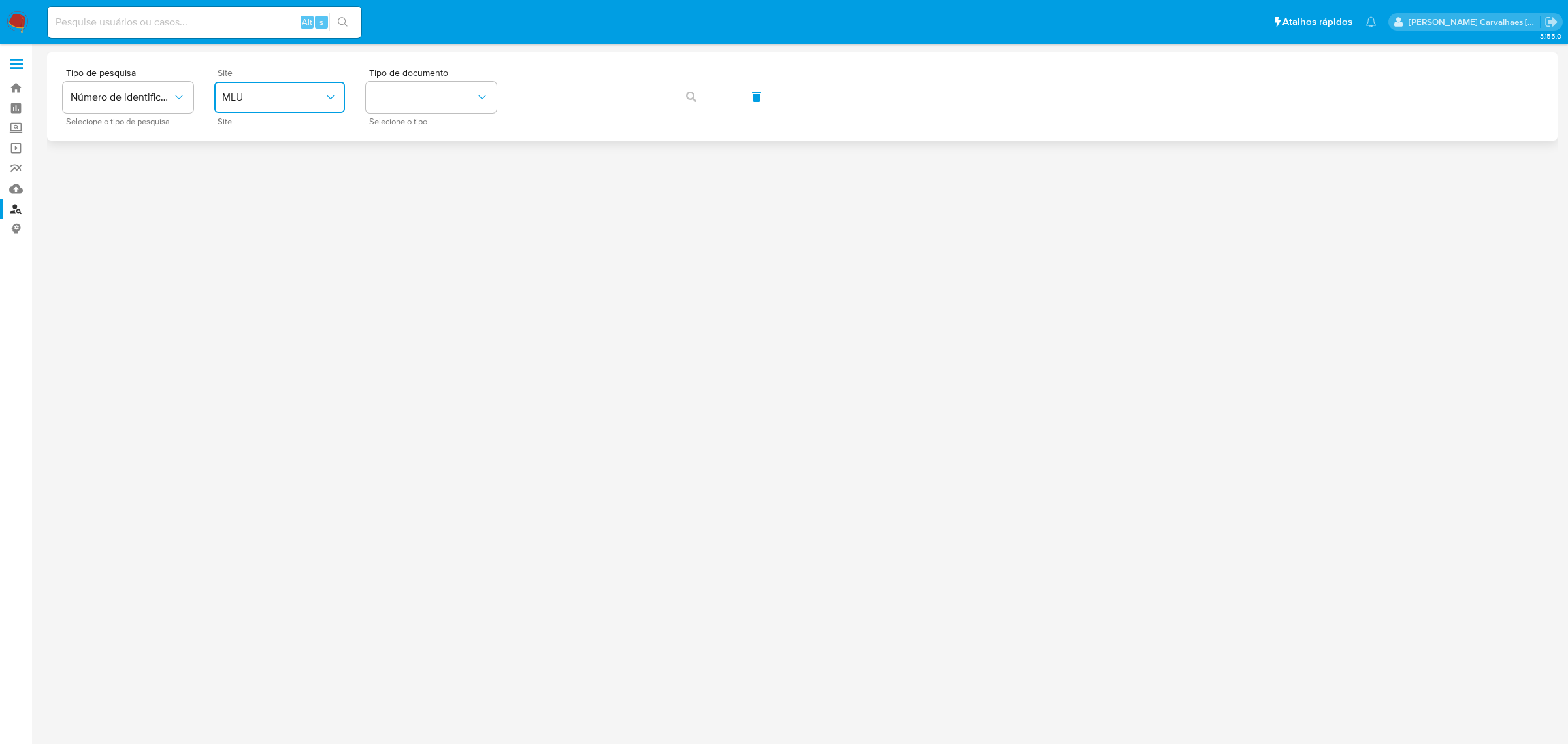
click at [330, 95] on icon "site_id" at bounding box center [331, 97] width 13 height 13
click at [272, 190] on div "MLB" at bounding box center [275, 195] width 107 height 32
drag, startPoint x: 418, startPoint y: 99, endPoint x: 386, endPoint y: 95, distance: 32.2
click at [386, 95] on button "identificationType" at bounding box center [432, 97] width 131 height 32
click at [405, 178] on div "CPF CPF" at bounding box center [427, 184] width 107 height 44
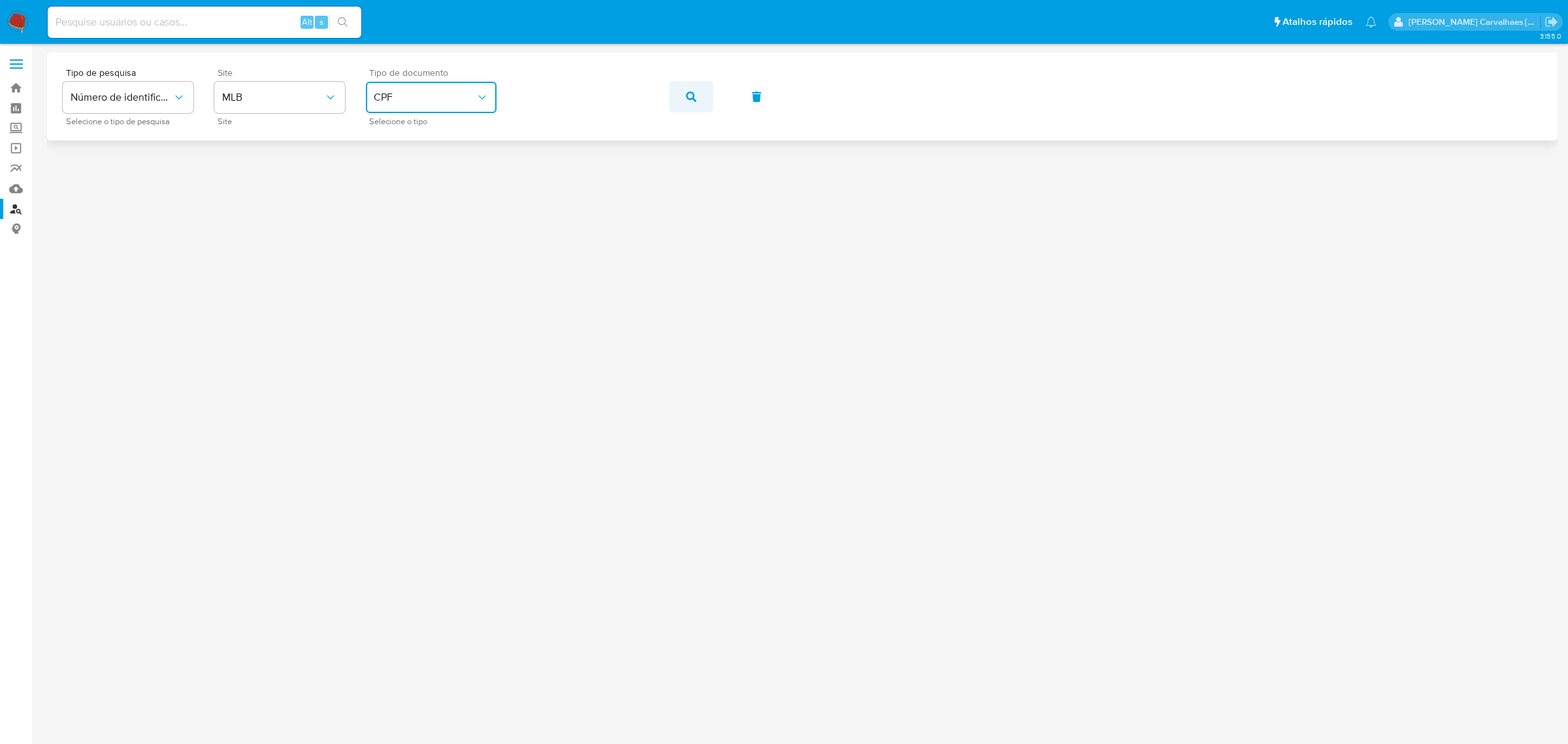
click at [686, 92] on icon "button" at bounding box center [691, 96] width 11 height 11
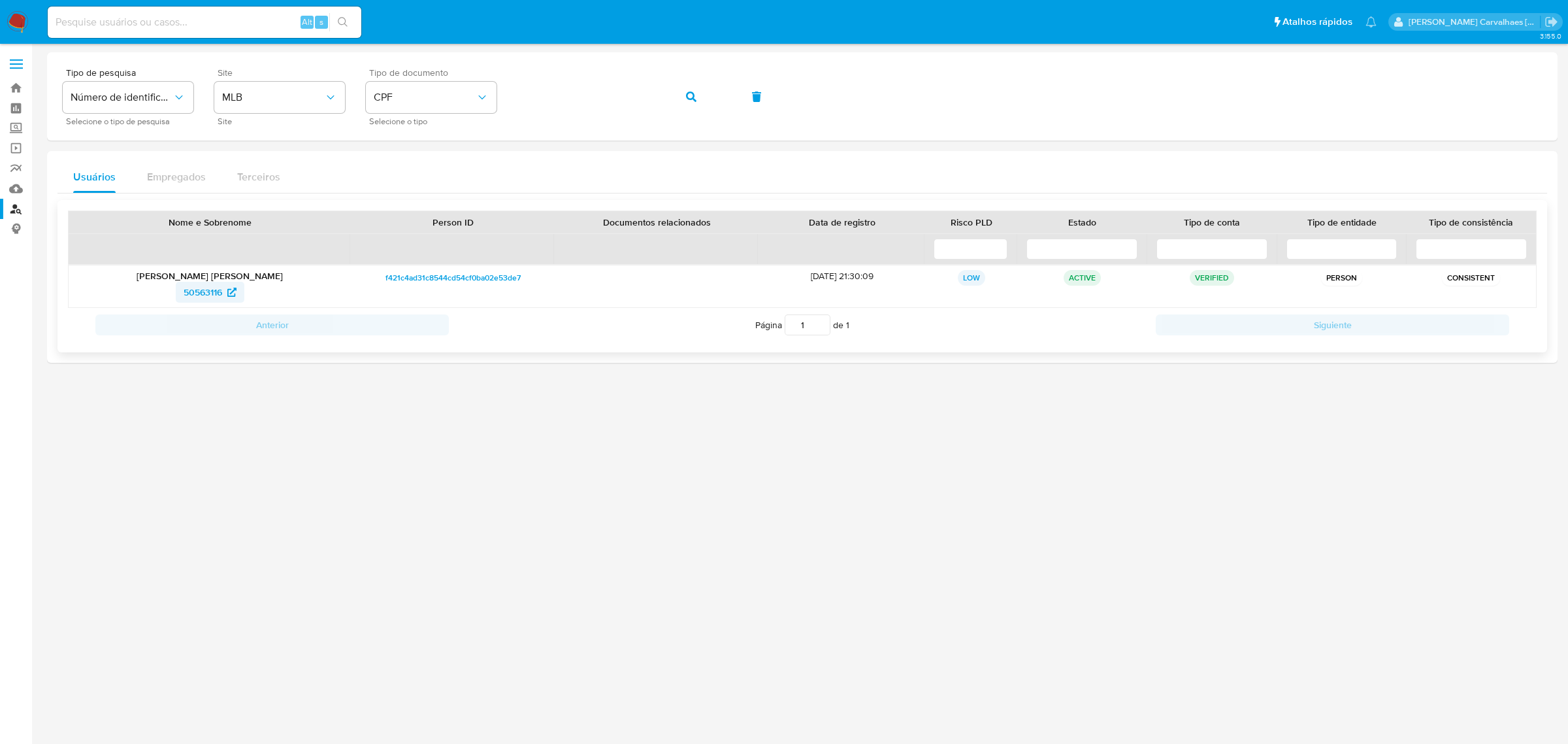
click at [207, 295] on span "50563116" at bounding box center [203, 292] width 38 height 21
click at [17, 28] on img at bounding box center [17, 22] width 22 height 22
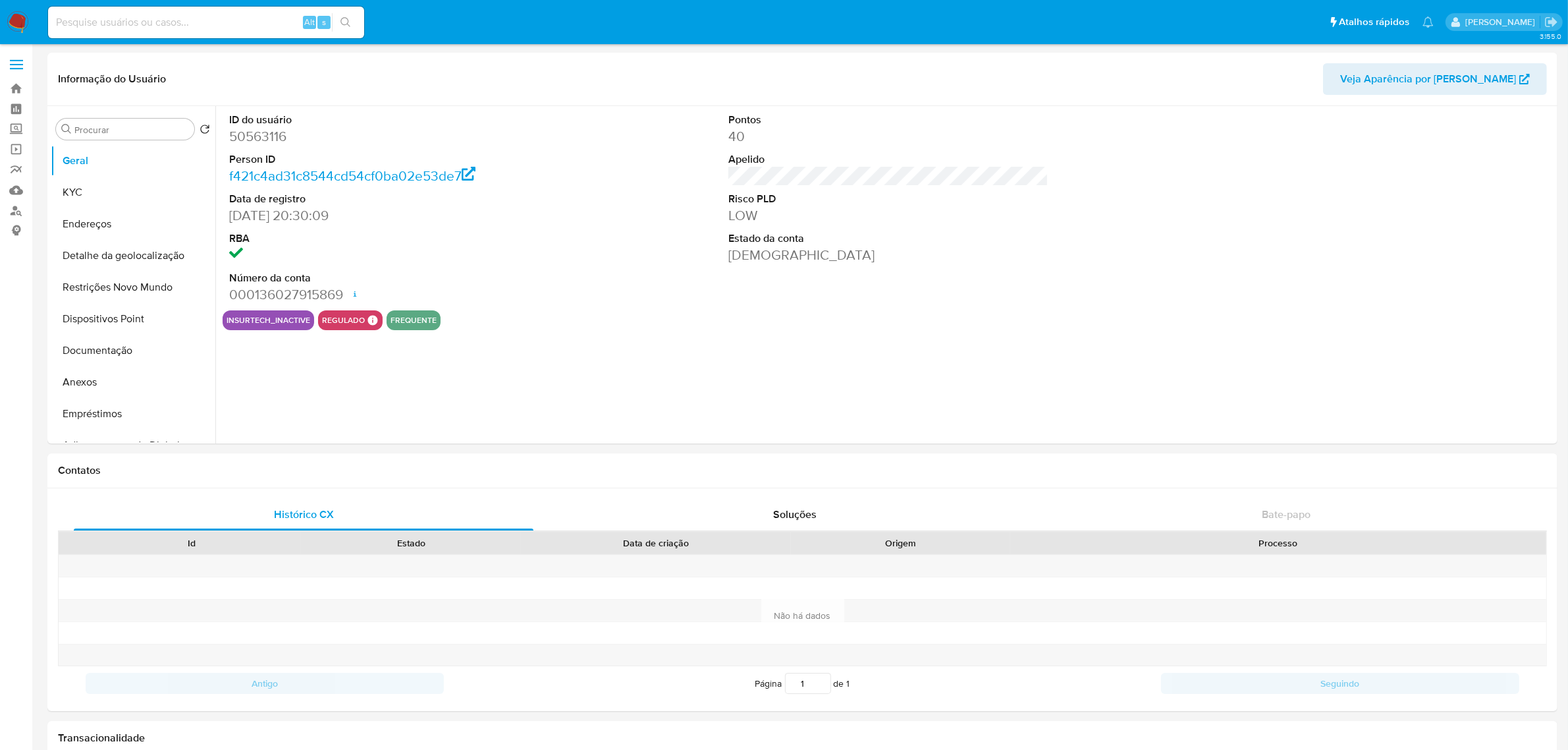
select select "10"
click at [110, 351] on button "Documentação" at bounding box center [127, 350] width 154 height 32
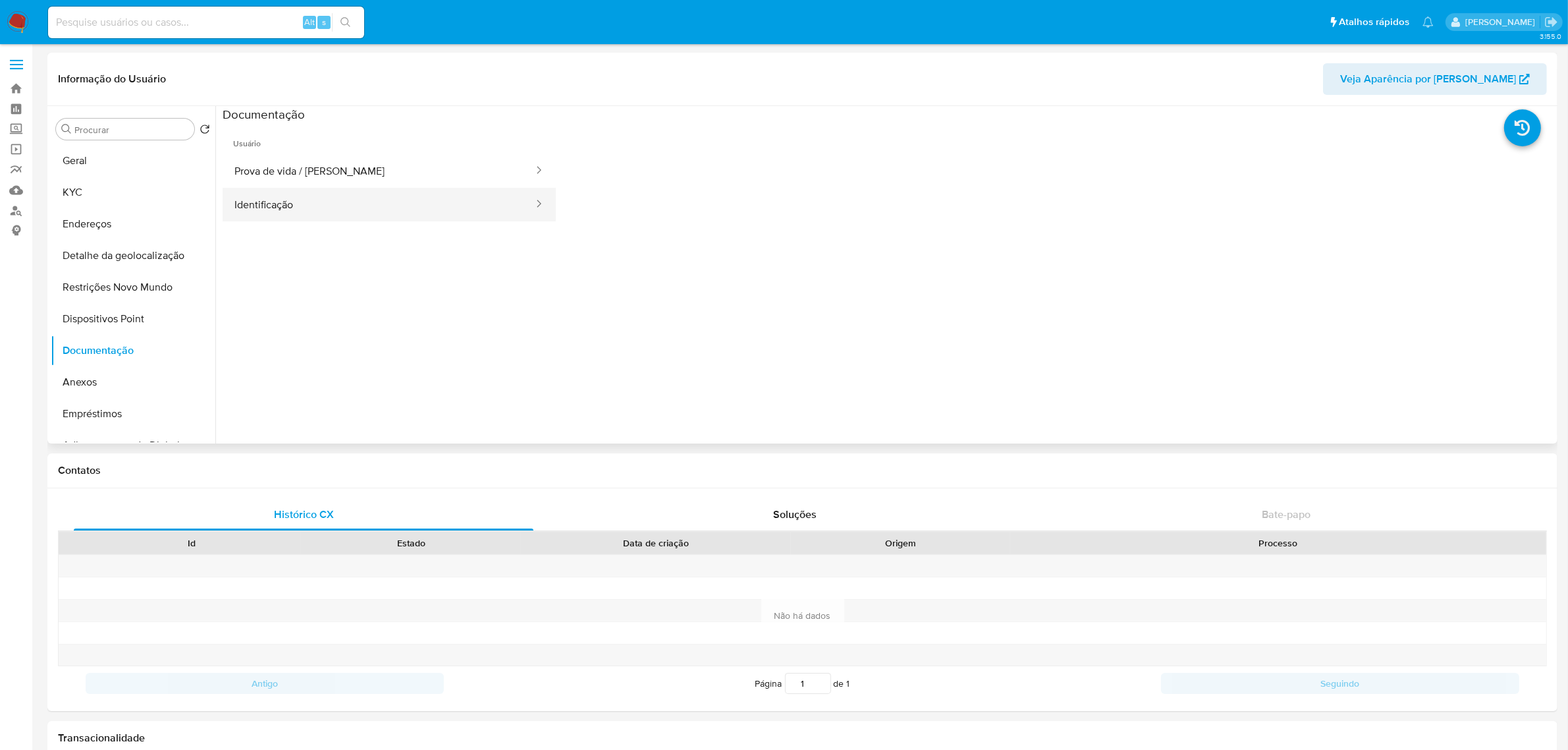
click at [277, 204] on button "Identificação" at bounding box center [379, 204] width 312 height 34
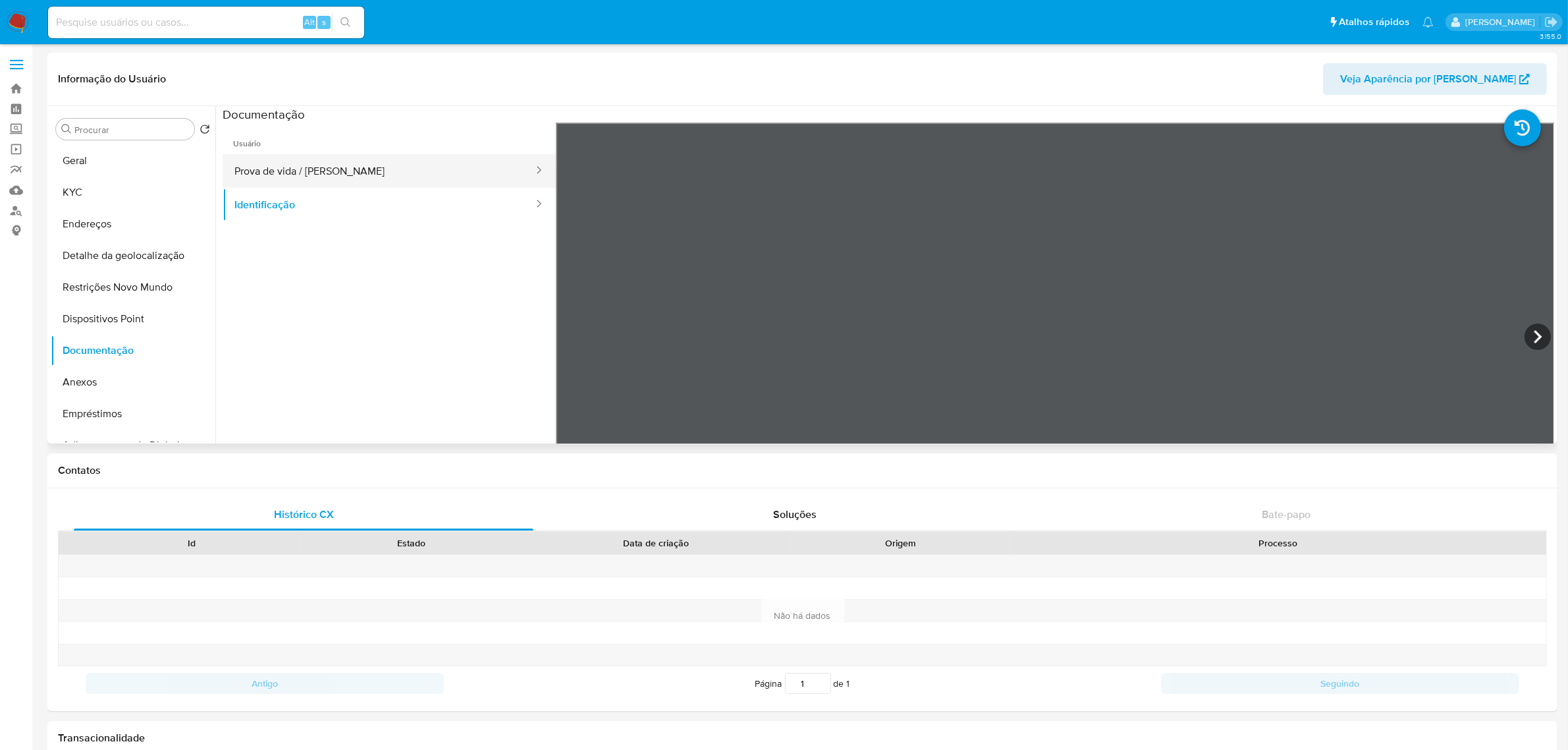
click at [291, 170] on button "Prova de vida / [PERSON_NAME]" at bounding box center [379, 171] width 312 height 34
click at [100, 188] on button "KYC" at bounding box center [127, 192] width 154 height 32
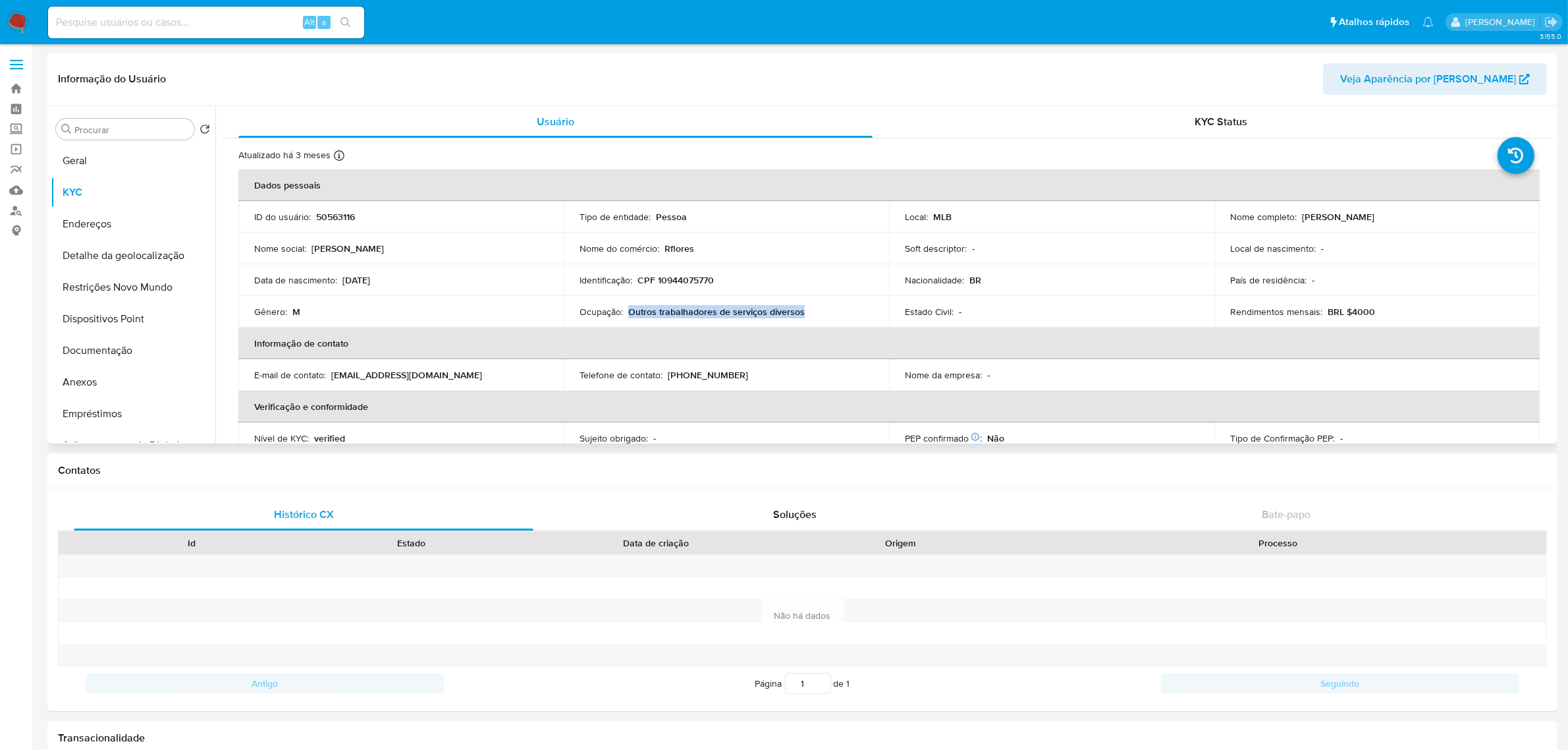
drag, startPoint x: 630, startPoint y: 315, endPoint x: 807, endPoint y: 309, distance: 177.1
click at [807, 309] on div "Ocupação : Outros trabalhadores de serviços diversos" at bounding box center [725, 311] width 293 height 12
copy p "Outros trabalhadores de serviços diversos"
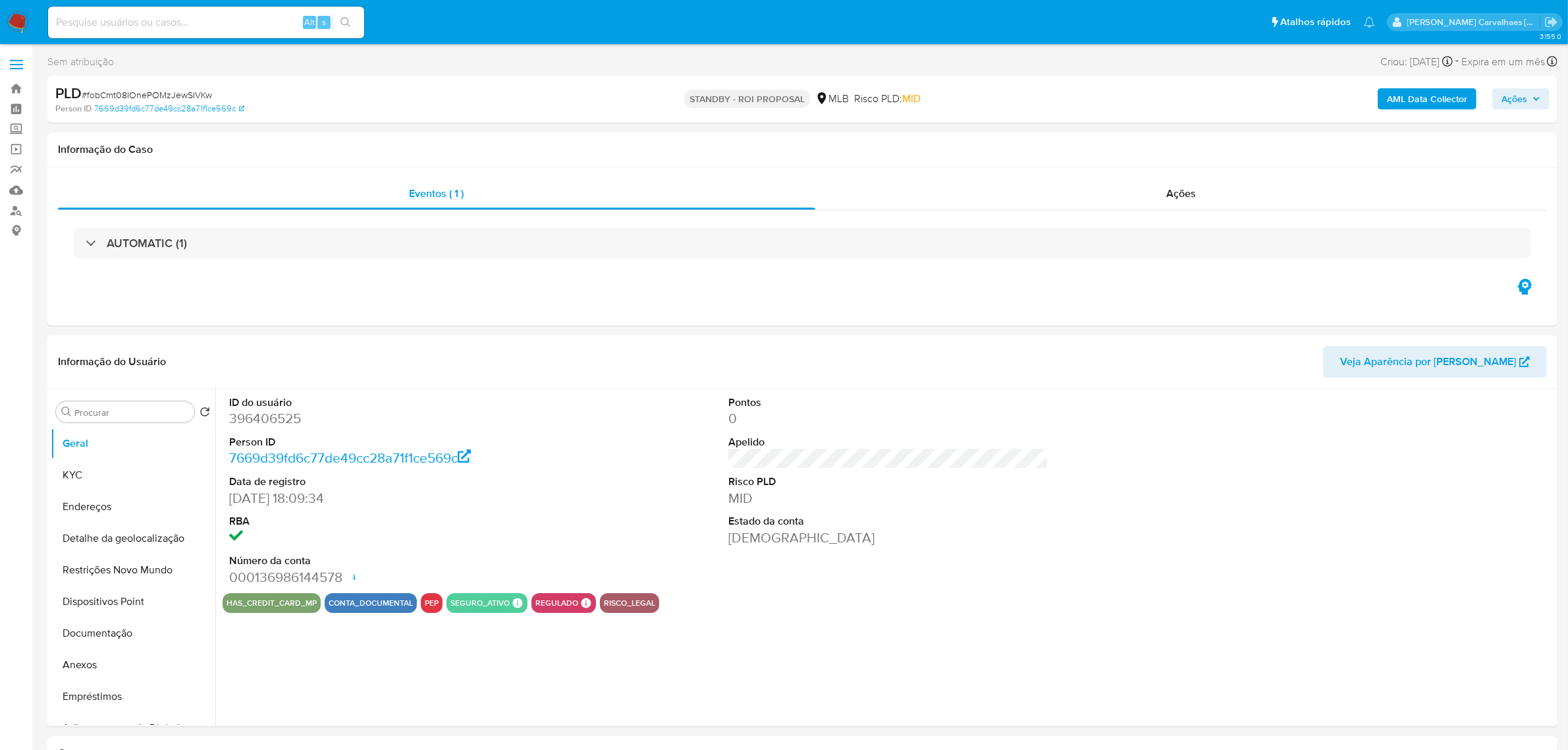
select select "10"
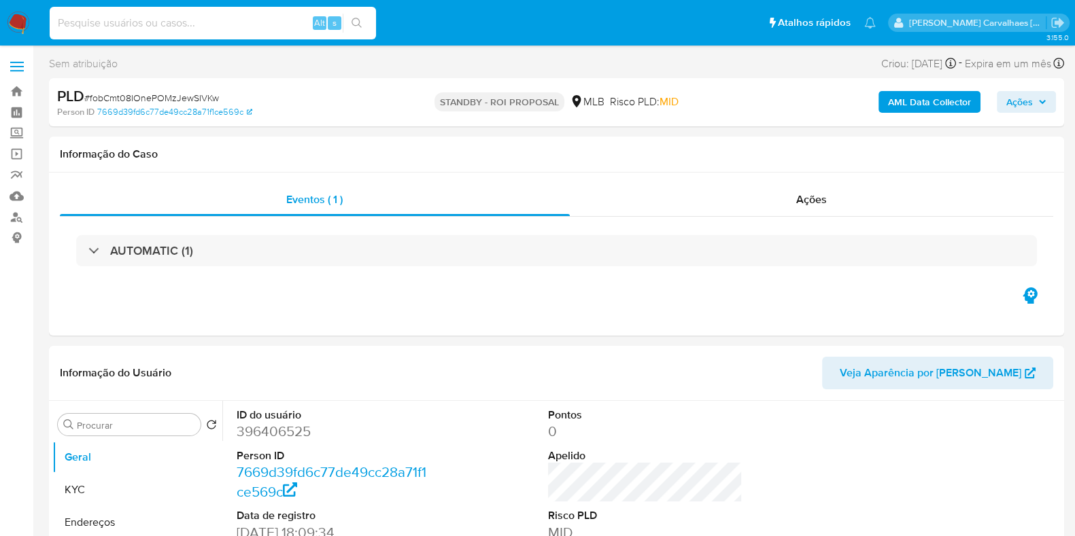
paste input "THmrCYxGVDfd2rMbD09gDRUP"
type input "THmrCYxGVDfd2rMbD09gDRUP"
click at [351, 32] on button "search-icon" at bounding box center [357, 23] width 28 height 19
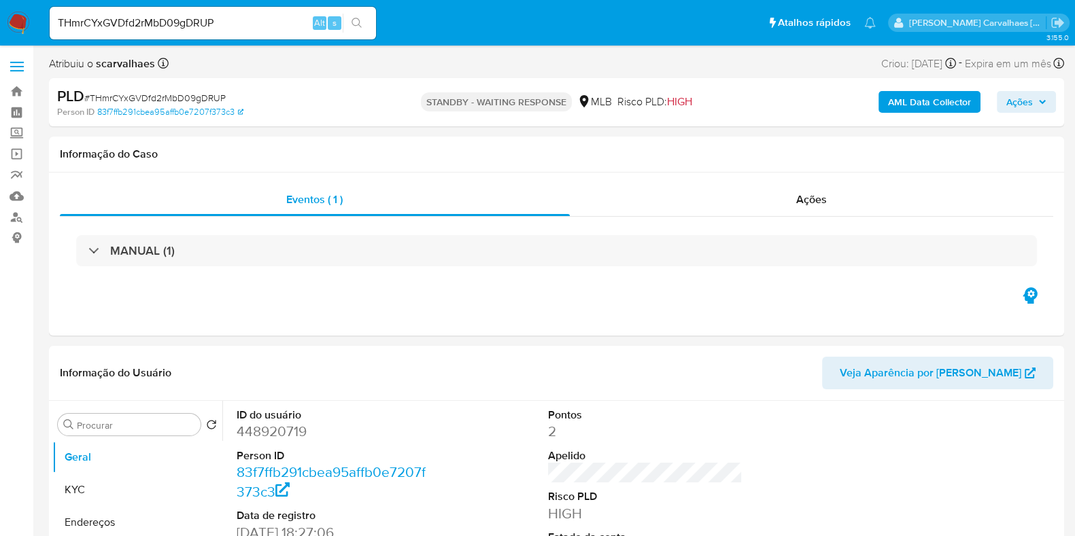
select select "10"
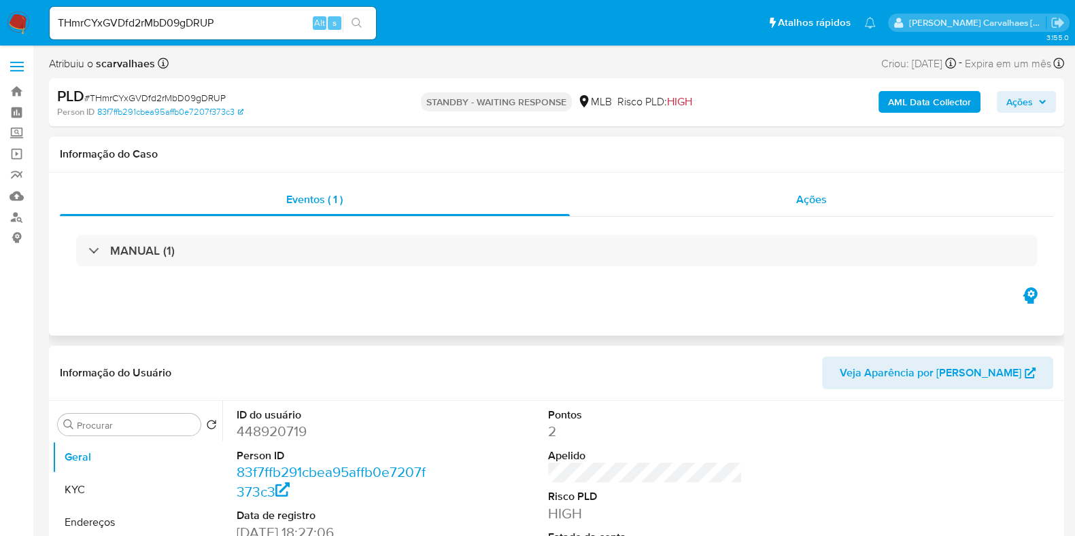
click at [811, 205] on span "Ações" at bounding box center [811, 200] width 31 height 16
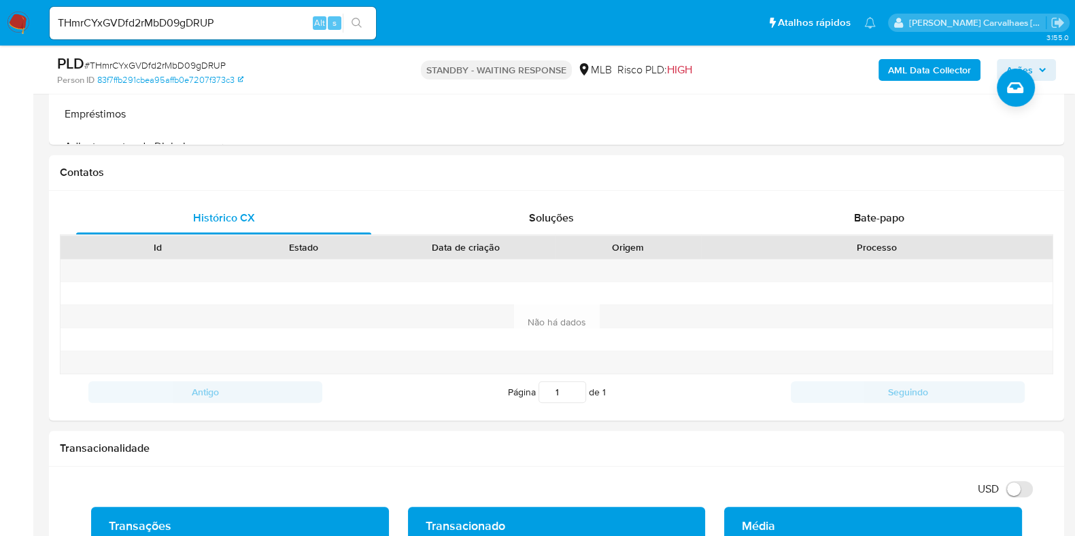
scroll to position [679, 0]
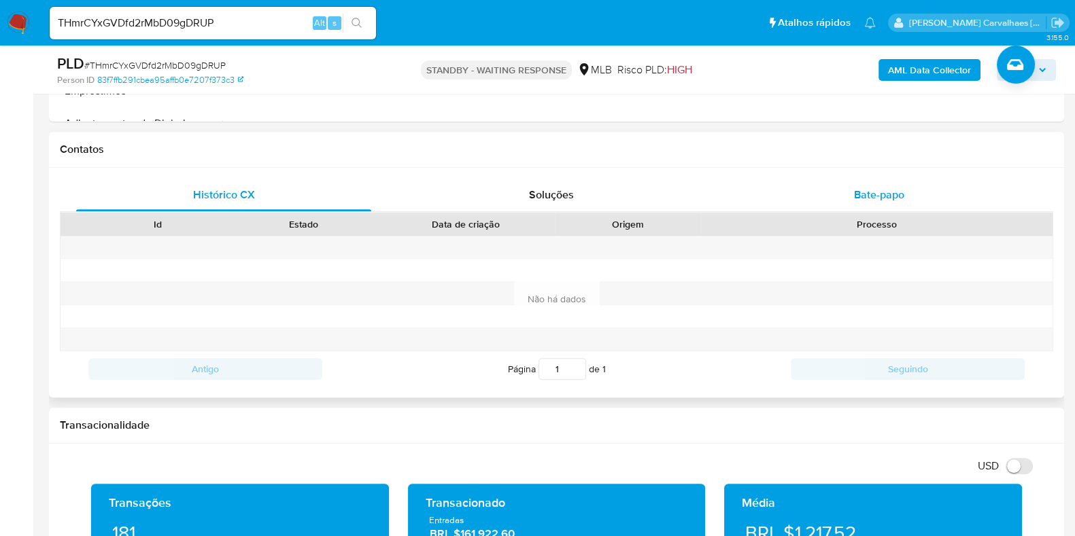
click at [887, 195] on span "Bate-papo" at bounding box center [879, 195] width 50 height 16
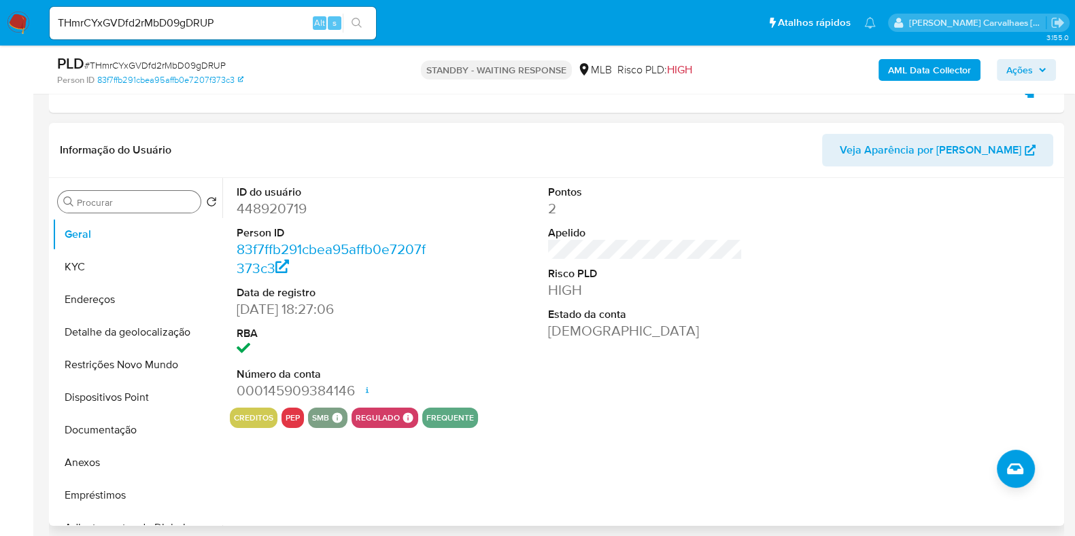
scroll to position [425, 0]
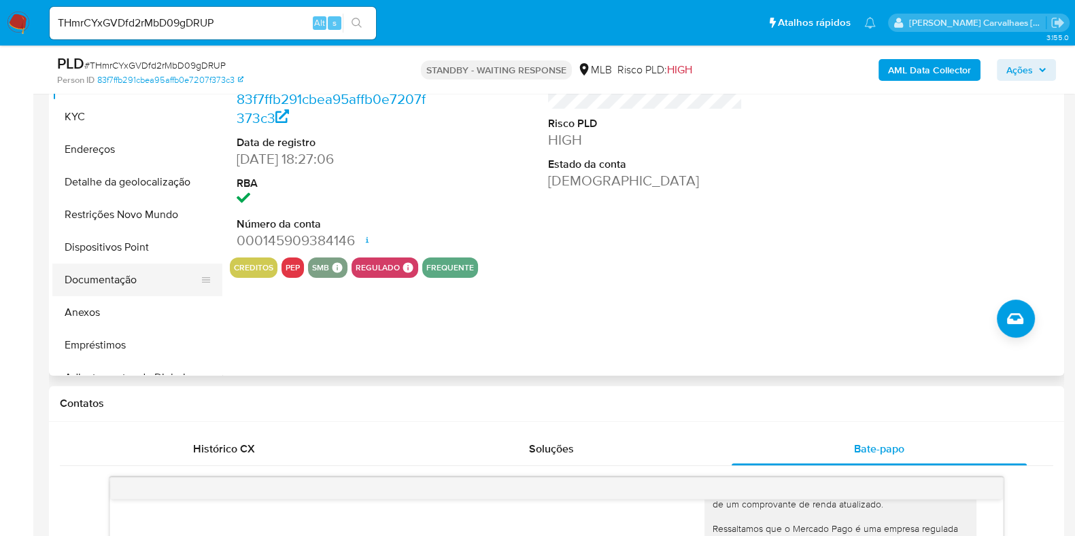
click at [111, 279] on button "Documentação" at bounding box center [131, 280] width 159 height 33
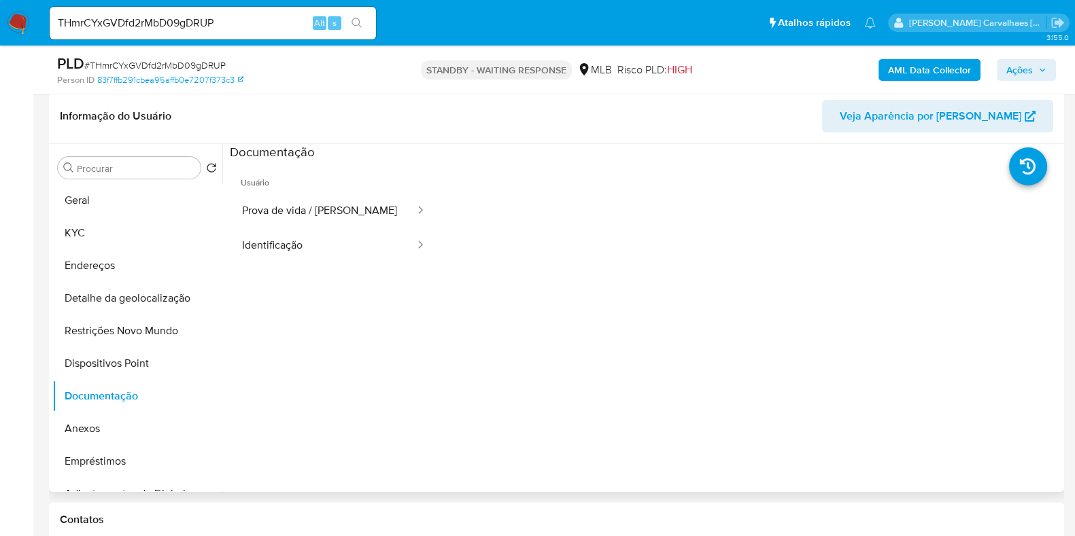
scroll to position [255, 0]
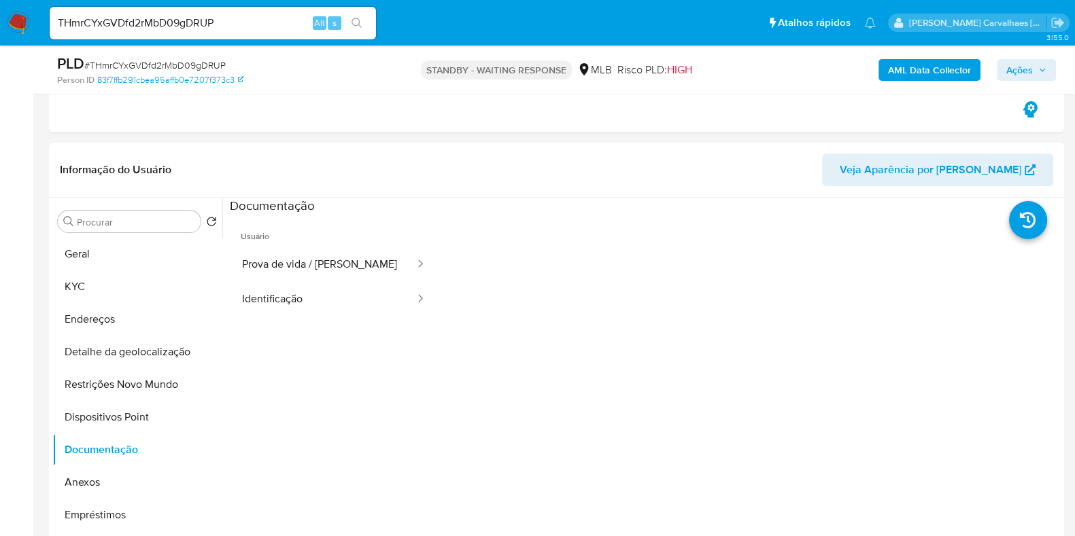
drag, startPoint x: 1068, startPoint y: 49, endPoint x: 1086, endPoint y: 54, distance: 18.5
click at [1069, 49] on div "PLD # THmrCYxGVDfd2rMbD09gDRUP Person ID 83f7ffb291cbea95affb0e7207f373c3 STAND…" at bounding box center [537, 70] width 1075 height 48
click at [351, 24] on icon "search-icon" at bounding box center [356, 23] width 11 height 11
click at [351, 18] on button "search-icon" at bounding box center [357, 23] width 28 height 19
click at [366, 21] on button "search-icon" at bounding box center [357, 23] width 28 height 19
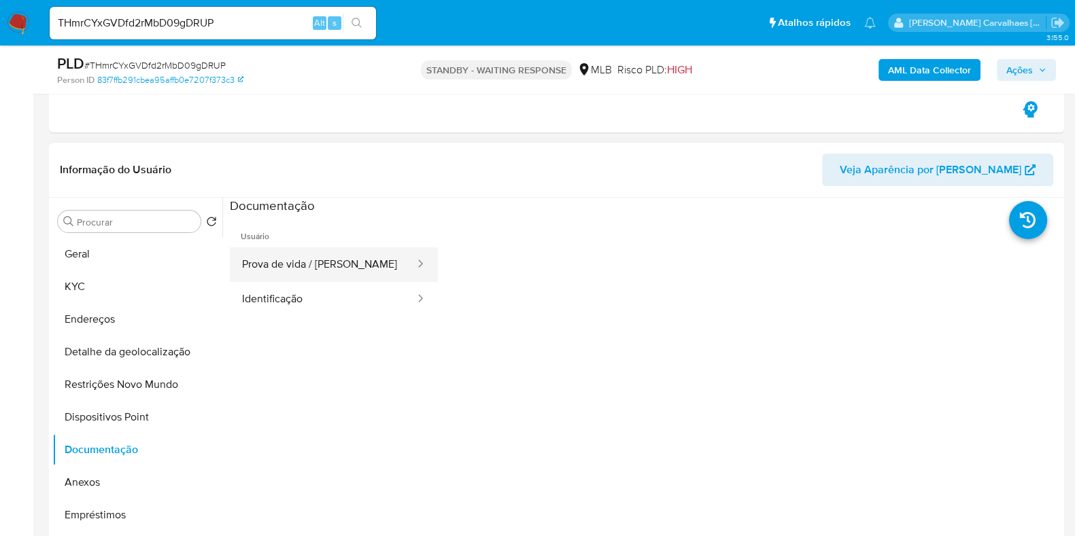
click at [280, 256] on button "Prova de vida / Selfie" at bounding box center [323, 264] width 186 height 35
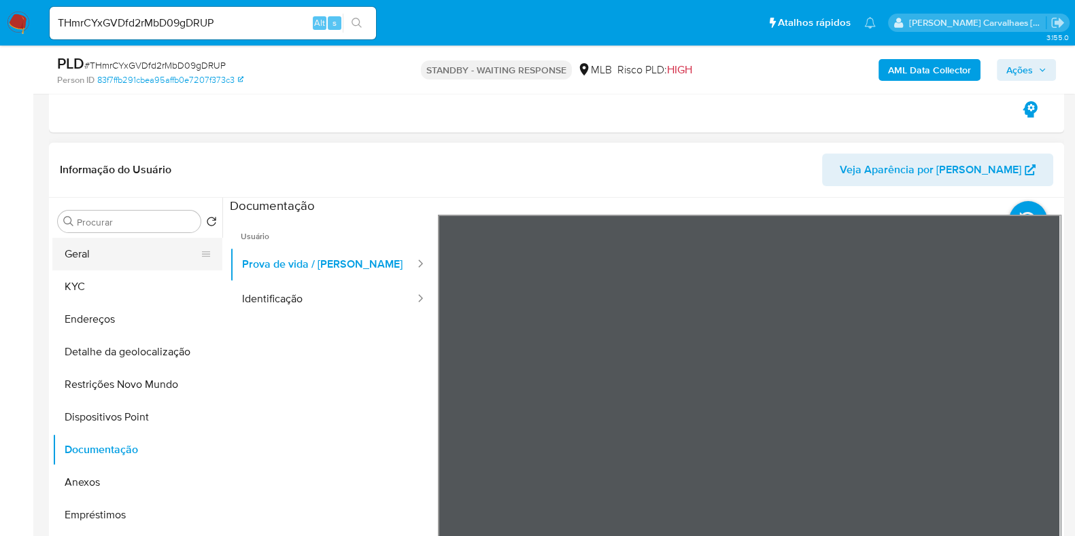
click at [122, 249] on button "Geral" at bounding box center [131, 254] width 159 height 33
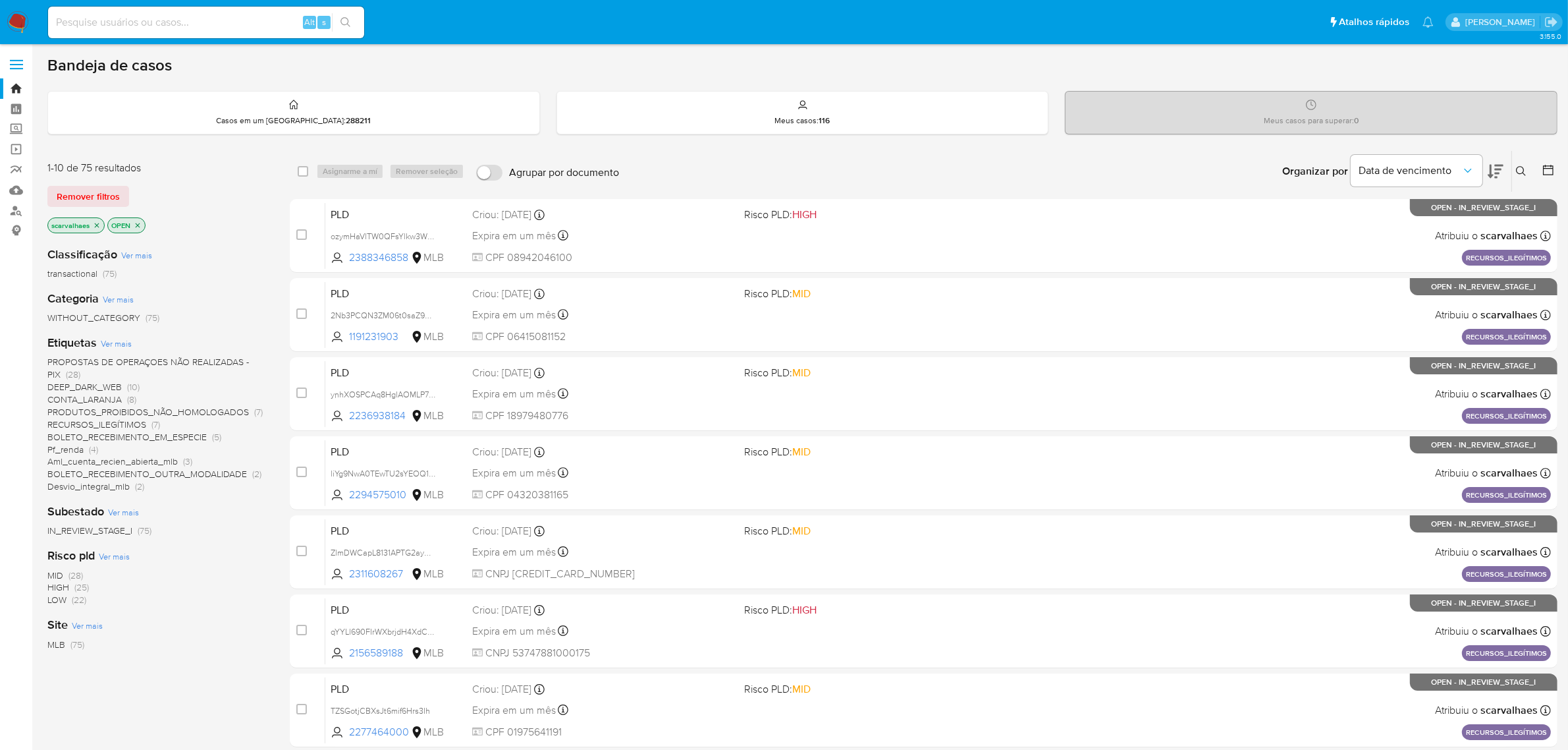
click at [119, 413] on span "PRODUTOS_PROIBIDOS_NÃO_HOMOLOGADOS" at bounding box center [148, 412] width 201 height 14
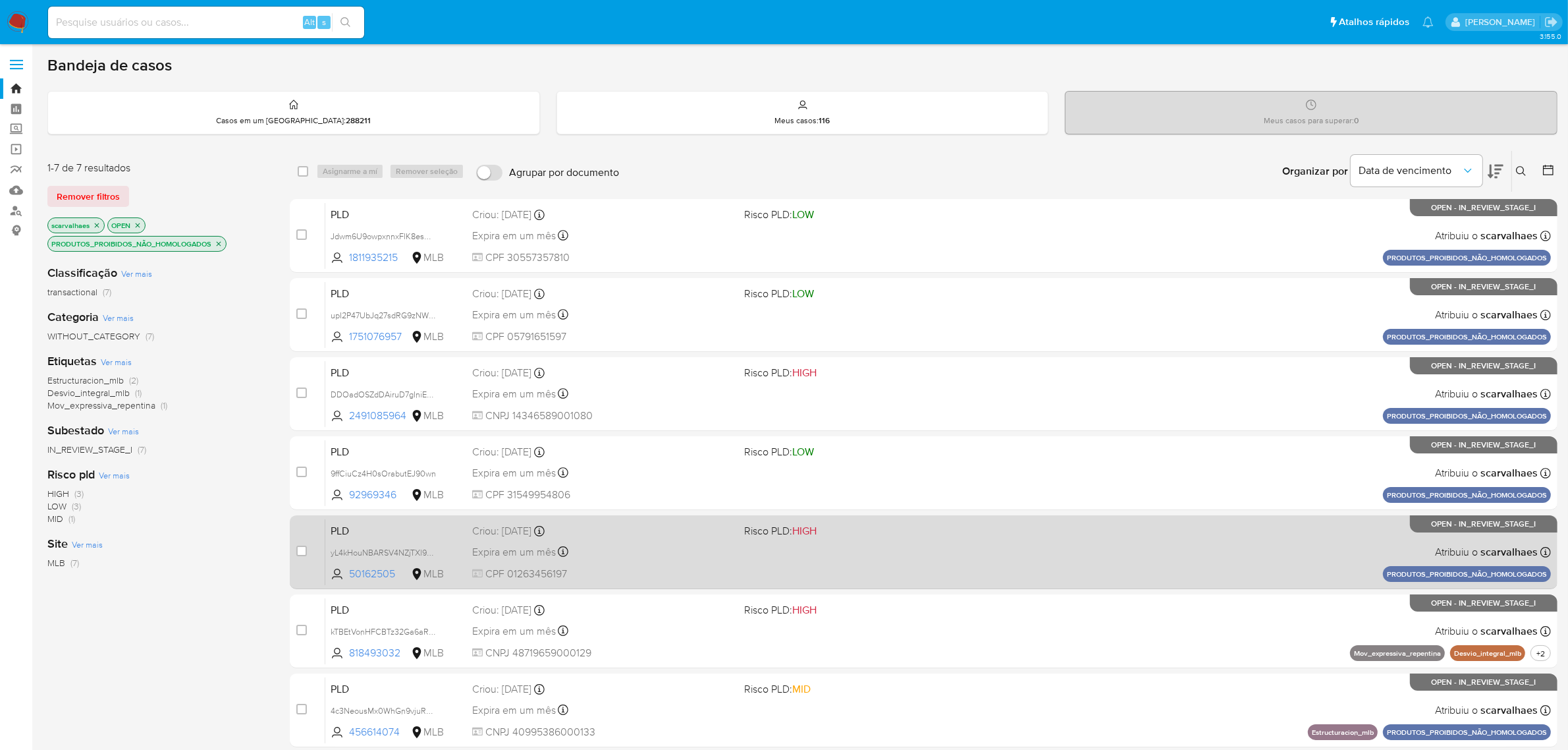
click at [760, 534] on span "Risco PLD: HIGH" at bounding box center [780, 530] width 73 height 15
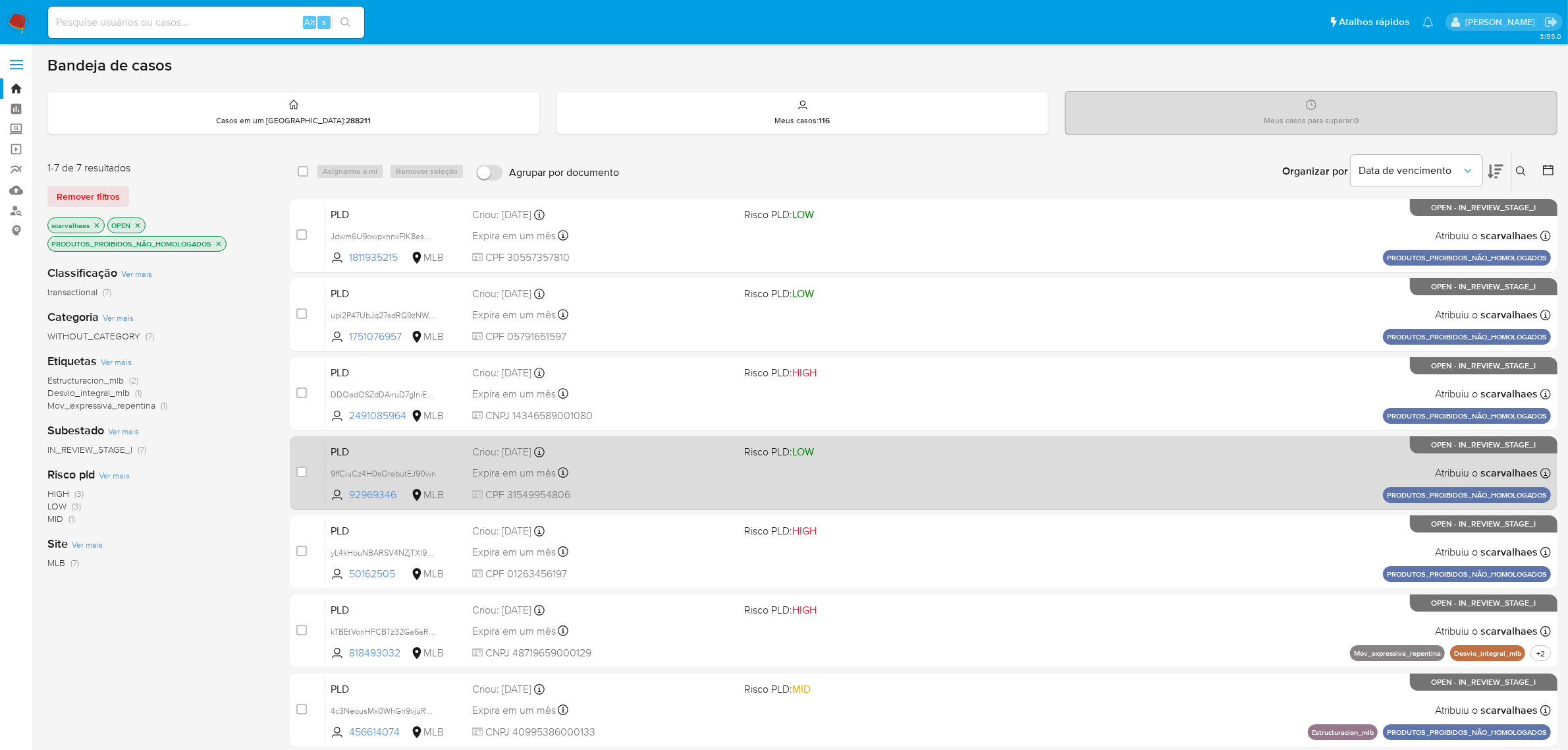
scroll to position [51, 0]
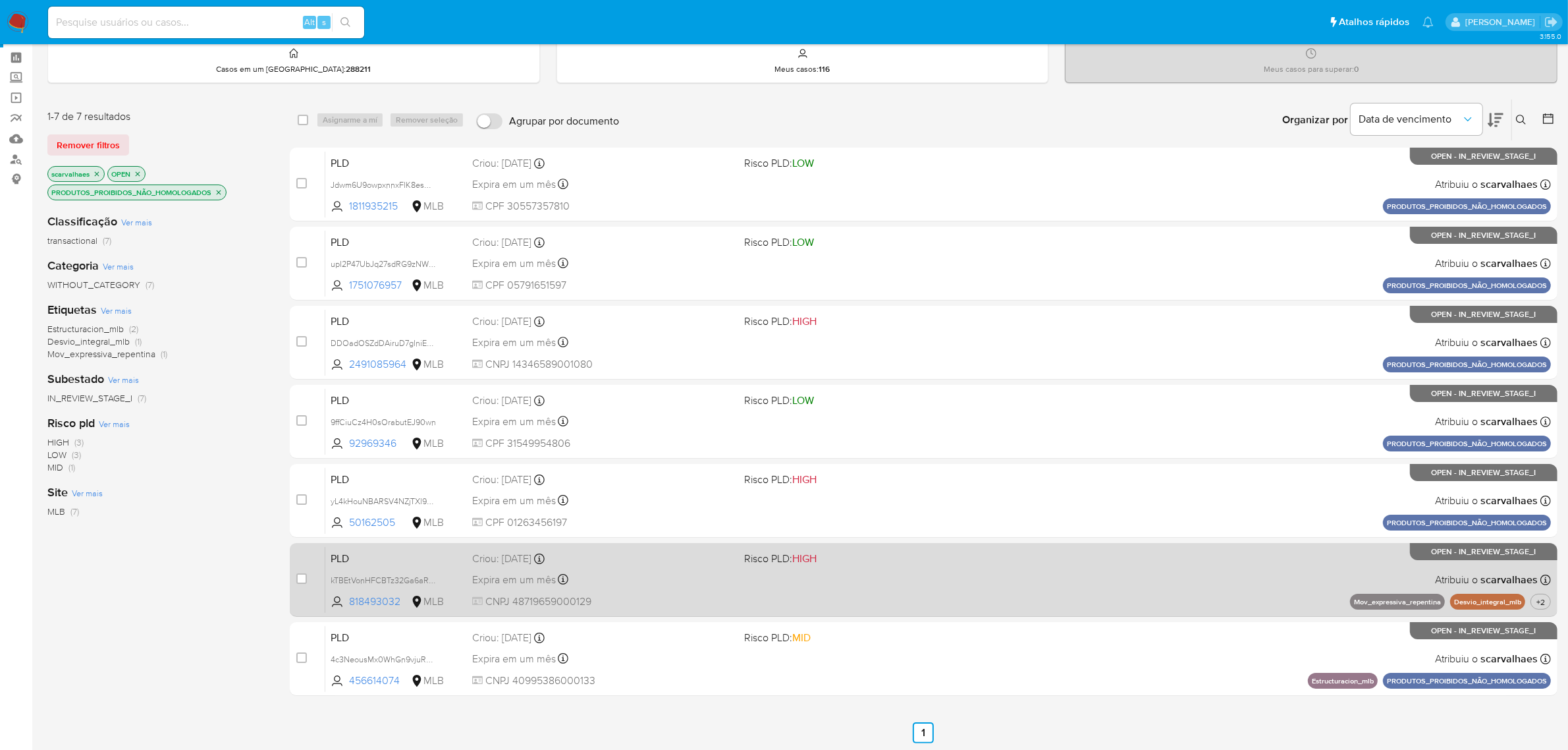
click at [580, 581] on div "Expira em um mês Expira em 26/09/2025 00:27:46" at bounding box center [602, 579] width 262 height 17
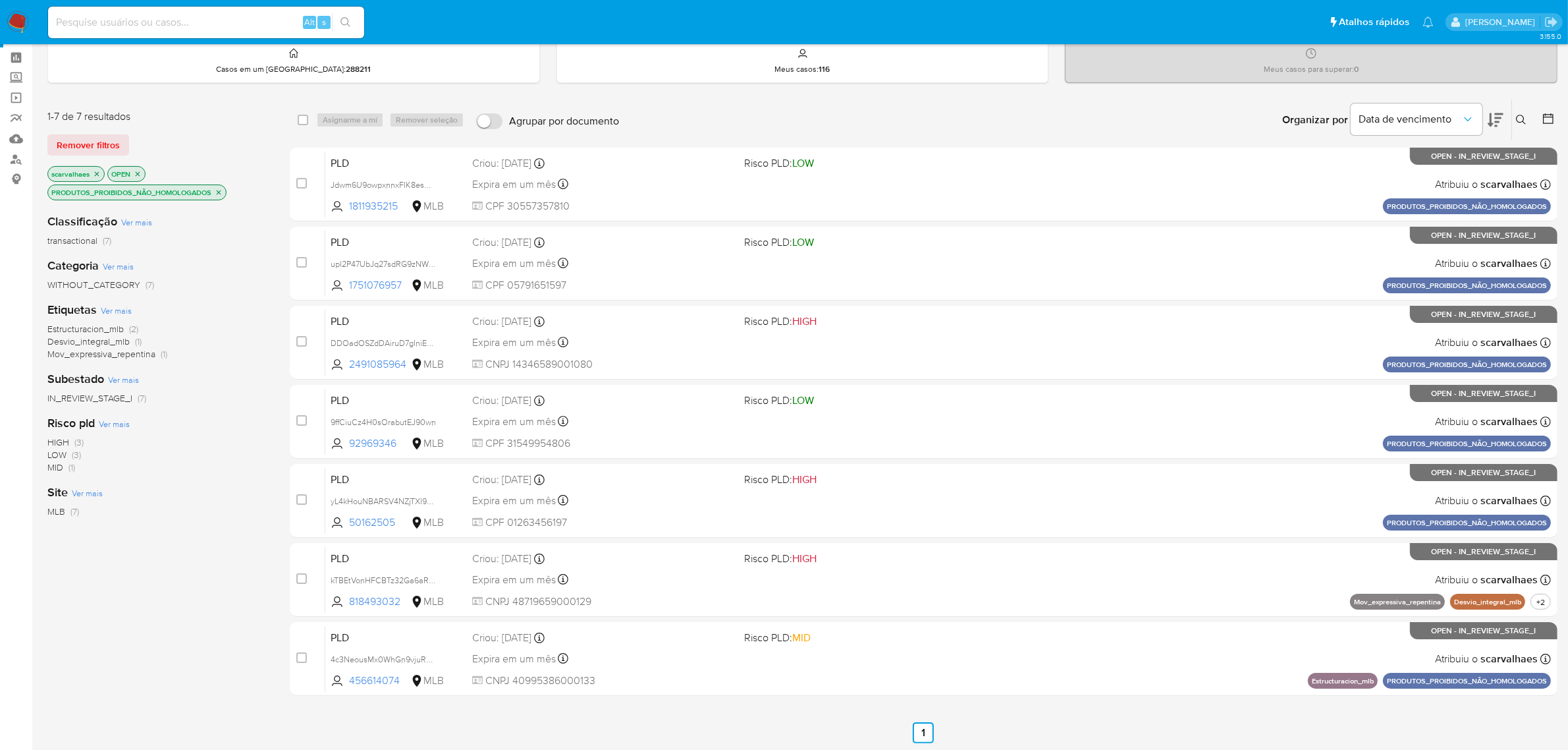
click at [221, 191] on icon "close-filter" at bounding box center [219, 192] width 8 height 8
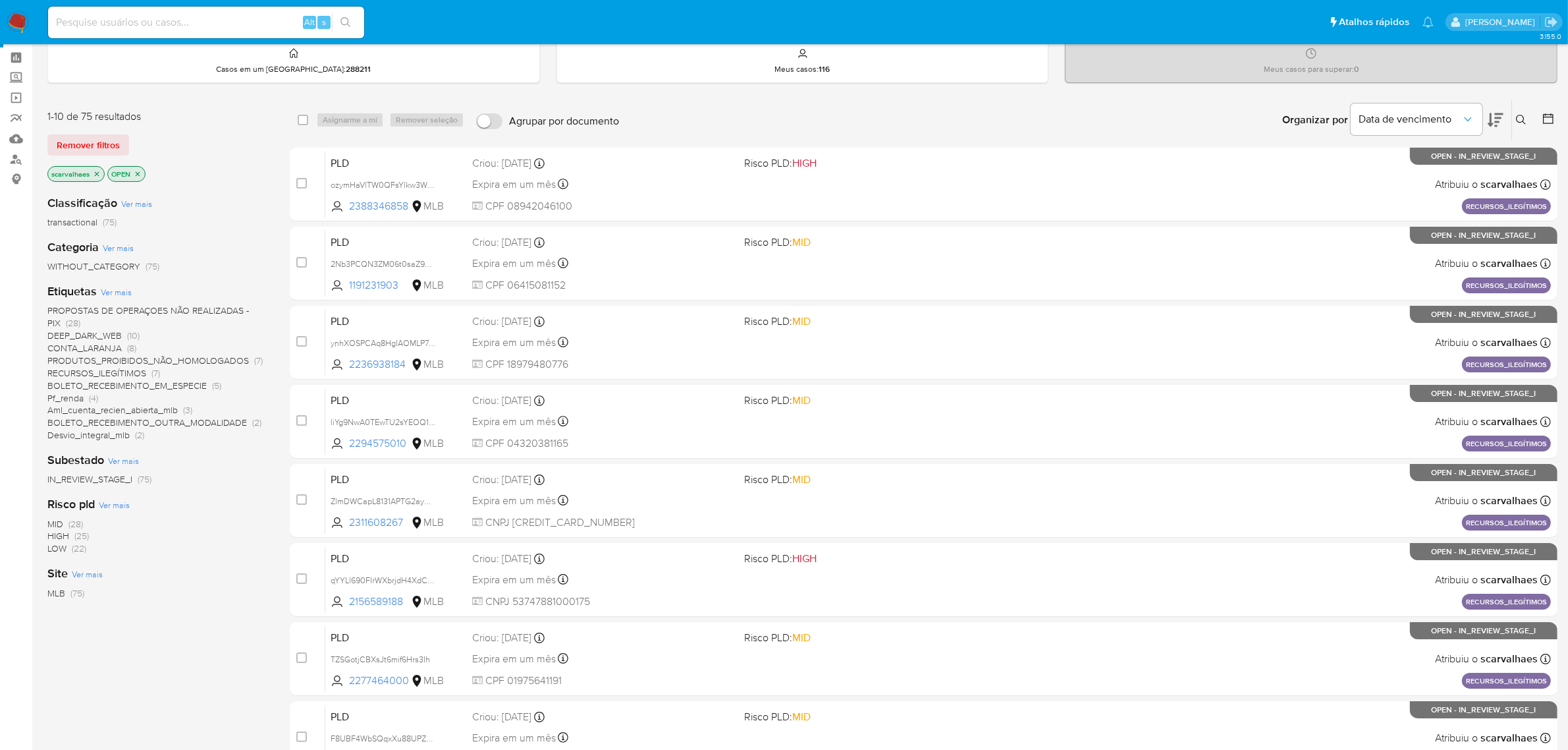
click at [126, 435] on span "Desvio_integral_mlb" at bounding box center [88, 435] width 82 height 14
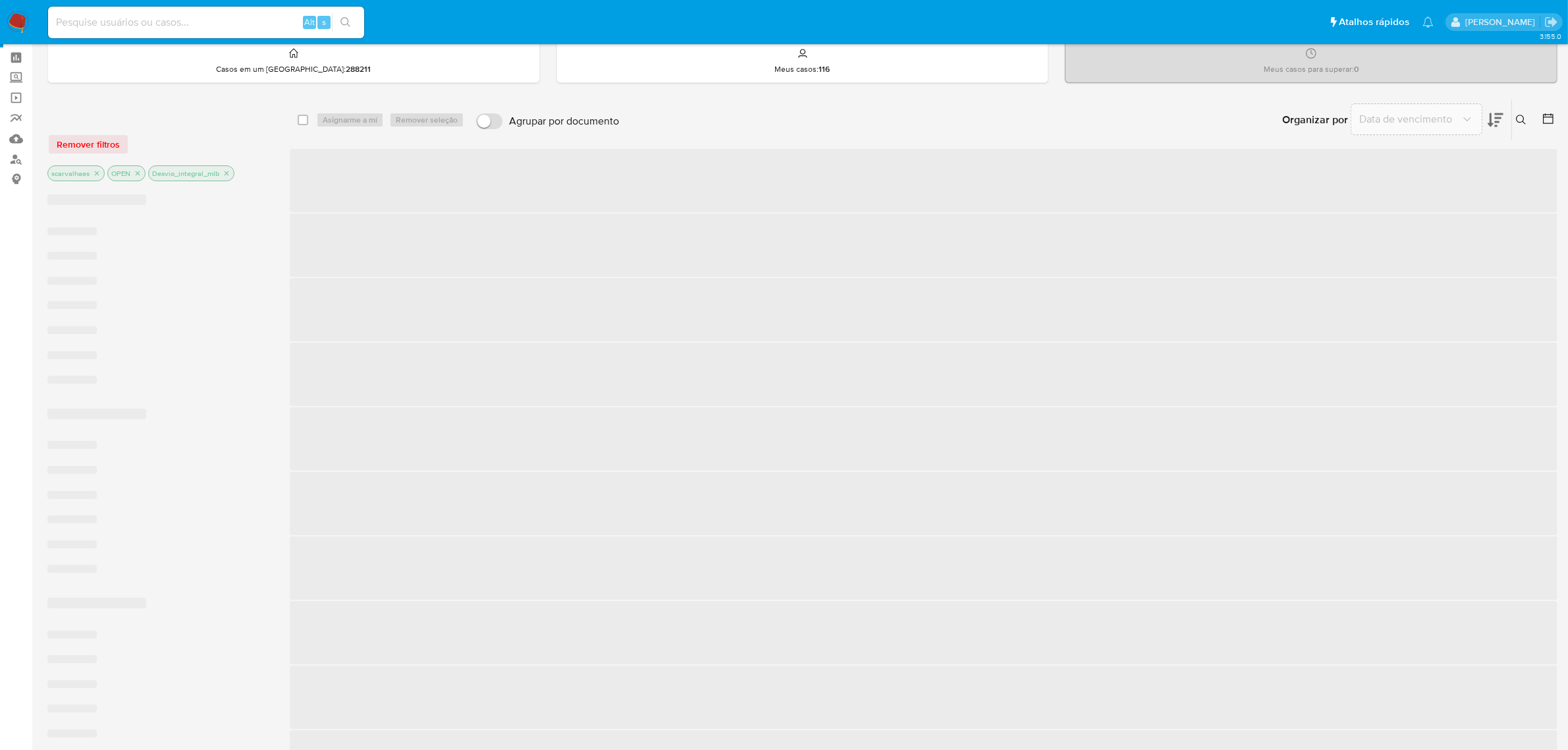
scroll to position [5, 0]
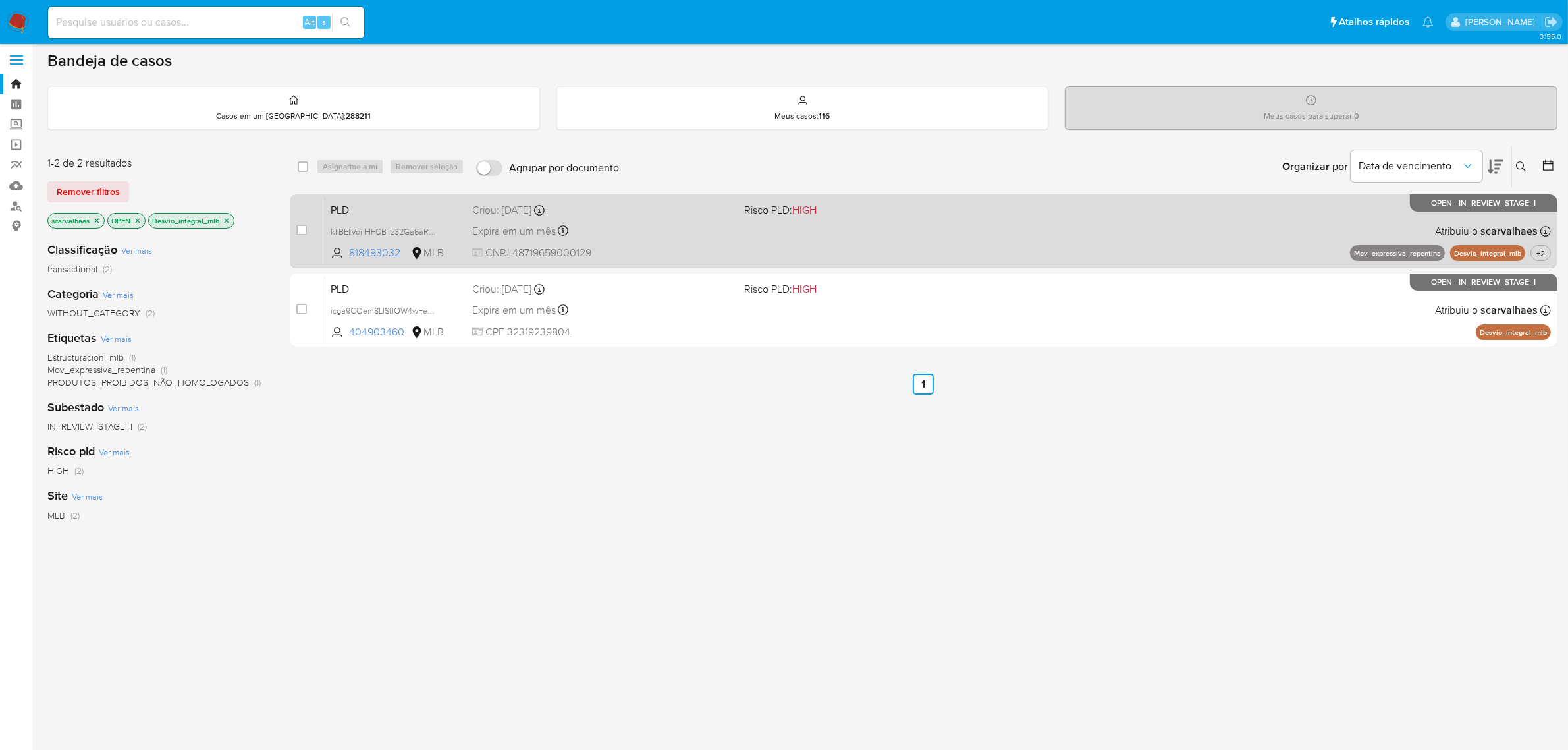
click at [660, 235] on div "Expira em um mês Expira em 26/09/2025 00:27:46" at bounding box center [602, 231] width 262 height 17
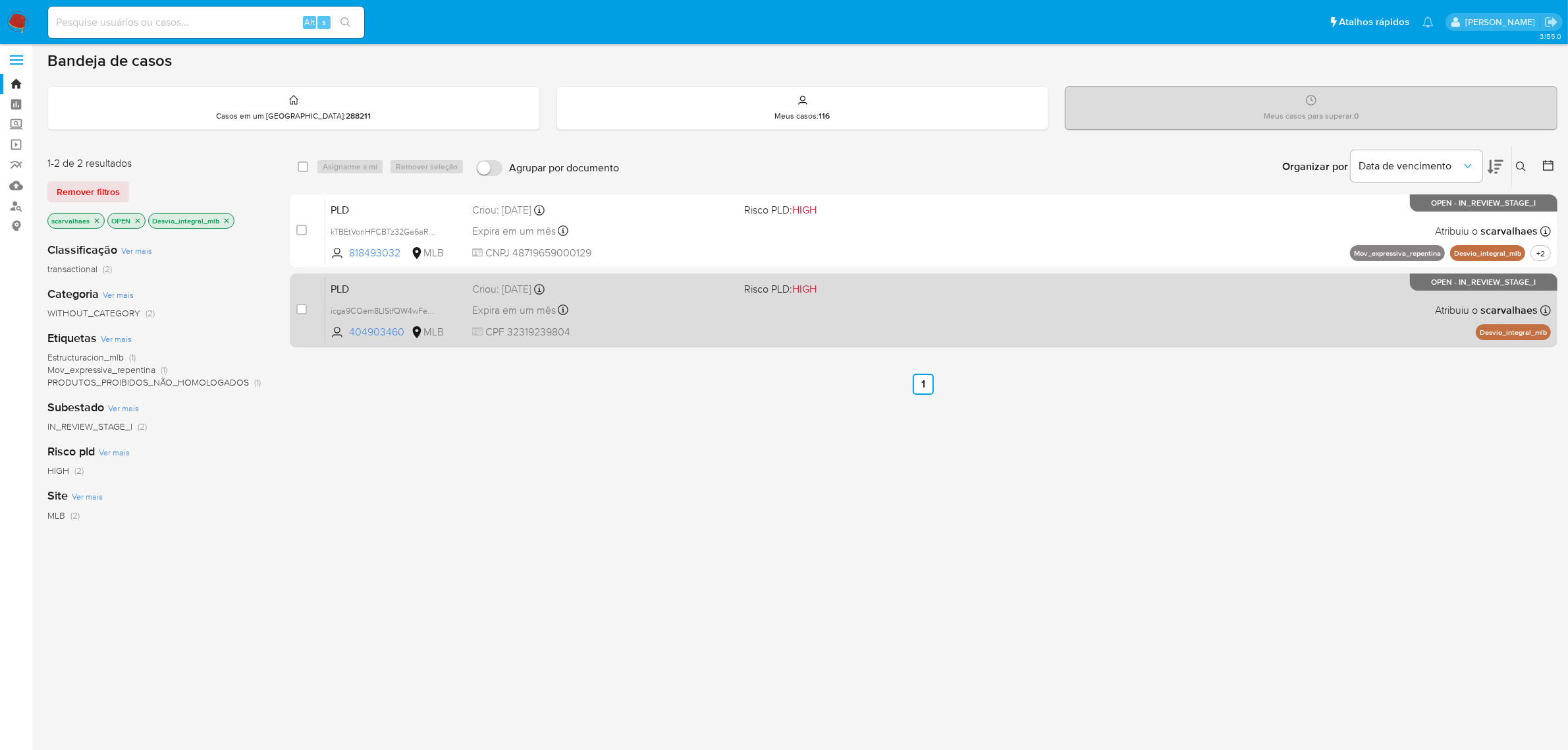
click at [642, 326] on span "CPF 32319239804" at bounding box center [602, 331] width 262 height 15
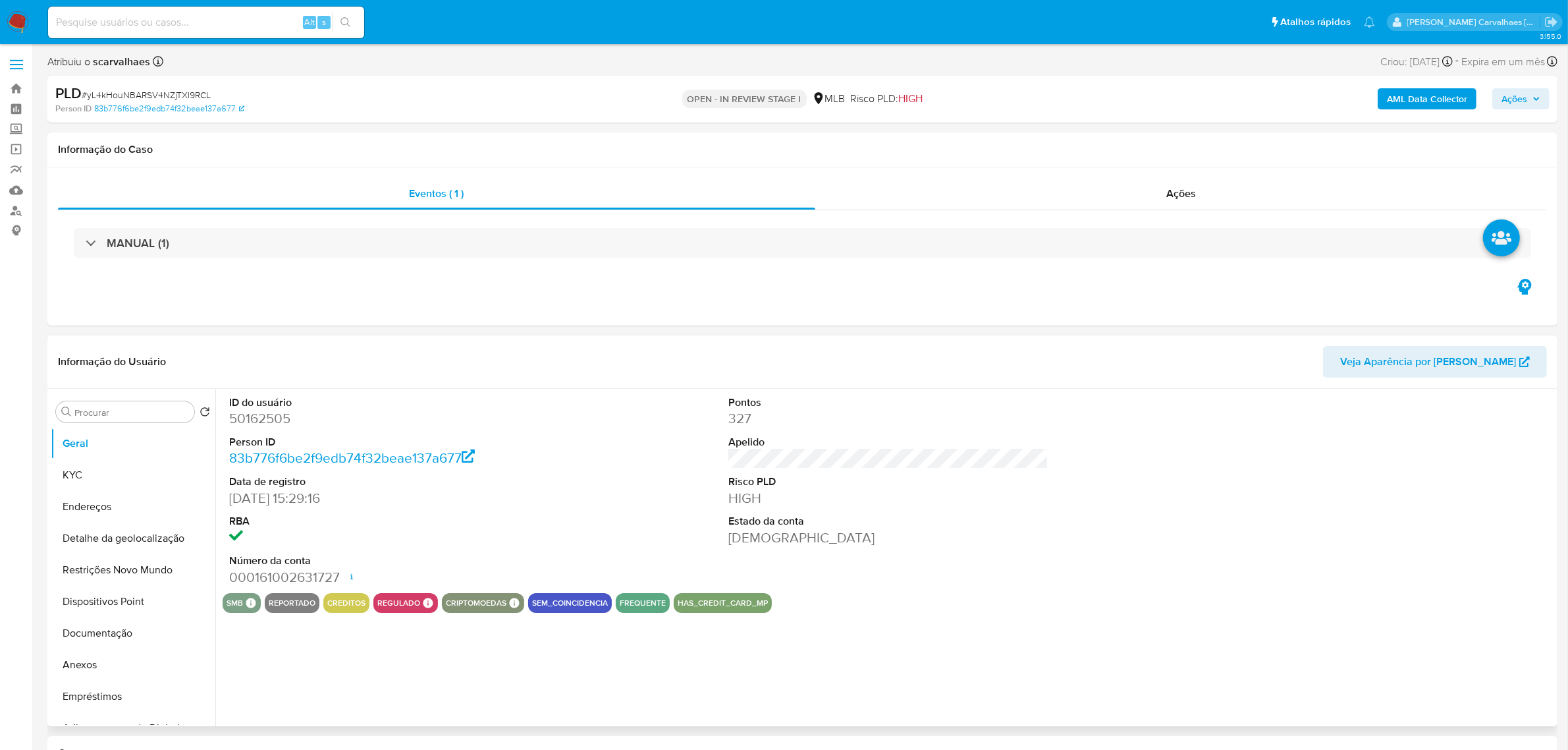
select select "10"
click at [86, 623] on button "Documentação" at bounding box center [127, 633] width 154 height 32
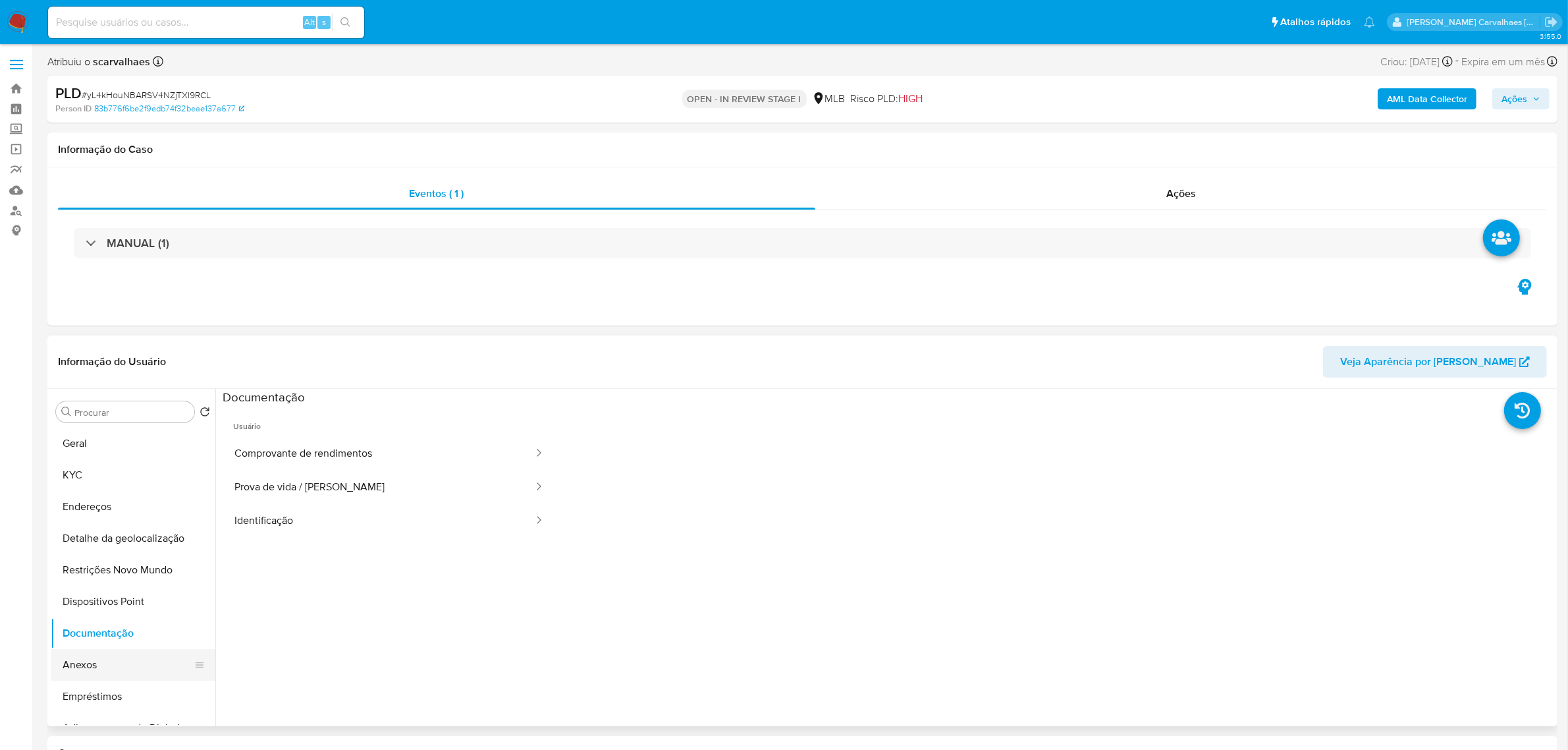
click at [106, 669] on button "Anexos" at bounding box center [127, 665] width 154 height 32
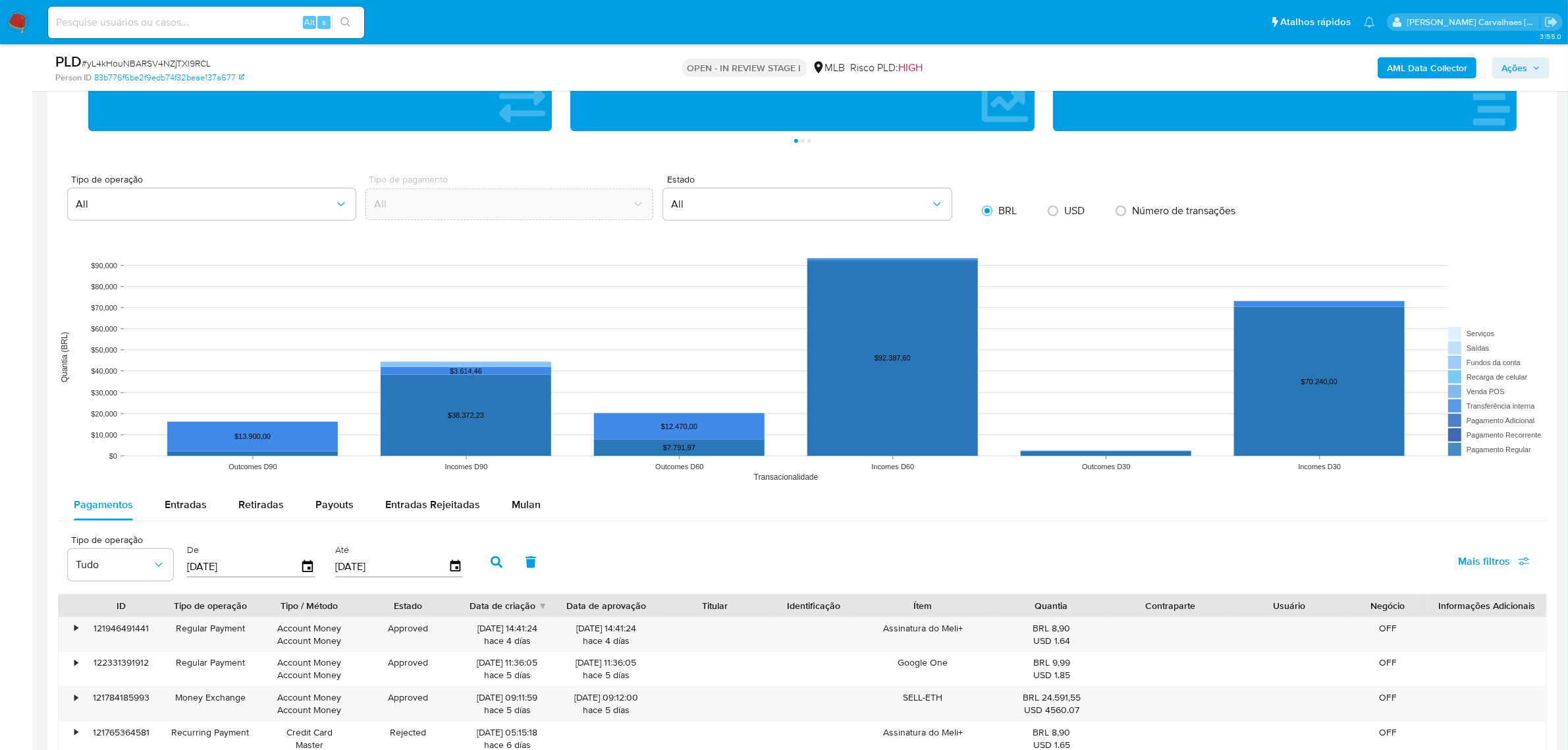
scroll to position [1071, 0]
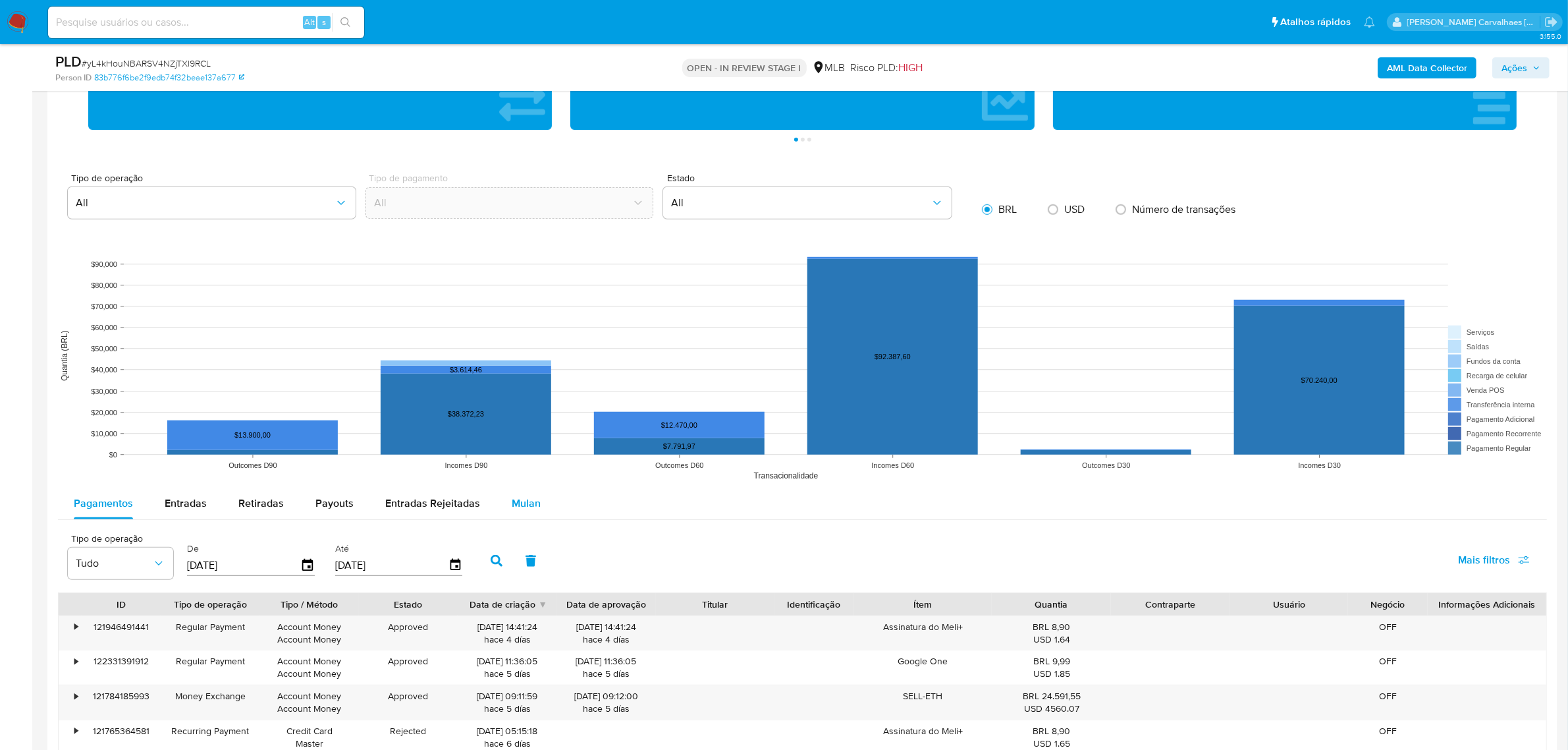
click at [520, 504] on span "Mulan" at bounding box center [526, 503] width 29 height 16
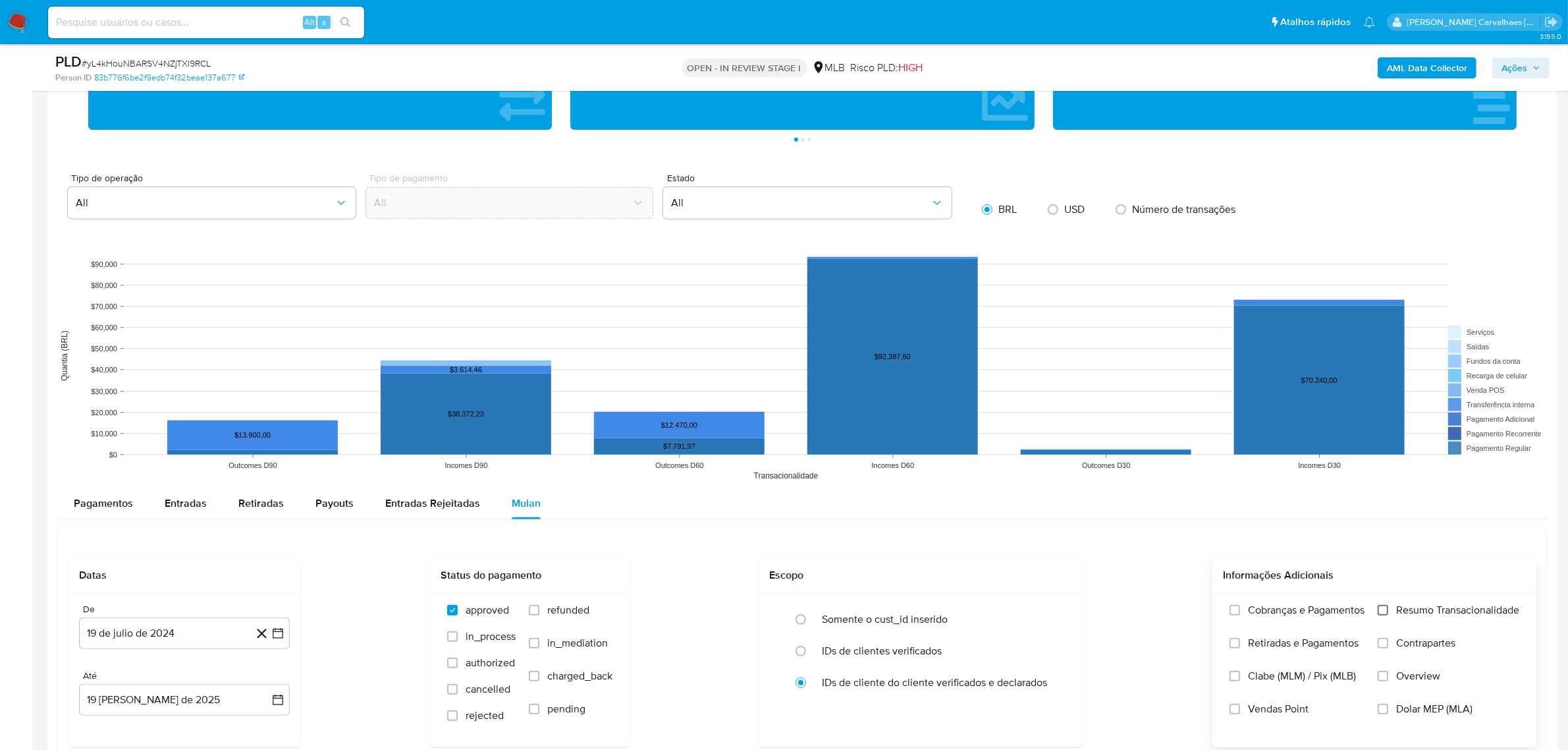
click at [1377, 609] on input "Resumo Transacionalidade" at bounding box center [1382, 609] width 11 height 11
click at [281, 639] on icon "button" at bounding box center [278, 633] width 14 height 14
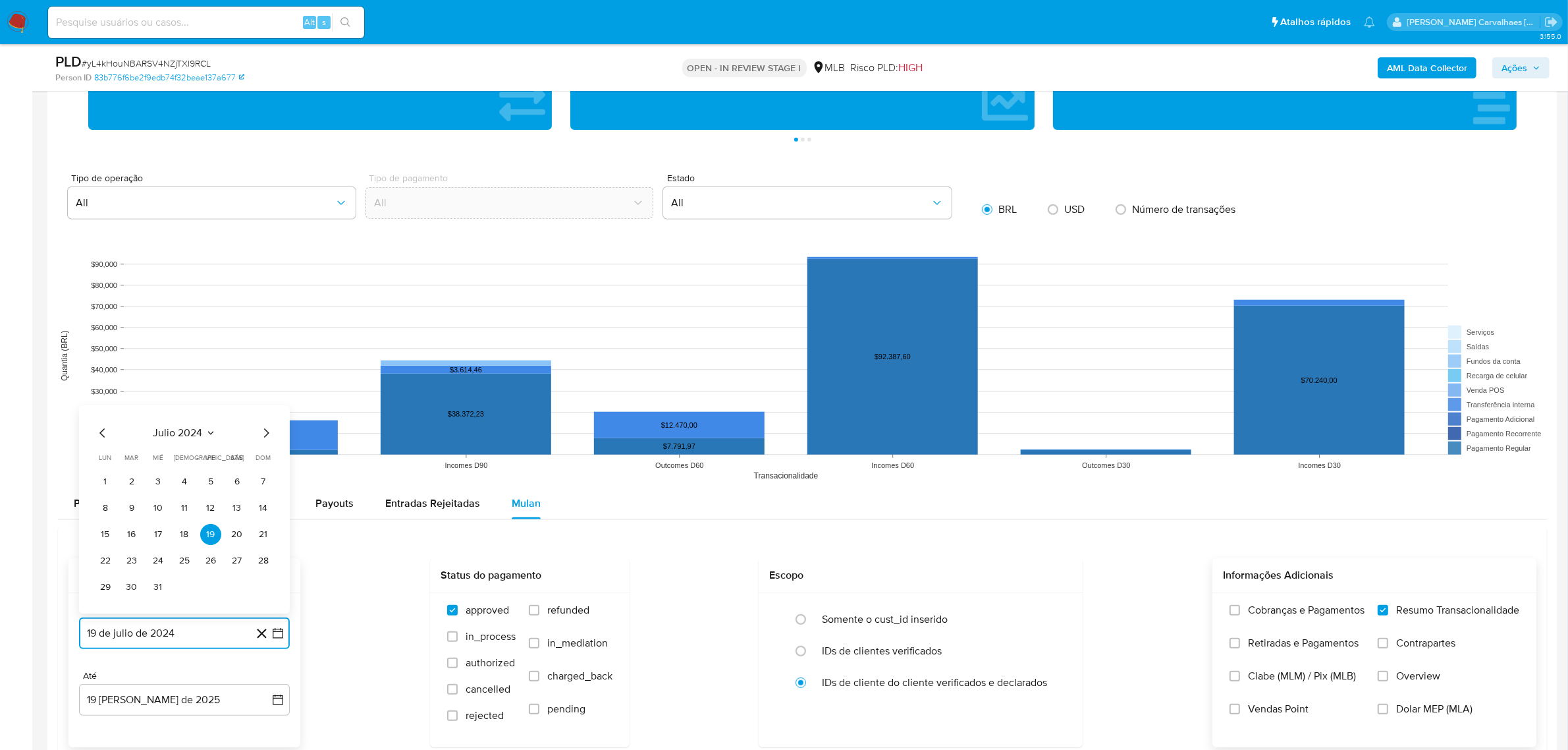
click at [281, 637] on icon "button" at bounding box center [278, 633] width 14 height 14
click at [280, 631] on icon "button" at bounding box center [277, 633] width 11 height 11
click at [265, 435] on icon "Mes siguiente" at bounding box center [265, 432] width 15 height 16
click at [264, 408] on icon "Mes siguiente" at bounding box center [265, 406] width 15 height 16
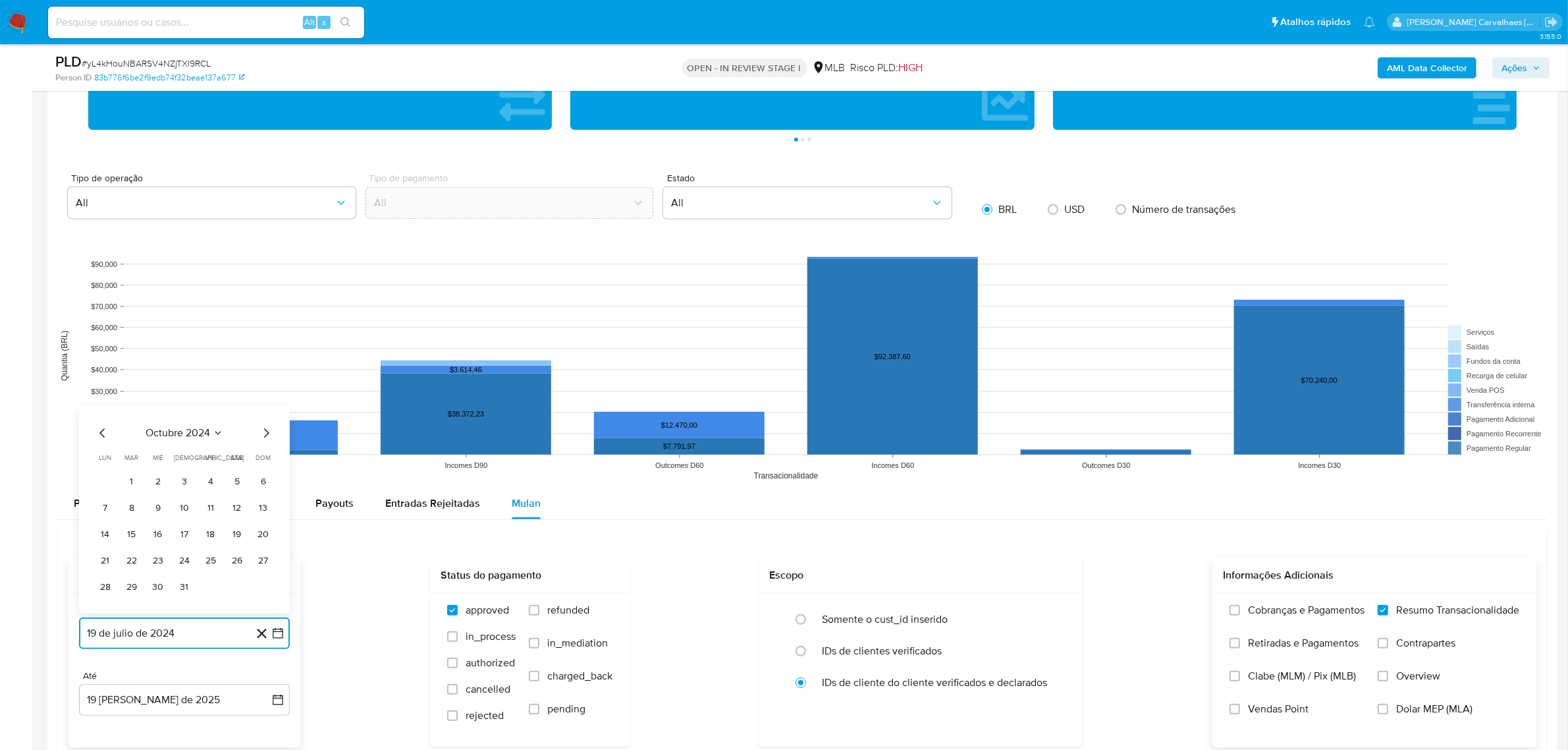
click at [264, 435] on icon "Mes siguiente" at bounding box center [265, 432] width 15 height 16
click at [268, 407] on icon "Mes siguiente" at bounding box center [266, 407] width 5 height 10
click at [266, 433] on icon "Mes siguiente" at bounding box center [266, 433] width 5 height 10
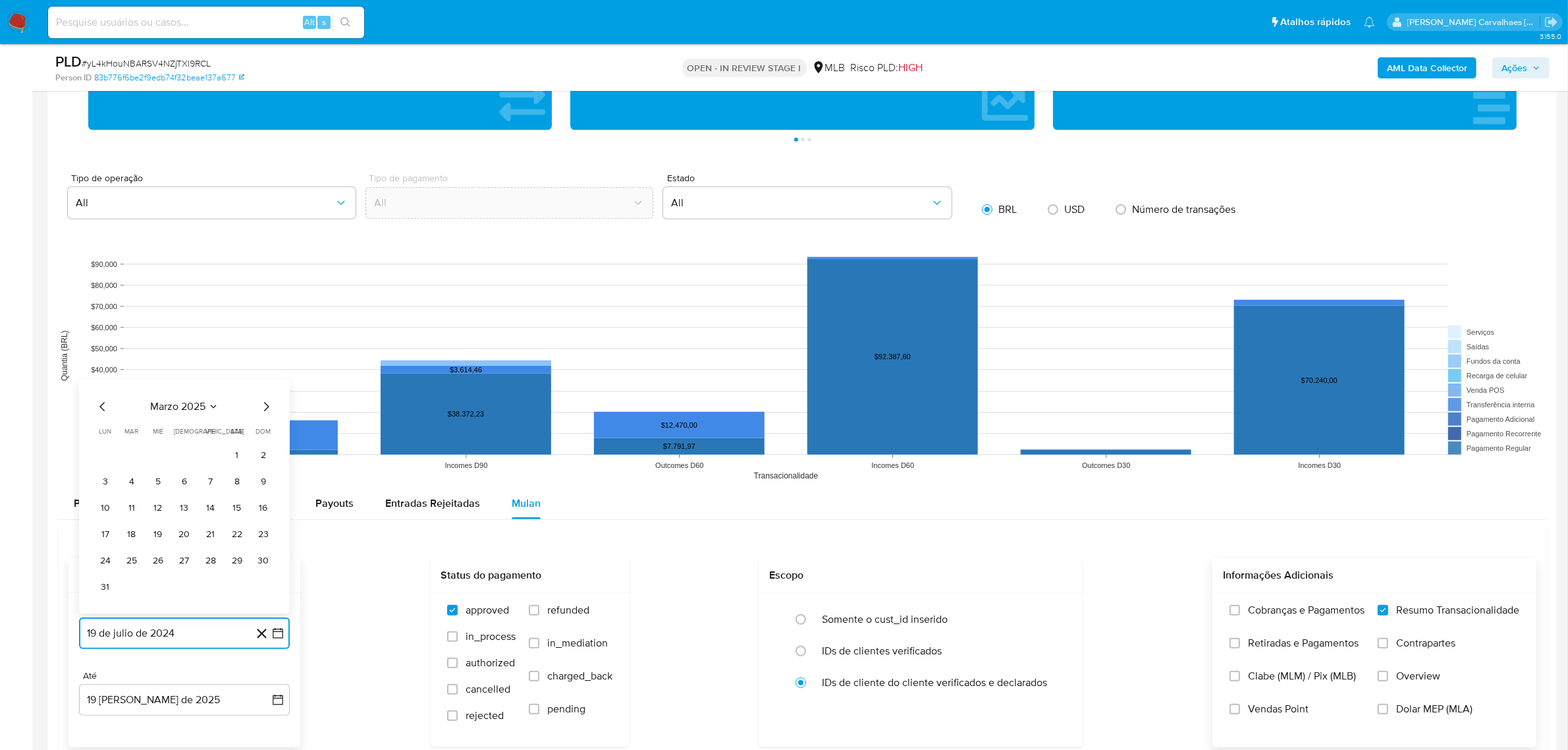
click at [264, 408] on icon "Mes siguiente" at bounding box center [265, 406] width 15 height 16
click at [264, 439] on icon "Mes siguiente" at bounding box center [265, 432] width 15 height 16
click at [264, 432] on icon "Mes siguiente" at bounding box center [265, 432] width 15 height 16
click at [106, 537] on button "16" at bounding box center [106, 534] width 21 height 21
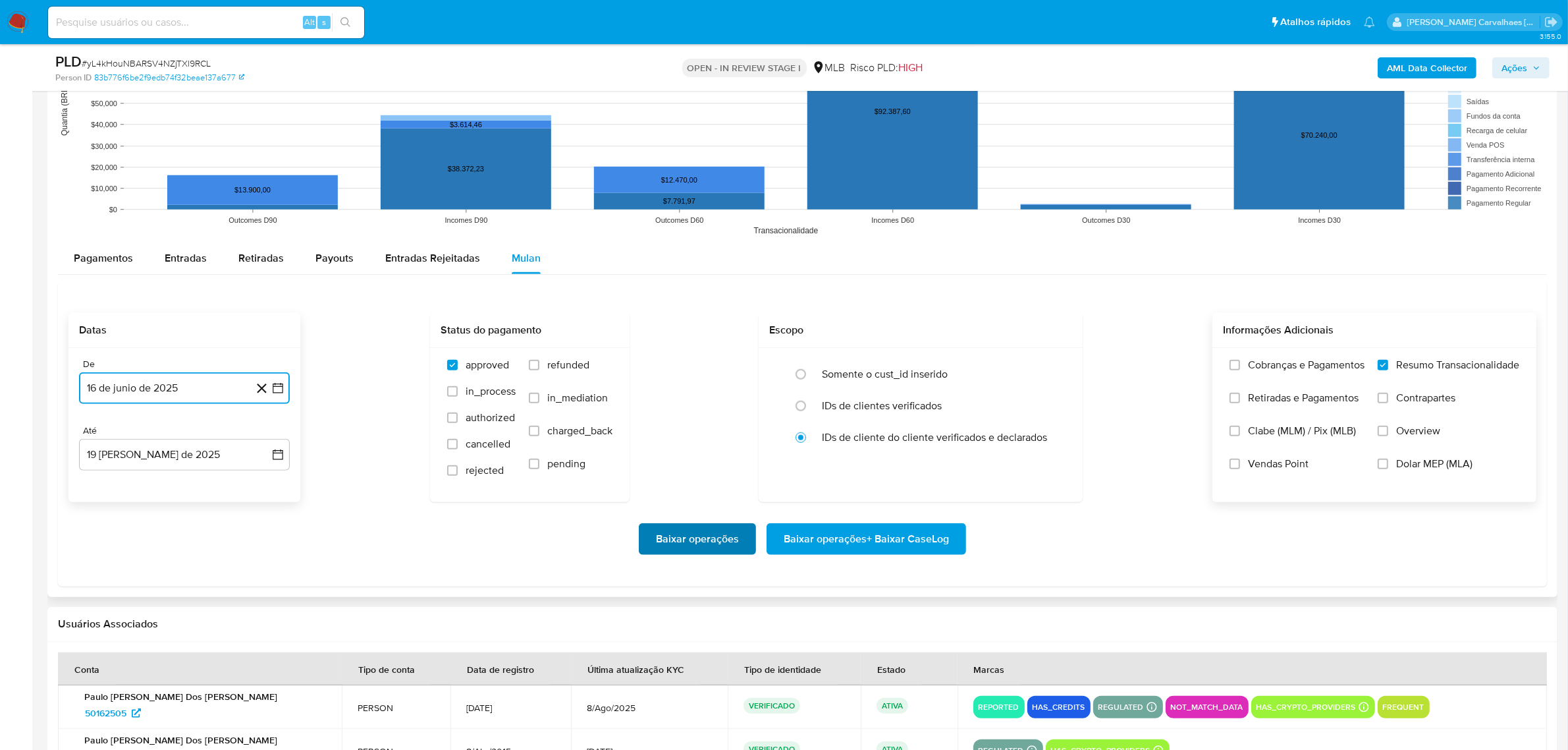
scroll to position [1318, 0]
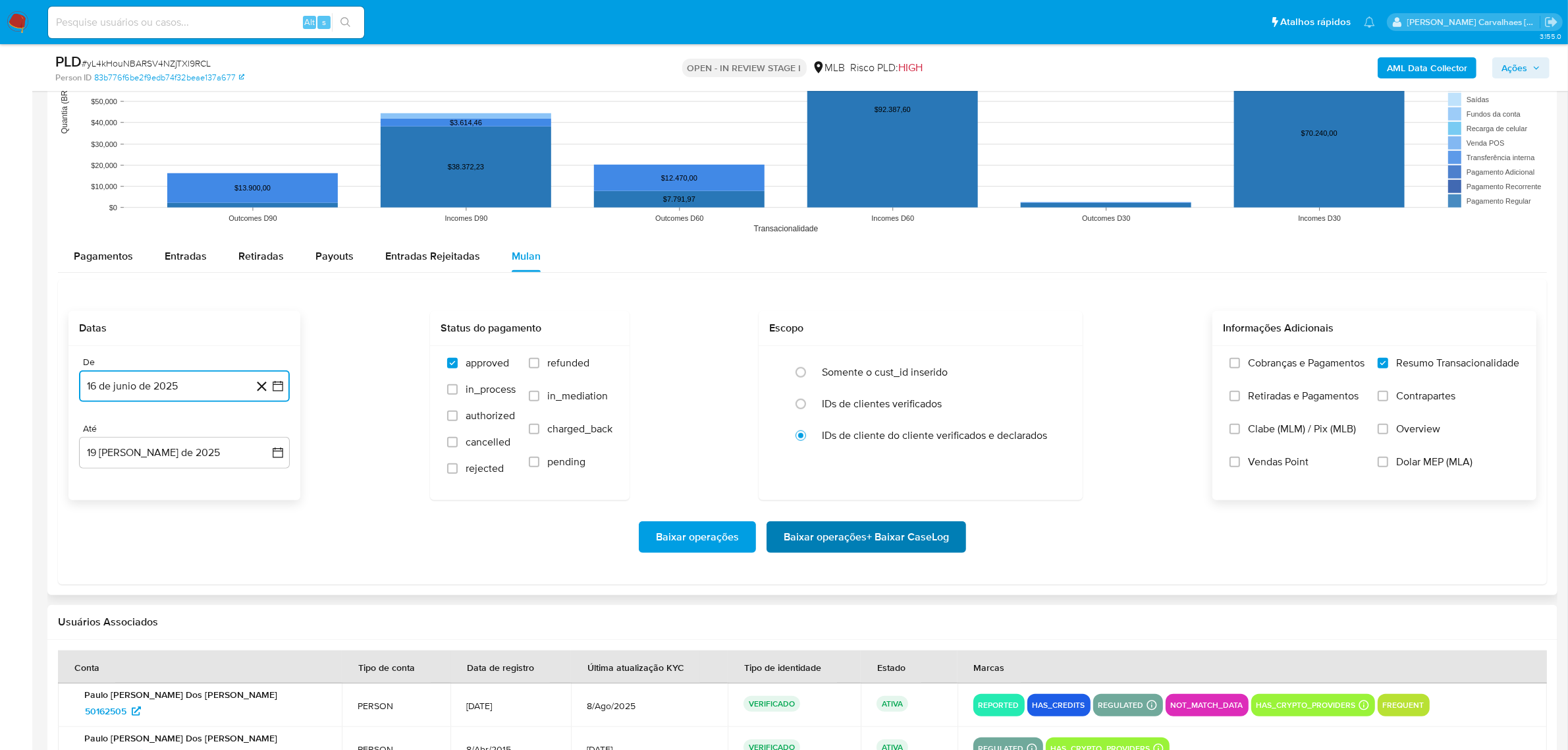
click at [821, 544] on span "Baixar operações + Baixar CaseLog" at bounding box center [866, 537] width 166 height 29
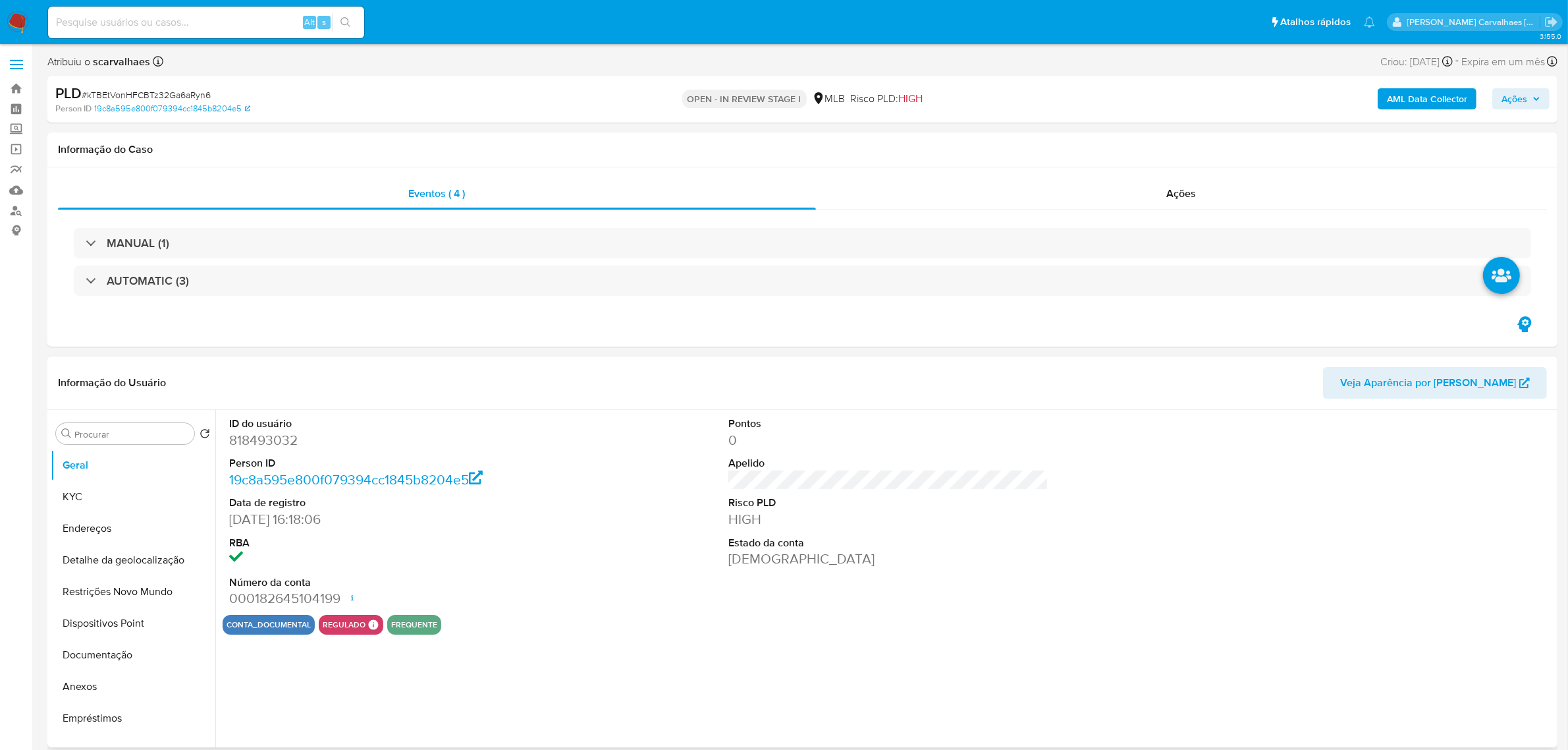
select select "10"
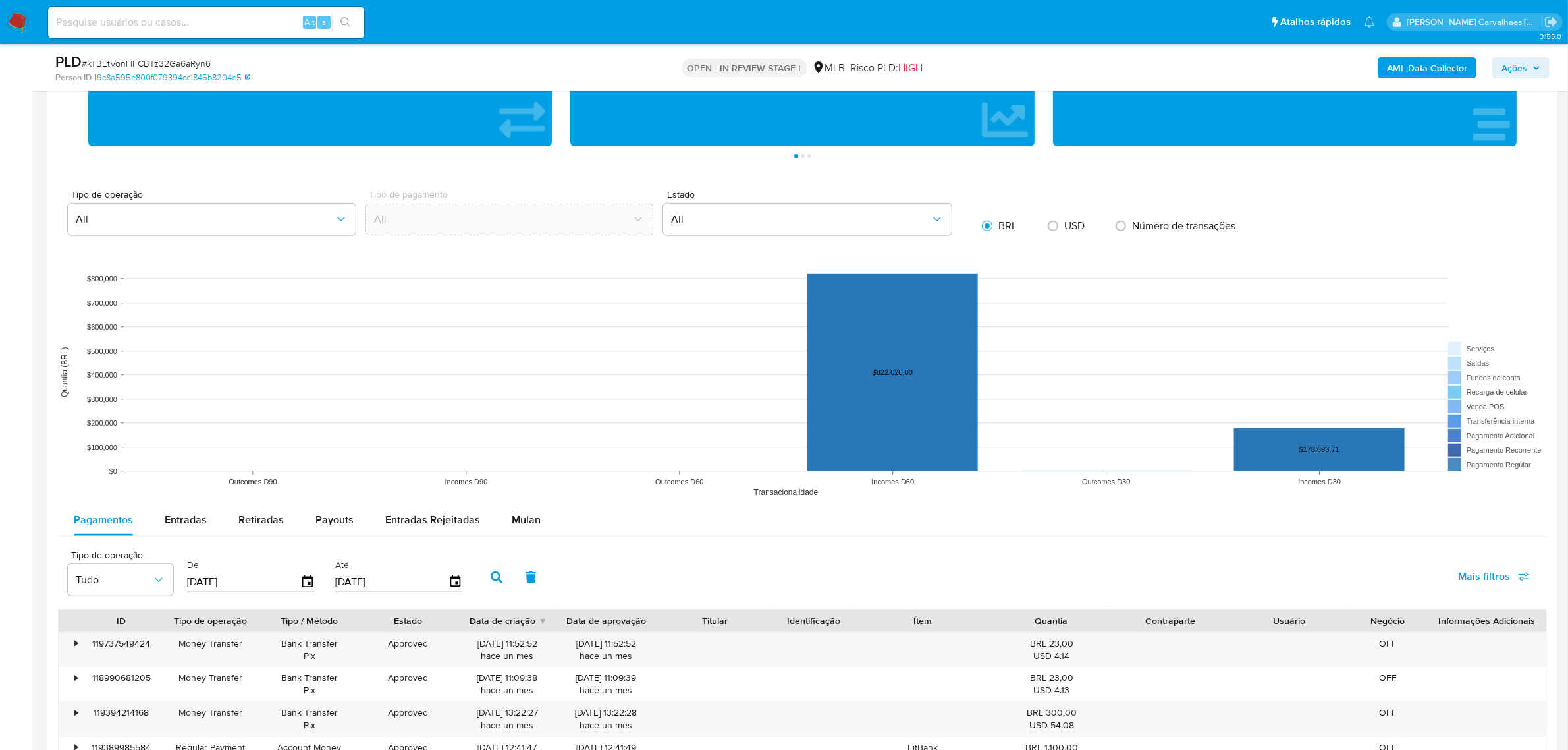
scroll to position [988, 0]
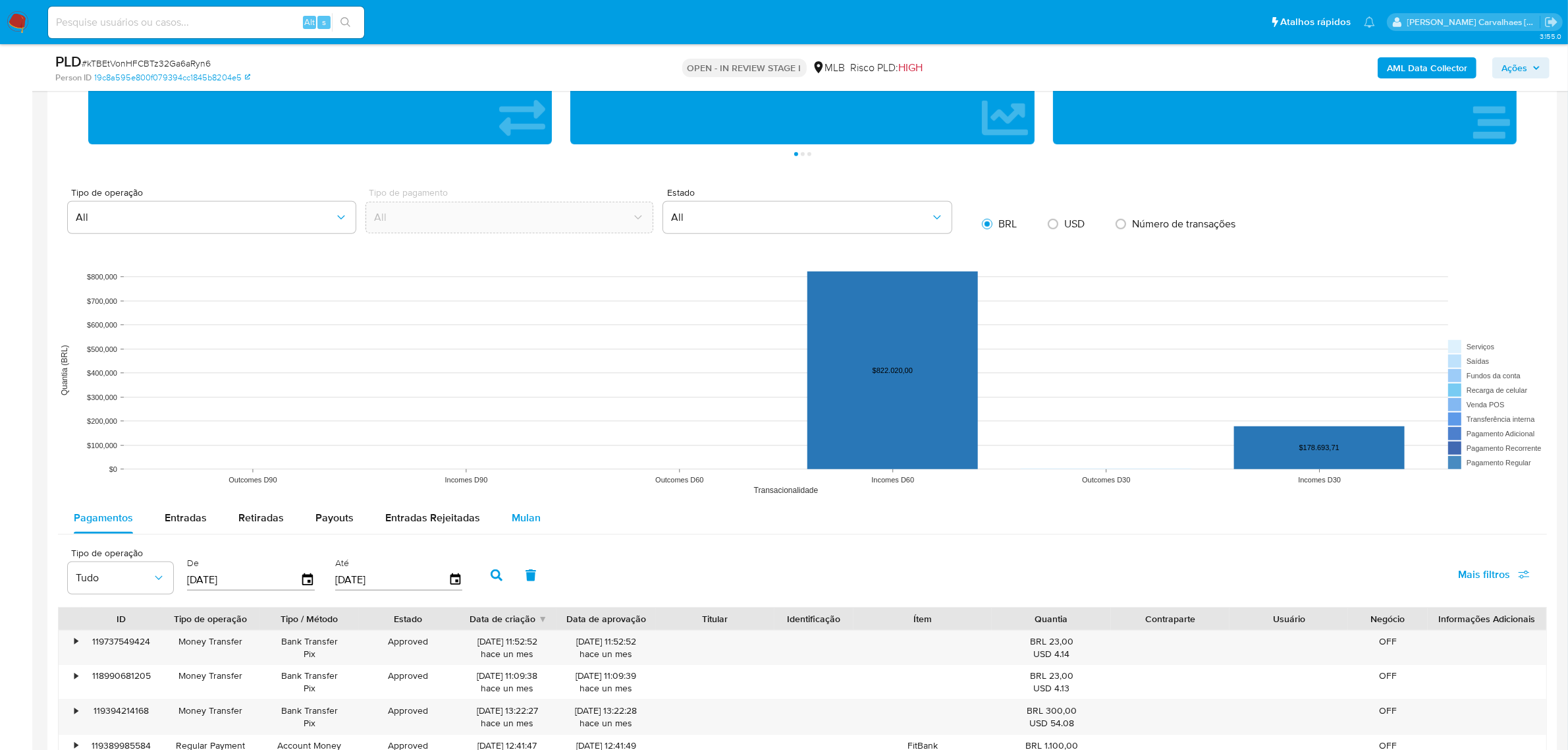
click at [518, 513] on span "Mulan" at bounding box center [526, 517] width 29 height 16
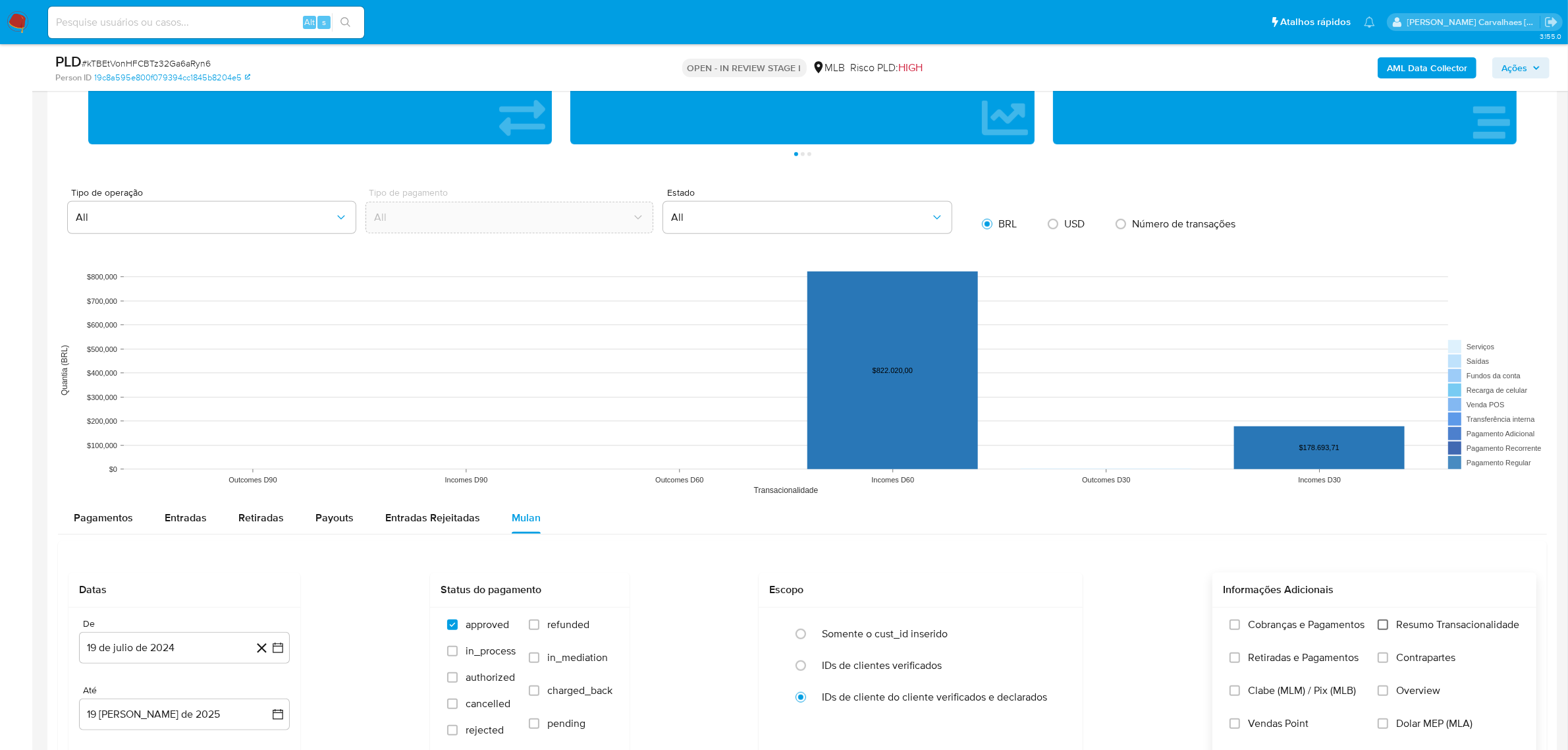
click at [1381, 624] on input "Resumo Transacionalidade" at bounding box center [1382, 624] width 11 height 11
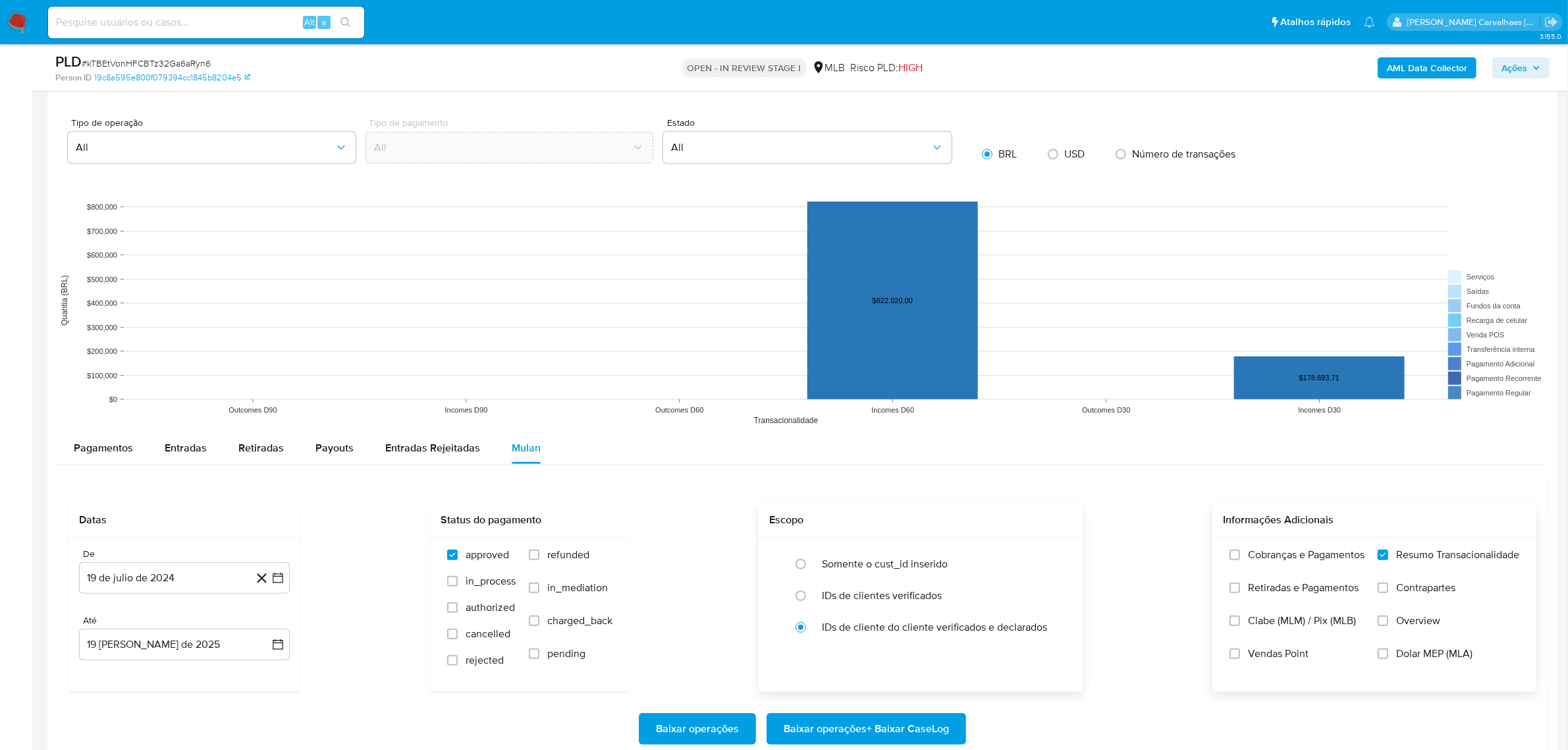
scroll to position [1235, 0]
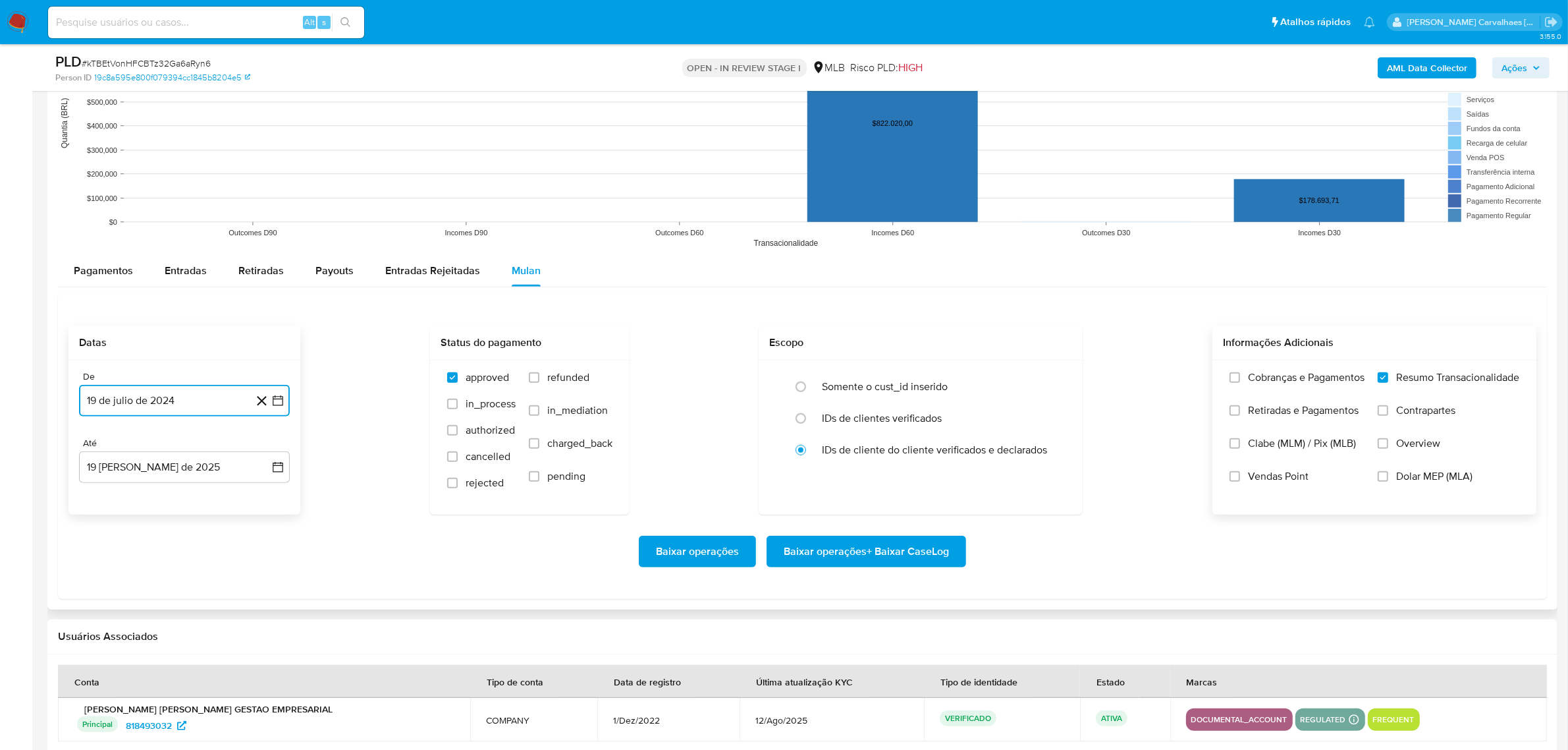
click at [278, 404] on icon "button" at bounding box center [278, 401] width 14 height 14
click at [264, 449] on icon "Mes siguiente" at bounding box center [265, 447] width 15 height 16
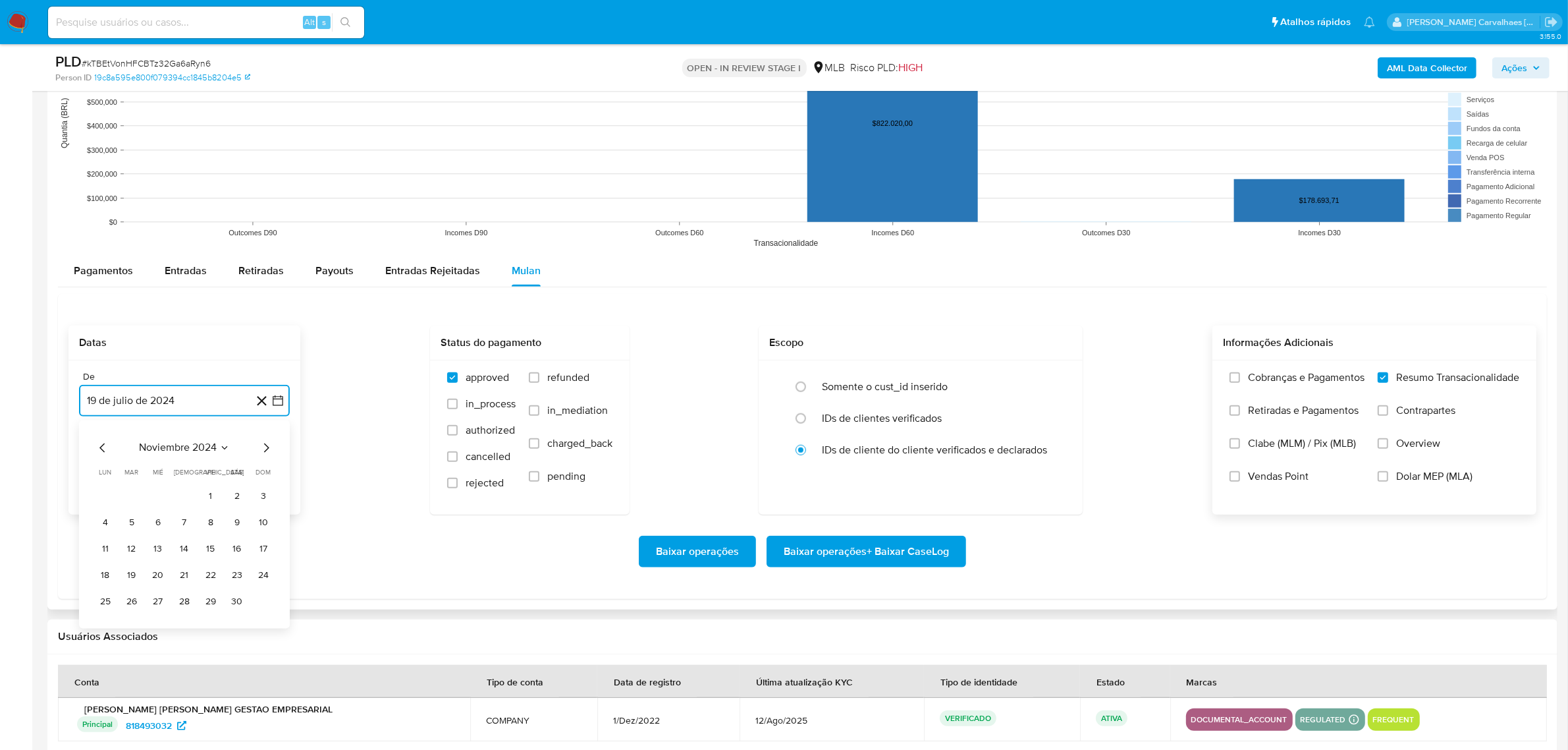
click at [264, 449] on icon "Mes siguiente" at bounding box center [265, 447] width 15 height 16
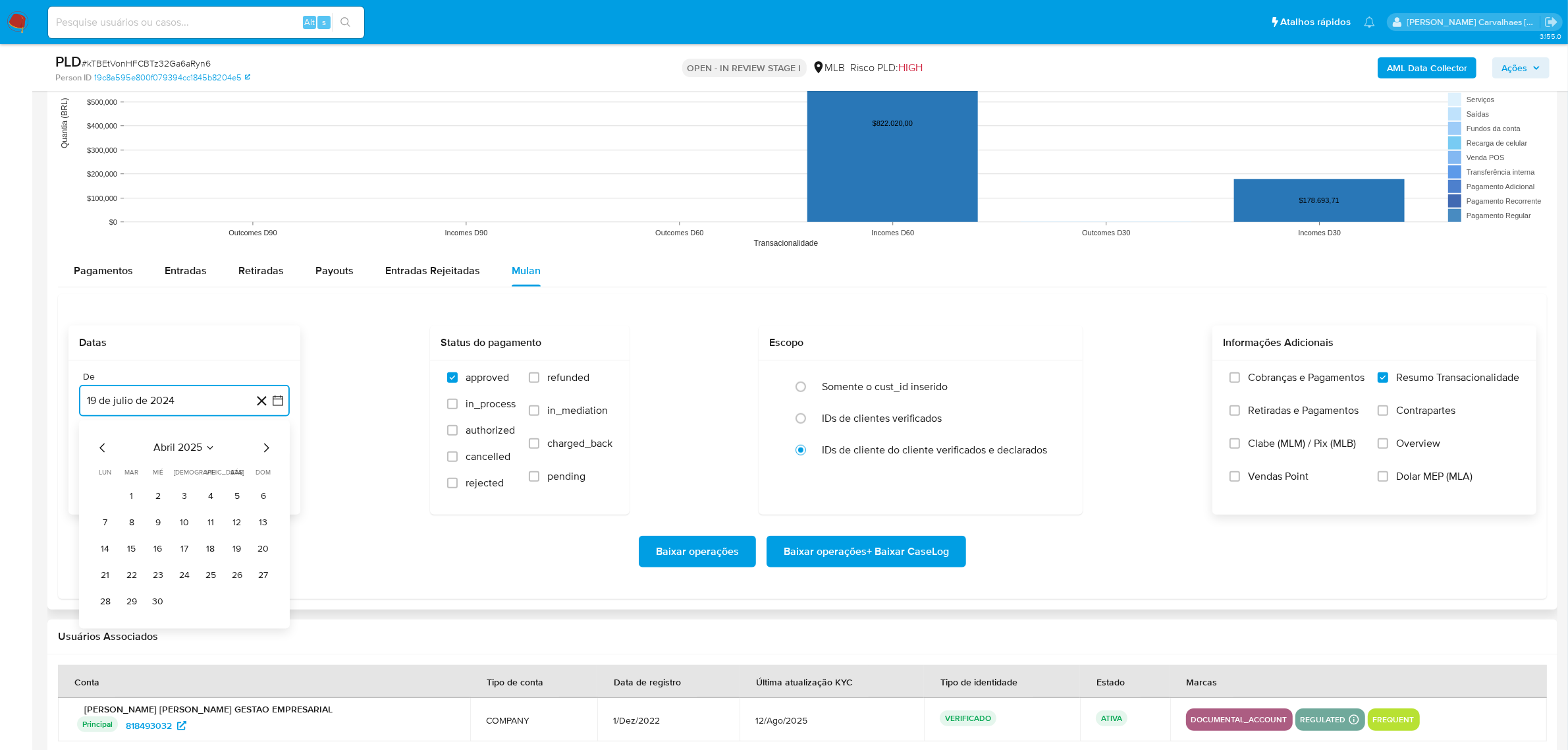
click at [264, 449] on icon "Mes siguiente" at bounding box center [265, 447] width 15 height 16
click at [103, 577] on button "16" at bounding box center [106, 576] width 21 height 21
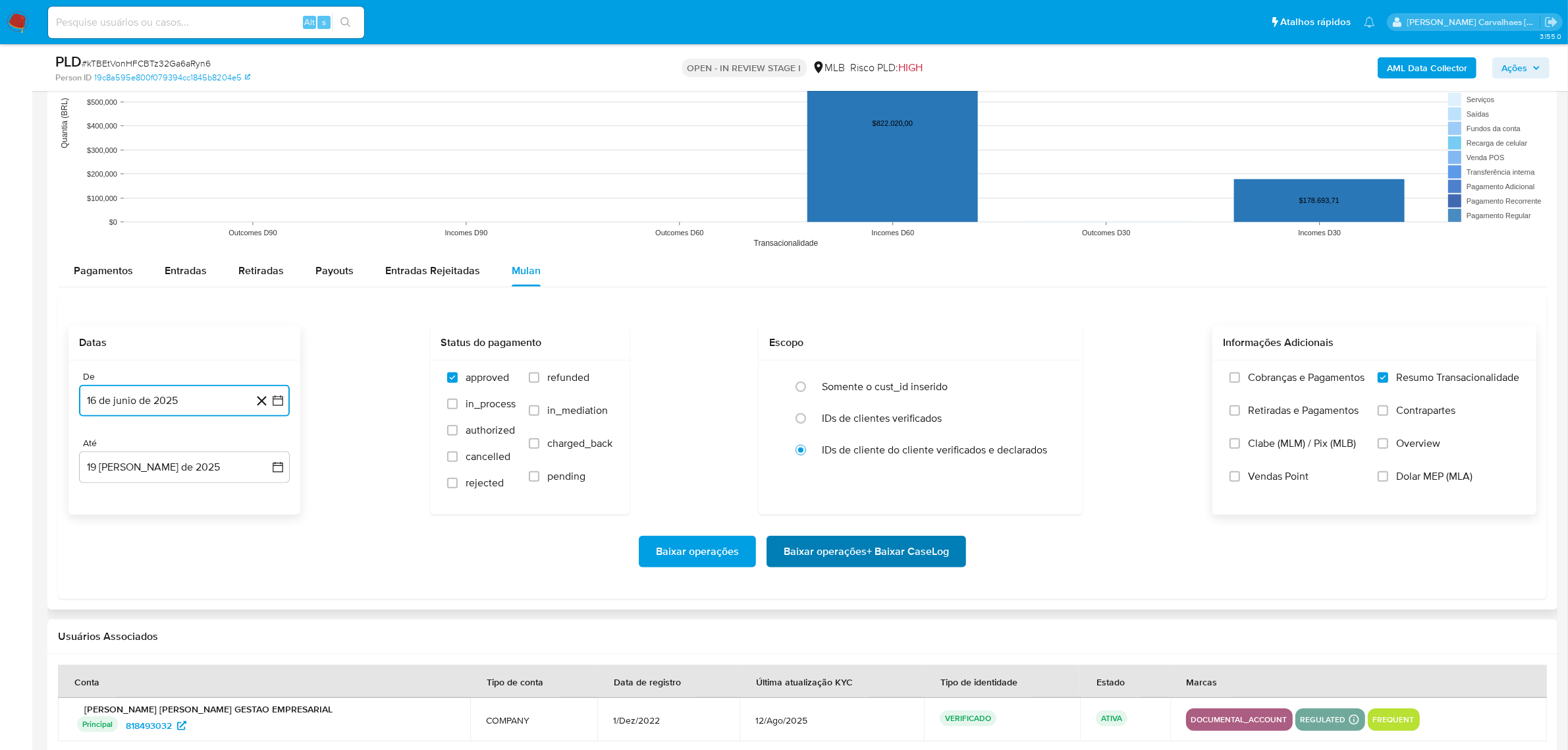
click at [846, 558] on span "Baixar operações + Baixar CaseLog" at bounding box center [866, 551] width 166 height 29
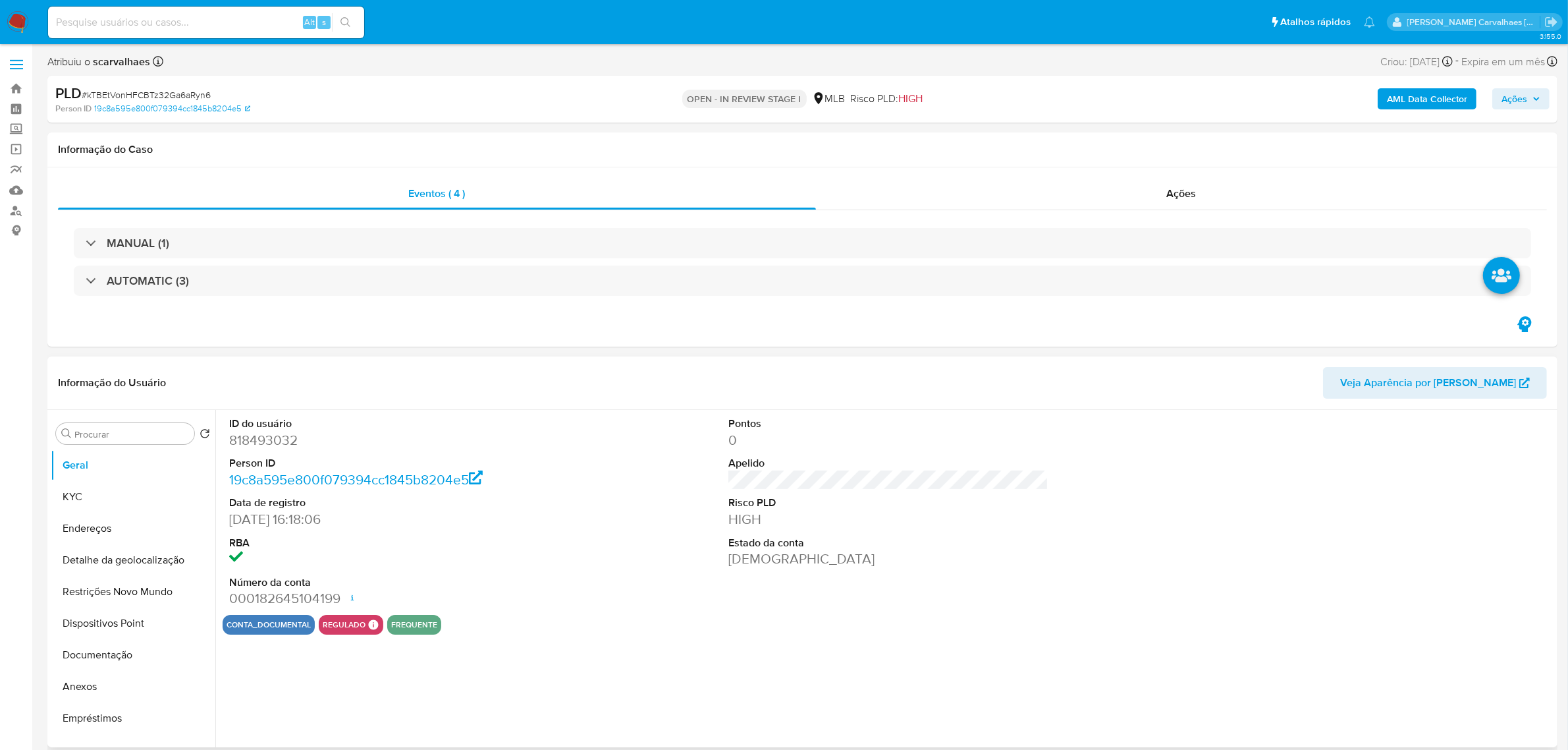
select select "10"
click at [103, 657] on button "Documentação" at bounding box center [127, 654] width 154 height 32
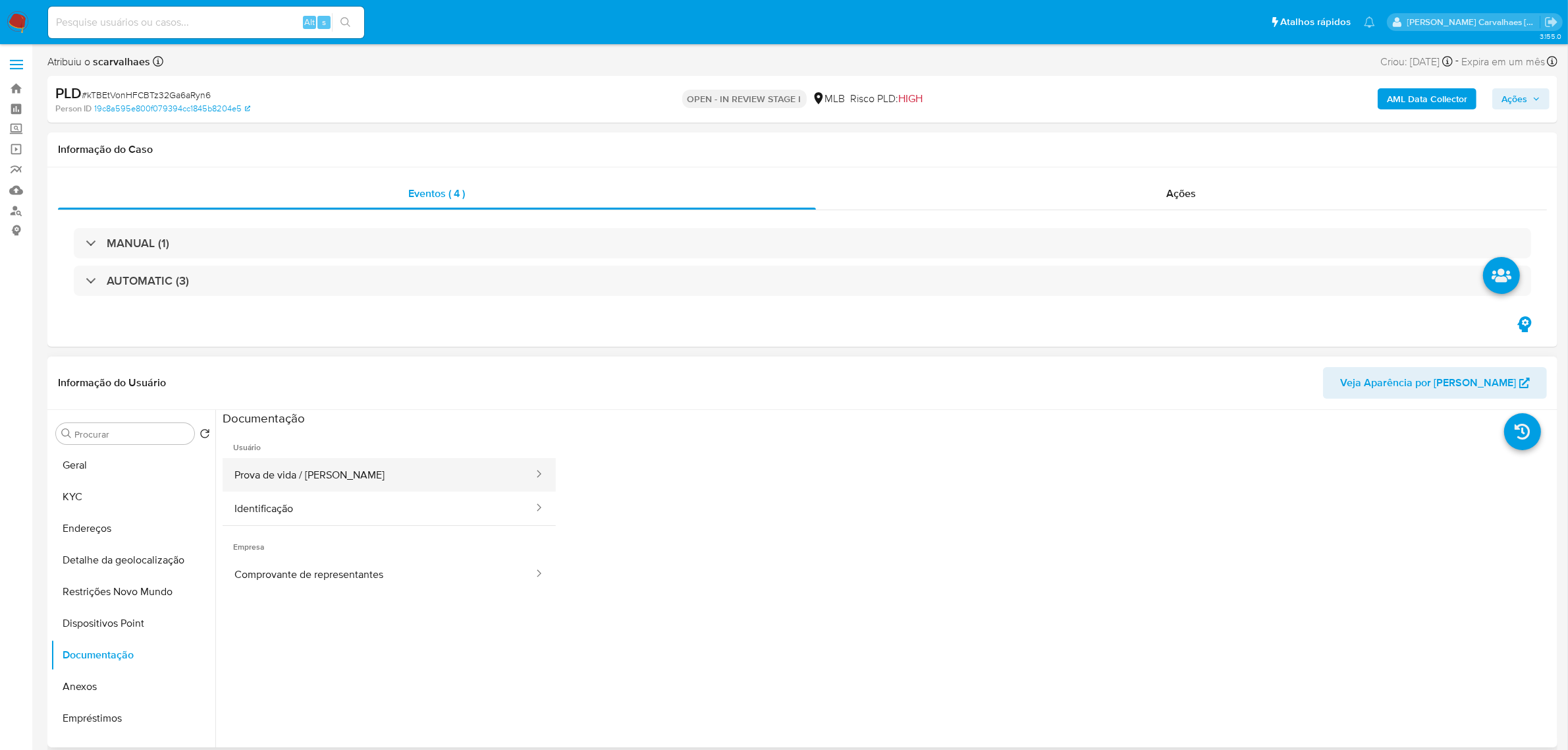
click at [353, 481] on button "Prova de vida / [PERSON_NAME]" at bounding box center [379, 474] width 312 height 34
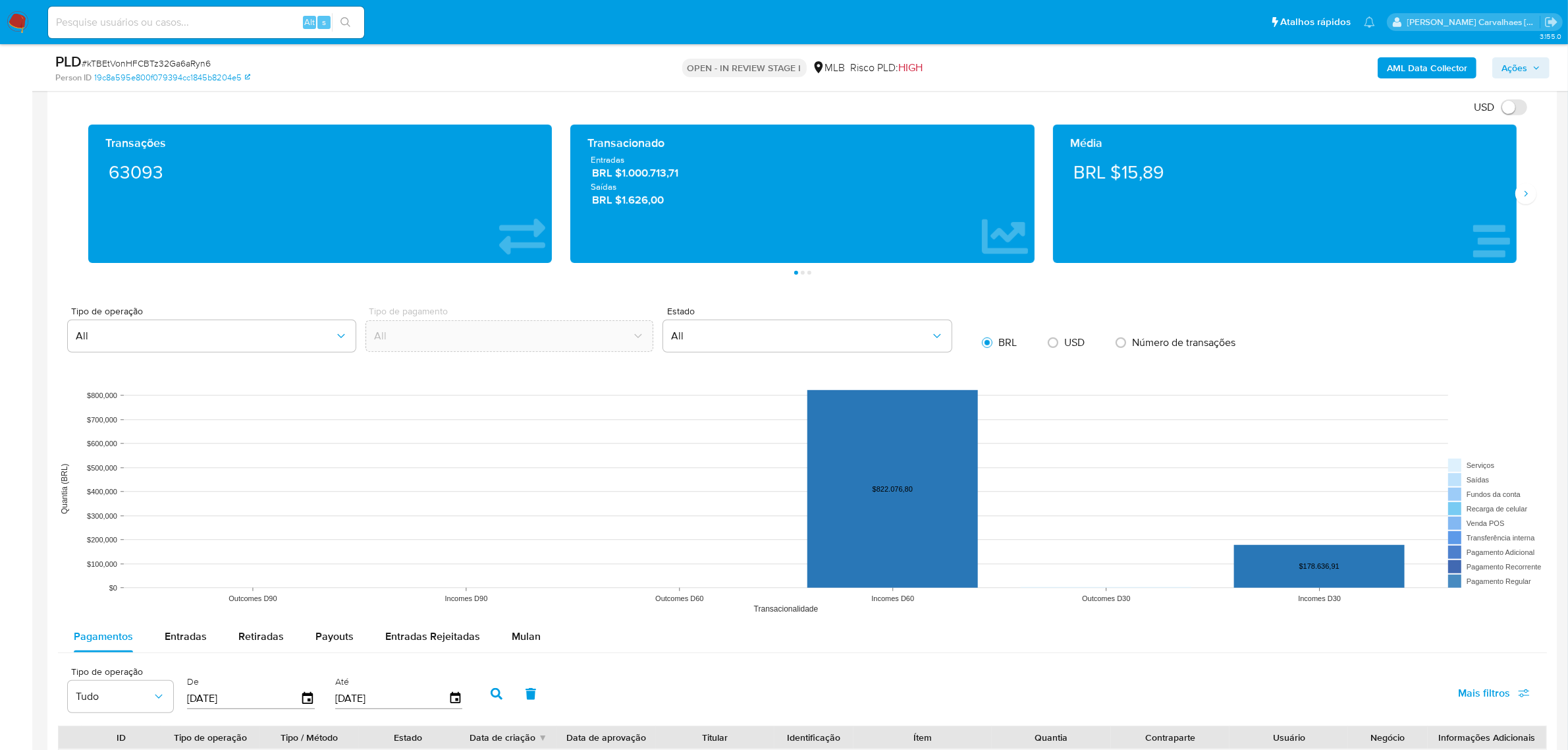
scroll to position [1071, 0]
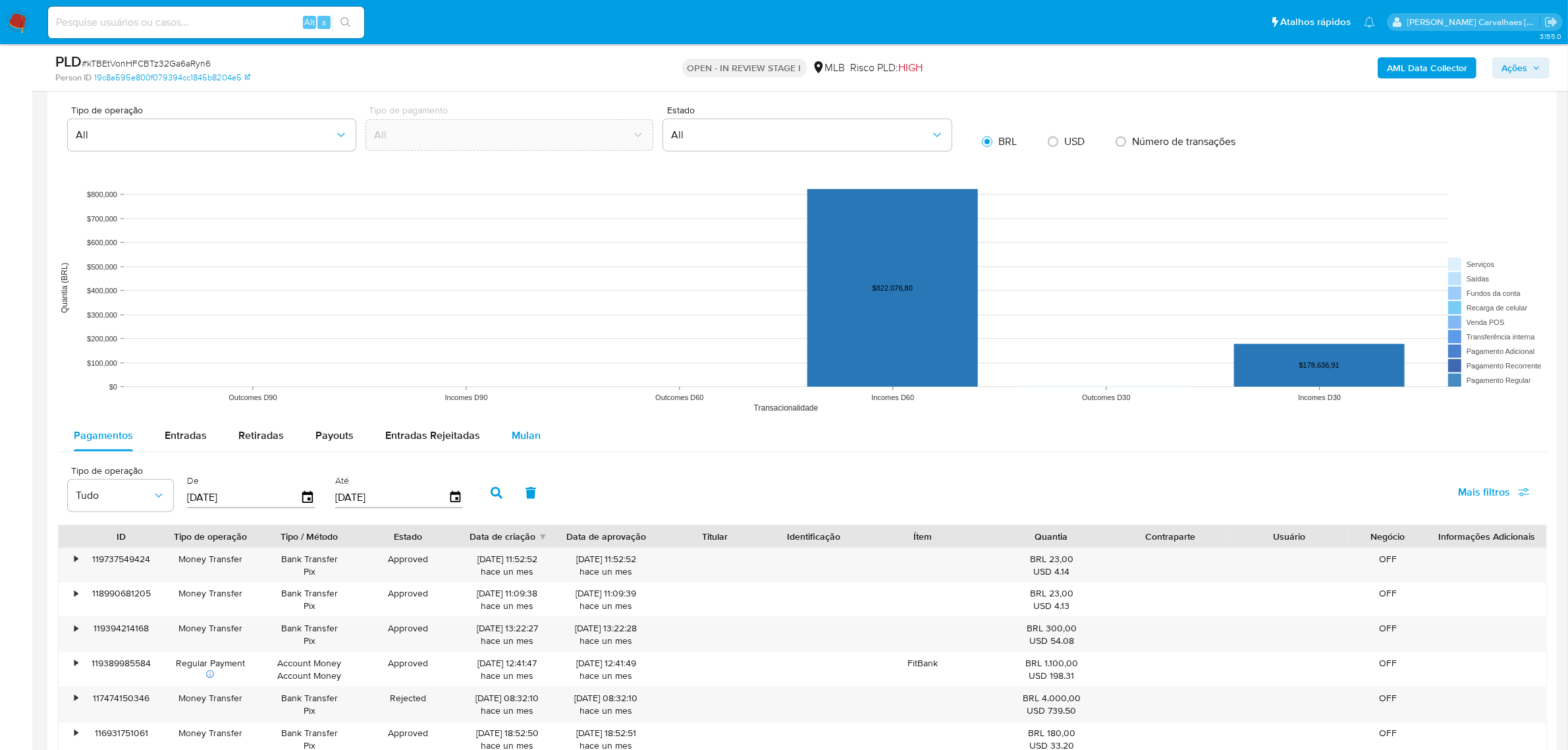
click at [515, 433] on span "Mulan" at bounding box center [526, 435] width 29 height 16
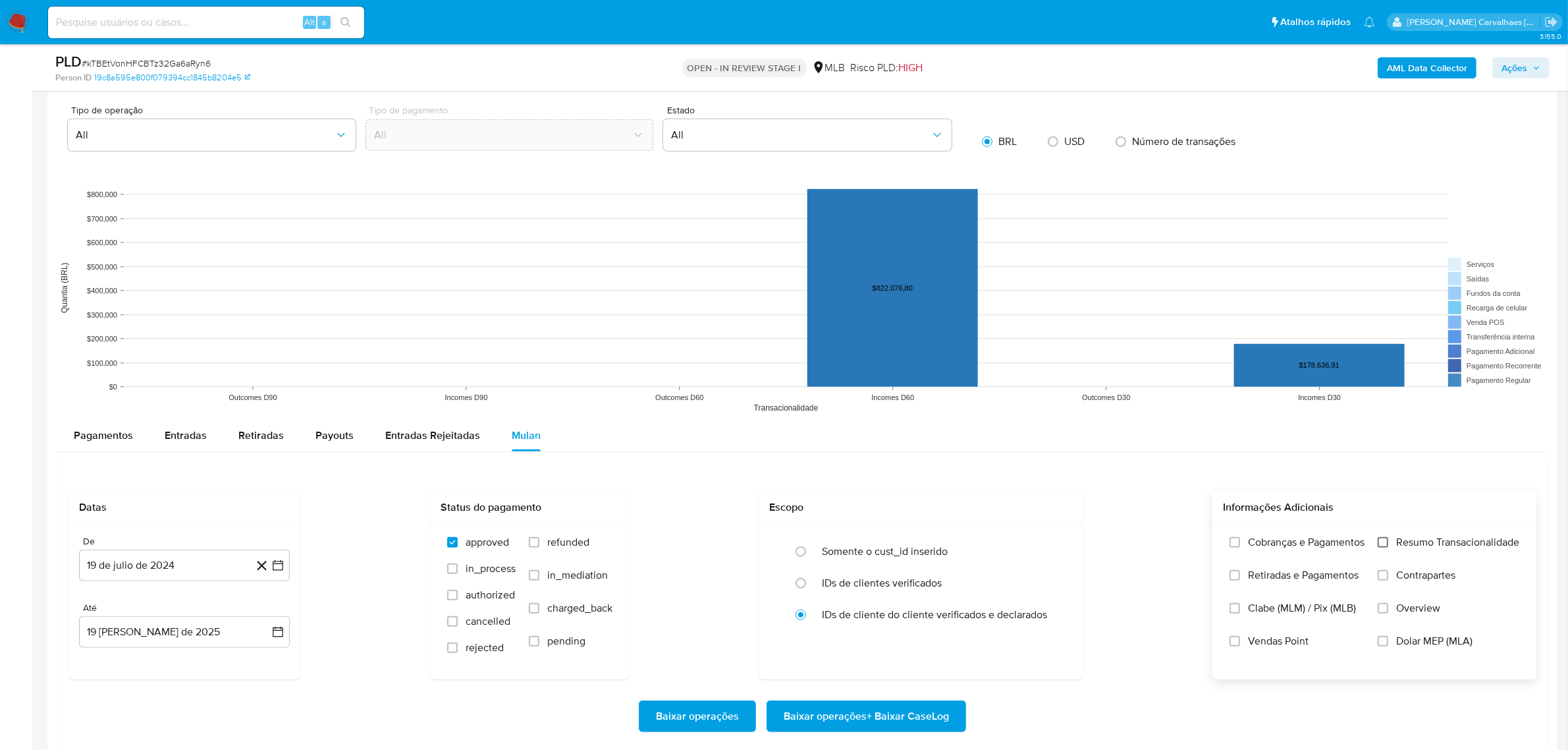
click at [1381, 541] on input "Resumo Transacionalidade" at bounding box center [1382, 542] width 11 height 11
click at [275, 570] on icon "button" at bounding box center [278, 565] width 14 height 14
click at [265, 367] on icon "Mes siguiente" at bounding box center [265, 364] width 15 height 16
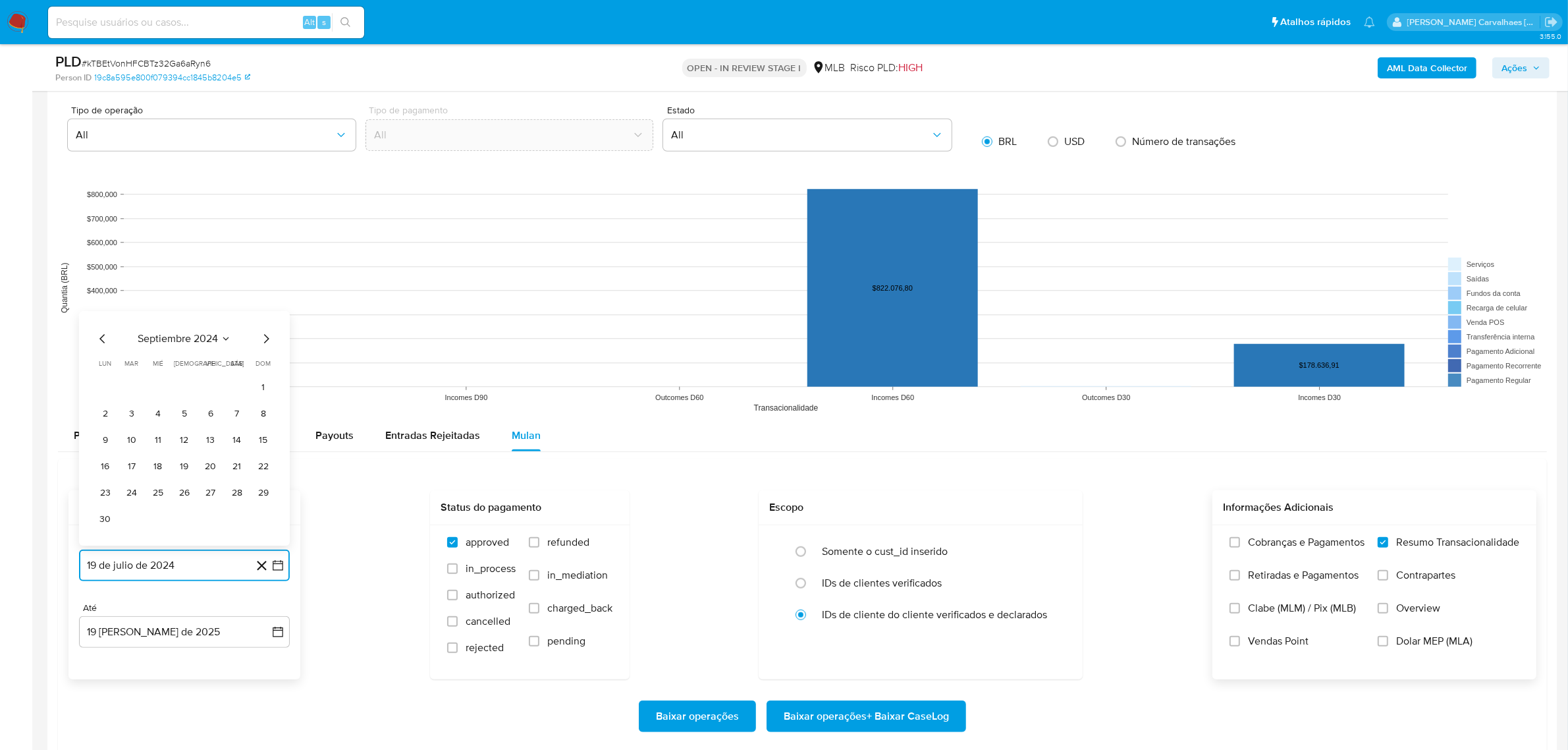
click at [264, 341] on icon "Mes siguiente" at bounding box center [265, 338] width 15 height 16
click at [263, 363] on icon "Mes siguiente" at bounding box center [265, 364] width 15 height 16
click at [261, 339] on icon "Mes siguiente" at bounding box center [265, 338] width 15 height 16
click at [264, 366] on icon "Mes siguiente" at bounding box center [265, 364] width 15 height 16
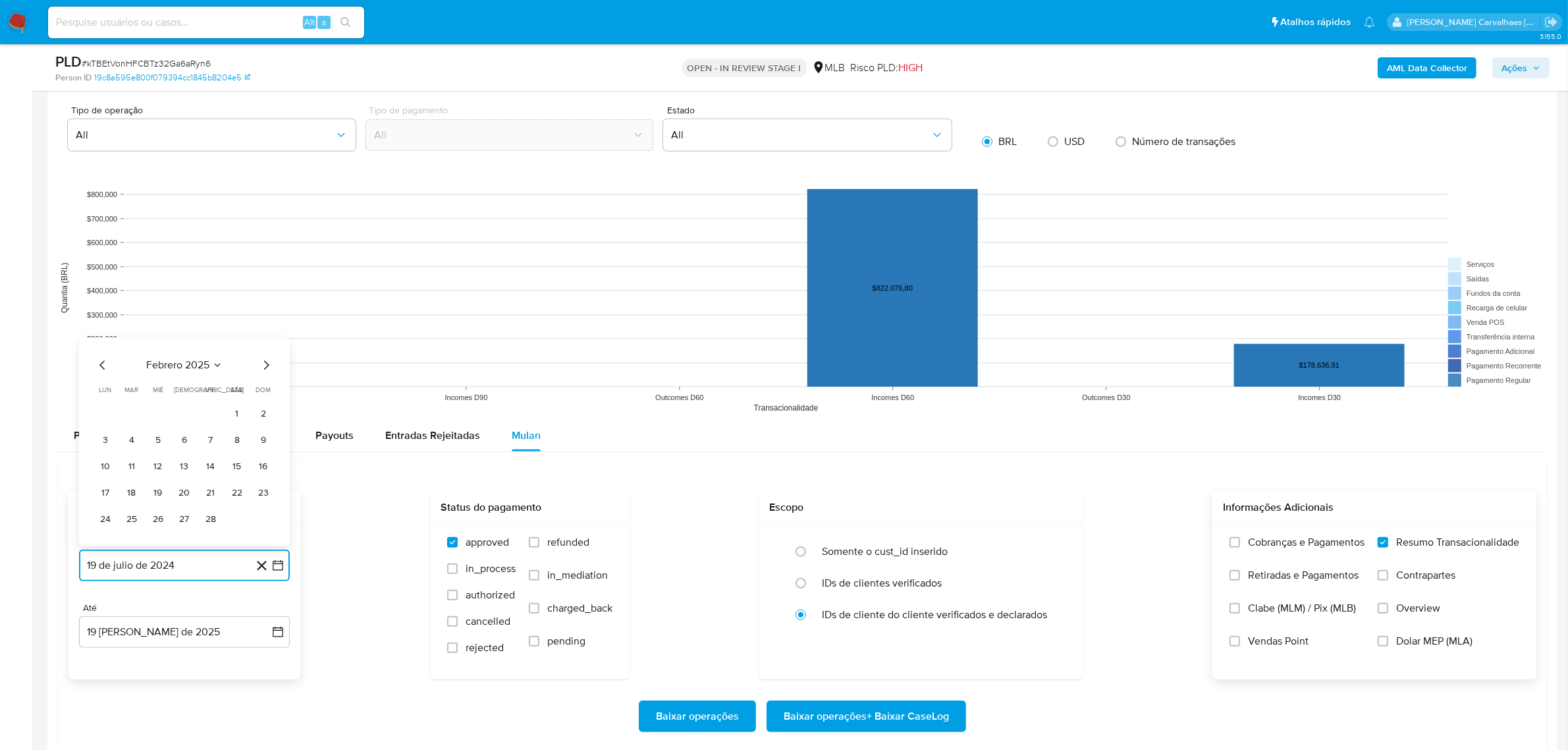
click at [264, 366] on icon "Mes siguiente" at bounding box center [265, 364] width 15 height 16
click at [263, 340] on icon "Mes siguiente" at bounding box center [265, 338] width 15 height 16
click at [263, 363] on icon "Mes siguiente" at bounding box center [265, 364] width 15 height 16
click at [110, 471] on button "16" at bounding box center [106, 466] width 21 height 21
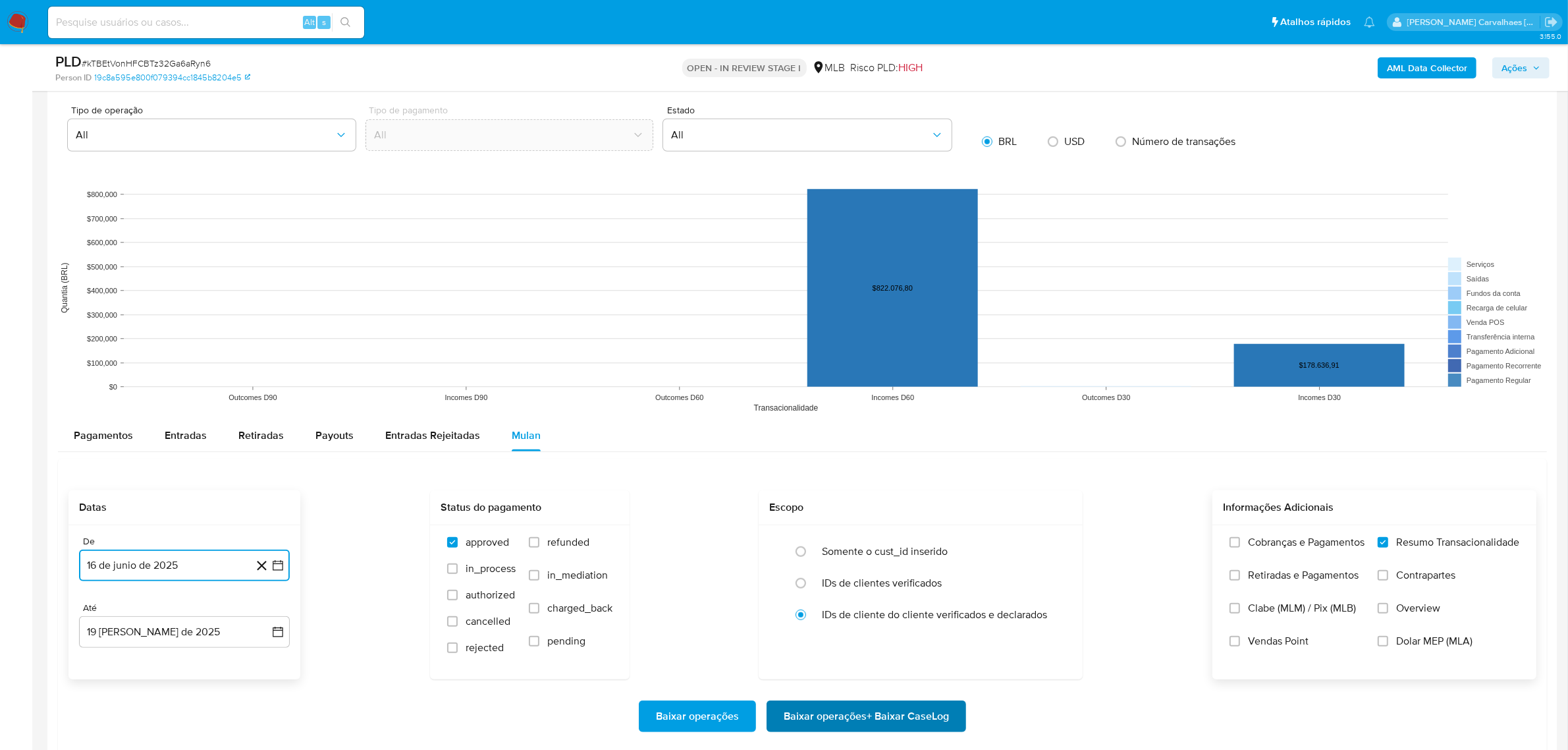
click at [814, 723] on span "Baixar operações + Baixar CaseLog" at bounding box center [866, 716] width 166 height 29
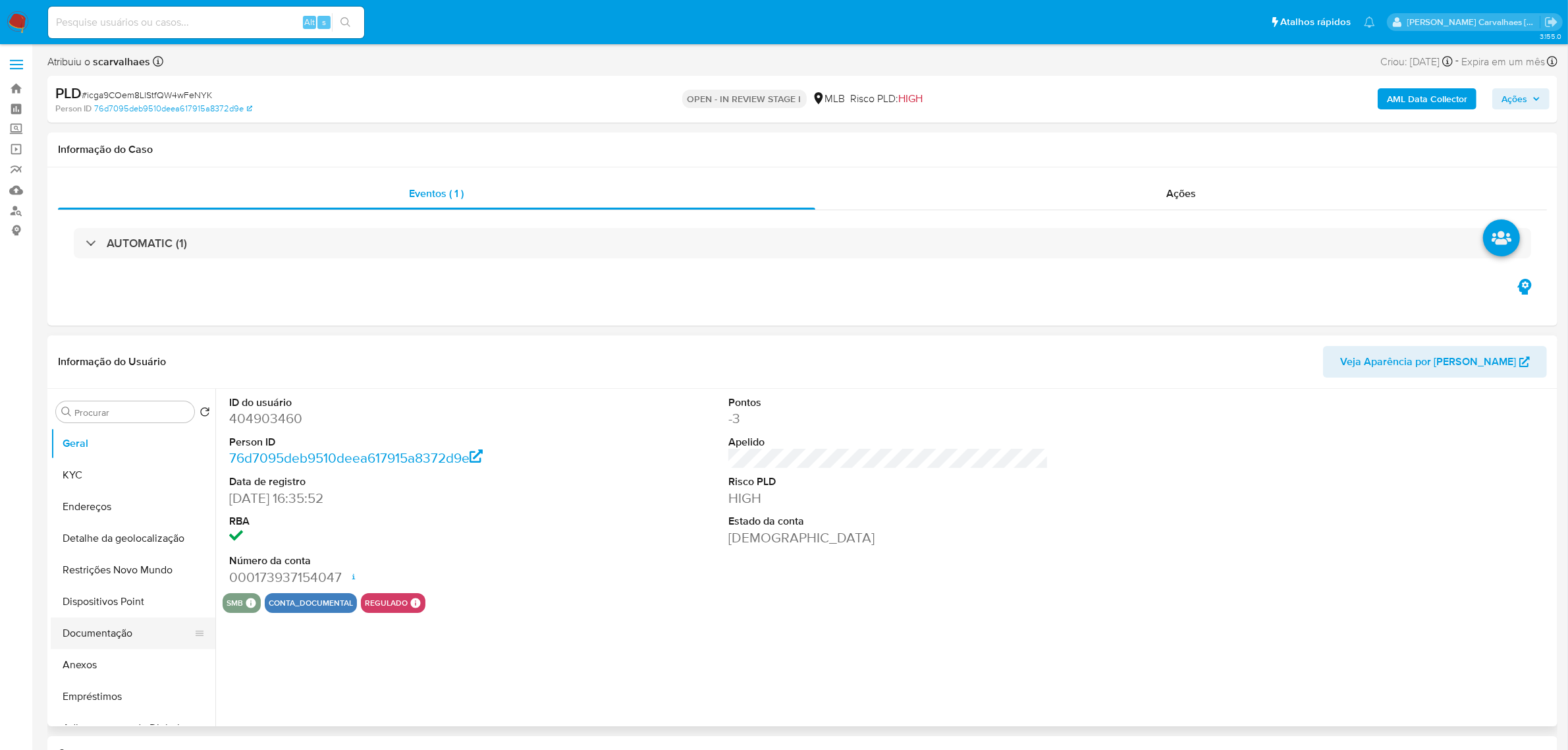
click at [122, 633] on button "Documentação" at bounding box center [127, 633] width 154 height 32
select select "10"
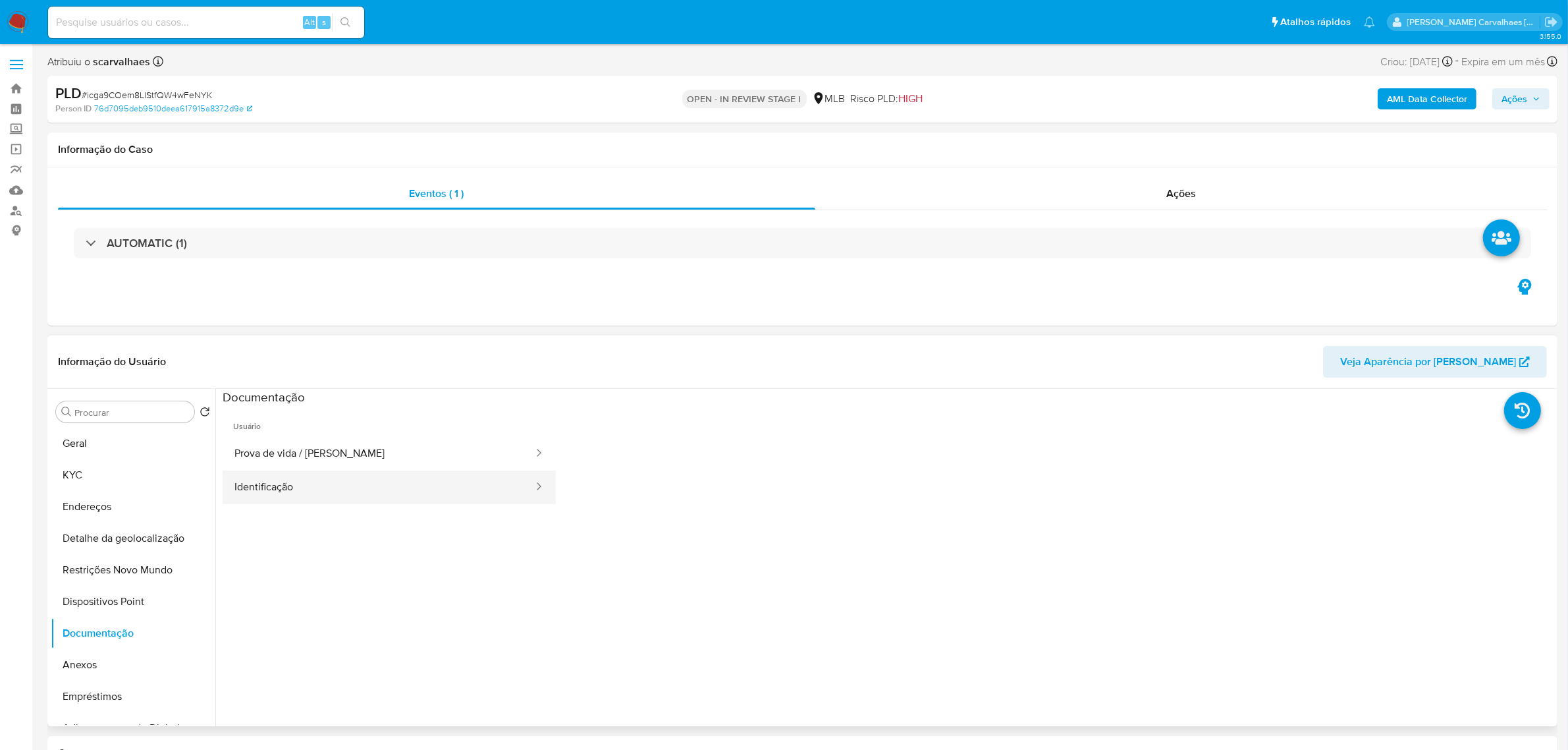
click at [469, 485] on button "Identificação" at bounding box center [379, 486] width 312 height 34
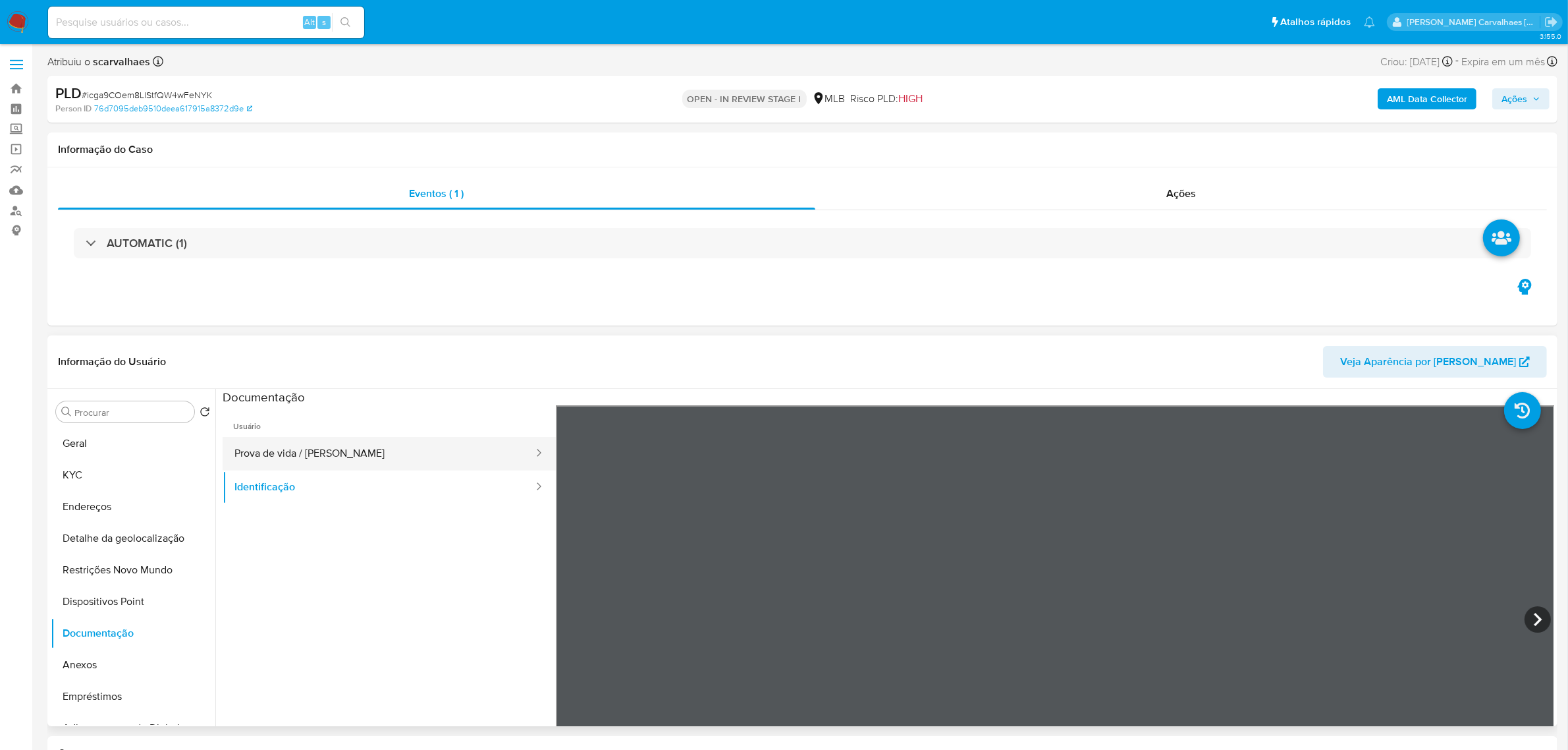
click at [331, 452] on button "Prova de vida / [PERSON_NAME]" at bounding box center [379, 453] width 312 height 34
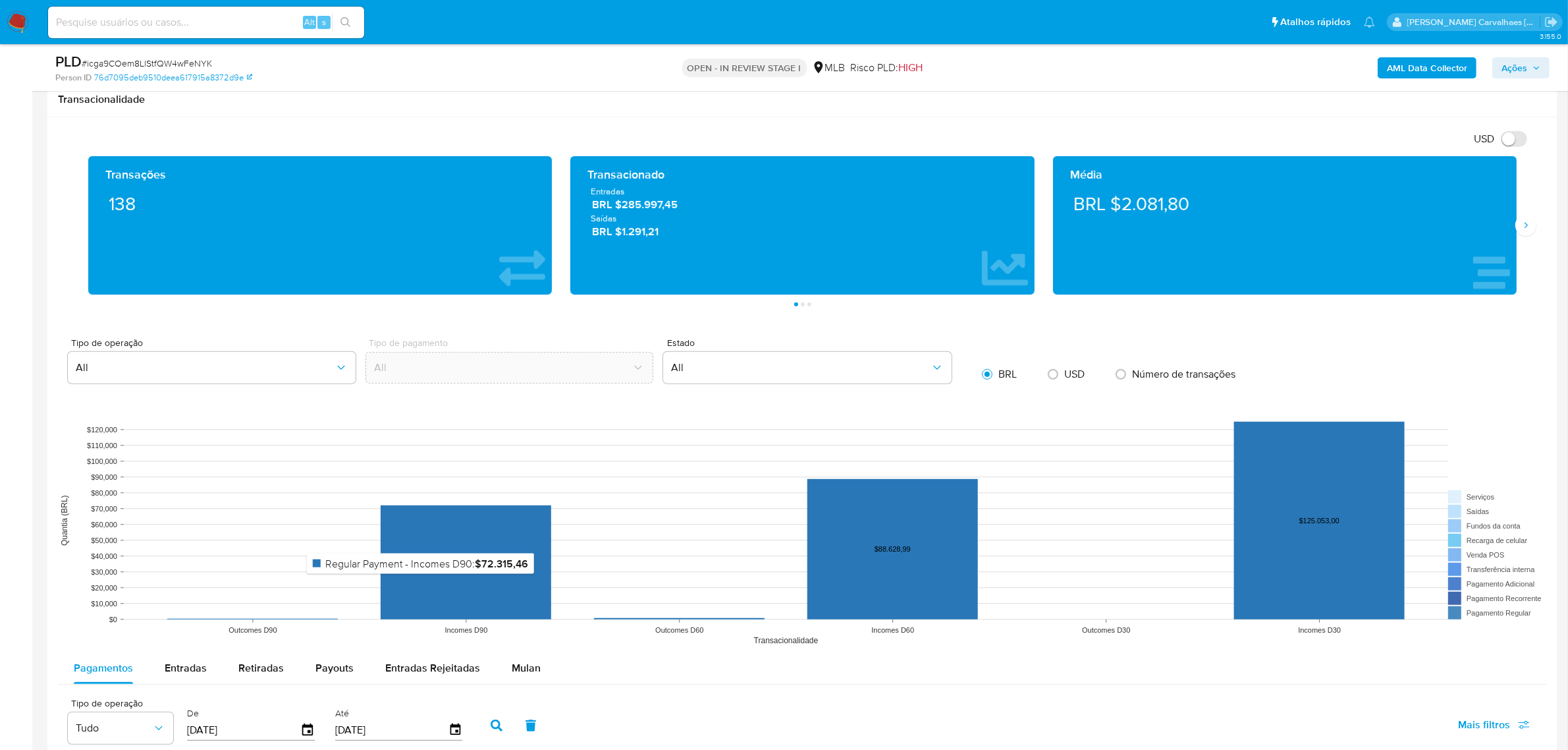
scroll to position [1153, 0]
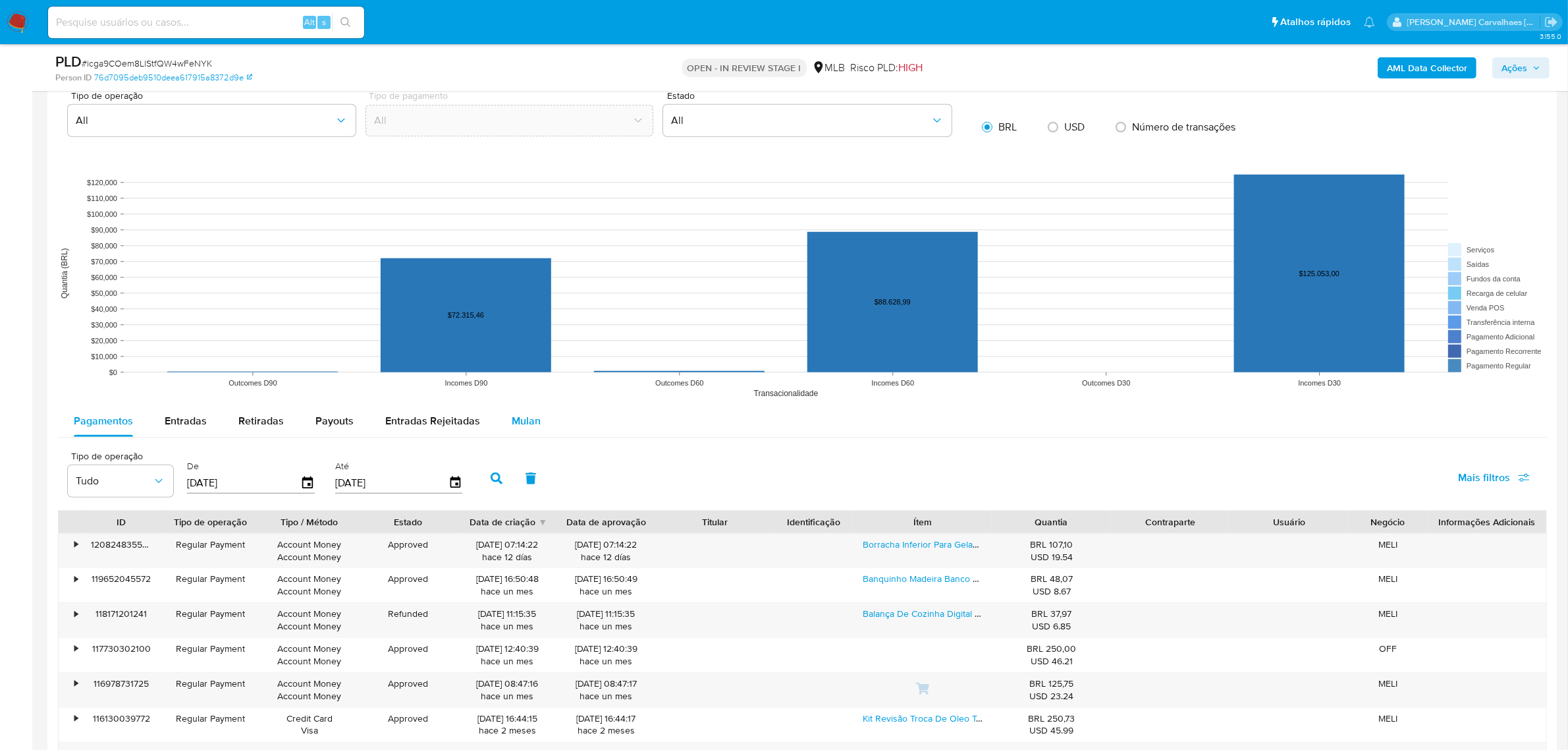
click at [518, 424] on span "Mulan" at bounding box center [526, 421] width 29 height 16
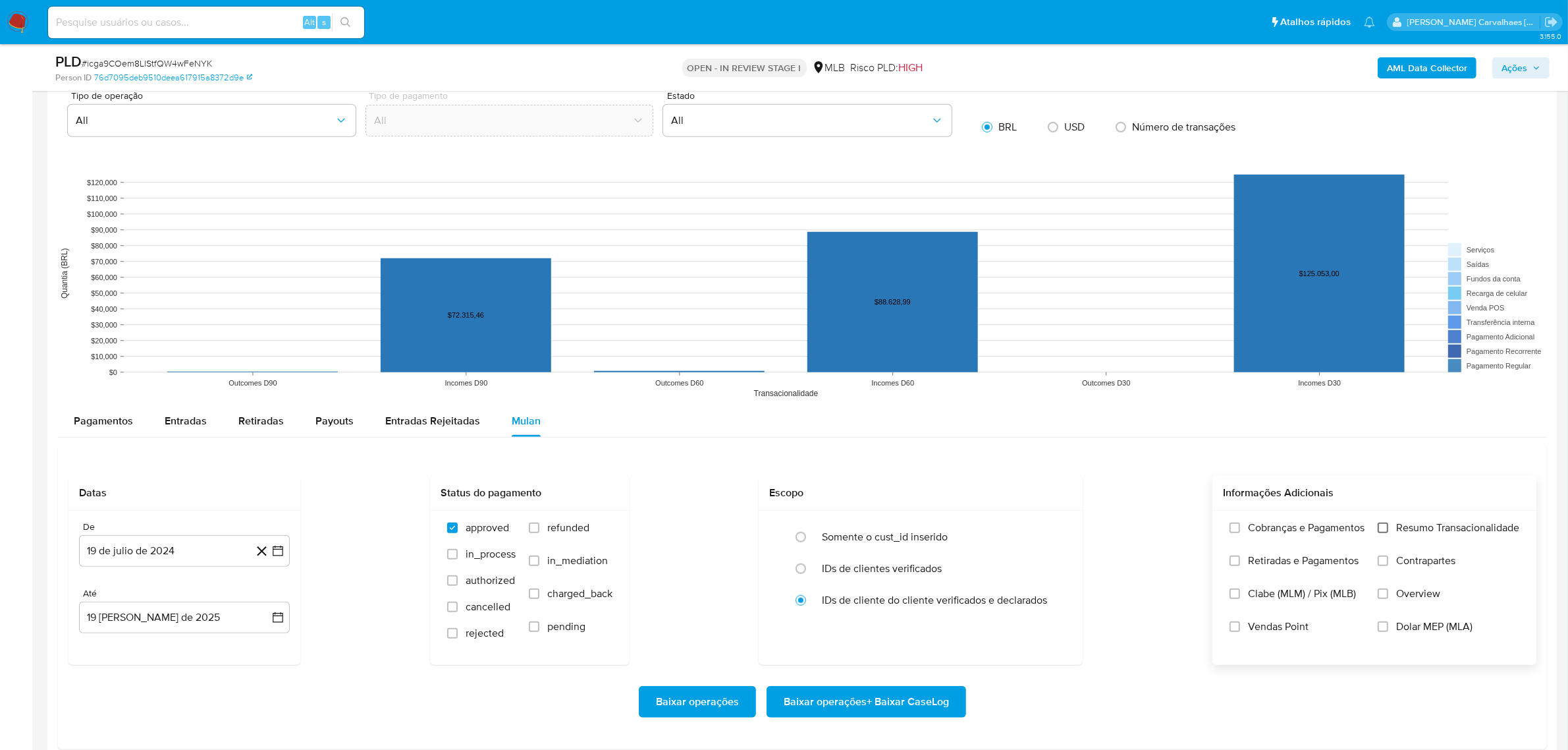
click at [1387, 527] on input "Resumo Transacionalidade" at bounding box center [1382, 527] width 11 height 11
click at [884, 697] on span "Baixar operações + Baixar CaseLog" at bounding box center [866, 702] width 166 height 29
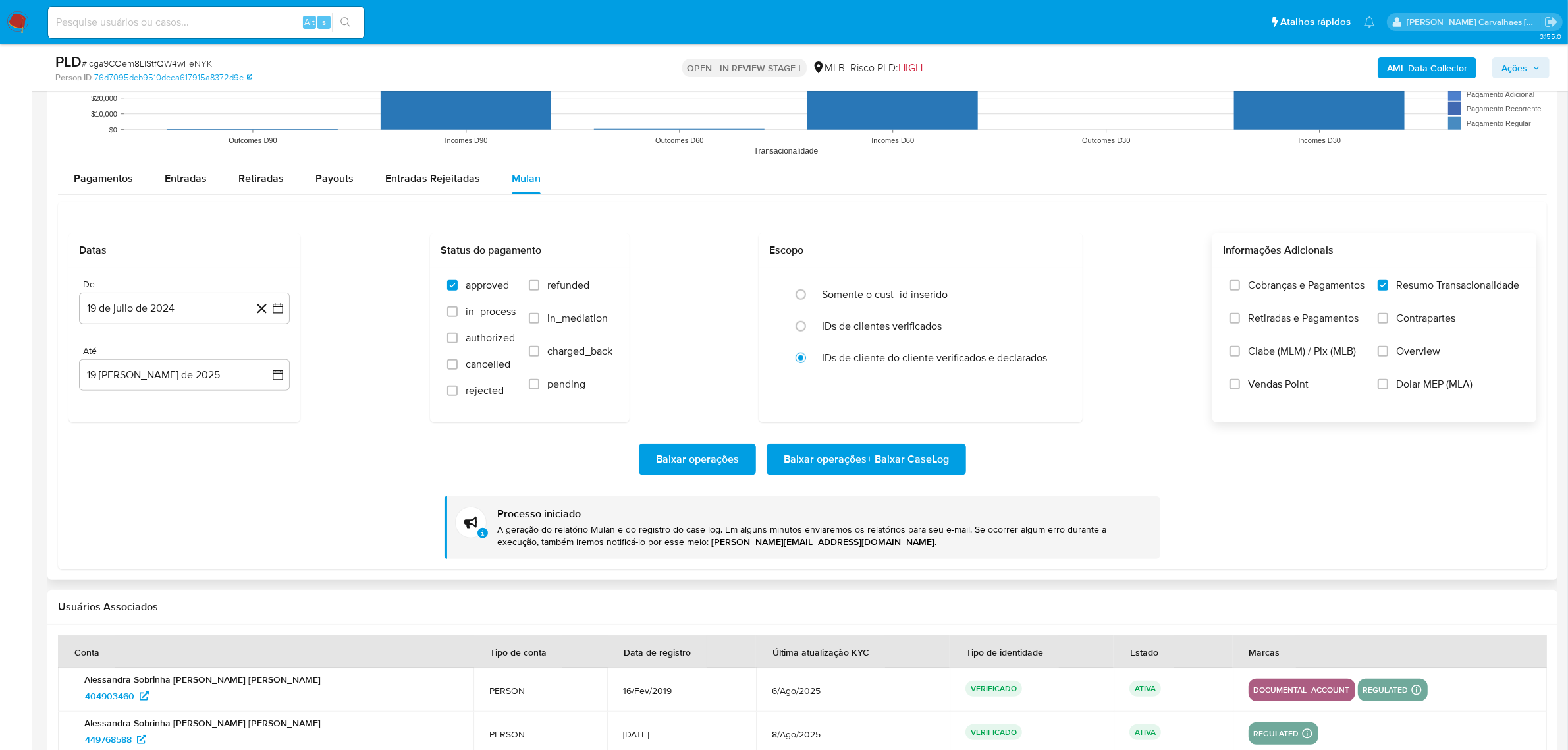
scroll to position [1400, 0]
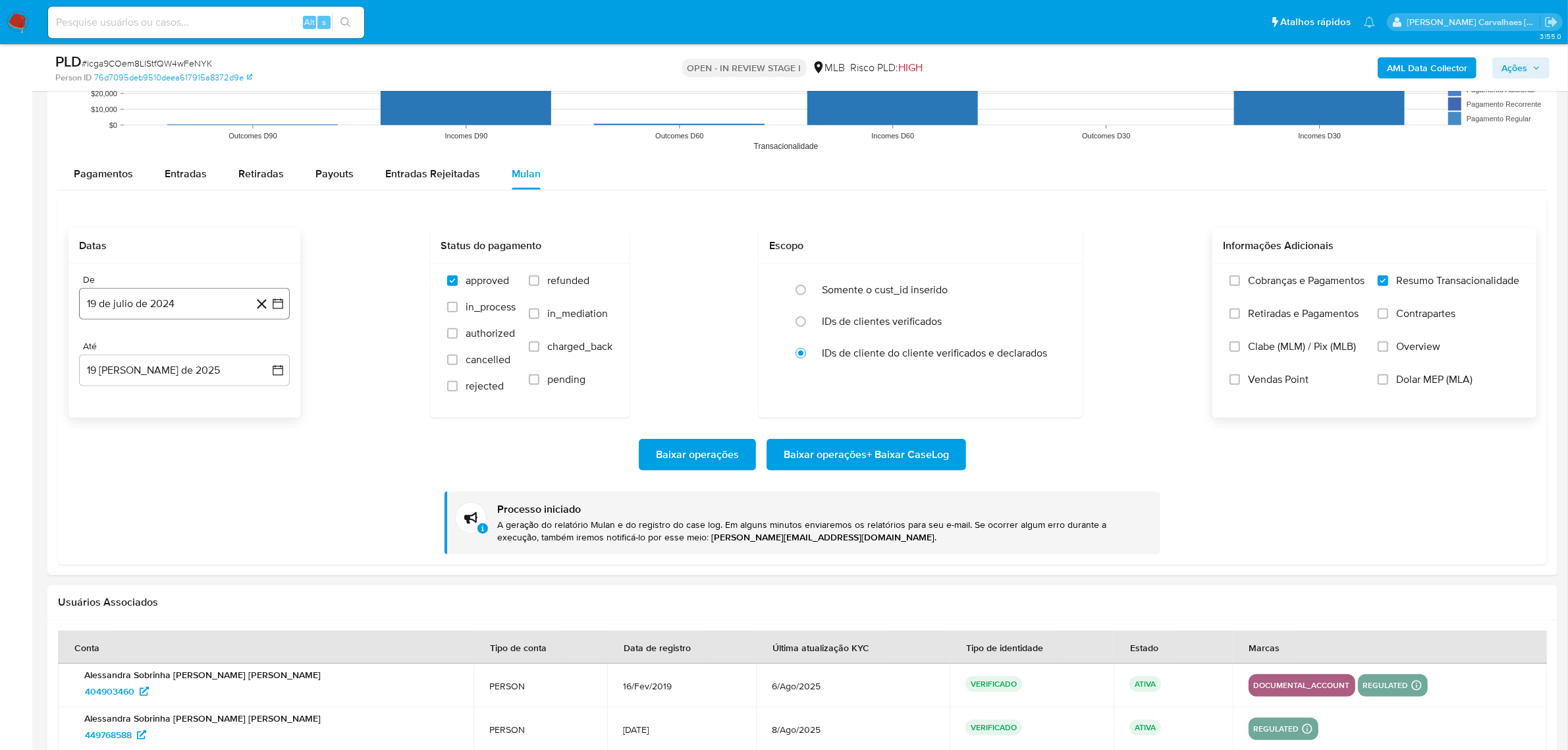
click at [277, 303] on icon "button" at bounding box center [277, 303] width 11 height 11
click at [264, 351] on icon "Mes siguiente" at bounding box center [265, 350] width 15 height 16
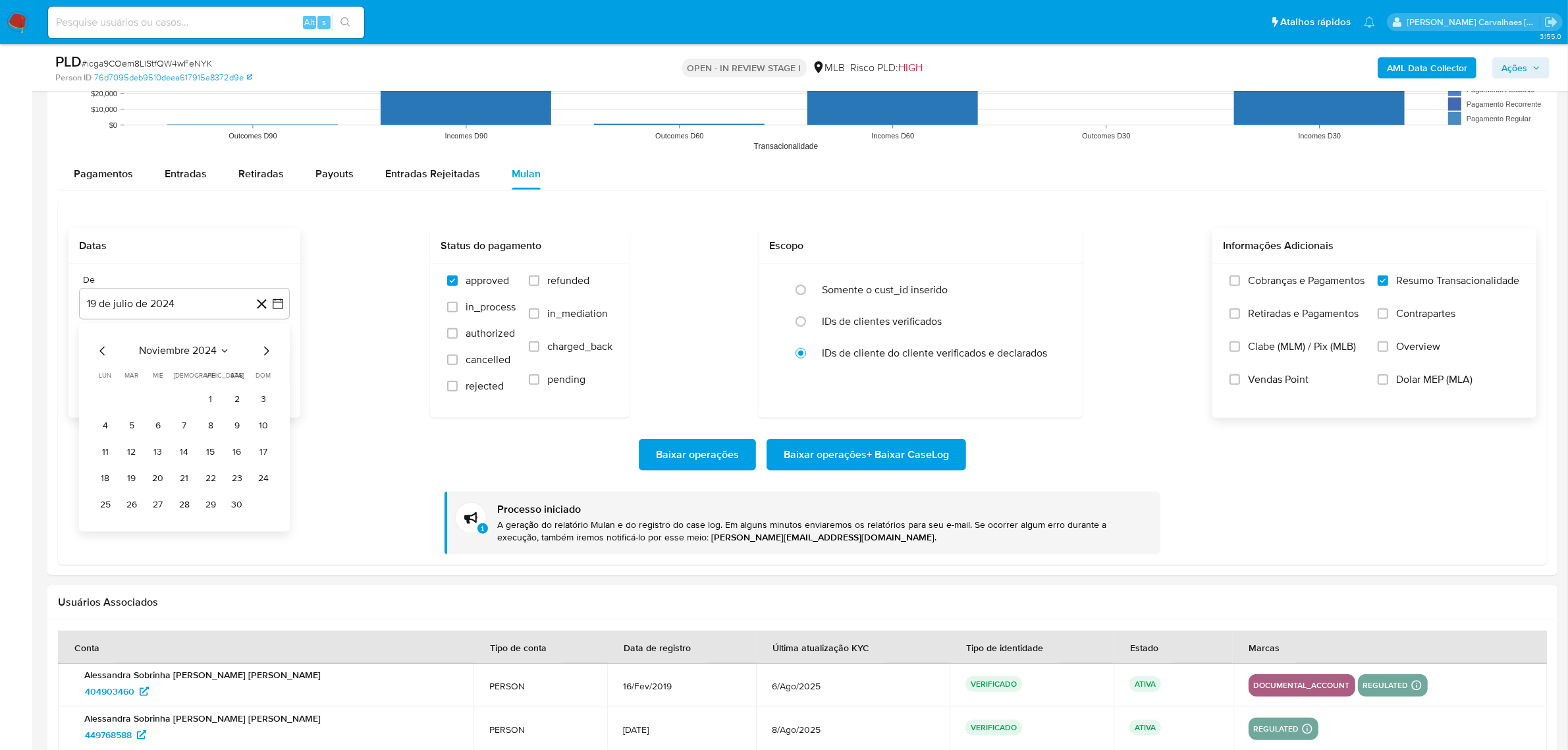
click at [264, 351] on icon "Mes siguiente" at bounding box center [265, 350] width 15 height 16
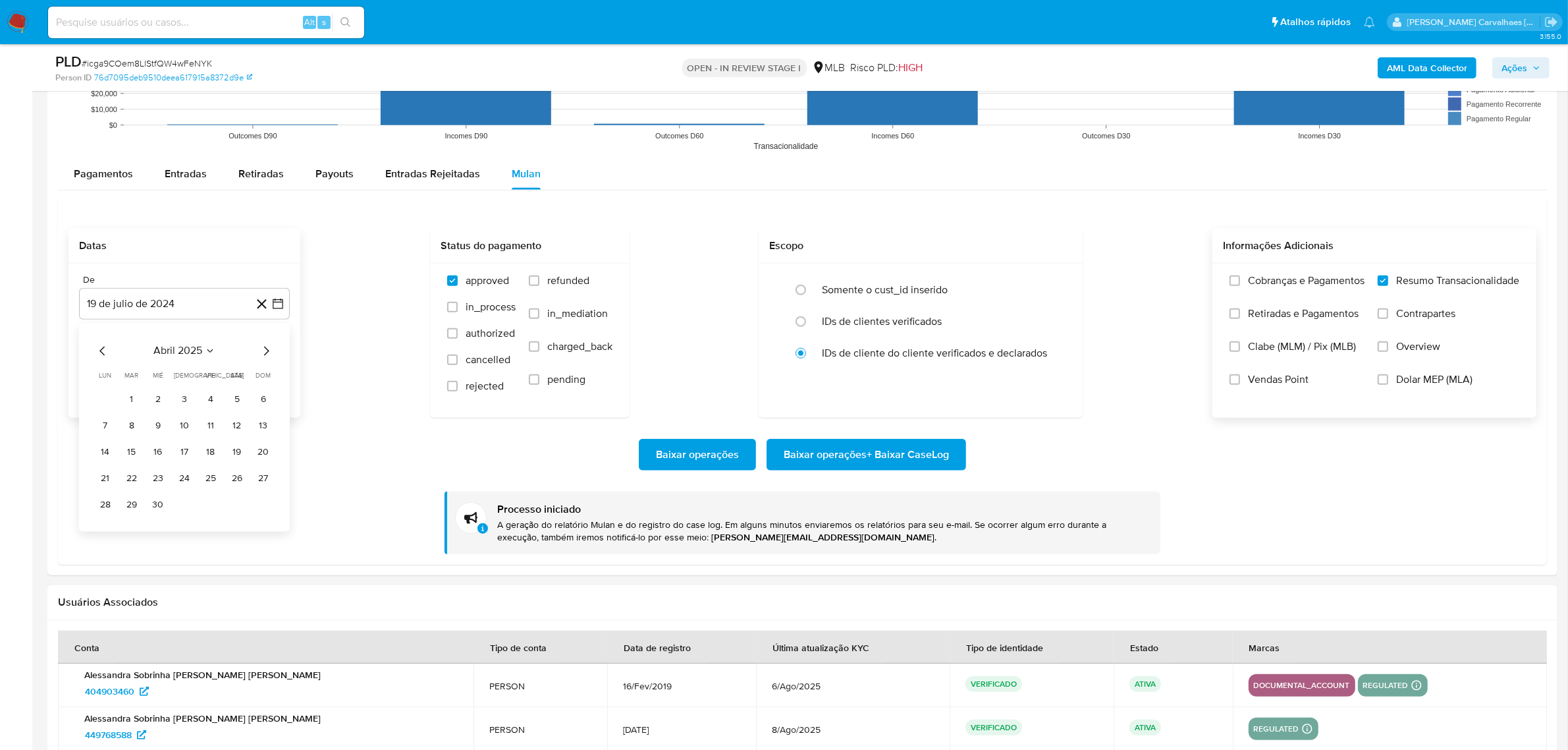
click at [264, 351] on icon "Mes siguiente" at bounding box center [265, 350] width 15 height 16
click at [109, 478] on button "16" at bounding box center [106, 479] width 21 height 21
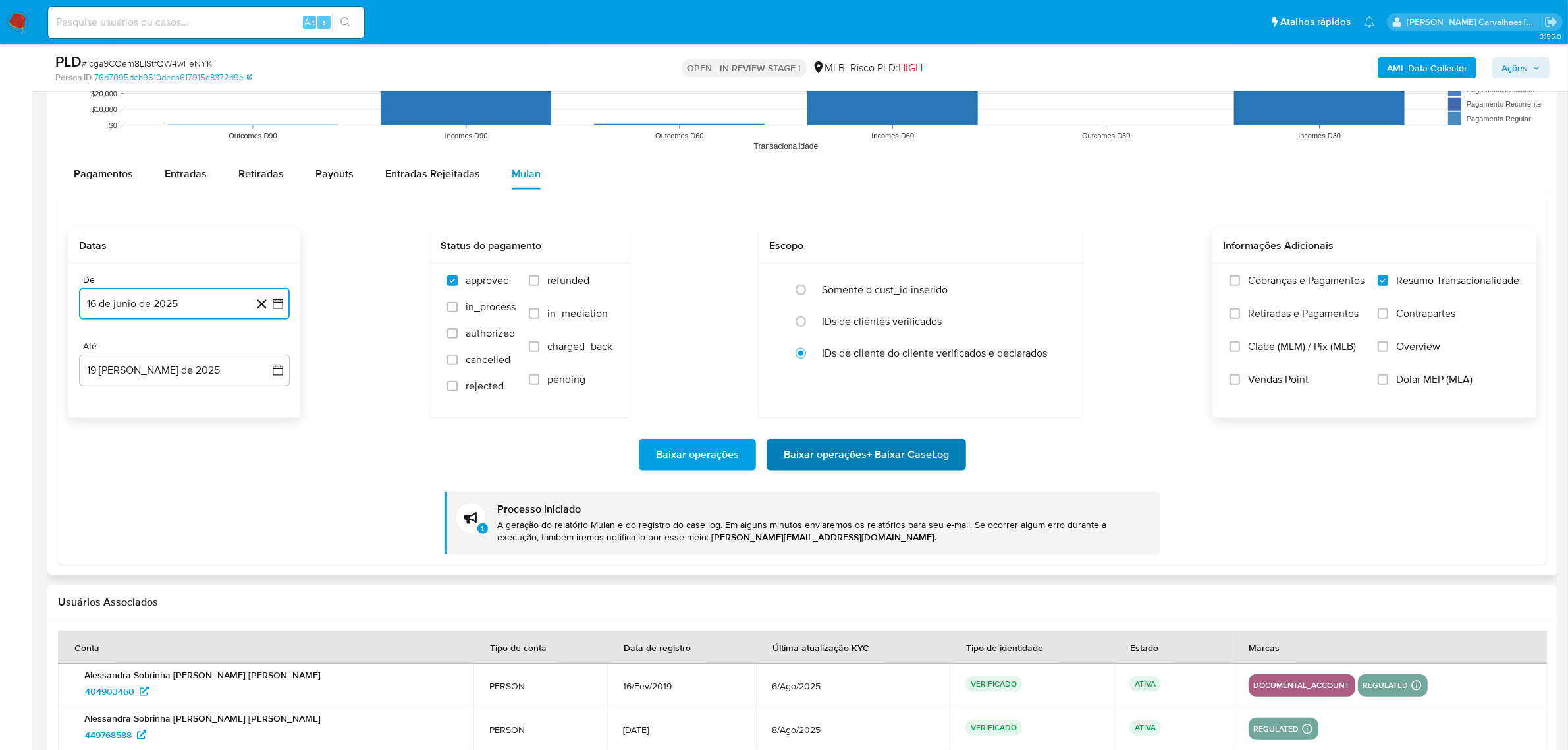
click at [817, 461] on span "Baixar operações + Baixar CaseLog" at bounding box center [866, 454] width 166 height 29
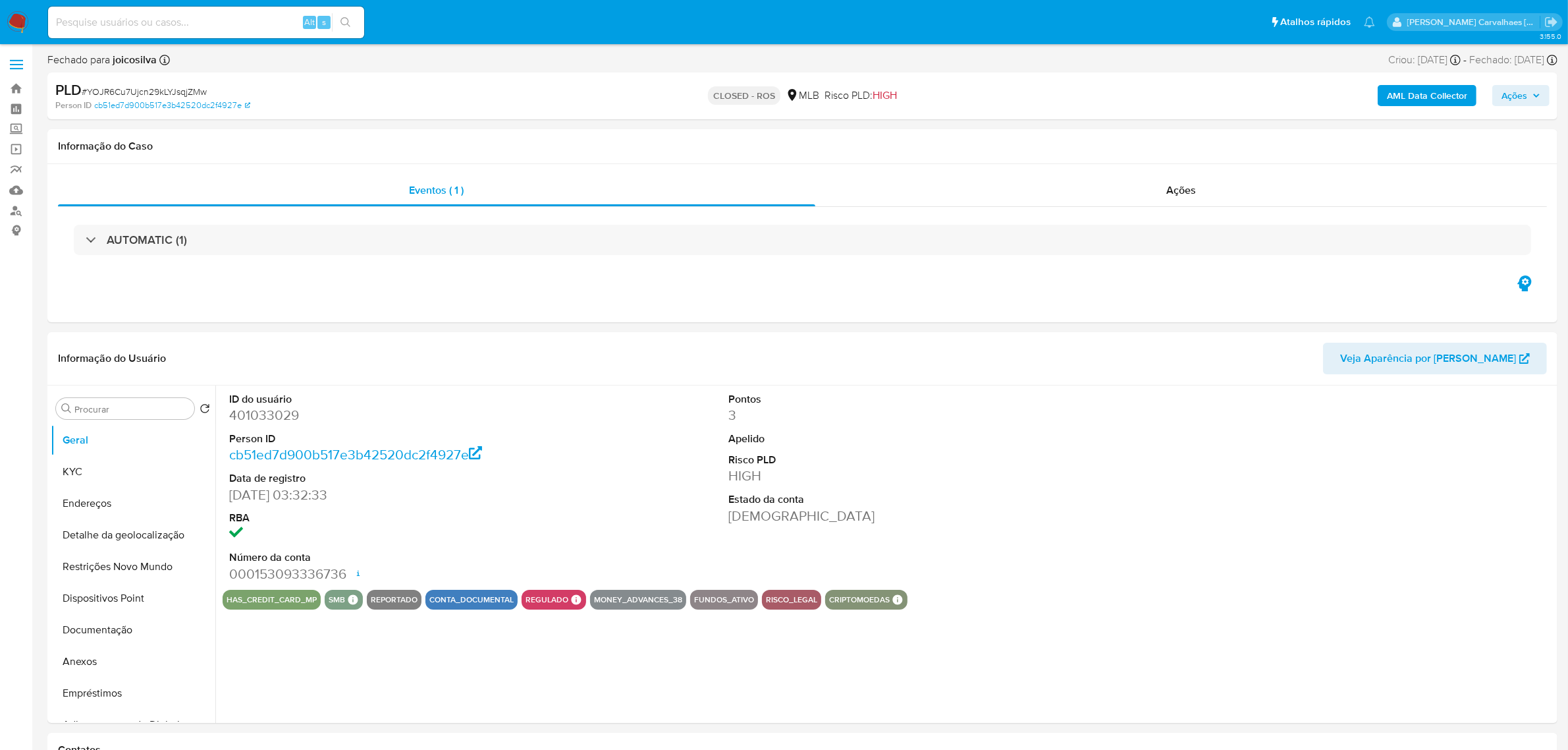
select select "10"
click at [83, 499] on button "Endereços" at bounding box center [127, 503] width 154 height 32
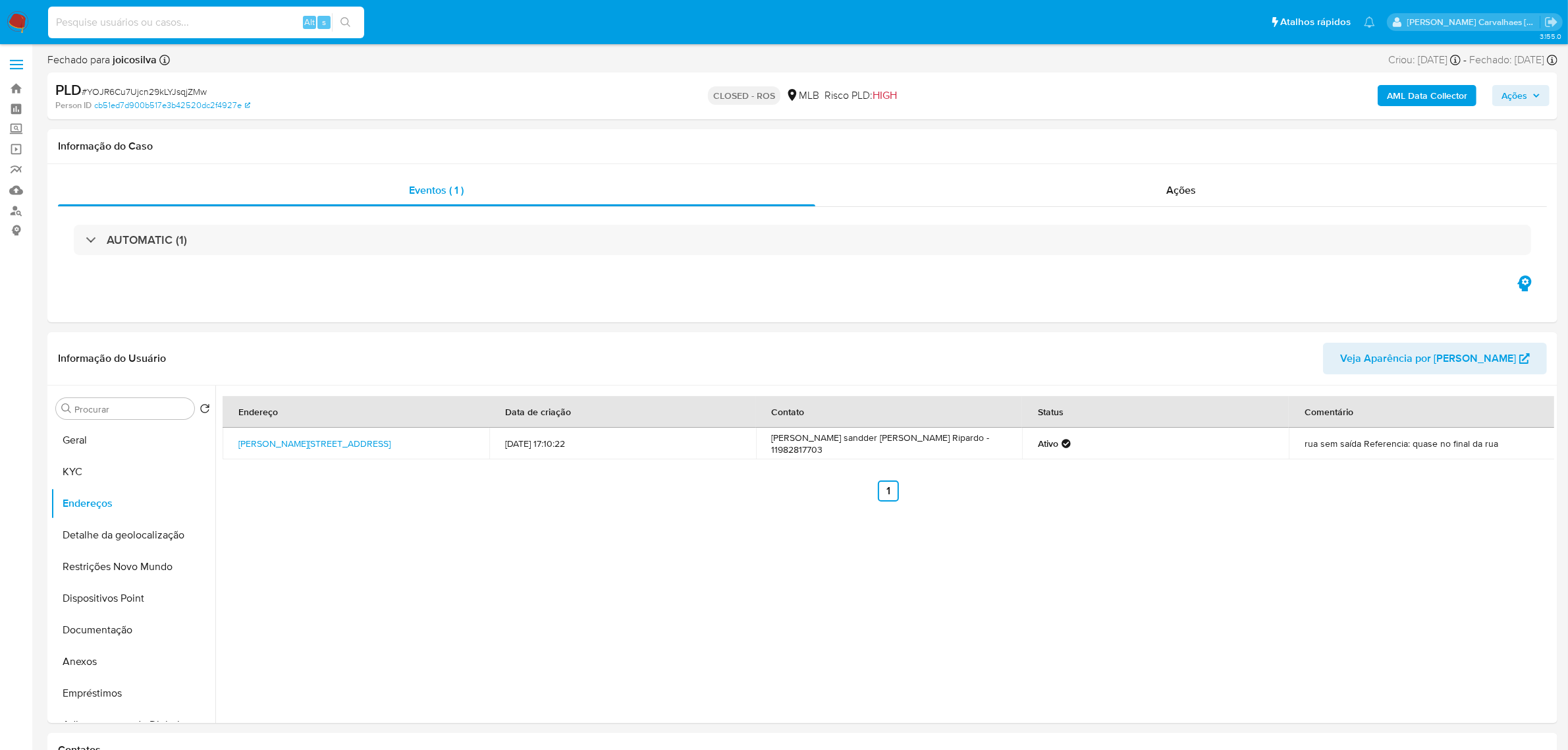
click at [202, 20] on input at bounding box center [206, 22] width 316 height 17
paste input "THmrCYxGVDfd2rMbD09gDRUP"
type input "THmrCYxGVDfd2rMbD09gDRUP"
click at [347, 17] on icon "search-icon" at bounding box center [345, 22] width 11 height 11
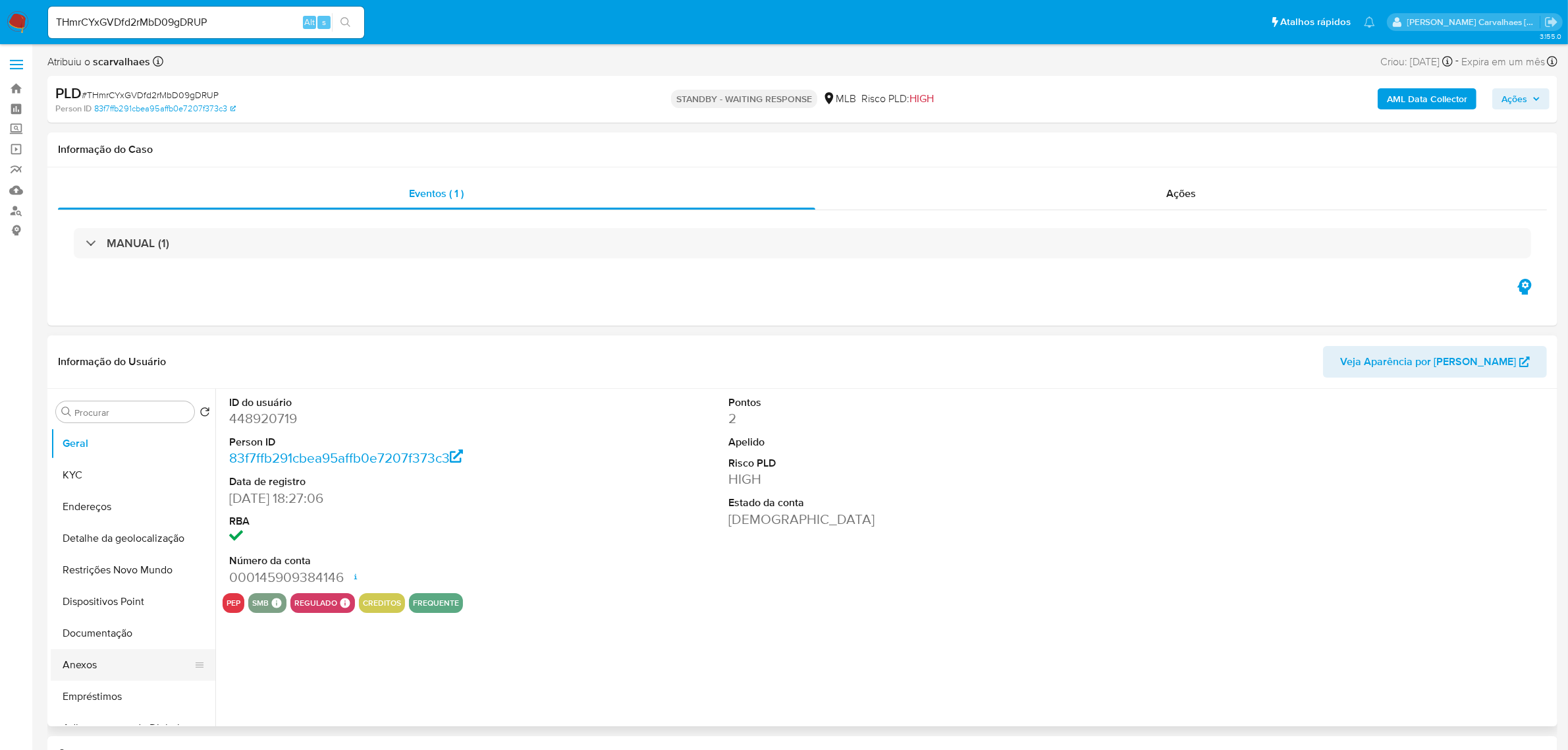
scroll to position [165, 0]
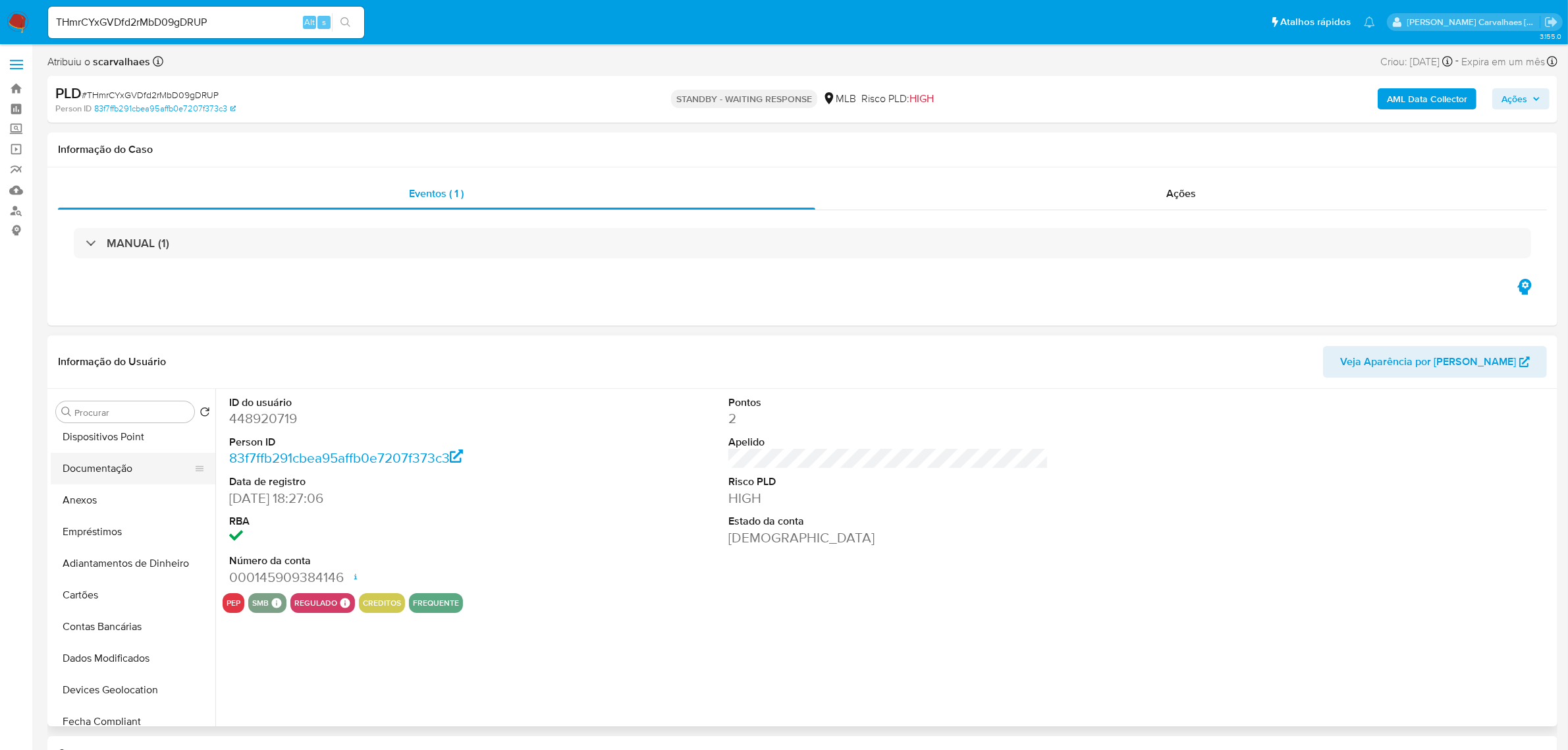
select select "10"
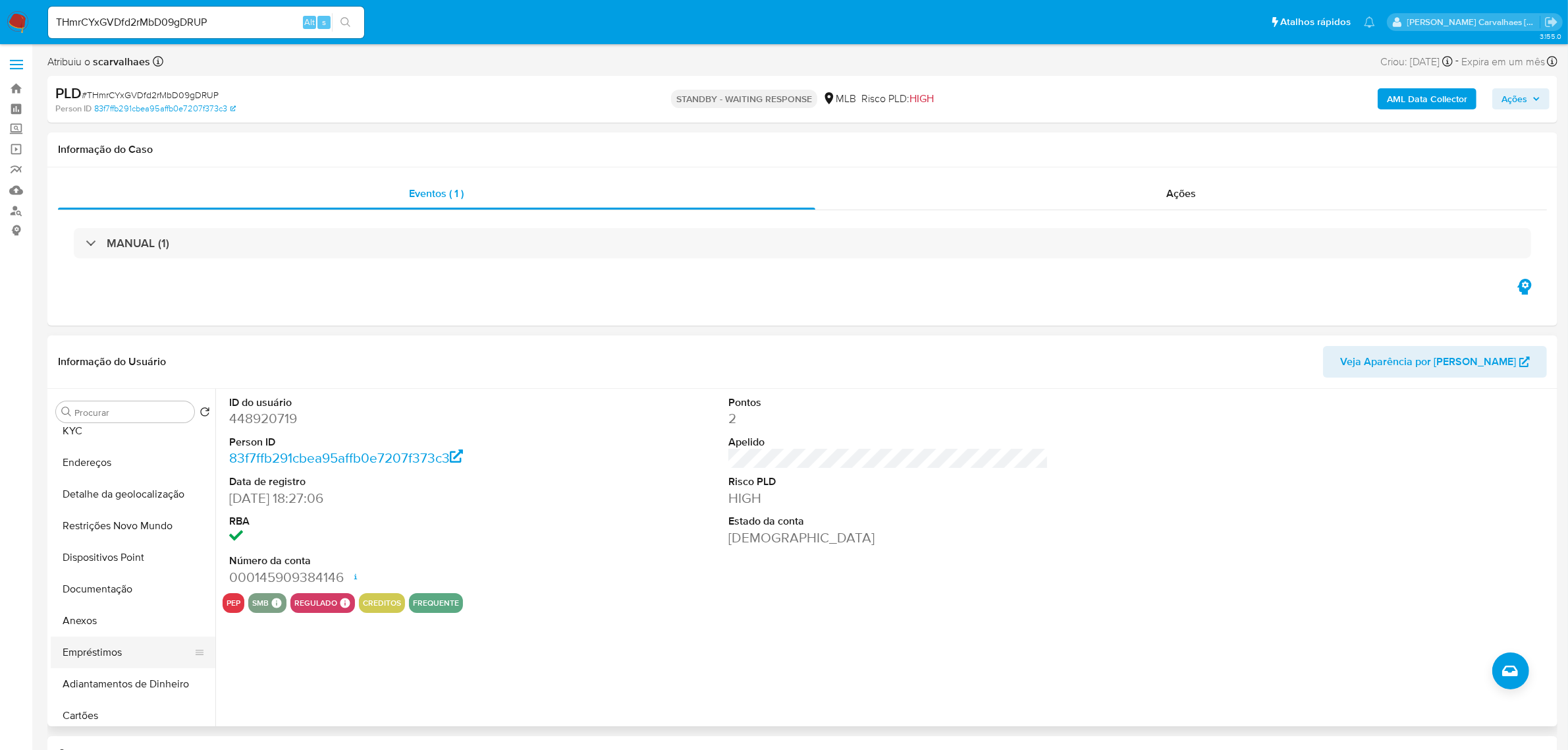
scroll to position [0, 0]
click at [92, 503] on button "Endereços" at bounding box center [127, 506] width 154 height 32
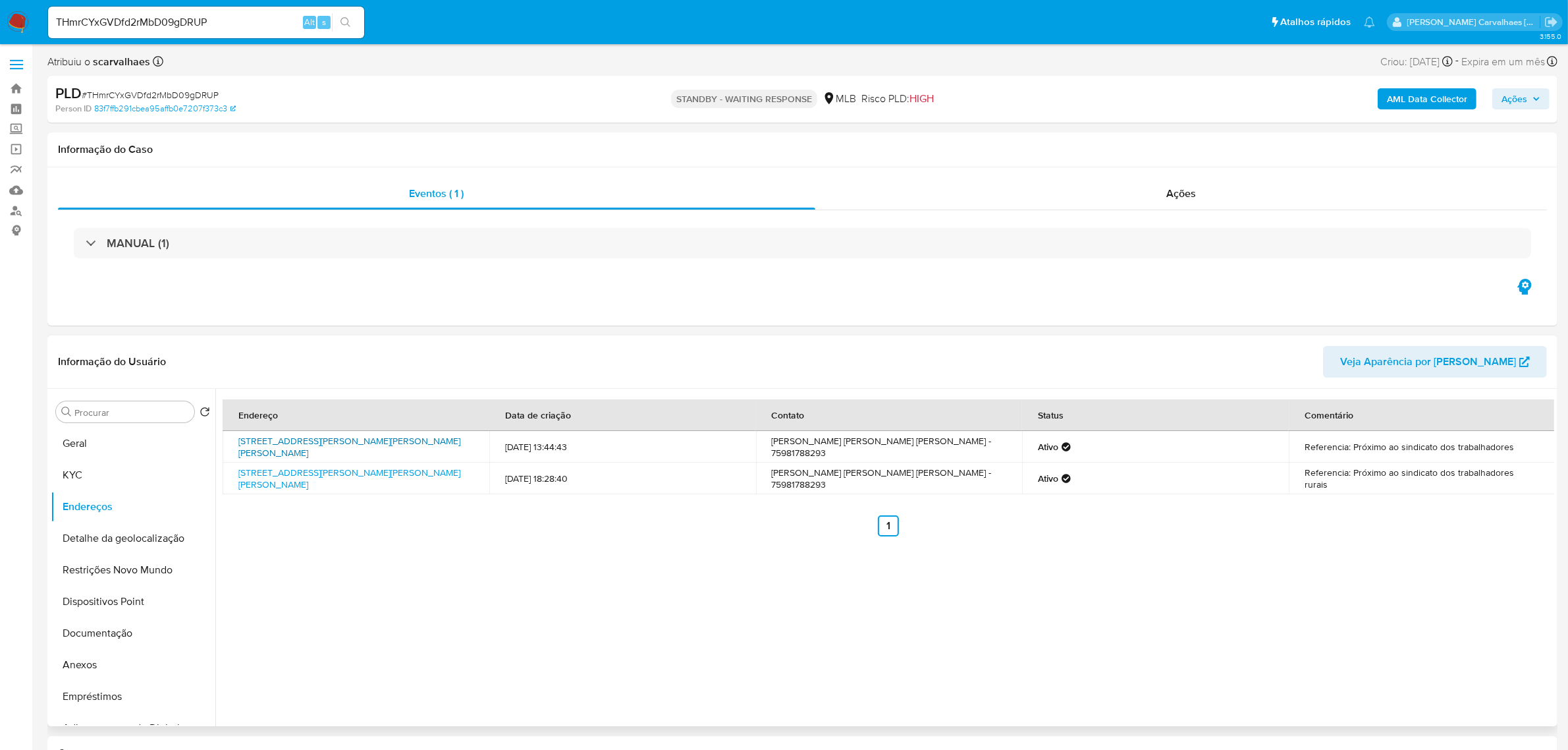
click at [314, 448] on link "Rua Adelaide De Oliveira Souza 127, Pé De Serra, Bahia, 44655000, Brasil 127" at bounding box center [349, 447] width 222 height 25
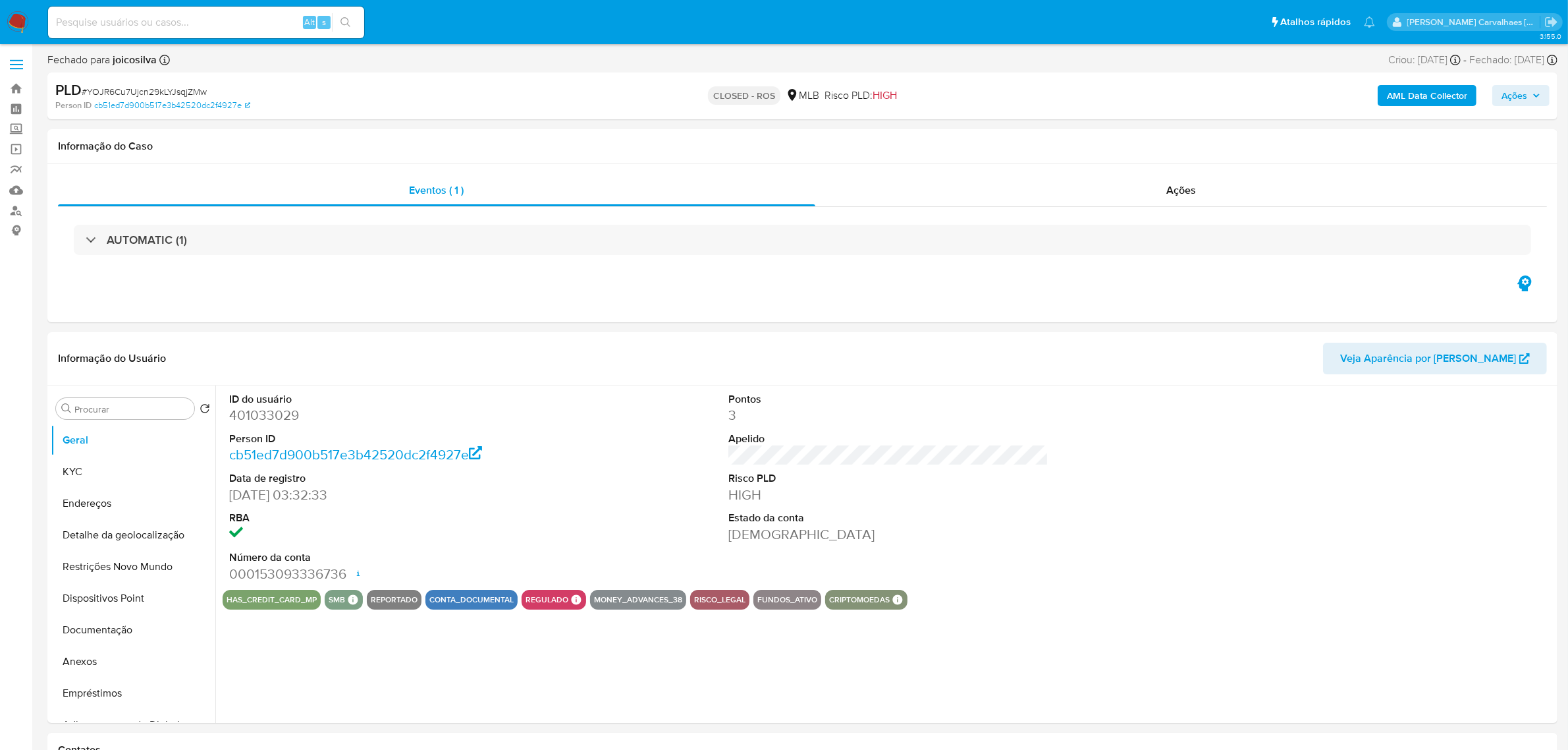
select select "10"
click at [14, 209] on link "Localizador de pessoas" at bounding box center [78, 210] width 157 height 20
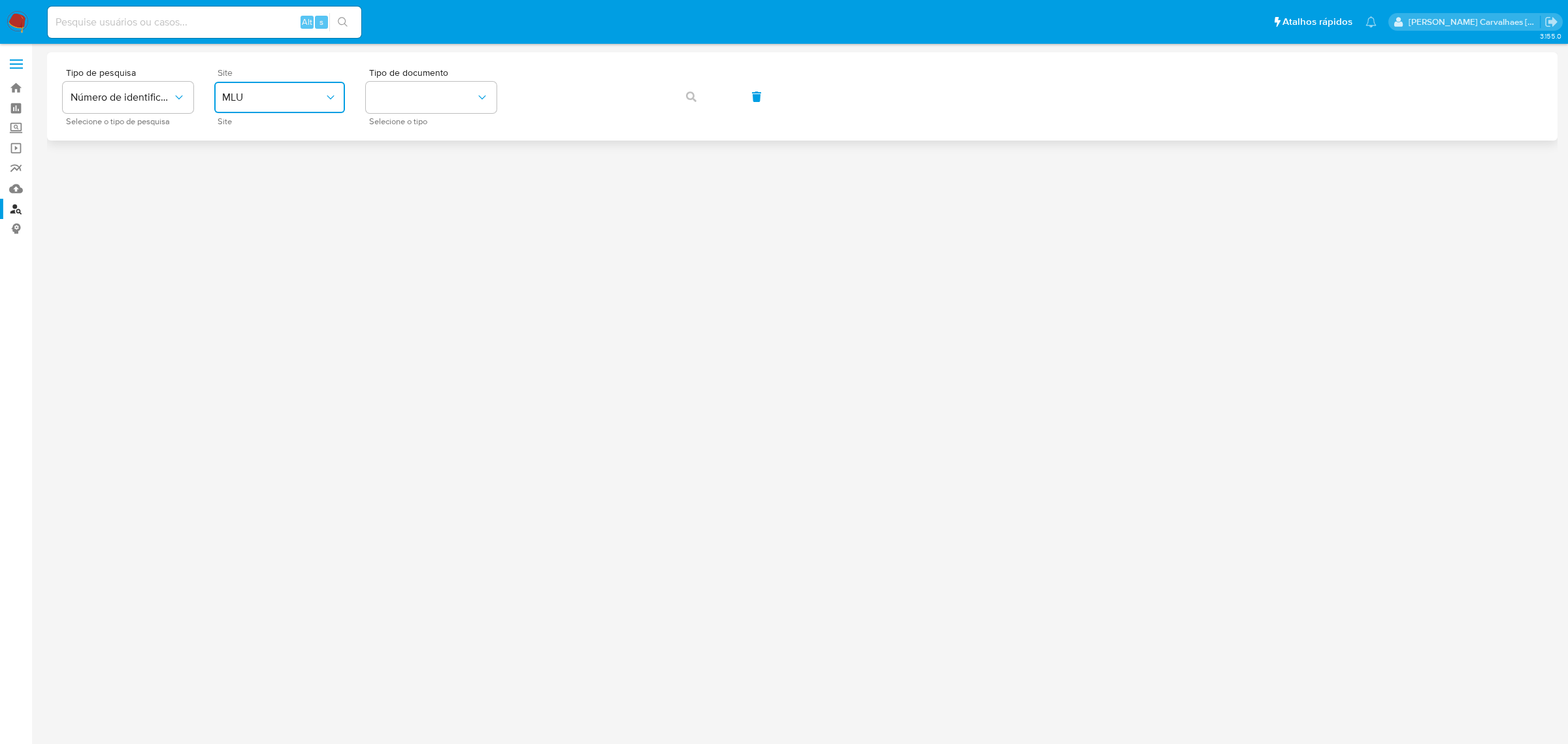
click at [332, 97] on icon "site_id" at bounding box center [330, 97] width 7 height 4
click at [278, 193] on div "MLB" at bounding box center [275, 195] width 107 height 32
click at [403, 96] on button "identificationType" at bounding box center [432, 97] width 131 height 32
click at [405, 173] on div "CPF CPF" at bounding box center [427, 184] width 107 height 44
click at [693, 97] on icon "button" at bounding box center [691, 96] width 11 height 11
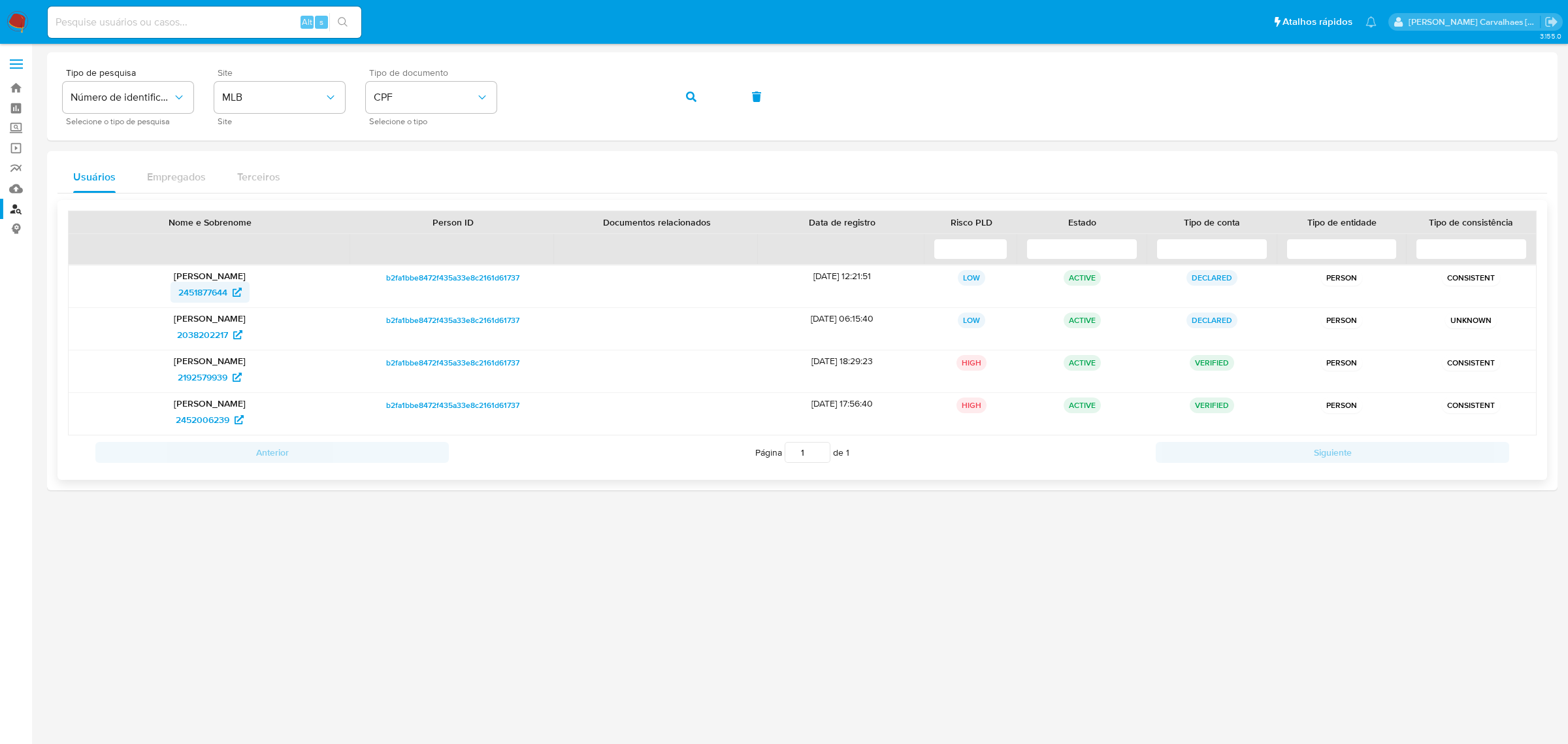
click at [201, 289] on span "2451877644" at bounding box center [203, 292] width 49 height 21
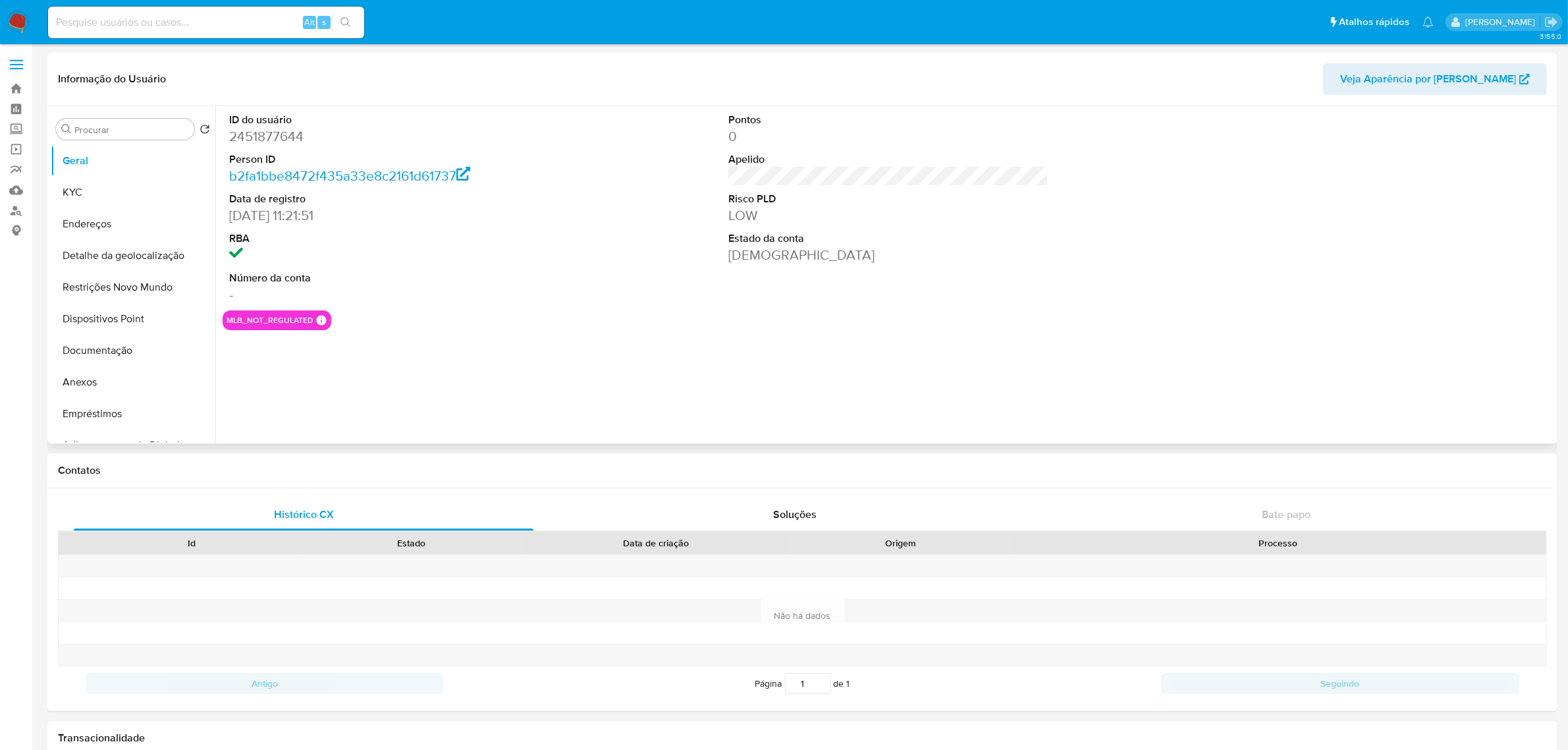
select select "10"
drag, startPoint x: 124, startPoint y: 224, endPoint x: 143, endPoint y: 225, distance: 19.0
click at [124, 224] on button "Endereços" at bounding box center [127, 224] width 154 height 32
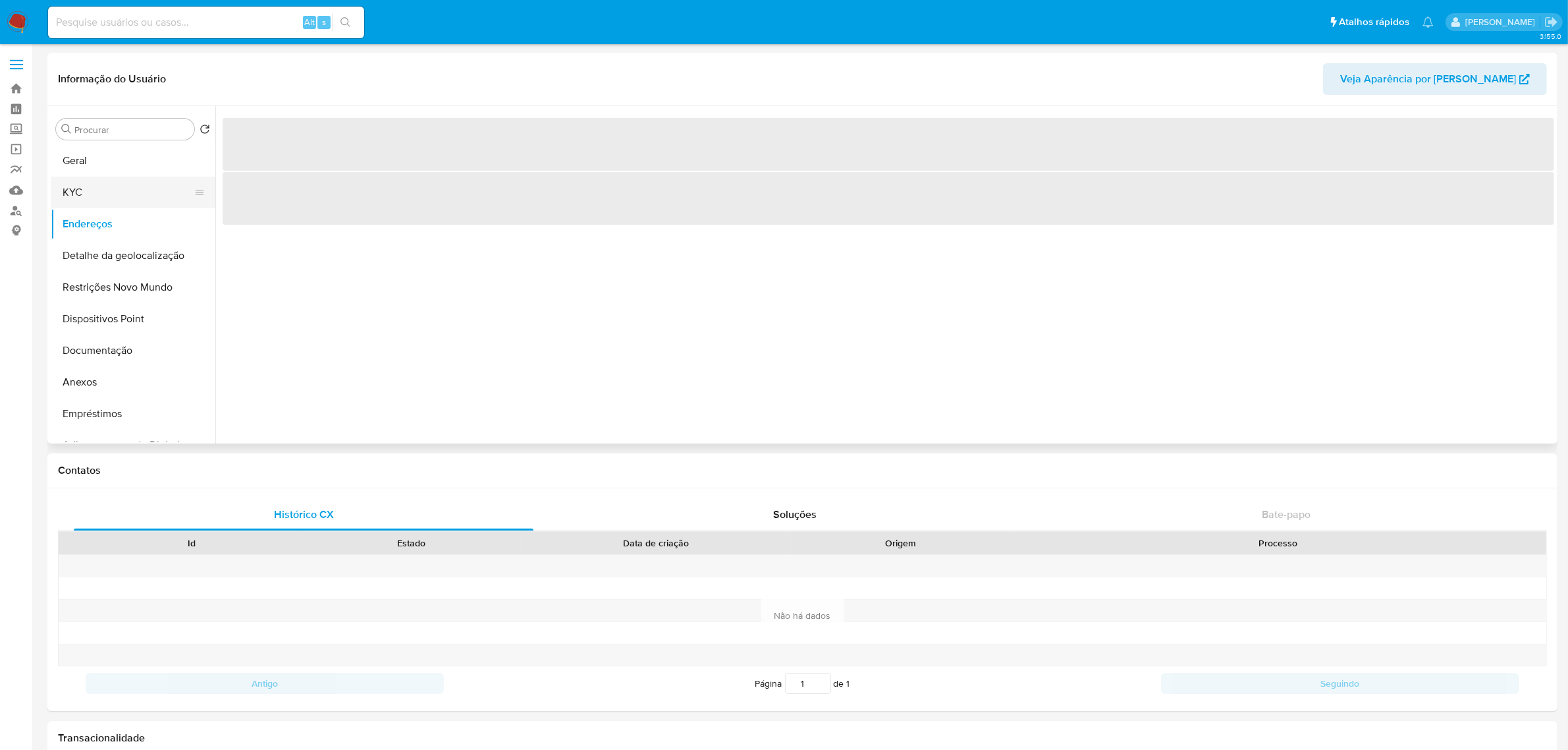
click at [98, 186] on button "KYC" at bounding box center [127, 192] width 154 height 32
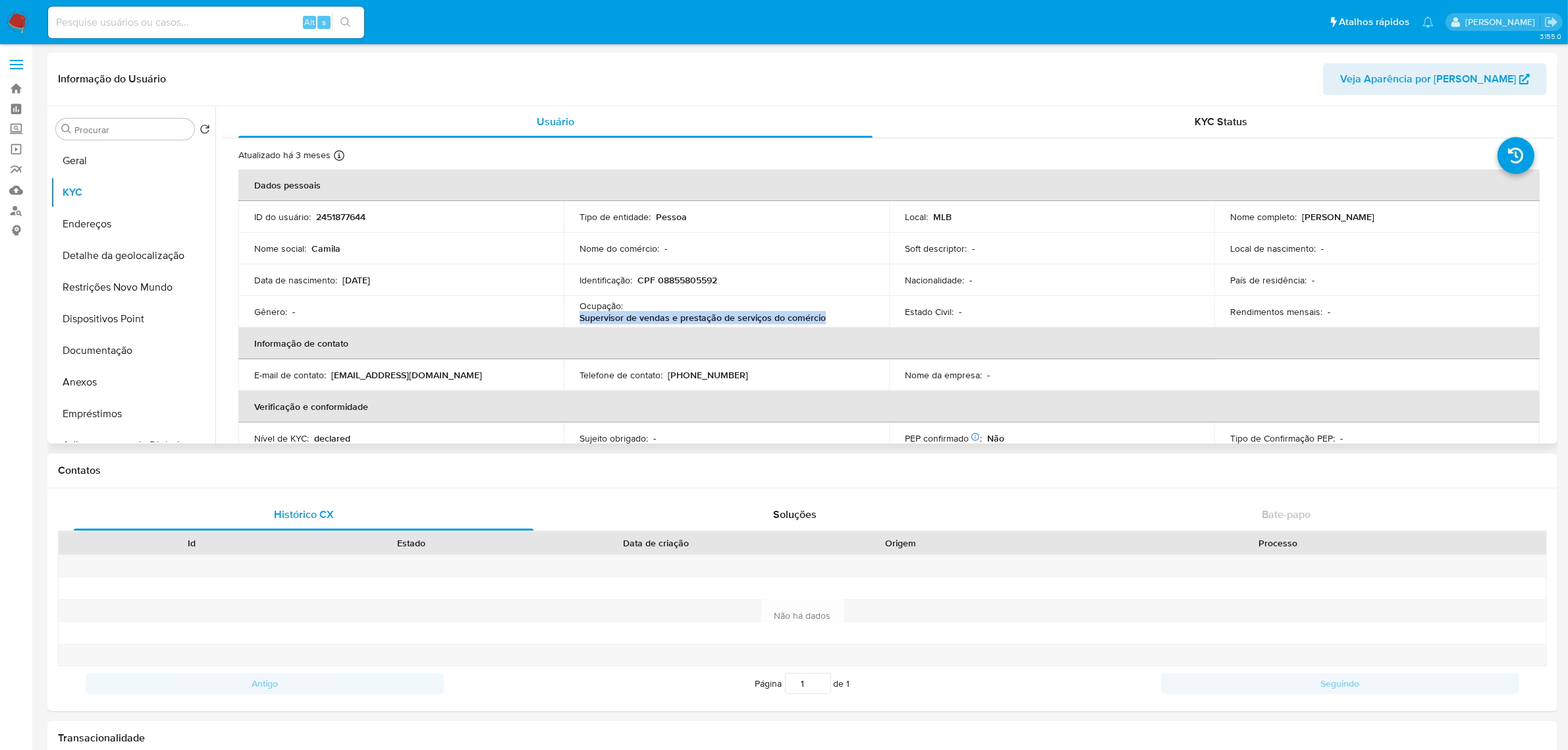
drag, startPoint x: 580, startPoint y: 317, endPoint x: 824, endPoint y: 322, distance: 244.1
click at [824, 322] on div "Ocupação : Supervisor de vendas e prestação de serviços do comércio" at bounding box center [725, 311] width 293 height 23
copy p "Supervisor de vendas e prestação de serviços do comércio"
